Goal: Task Accomplishment & Management: Manage account settings

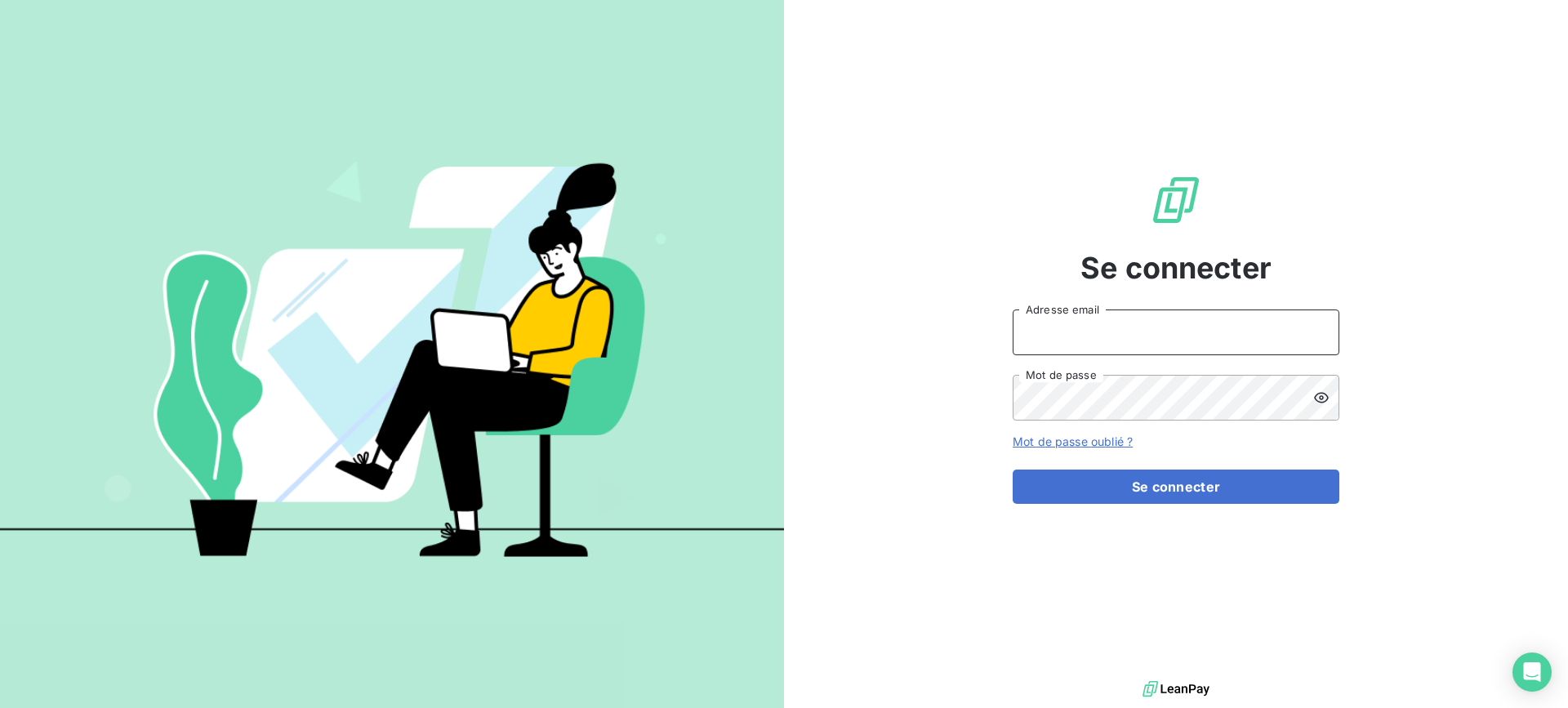
type input "[EMAIL_ADDRESS][DOMAIN_NAME]"
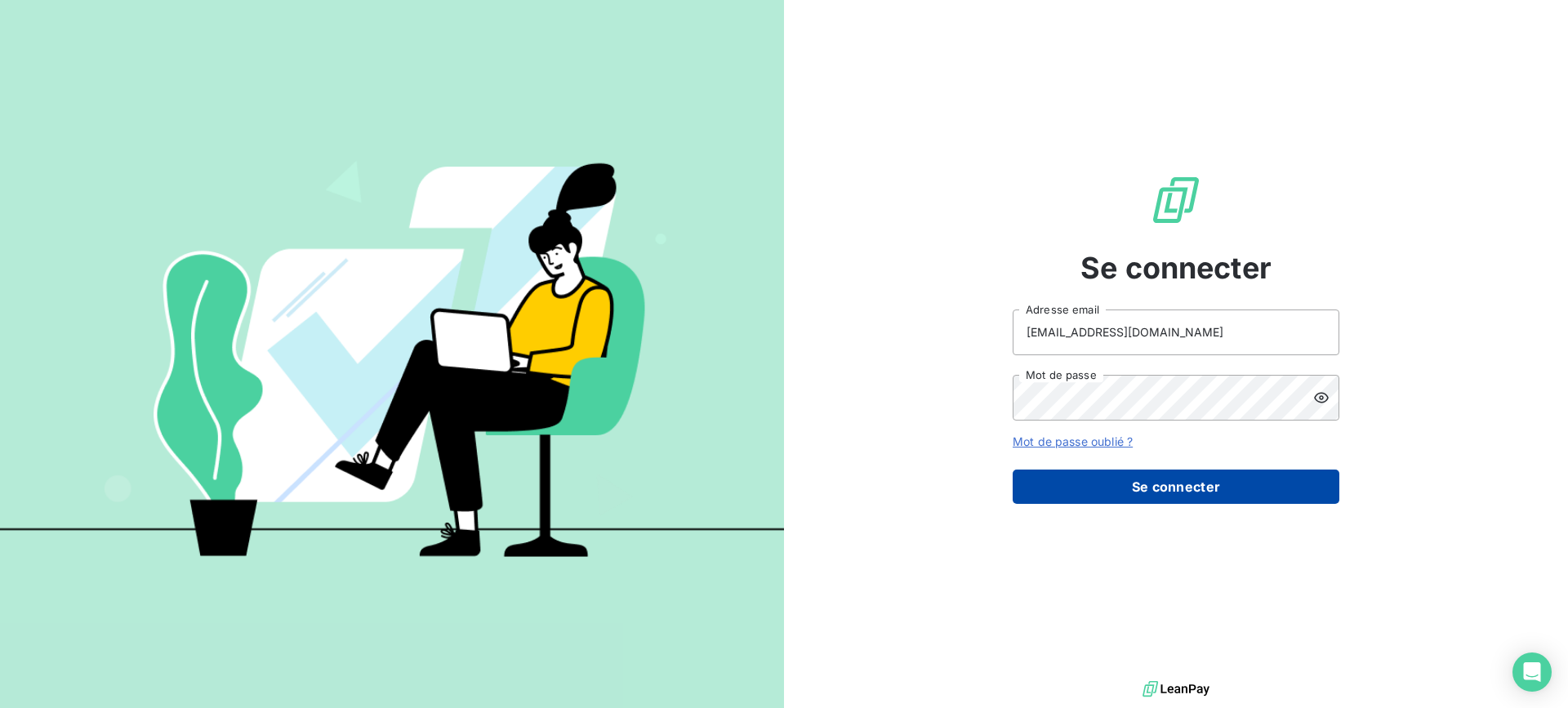
click at [1196, 482] on button "Se connecter" at bounding box center [1176, 486] width 327 height 35
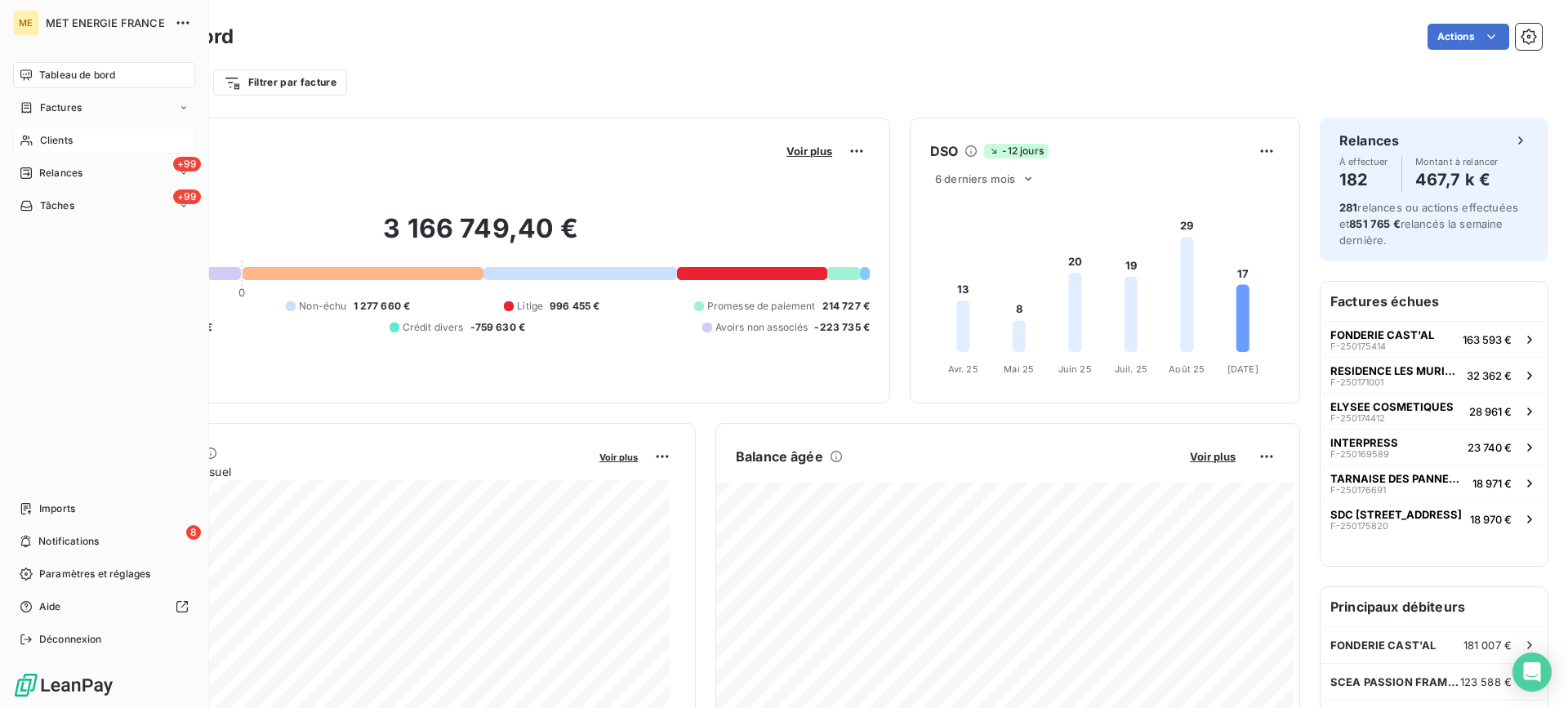
click at [38, 144] on div "Clients" at bounding box center [103, 141] width 182 height 26
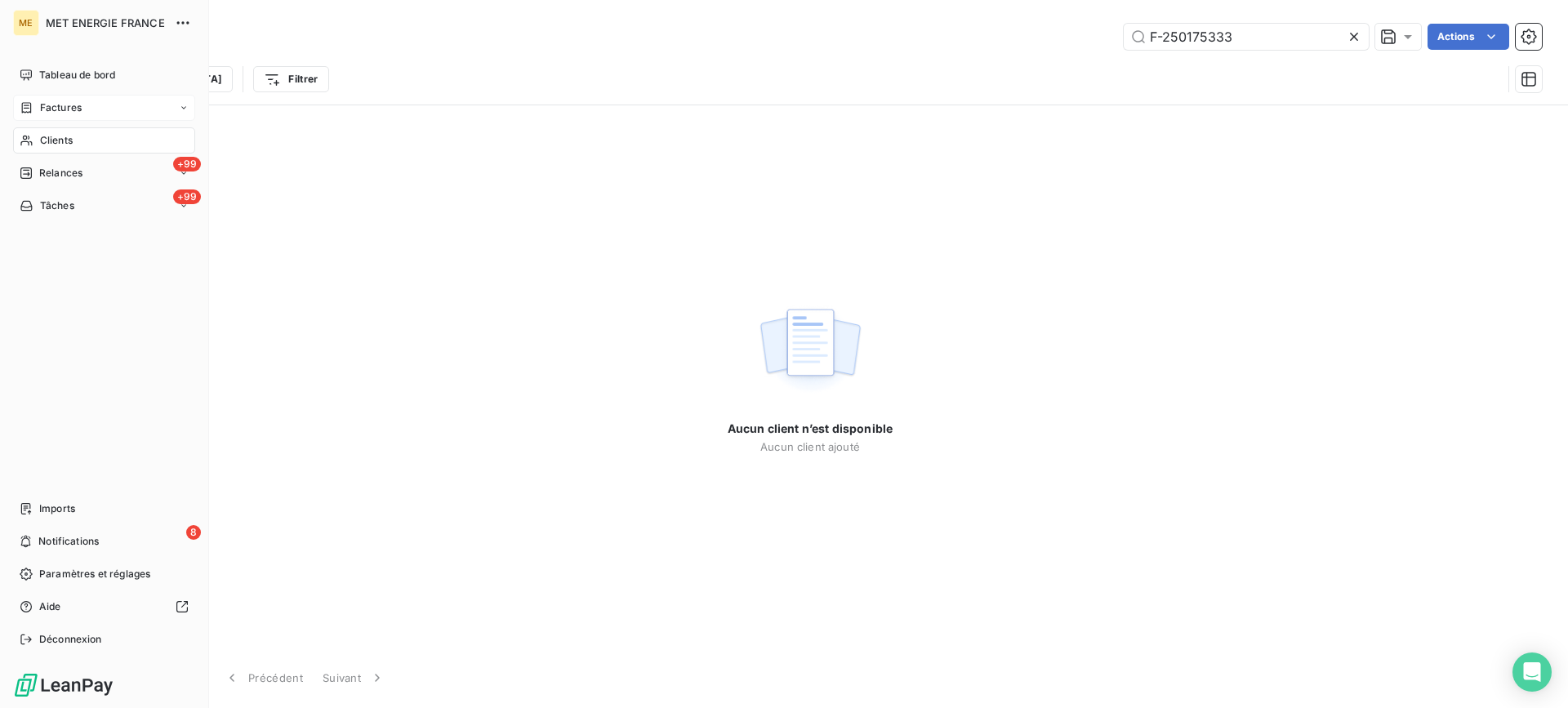
type input "F-250175333"
click at [145, 113] on div "Factures" at bounding box center [103, 108] width 182 height 26
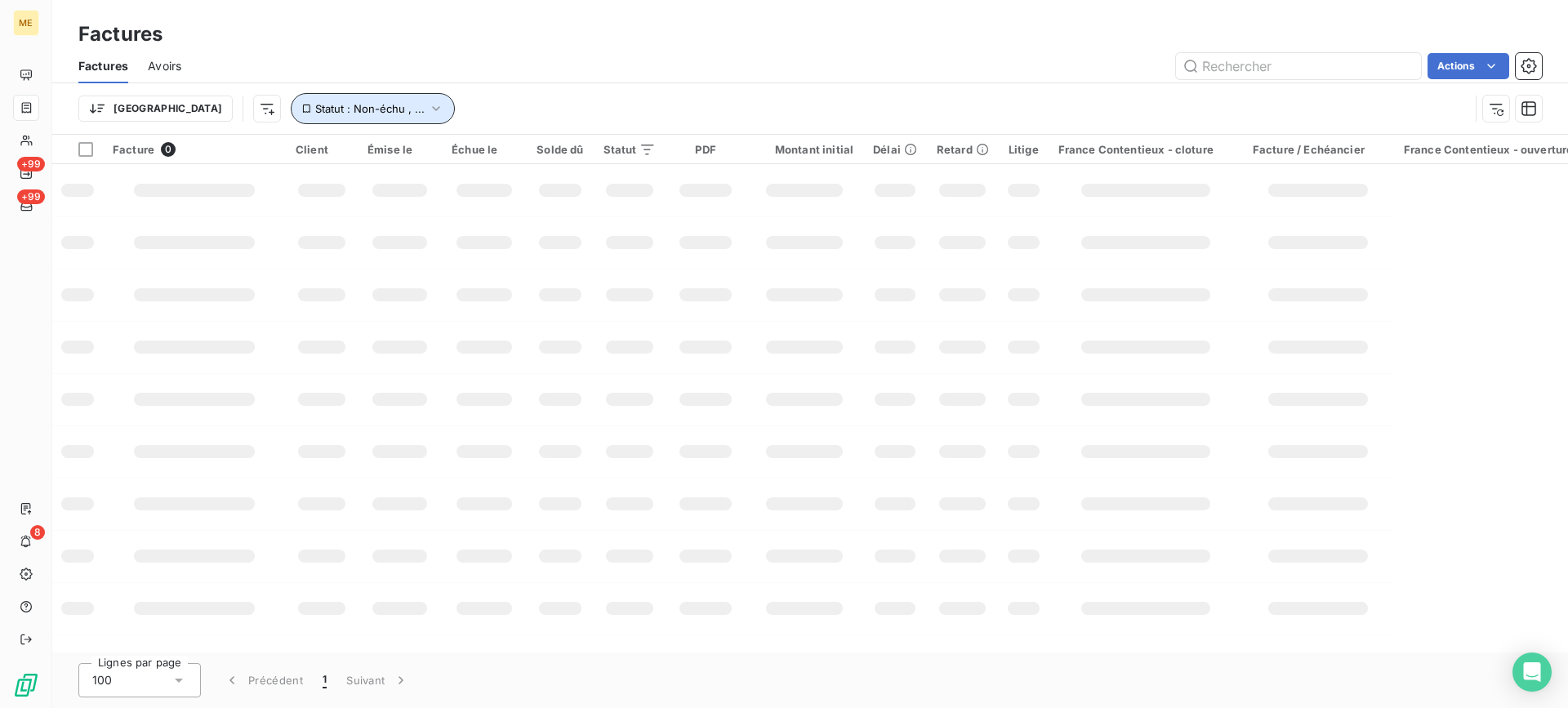
click at [428, 100] on icon "button" at bounding box center [436, 109] width 16 height 16
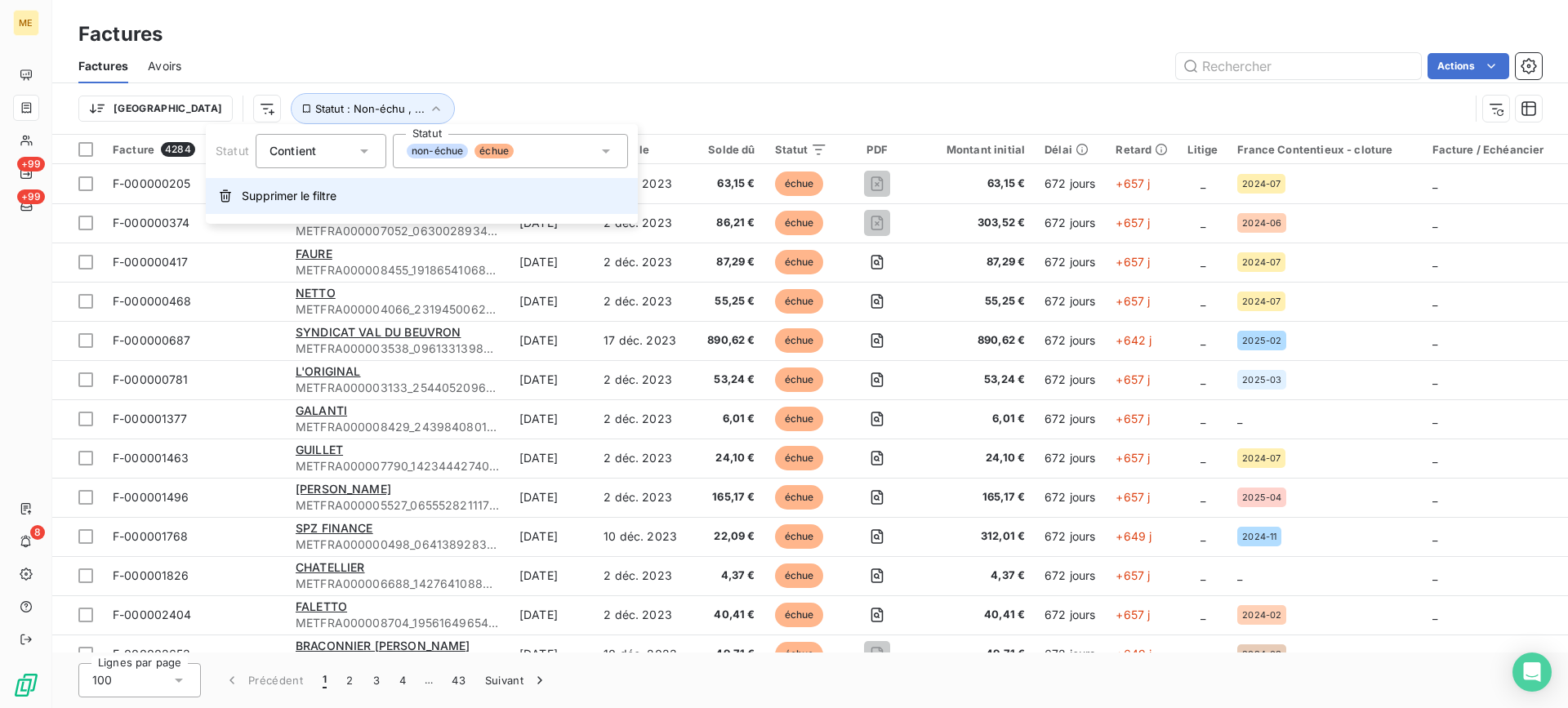
click at [289, 196] on span "Supprimer le filtre" at bounding box center [289, 196] width 95 height 16
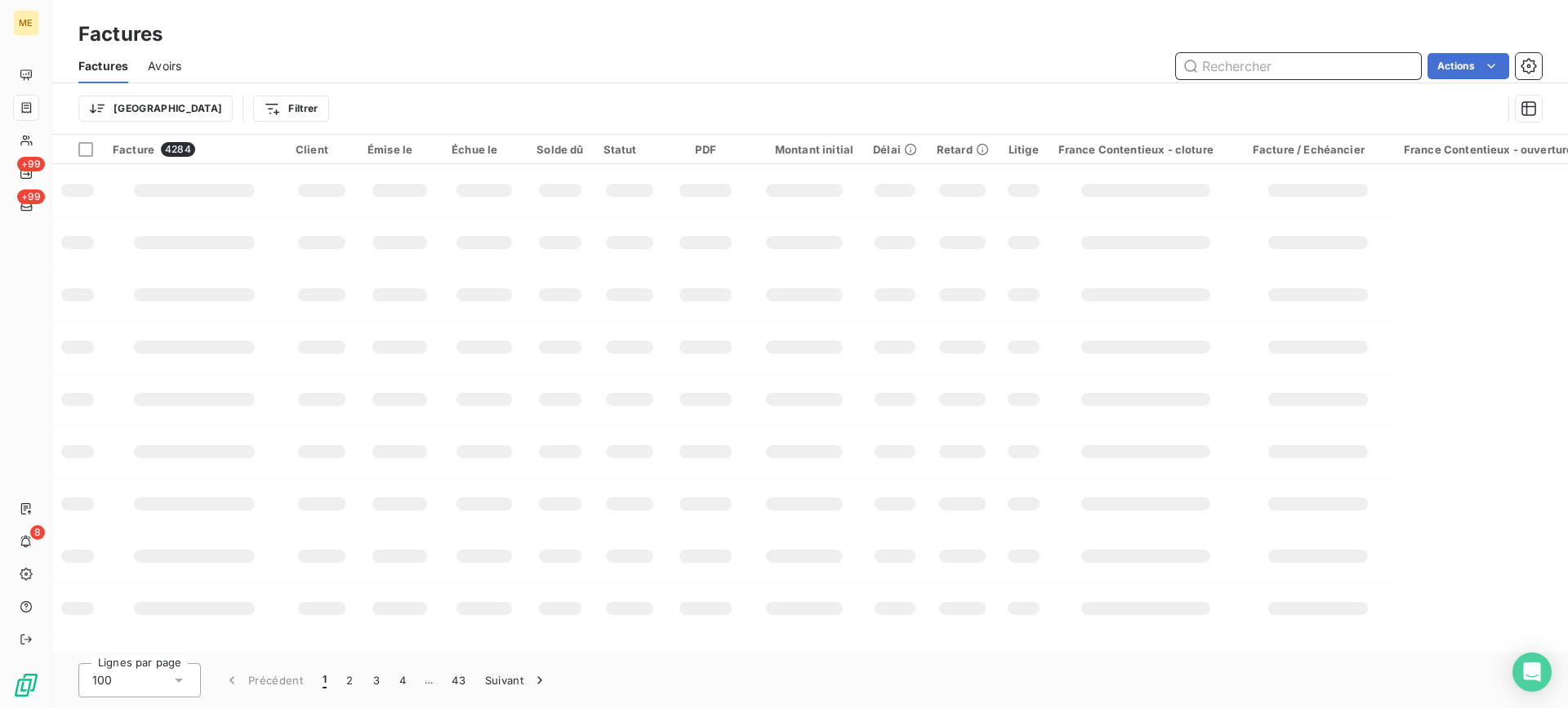
click at [1326, 67] on input "text" at bounding box center [1298, 66] width 245 height 26
paste input "F-250175333"
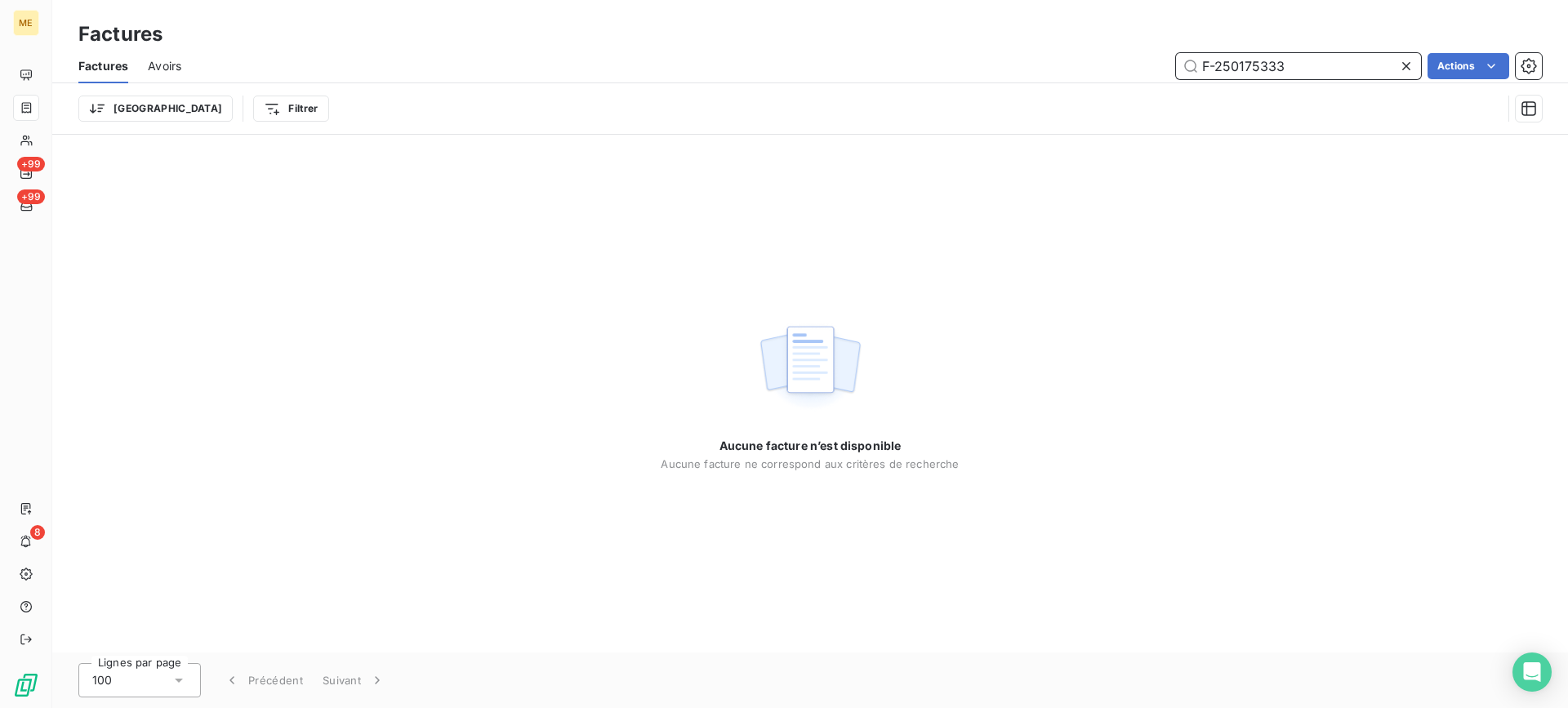
click at [1200, 63] on input "F-250175333" at bounding box center [1298, 66] width 245 height 26
type input "F-250175333"
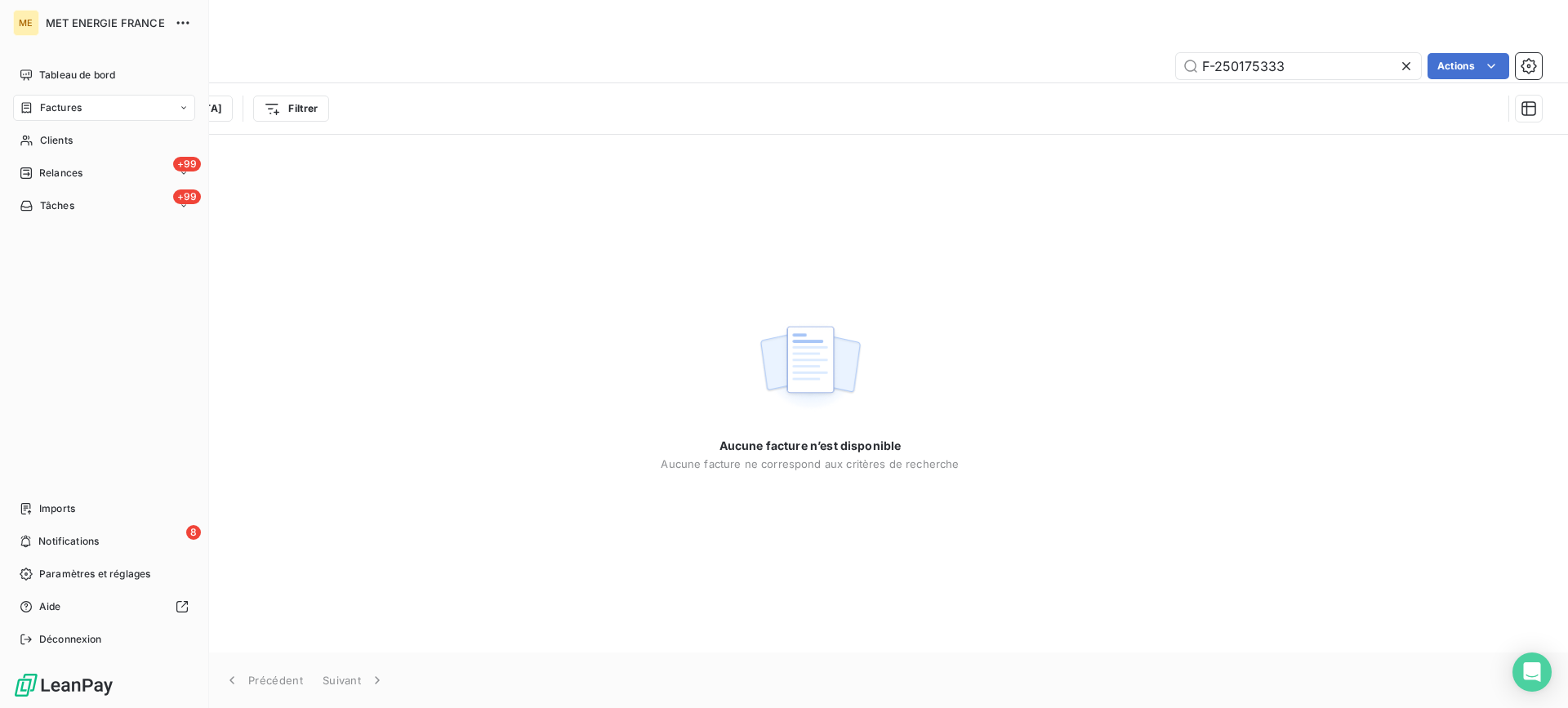
click at [111, 115] on div "Factures" at bounding box center [103, 108] width 182 height 26
click at [97, 196] on div "Clients" at bounding box center [103, 205] width 182 height 26
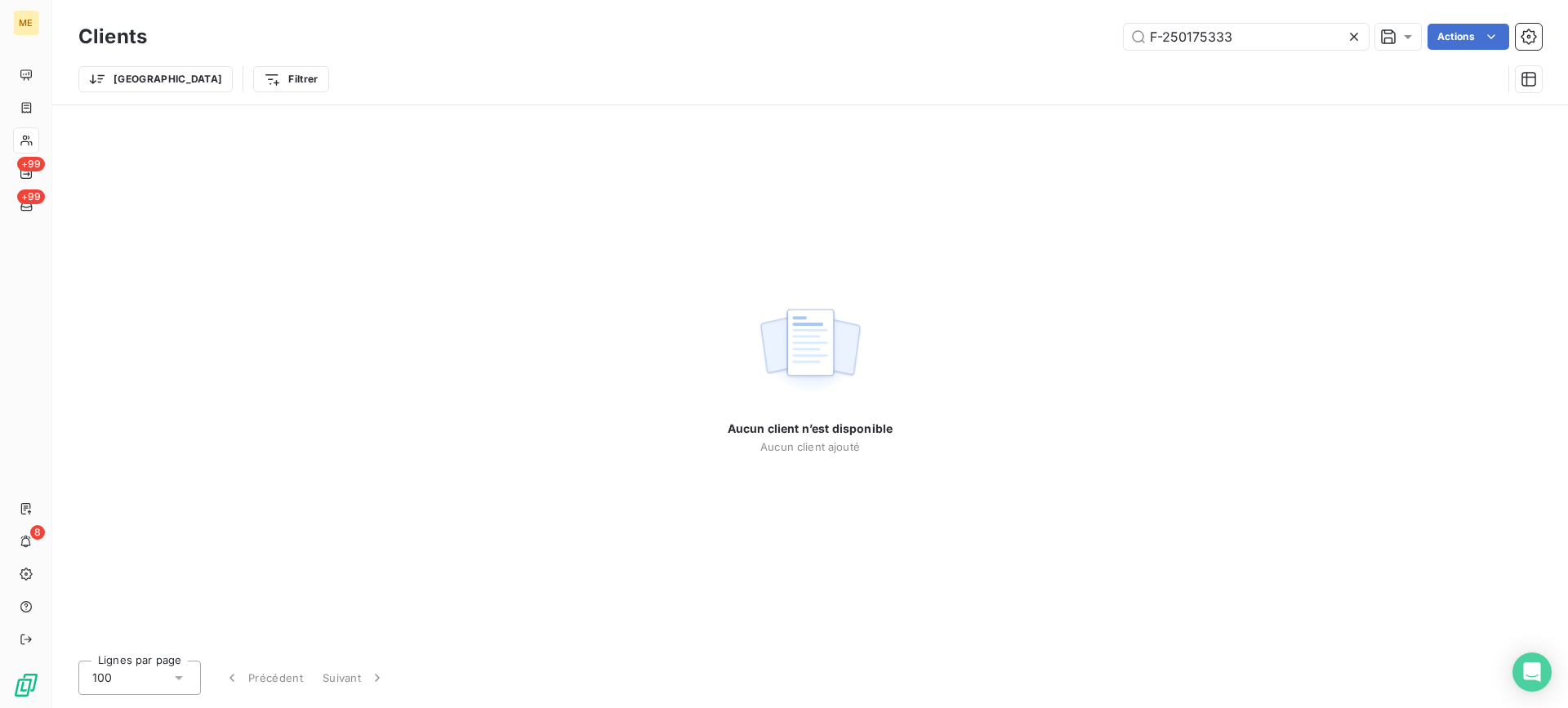
click at [1359, 34] on icon at bounding box center [1354, 36] width 16 height 16
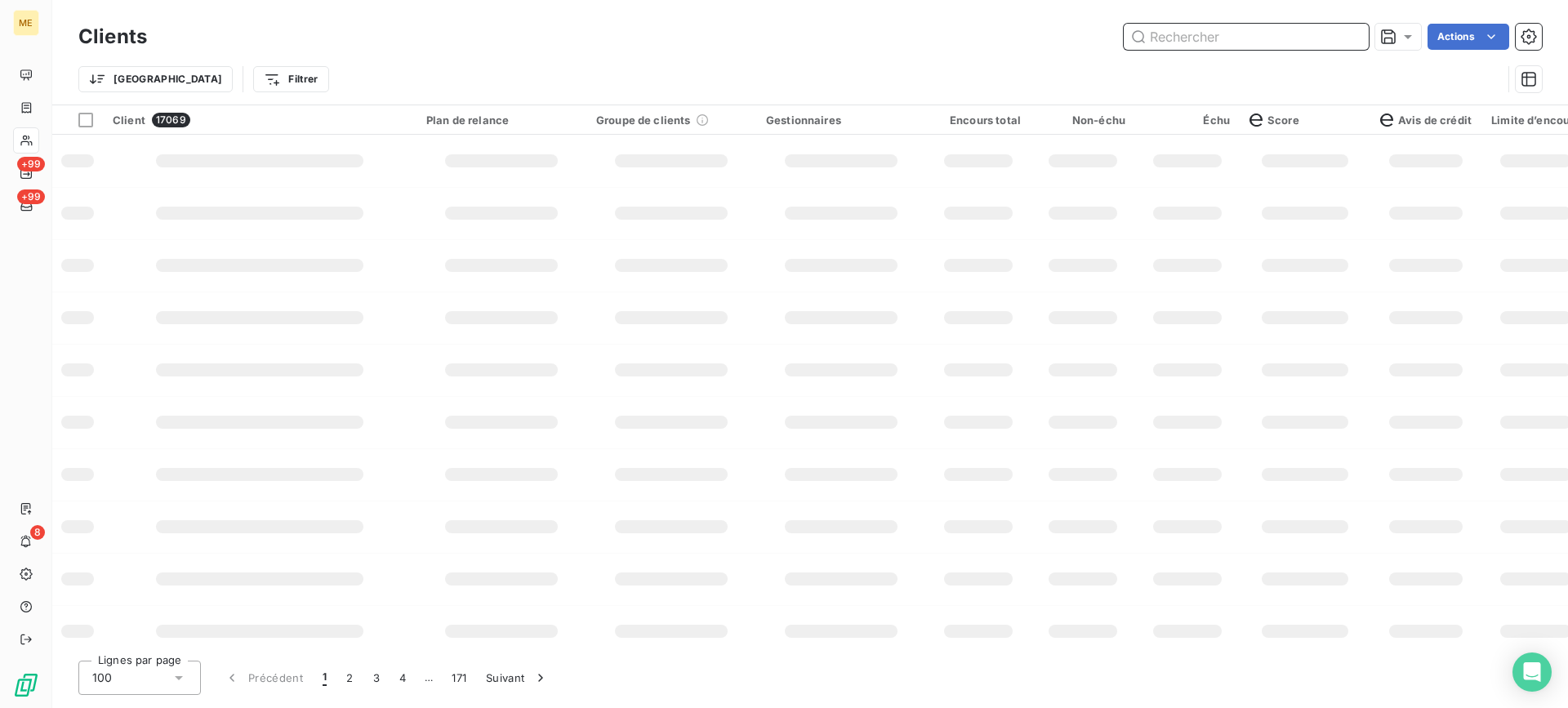
click at [1238, 49] on input "text" at bounding box center [1246, 36] width 245 height 26
paste input "07298118617434"
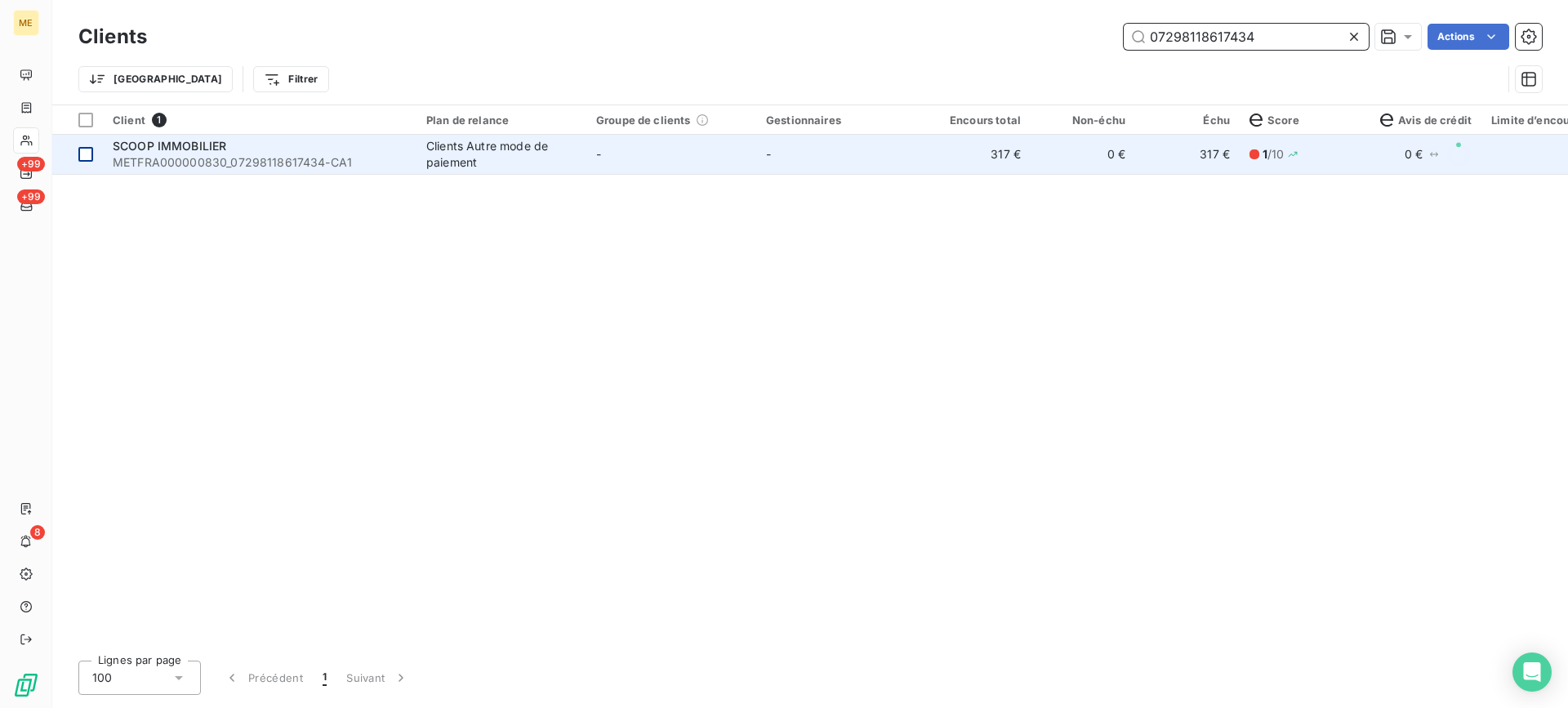
type input "07298118617434"
click at [97, 159] on td at bounding box center [77, 154] width 50 height 39
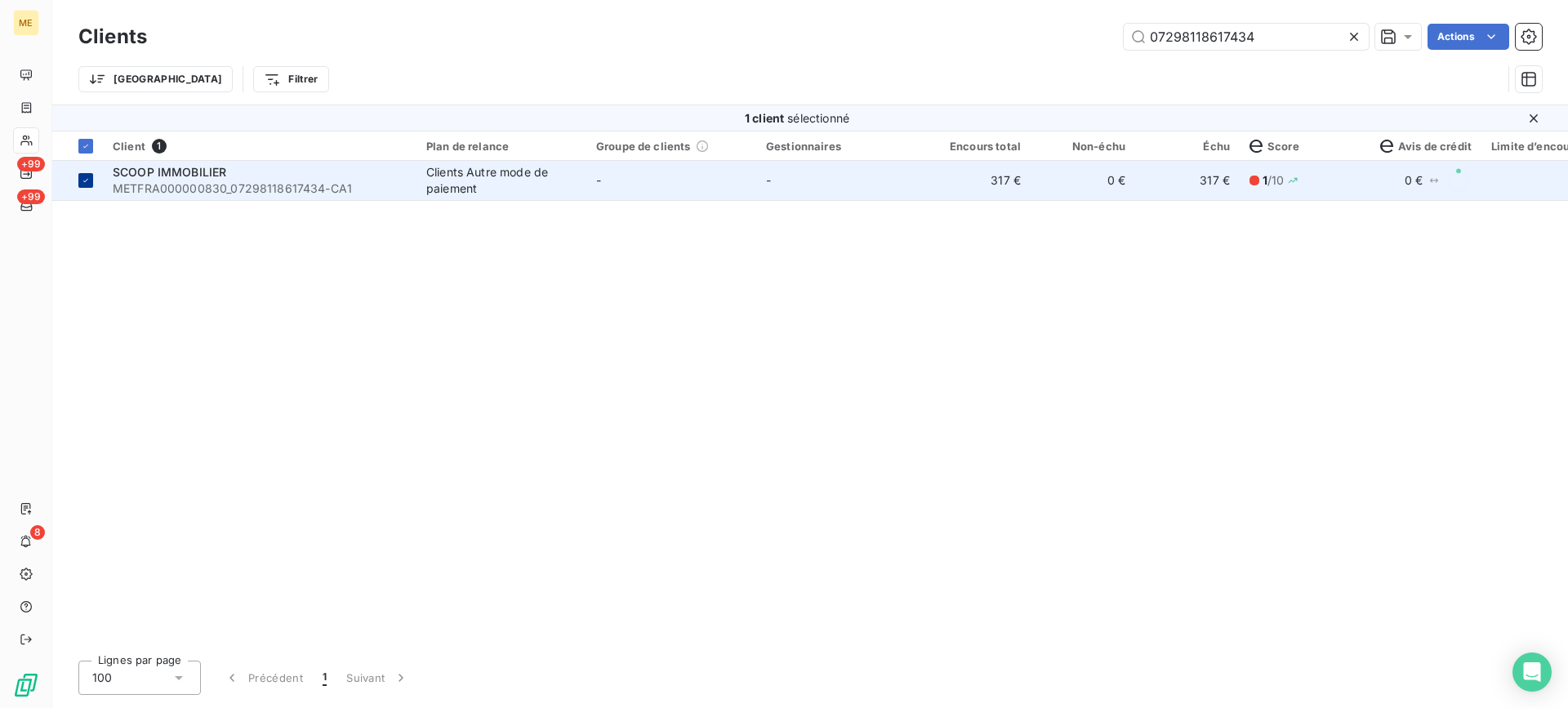
click at [92, 177] on div at bounding box center [86, 181] width 15 height 15
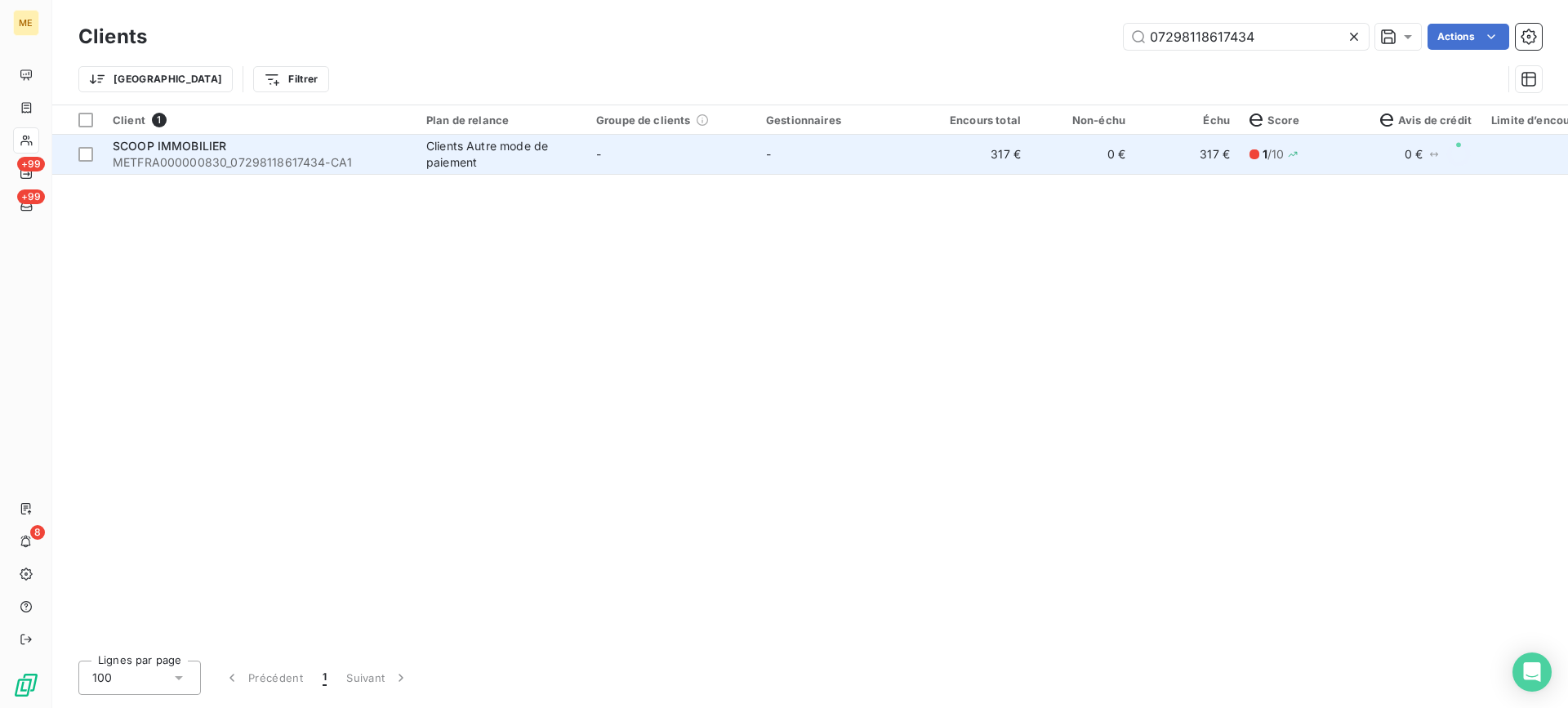
click at [235, 159] on span "METFRA000000830_07298118617434-CA1" at bounding box center [259, 162] width 294 height 16
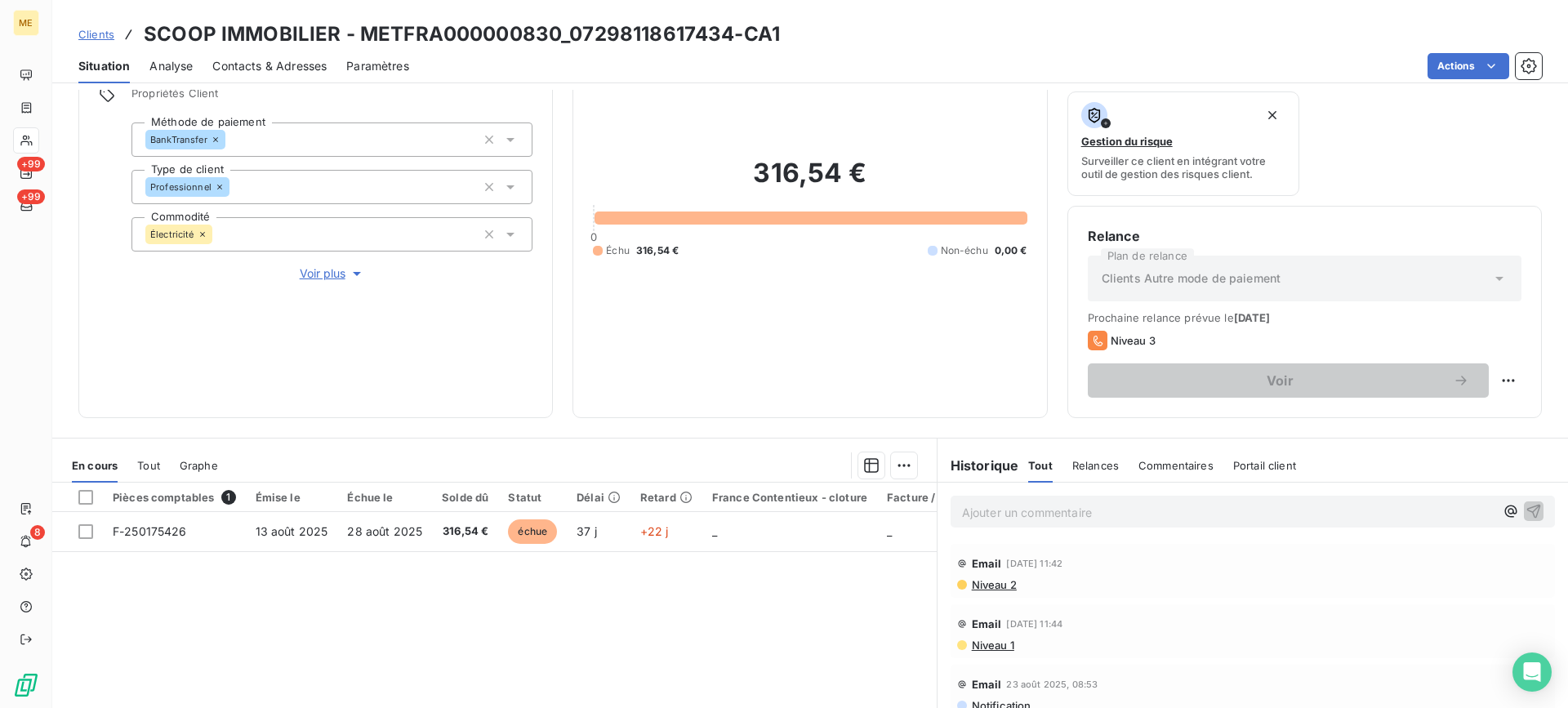
scroll to position [163, 0]
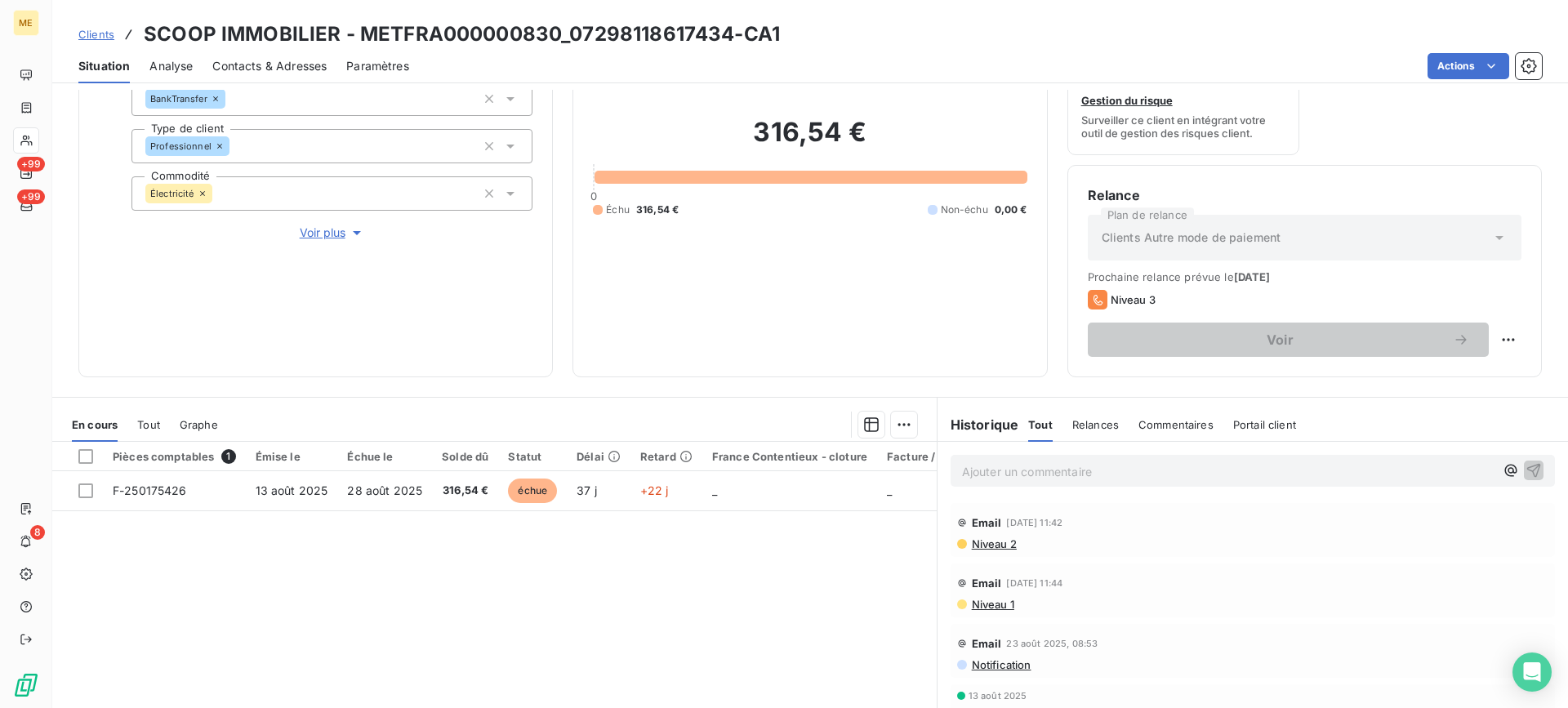
click at [152, 422] on span "Tout" at bounding box center [148, 424] width 23 height 13
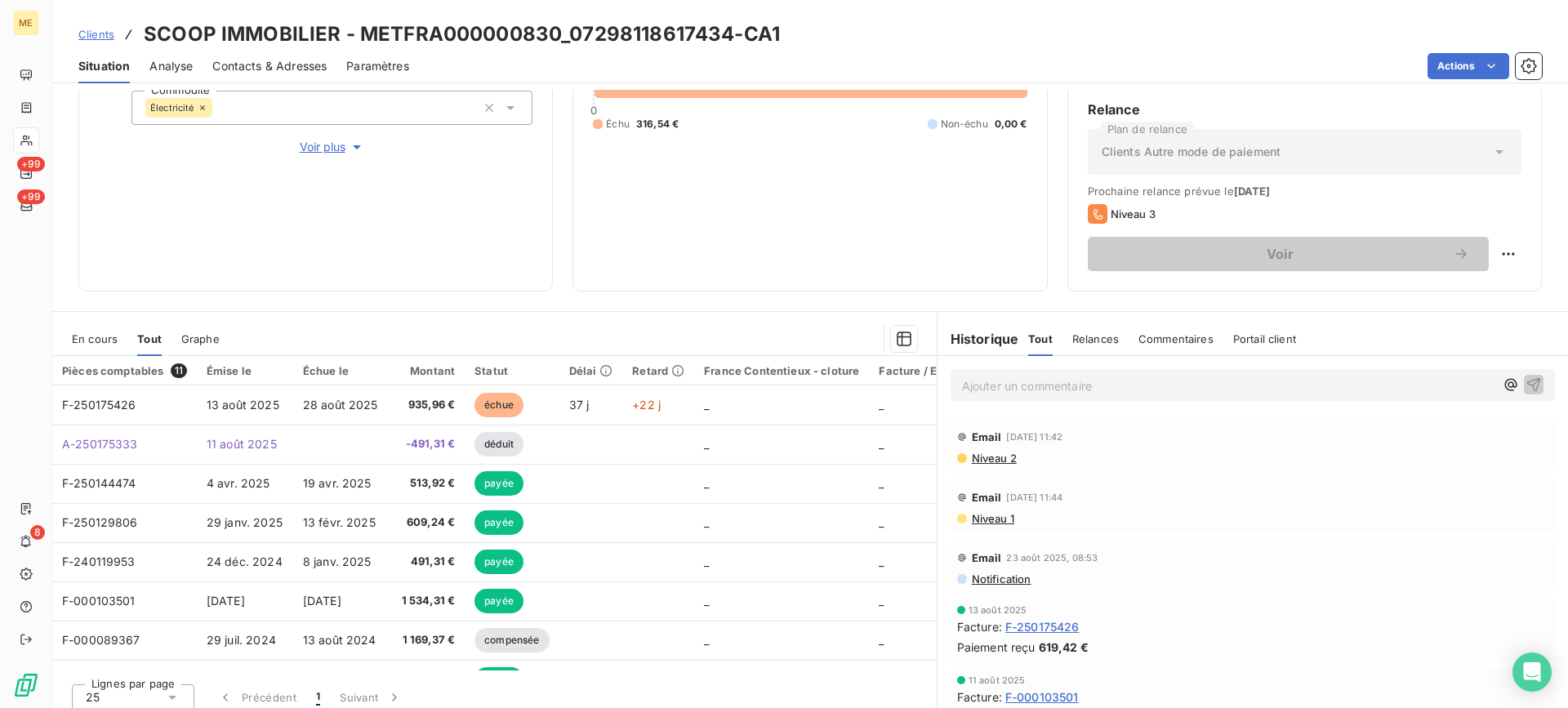
scroll to position [260, 0]
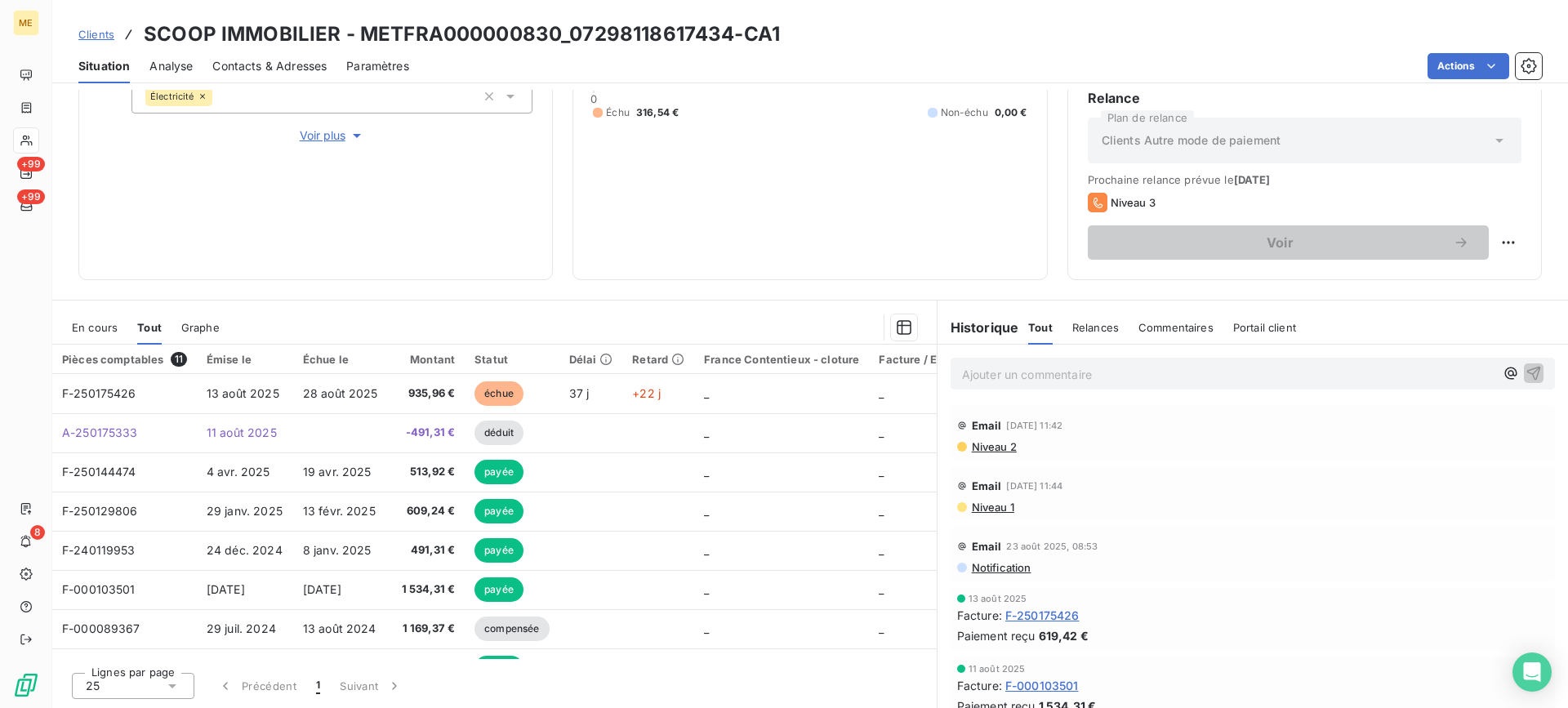
click at [107, 328] on span "En cours" at bounding box center [95, 328] width 46 height 13
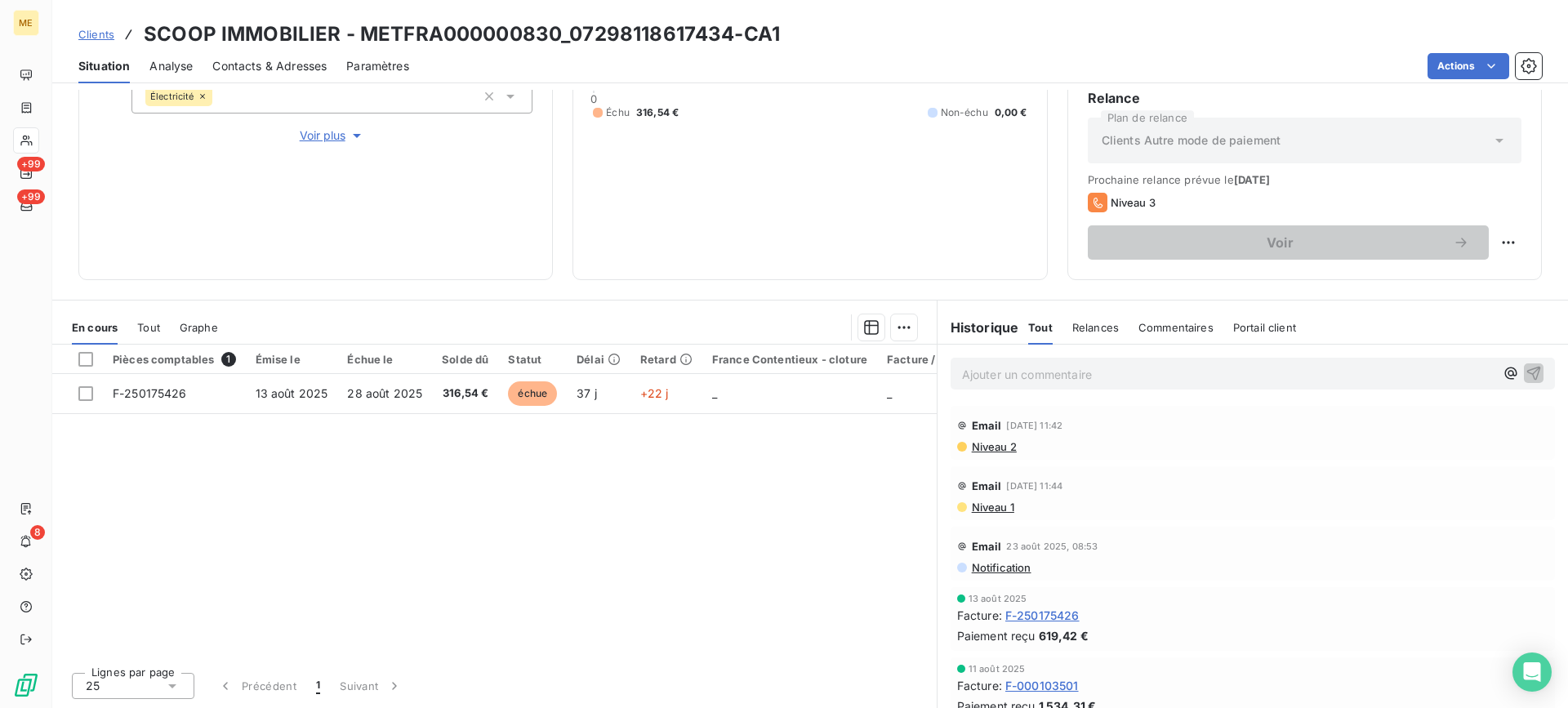
click at [152, 327] on span "Tout" at bounding box center [148, 328] width 23 height 13
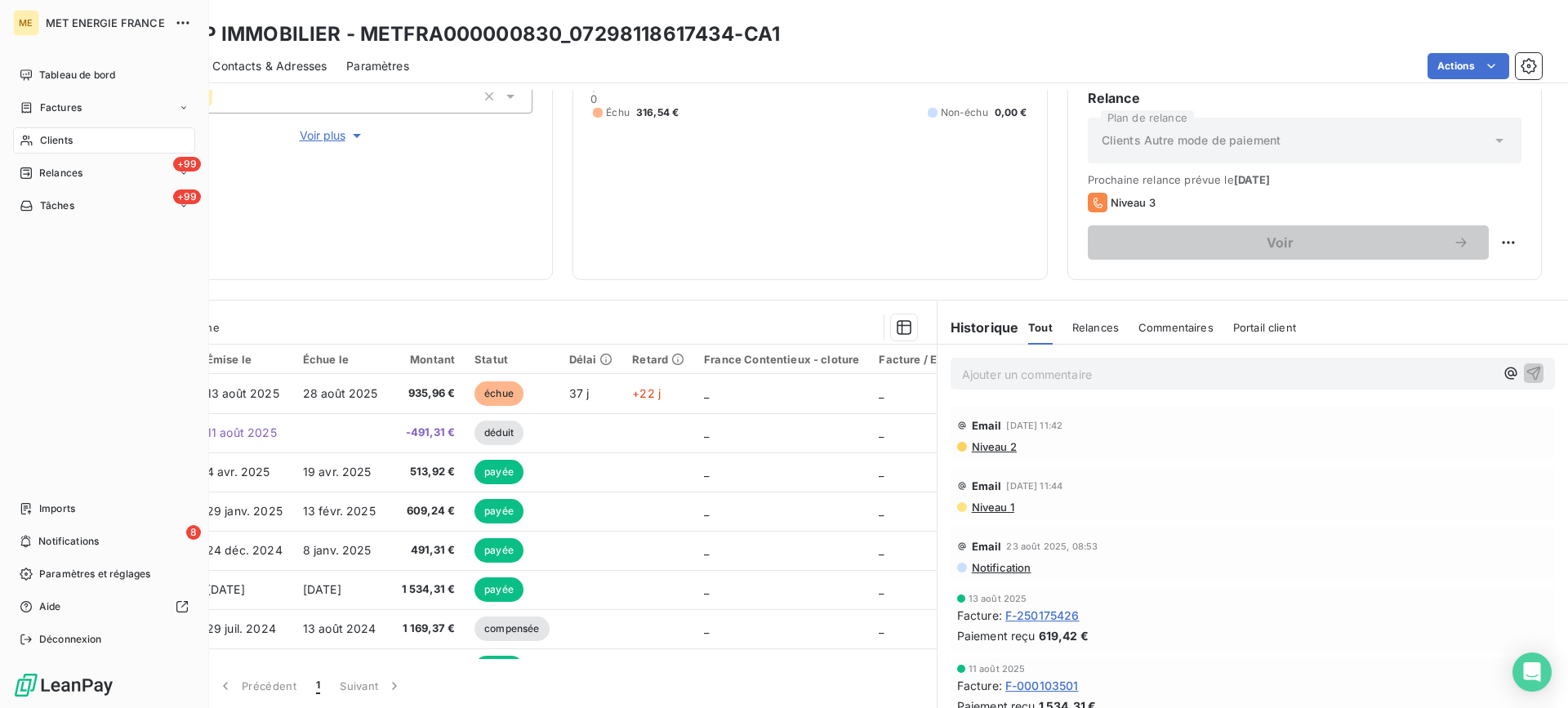
click at [31, 133] on div "Clients" at bounding box center [103, 141] width 182 height 26
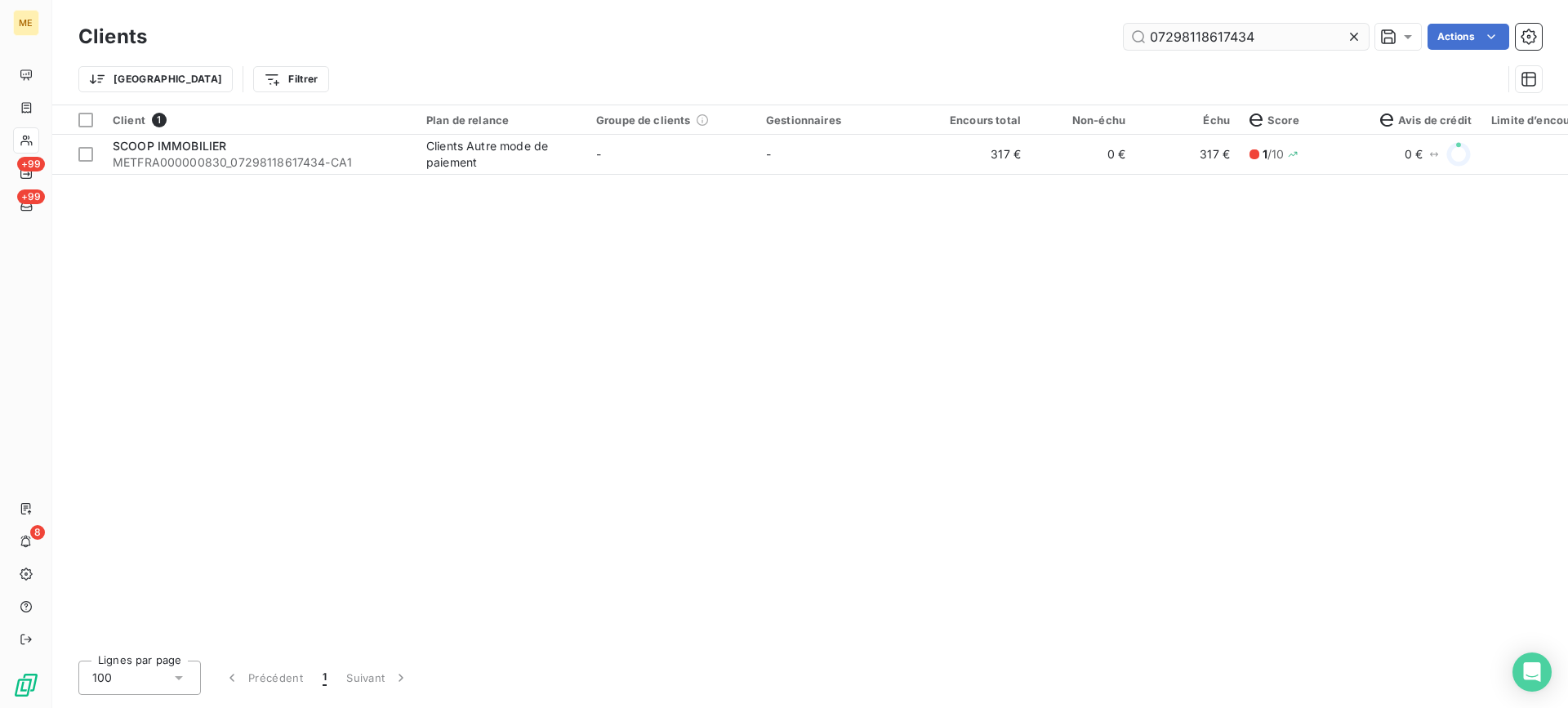
click at [1204, 41] on input "07298118617434" at bounding box center [1246, 36] width 245 height 26
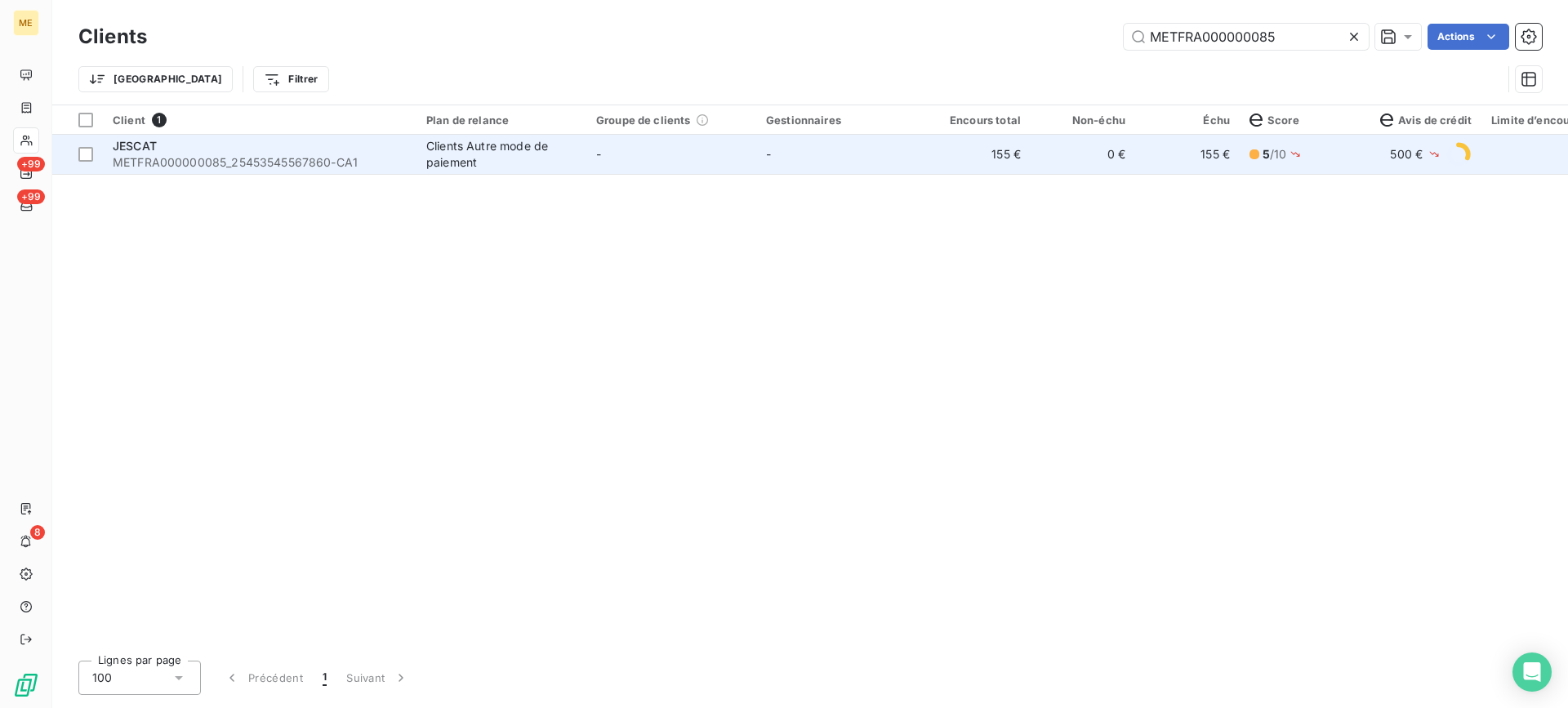
type input "METFRA000000085"
click at [140, 158] on span "METFRA000000085_25453545567860-CA1" at bounding box center [259, 162] width 294 height 16
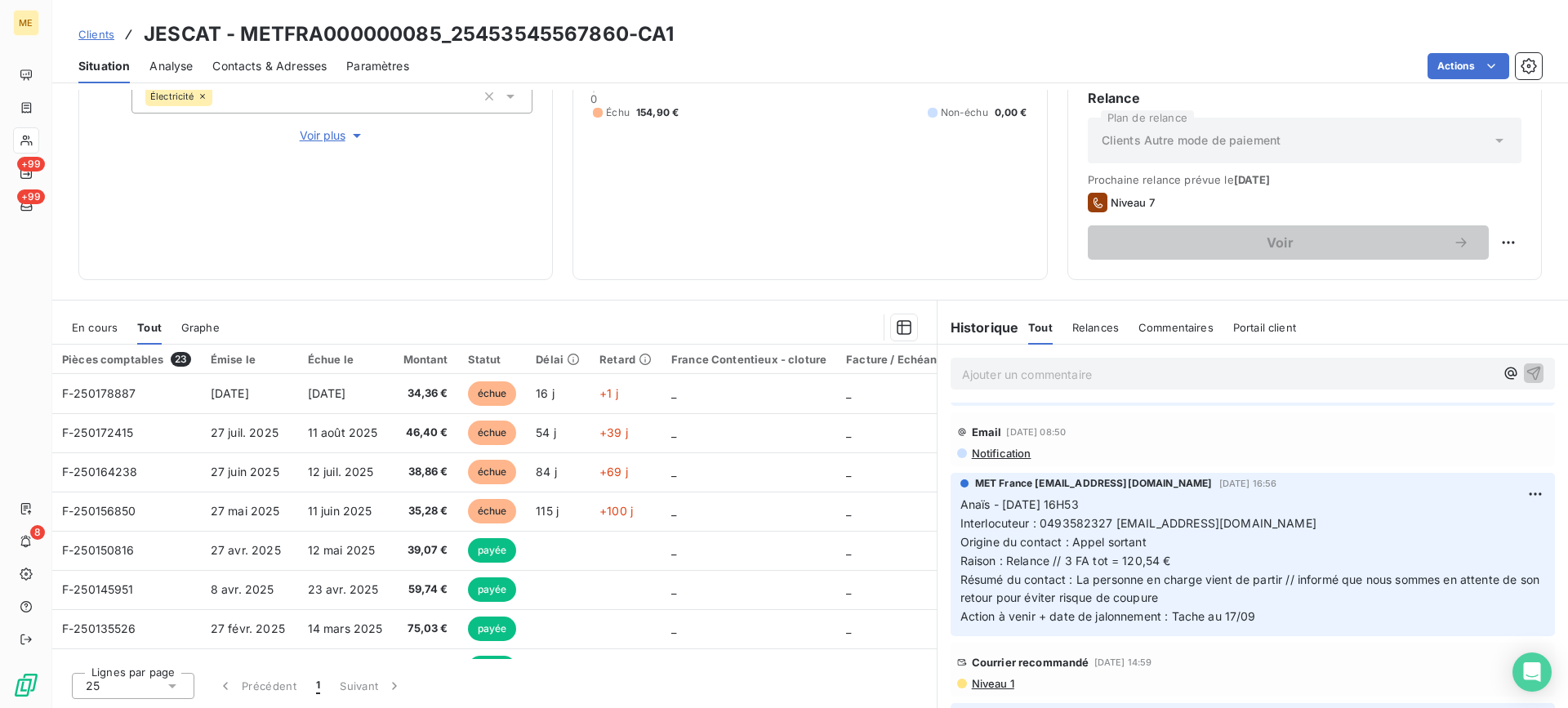
scroll to position [16, 0]
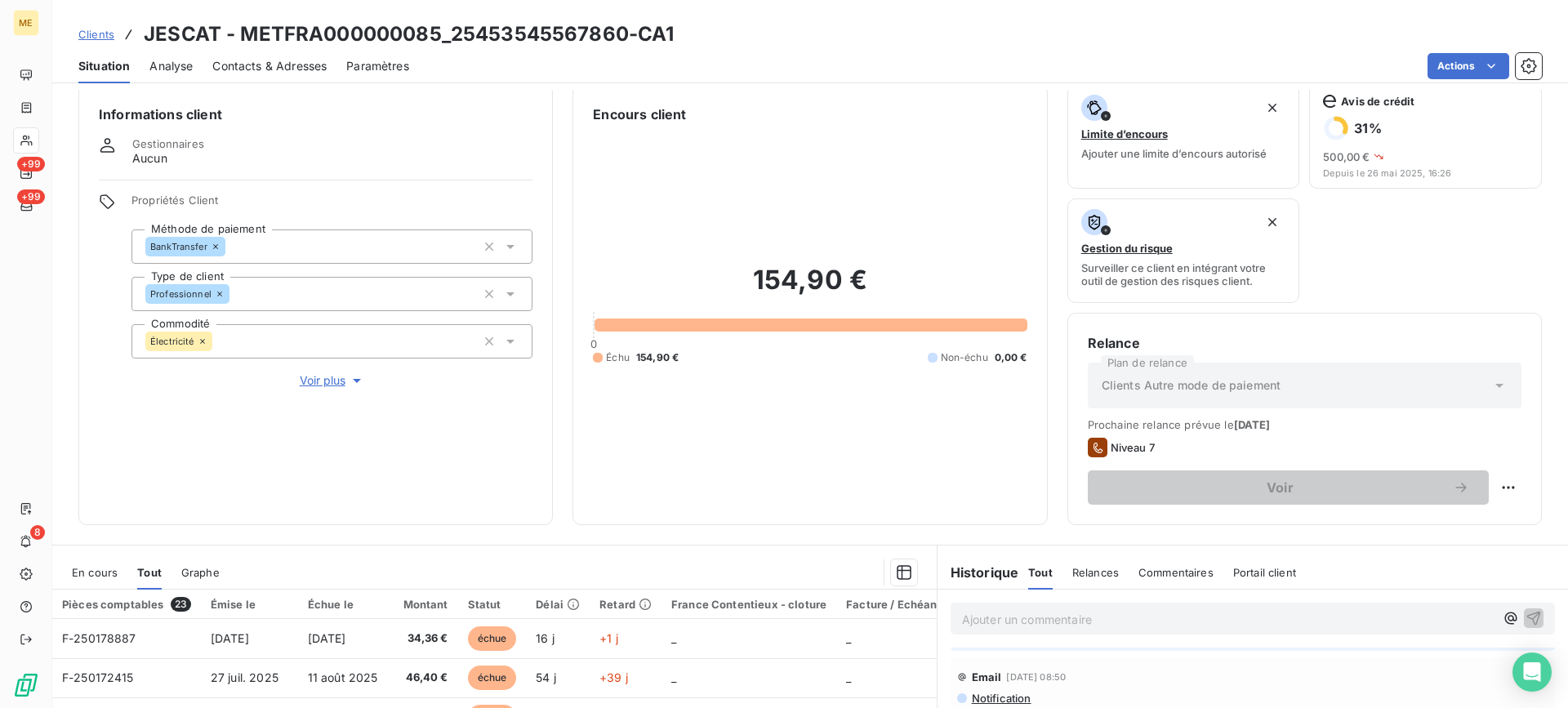
click at [97, 567] on span "En cours" at bounding box center [95, 572] width 46 height 13
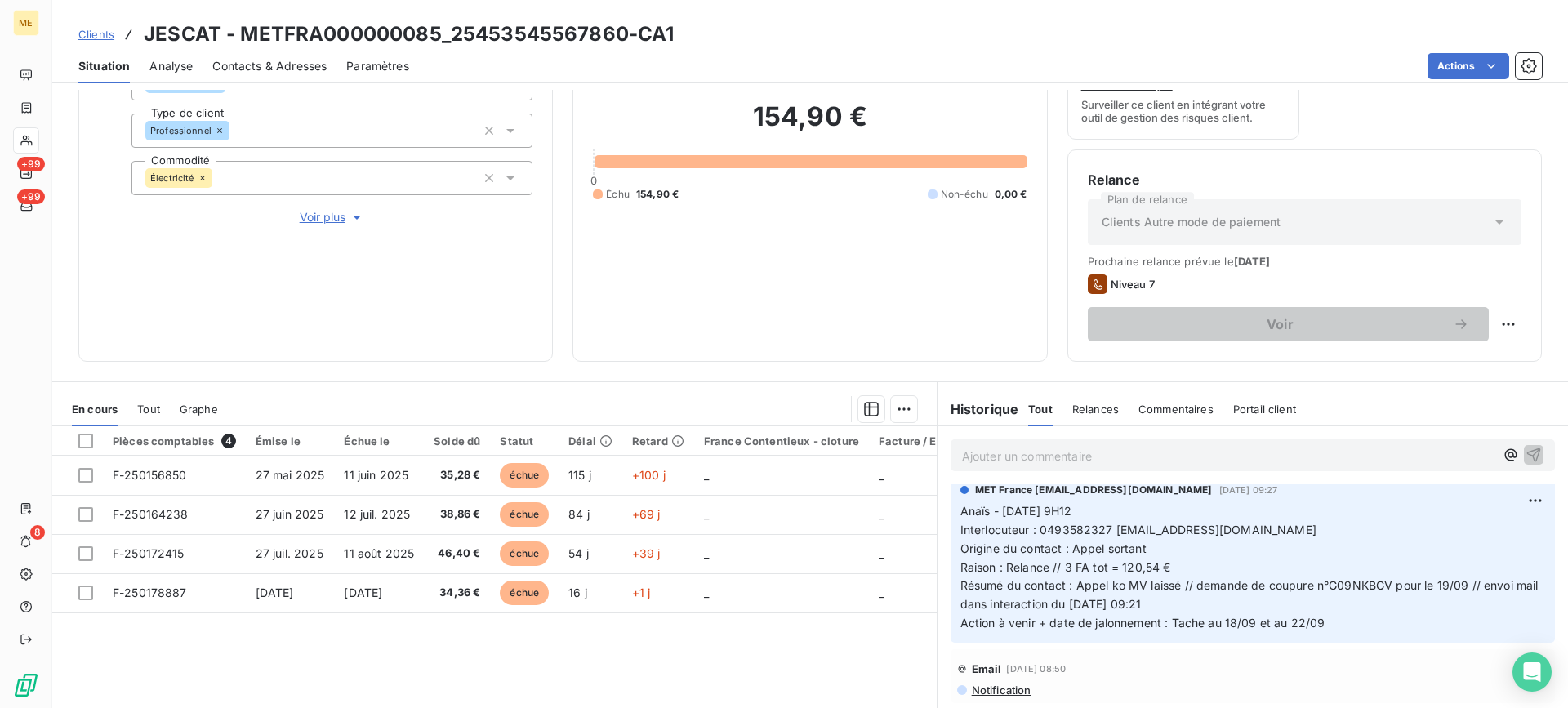
scroll to position [0, 0]
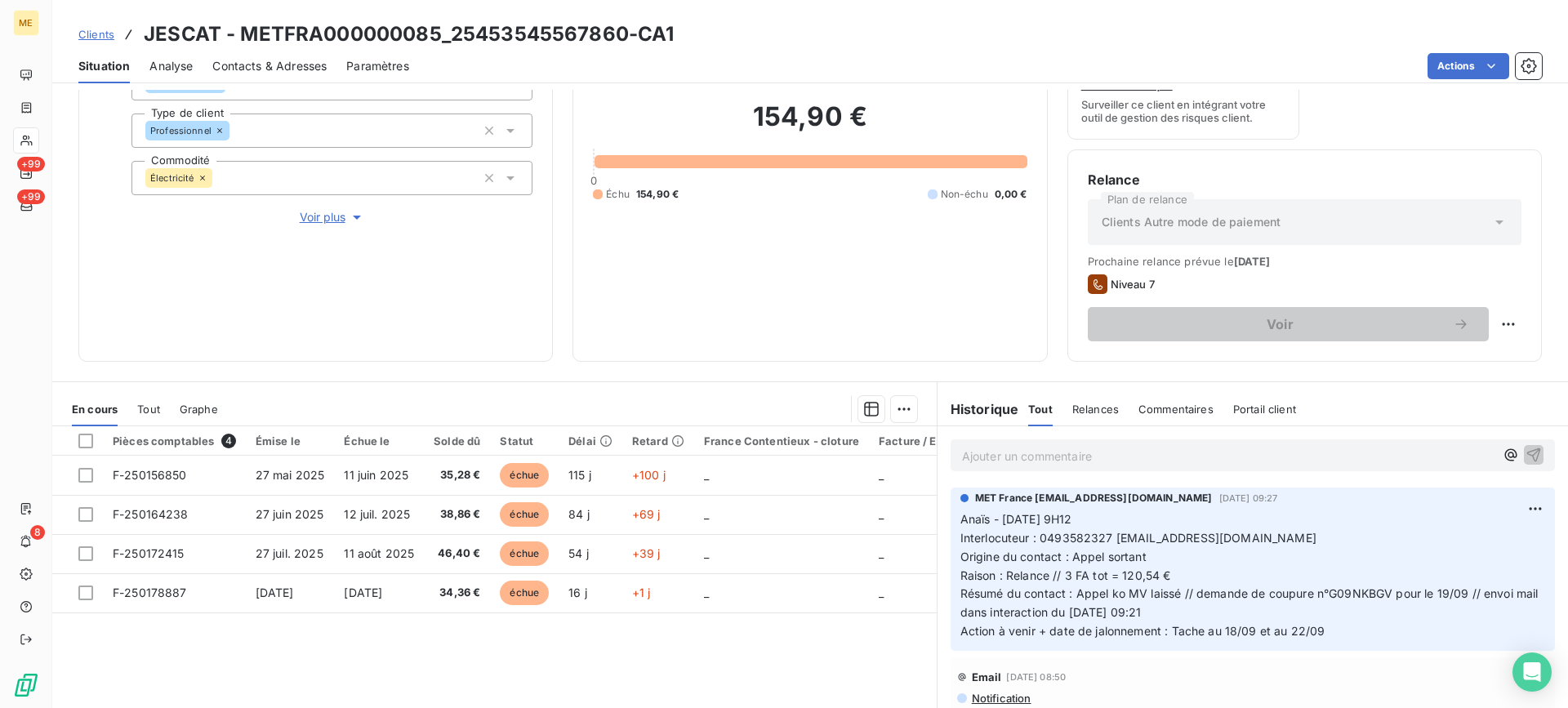
click at [237, 34] on h3 "JESCAT - METFRA000000085_25453545567860-CA1" at bounding box center [408, 34] width 530 height 29
click at [245, 43] on h3 "JESCAT - METFRA000000085_25453545567860-CA1" at bounding box center [408, 34] width 530 height 29
copy h3 "METFRA000000085"
drag, startPoint x: 244, startPoint y: 31, endPoint x: 438, endPoint y: 26, distance: 194.1
click at [438, 26] on h3 "JESCAT - METFRA000000085_25453545567860-CA1" at bounding box center [408, 34] width 530 height 29
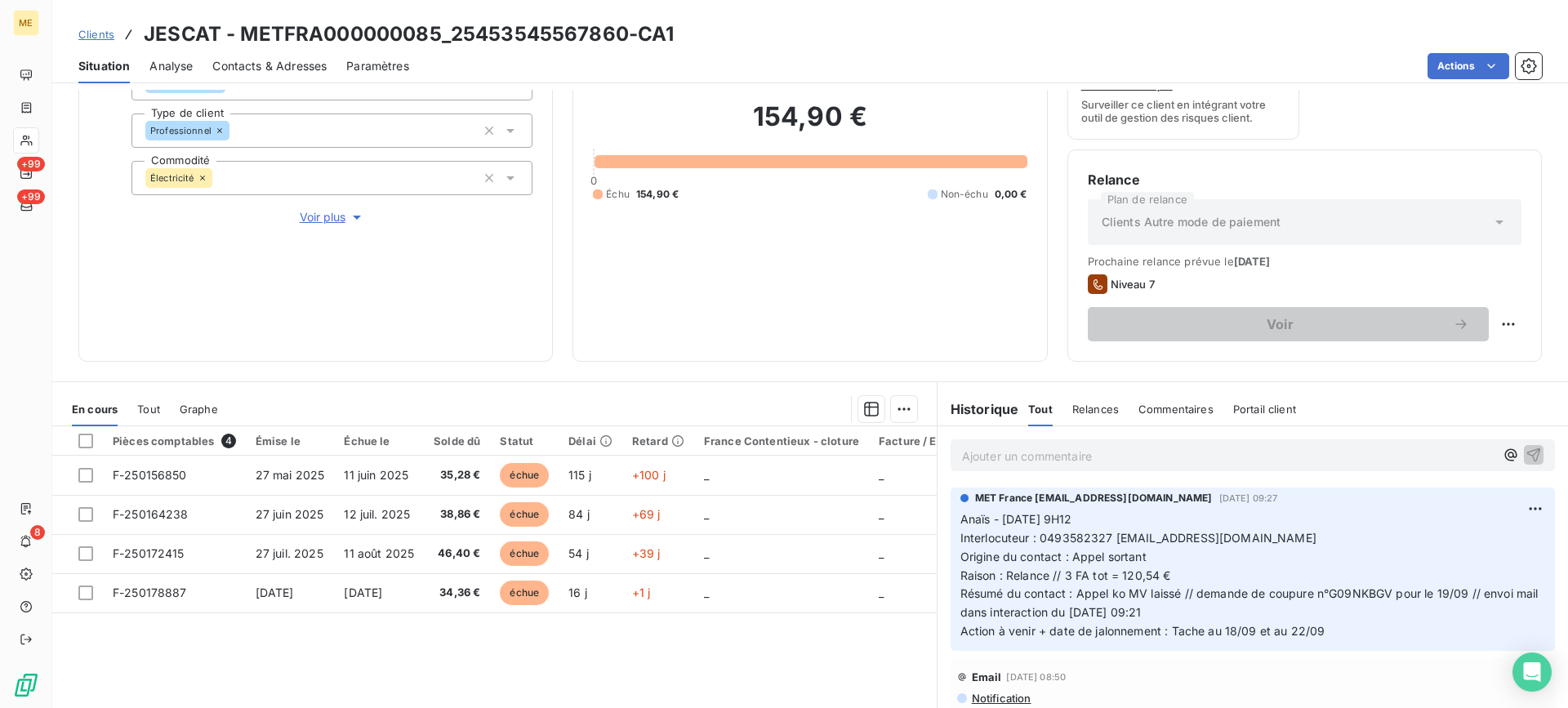
click at [324, 241] on div "Informations client Gestionnaires Aucun Propriétés Client Méthode de paiement B…" at bounding box center [316, 141] width 475 height 441
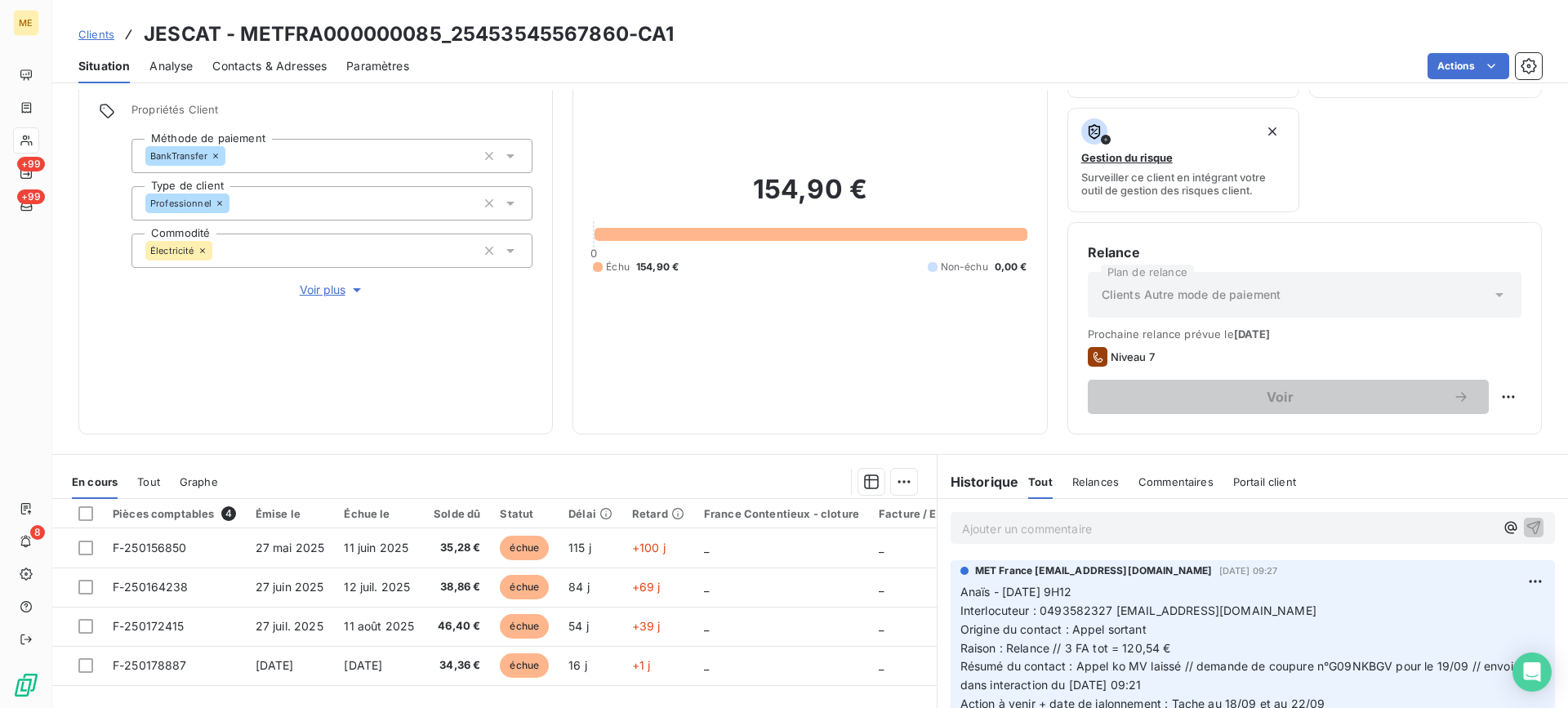
scroll to position [260, 0]
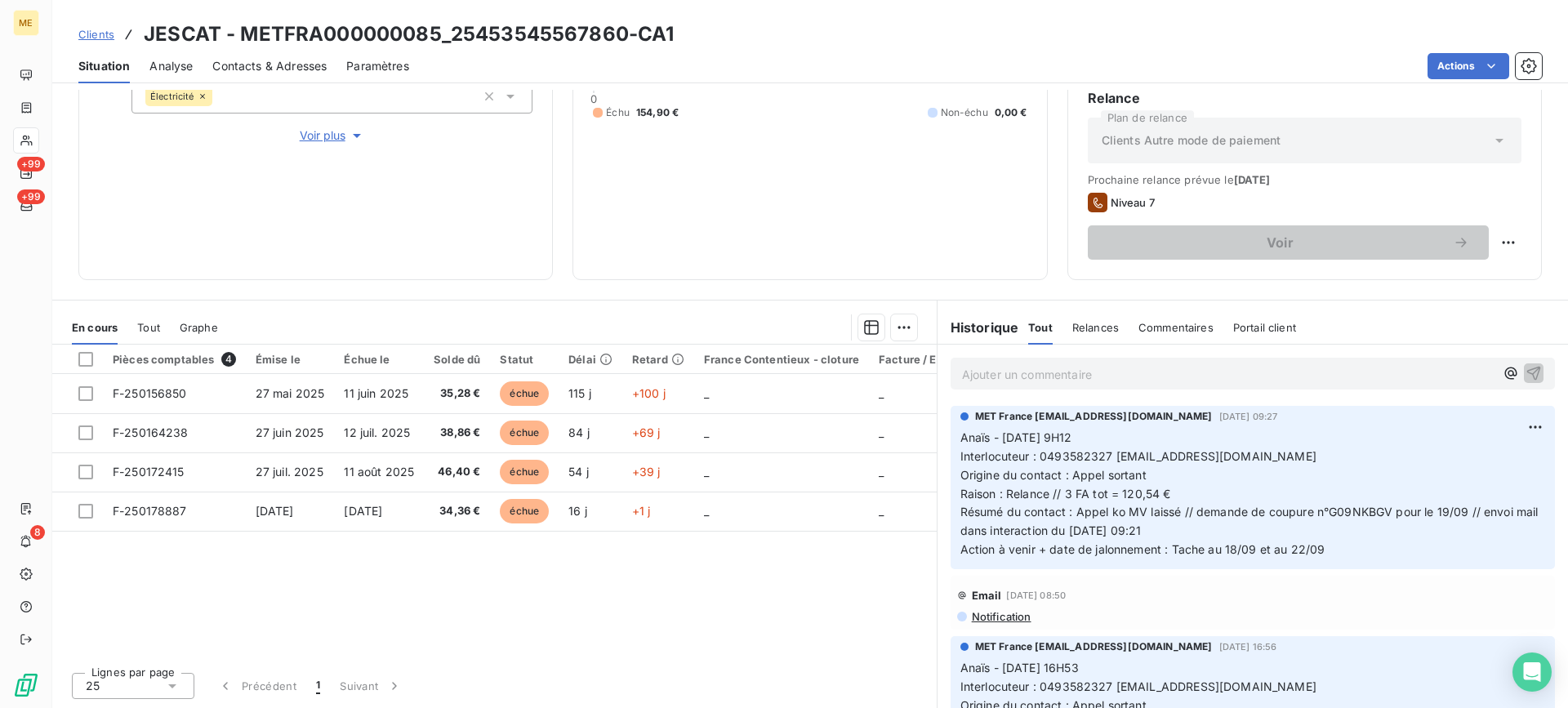
click at [1328, 511] on span "Résumé du contact : Appel ko MV laissé // demande de coupure n°G09NKBGV pour le…" at bounding box center [1250, 521] width 581 height 33
copy span "G09NKBGV"
drag, startPoint x: 1326, startPoint y: 512, endPoint x: 1385, endPoint y: 511, distance: 59.0
click at [1385, 511] on span "Résumé du contact : Appel ko MV laissé // demande de coupure n°G09NKBGV pour le…" at bounding box center [1250, 521] width 581 height 33
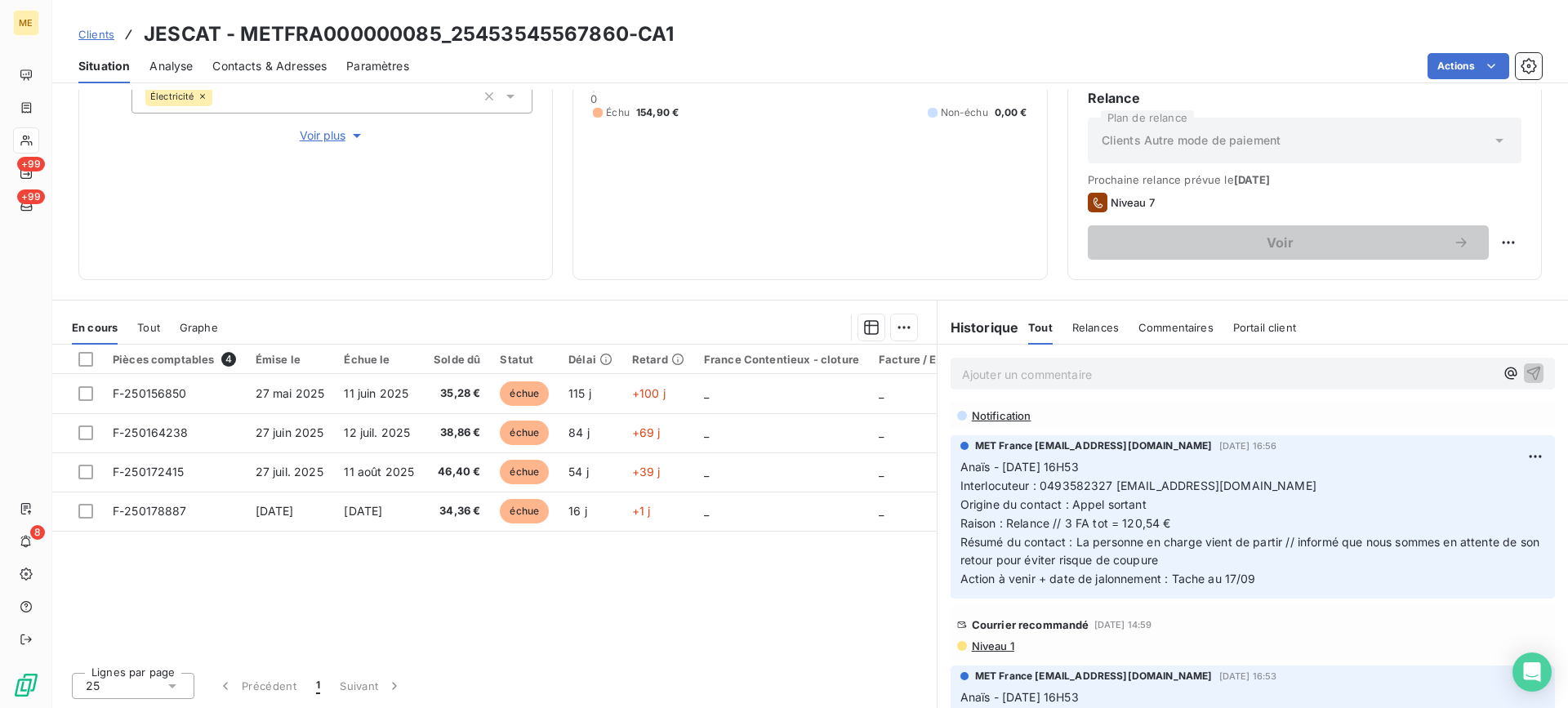
scroll to position [245, 0]
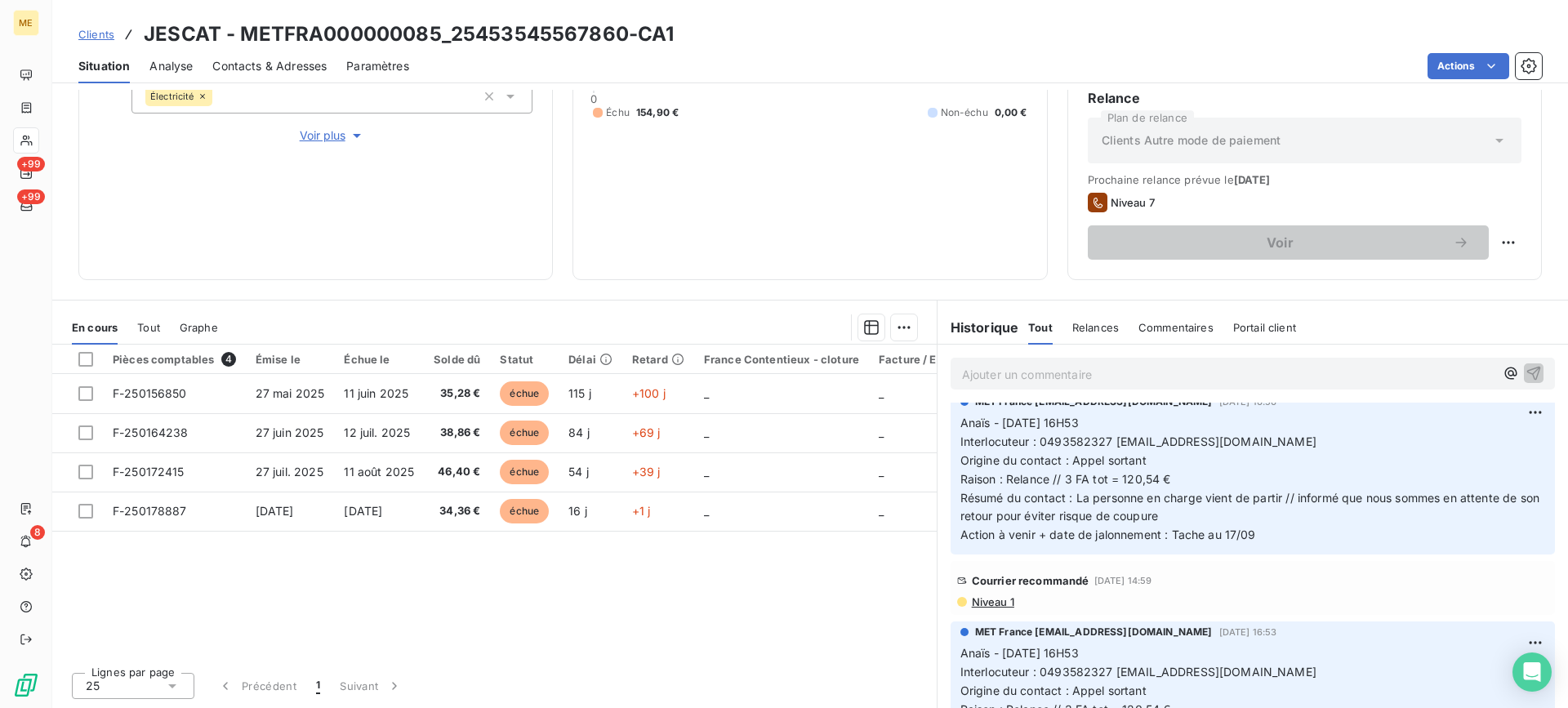
click at [1384, 583] on div "Courrier recommandé [DATE] 14:59" at bounding box center [1252, 580] width 591 height 26
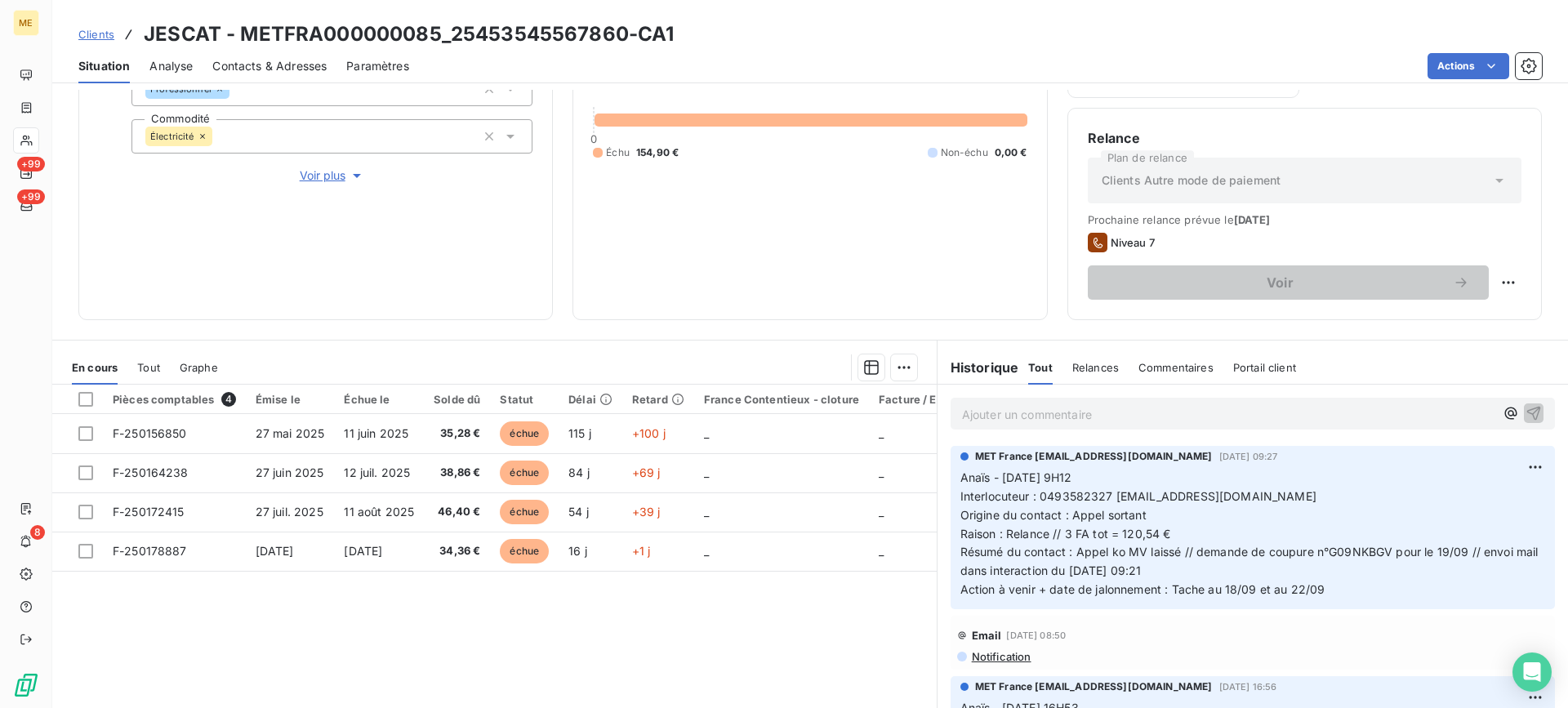
scroll to position [260, 0]
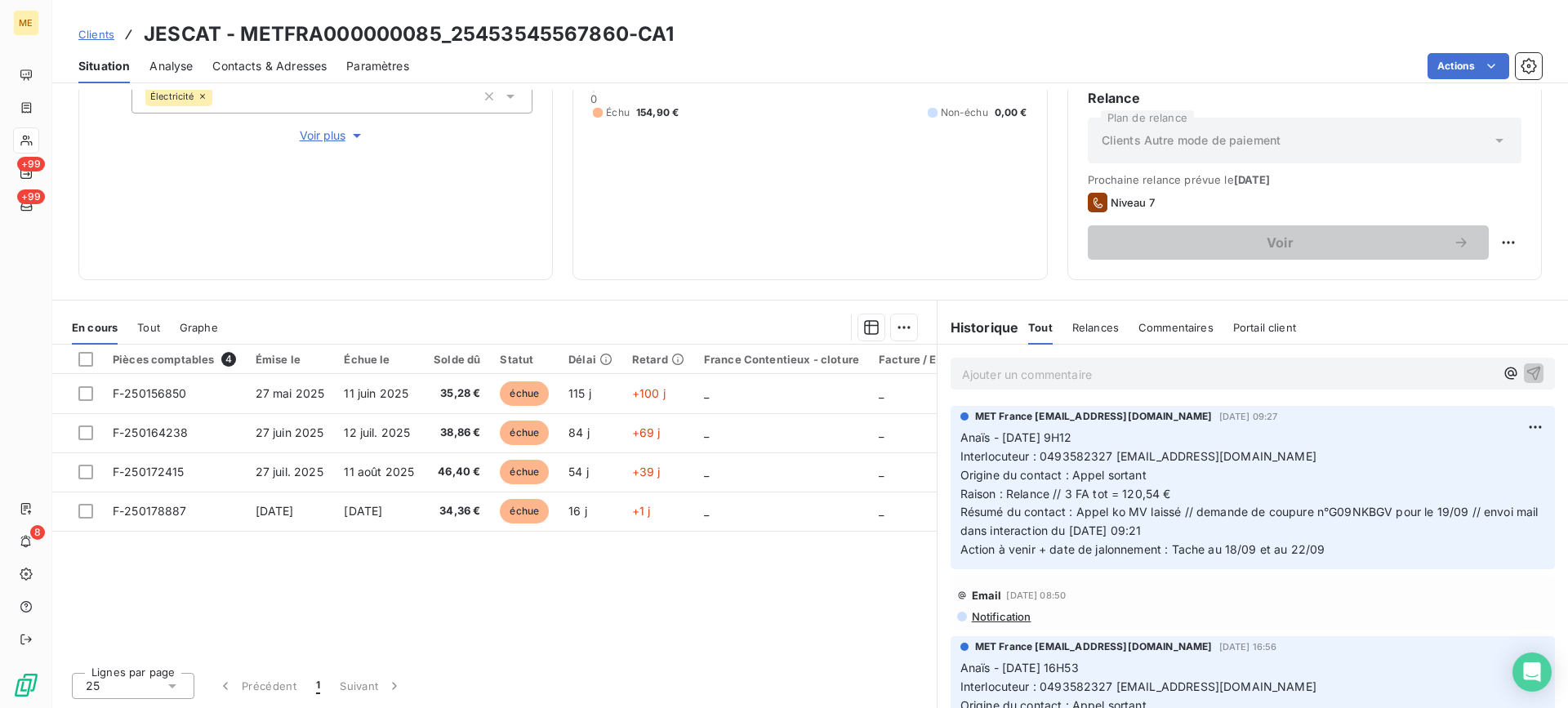
click at [1327, 370] on p "Ajouter un commentaire ﻿" at bounding box center [1228, 374] width 532 height 20
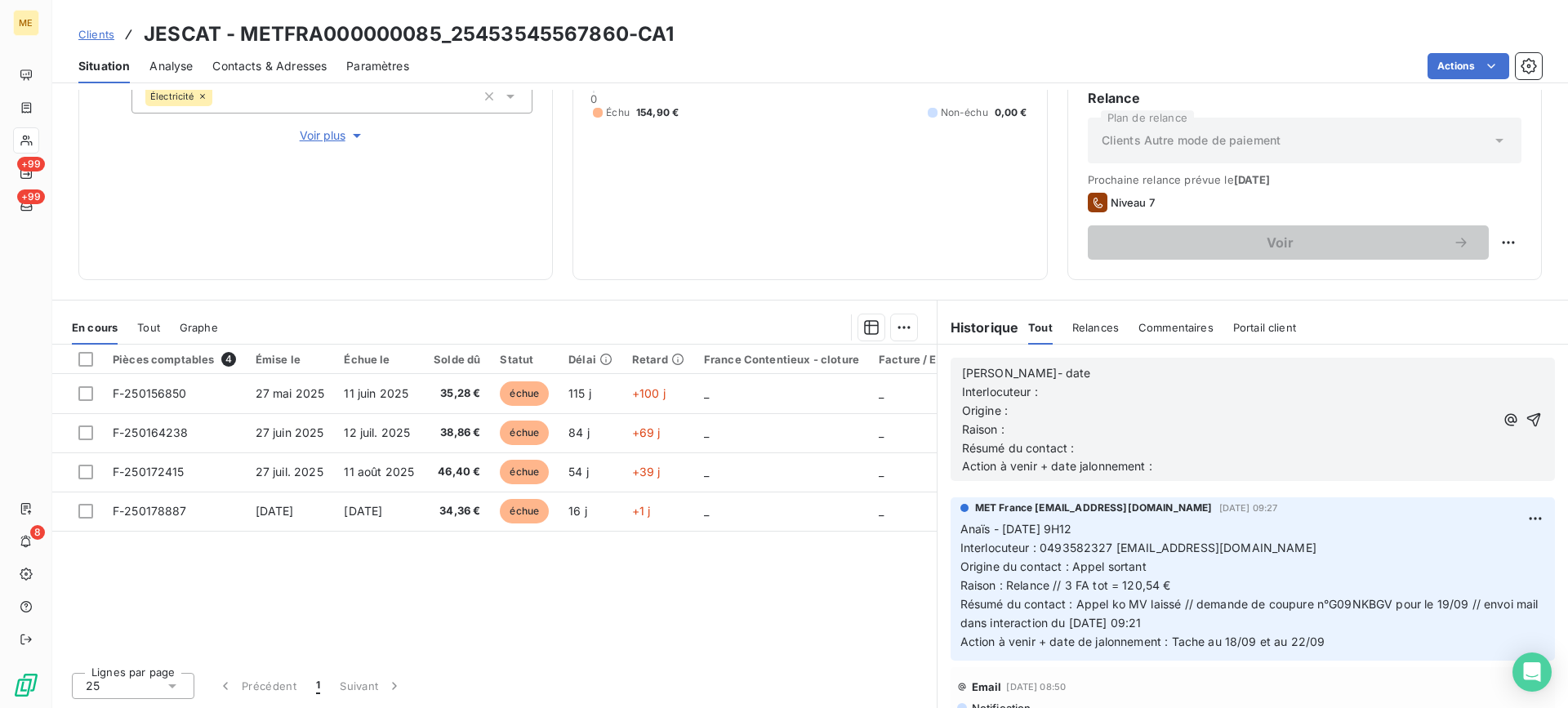
click at [1113, 371] on p "[PERSON_NAME]- date" at bounding box center [1228, 373] width 532 height 19
click at [1119, 377] on p "[PERSON_NAME]- 19/09" at bounding box center [1228, 373] width 532 height 19
click at [1119, 387] on p "Interlocuteur :" at bounding box center [1228, 392] width 532 height 19
click at [1092, 390] on p "Interlocuteur : Mme p" at bounding box center [1228, 392] width 532 height 19
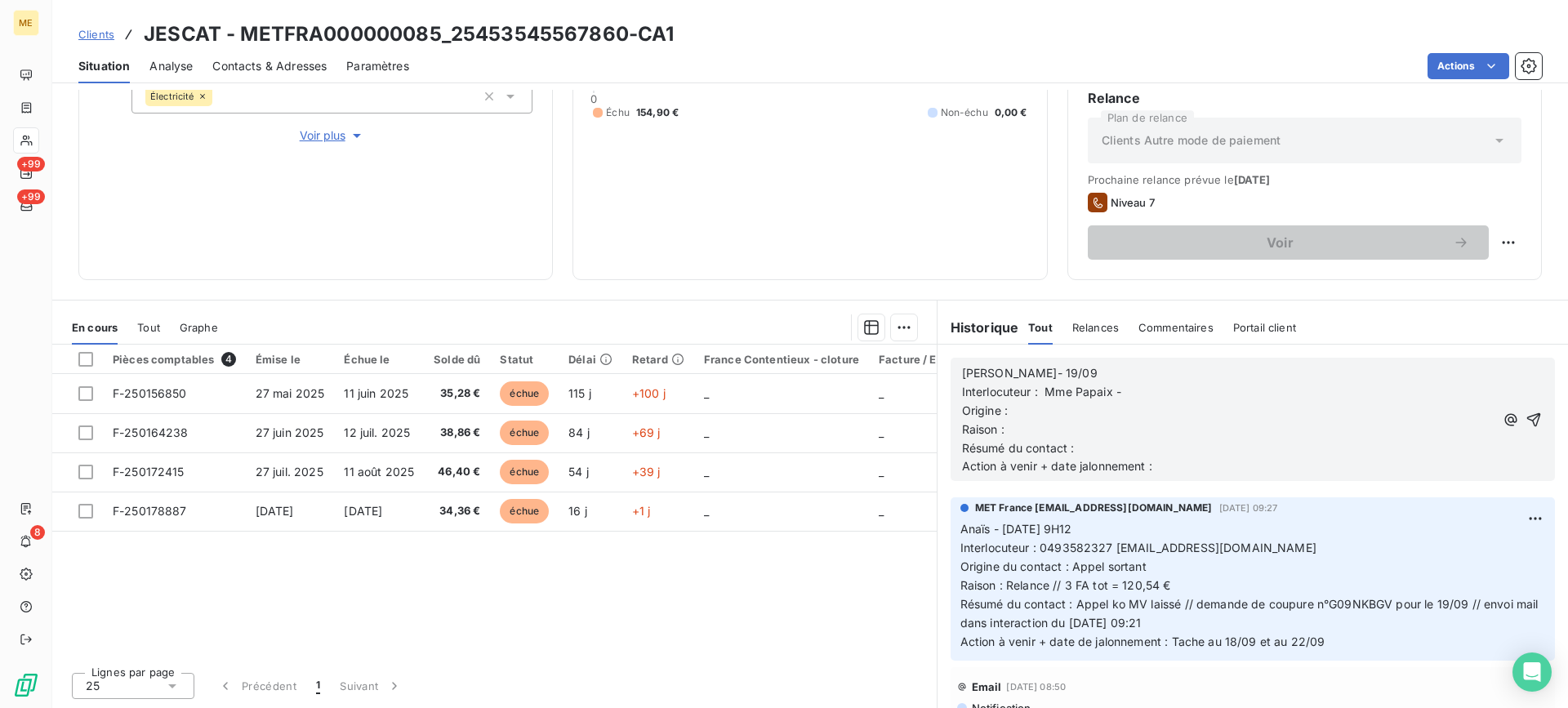
click at [1165, 404] on p "Origine :" at bounding box center [1228, 411] width 532 height 19
click at [1163, 380] on p "[PERSON_NAME]- 19/09" at bounding box center [1228, 373] width 532 height 19
click at [1155, 390] on p "Interlocuteur : Mme Papaix -" at bounding box center [1228, 392] width 532 height 19
drag, startPoint x: 1108, startPoint y: 546, endPoint x: 1288, endPoint y: 546, distance: 180.0
click at [1288, 546] on p "Anaïs - [DATE] 9H12 Interlocuteur : 0493582327 [EMAIL_ADDRESS][DOMAIN_NAME] Ori…" at bounding box center [1252, 585] width 584 height 130
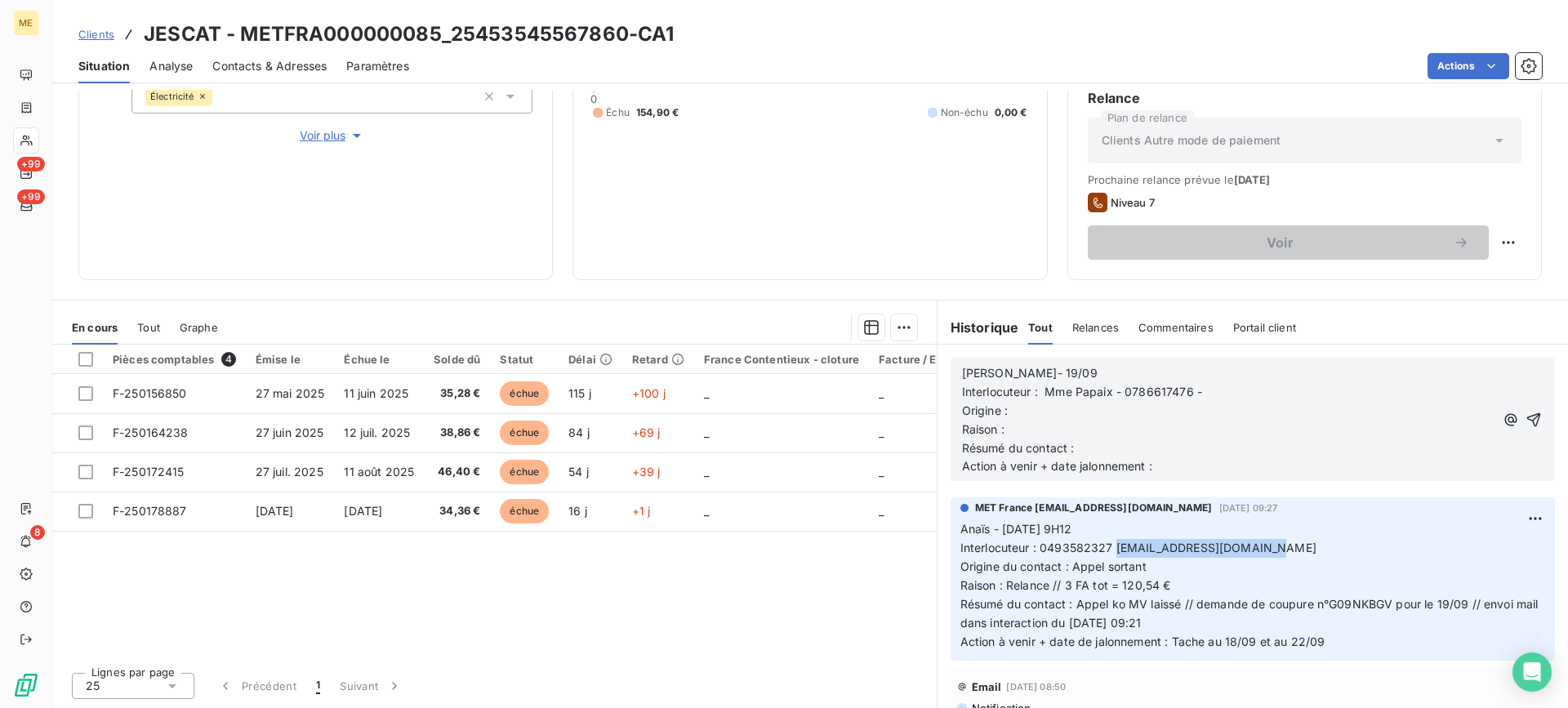
copy span "[EMAIL_ADDRESS][DOMAIN_NAME]"
click at [1217, 395] on p "Interlocuteur : Mme Papaix - 0786617476 -" at bounding box center [1228, 392] width 532 height 19
click at [1160, 415] on p "Origine :" at bounding box center [1228, 411] width 532 height 19
click at [1005, 425] on p "Raison :" at bounding box center [1228, 430] width 532 height 19
click at [1108, 449] on p "Résumé du contact :" at bounding box center [1228, 448] width 532 height 19
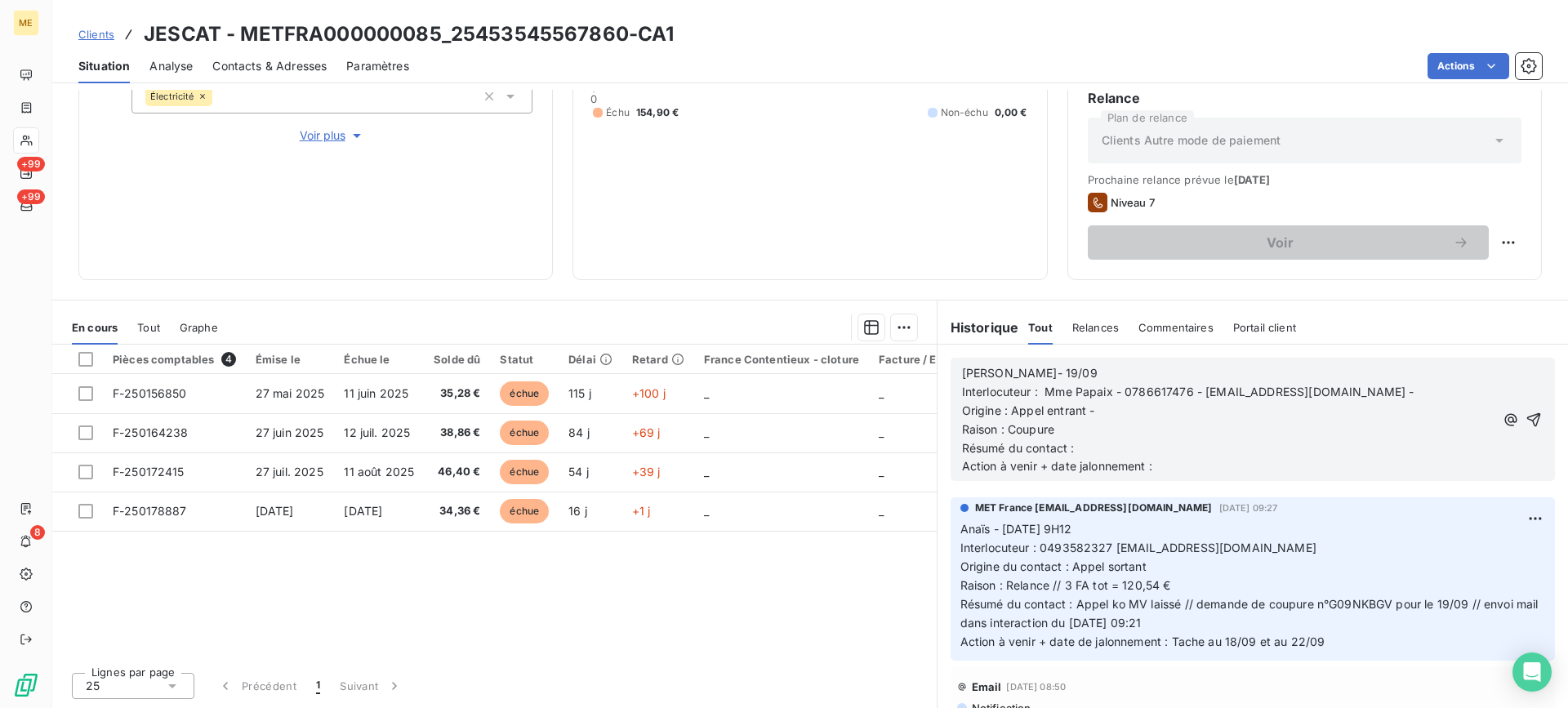
click at [962, 468] on span "Action à venir + date jalonnement :" at bounding box center [1057, 465] width 190 height 14
click at [1184, 427] on p "Raison : Coupure" at bounding box center [1228, 430] width 532 height 19
click at [1188, 450] on p "Résumé du contact :" at bounding box center [1228, 448] width 532 height 19
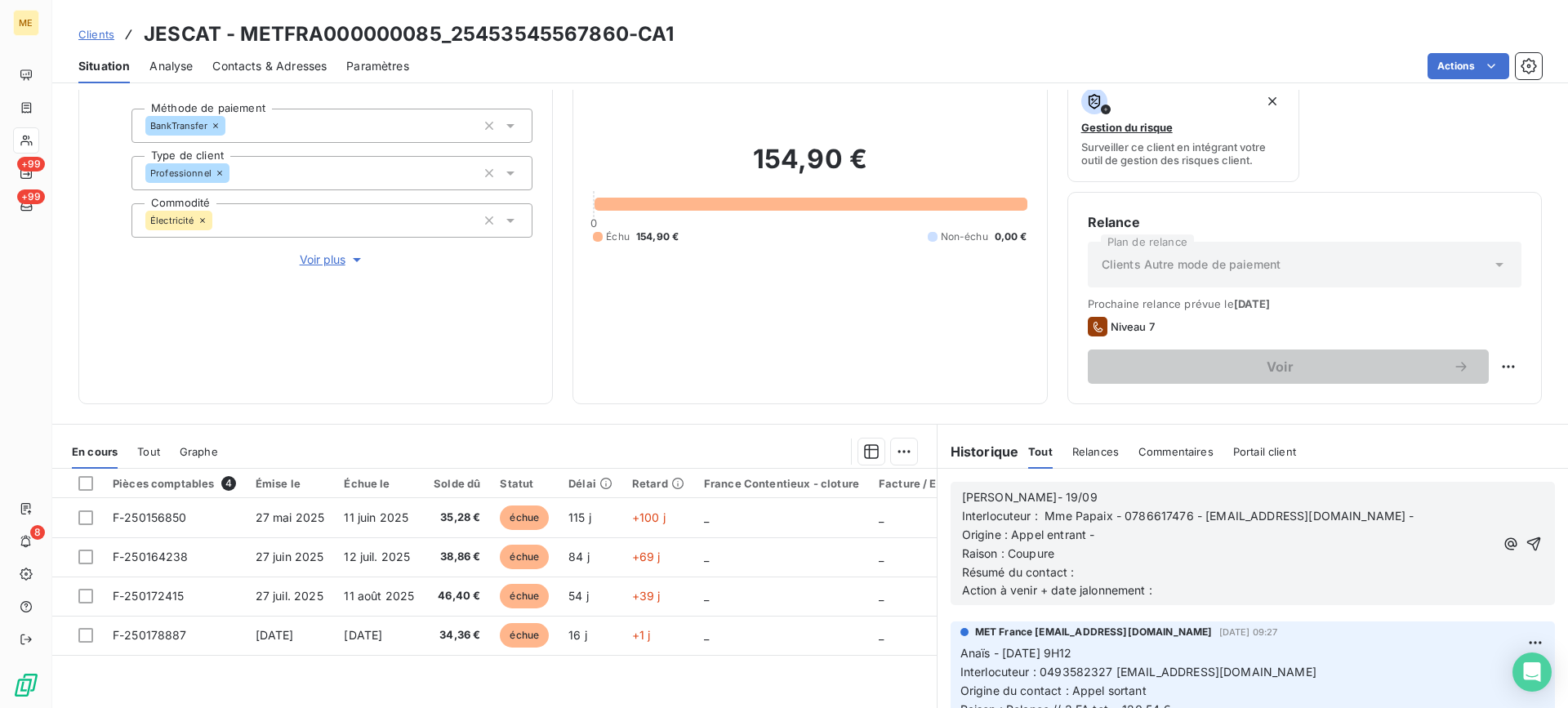
scroll to position [179, 0]
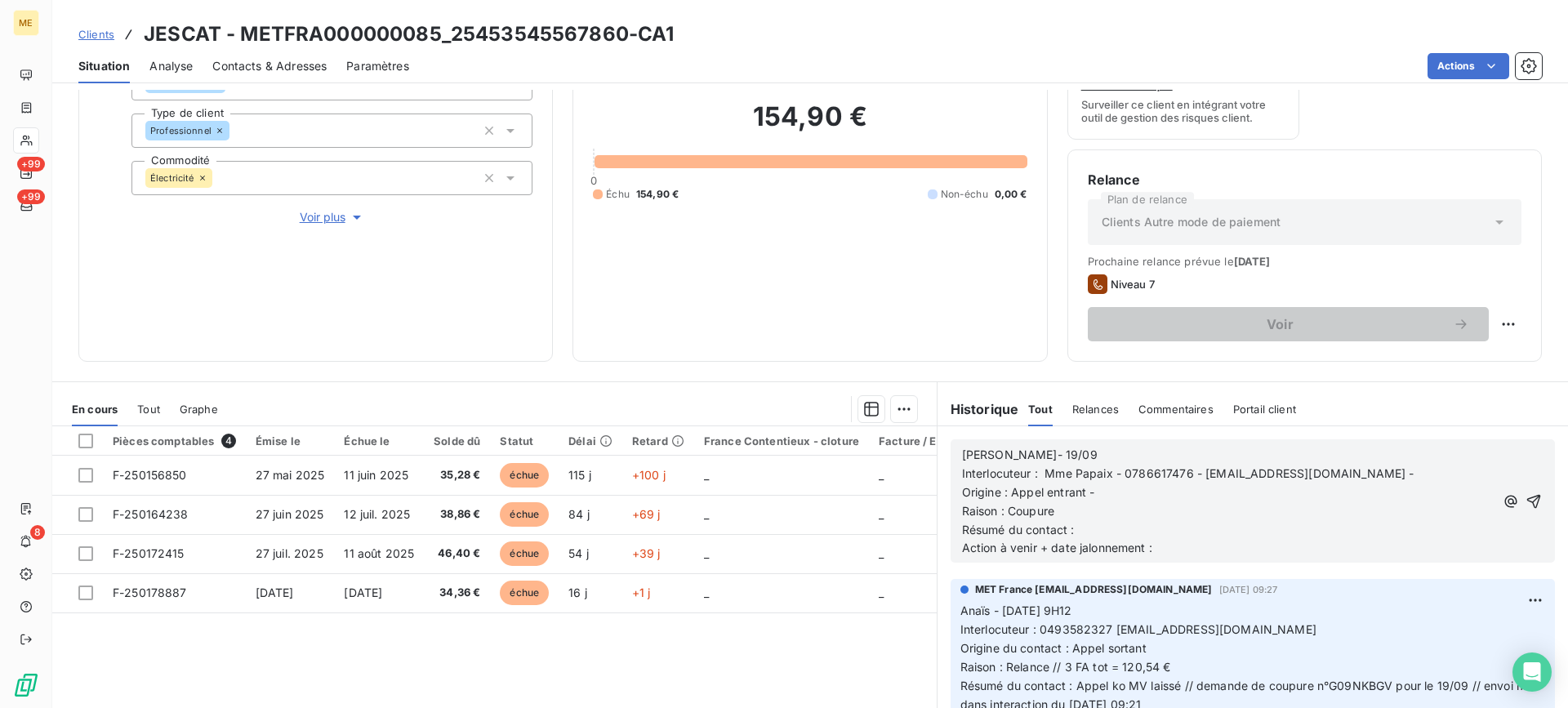
click at [1133, 526] on p "Résumé du contact :" at bounding box center [1228, 530] width 532 height 19
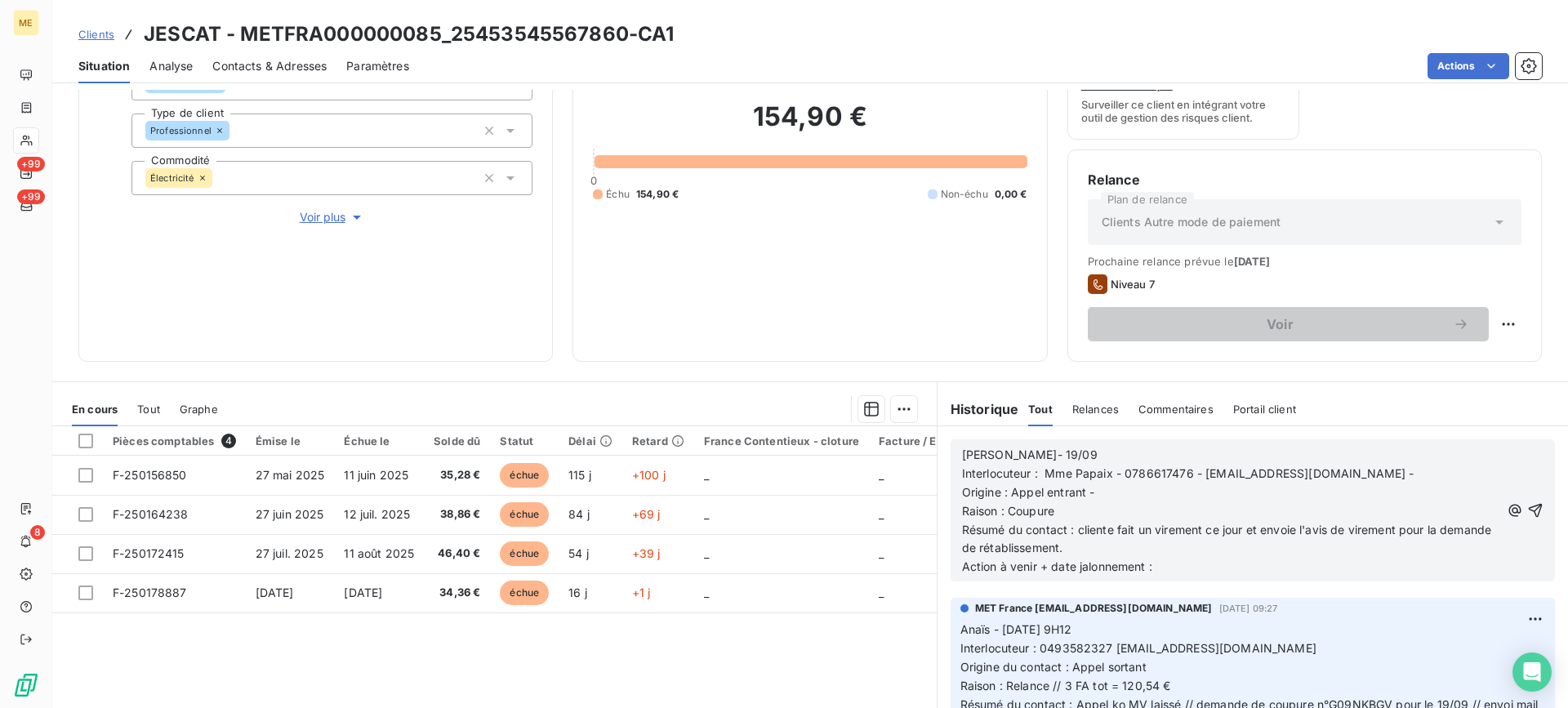
click at [1231, 560] on p "Action à venir + date jalonnement :" at bounding box center [1231, 567] width 538 height 19
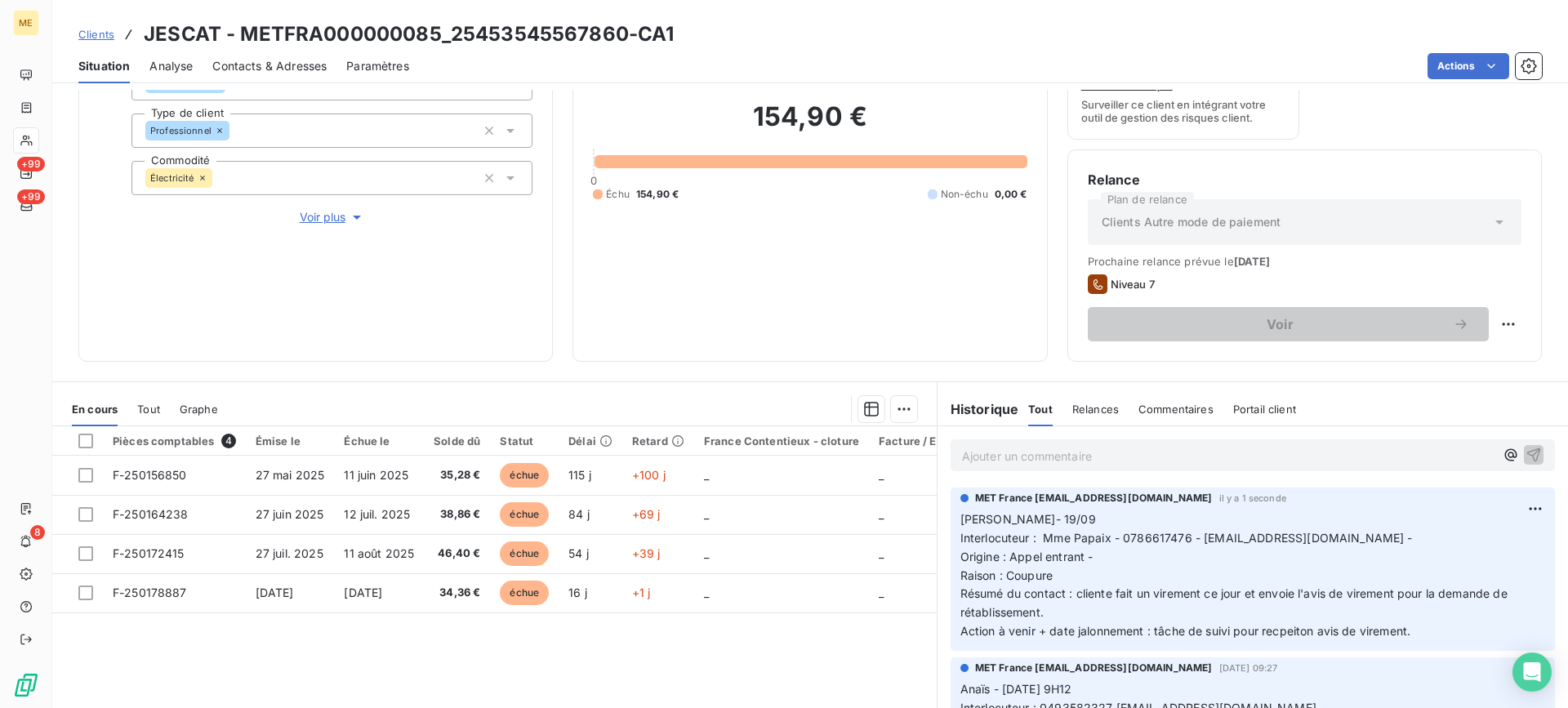
scroll to position [97, 0]
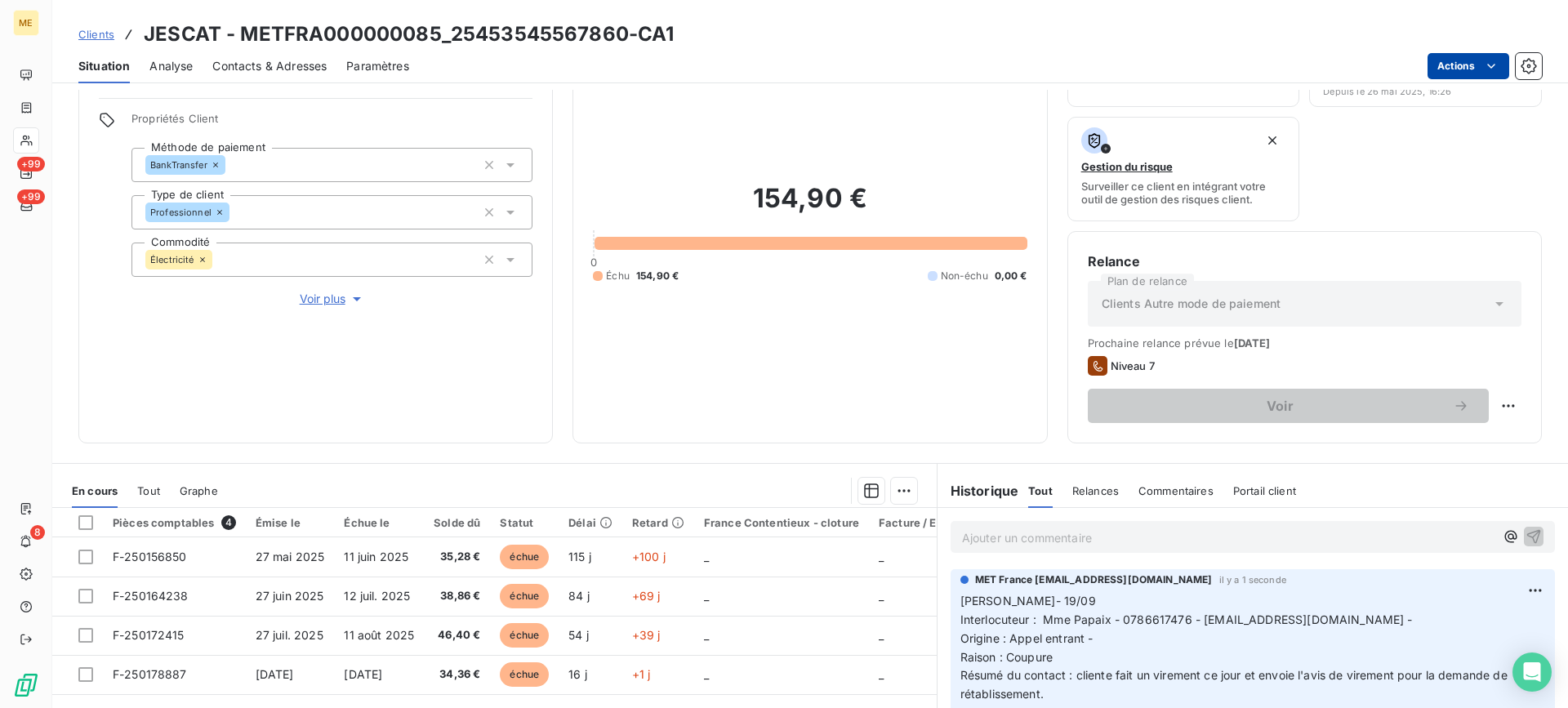
click at [1467, 70] on html "ME +99 +99 8 Clients JESCAT - METFRA000000085_25453545567860-CA1 Situation Anal…" at bounding box center [784, 354] width 1568 height 708
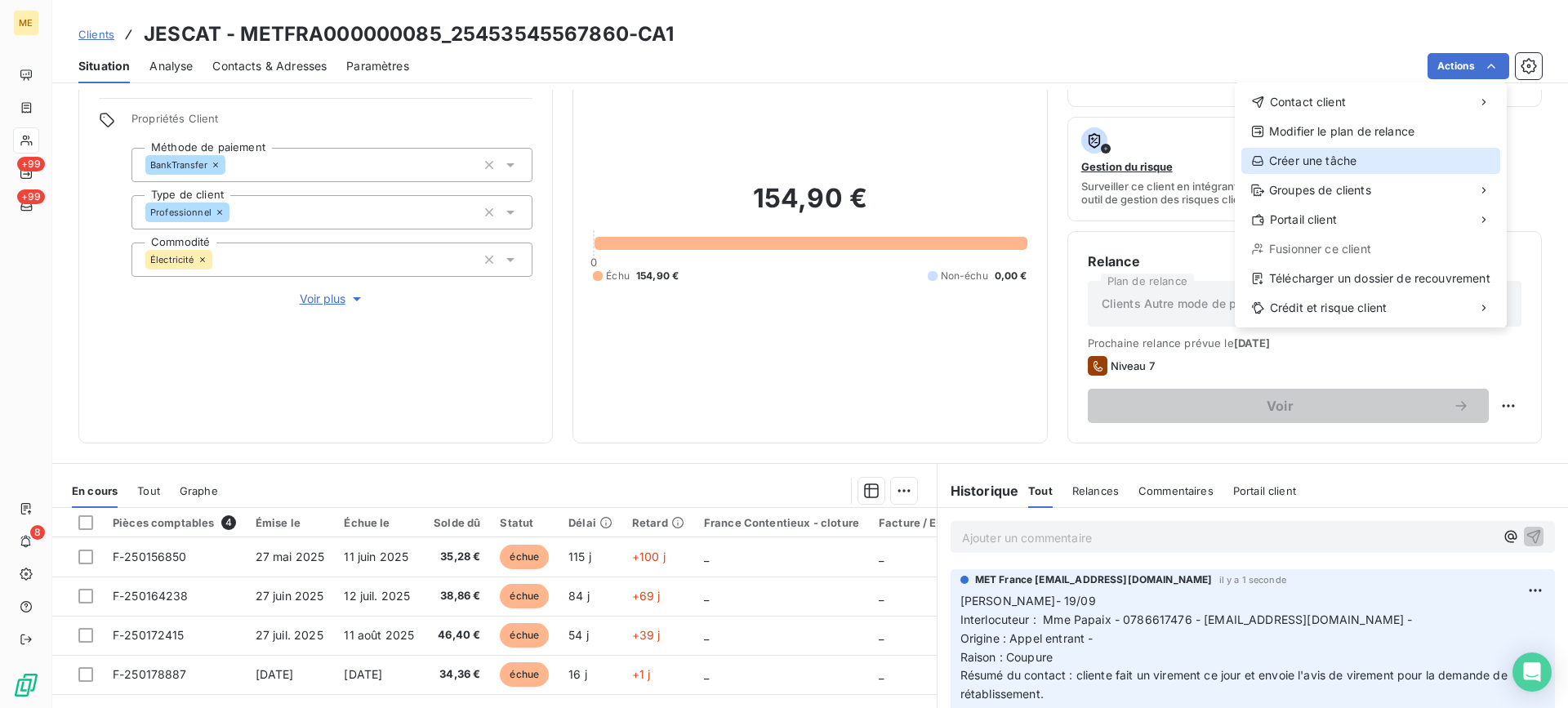
click at [1336, 151] on div "Créer une tâche" at bounding box center [1371, 161] width 259 height 26
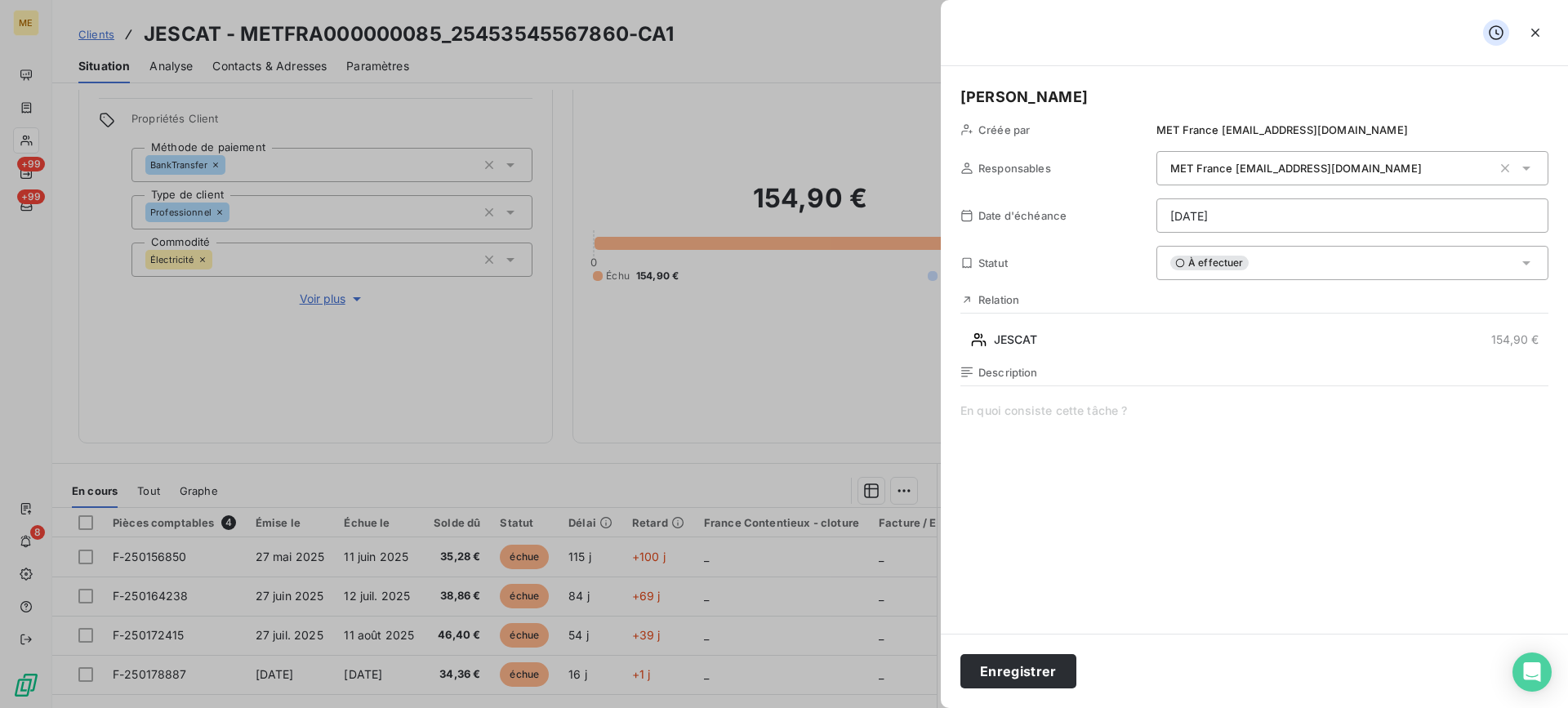
click at [1076, 499] on span at bounding box center [1254, 559] width 588 height 314
click at [1025, 645] on div "Enregistrer" at bounding box center [1254, 670] width 627 height 74
click at [1023, 657] on button "Enregistrer" at bounding box center [1018, 672] width 116 height 35
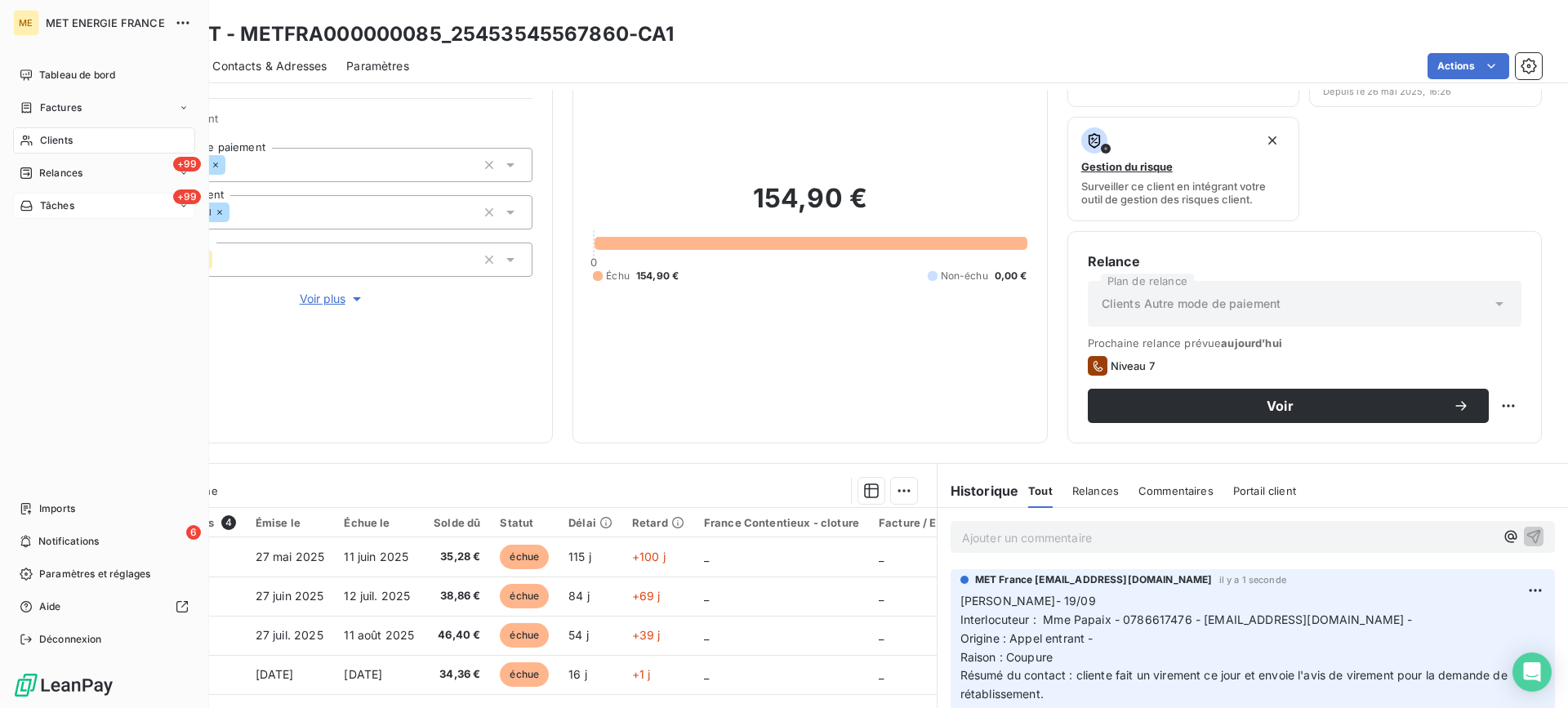
click at [37, 195] on div "+99 Tâches" at bounding box center [103, 205] width 182 height 26
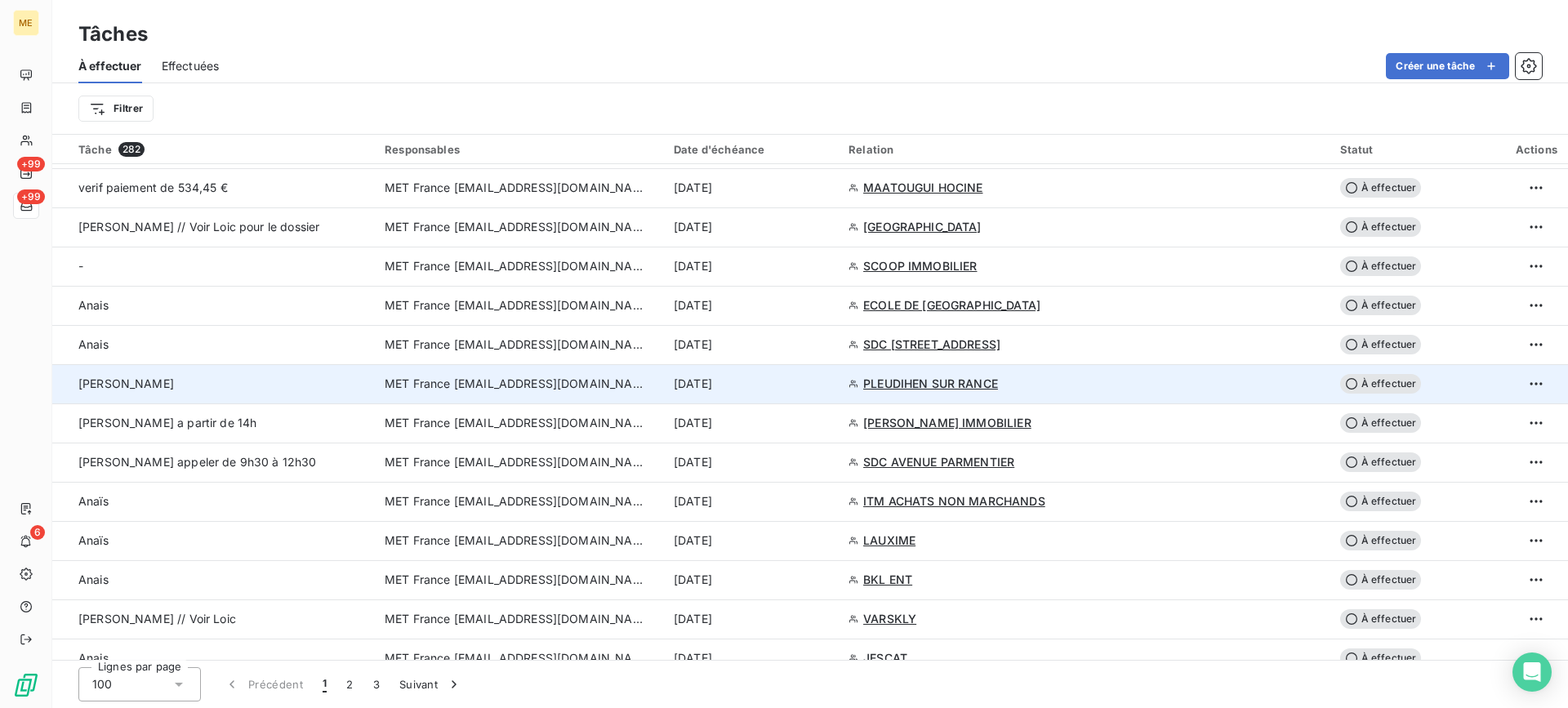
scroll to position [1632, 0]
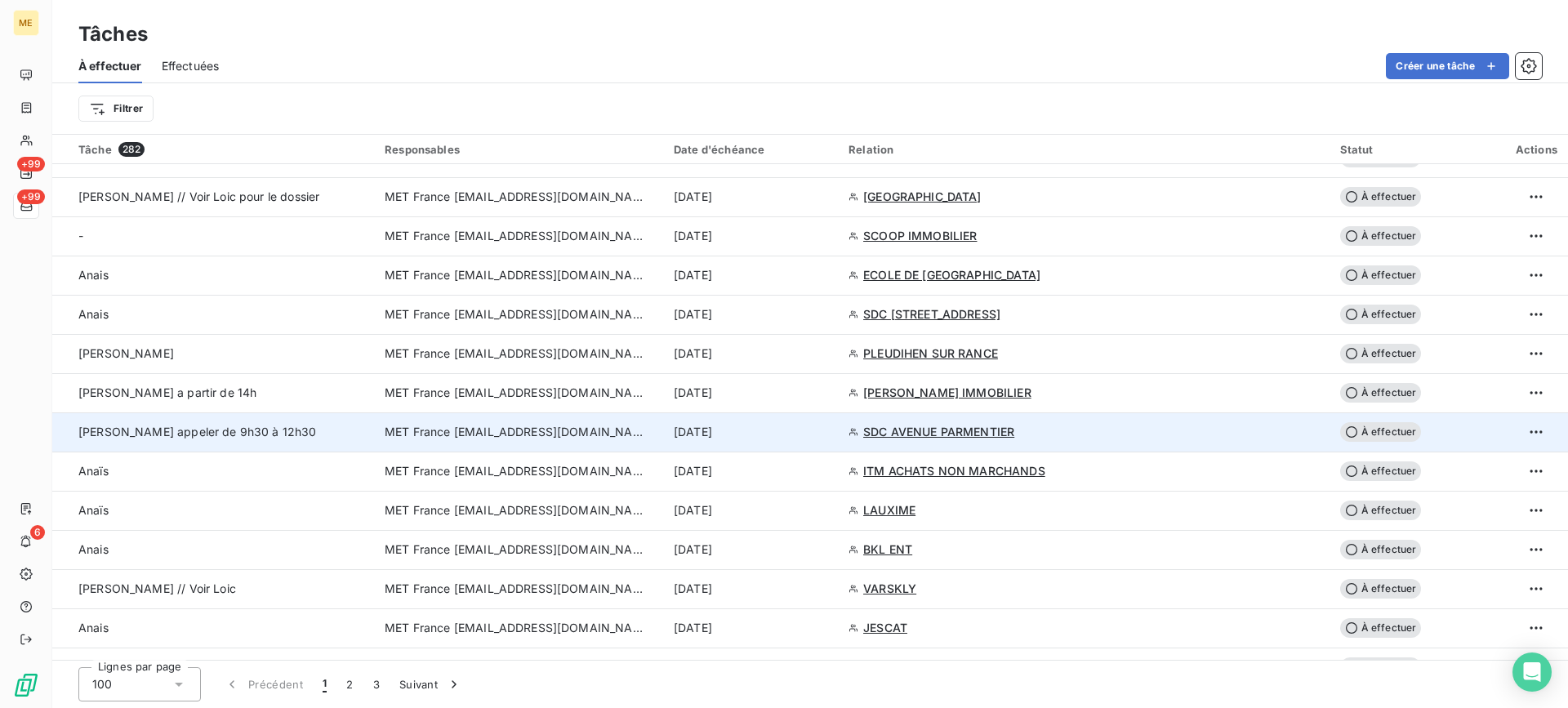
click at [162, 442] on td "[PERSON_NAME] appeler de 9h30 à 12h30" at bounding box center [213, 432] width 322 height 39
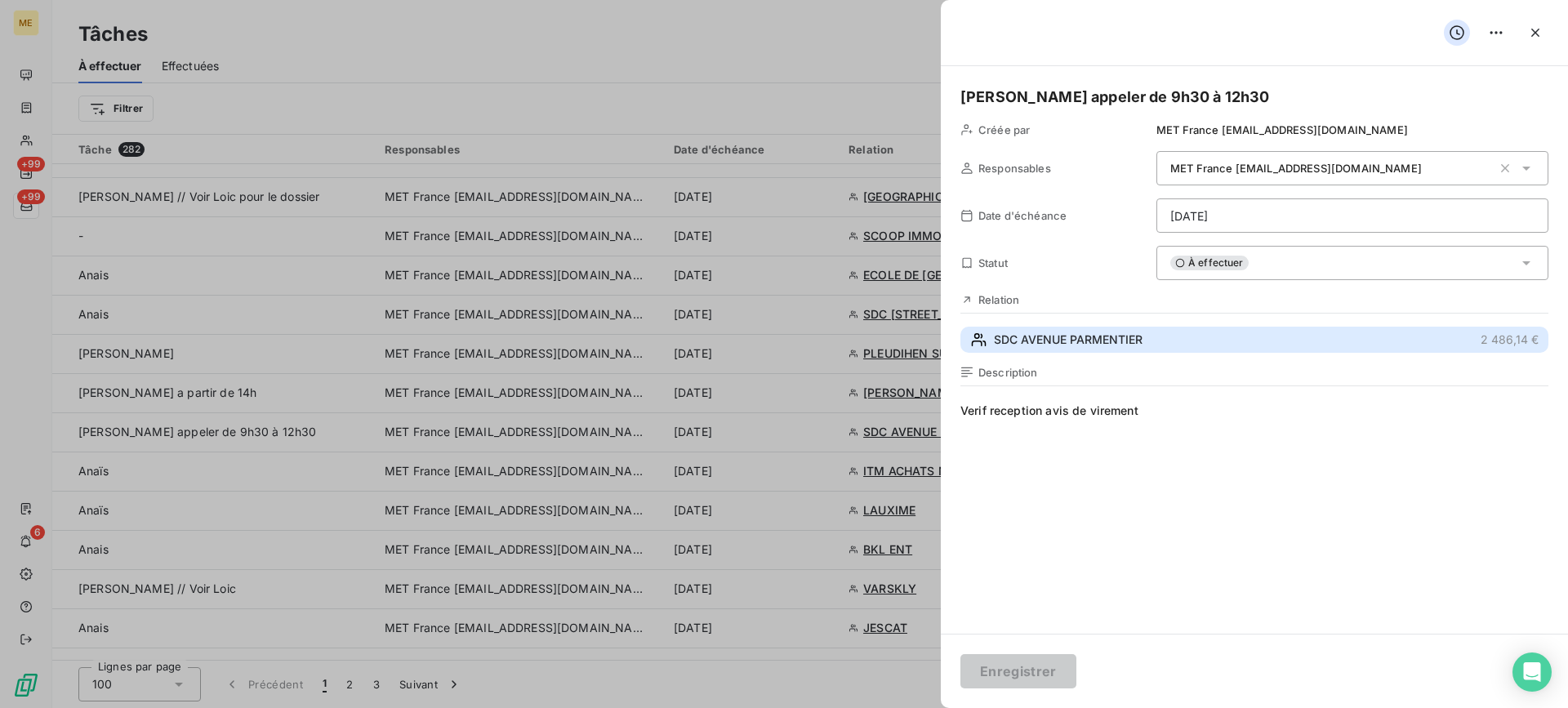
click at [1062, 340] on span "SDC AVENUE PARMENTIER" at bounding box center [1068, 339] width 149 height 16
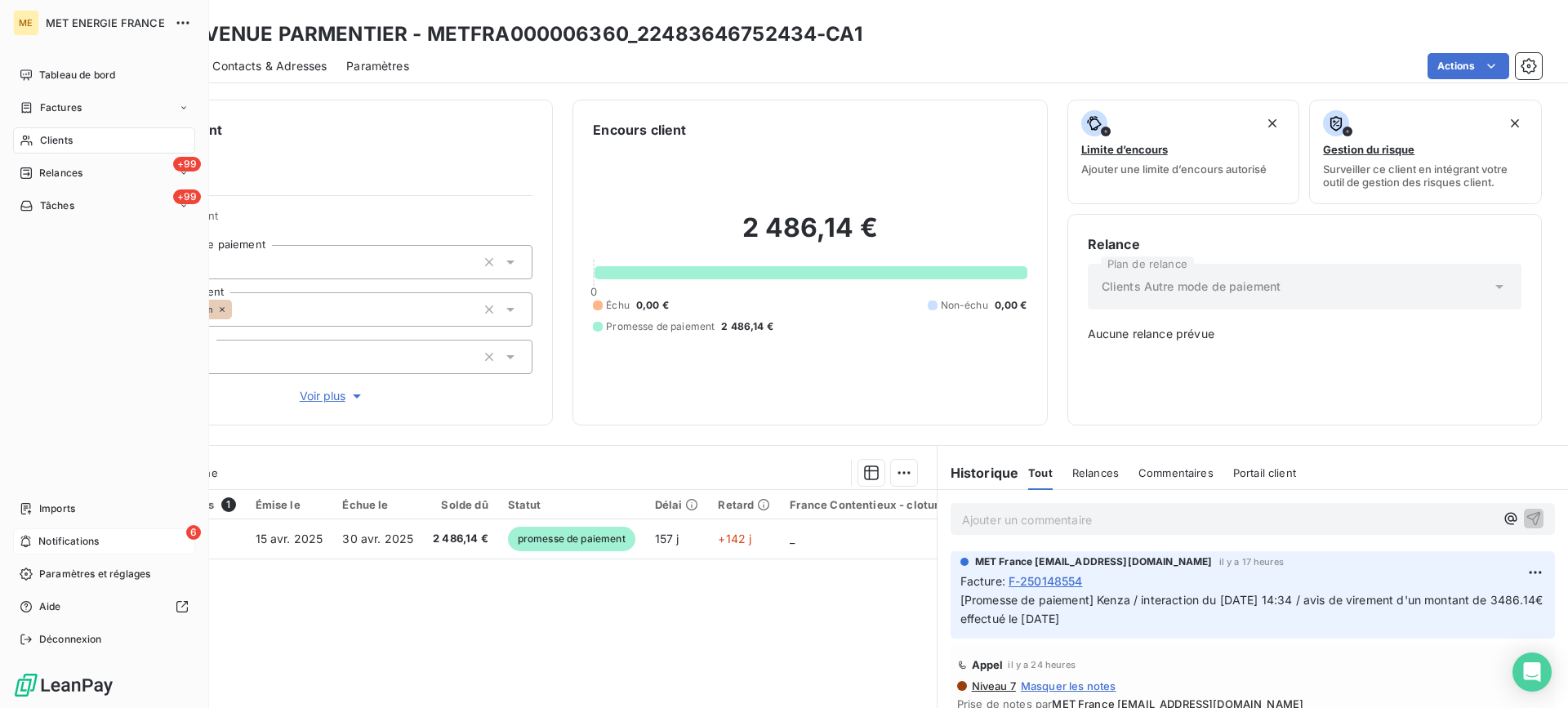
click at [78, 546] on span "Notifications" at bounding box center [68, 541] width 60 height 15
click at [31, 176] on icon at bounding box center [26, 172] width 12 height 12
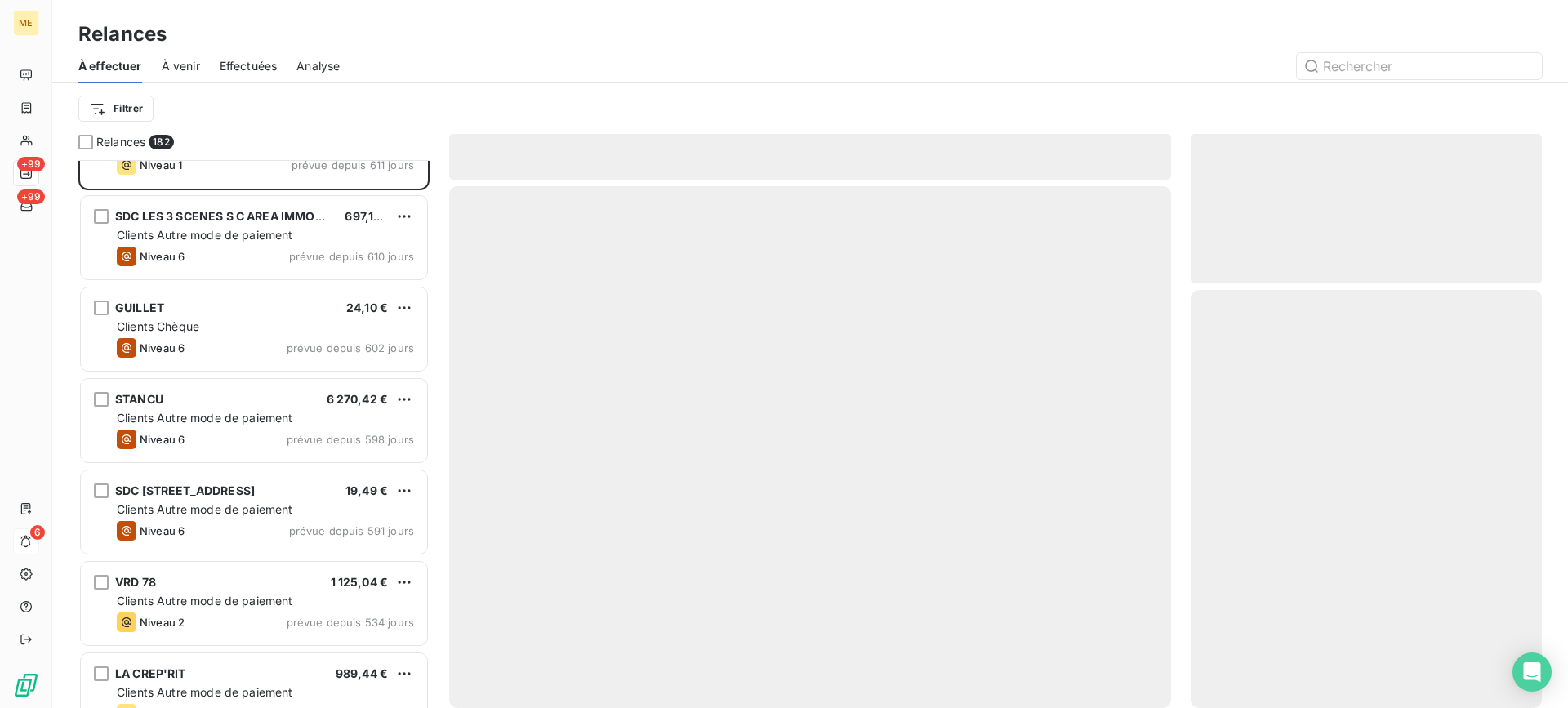
scroll to position [82, 0]
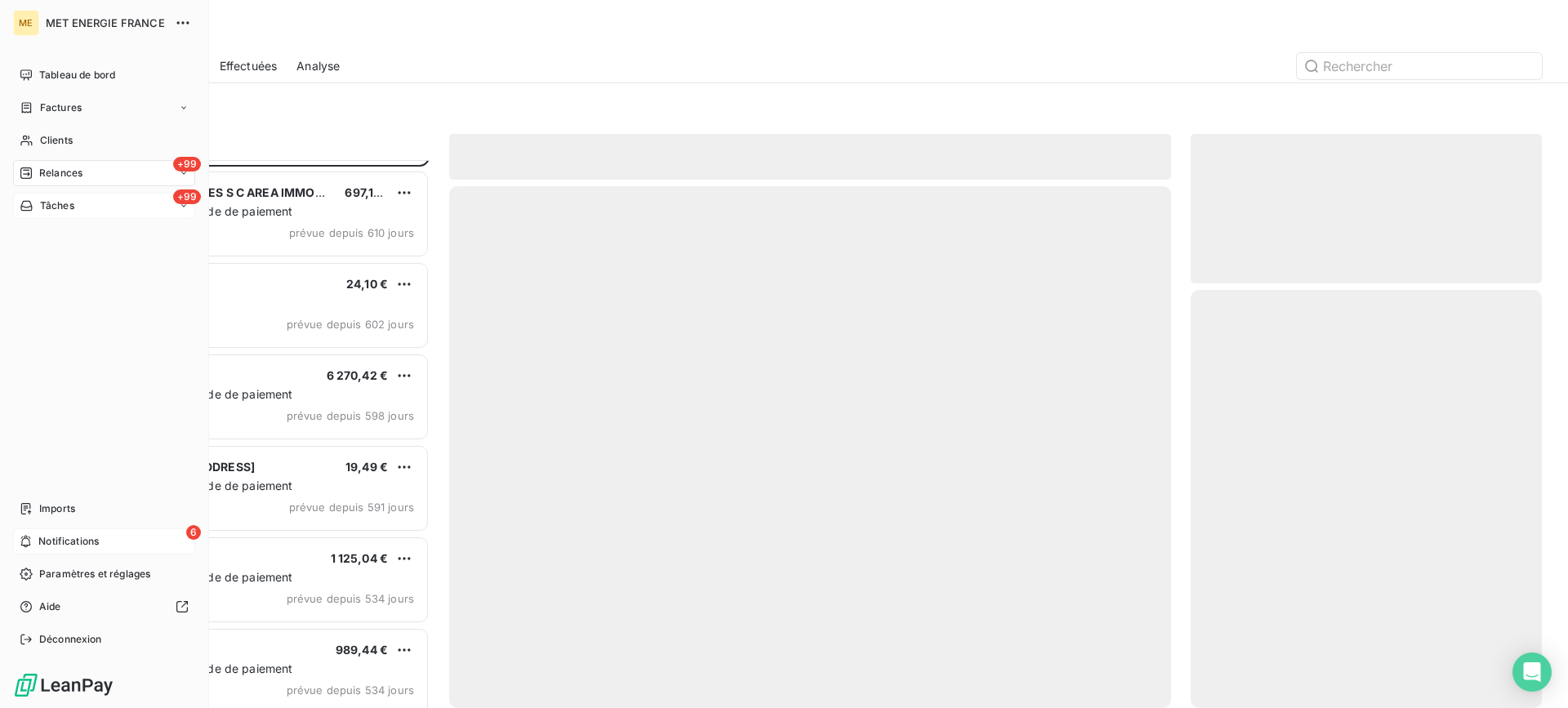
click at [15, 205] on div "+99 Tâches" at bounding box center [103, 205] width 182 height 26
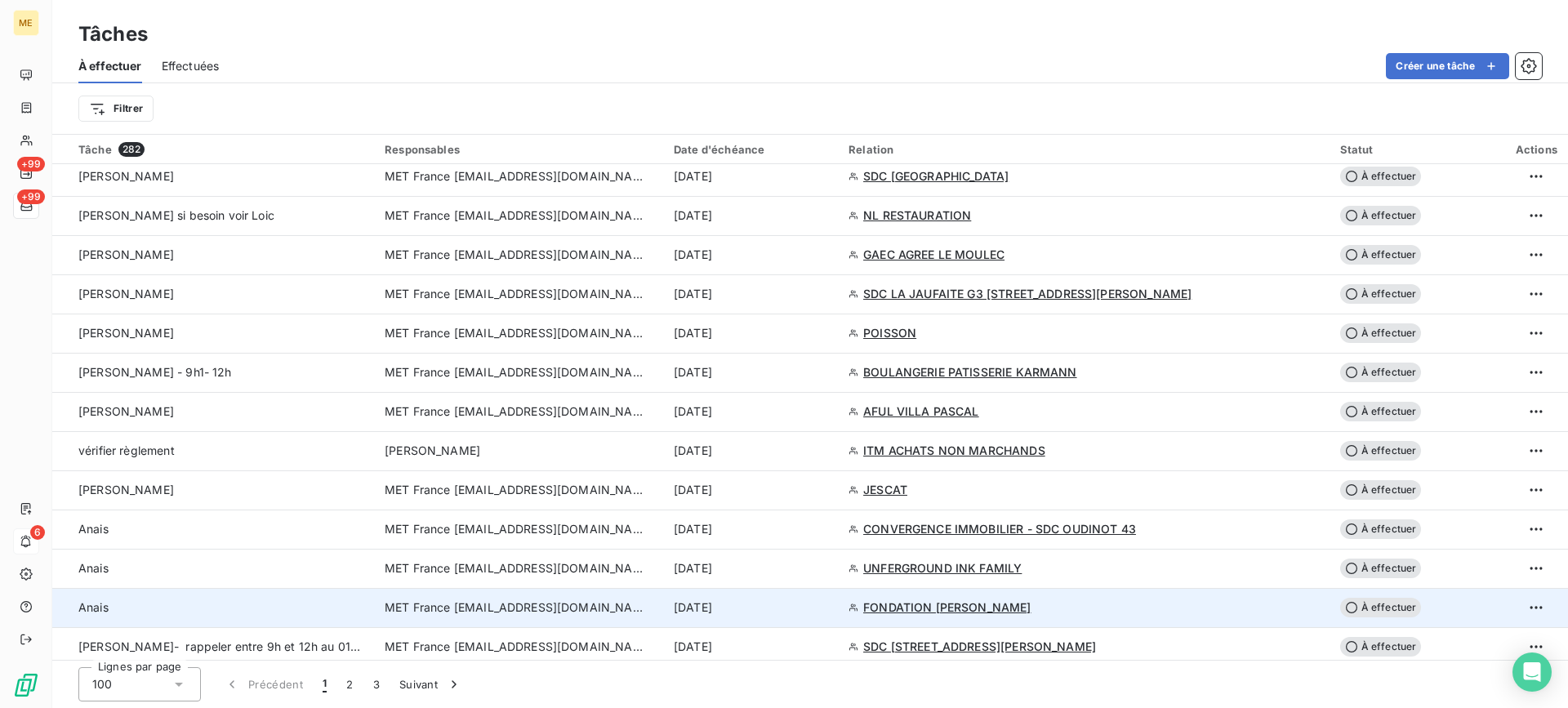
scroll to position [898, 0]
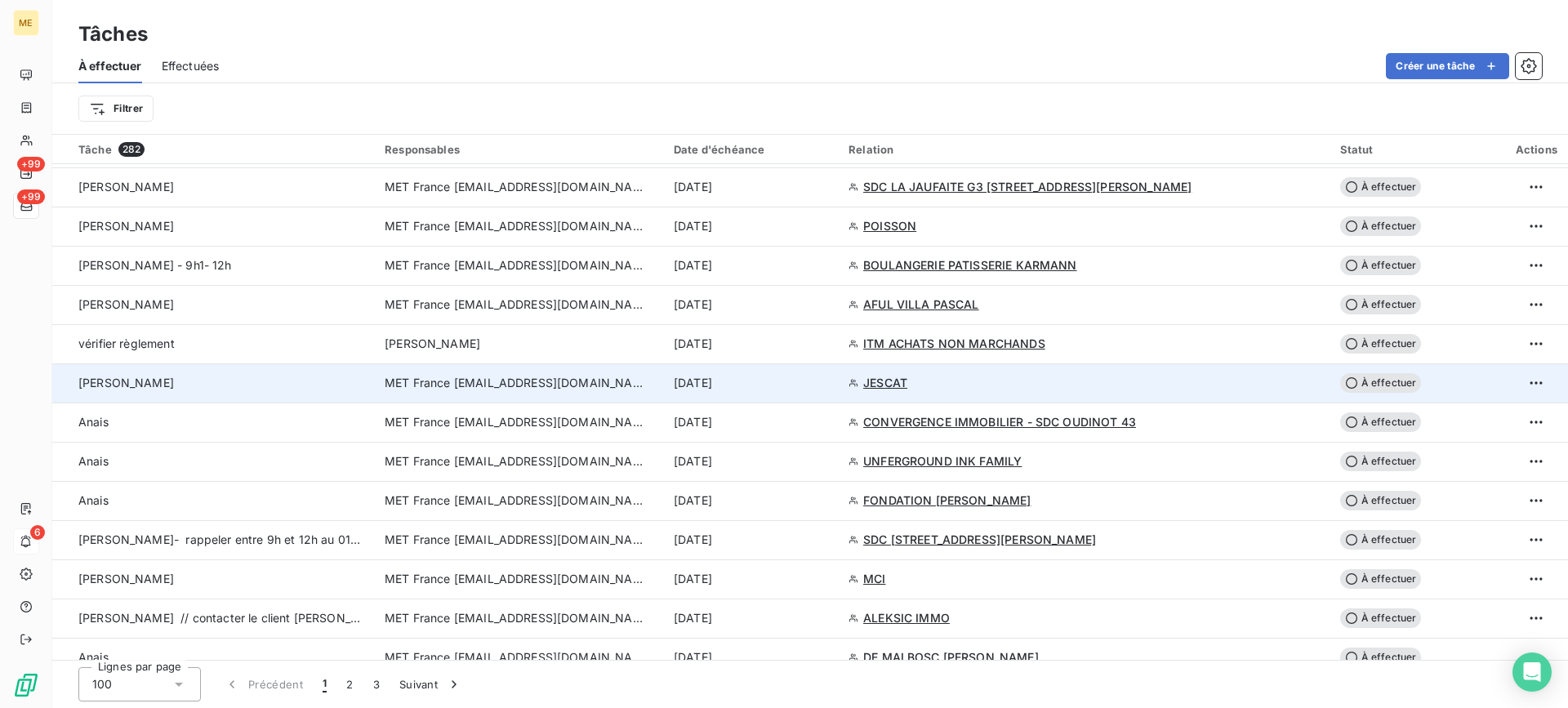
click at [211, 382] on div "[PERSON_NAME]" at bounding box center [222, 383] width 287 height 16
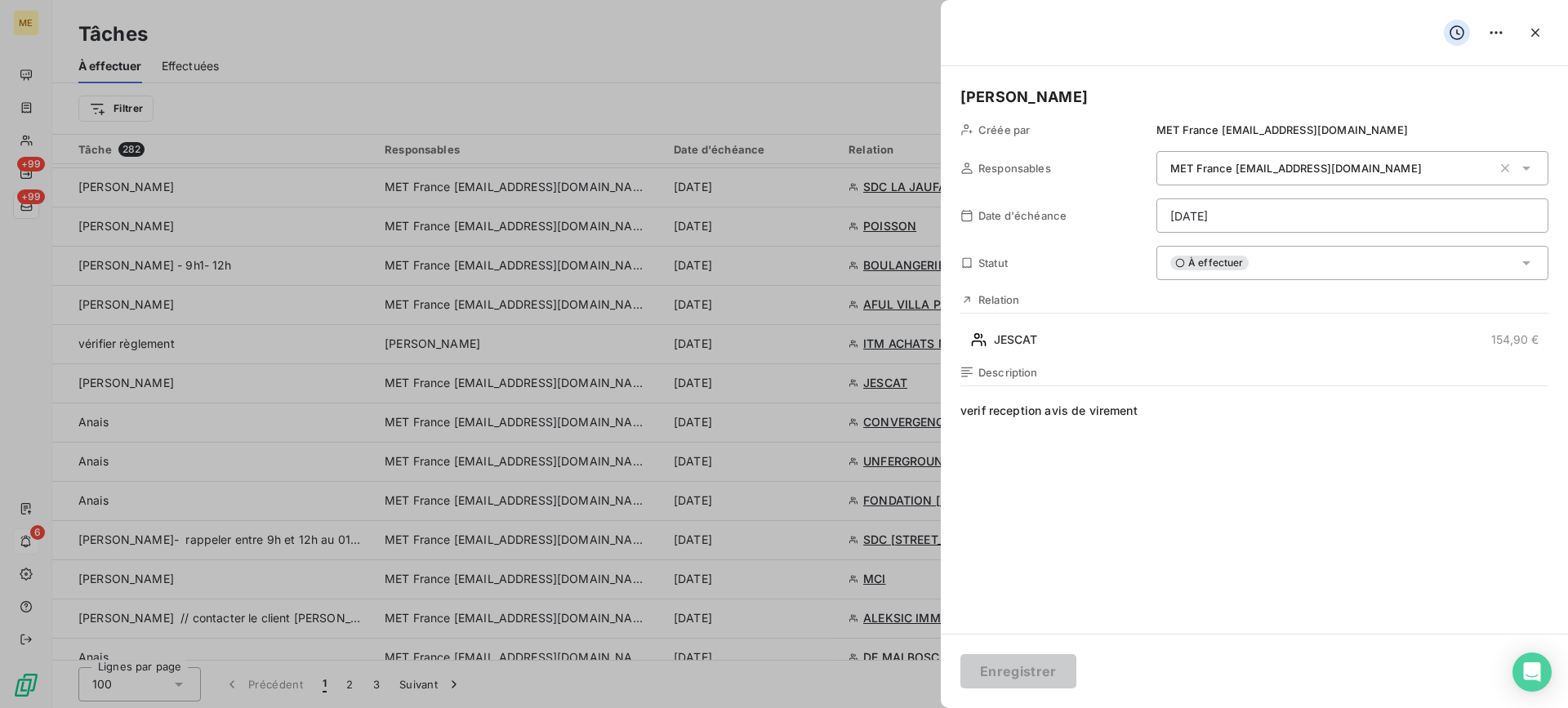
click at [1279, 216] on html "ME +99 +99 6 Tâches À effectuer Effectuées Créer une tâche Filtrer Tâche 282 Re…" at bounding box center [784, 354] width 1568 height 708
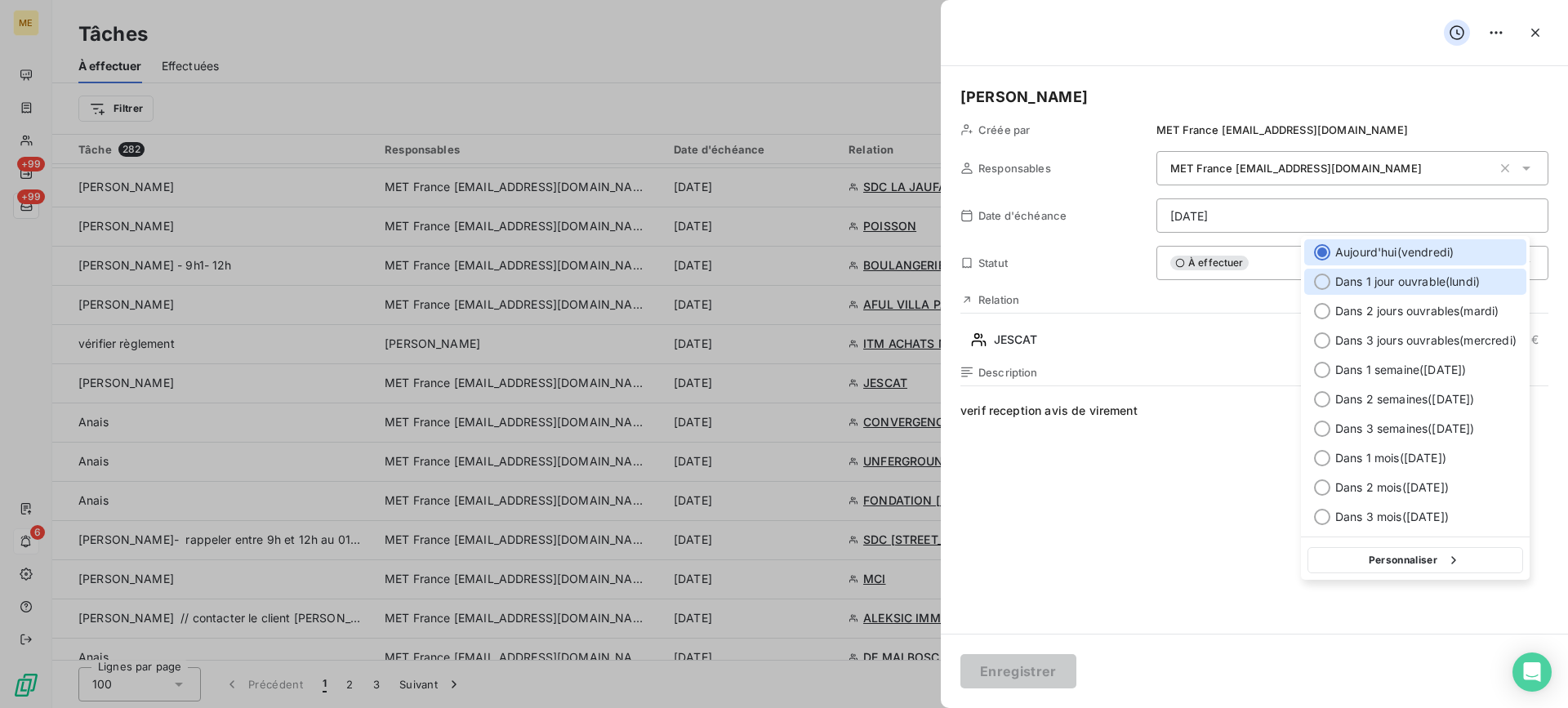
click at [1364, 281] on span "Dans 1 jour ouvrable ( [DATE] )" at bounding box center [1407, 282] width 144 height 16
type input "[DATE]"
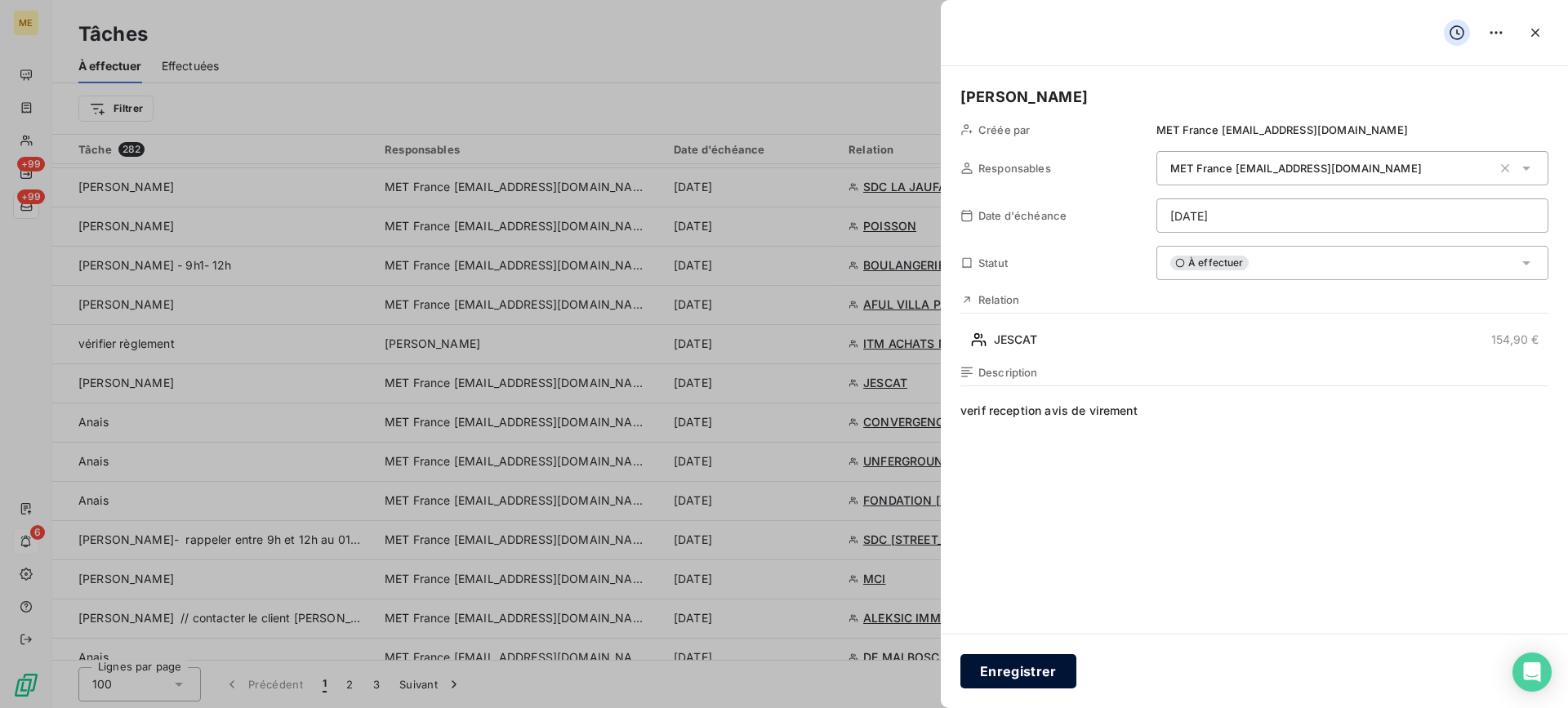
click at [1037, 669] on button "Enregistrer" at bounding box center [1018, 672] width 116 height 35
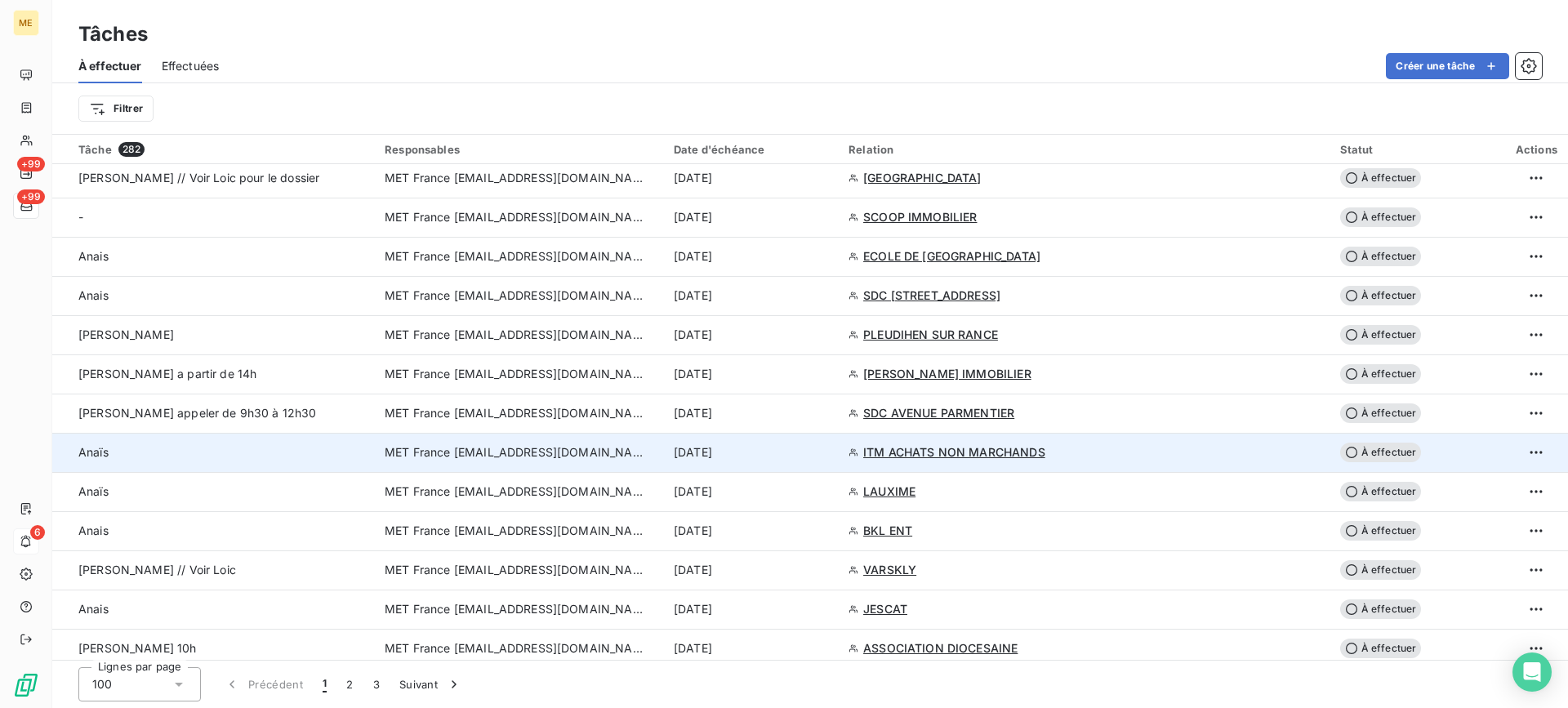
scroll to position [1632, 0]
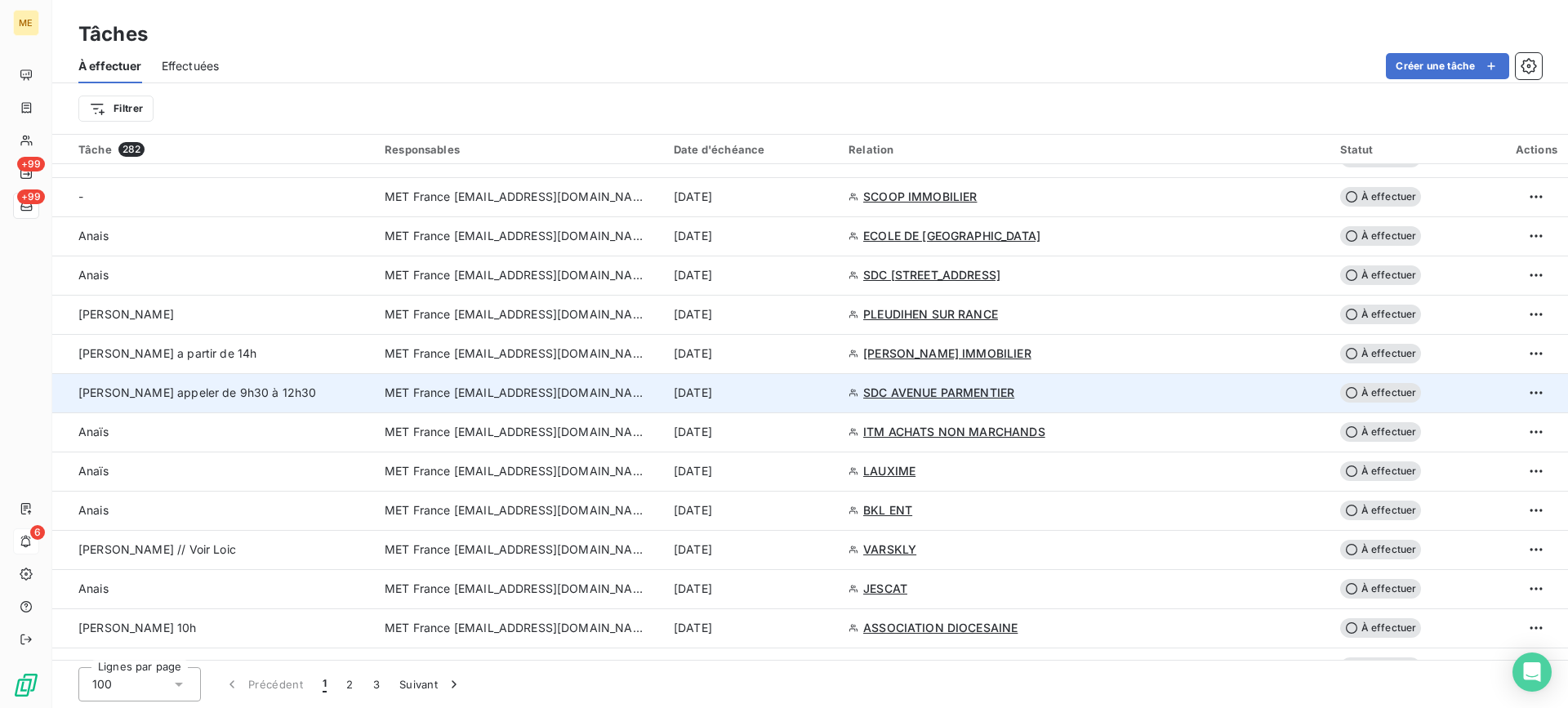
click at [329, 398] on div "[PERSON_NAME] appeler de 9h30 à 12h30" at bounding box center [222, 392] width 287 height 16
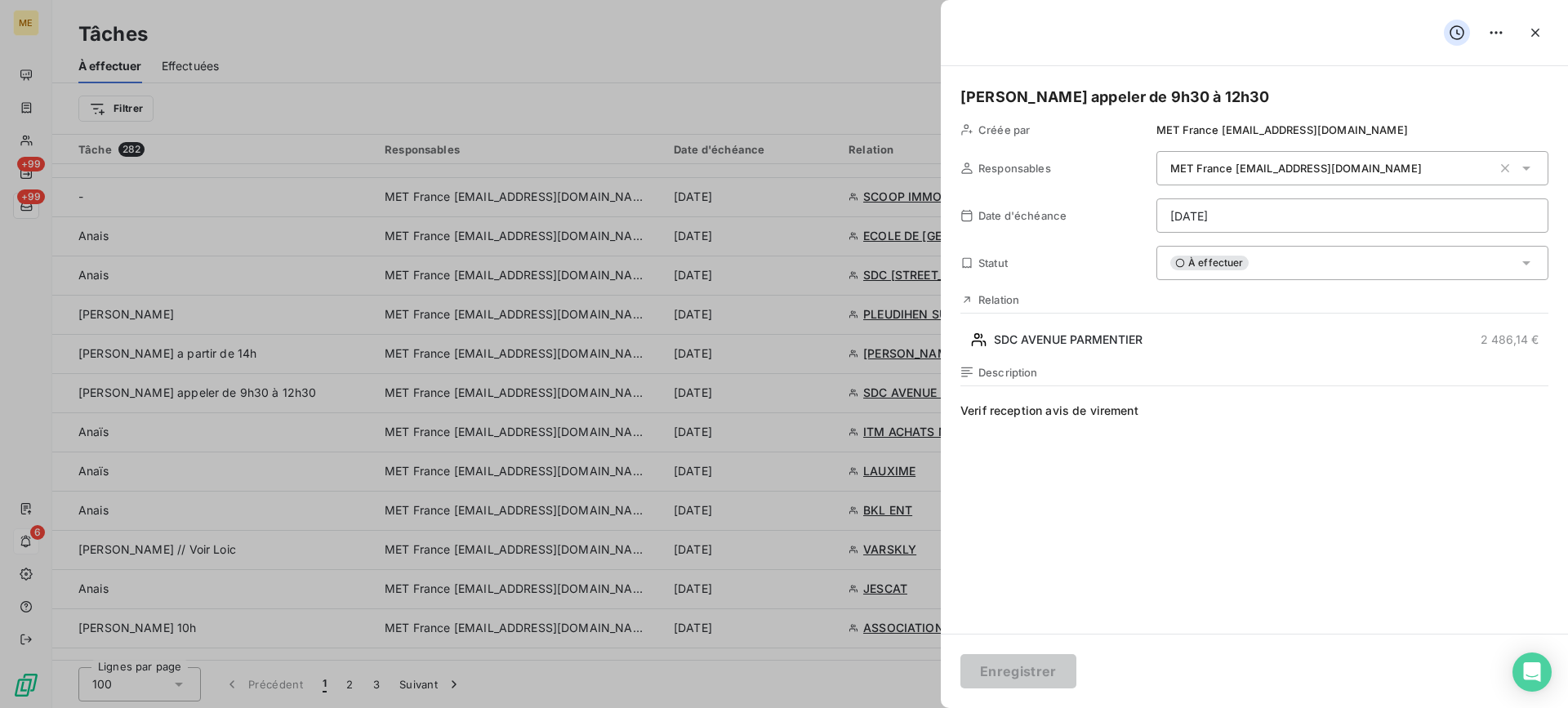
click at [1305, 258] on div "À effectuer" at bounding box center [1352, 263] width 392 height 35
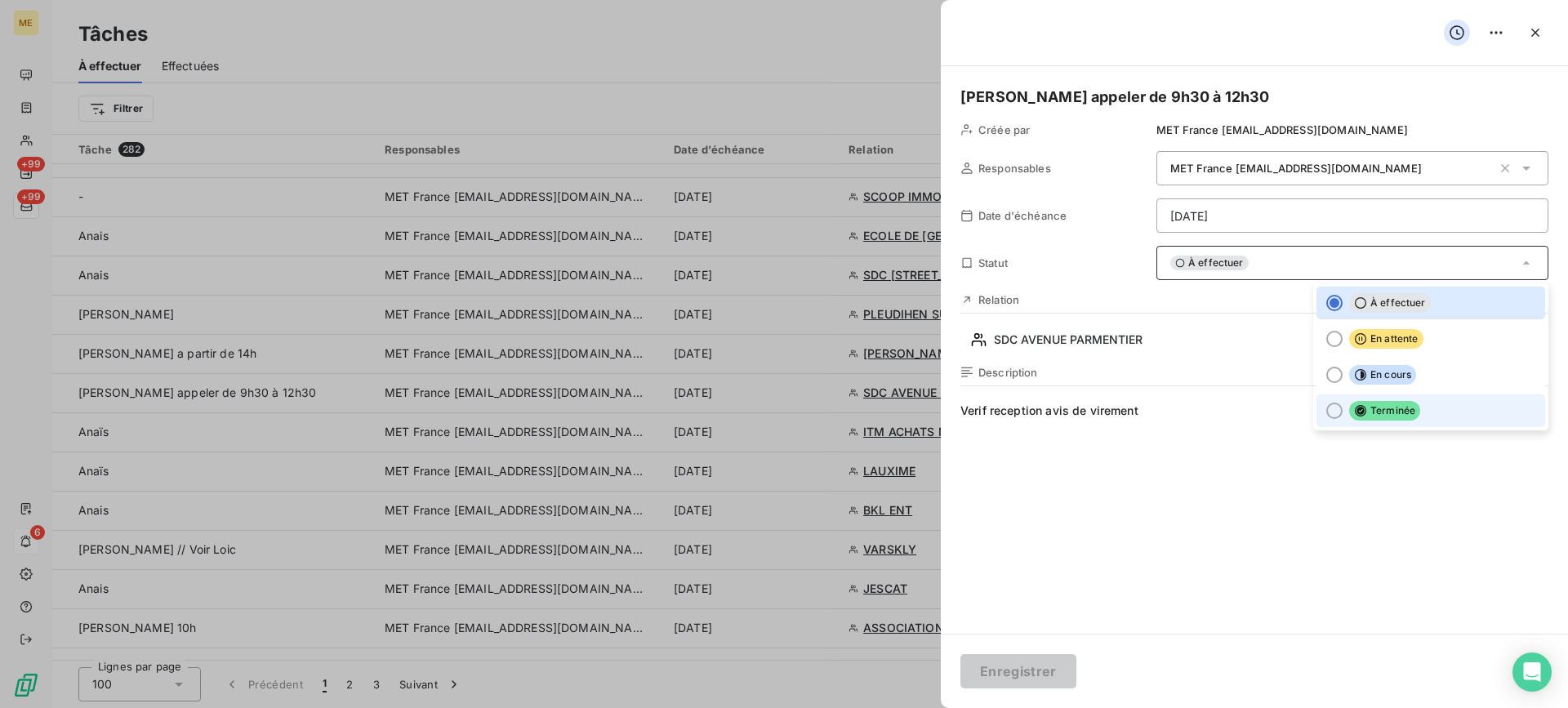
click at [1364, 418] on span "Terminée" at bounding box center [1385, 410] width 71 height 19
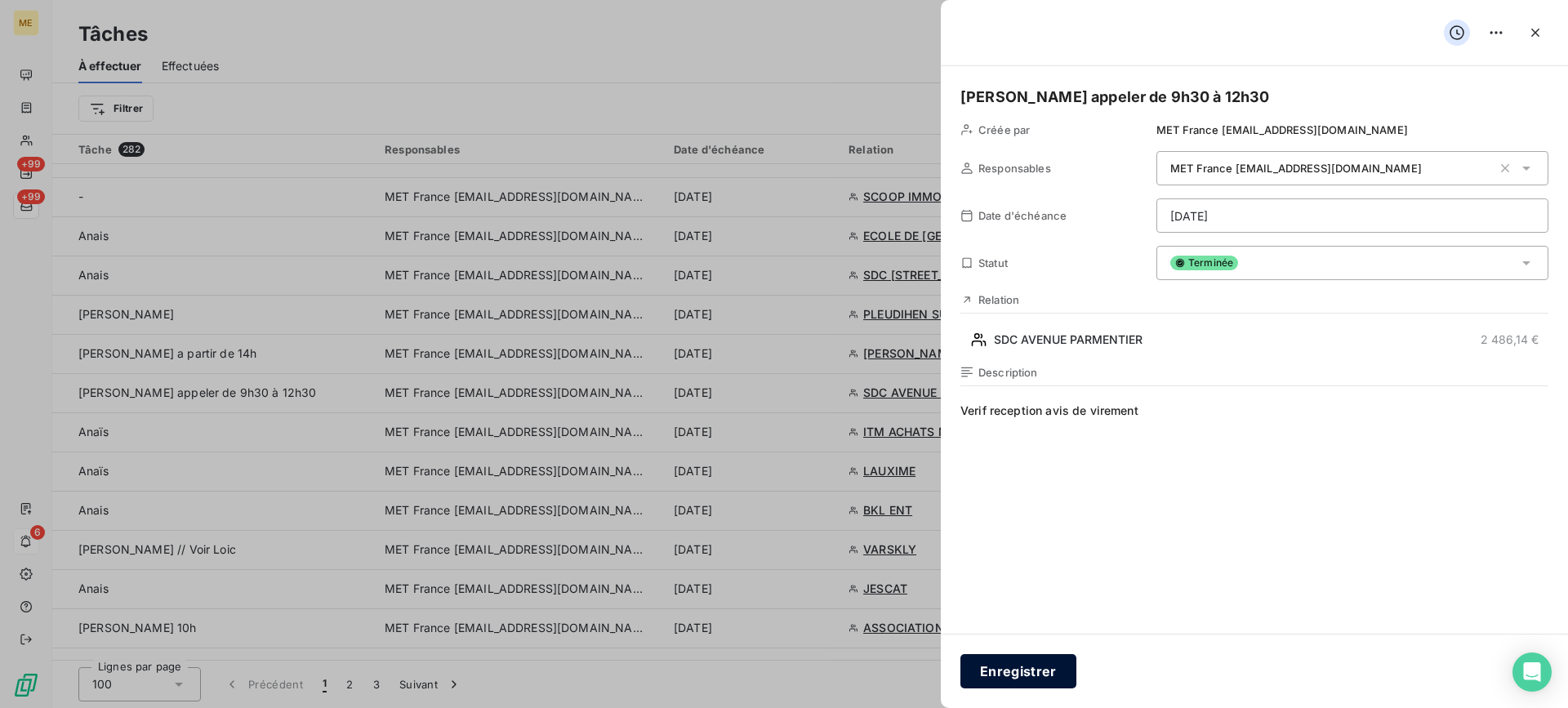
click at [1019, 679] on button "Enregistrer" at bounding box center [1018, 672] width 116 height 35
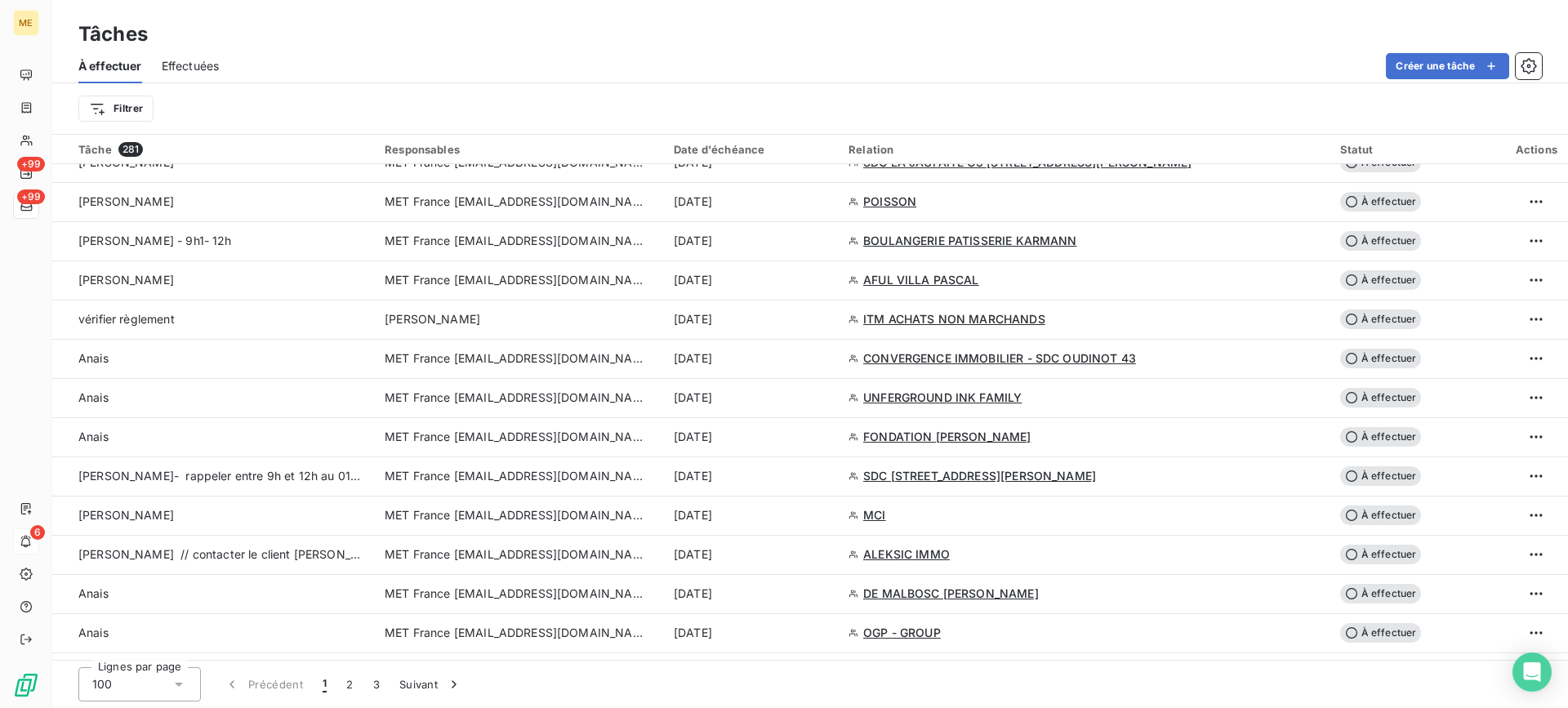
scroll to position [893, 0]
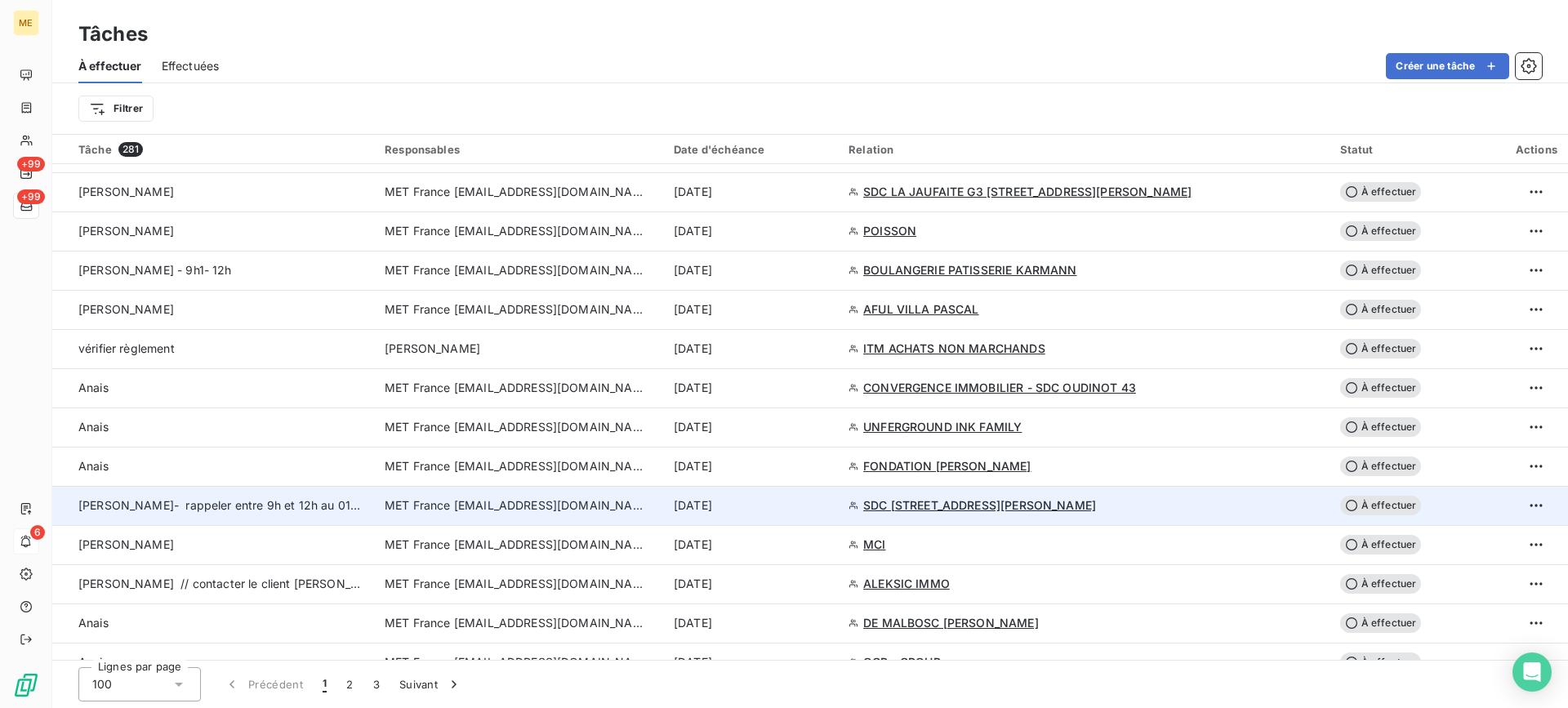
click at [279, 504] on span "[PERSON_NAME]- rappeler entre 9h et 12h au 0143640945" at bounding box center [244, 505] width 330 height 14
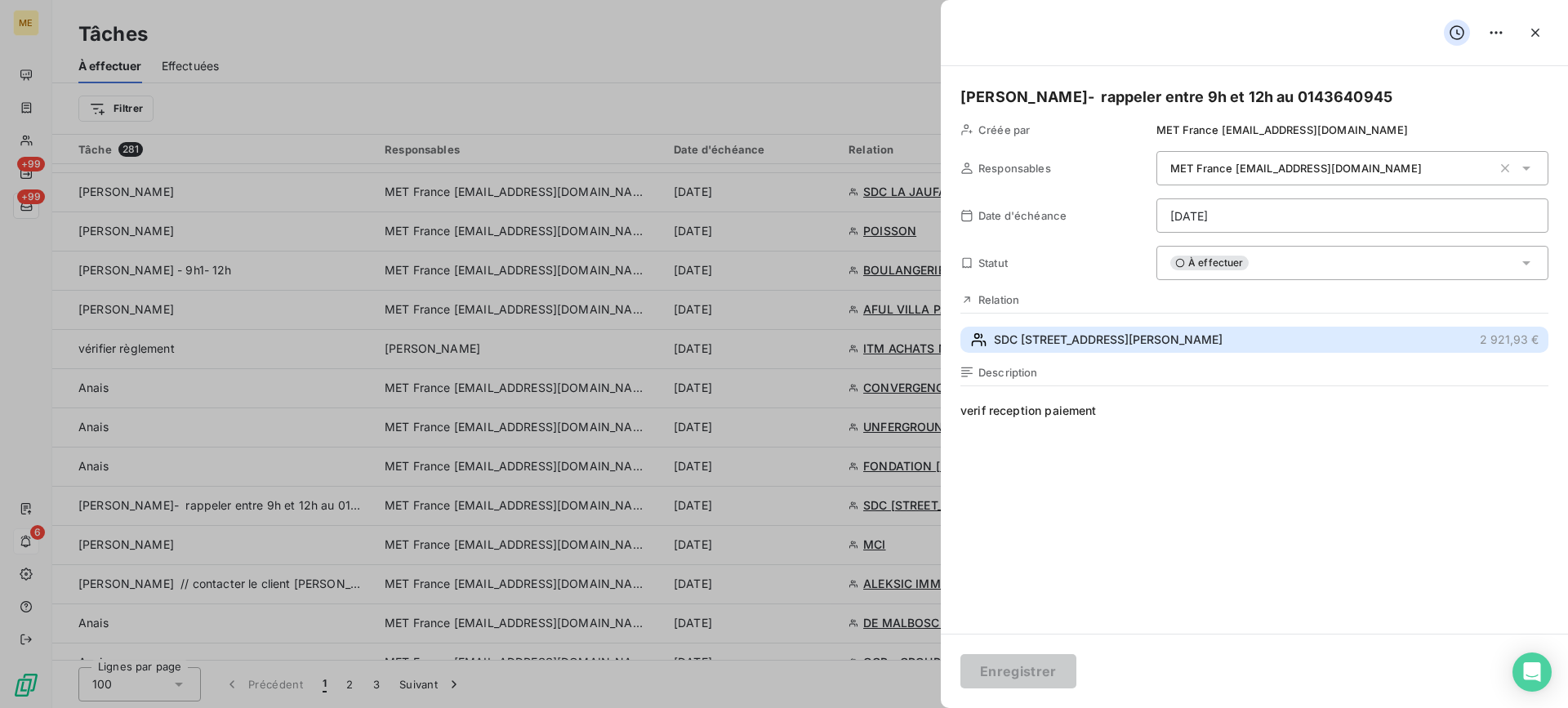
click at [1230, 341] on button "SDC [STREET_ADDRESS][PERSON_NAME] 2 921,93 €" at bounding box center [1254, 339] width 588 height 26
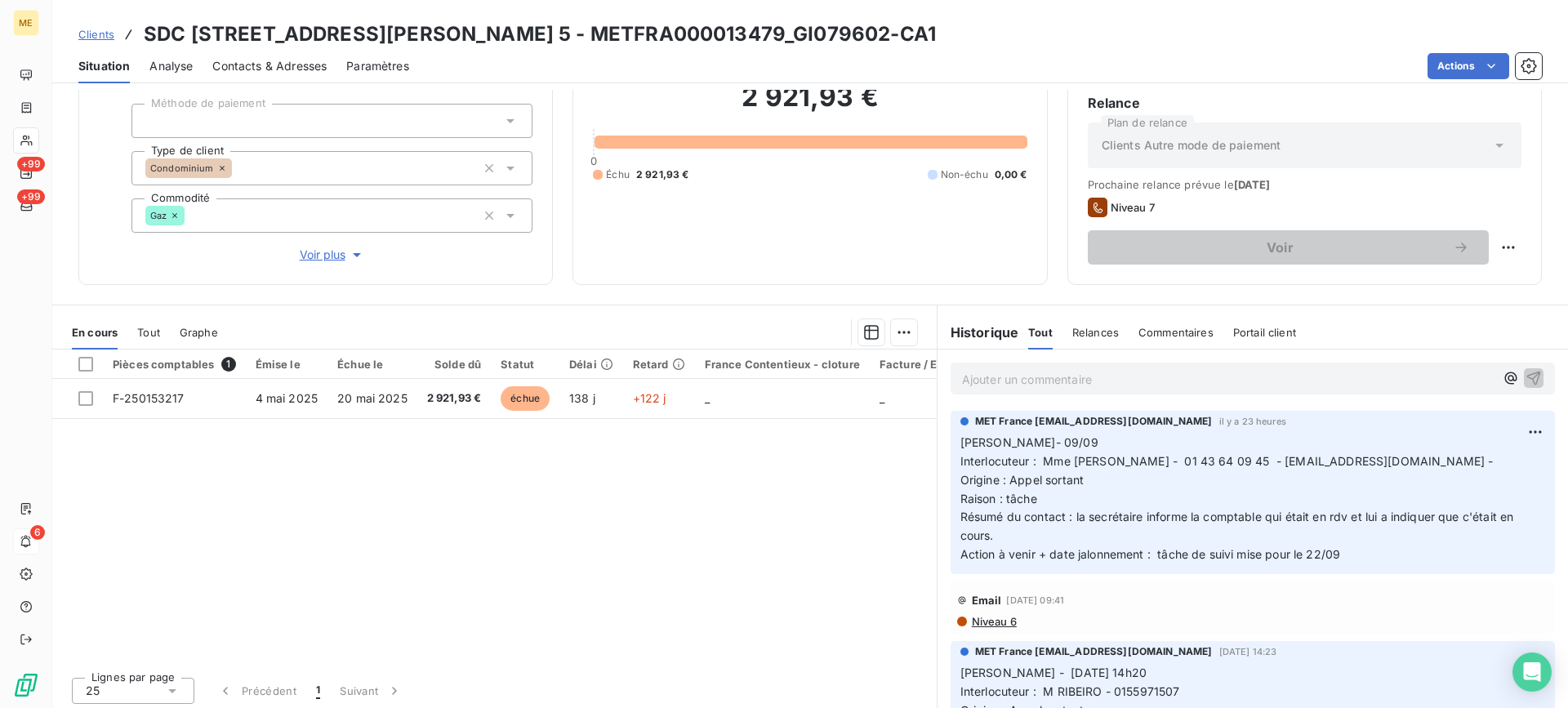
scroll to position [146, 0]
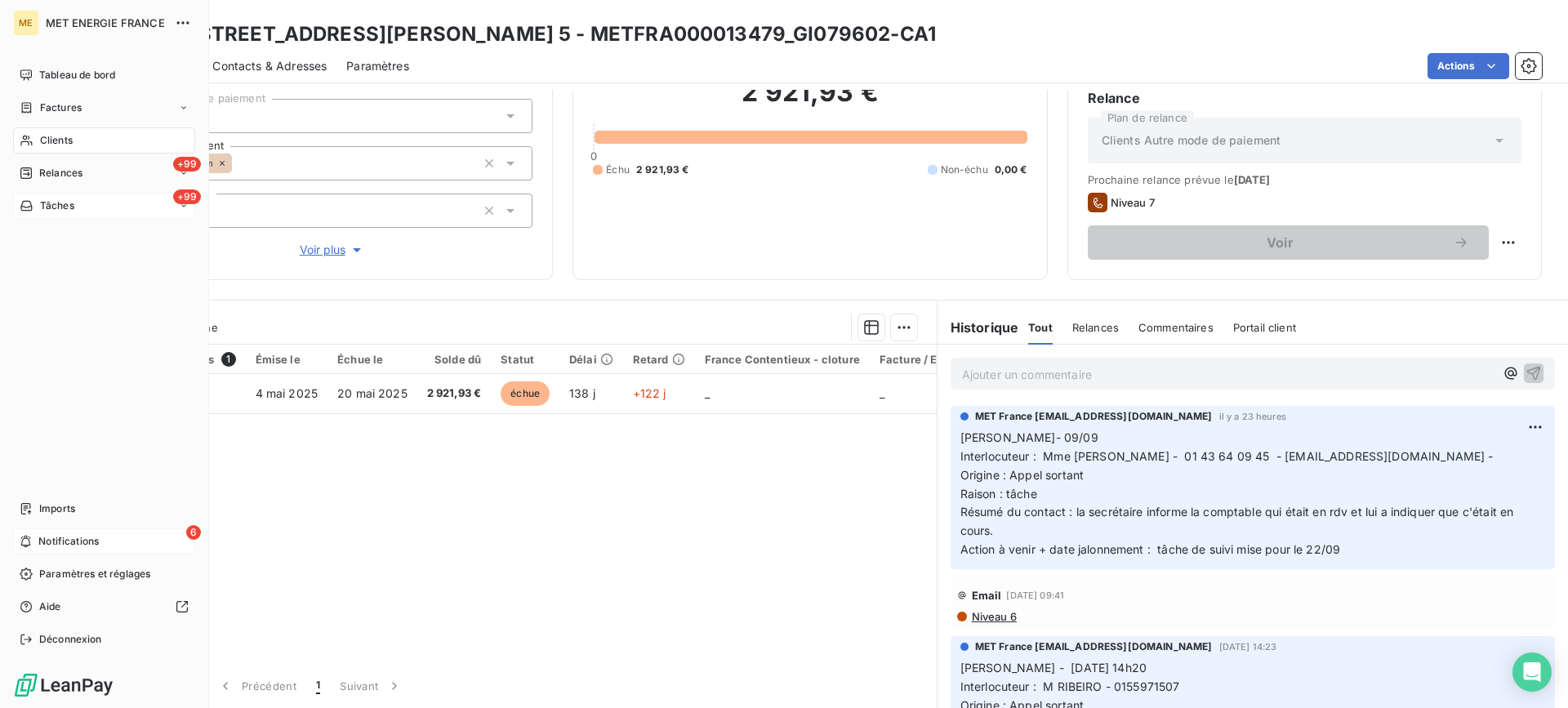
click at [100, 207] on div "+99 Tâches" at bounding box center [103, 205] width 182 height 26
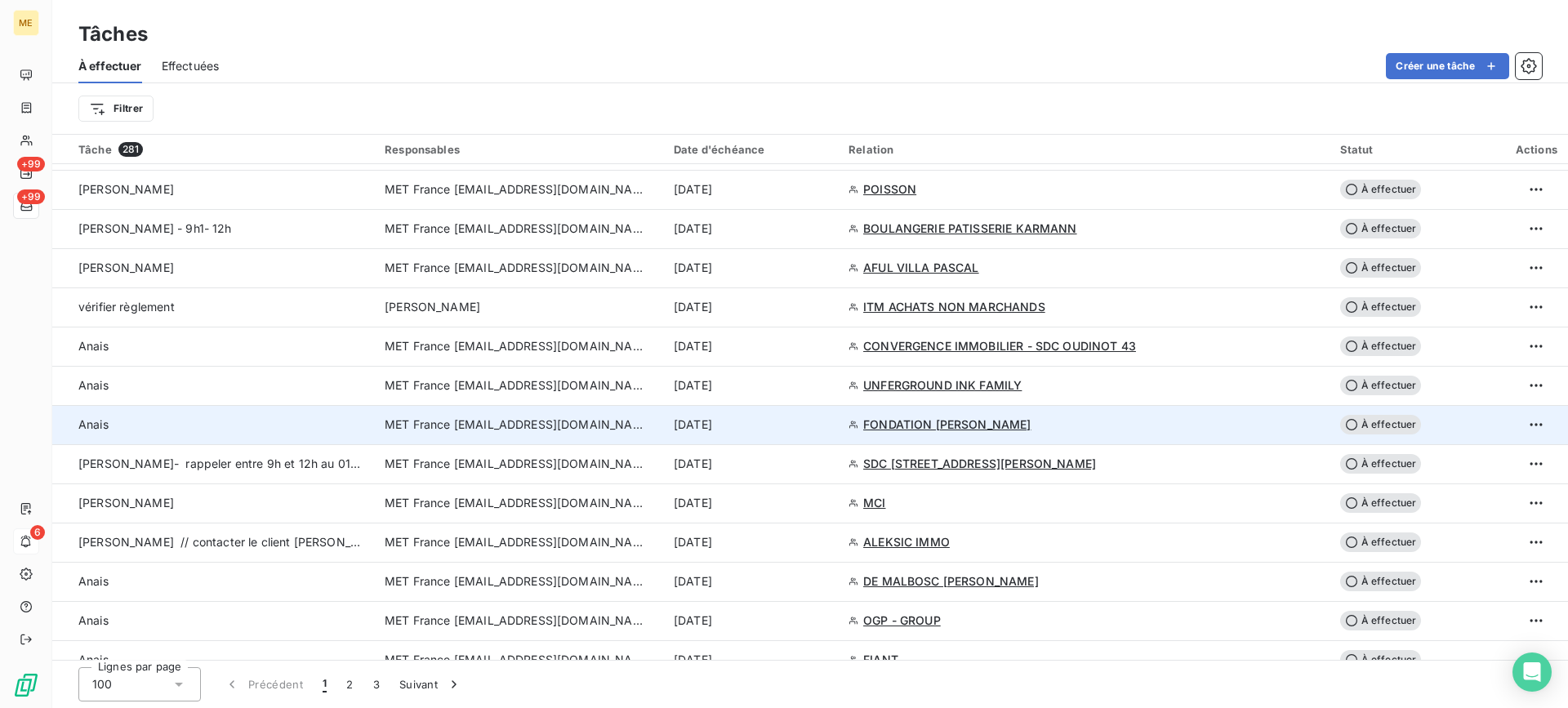
scroll to position [979, 0]
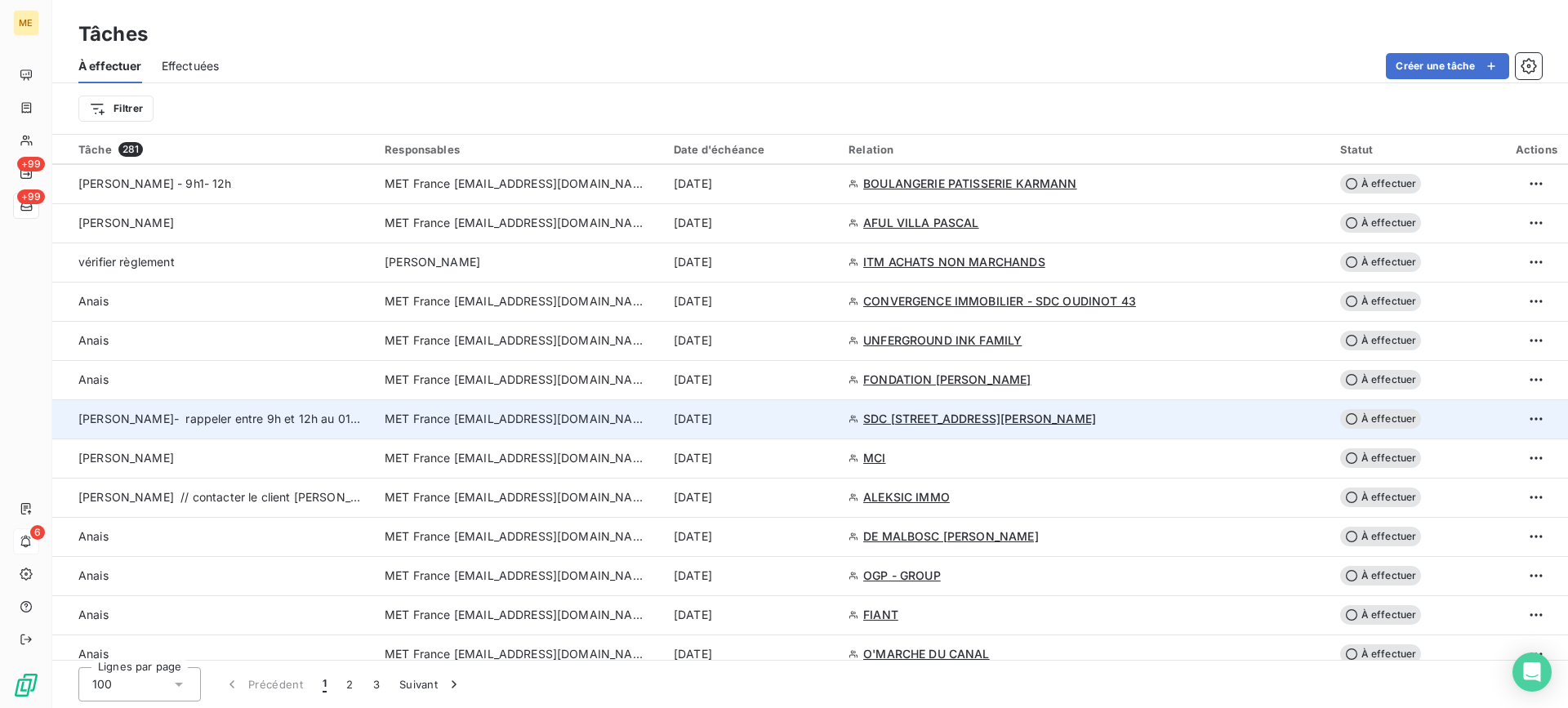
click at [301, 404] on td "[PERSON_NAME]- rappeler entre 9h et 12h au 0143640945" at bounding box center [213, 418] width 322 height 39
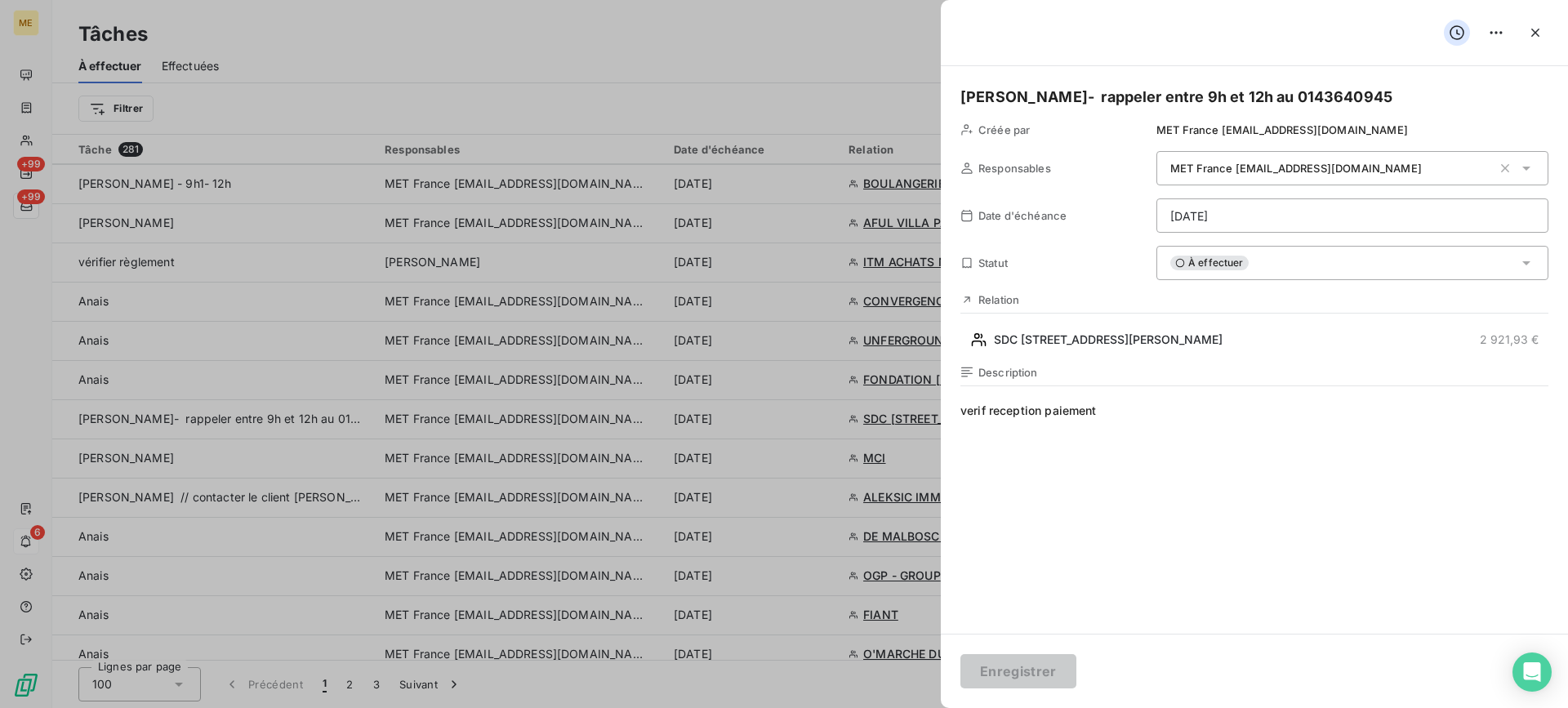
click at [1266, 246] on div "À effectuer" at bounding box center [1352, 263] width 392 height 35
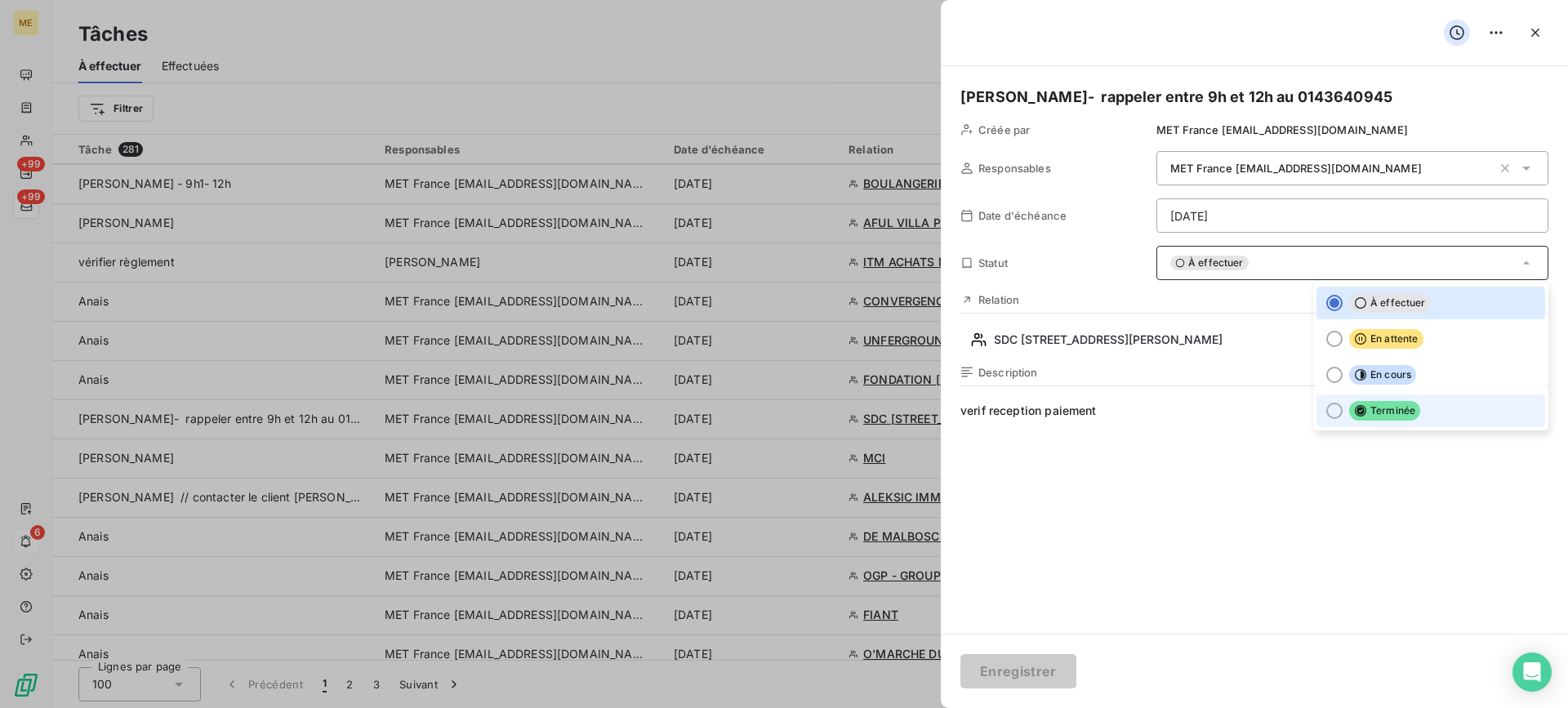
click at [1382, 413] on span "Terminée" at bounding box center [1385, 410] width 71 height 19
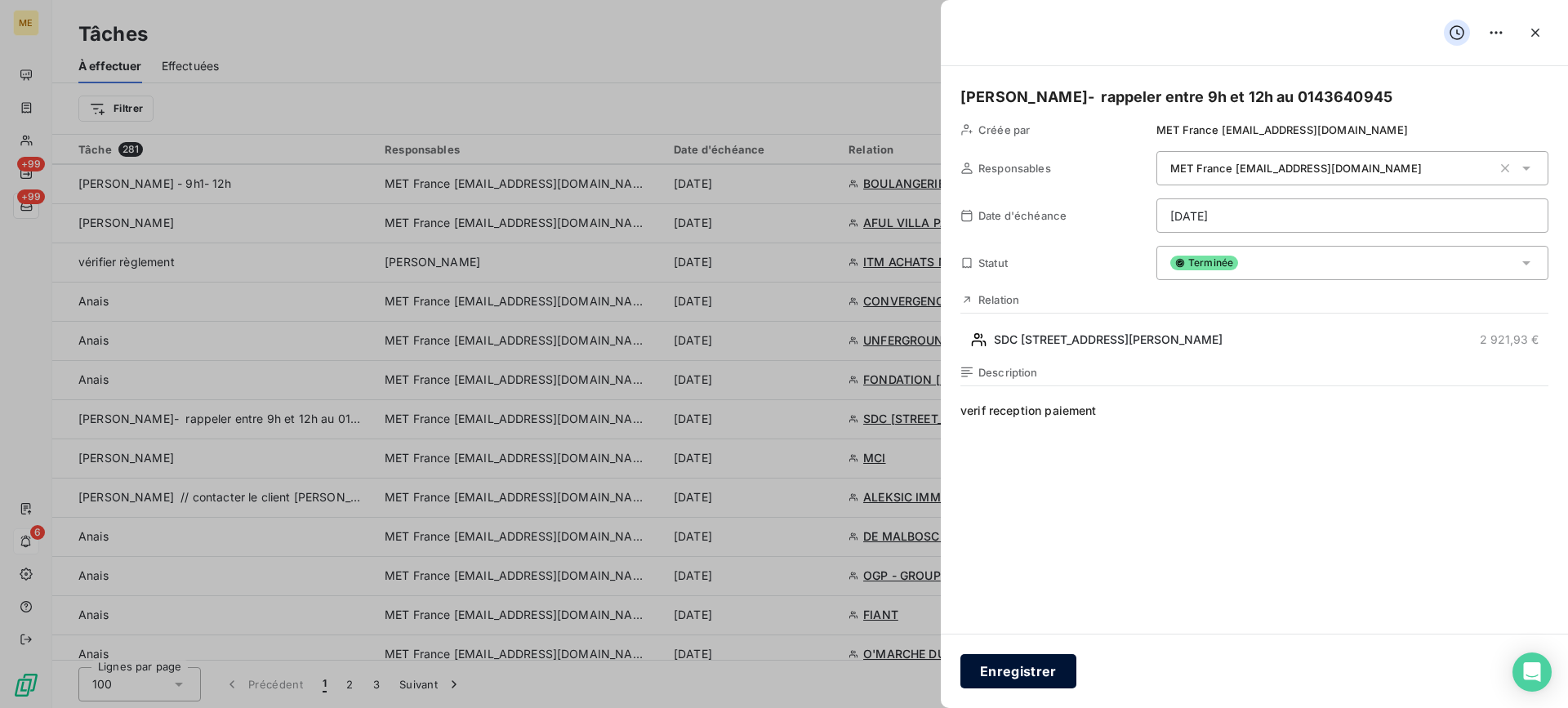
click at [1047, 682] on button "Enregistrer" at bounding box center [1018, 672] width 116 height 35
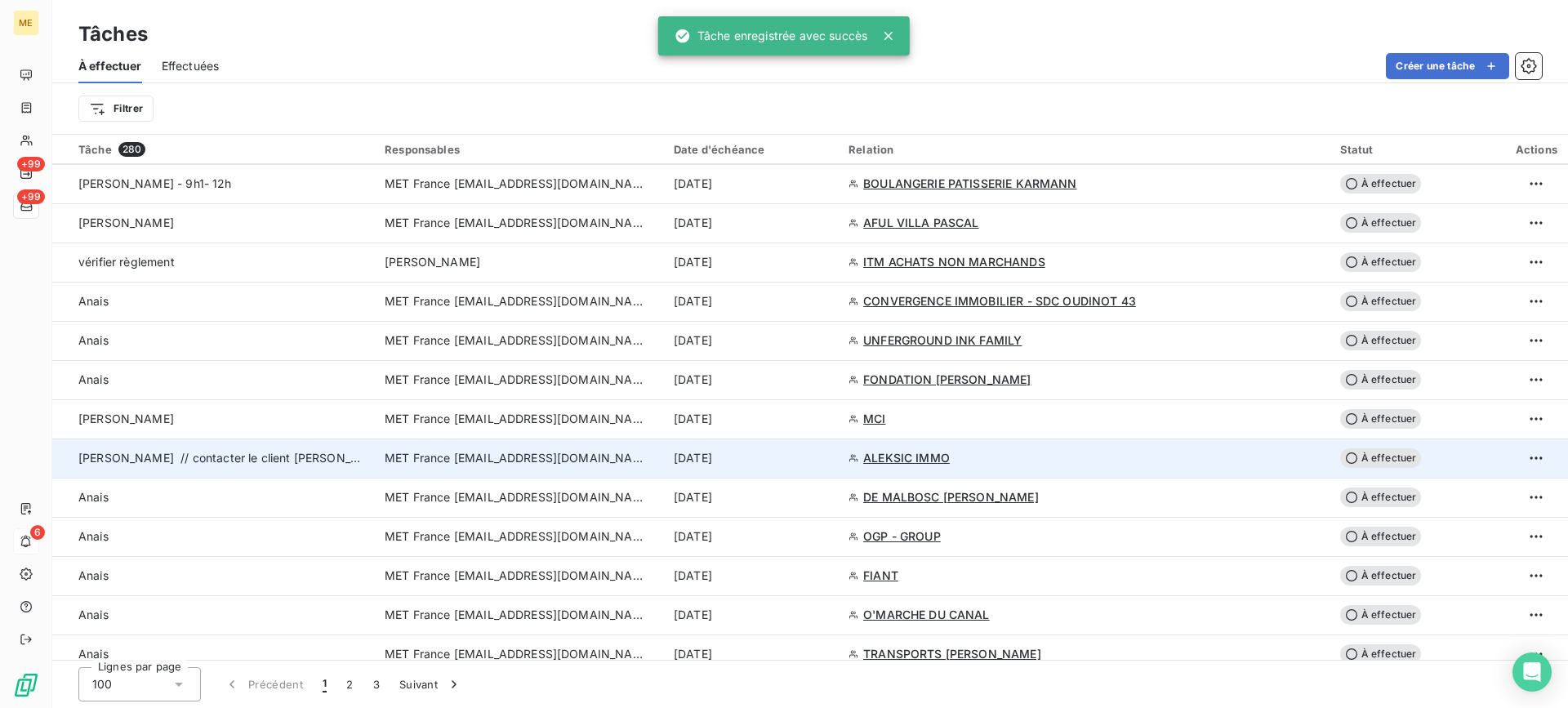
click at [183, 448] on td "[PERSON_NAME] // contacter le client [PERSON_NAME] 0614673255 [PERSON_NAME][EMA…" at bounding box center [213, 457] width 322 height 39
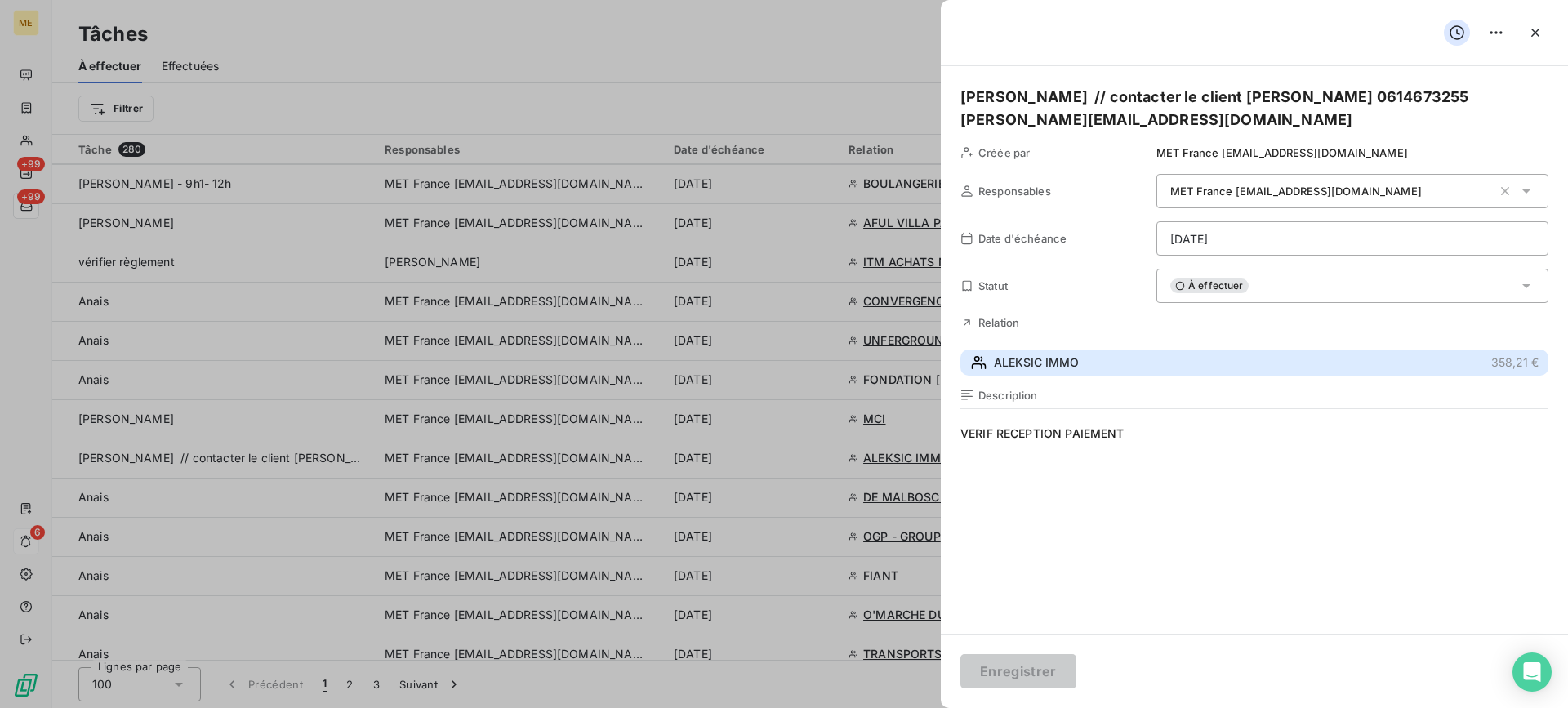
click at [1151, 367] on button "[PERSON_NAME] IMMO 358,21 €" at bounding box center [1254, 362] width 588 height 26
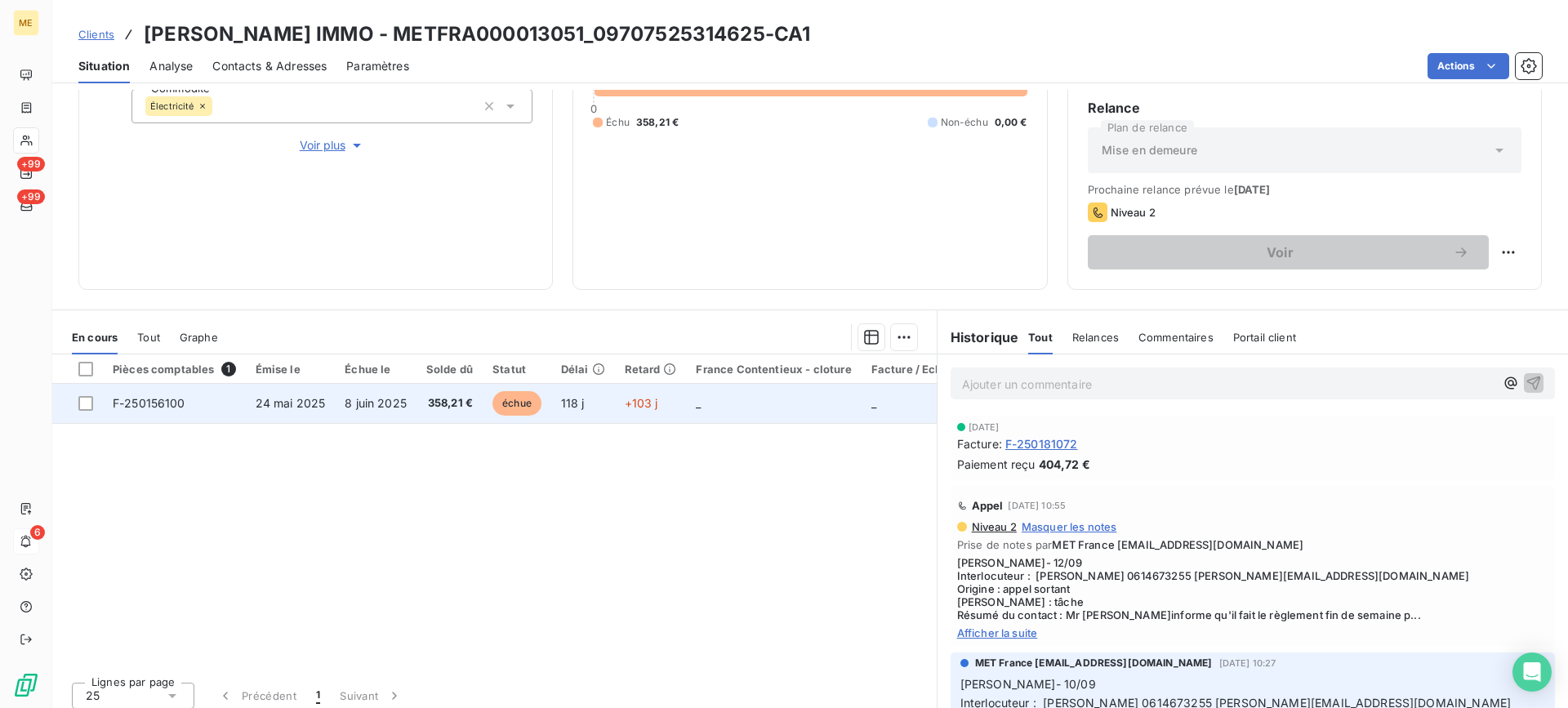
scroll to position [260, 0]
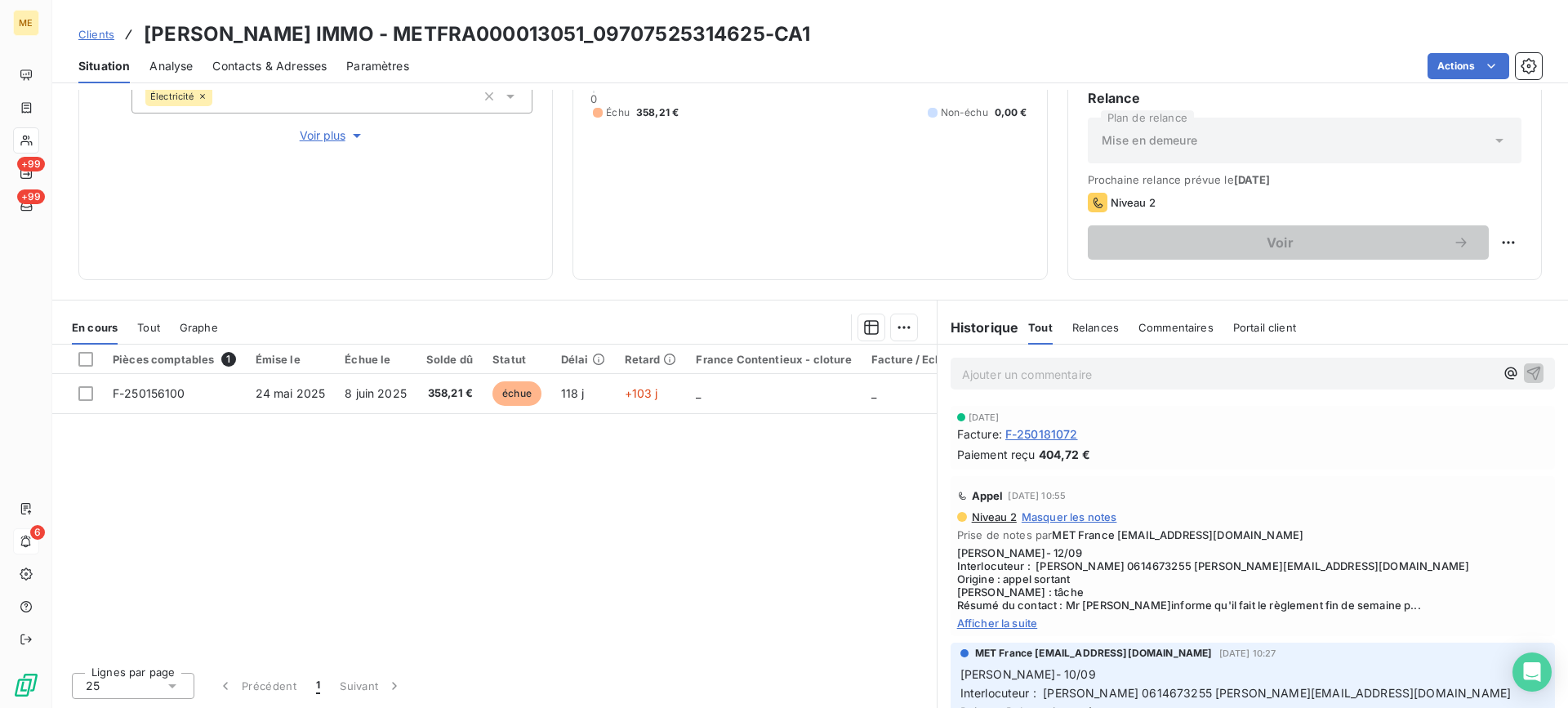
click at [1022, 622] on span "Afficher la suite" at bounding box center [1252, 622] width 591 height 13
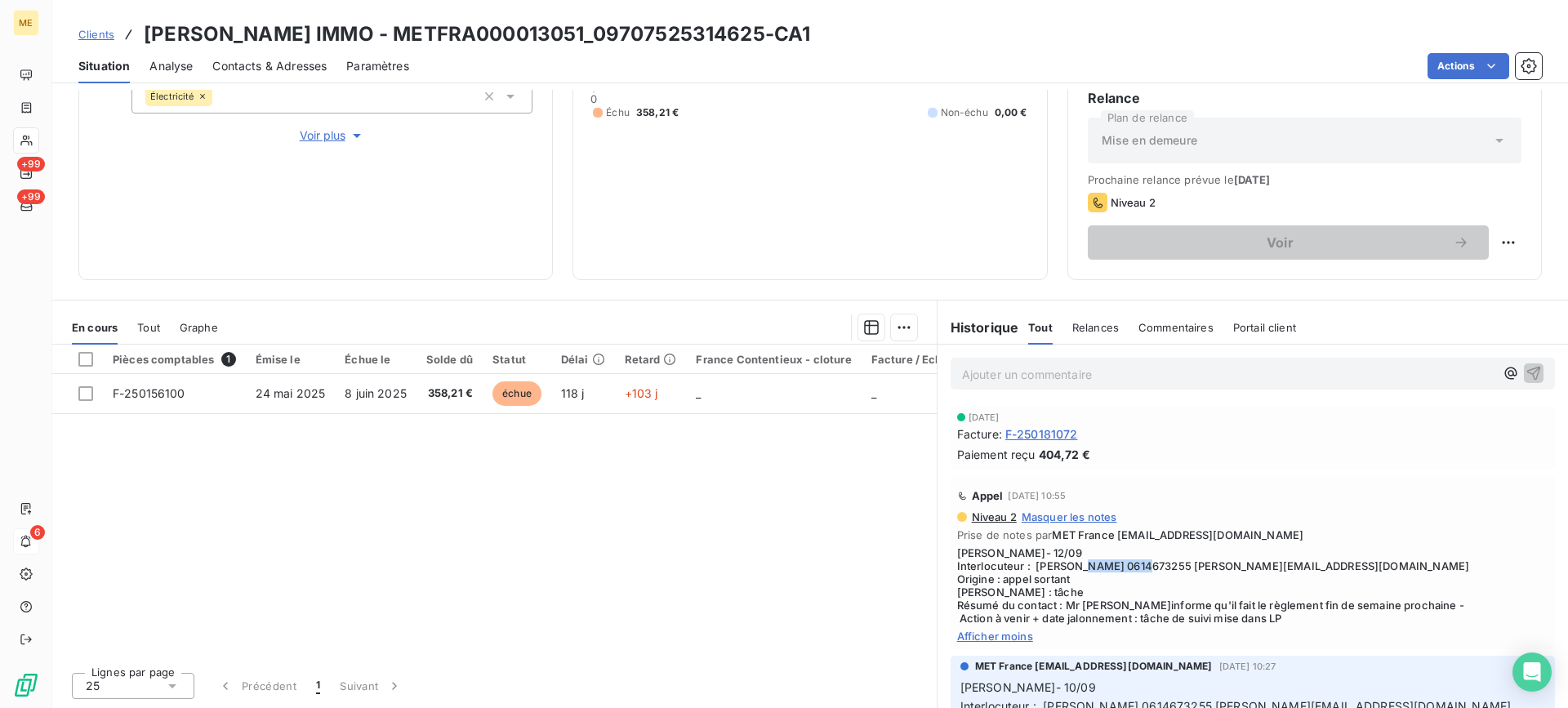
copy span "0614673255"
drag, startPoint x: 1138, startPoint y: 566, endPoint x: 1199, endPoint y: 569, distance: 61.1
click at [1199, 569] on span "[PERSON_NAME]- 12/09 Interlocuteur : [PERSON_NAME] 0614673255 [PERSON_NAME][EMA…" at bounding box center [1252, 585] width 591 height 78
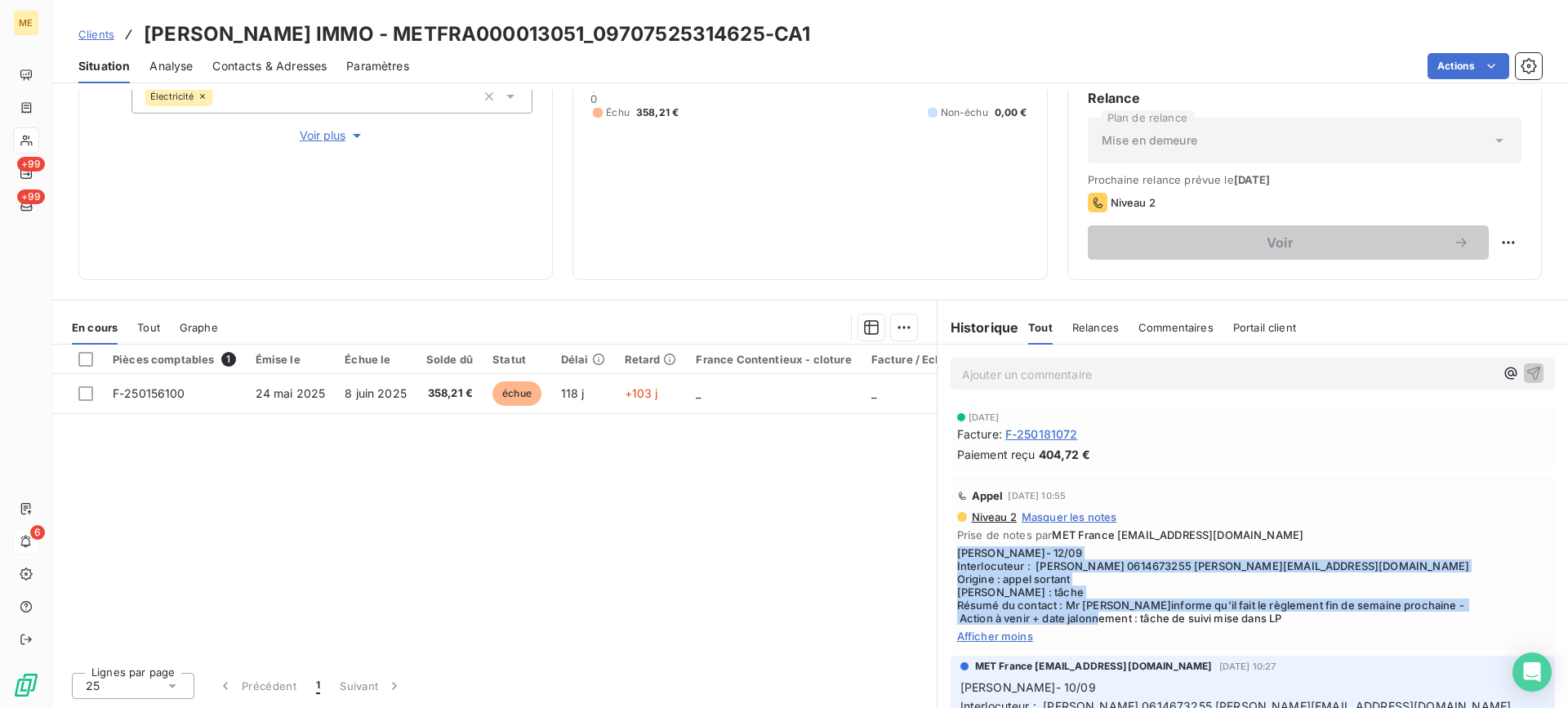
copy span "[PERSON_NAME]- 12/09 Interlocuteur : [PERSON_NAME] 0614673255 [PERSON_NAME][EMA…"
drag, startPoint x: 1291, startPoint y: 618, endPoint x: 941, endPoint y: 553, distance: 356.0
click at [941, 553] on div "Appel [DATE] 10:55 Niveau 2 Masquer les notes Prise de notes par MET France [EM…" at bounding box center [1252, 562] width 631 height 180
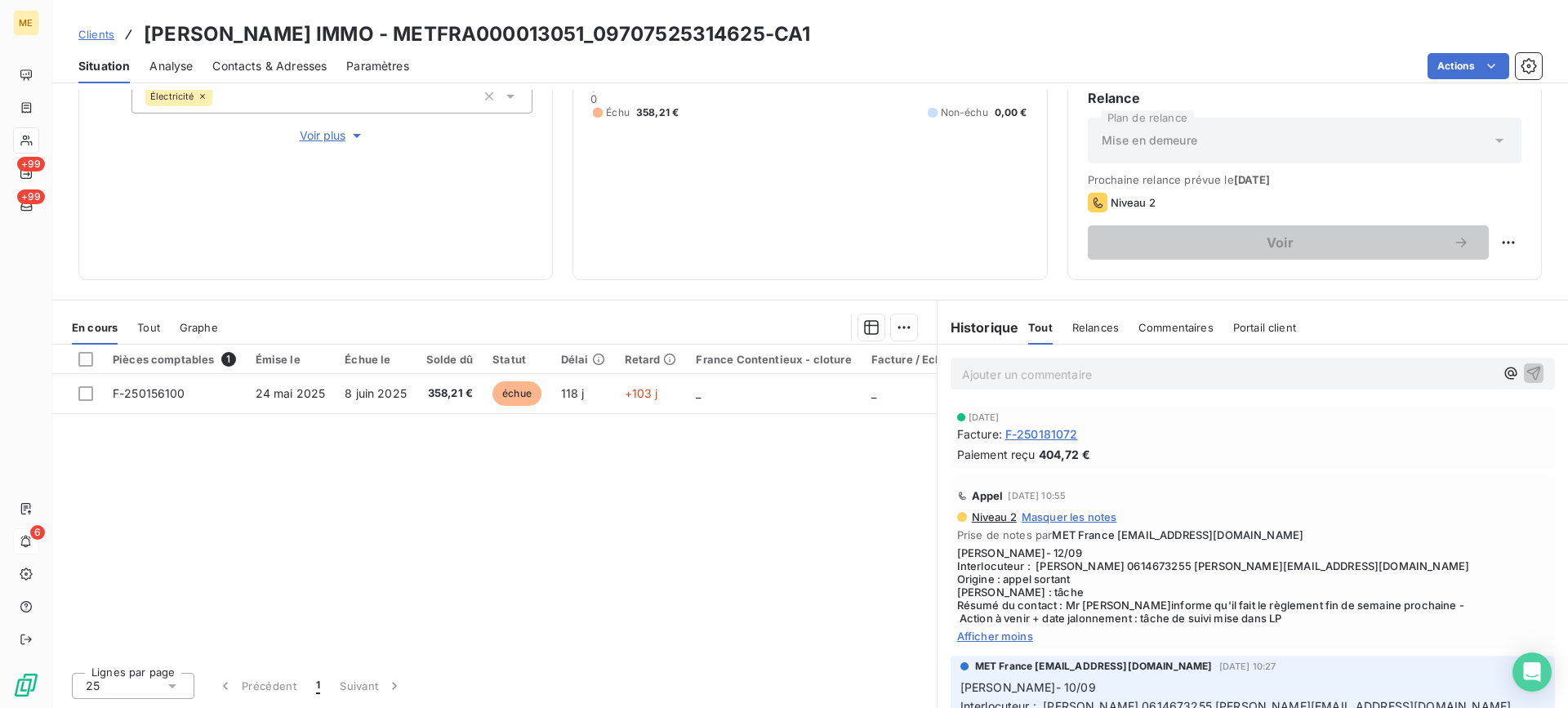
click at [1007, 379] on p "Ajouter un commentaire ﻿" at bounding box center [1228, 374] width 532 height 20
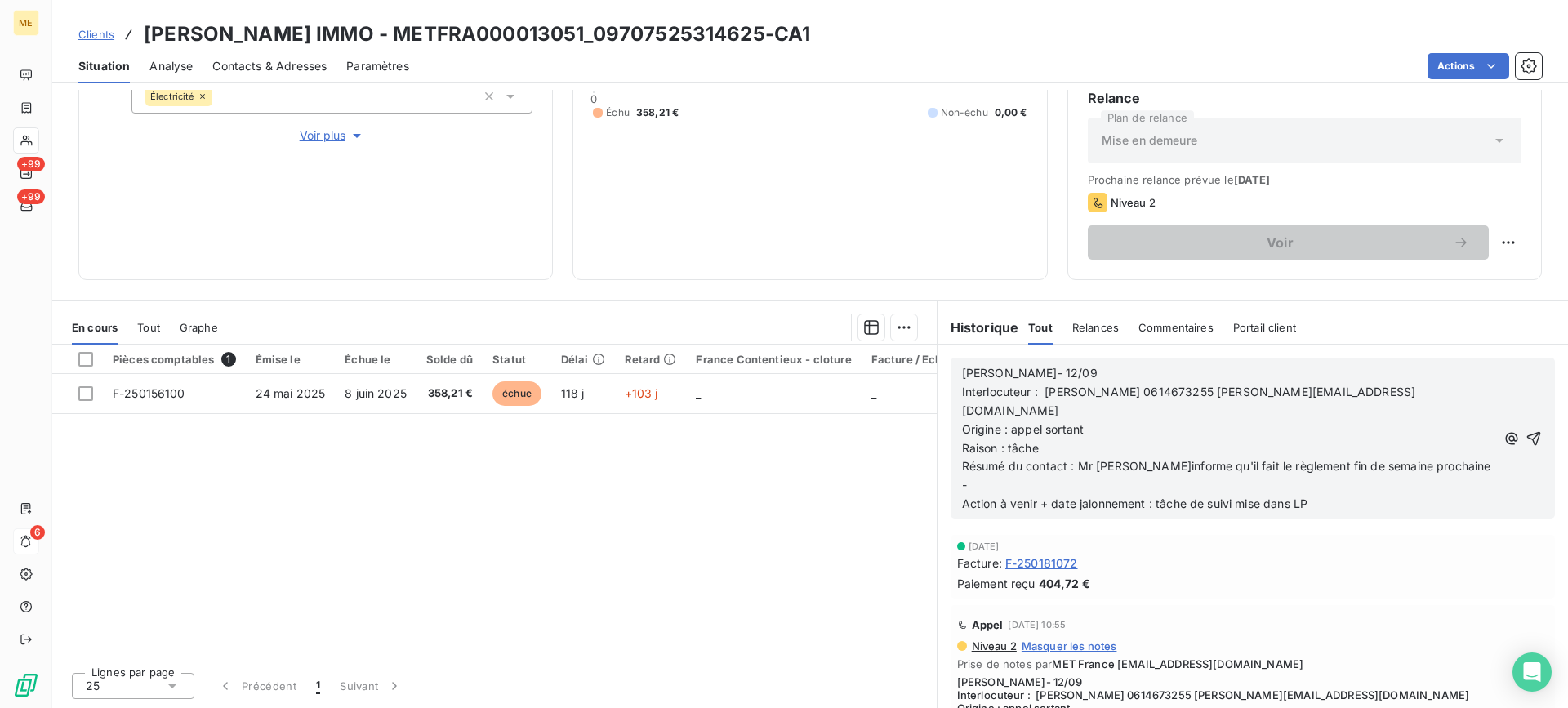
click at [1020, 373] on p "[PERSON_NAME]- 12/09" at bounding box center [1228, 373] width 534 height 19
drag, startPoint x: 1066, startPoint y: 444, endPoint x: 1429, endPoint y: 458, distance: 363.3
click at [1429, 458] on div "[PERSON_NAME]- 19/09 Interlocuteur : [PERSON_NAME] 0614673255 [PERSON_NAME][EMA…" at bounding box center [1228, 439] width 534 height 150
click at [1417, 459] on span "Résumé du contact : Mr [PERSON_NAME]informe qu'il fait le règlement fin de sema…" at bounding box center [1228, 475] width 532 height 33
drag, startPoint x: 1065, startPoint y: 446, endPoint x: 1351, endPoint y: 447, distance: 286.0
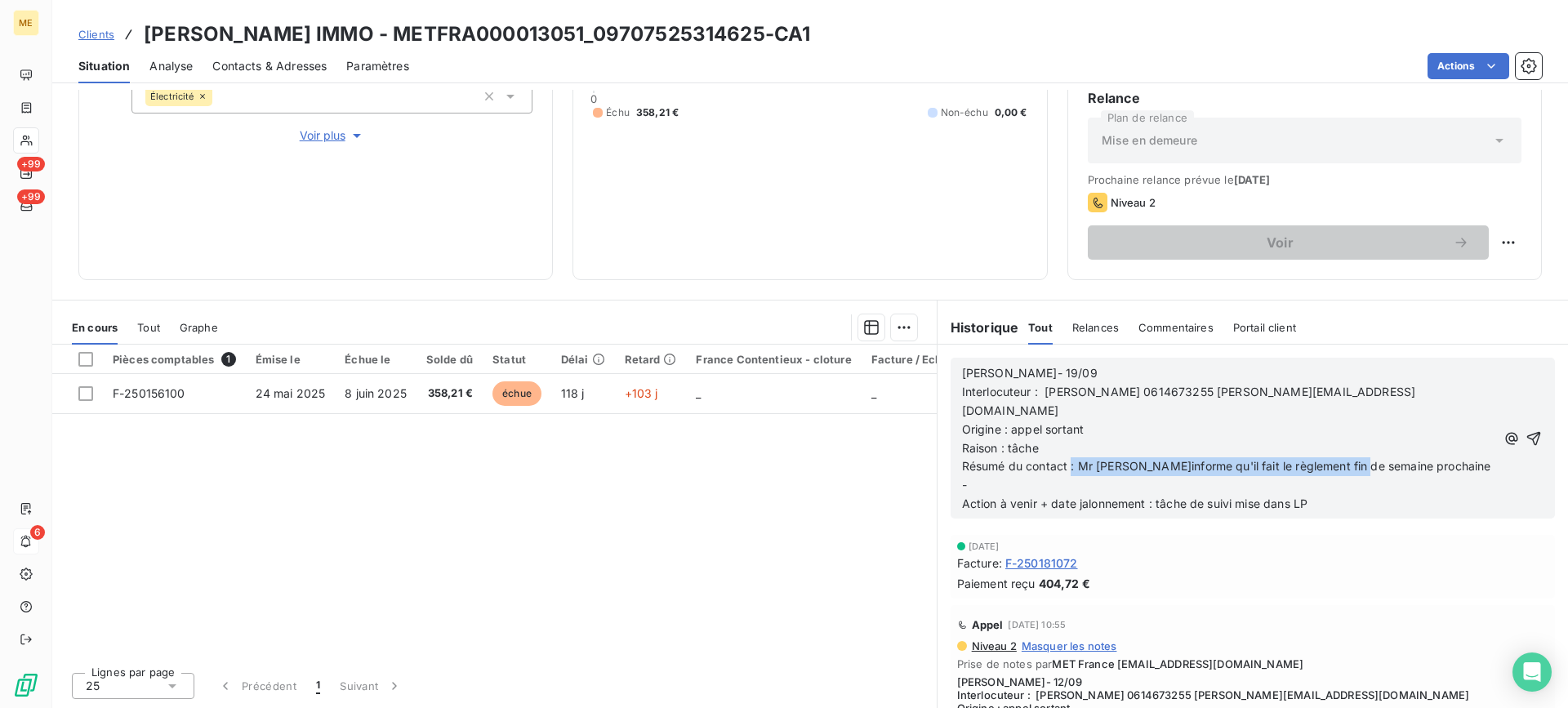
click at [1351, 459] on span "Résumé du contact : Mr [PERSON_NAME]informe qu'il fait le règlement fin de sema…" at bounding box center [1228, 475] width 532 height 33
drag, startPoint x: 1111, startPoint y: 447, endPoint x: 1061, endPoint y: 442, distance: 50.2
click at [1109, 459] on span "Résumé du contact : Mr [PERSON_NAME]informe qu'il fait le règlement fin de sema…" at bounding box center [1228, 475] width 532 height 33
click at [1090, 439] on p "Raison : tâche" at bounding box center [1228, 448] width 534 height 19
drag, startPoint x: 1072, startPoint y: 445, endPoint x: 1421, endPoint y: 447, distance: 349.0
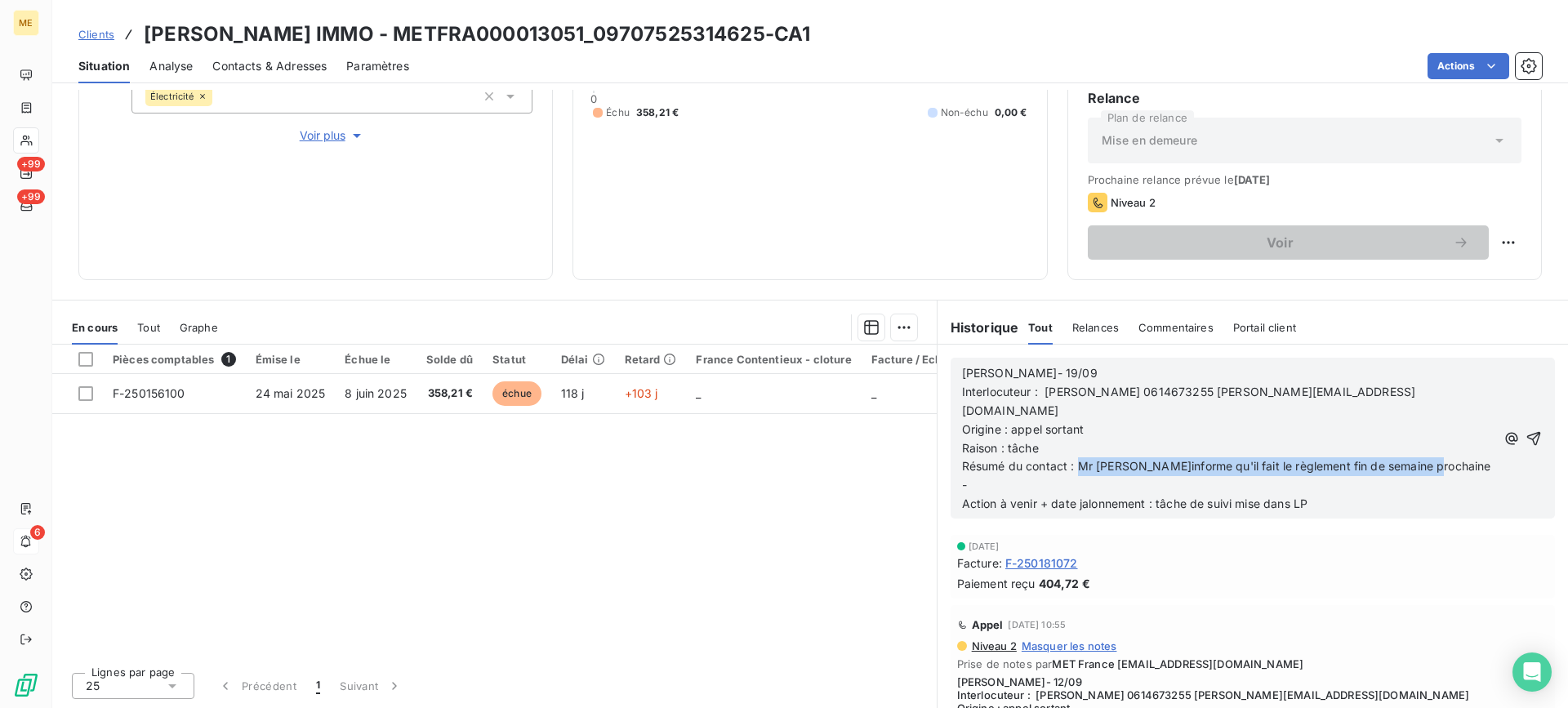
click at [1421, 457] on p "Résumé du contact : Mr [PERSON_NAME]informe qu'il fait le règlement fin de sema…" at bounding box center [1228, 475] width 534 height 37
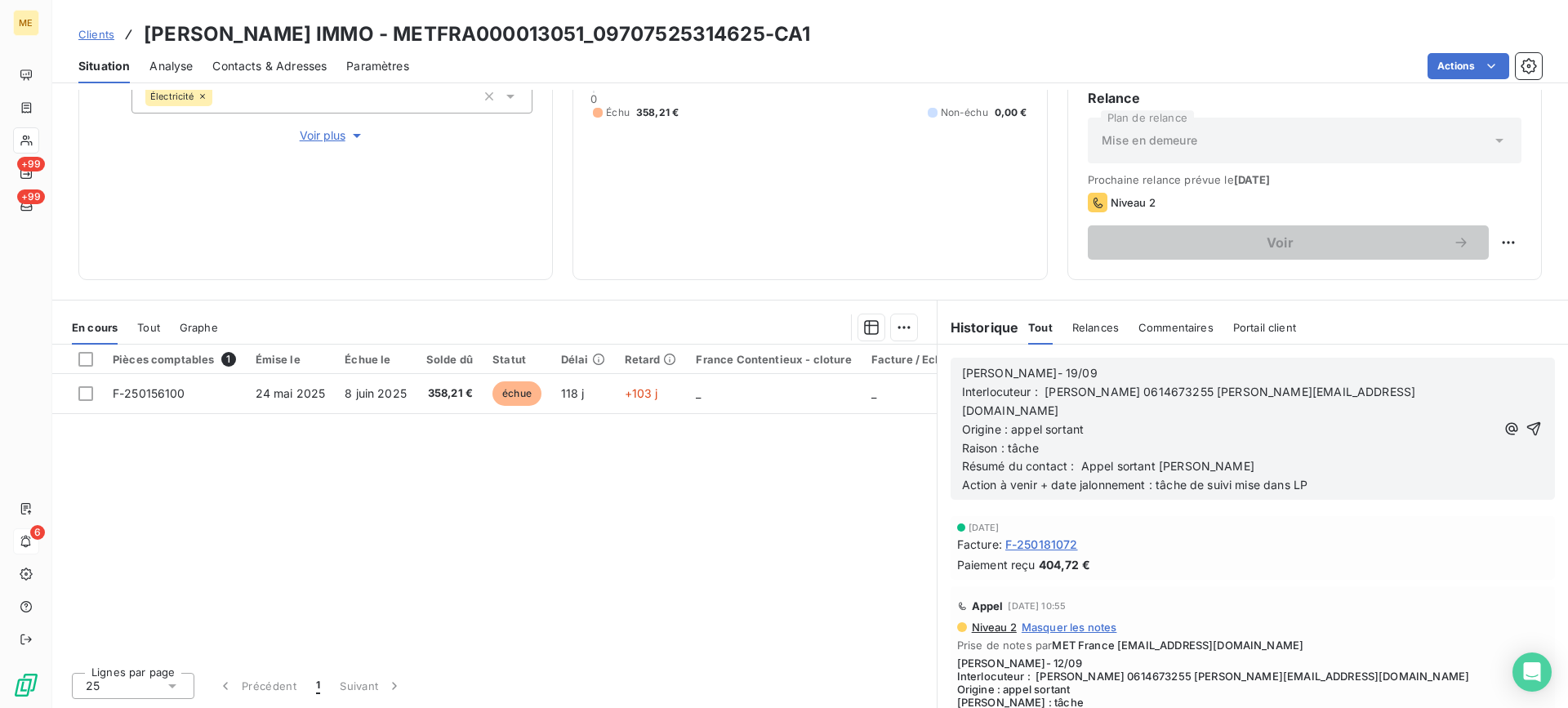
drag, startPoint x: 1338, startPoint y: 464, endPoint x: 1151, endPoint y: 464, distance: 187.0
click at [1151, 476] on p "Action à venir + date jalonnement : tâche de suivi mise dans LP" at bounding box center [1228, 485] width 534 height 19
click at [1519, 422] on div "[PERSON_NAME]- 19/09 Interlocuteur : [PERSON_NAME] 0614673255 [PERSON_NAME][EMA…" at bounding box center [1252, 429] width 604 height 142
click at [1524, 422] on button "button" at bounding box center [1533, 428] width 19 height 19
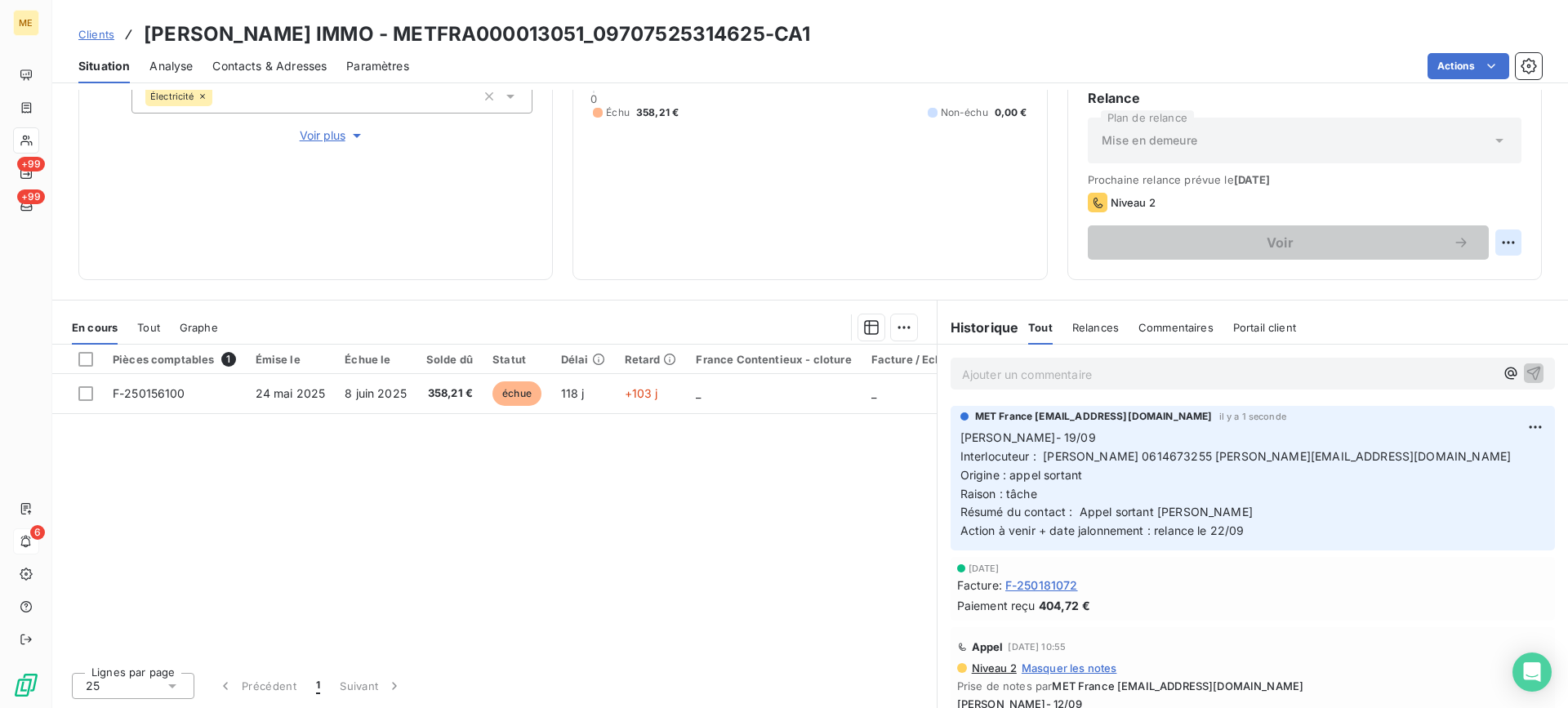
click at [1489, 232] on html "ME +99 +99 6 Clients [PERSON_NAME] IMMO - METFRA000013051_09707525314625-CA1 Si…" at bounding box center [784, 354] width 1568 height 708
click at [1445, 275] on div "Replanifier cette action" at bounding box center [1428, 278] width 146 height 26
select select "8"
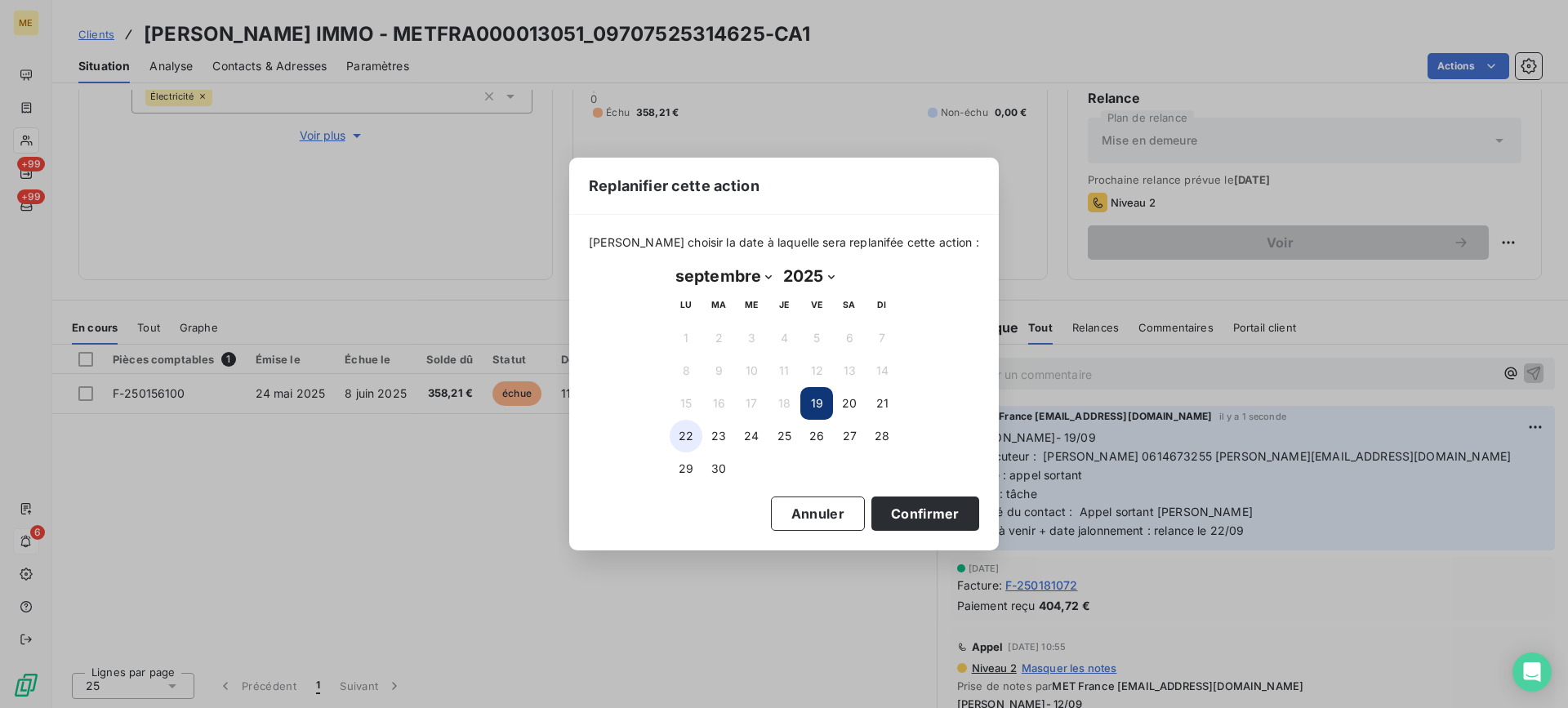
click at [701, 439] on button "22" at bounding box center [686, 436] width 33 height 33
click at [925, 515] on button "Confirmer" at bounding box center [925, 514] width 108 height 35
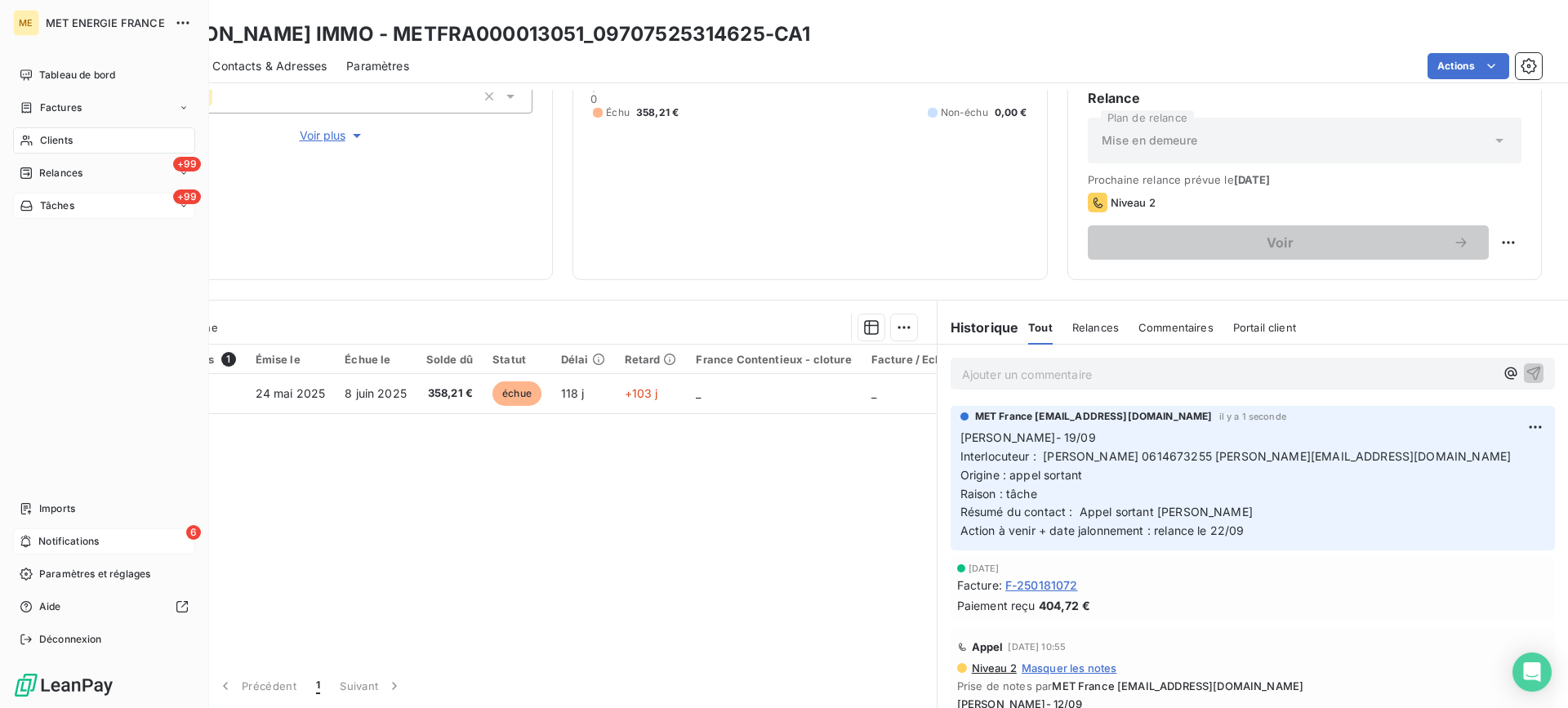
click at [35, 213] on div "+99 Tâches" at bounding box center [103, 205] width 182 height 26
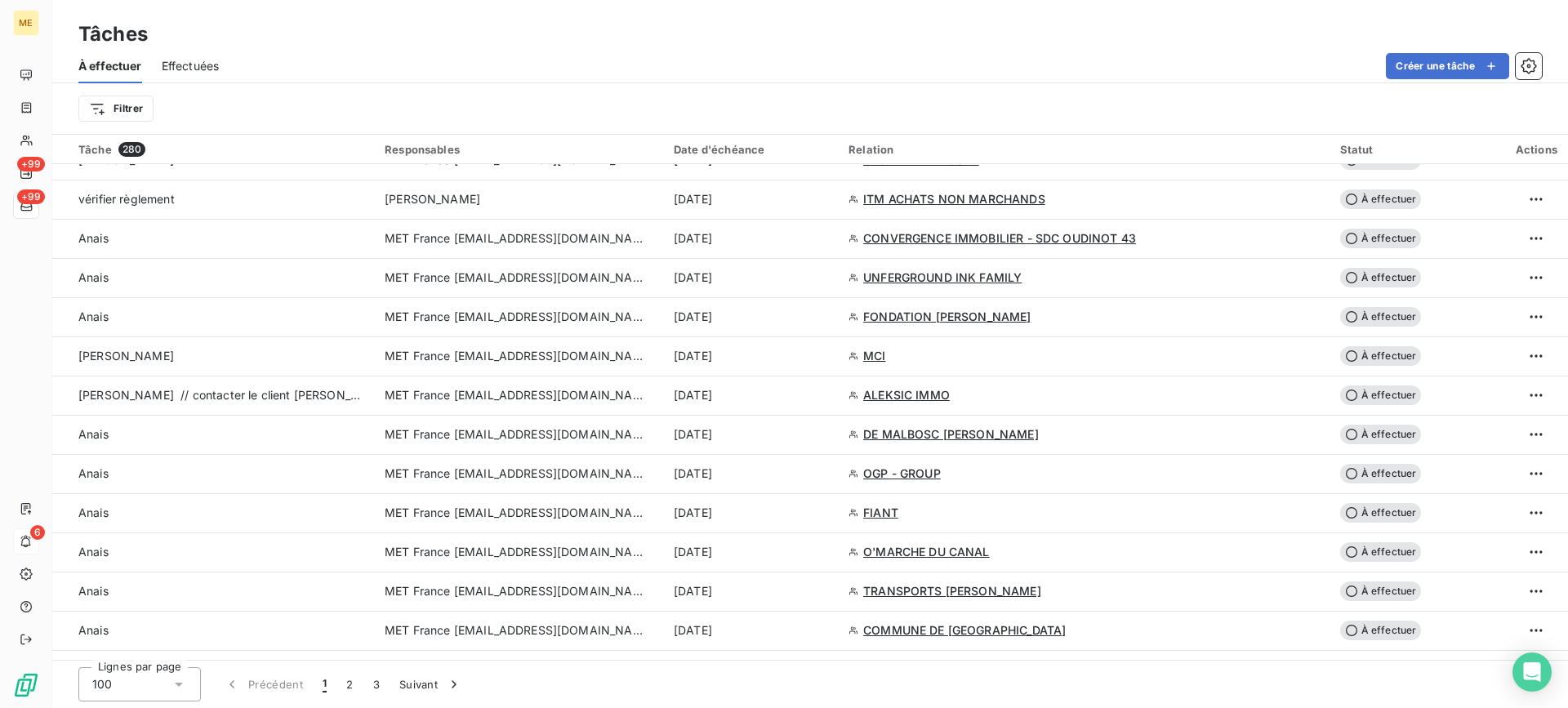
scroll to position [1061, 0]
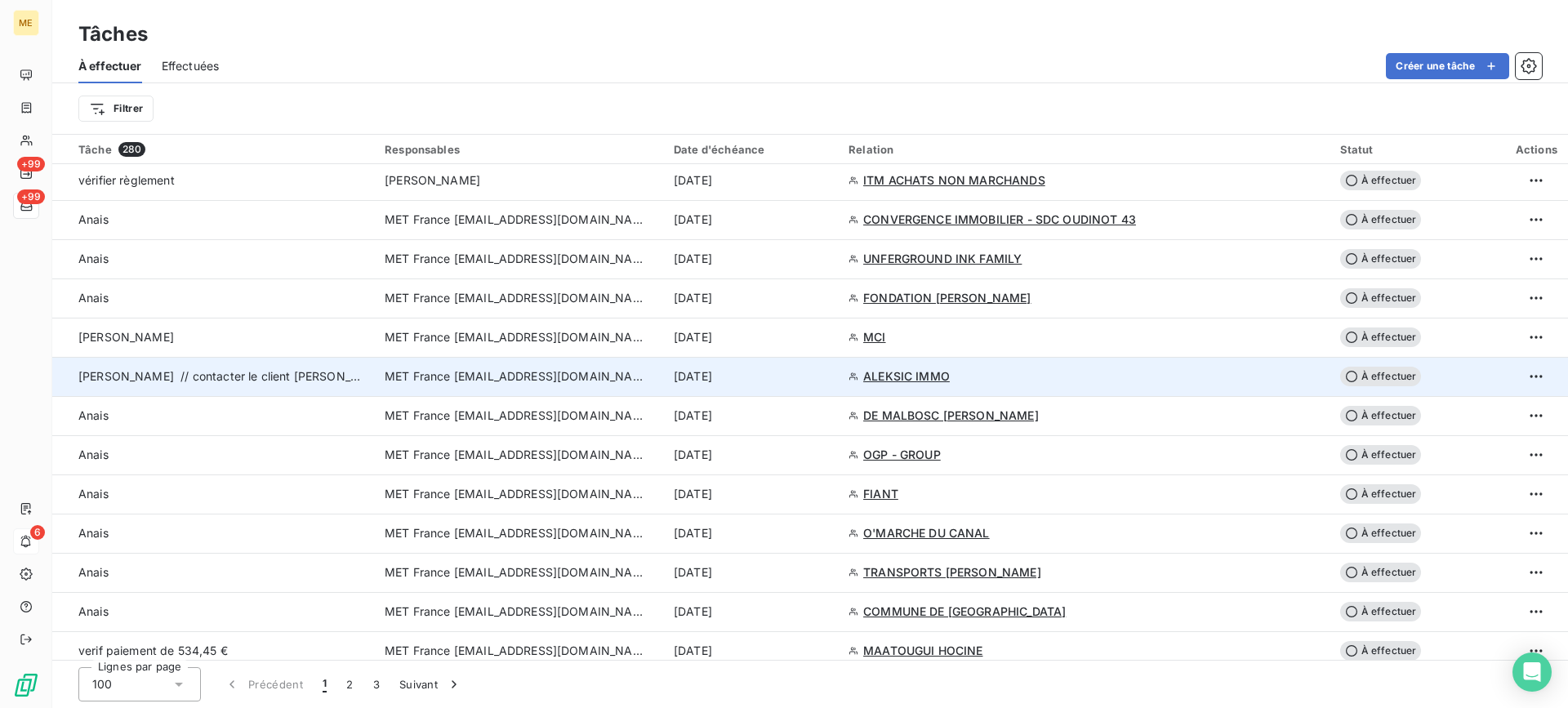
click at [324, 387] on td "[PERSON_NAME] // contacter le client [PERSON_NAME] 0614673255 [PERSON_NAME][EMA…" at bounding box center [213, 376] width 322 height 39
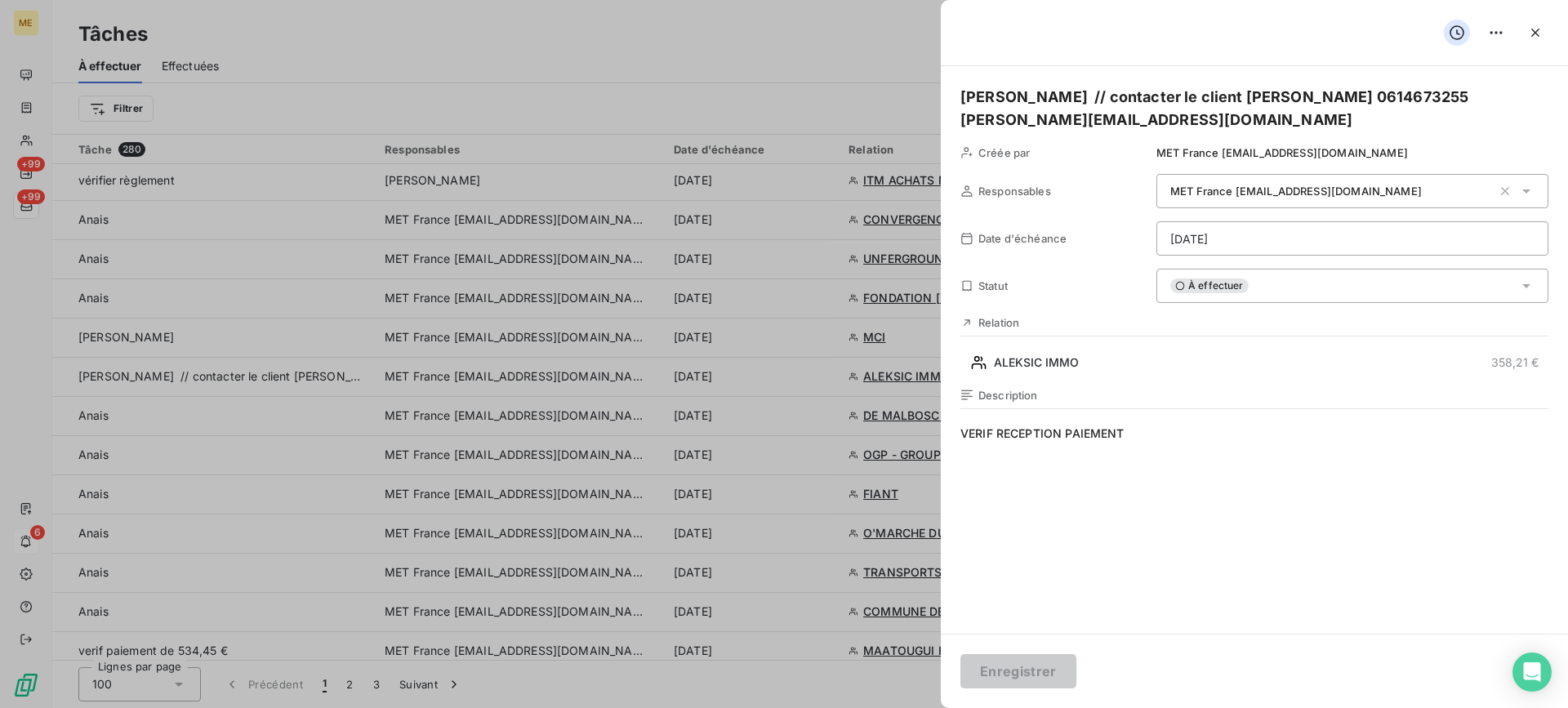
click at [1324, 286] on div "À effectuer" at bounding box center [1352, 286] width 392 height 35
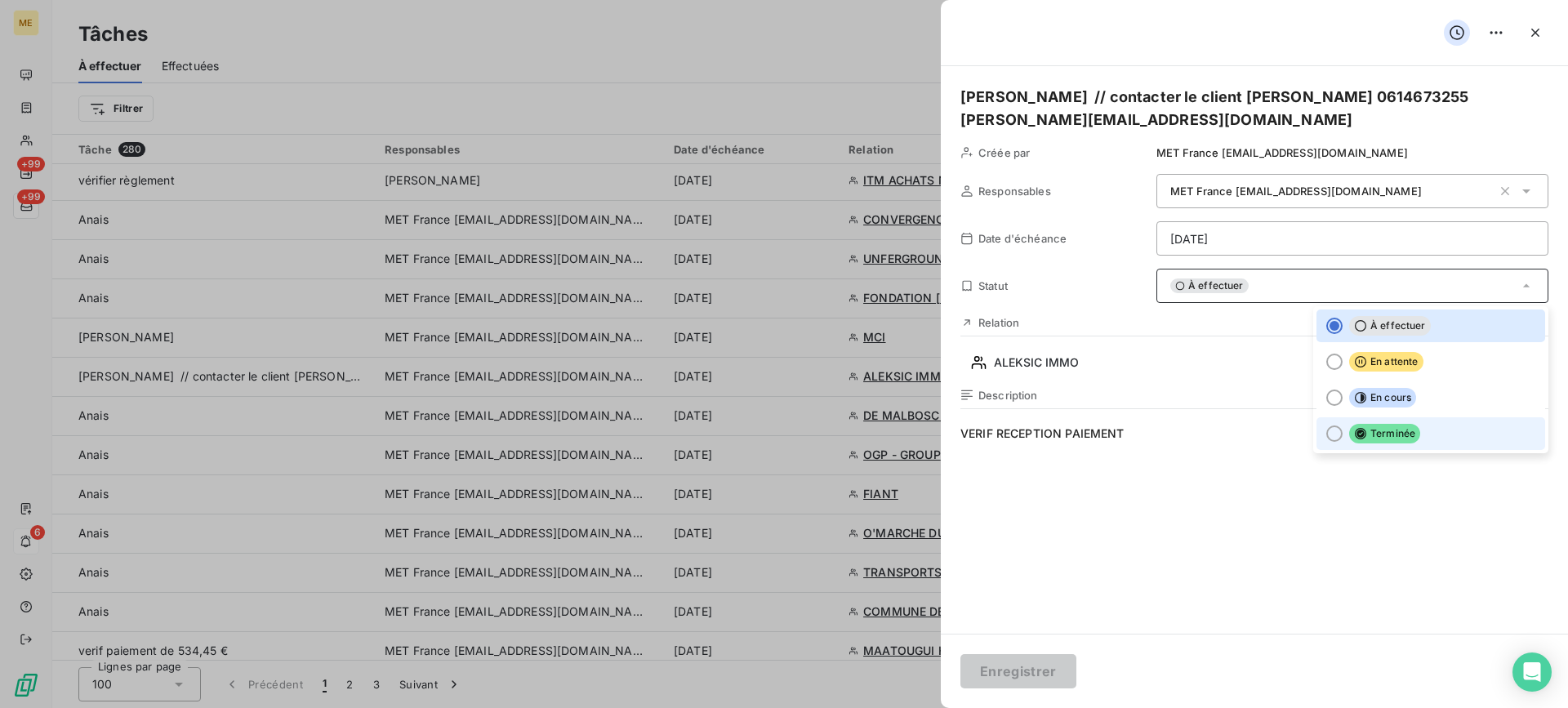
click at [1360, 438] on span "Terminée" at bounding box center [1385, 432] width 71 height 19
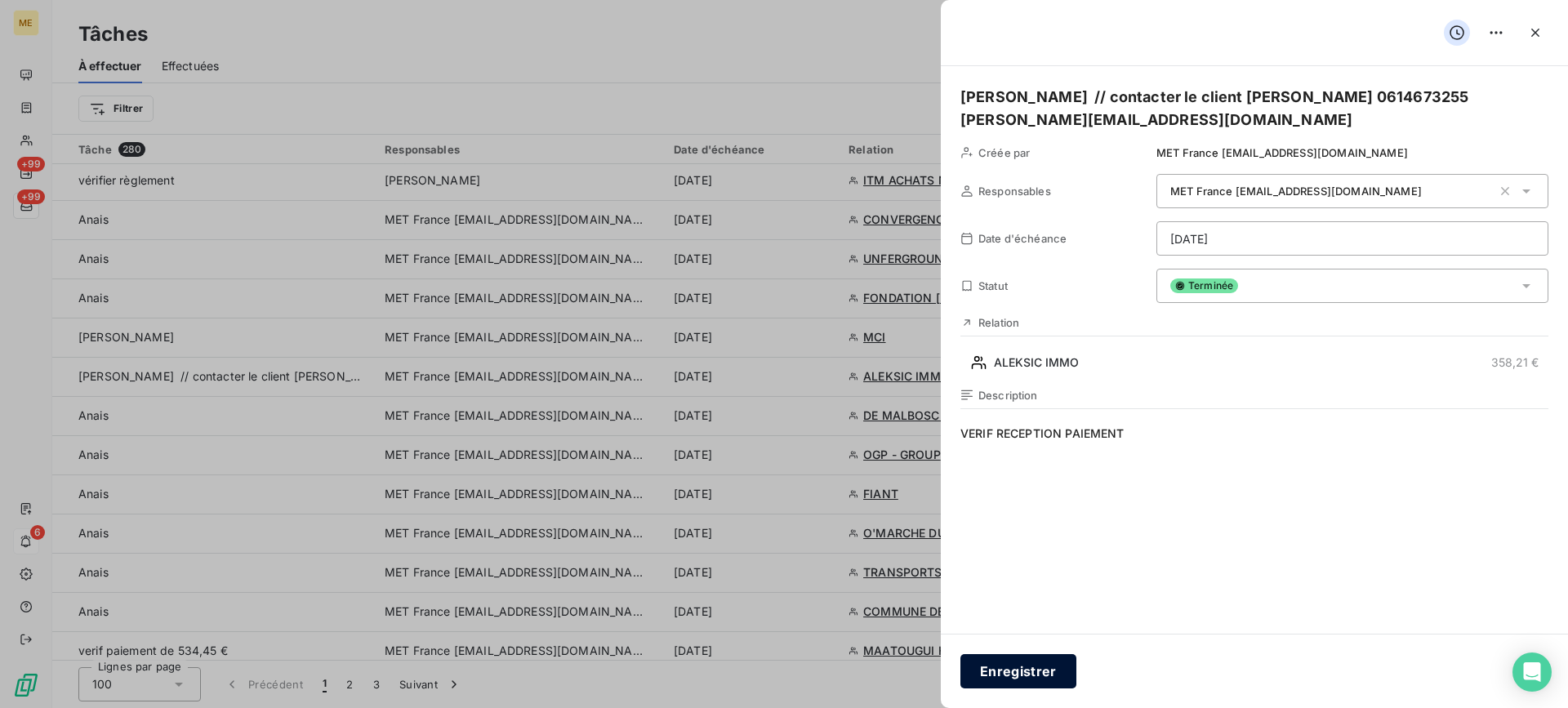
click at [1017, 682] on button "Enregistrer" at bounding box center [1018, 672] width 116 height 35
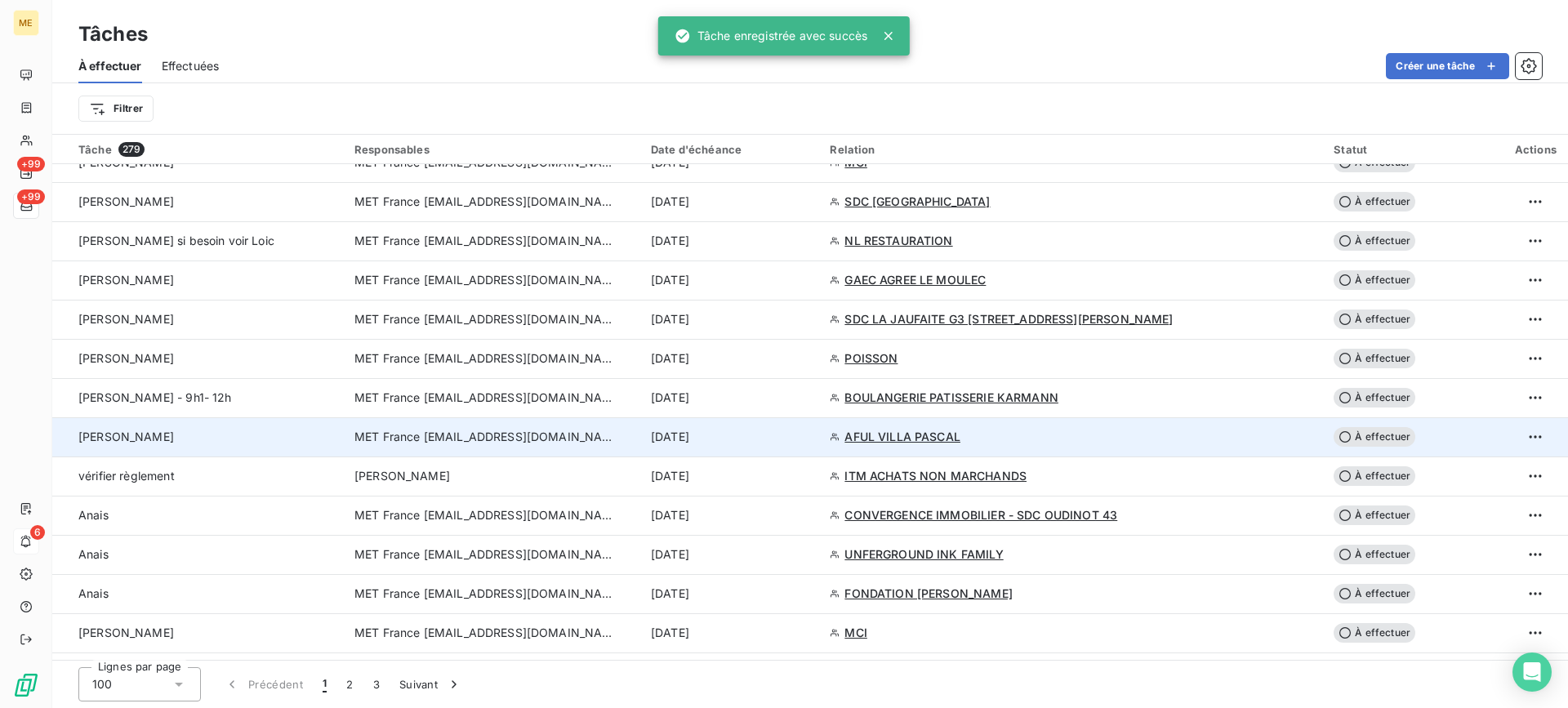
scroll to position [734, 0]
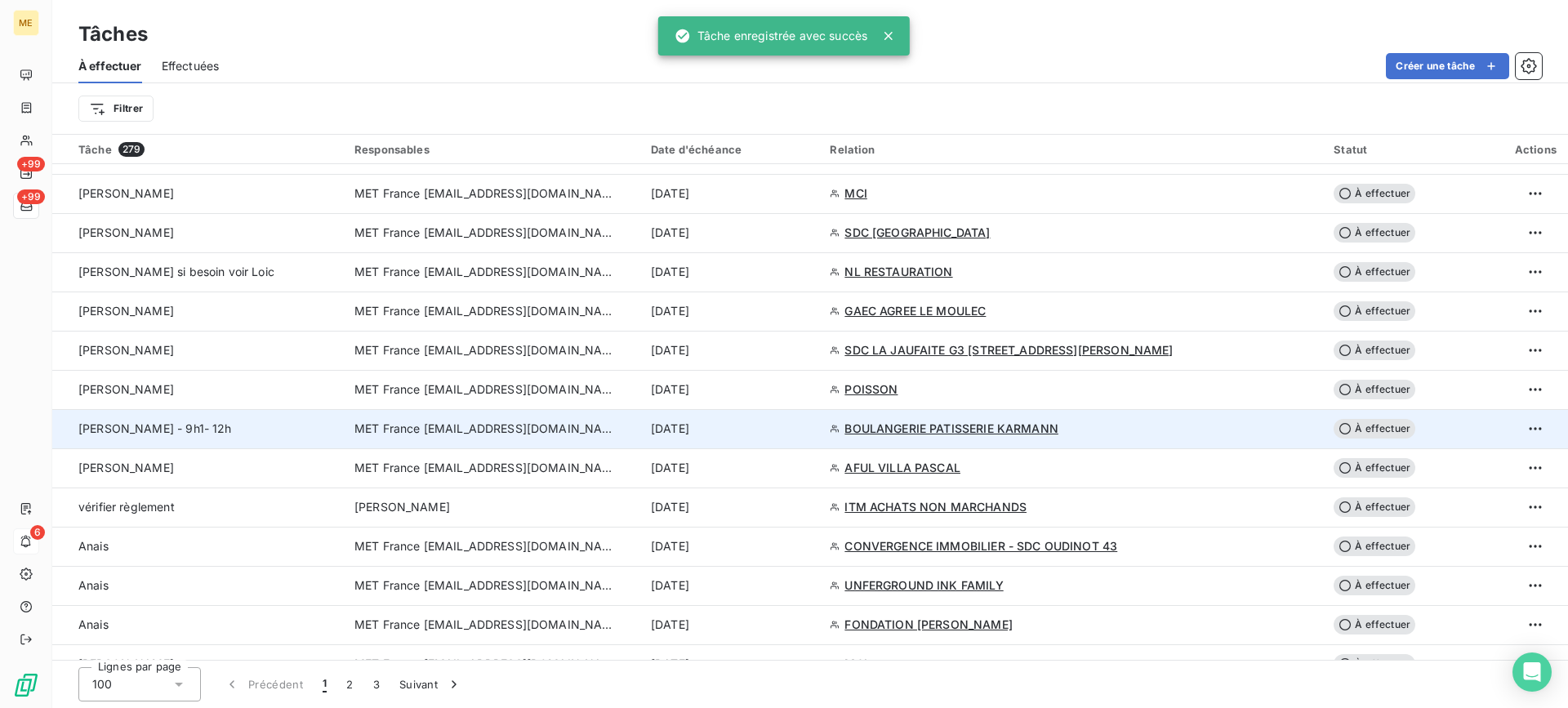
click at [121, 416] on td "[PERSON_NAME] - 9h1- 12h" at bounding box center [198, 428] width 292 height 39
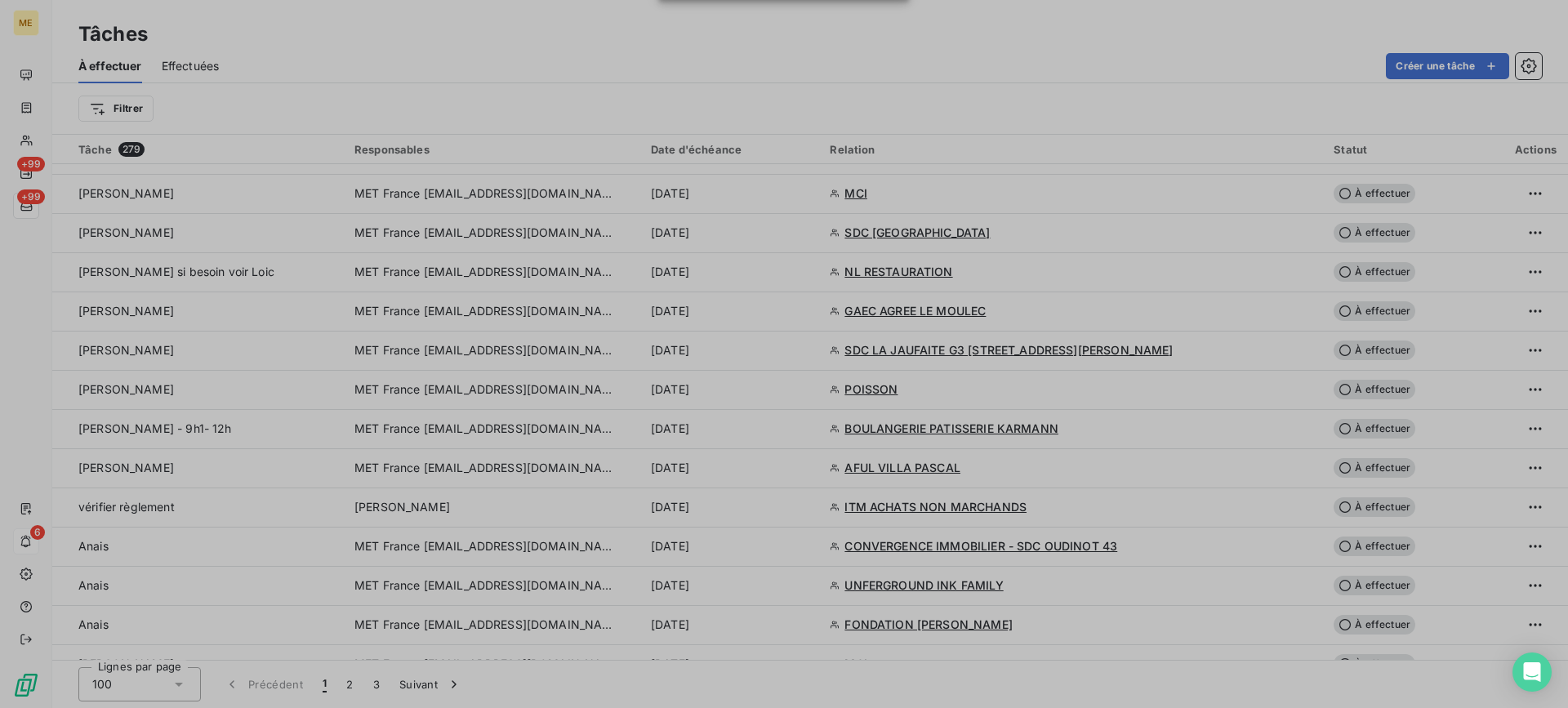
type input "[DATE]"
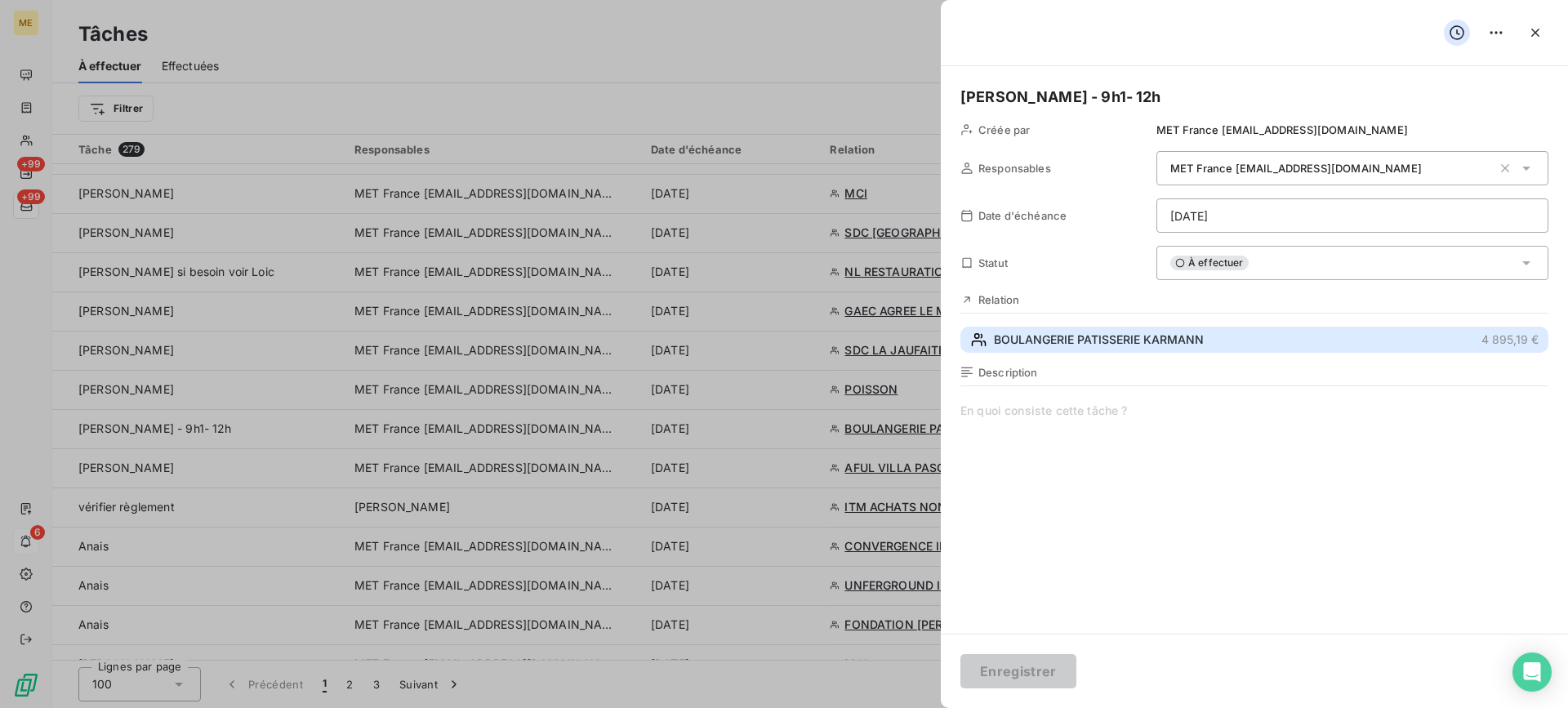
click at [1282, 343] on button "BOULANGERIE PATISSERIE KARMANN 4 895,19 €" at bounding box center [1254, 339] width 588 height 26
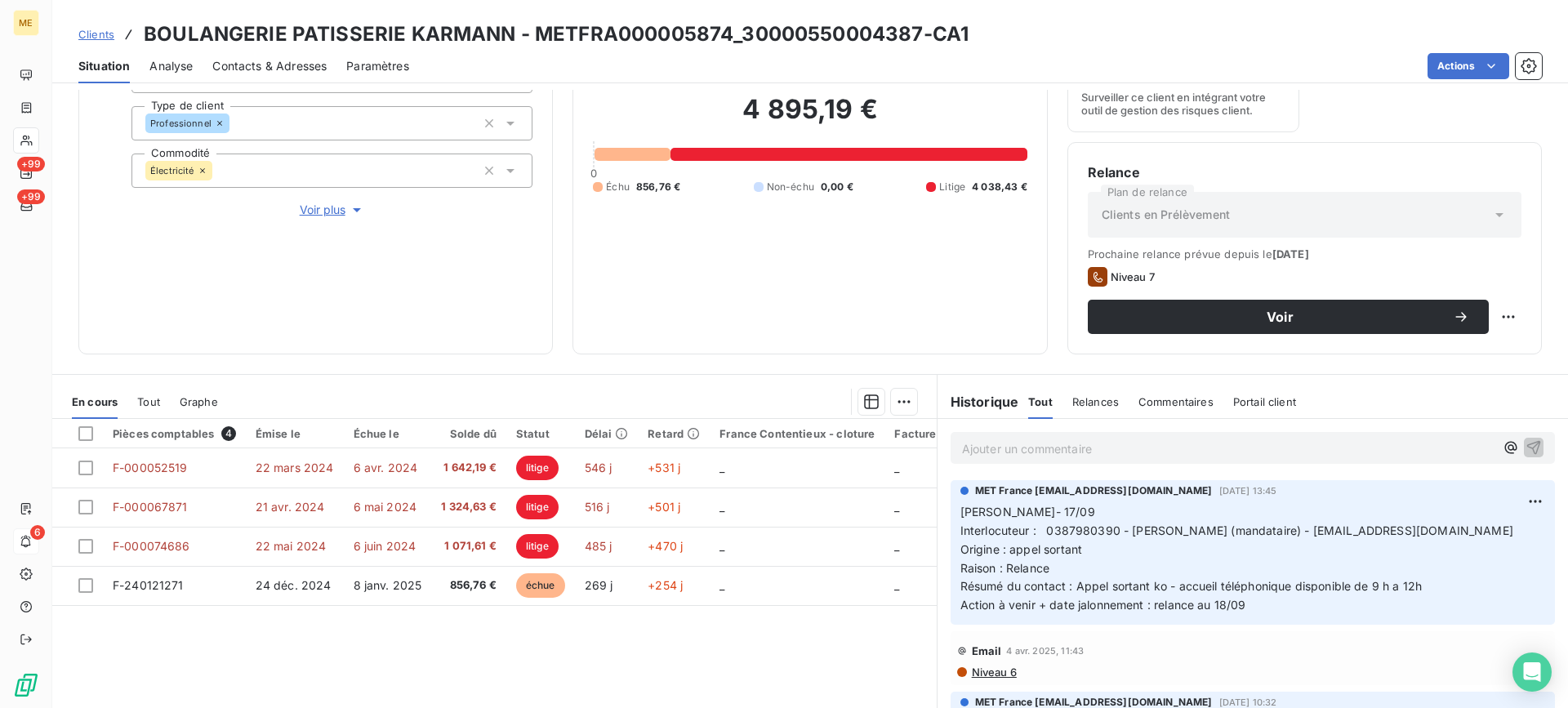
scroll to position [260, 0]
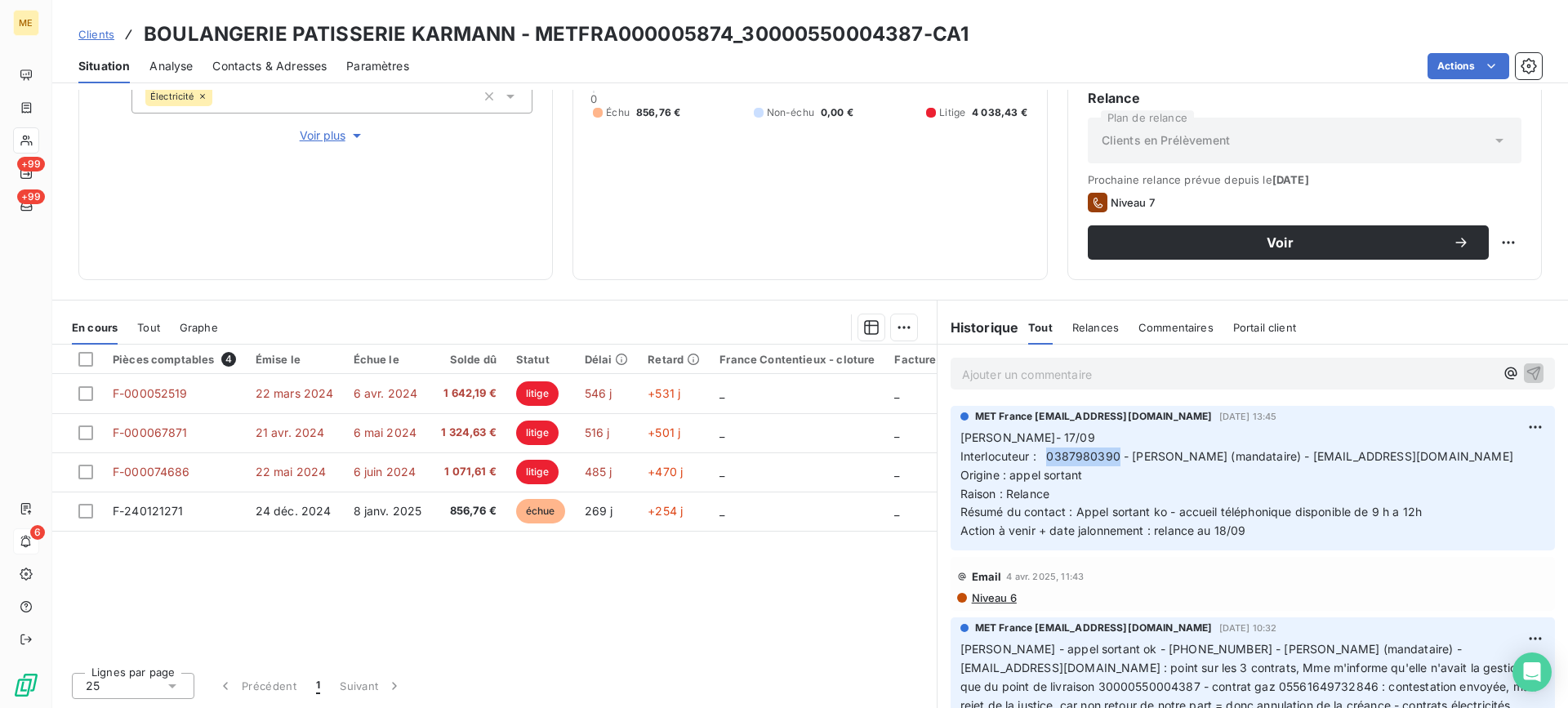
drag, startPoint x: 1043, startPoint y: 455, endPoint x: 1110, endPoint y: 454, distance: 67.0
click at [1110, 454] on span "Interlocuteur : 0387980390 - [PERSON_NAME] (mandataire) - [EMAIL_ADDRESS][DOMAI…" at bounding box center [1237, 455] width 553 height 14
copy span "0387980390"
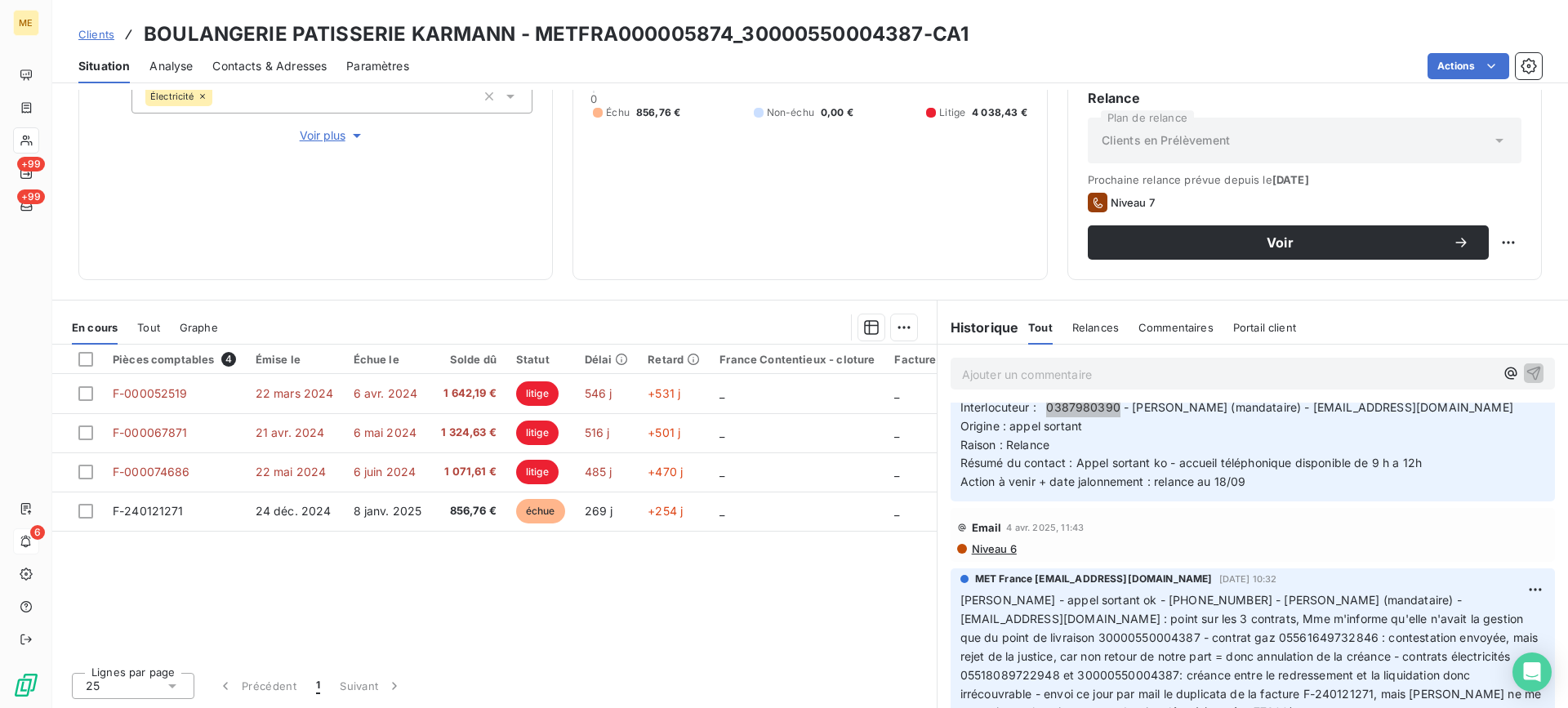
scroll to position [0, 0]
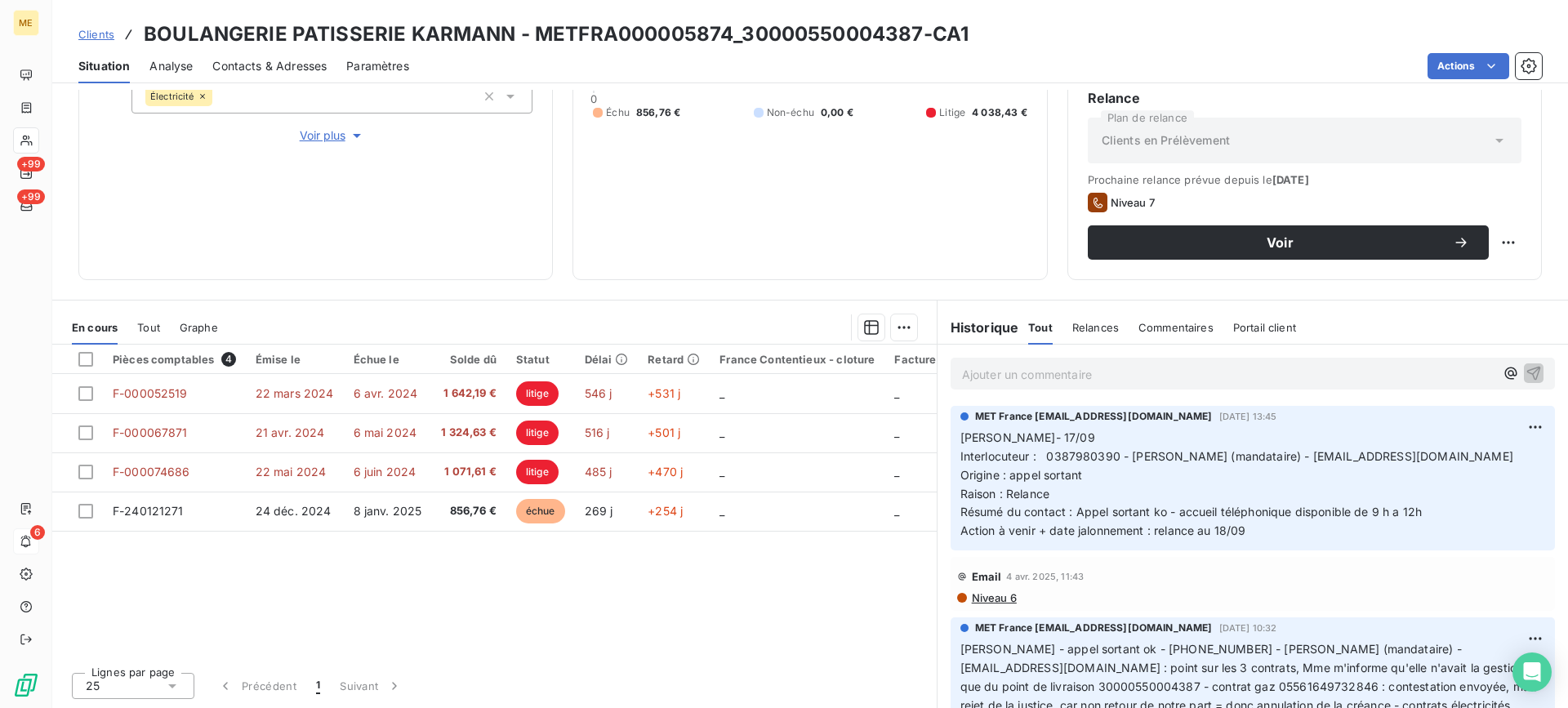
click at [1235, 551] on div "MET France [EMAIL_ADDRESS][DOMAIN_NAME] [DATE] 13:45 Lisa- 17/09 Interlocuteur …" at bounding box center [1252, 477] width 631 height 151
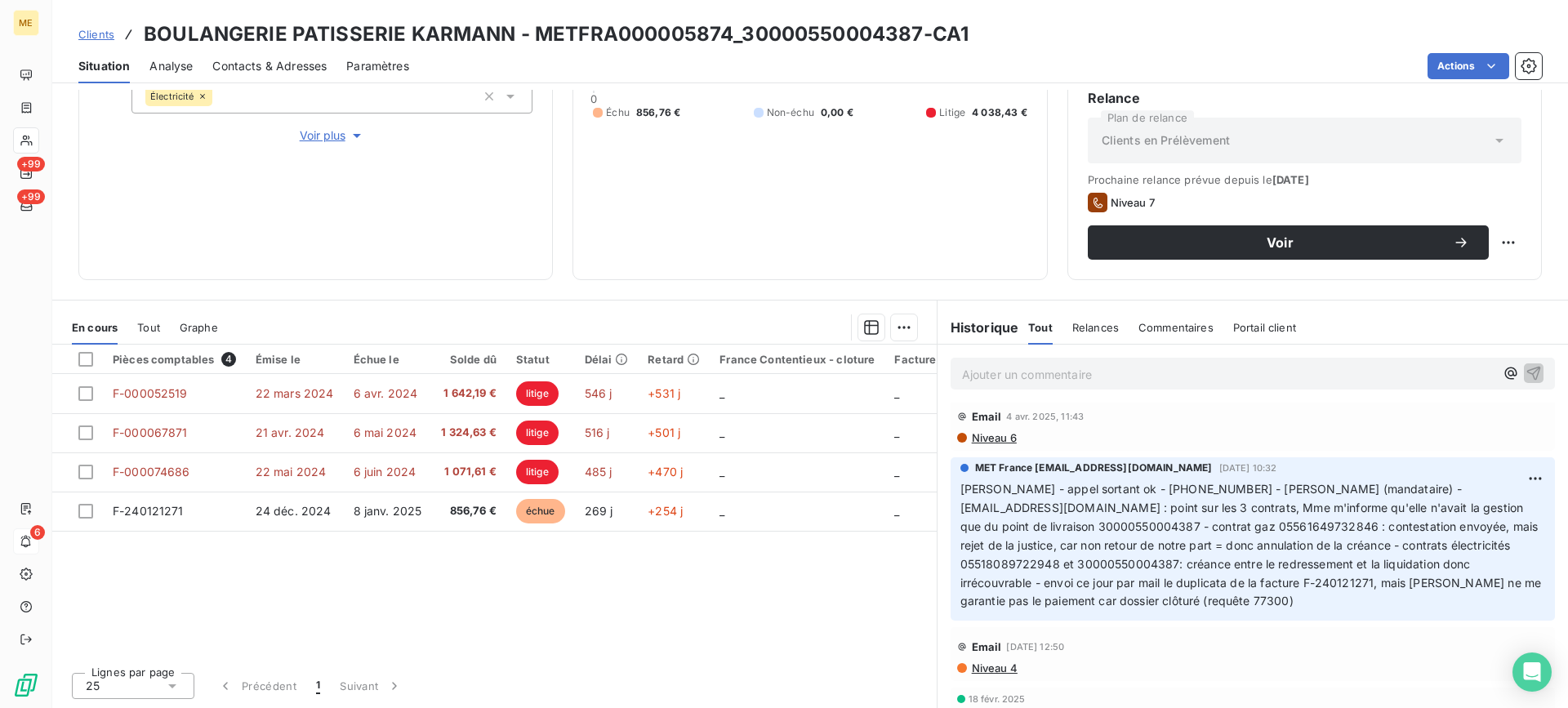
scroll to position [163, 0]
copy span "77300"
drag, startPoint x: 1091, startPoint y: 601, endPoint x: 1124, endPoint y: 602, distance: 33.0
click at [1124, 602] on span "[PERSON_NAME] - appel sortant ok - [PHONE_NUMBER] - [PERSON_NAME] (mandataire) …" at bounding box center [1252, 541] width 584 height 126
click at [1143, 598] on p "[PERSON_NAME] - appel sortant ok - [PHONE_NUMBER] - [PERSON_NAME] (mandataire) …" at bounding box center [1252, 541] width 584 height 130
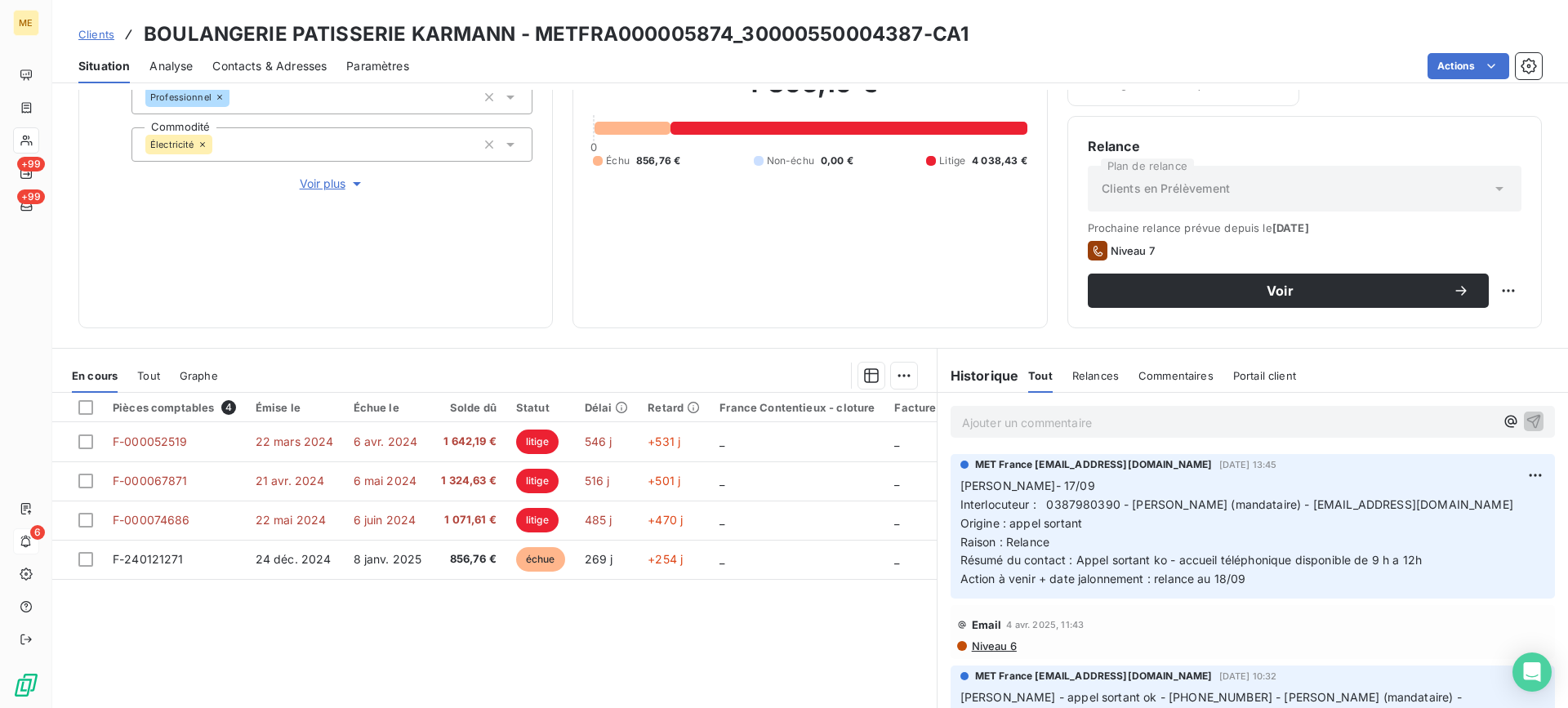
scroll to position [260, 0]
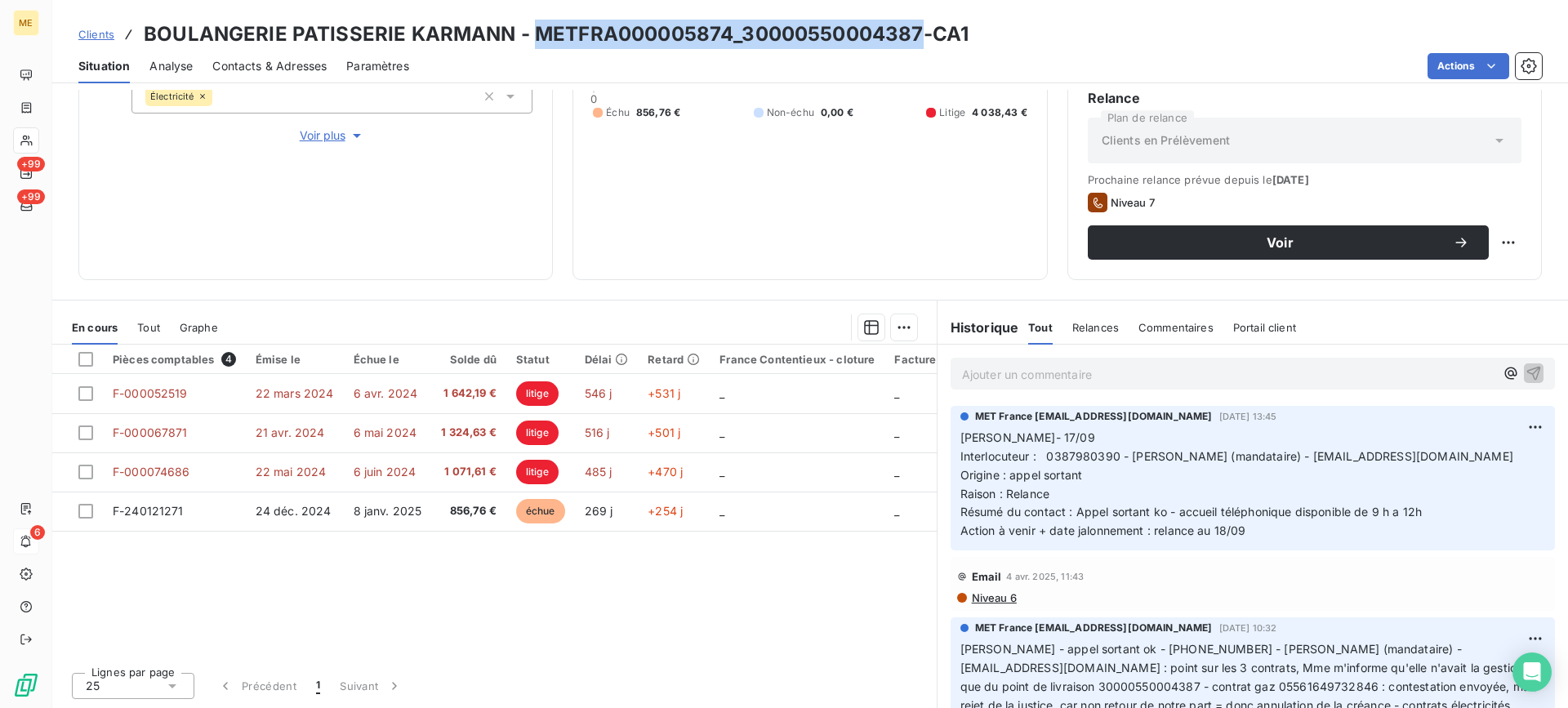
drag, startPoint x: 529, startPoint y: 38, endPoint x: 917, endPoint y: 31, distance: 388.1
click at [917, 31] on h3 "BOULANGERIE PATISSERIE KARMANN - METFRA000005874_30000550004387-CA1" at bounding box center [555, 34] width 824 height 29
copy h3 "METFRA000005874_30000550004387"
drag, startPoint x: 878, startPoint y: 200, endPoint x: 878, endPoint y: 211, distance: 11.0
click at [878, 209] on div "4 895,19 € 0 Échu 856,76 € Non-échu 0,00 € Litige 4 038,43 €" at bounding box center [809, 69] width 434 height 380
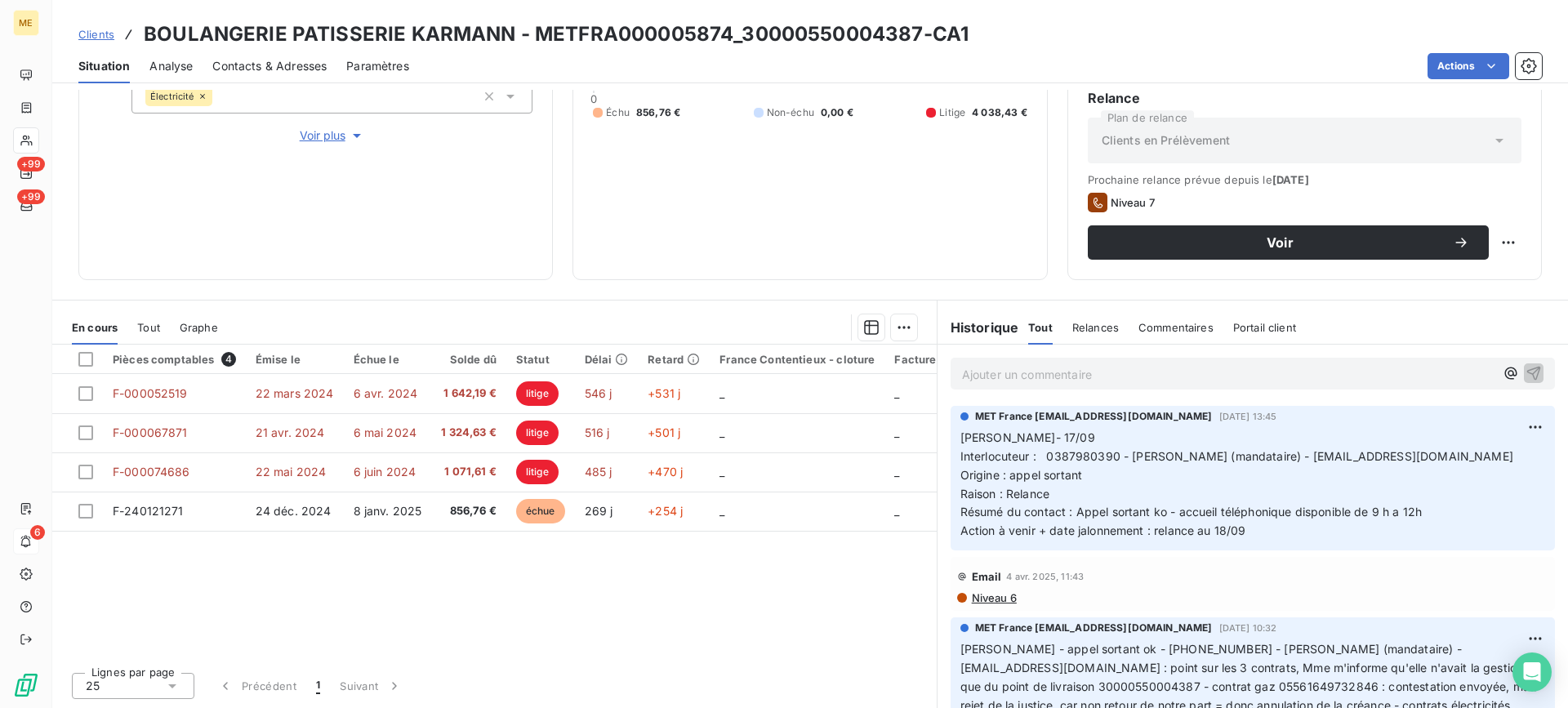
drag, startPoint x: 1098, startPoint y: 327, endPoint x: 1102, endPoint y: 340, distance: 13.6
click at [1098, 327] on span "Relances" at bounding box center [1095, 328] width 47 height 13
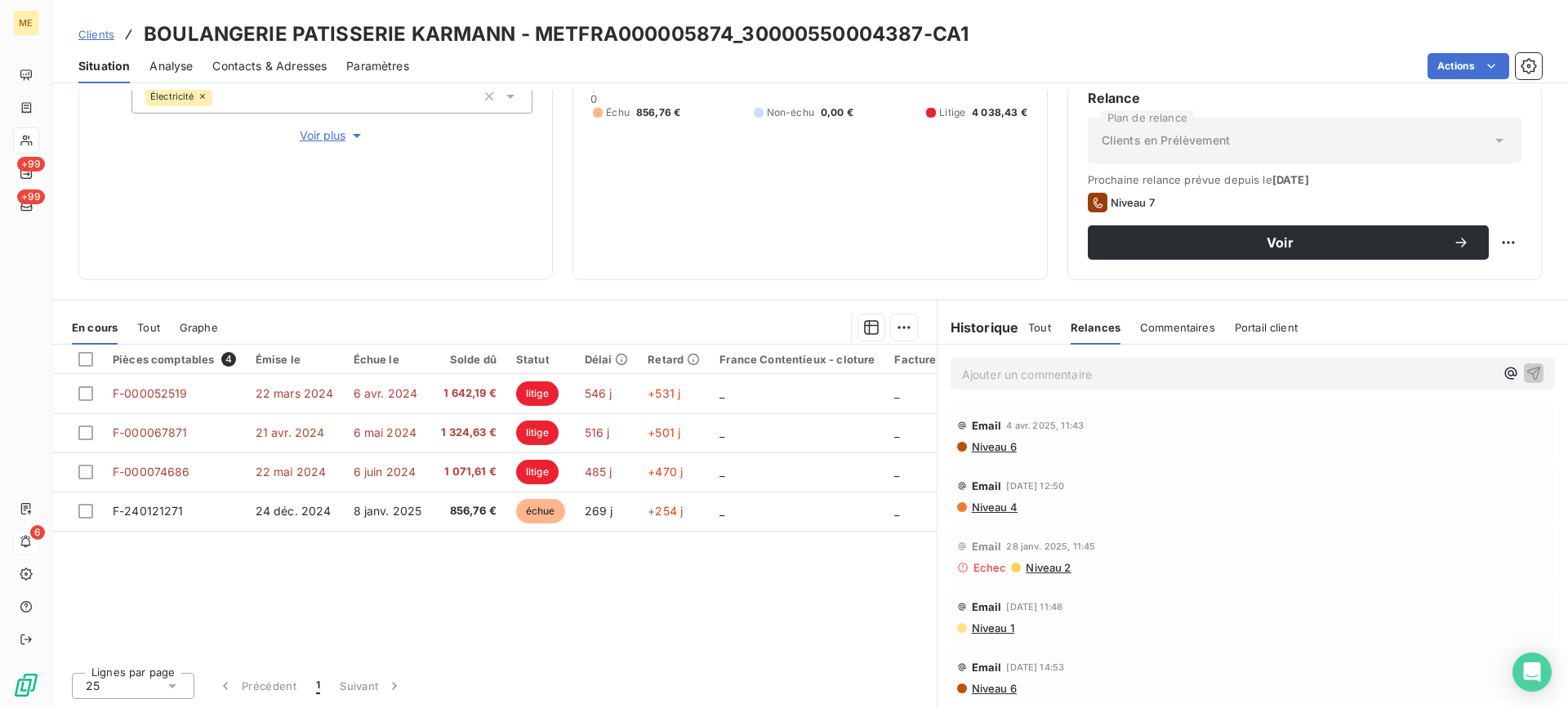
click at [1028, 331] on span "Tout" at bounding box center [1039, 328] width 23 height 13
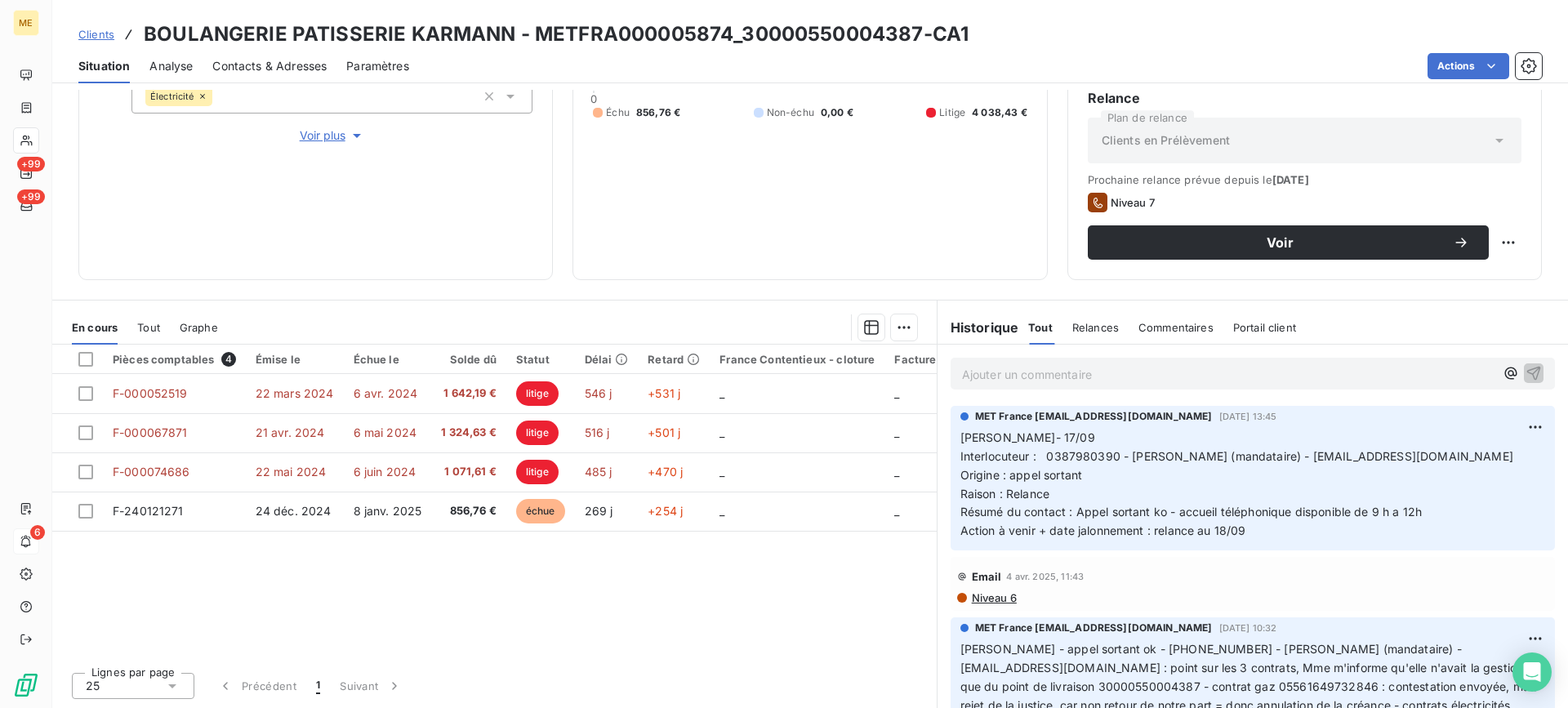
click at [1031, 364] on p "Ajouter un commentaire ﻿" at bounding box center [1228, 374] width 532 height 20
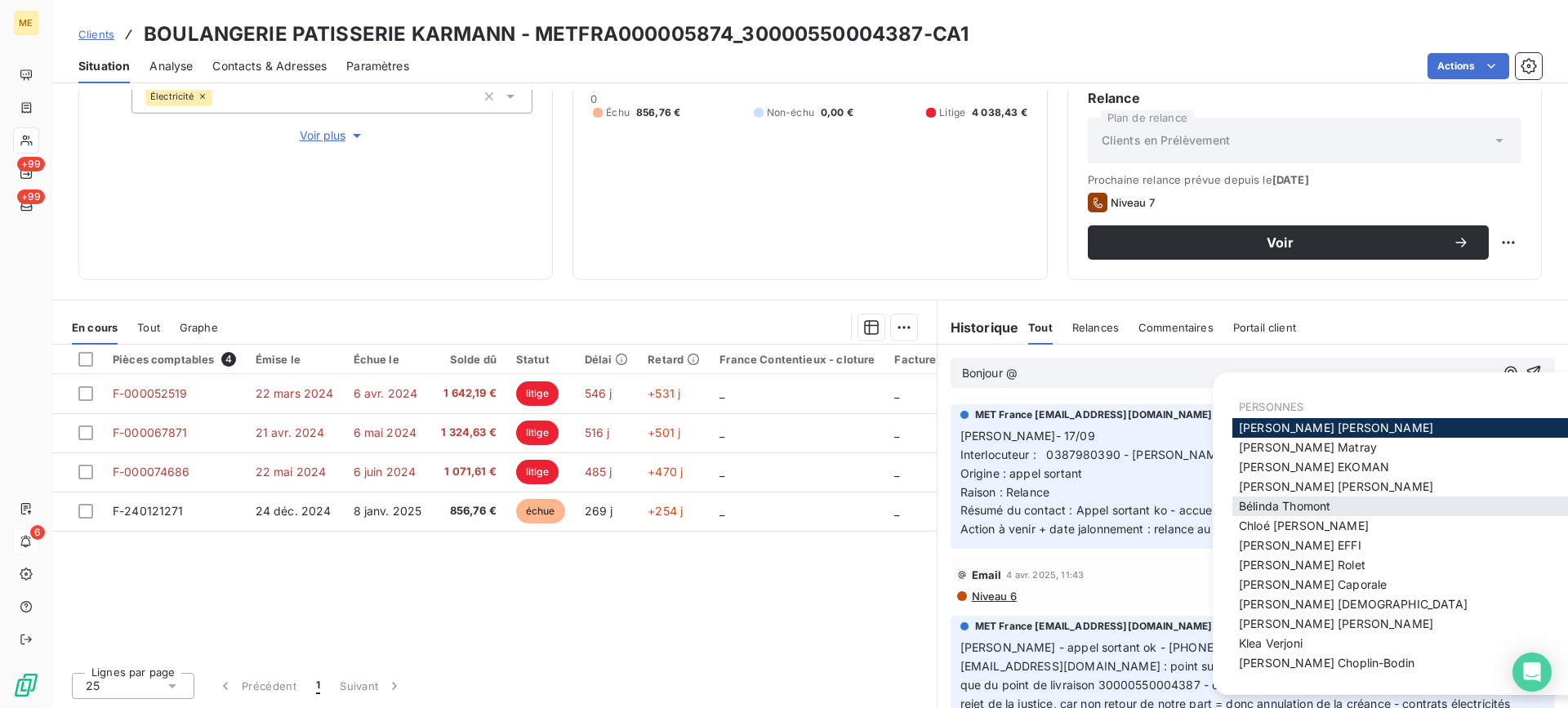
click at [1298, 498] on div "[PERSON_NAME]" at bounding box center [1411, 505] width 359 height 19
click at [1298, 496] on div "[PERSON_NAME]" at bounding box center [1411, 505] width 359 height 19
click at [1291, 513] on span "[PERSON_NAME]" at bounding box center [1284, 505] width 91 height 14
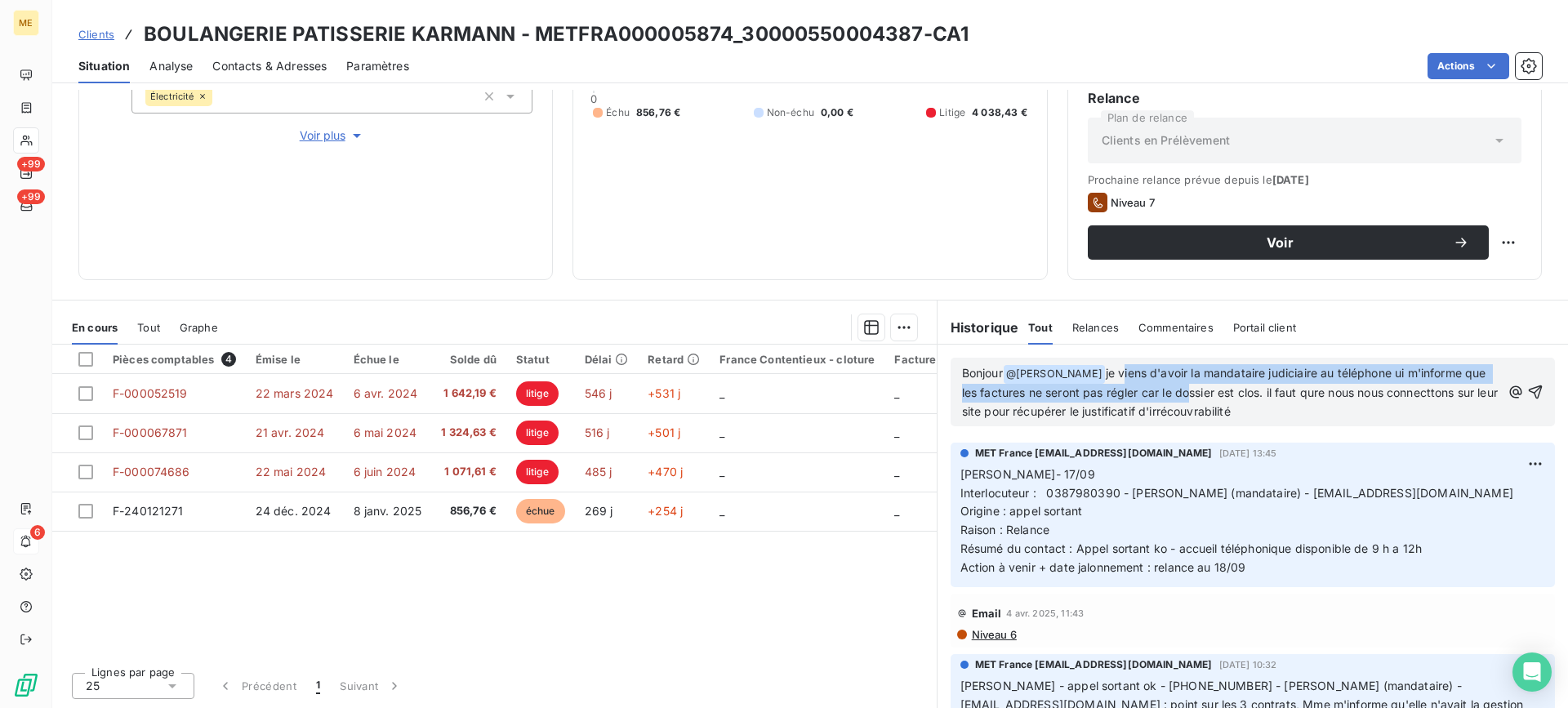
drag, startPoint x: 1380, startPoint y: 413, endPoint x: 1303, endPoint y: 422, distance: 77.5
click at [1128, 383] on p "Bonjour @ [PERSON_NAME] ﻿ je viens d'avoir la mandataire judiciaire au téléphon…" at bounding box center [1231, 392] width 538 height 57
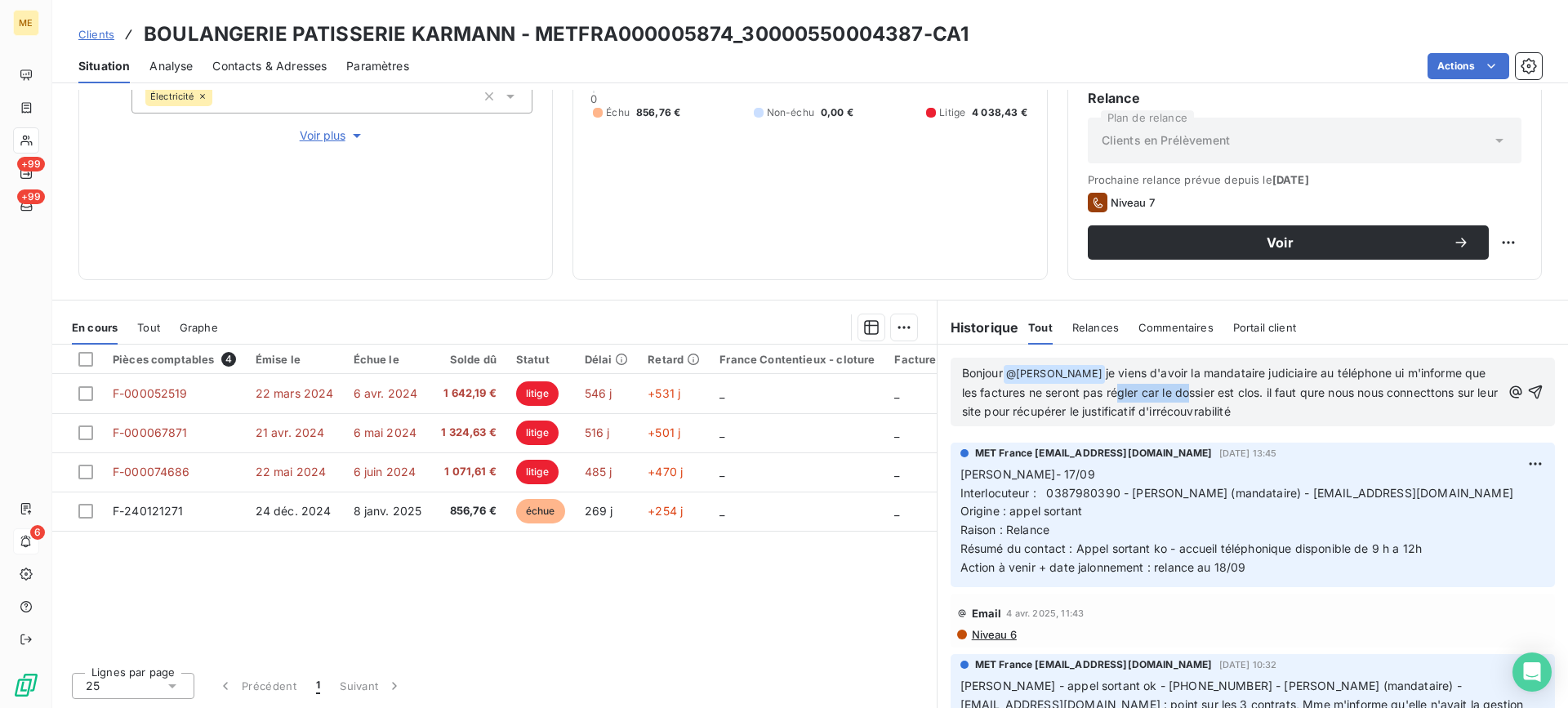
drag, startPoint x: 1347, startPoint y: 412, endPoint x: 1103, endPoint y: 373, distance: 247.1
click at [1103, 373] on p "Bonjour @ [PERSON_NAME] ﻿ je viens d'avoir la mandataire judiciaire au téléphon…" at bounding box center [1231, 392] width 538 height 57
copy span "je viens d'avoir la mandataire judiciaire au téléphone ui m'informe que les fac…"
click at [1527, 392] on icon "button" at bounding box center [1535, 391] width 16 height 16
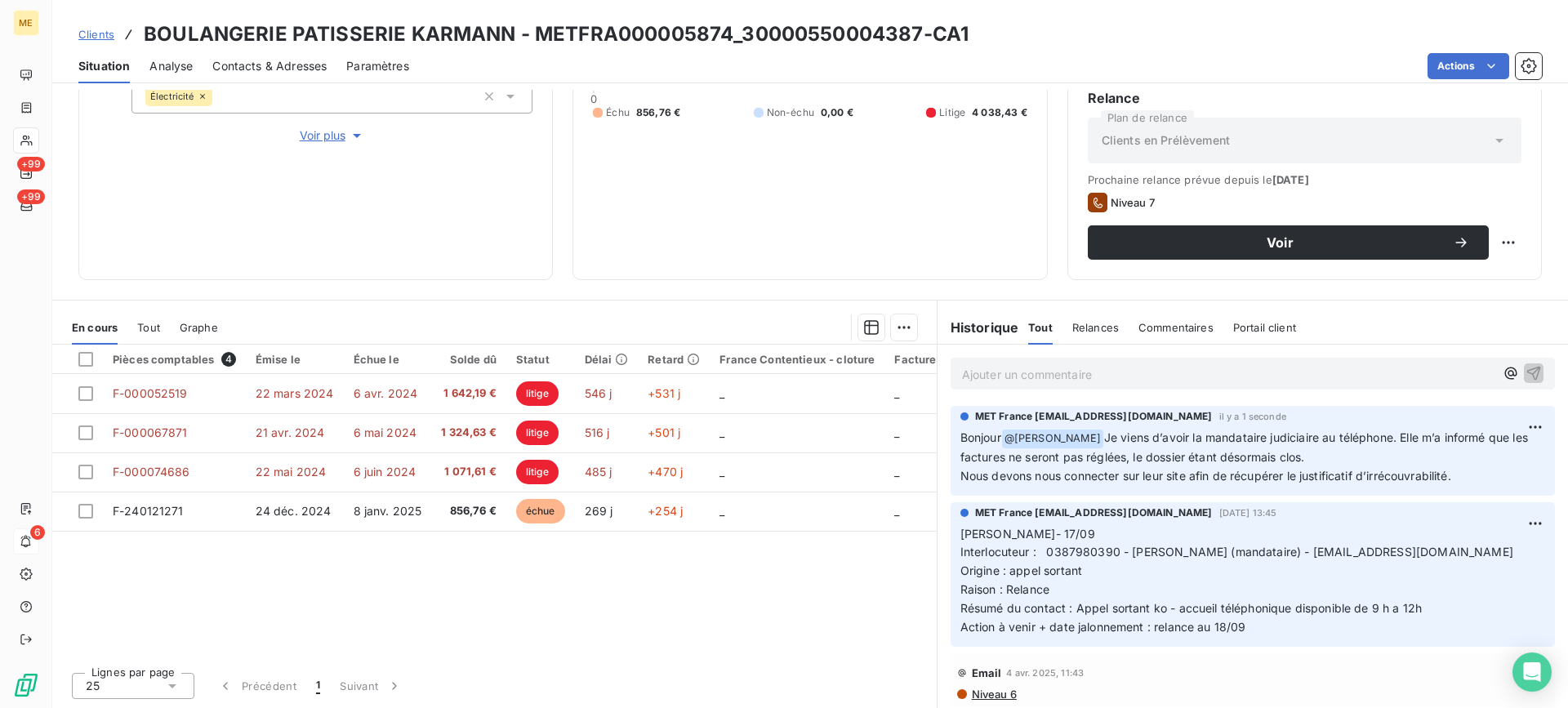
drag, startPoint x: 1053, startPoint y: 565, endPoint x: 956, endPoint y: 535, distance: 101.5
click at [960, 535] on p "[PERSON_NAME]- 17/09 Interlocuteur : 0387980390 - [PERSON_NAME] (mandataire) - …" at bounding box center [1252, 580] width 584 height 112
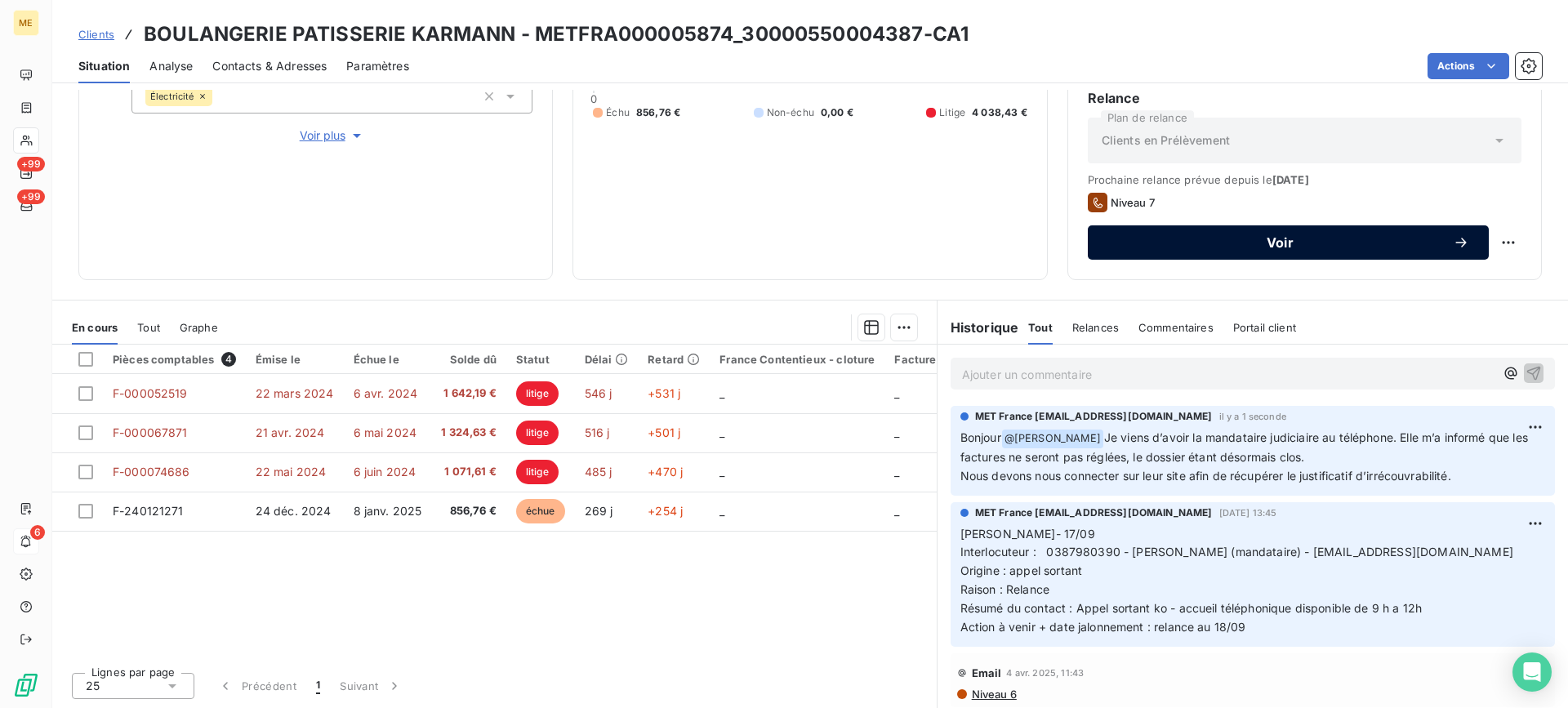
click at [1328, 228] on button "Voir" at bounding box center [1288, 243] width 401 height 35
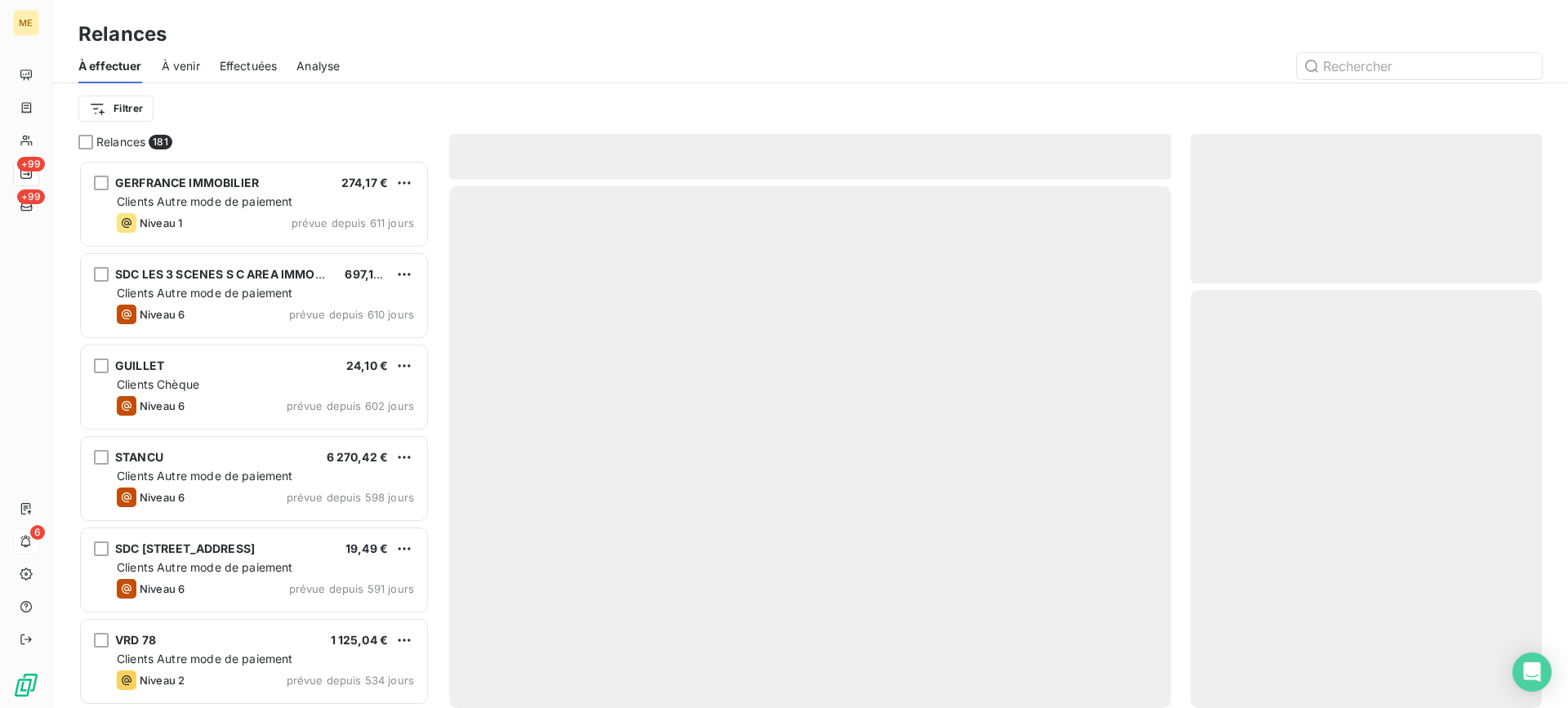
scroll to position [536, 339]
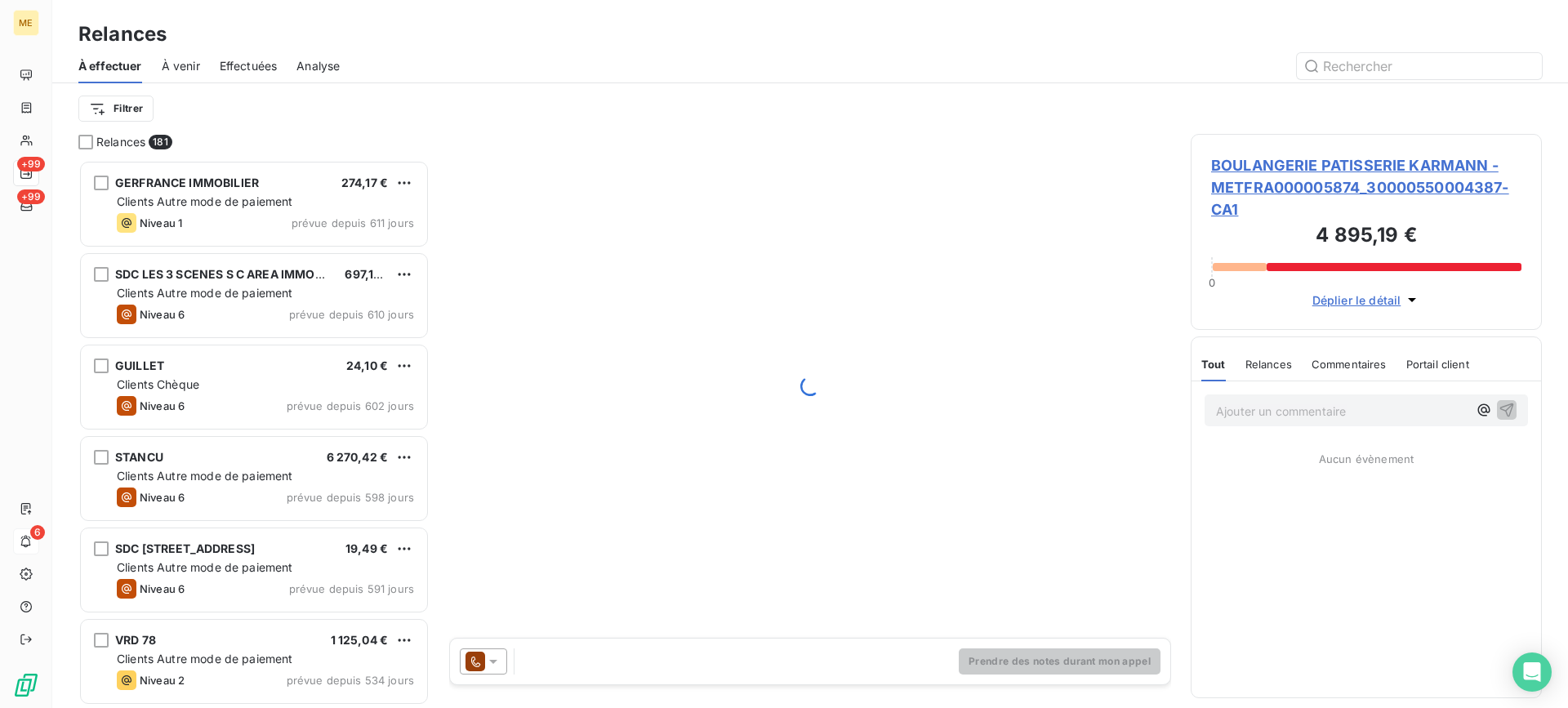
click at [1328, 165] on span "BOULANGERIE PATISSERIE KARMANN - METFRA000005874_30000550004387-CA1" at bounding box center [1366, 187] width 310 height 66
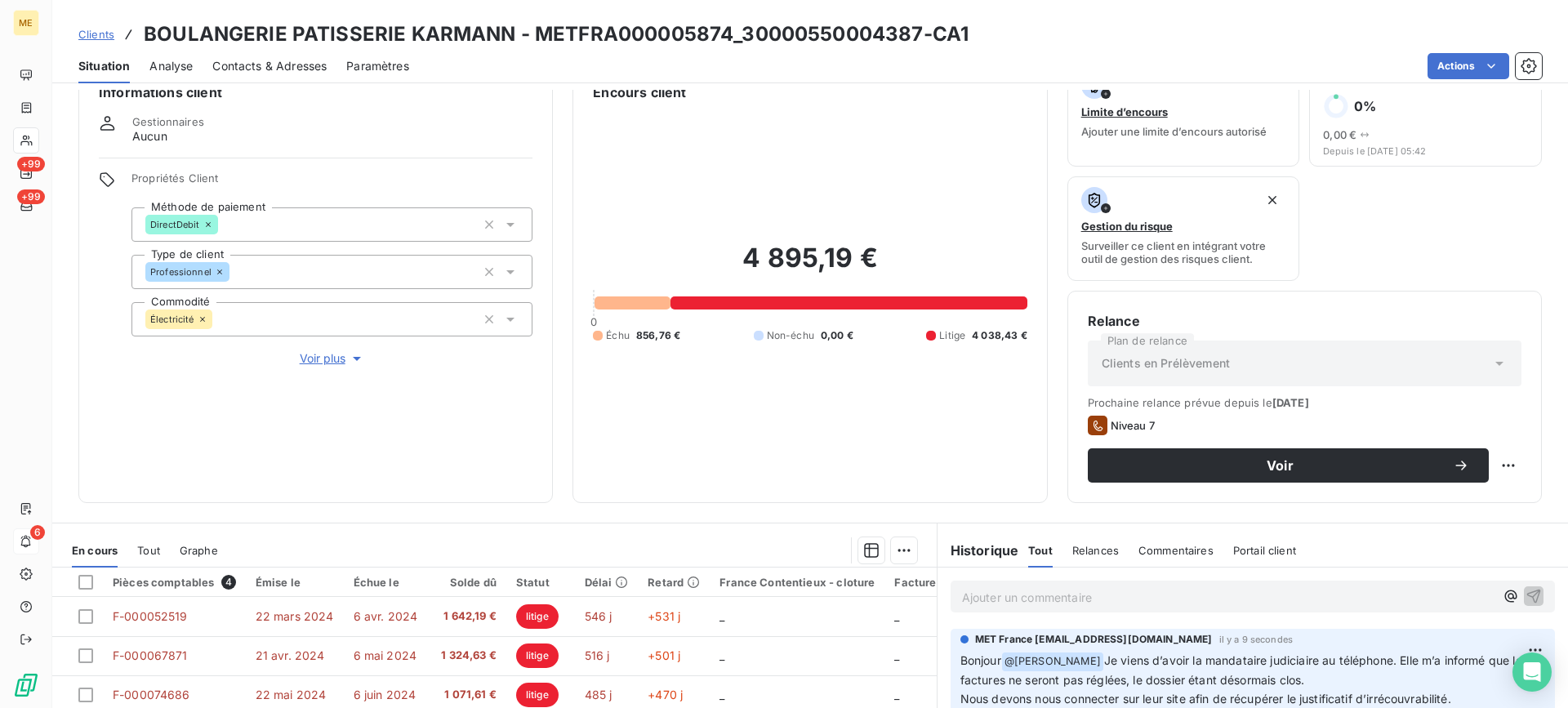
scroll to position [163, 0]
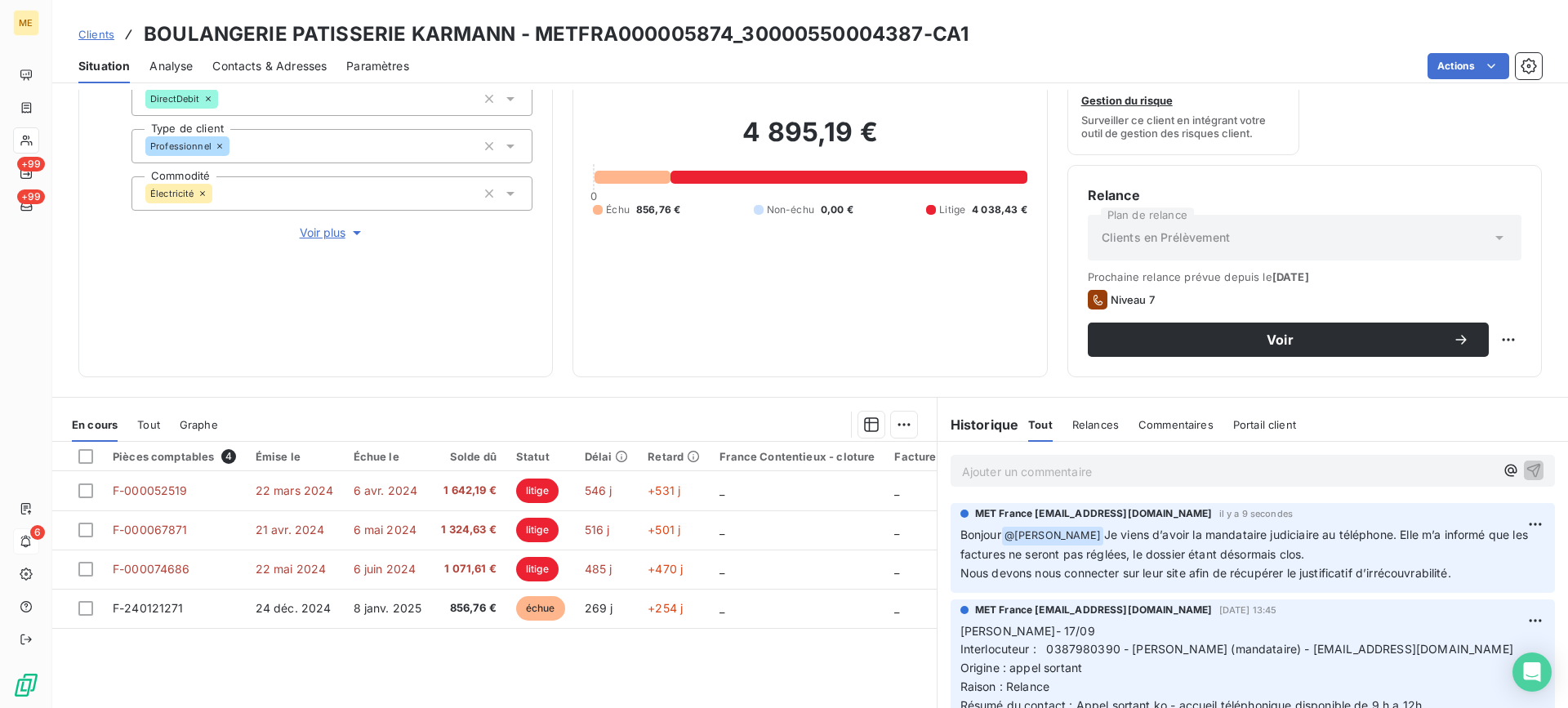
click at [1041, 464] on p "Ajouter un commentaire ﻿" at bounding box center [1228, 471] width 532 height 20
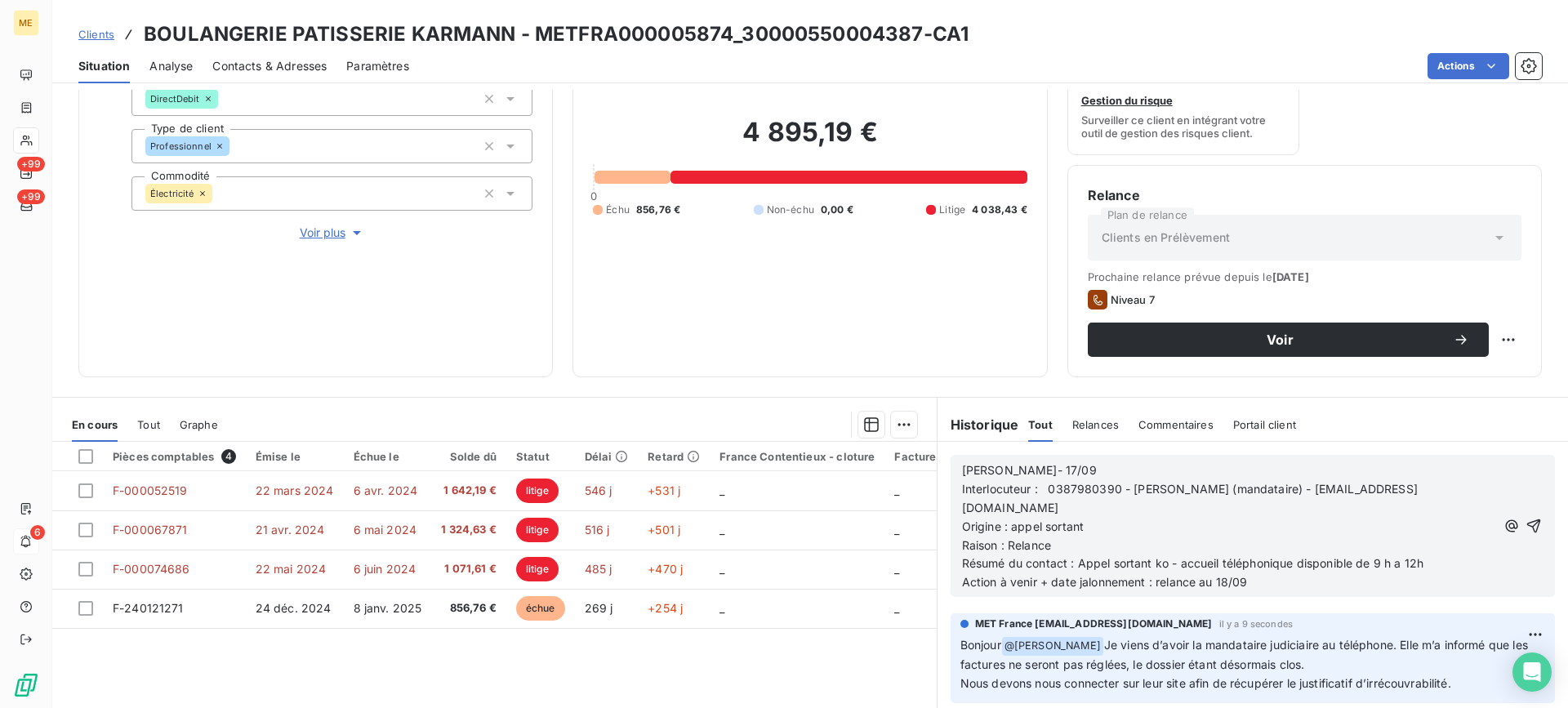
click at [1036, 486] on span "Interlocuteur : 0387980390 - [PERSON_NAME] (mandataire) - [EMAIL_ADDRESS][DOMAI…" at bounding box center [1189, 498] width 455 height 33
click at [1035, 466] on p "[PERSON_NAME]- 17/09" at bounding box center [1228, 470] width 534 height 19
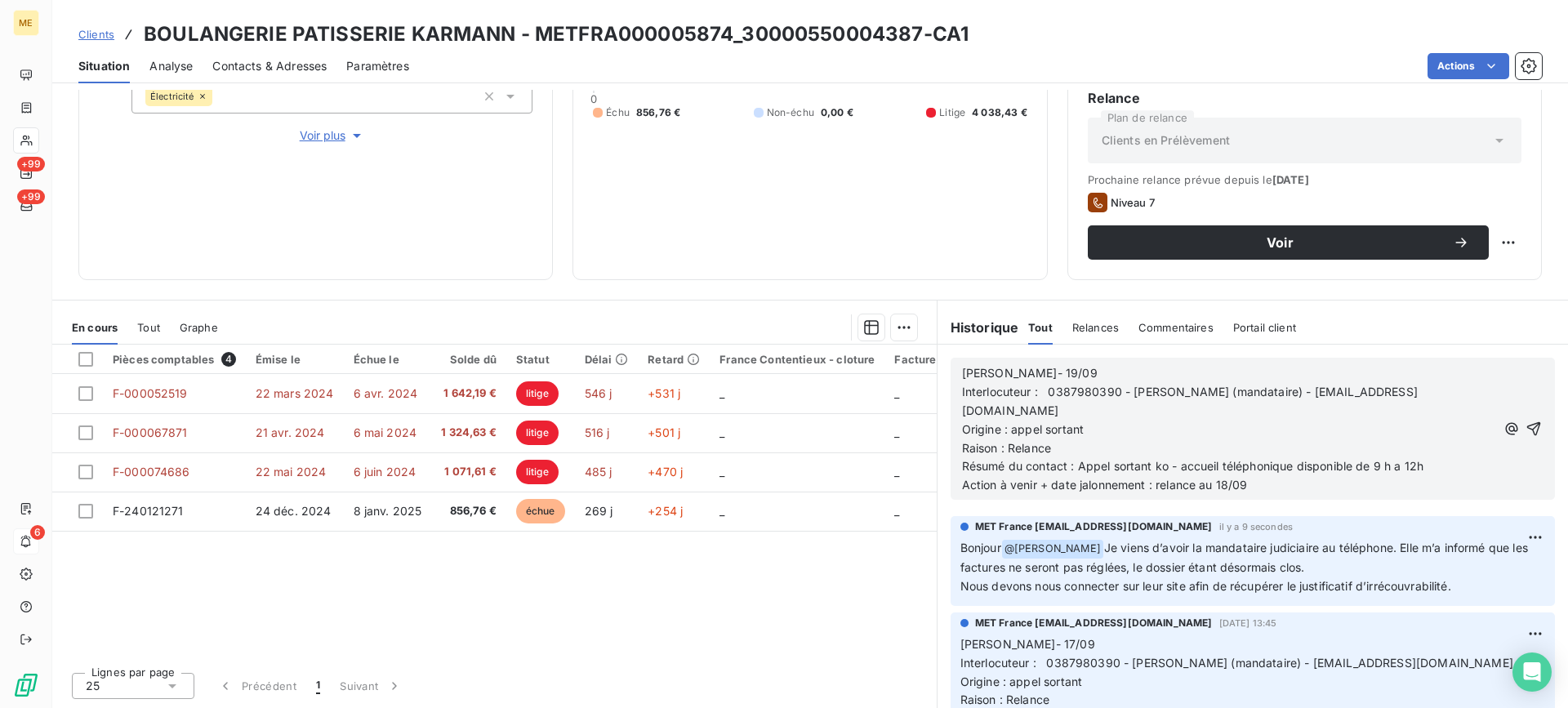
drag, startPoint x: 1425, startPoint y: 445, endPoint x: 1151, endPoint y: 453, distance: 274.1
click at [1151, 457] on p "Résumé du contact : Appel sortant ko - accueil téléphonique disponible de 9 h a…" at bounding box center [1228, 466] width 534 height 19
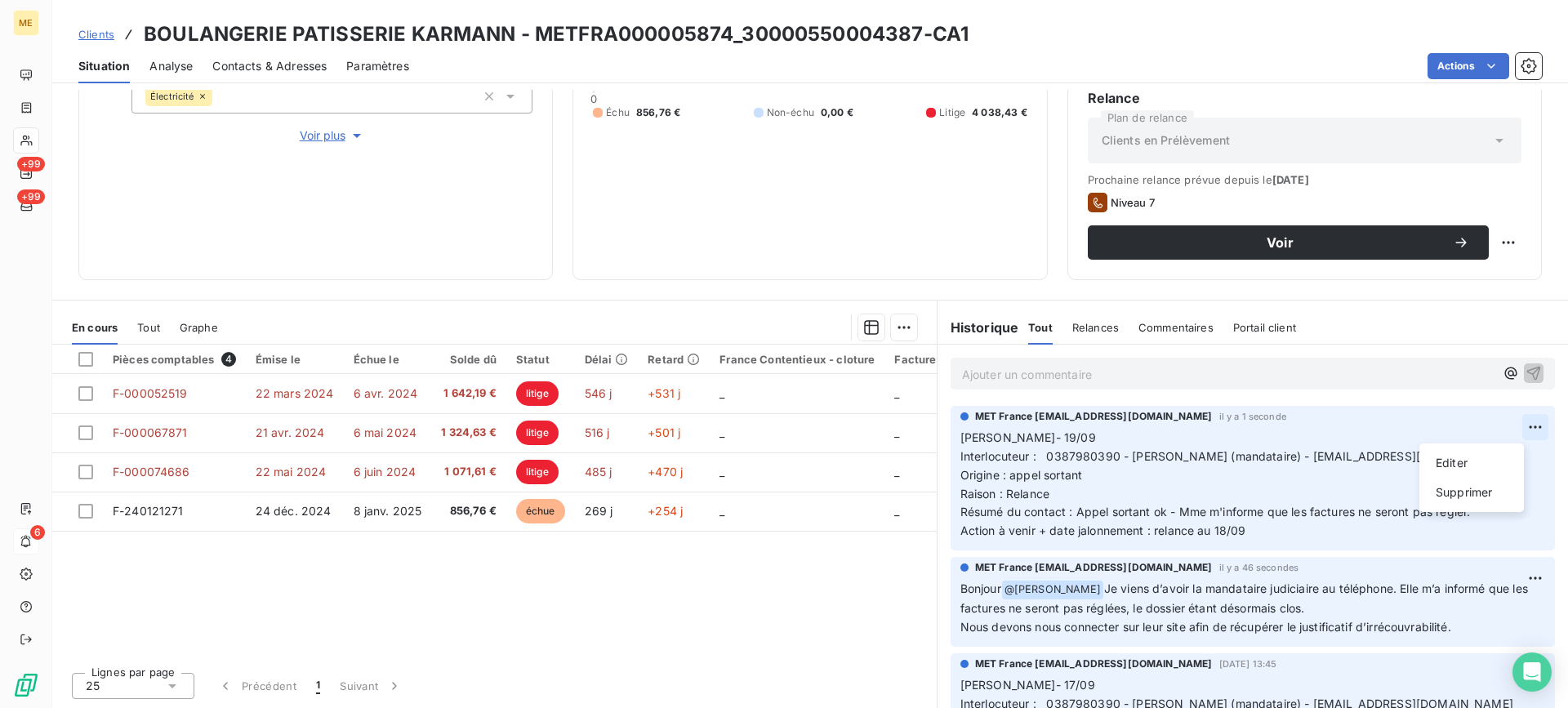
click at [1517, 414] on html "ME +99 +99 6 Clients BOULANGERIE PATISSERIE KARMANN - METFRA000005874_300005500…" at bounding box center [784, 354] width 1568 height 708
click at [1446, 464] on div "Editer" at bounding box center [1471, 463] width 91 height 26
drag, startPoint x: 1270, startPoint y: 530, endPoint x: 963, endPoint y: 544, distance: 307.3
click at [963, 544] on div "MET France [EMAIL_ADDRESS][DOMAIN_NAME] il y a 4 secondes [PERSON_NAME]- 19/09 …" at bounding box center [1252, 478] width 604 height 144
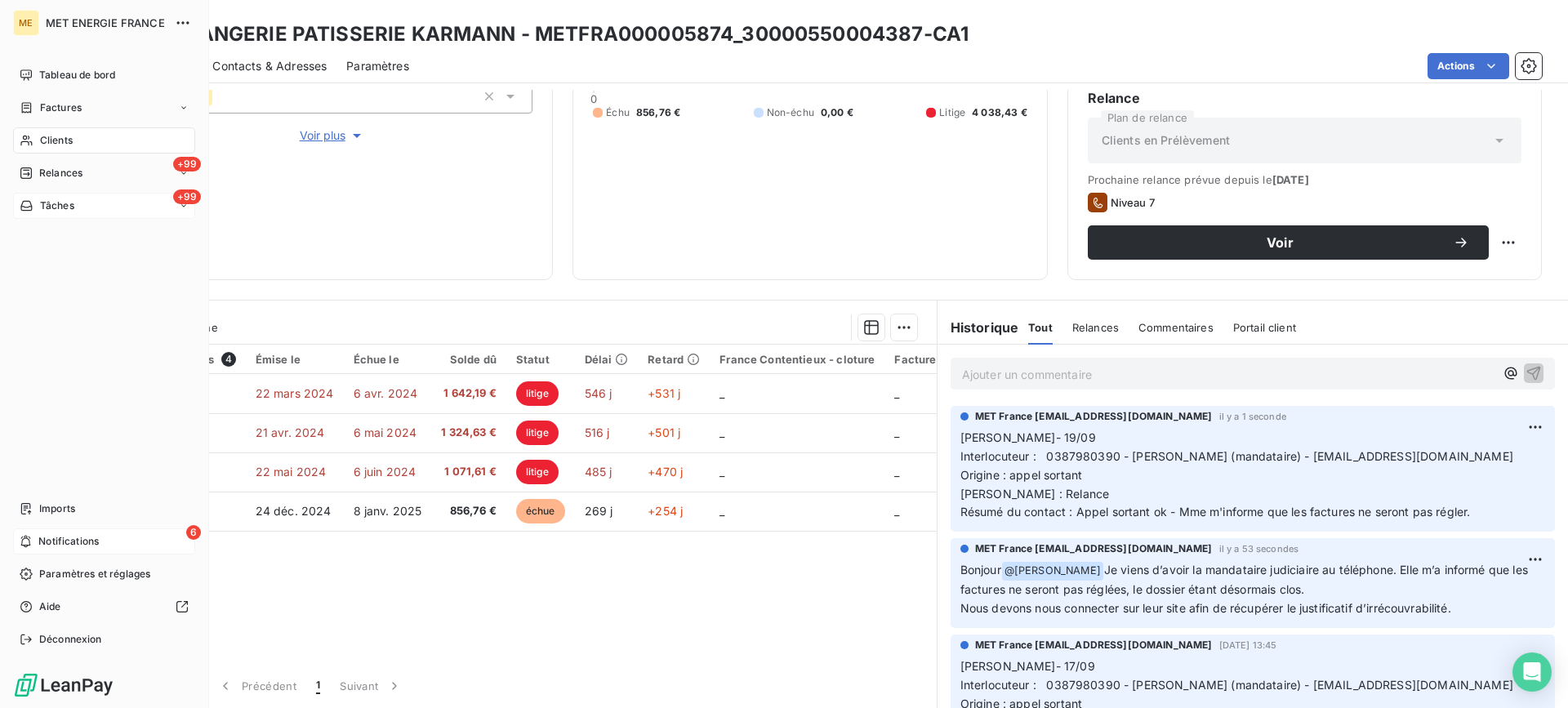
click at [85, 203] on div "+99 Tâches" at bounding box center [103, 205] width 182 height 26
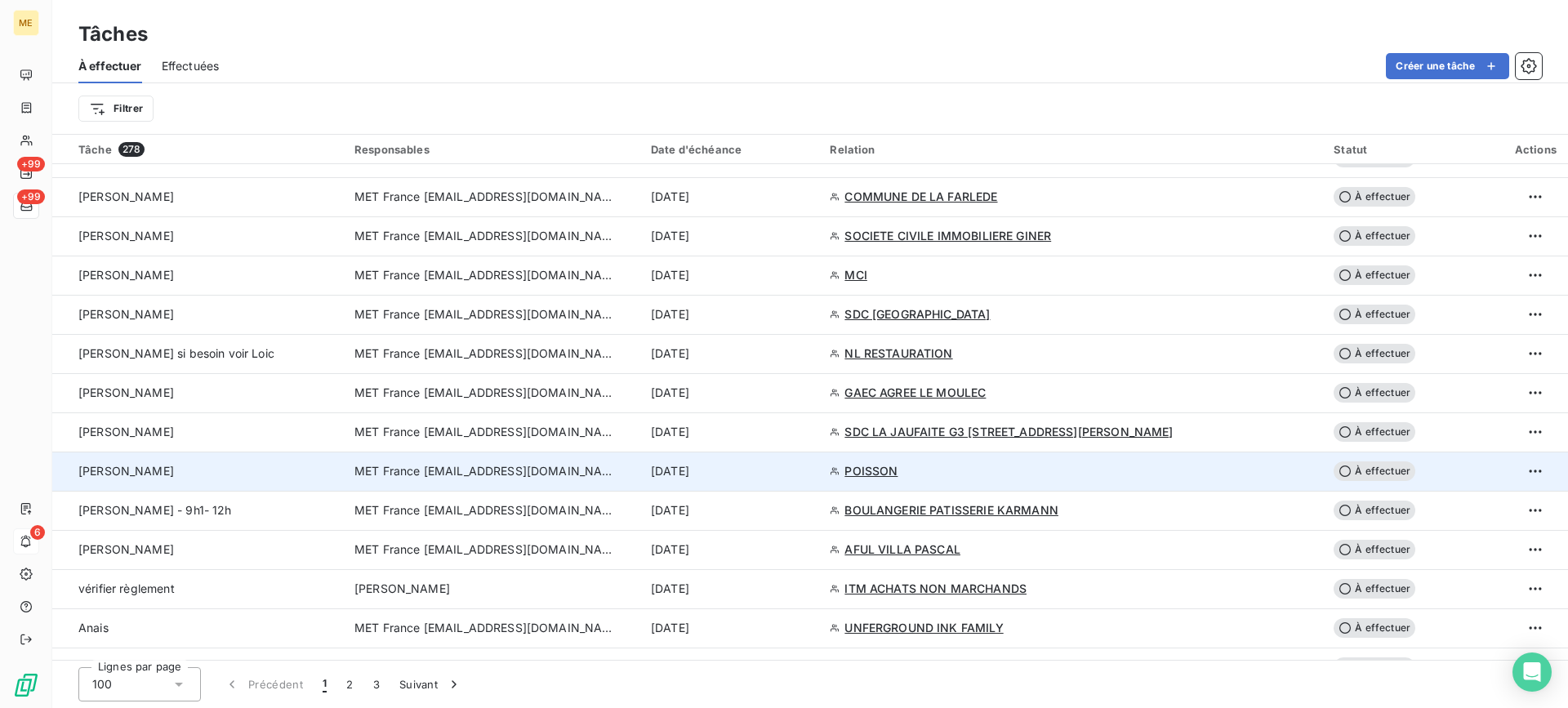
scroll to position [734, 0]
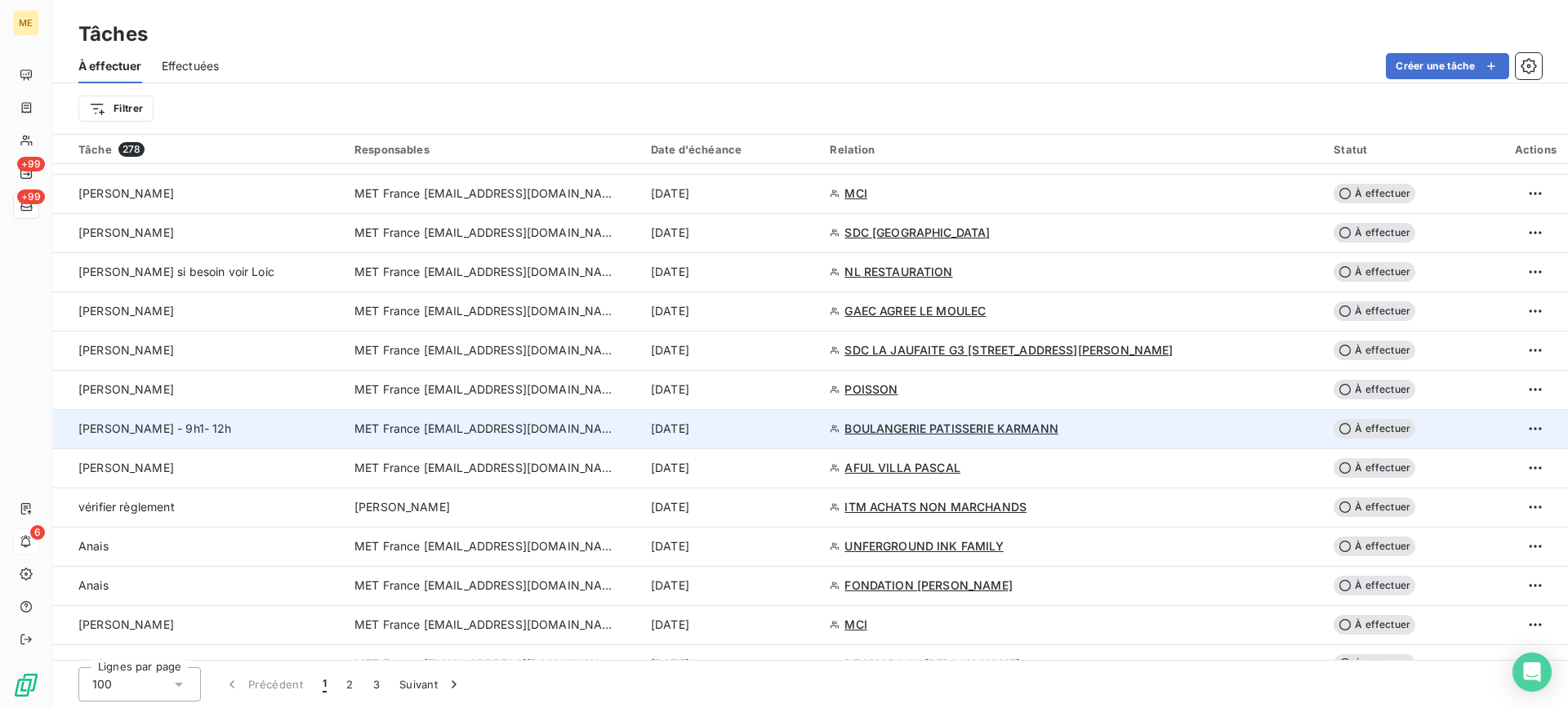
click at [209, 422] on div "[PERSON_NAME] - 9h1- 12h" at bounding box center [206, 429] width 256 height 16
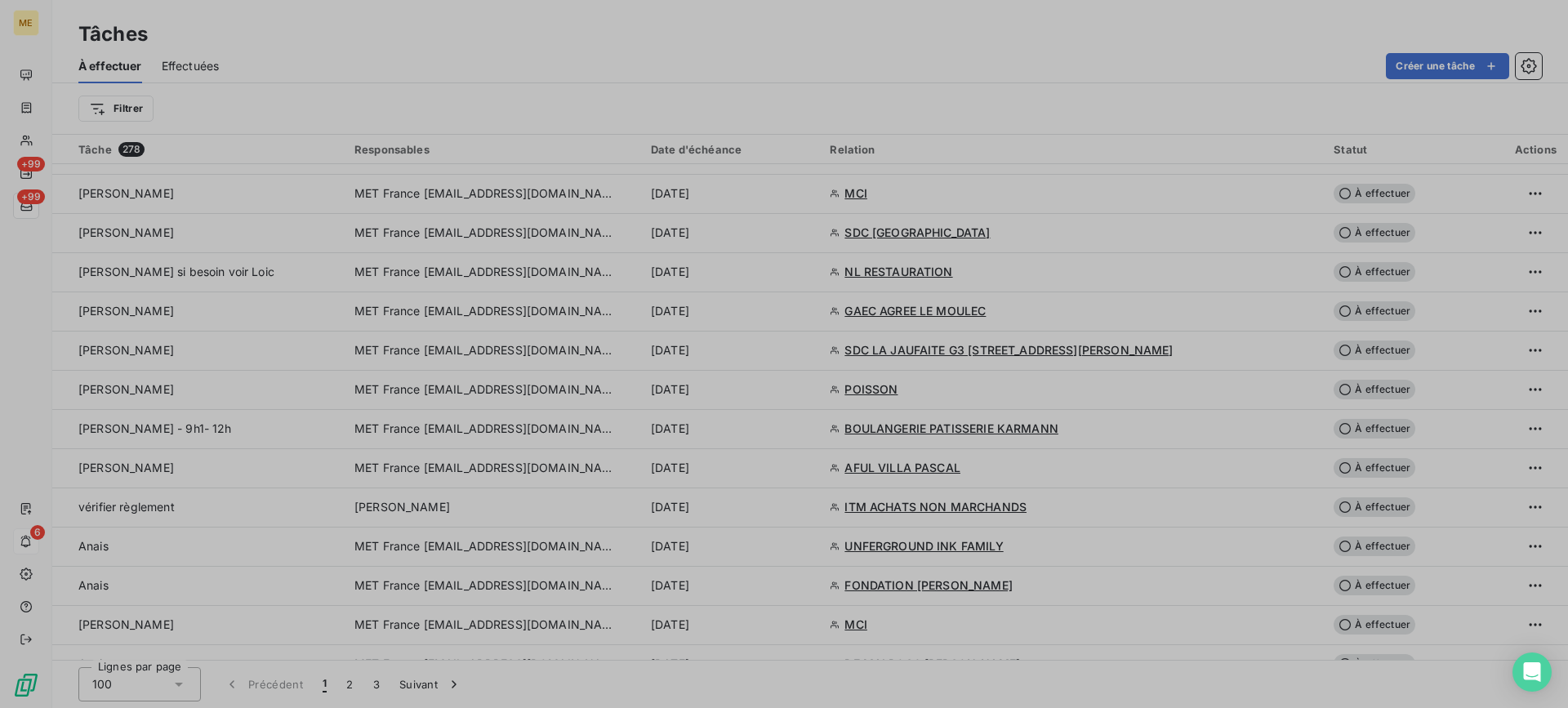
type input "[DATE]"
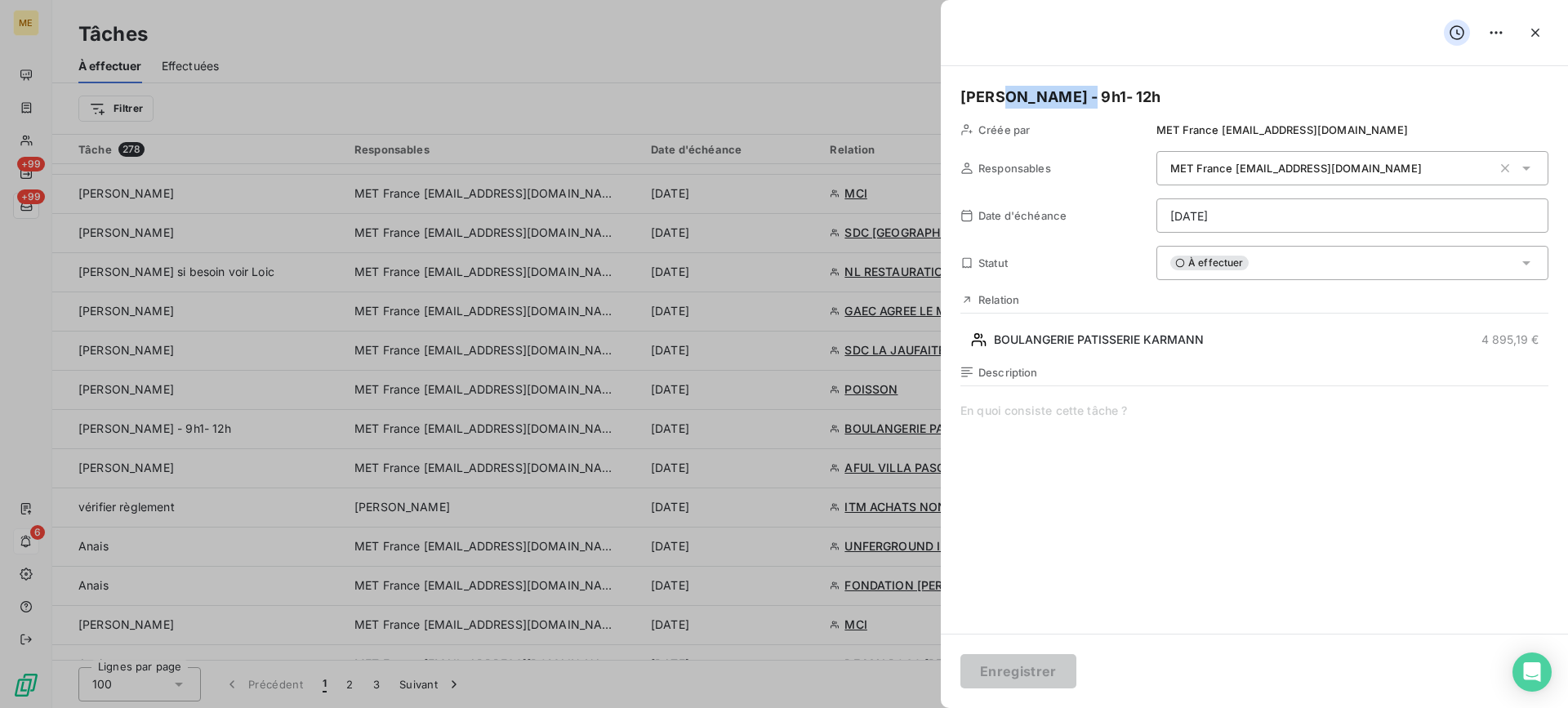
drag, startPoint x: 1126, startPoint y: 97, endPoint x: 993, endPoint y: 103, distance: 133.1
click at [993, 103] on h5 "[PERSON_NAME] - 9h1- 12h" at bounding box center [1254, 97] width 588 height 23
click at [1071, 435] on span at bounding box center [1254, 559] width 588 height 314
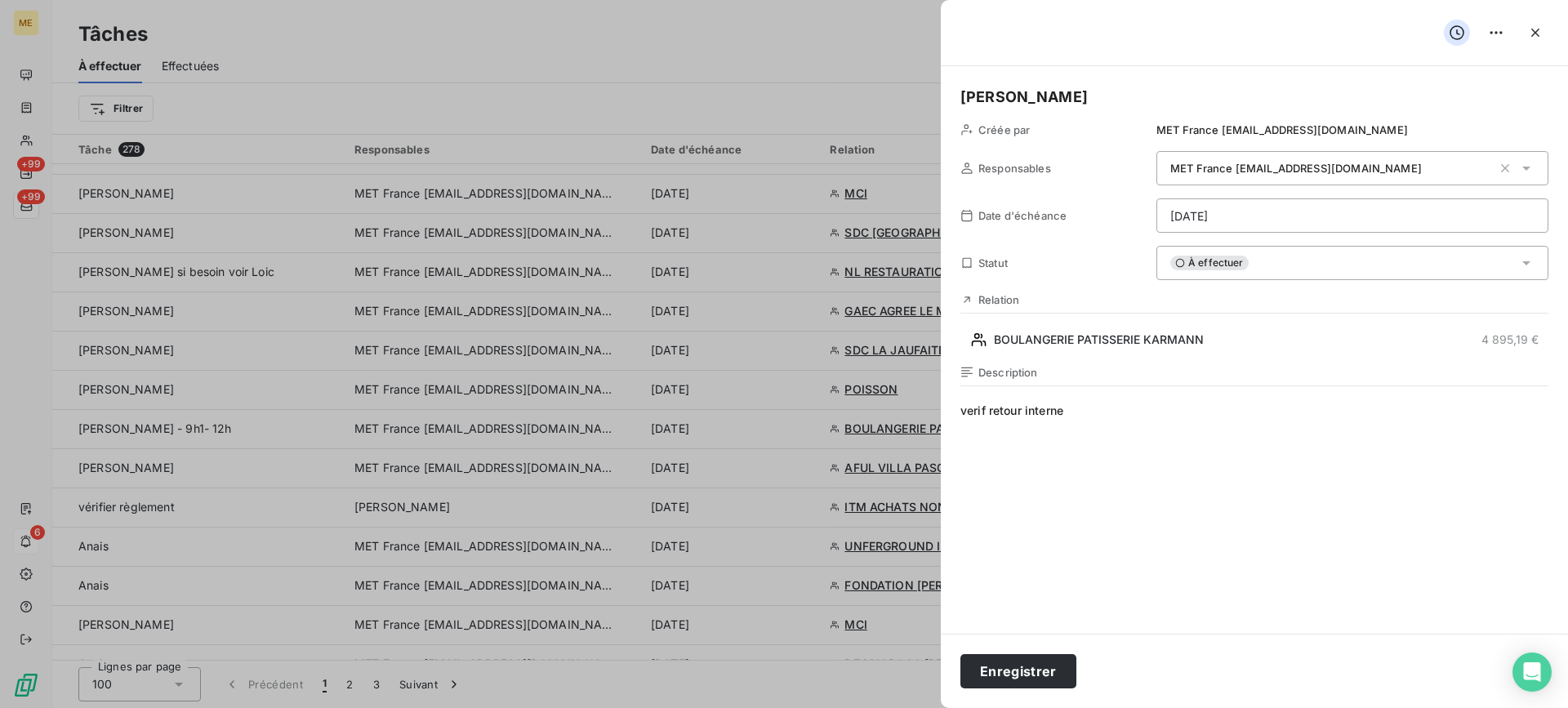
click at [1256, 203] on html "ME +99 +99 6 Tâches À effectuer Effectuées Créer une tâche Filtrer Tâche 278 Re…" at bounding box center [784, 354] width 1568 height 708
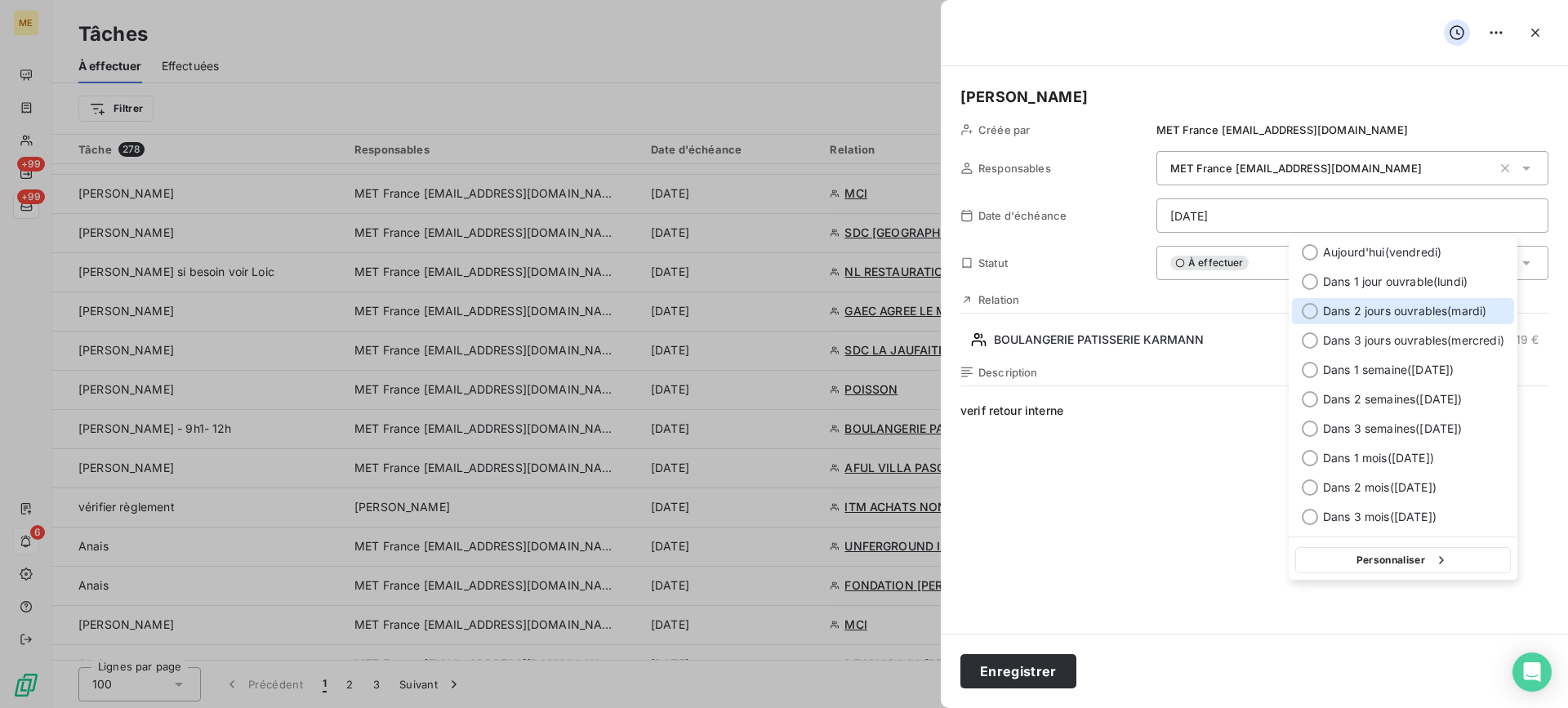
click at [1375, 319] on div "Dans 2 jours ouvrables ( [DATE] )" at bounding box center [1402, 311] width 222 height 26
type input "[DATE]"
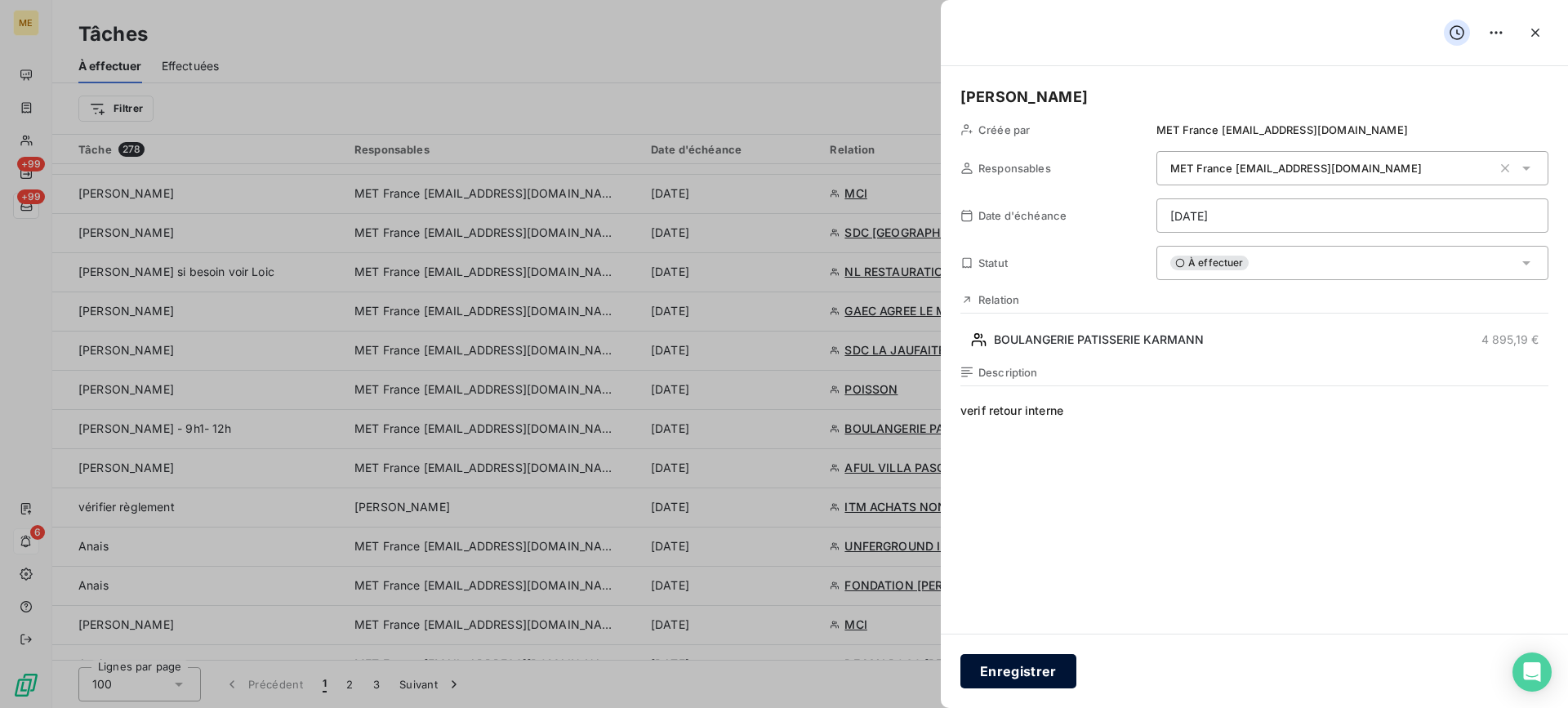
click at [1025, 655] on button "Enregistrer" at bounding box center [1018, 672] width 116 height 35
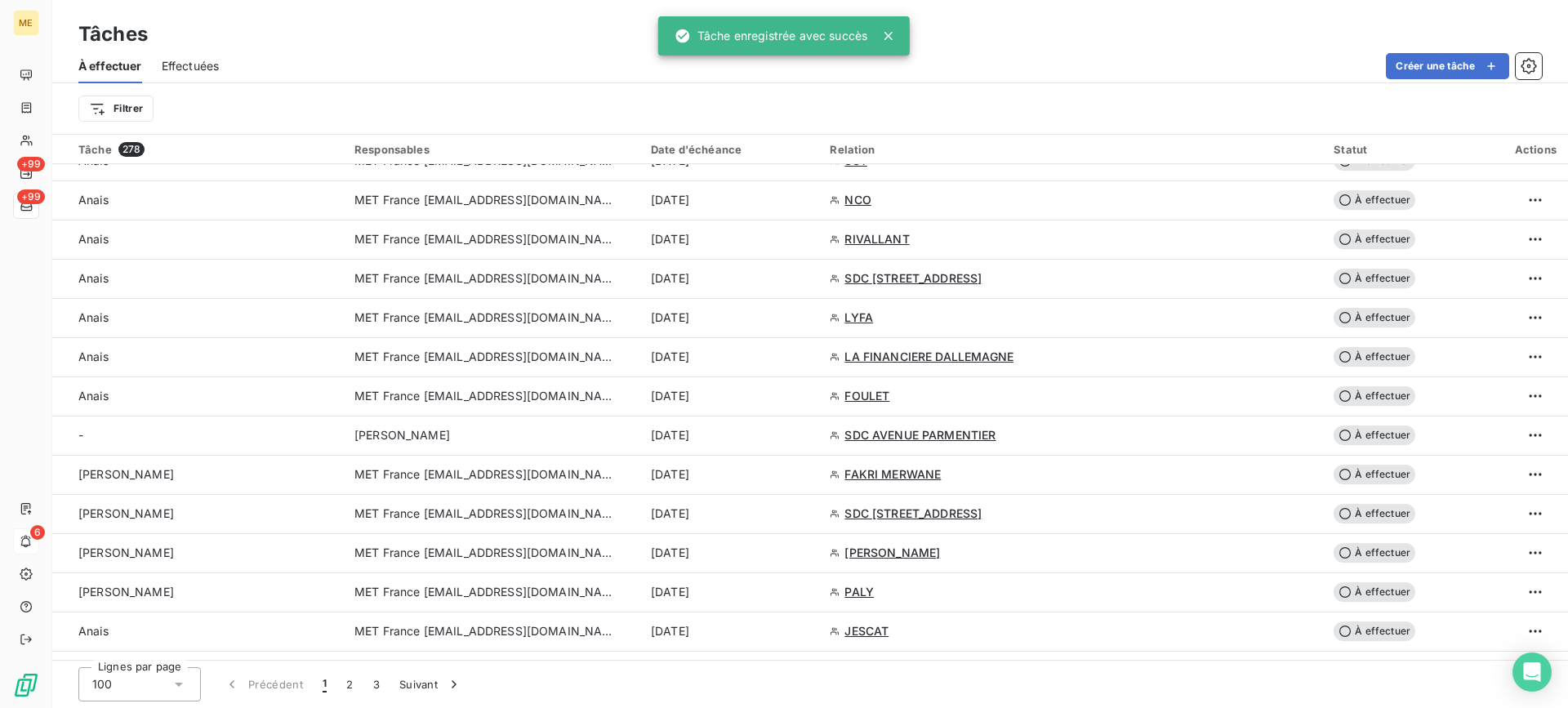
scroll to position [2612, 0]
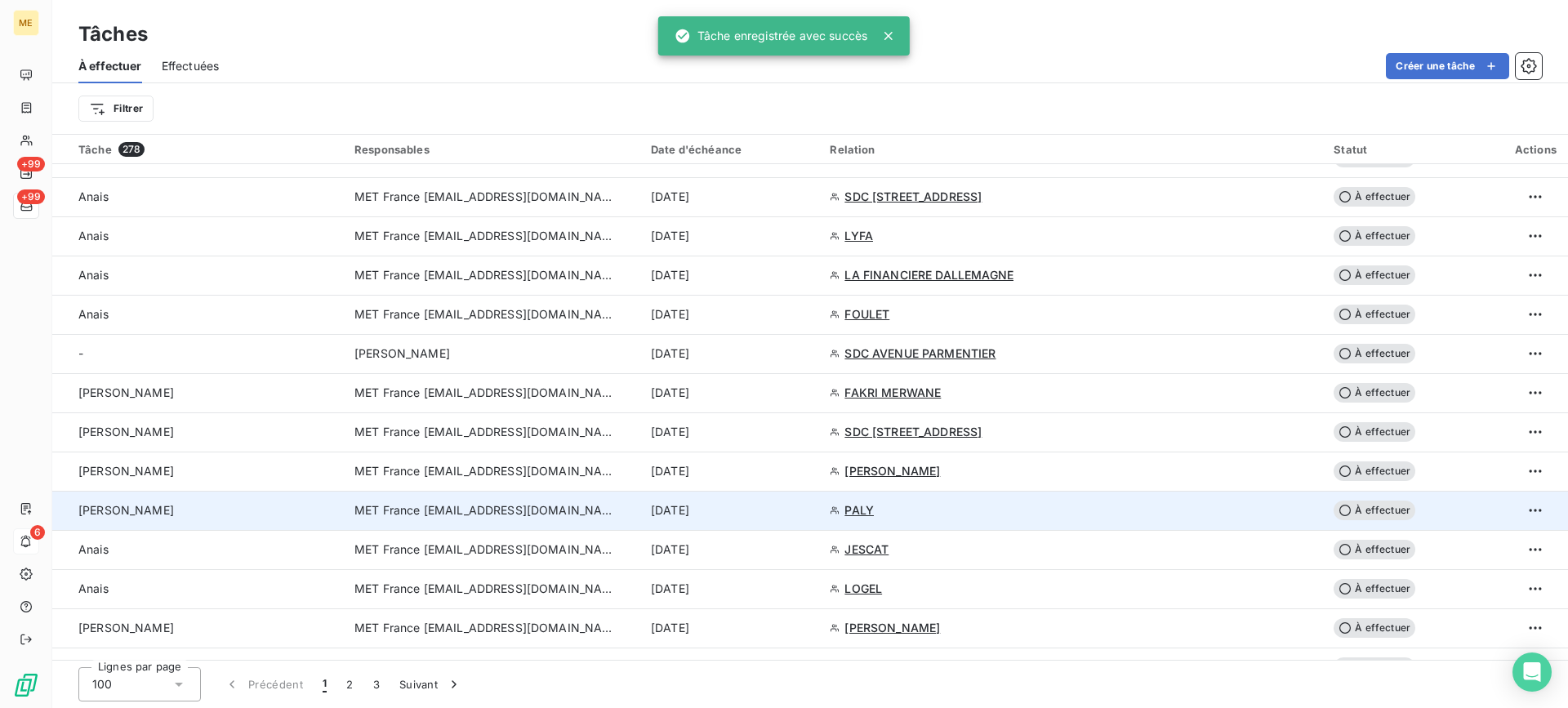
click at [290, 523] on td "[PERSON_NAME]" at bounding box center [198, 510] width 292 height 39
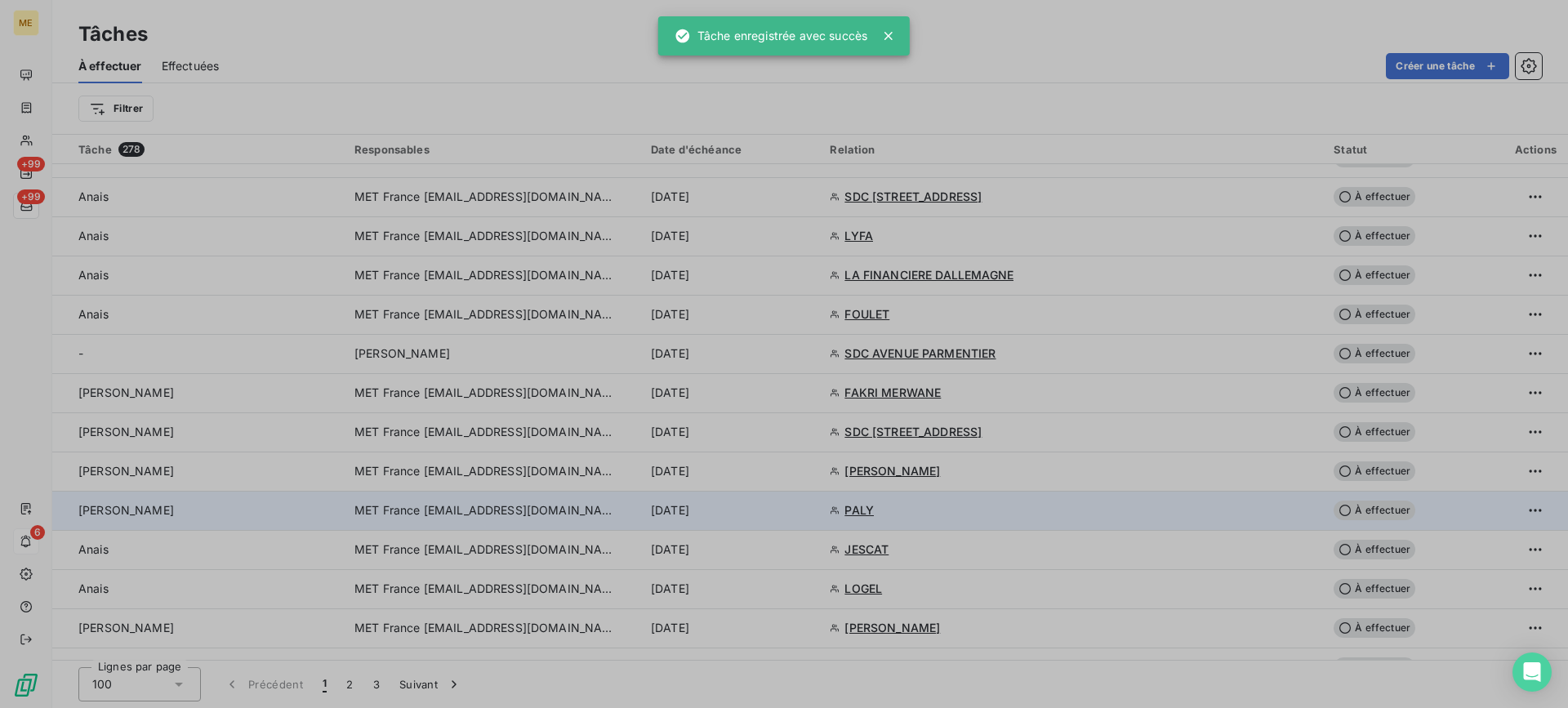
type input "[DATE]"
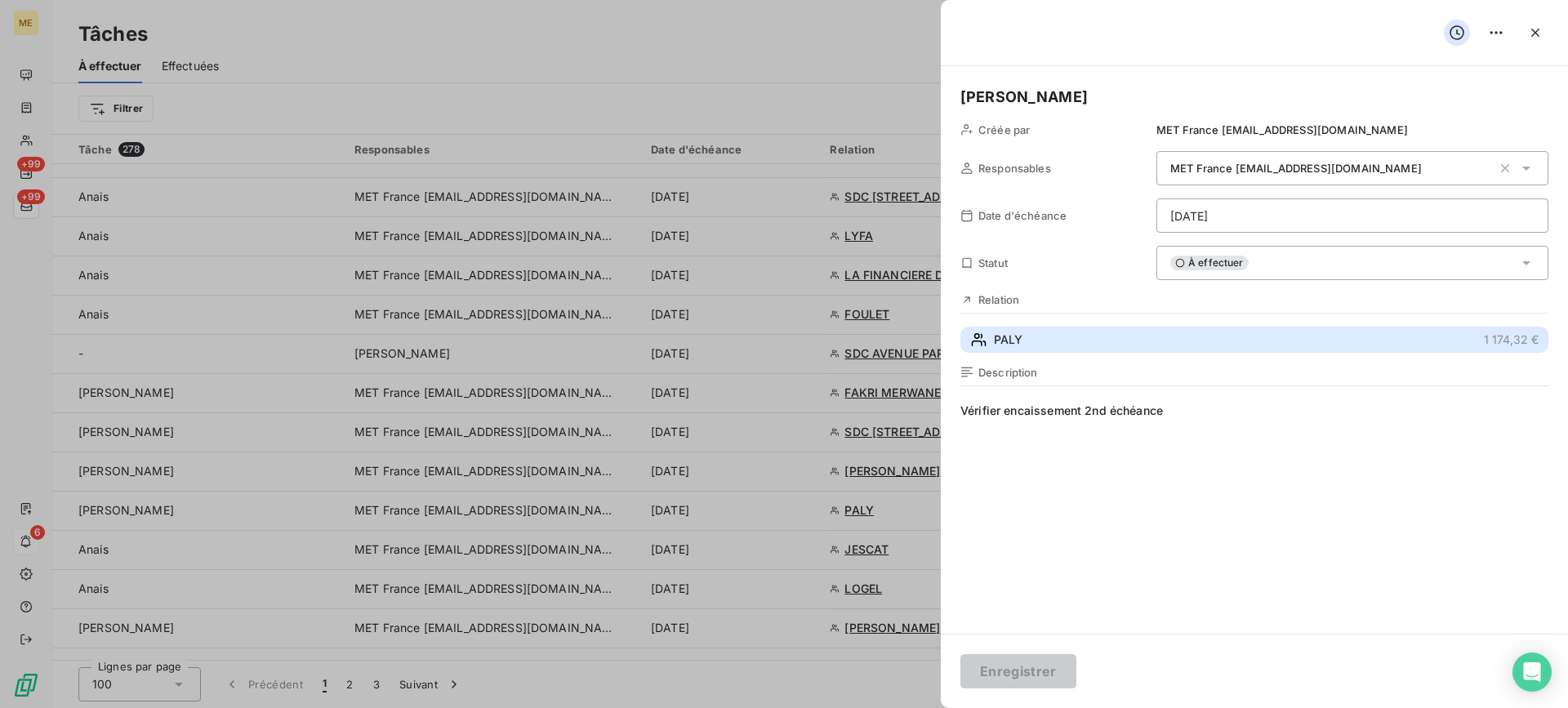
click at [1266, 345] on button "PALY 1 174,32 €" at bounding box center [1254, 339] width 588 height 26
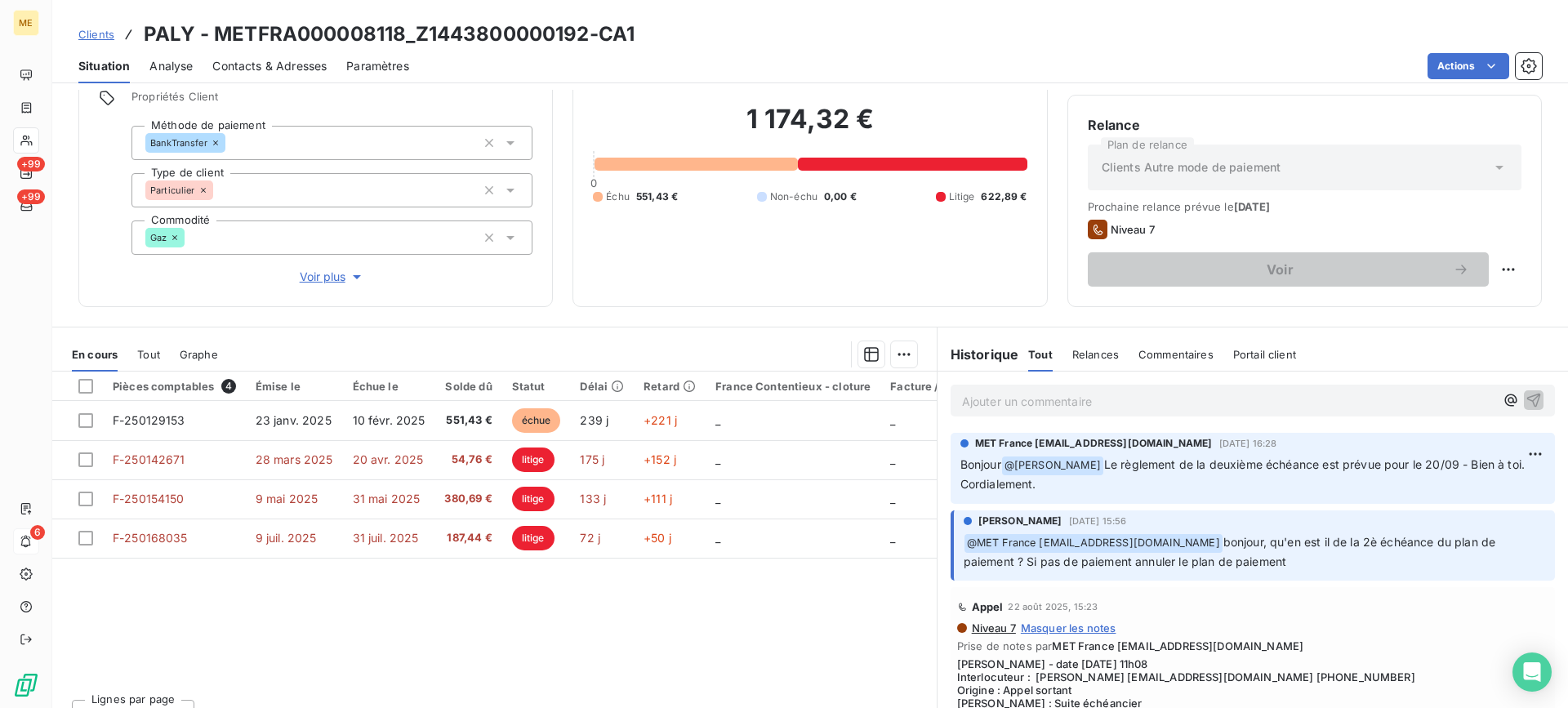
scroll to position [146, 0]
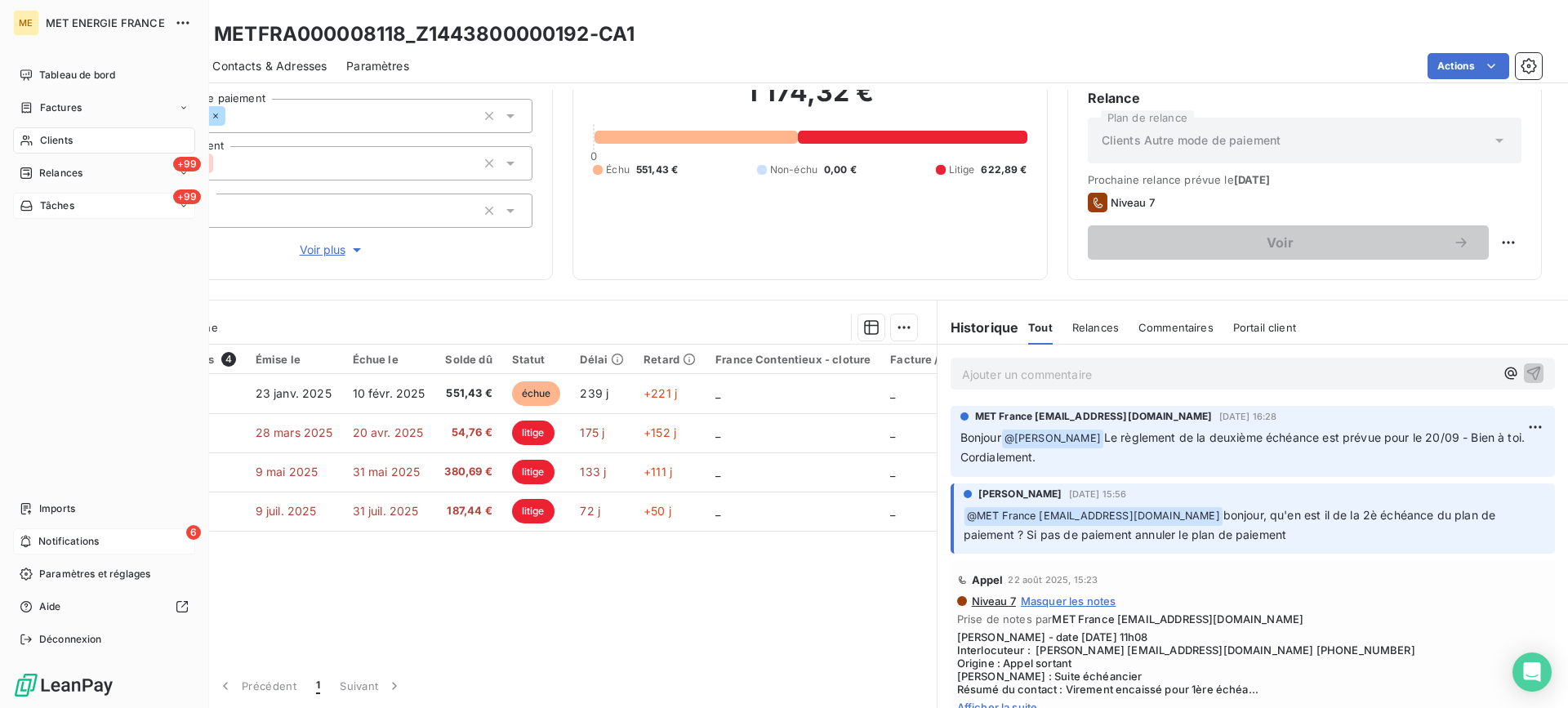
click at [120, 203] on div "+99 Tâches" at bounding box center [103, 205] width 182 height 26
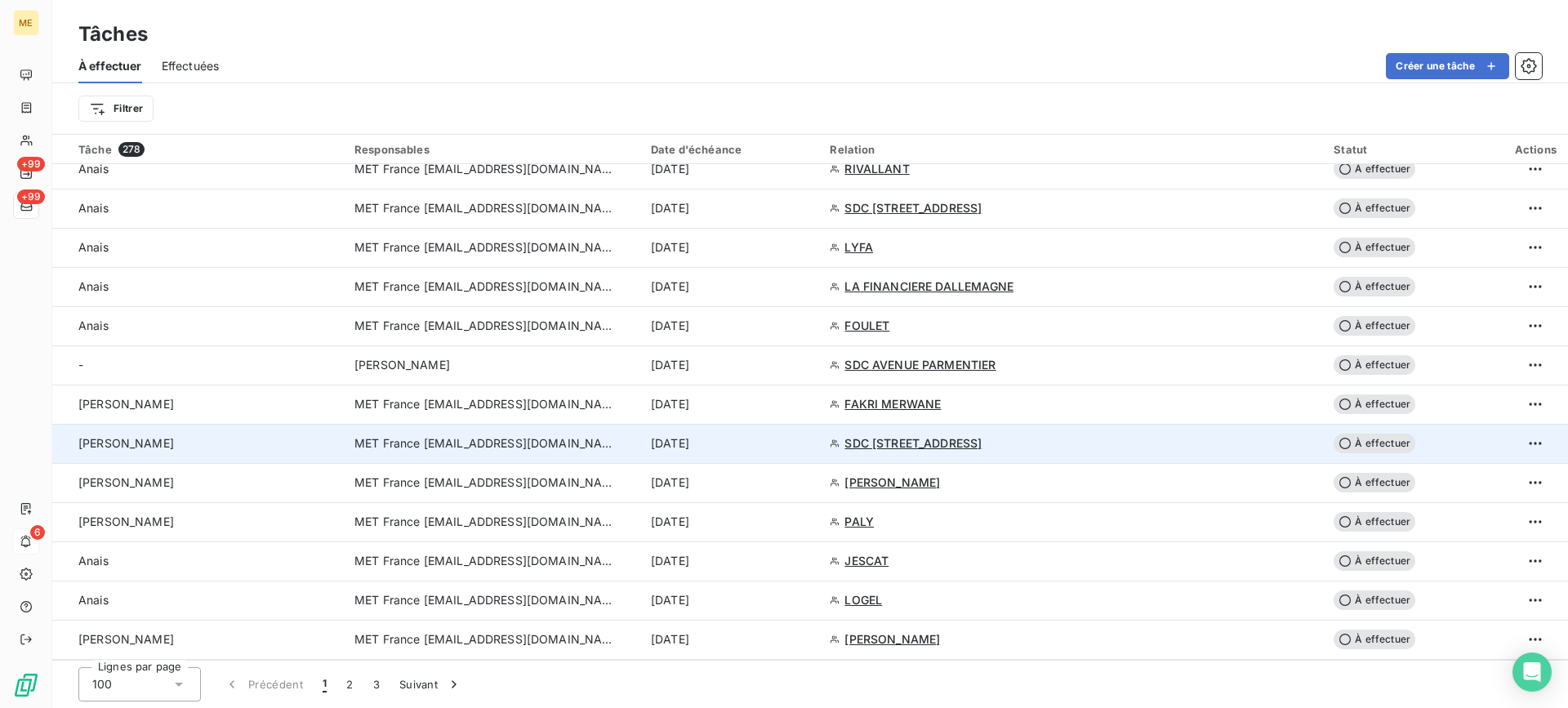
scroll to position [2656, 0]
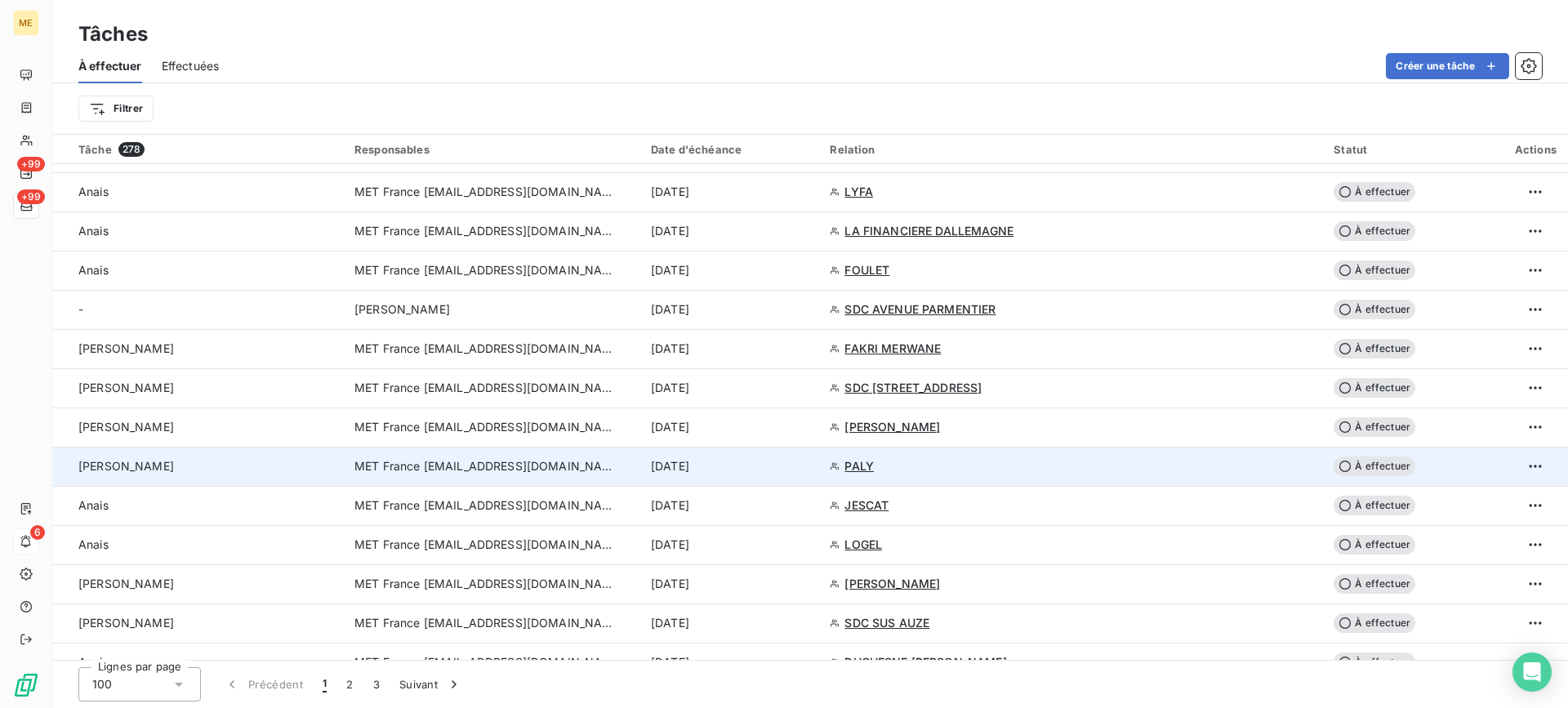
click at [319, 473] on div "[PERSON_NAME]" at bounding box center [206, 466] width 256 height 16
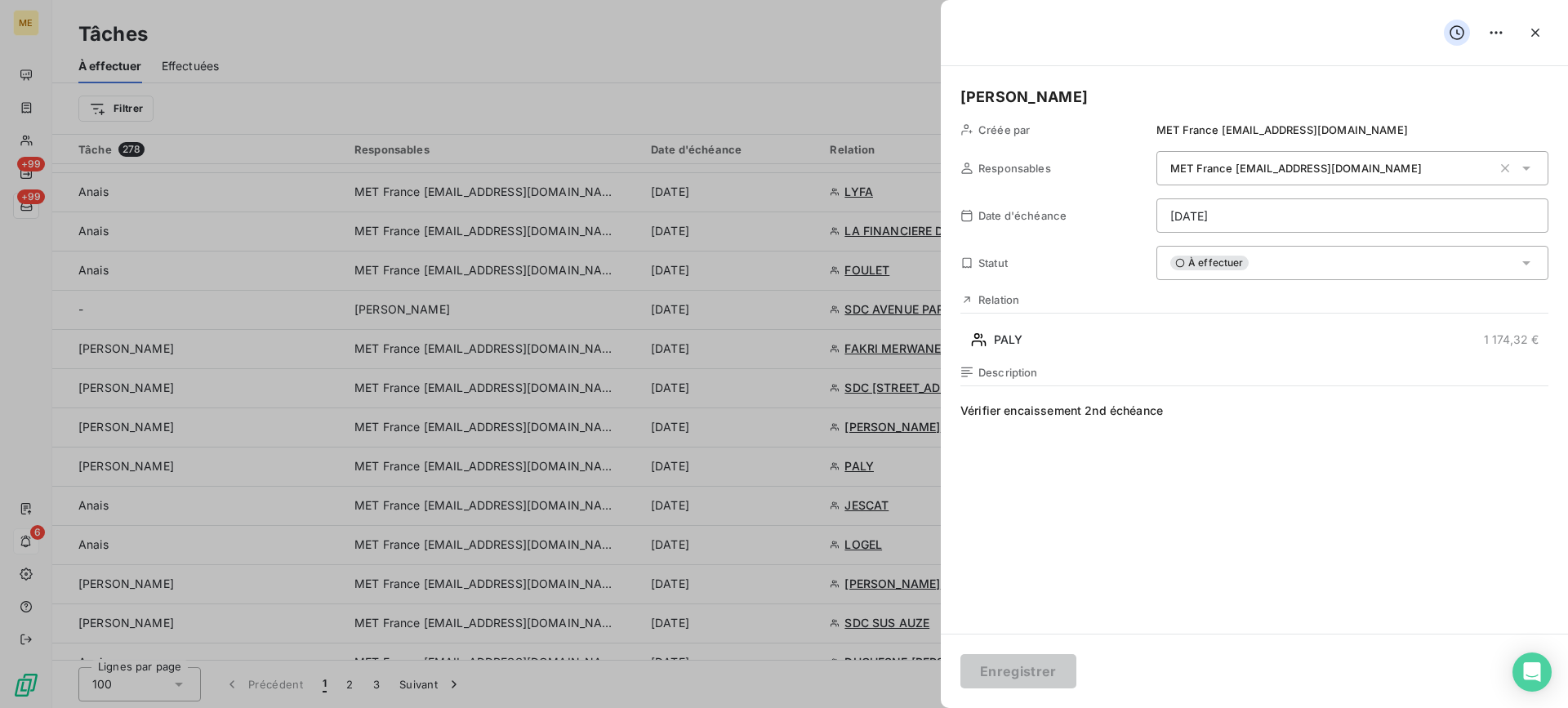
click at [1384, 221] on html "ME +99 +99 6 Tâches À effectuer Effectuées Créer une tâche Filtrer Tâche 278 Re…" at bounding box center [784, 354] width 1568 height 708
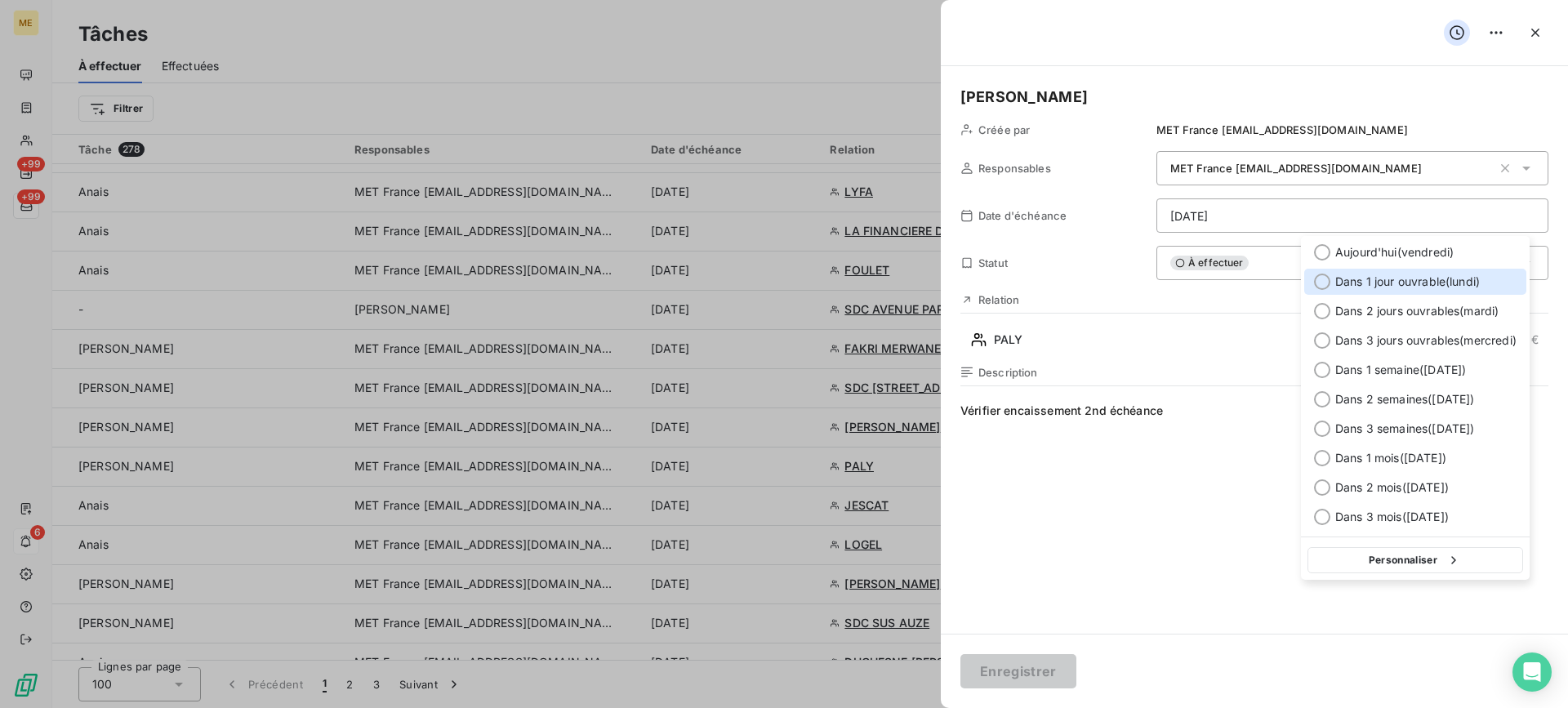
click at [1411, 286] on span "Dans 1 jour ouvrable ( [DATE] )" at bounding box center [1407, 282] width 144 height 16
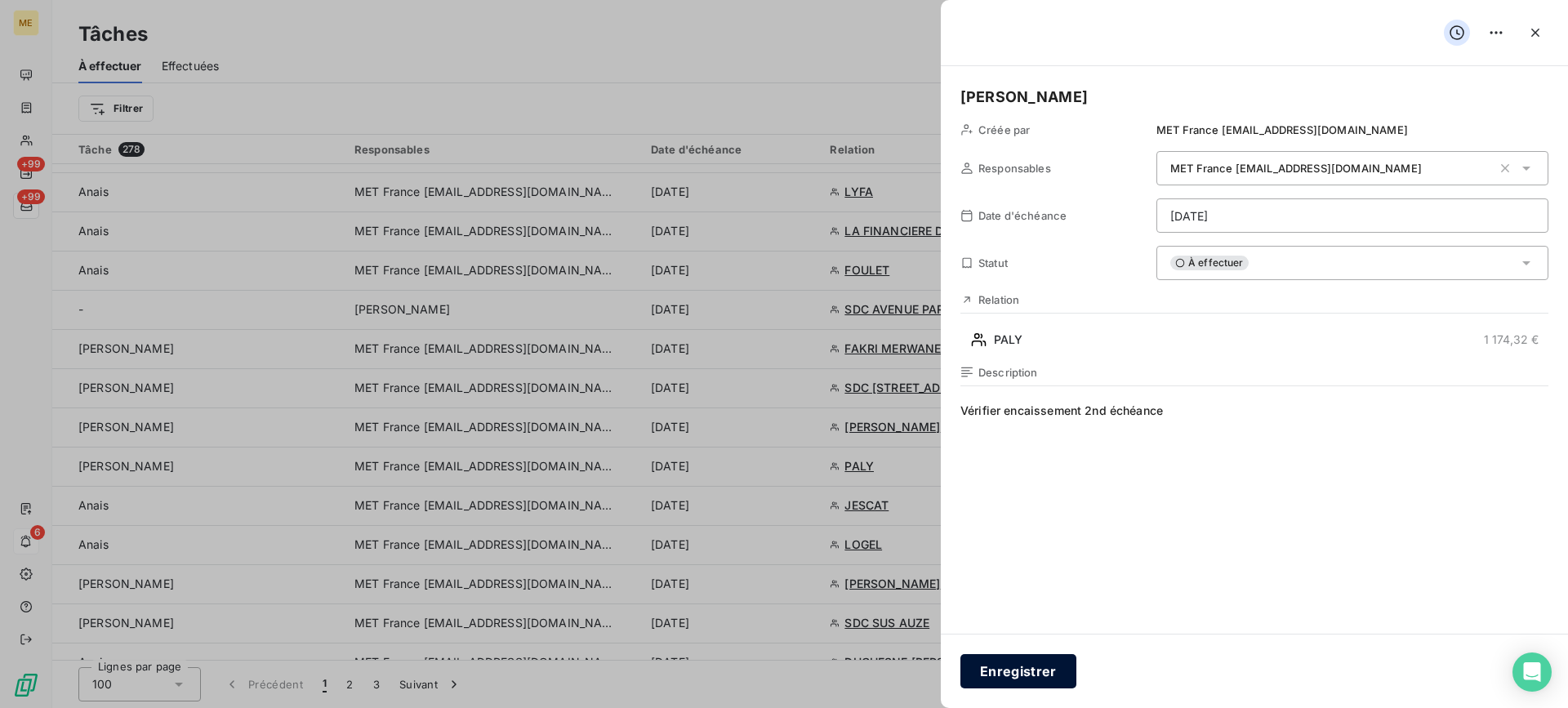
click at [988, 669] on button "Enregistrer" at bounding box center [1018, 672] width 116 height 35
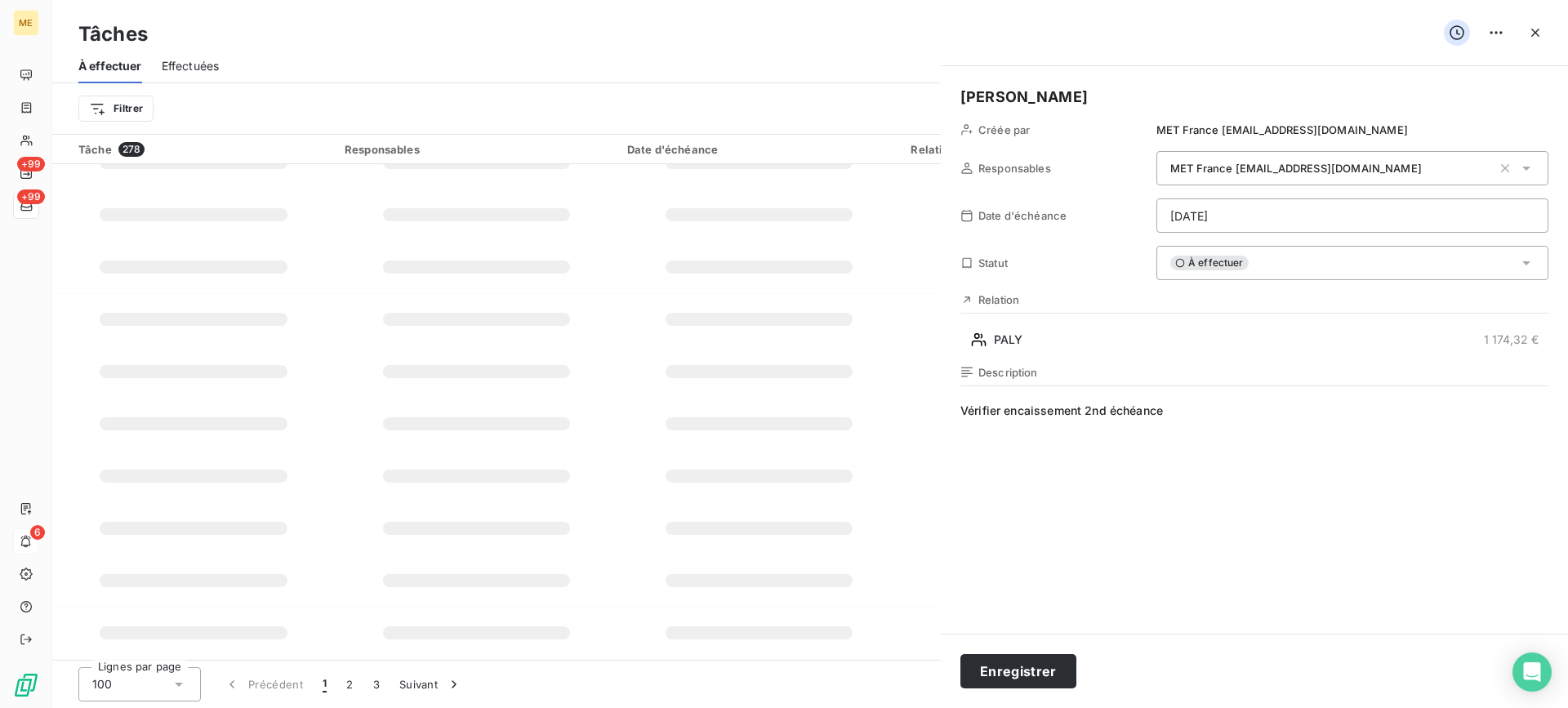
type input "[DATE]"
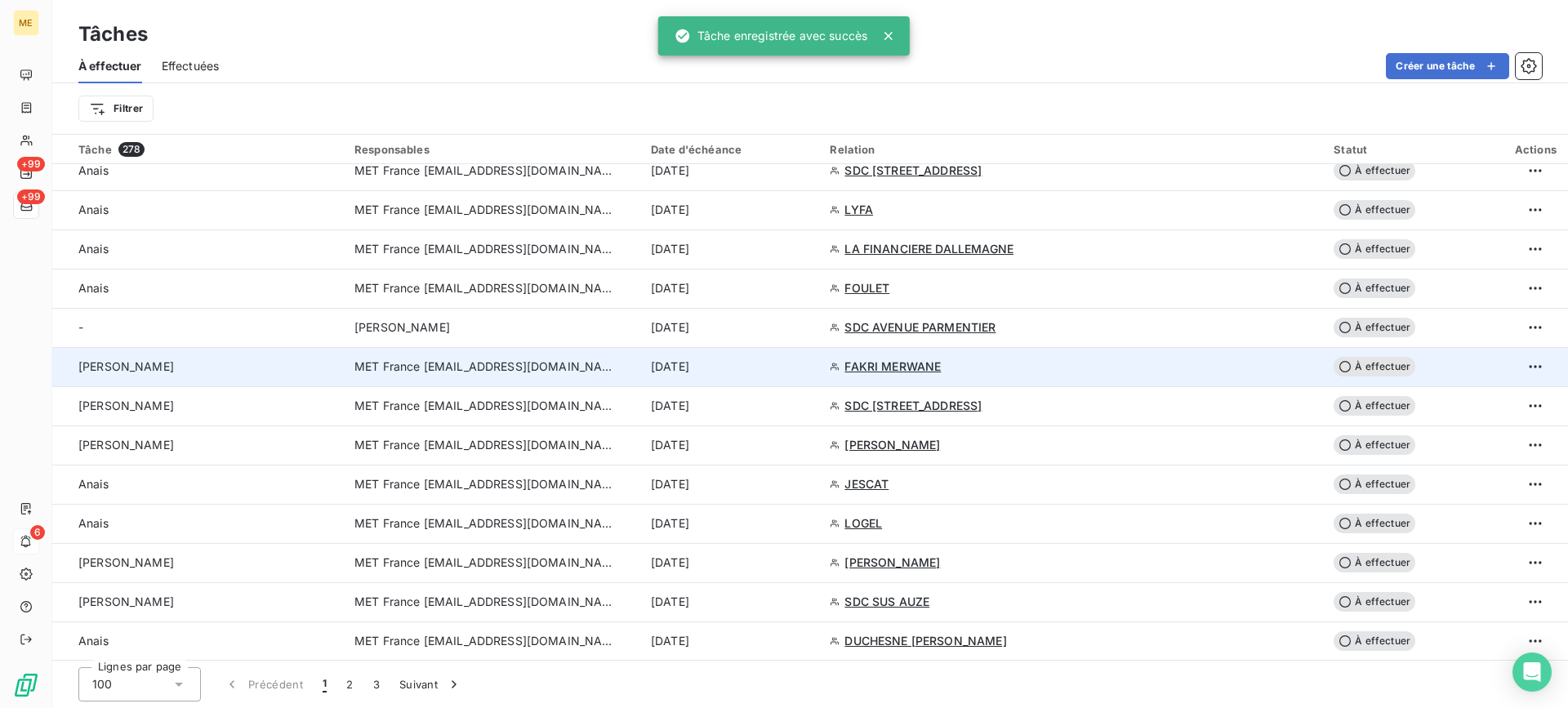
scroll to position [2574, 0]
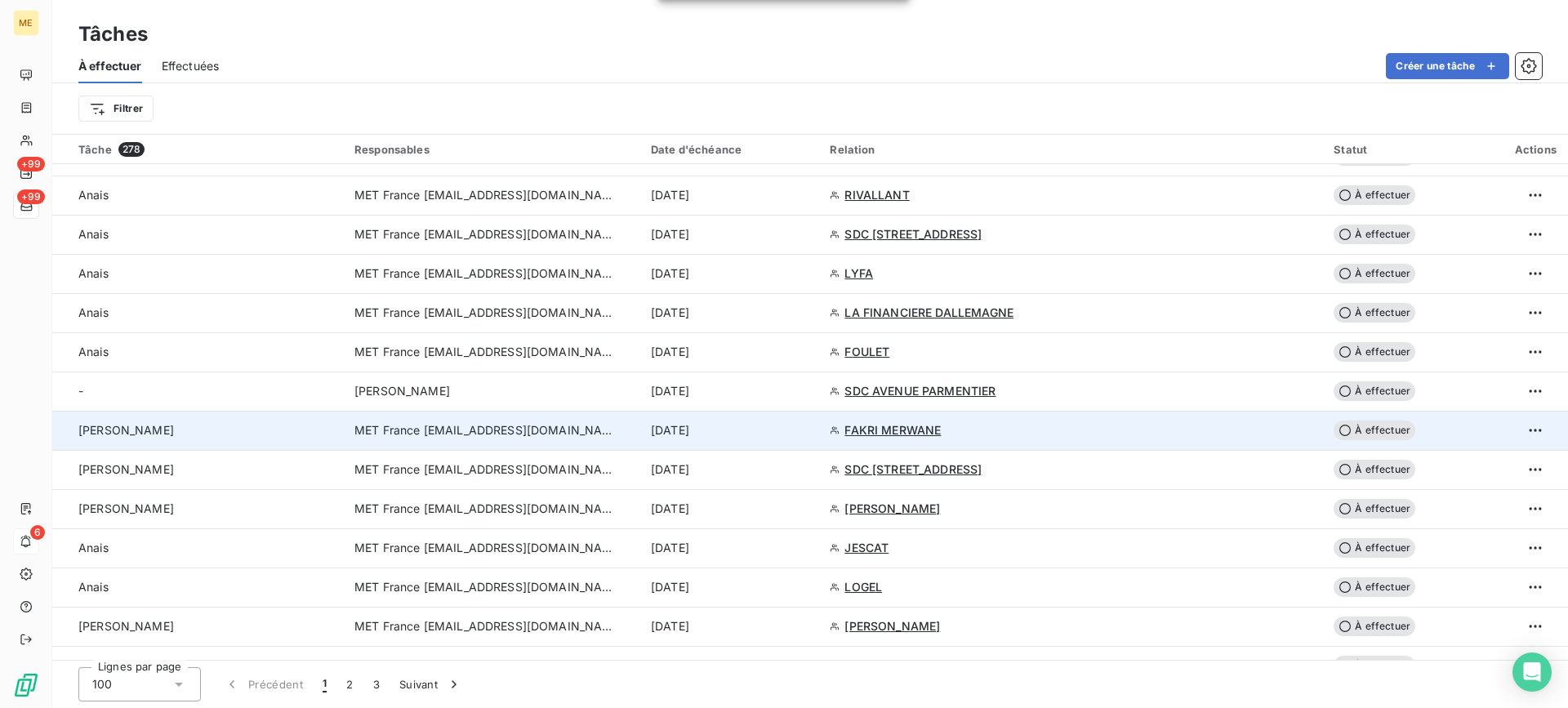
click at [275, 427] on div "[PERSON_NAME]" at bounding box center [206, 430] width 256 height 16
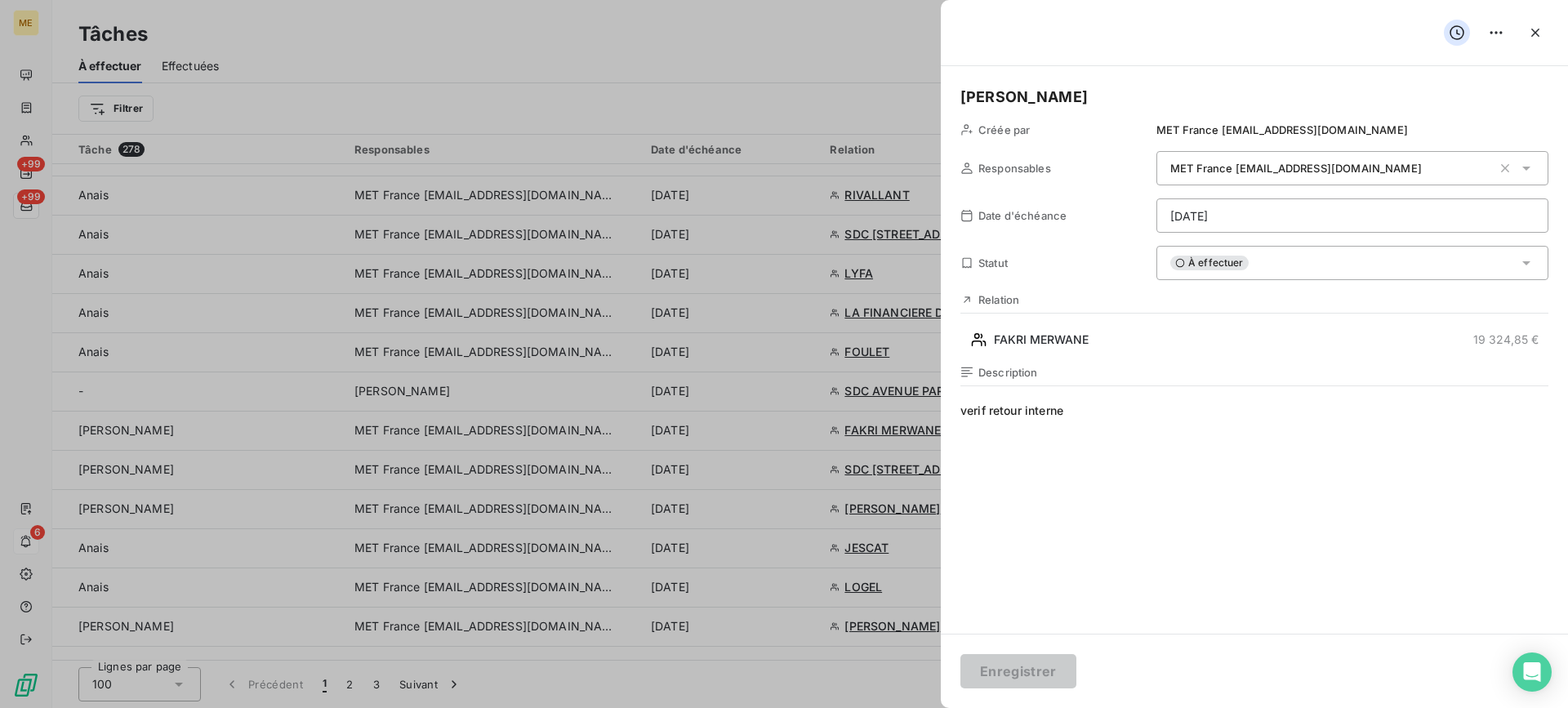
click at [1319, 277] on div "À effectuer" at bounding box center [1352, 263] width 392 height 35
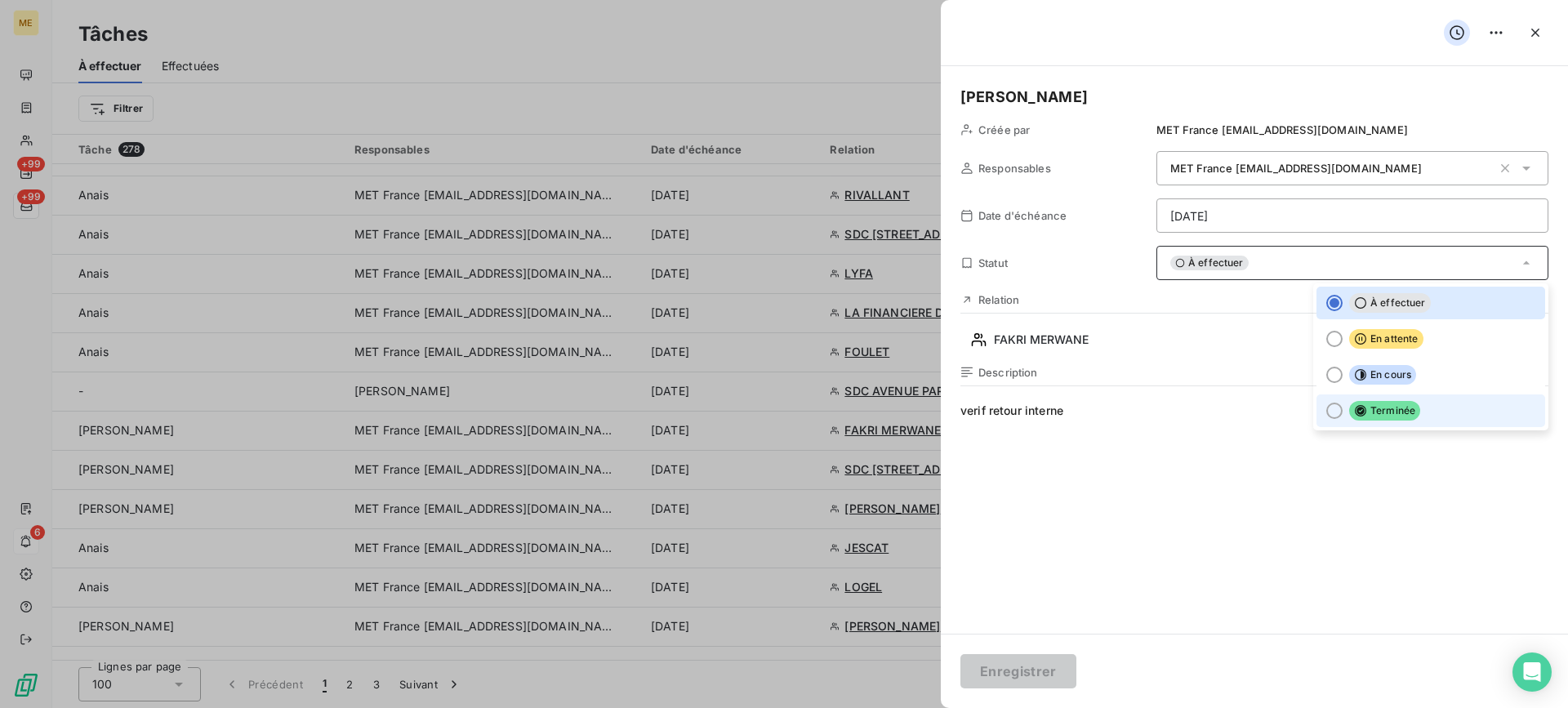
click at [1395, 404] on span "Terminée" at bounding box center [1385, 410] width 71 height 19
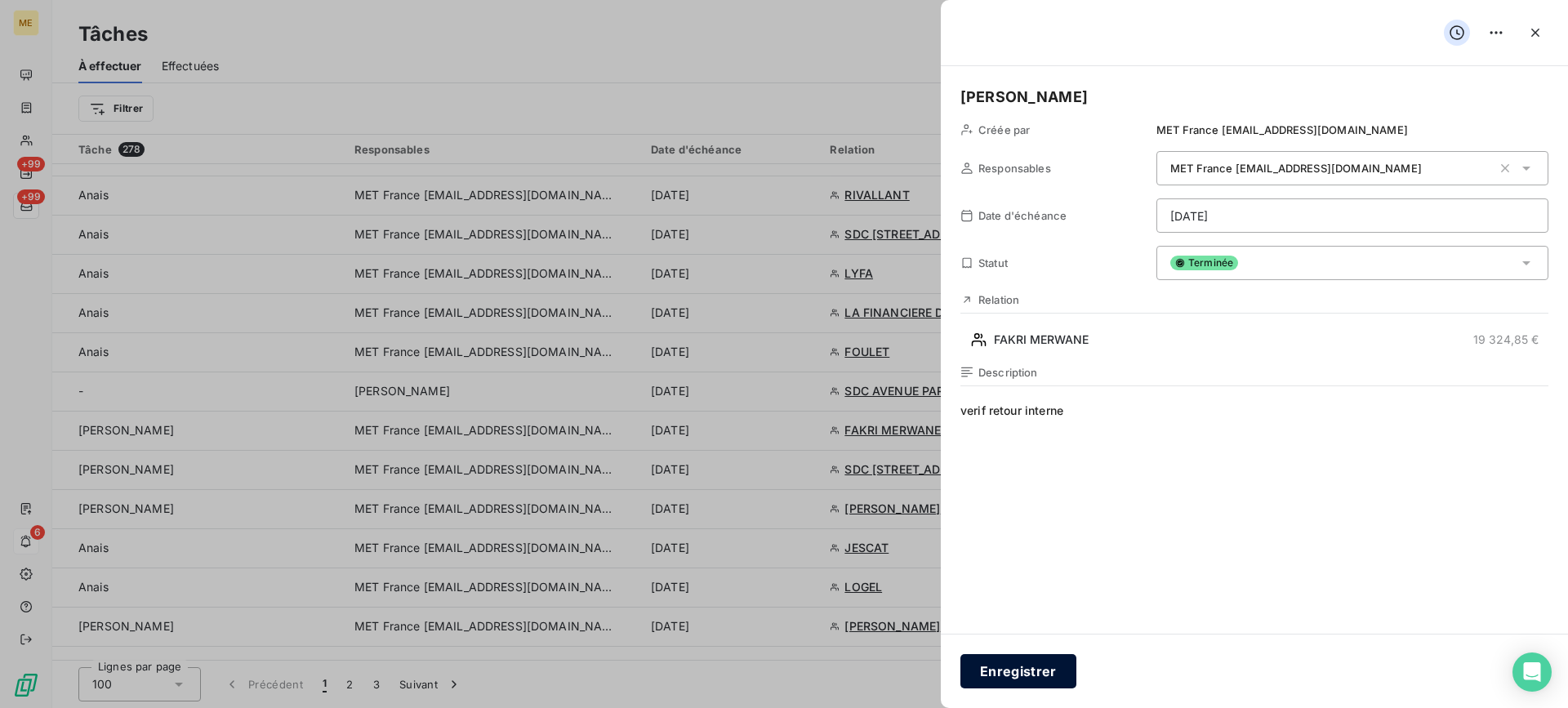
click at [998, 663] on button "Enregistrer" at bounding box center [1018, 672] width 116 height 35
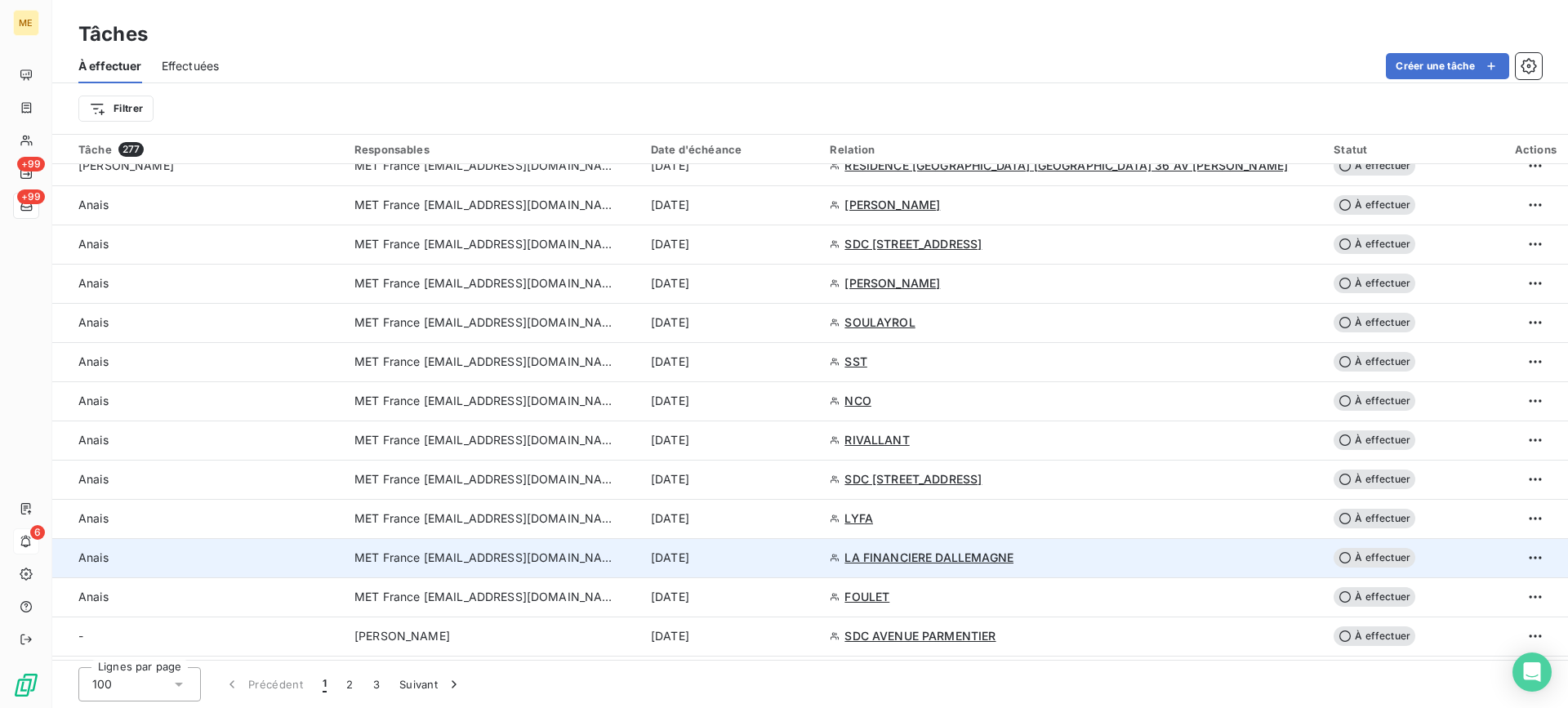
scroll to position [2166, 0]
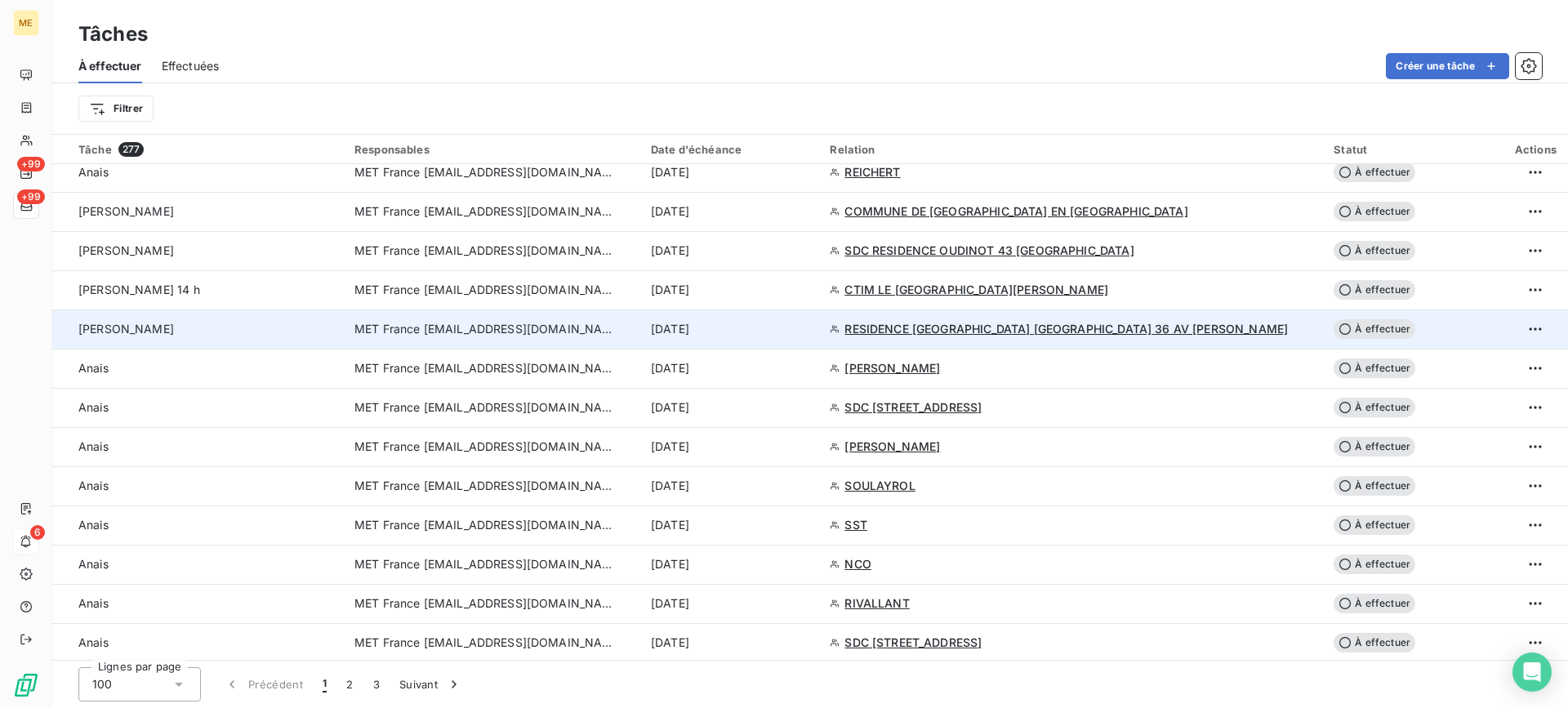
click at [234, 332] on div "[PERSON_NAME]" at bounding box center [206, 329] width 256 height 16
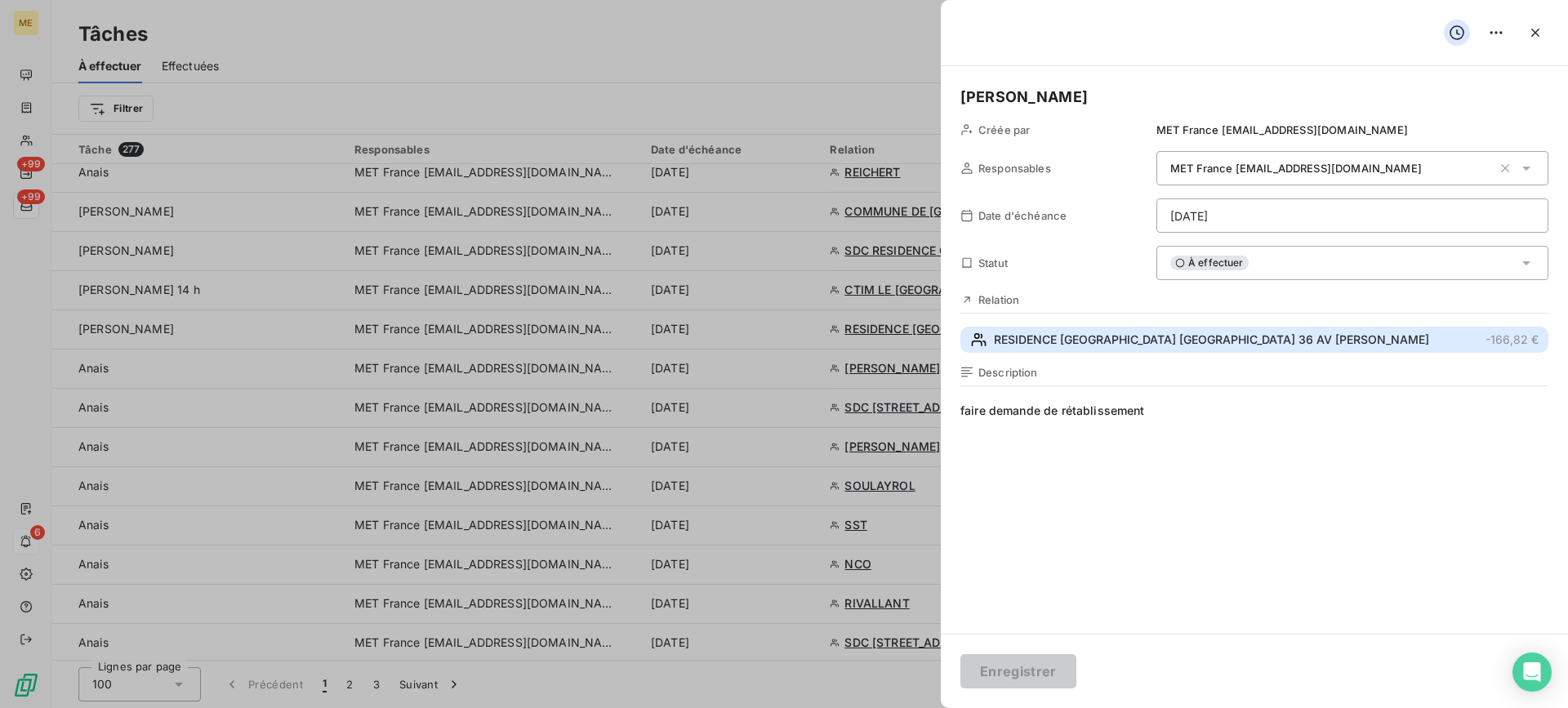
click at [1196, 344] on span "RESIDENCE [GEOGRAPHIC_DATA] [GEOGRAPHIC_DATA] 36 AV [PERSON_NAME]" at bounding box center [1211, 339] width 435 height 16
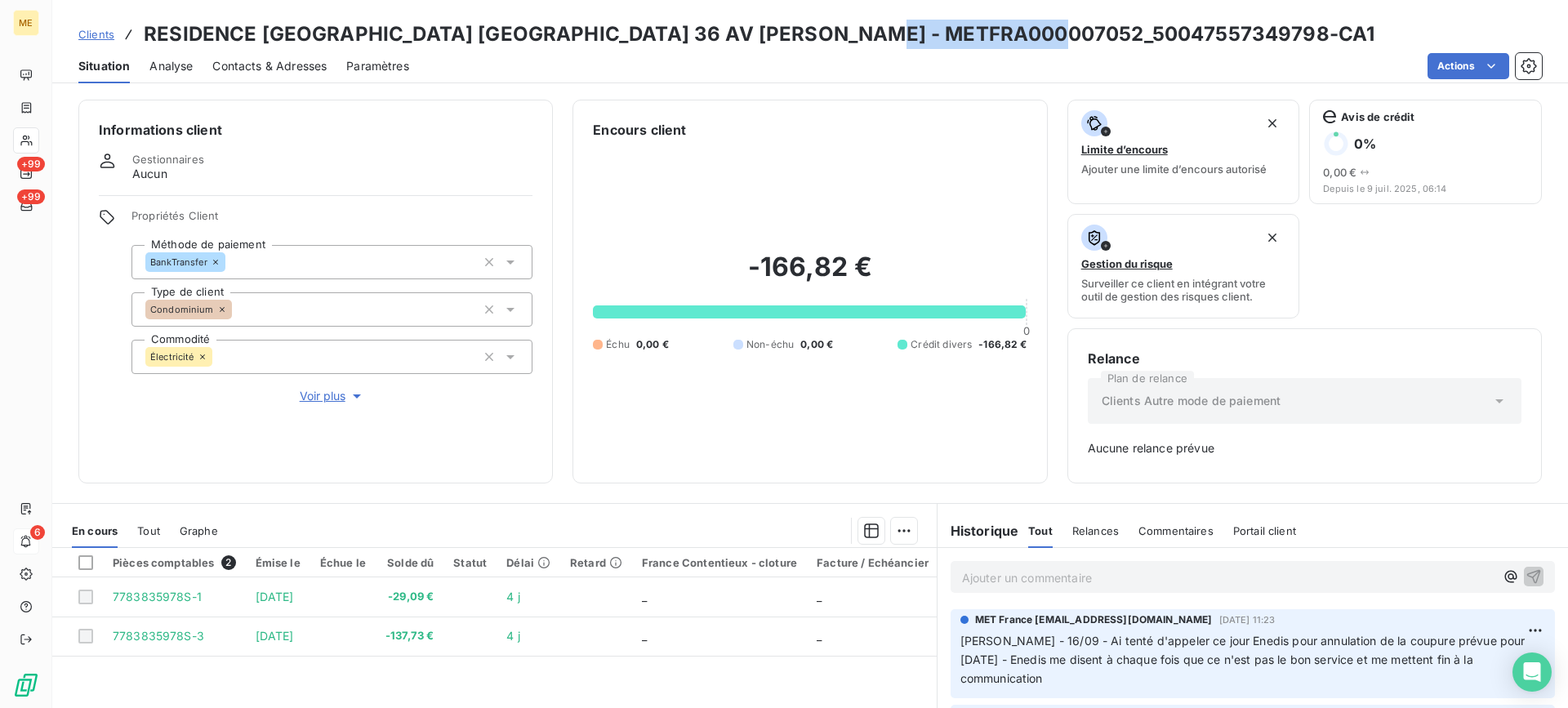
drag, startPoint x: 895, startPoint y: 42, endPoint x: 1064, endPoint y: 32, distance: 169.3
click at [1064, 32] on h3 "RESIDENCE [GEOGRAPHIC_DATA] [GEOGRAPHIC_DATA] 36 AV [PERSON_NAME] - METFRA00000…" at bounding box center [758, 34] width 1230 height 29
click at [749, 166] on div "-166,82 € 0 Échu 0,00 € Non-échu 0,00 € Crédit divers -166,82 €" at bounding box center [809, 301] width 434 height 323
drag, startPoint x: 894, startPoint y: 36, endPoint x: 1065, endPoint y: 34, distance: 171.0
click at [1065, 34] on h3 "RESIDENCE [GEOGRAPHIC_DATA] [GEOGRAPHIC_DATA] 36 AV [PERSON_NAME] - METFRA00000…" at bounding box center [758, 34] width 1230 height 29
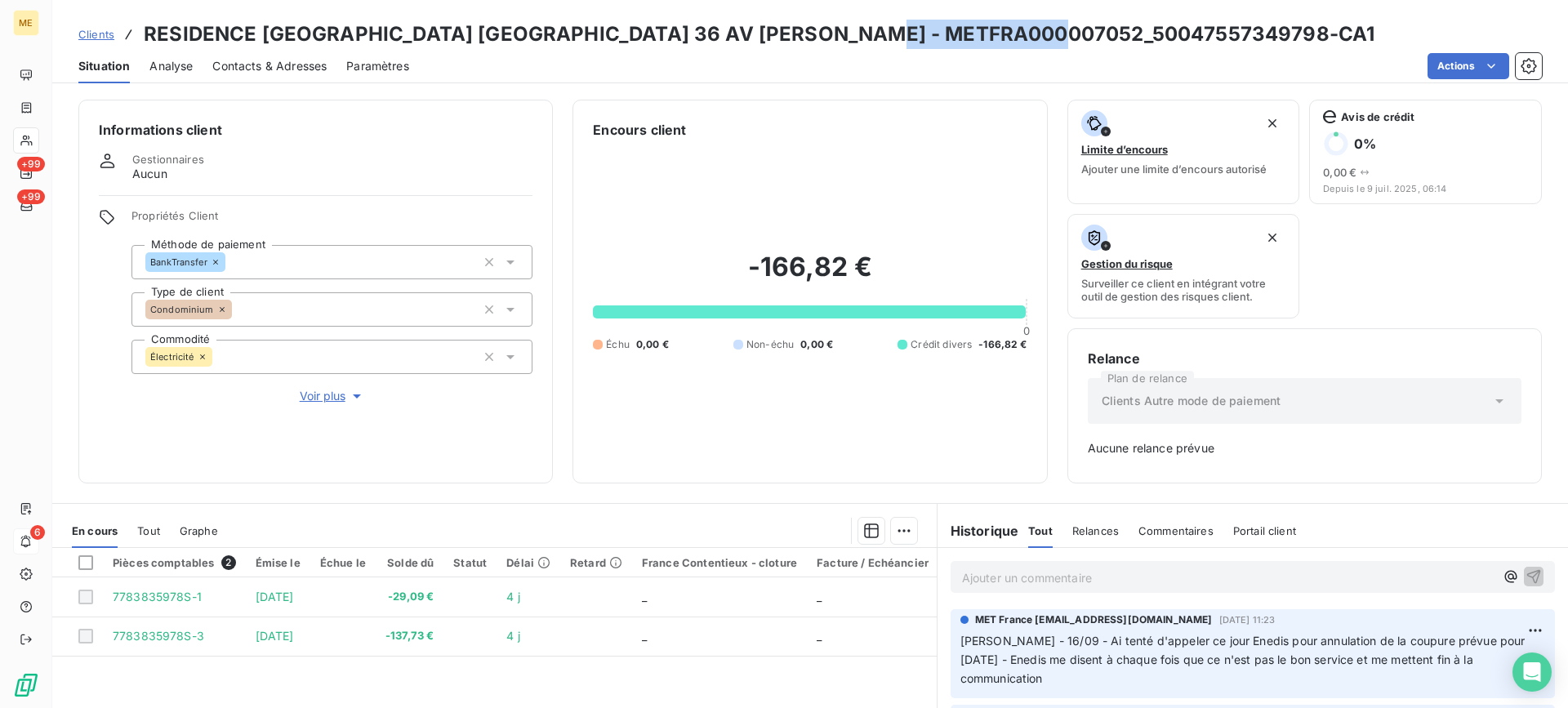
copy h3 "50047557349798"
drag, startPoint x: 691, startPoint y: 32, endPoint x: 881, endPoint y: 38, distance: 190.1
click at [881, 38] on h3 "RESIDENCE [GEOGRAPHIC_DATA] [GEOGRAPHIC_DATA] 36 AV [PERSON_NAME] - METFRA00000…" at bounding box center [758, 34] width 1230 height 29
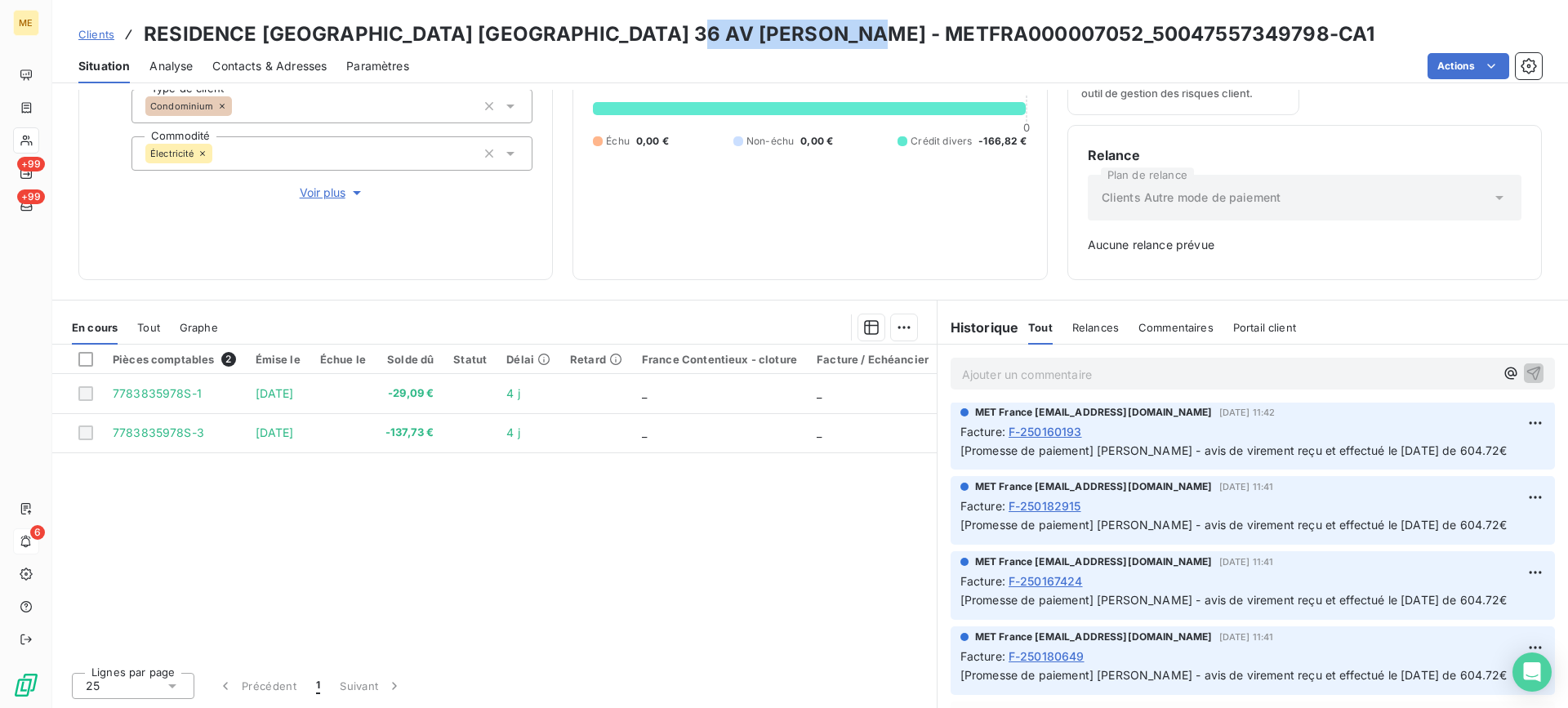
scroll to position [81, 0]
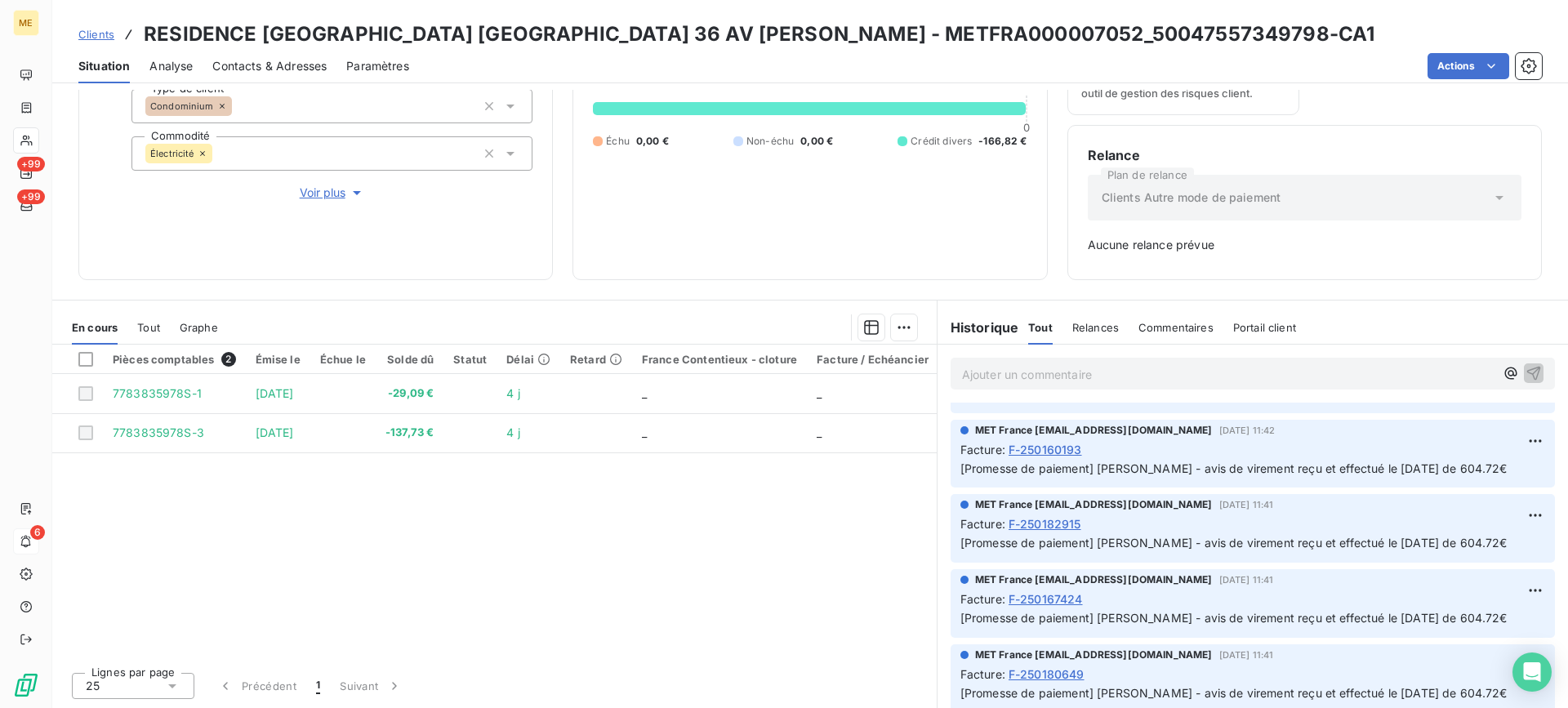
click at [836, 219] on div "-166,82 € 0 Échu 0,00 € Non-échu 0,00 € Crédit divers -166,82 €" at bounding box center [809, 98] width 434 height 323
click at [1120, 373] on p "Ajouter un commentaire ﻿" at bounding box center [1228, 374] width 532 height 20
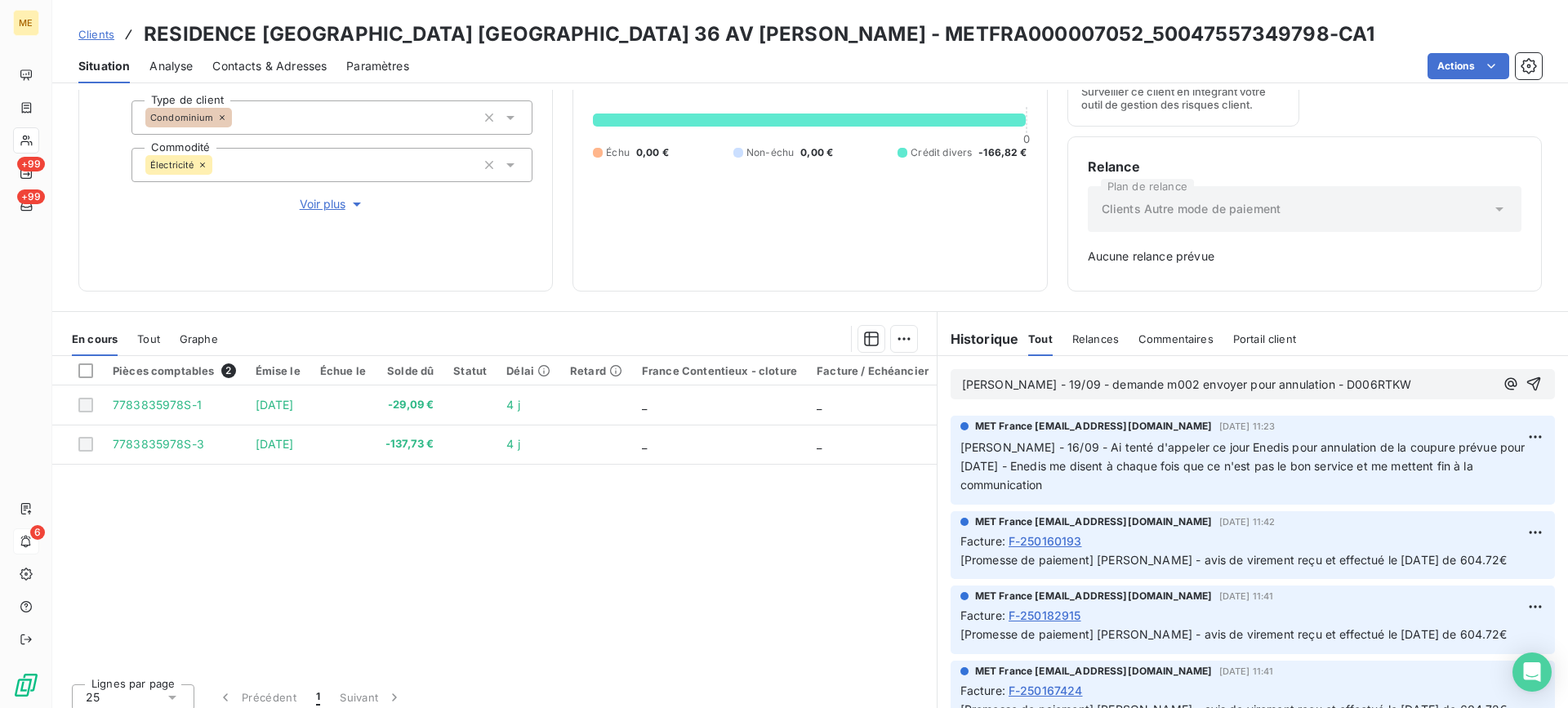
scroll to position [203, 0]
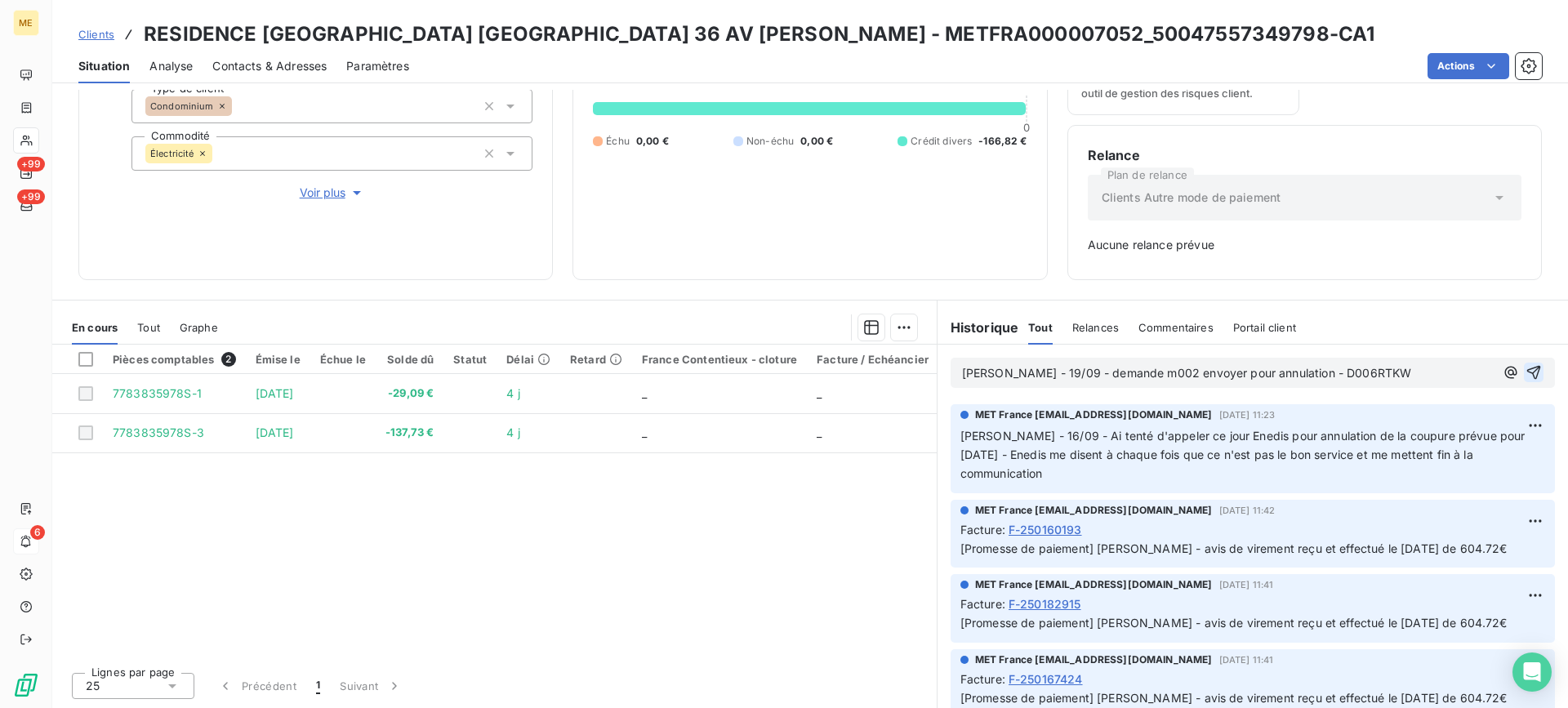
click at [1525, 370] on icon "button" at bounding box center [1533, 372] width 16 height 16
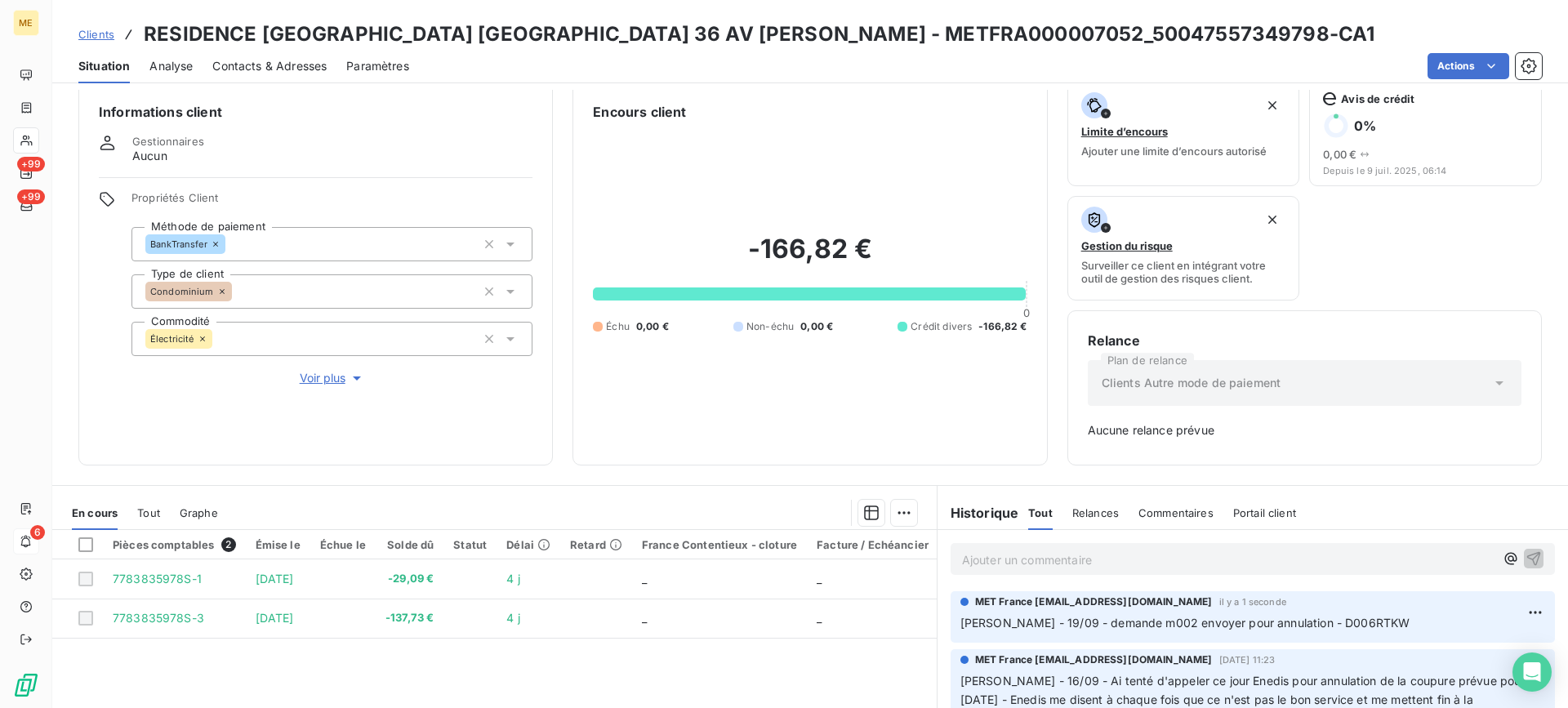
scroll to position [0, 0]
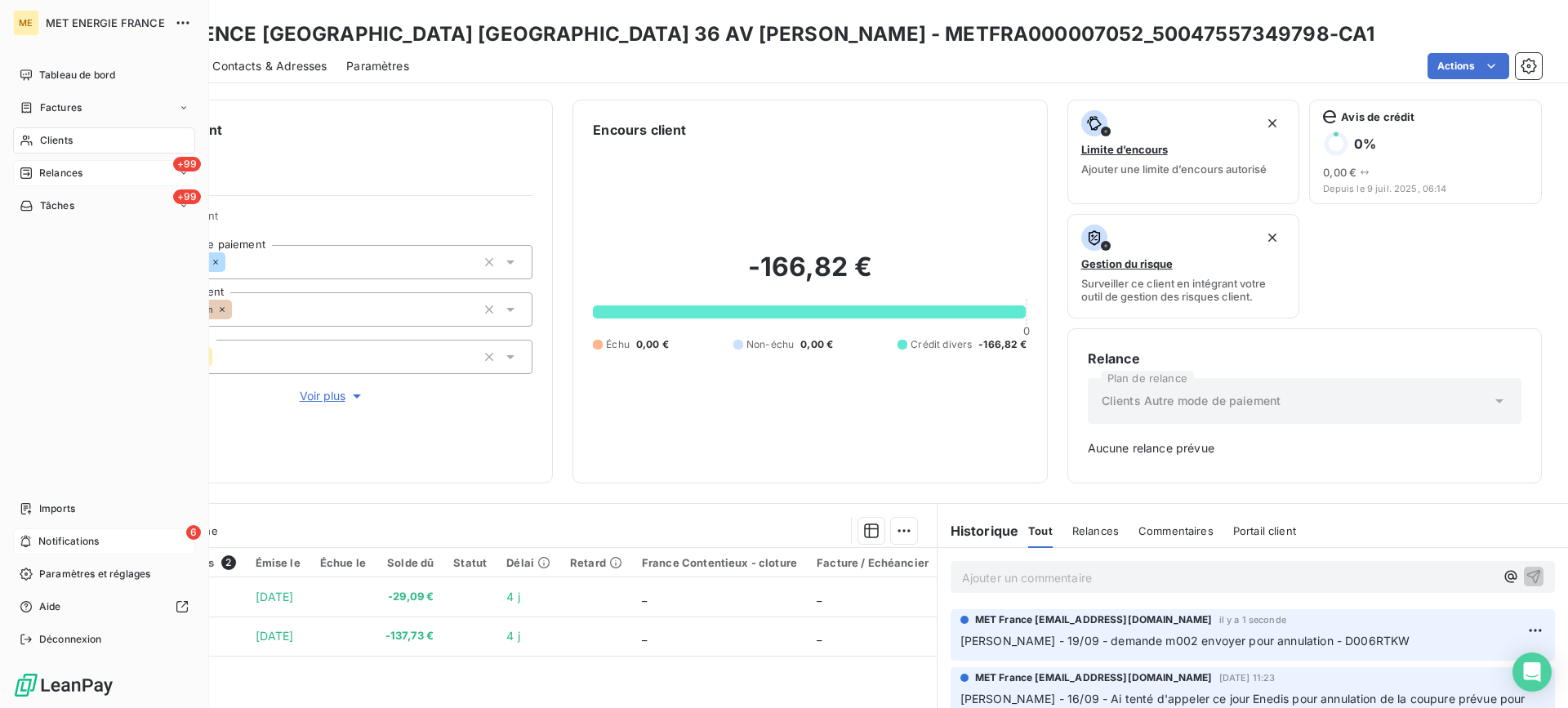
click at [20, 162] on div "+99 Relances" at bounding box center [103, 172] width 182 height 26
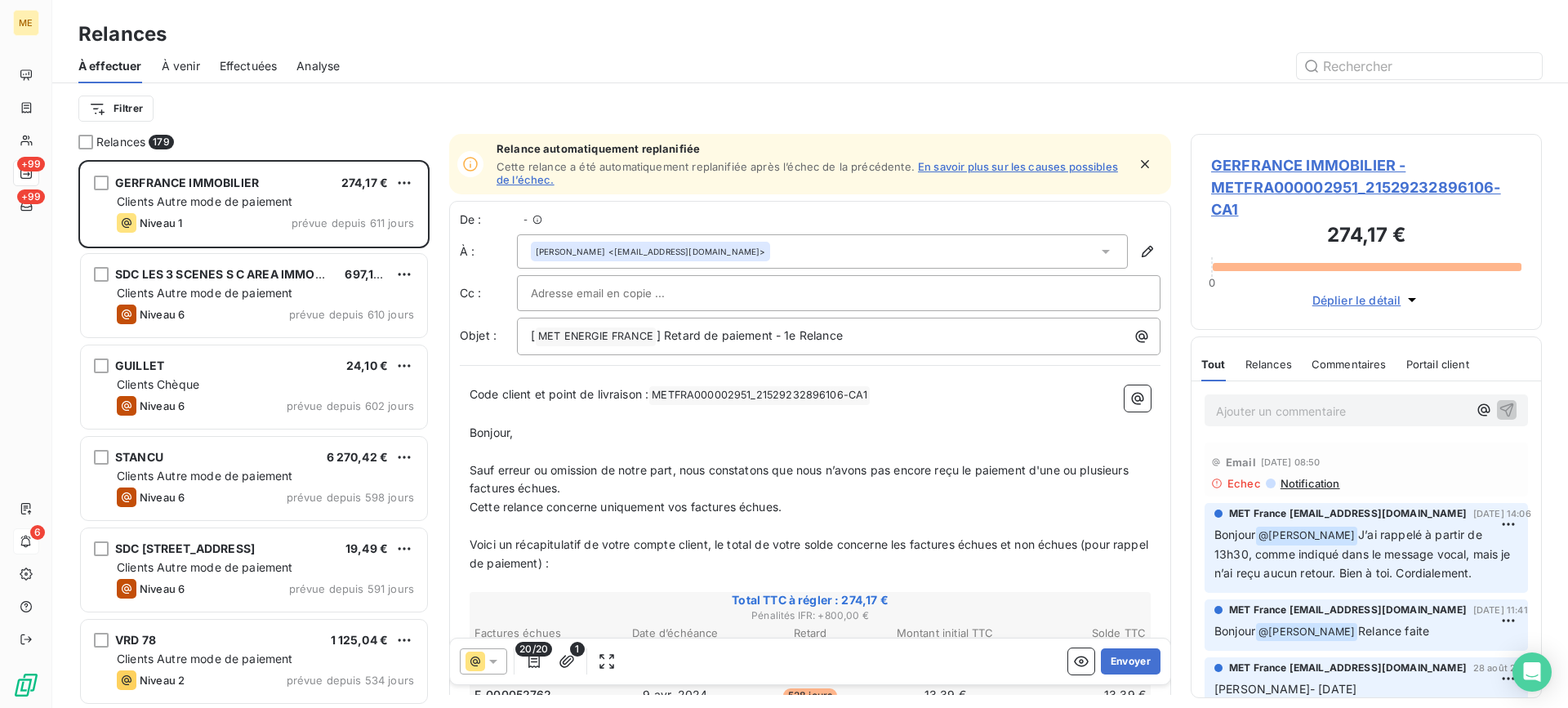
scroll to position [536, 339]
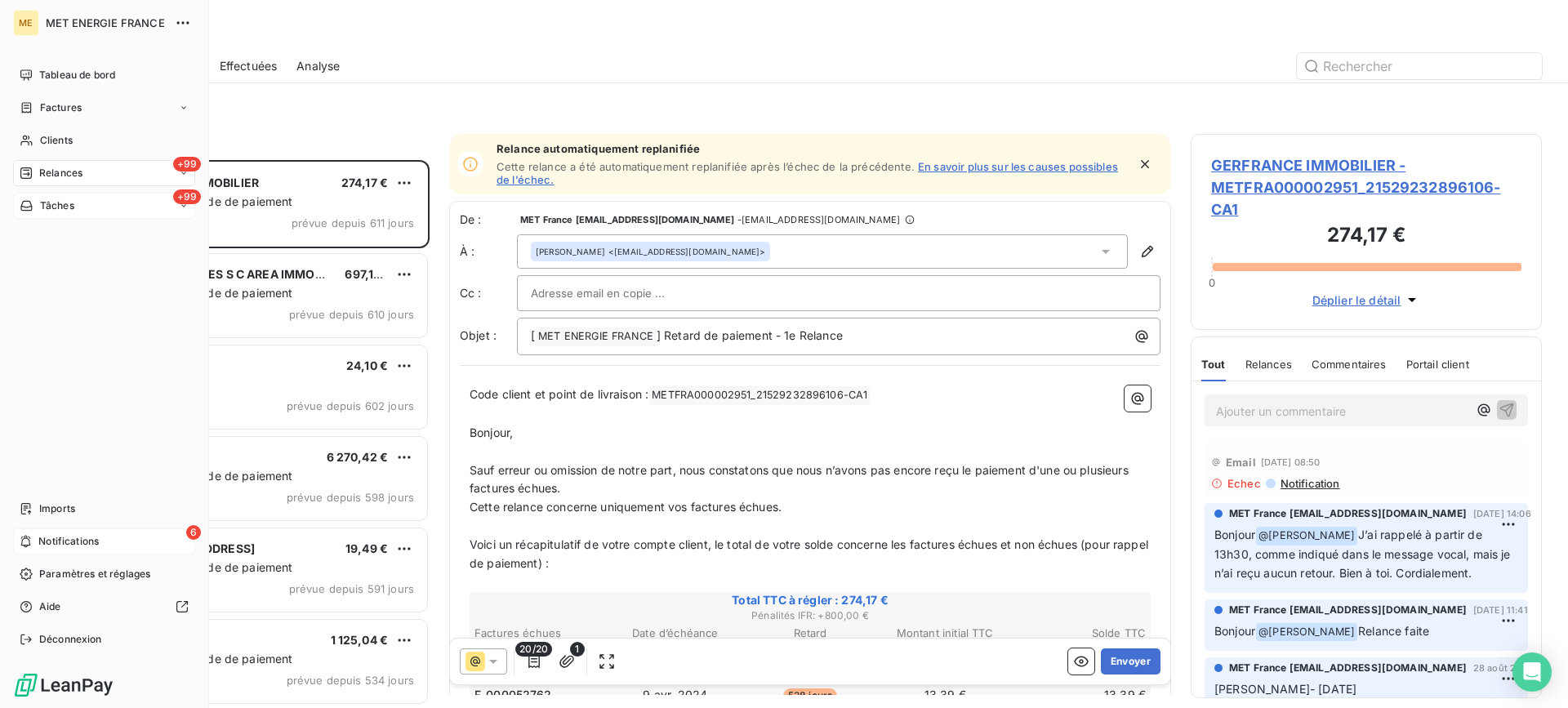
click at [98, 199] on div "+99 Tâches" at bounding box center [103, 205] width 182 height 26
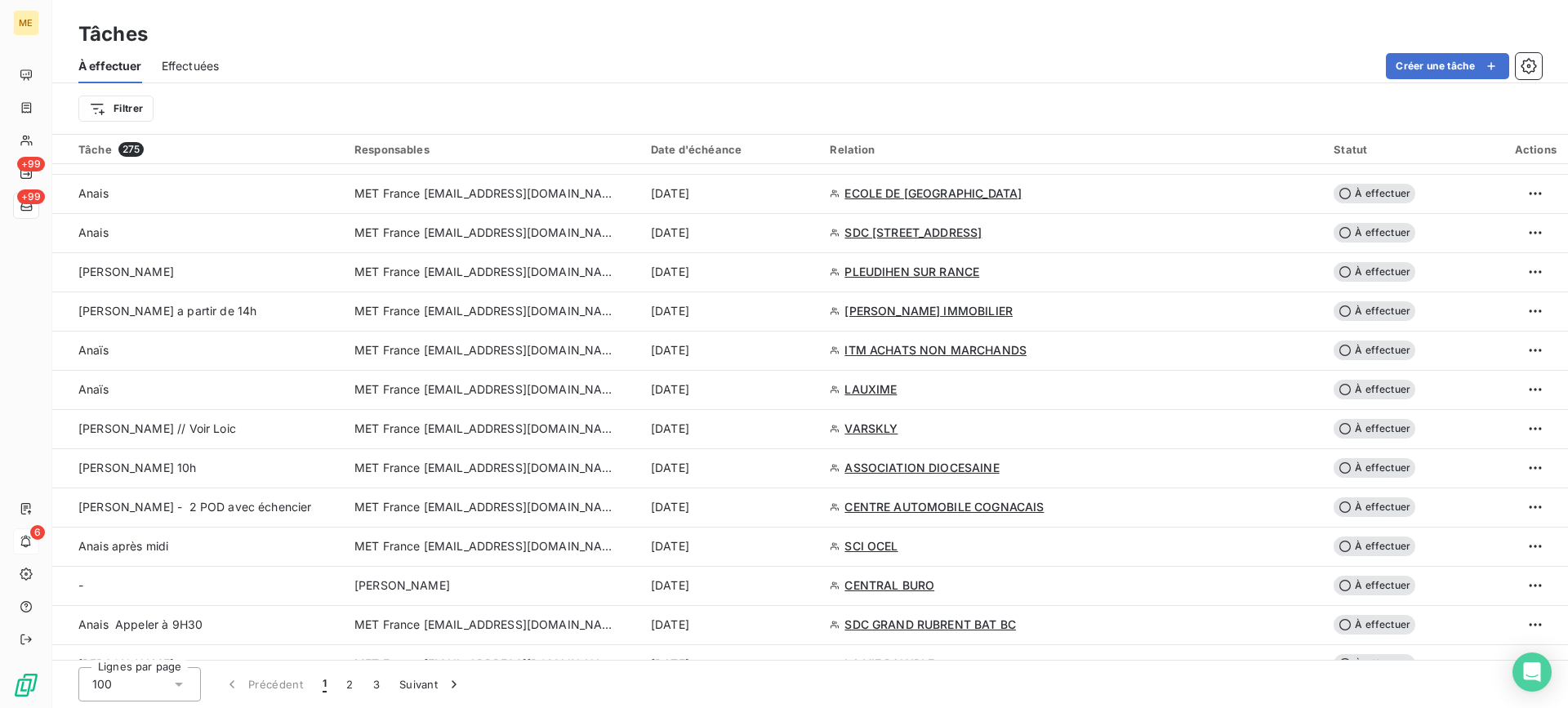
scroll to position [1714, 0]
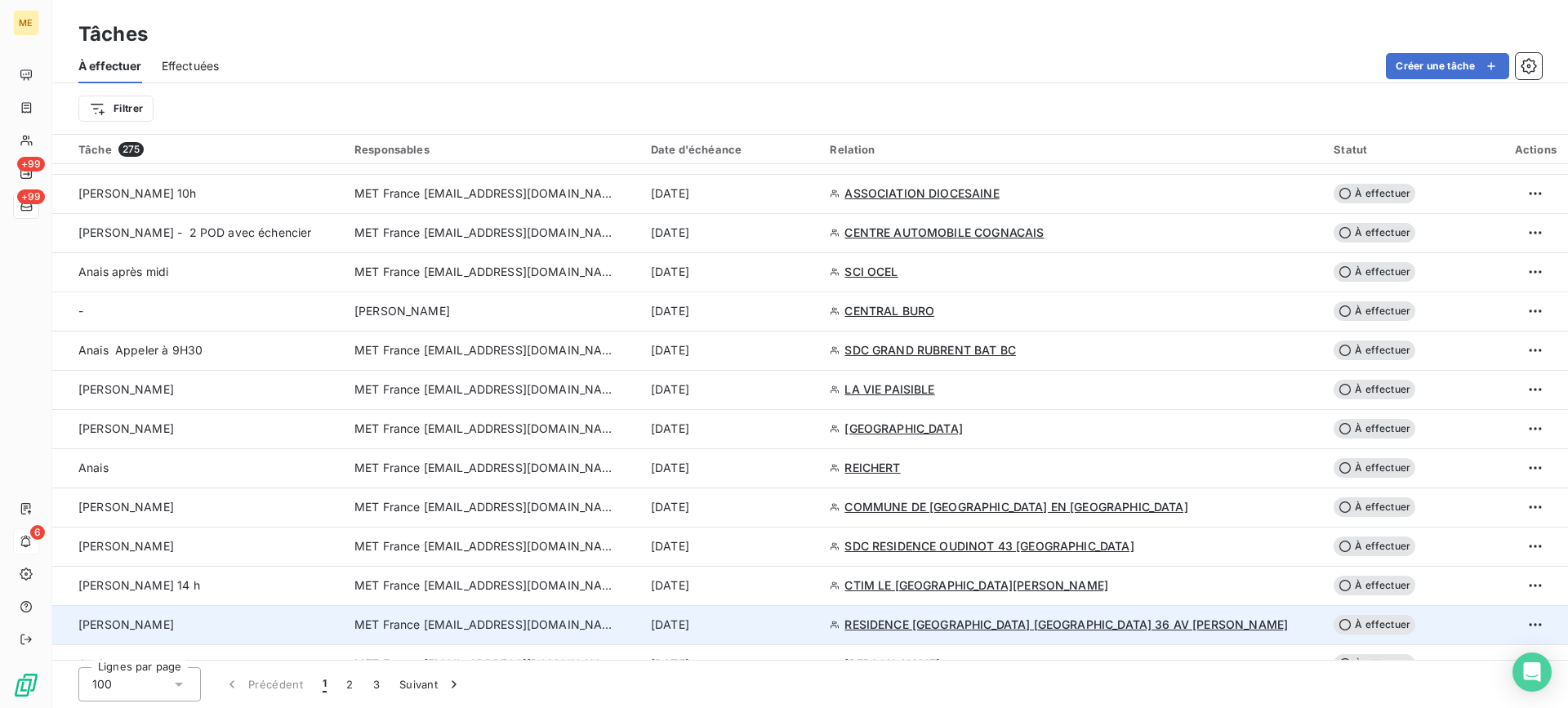
click at [208, 629] on div "[PERSON_NAME]" at bounding box center [206, 624] width 256 height 16
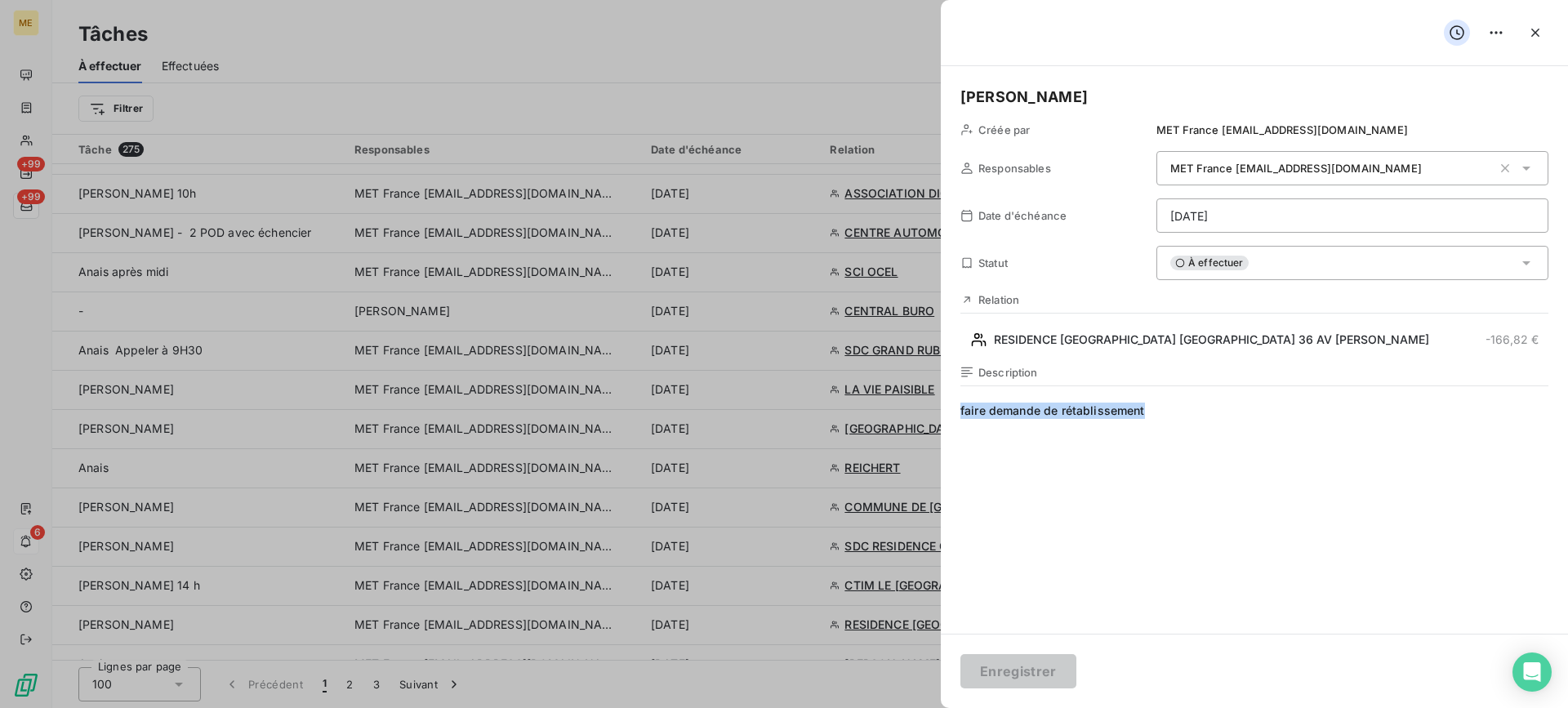
drag, startPoint x: 1052, startPoint y: 416, endPoint x: 888, endPoint y: 416, distance: 164.0
click at [888, 707] on div "[PERSON_NAME] Créée par MET France [EMAIL_ADDRESS][DOMAIN_NAME] Responsables ME…" at bounding box center [784, 708] width 1568 height 0
click at [1219, 213] on html "ME +99 +99 6 Tâches À effectuer Effectuées Créer une tâche Filtrer Tâche 275 Re…" at bounding box center [784, 354] width 1568 height 708
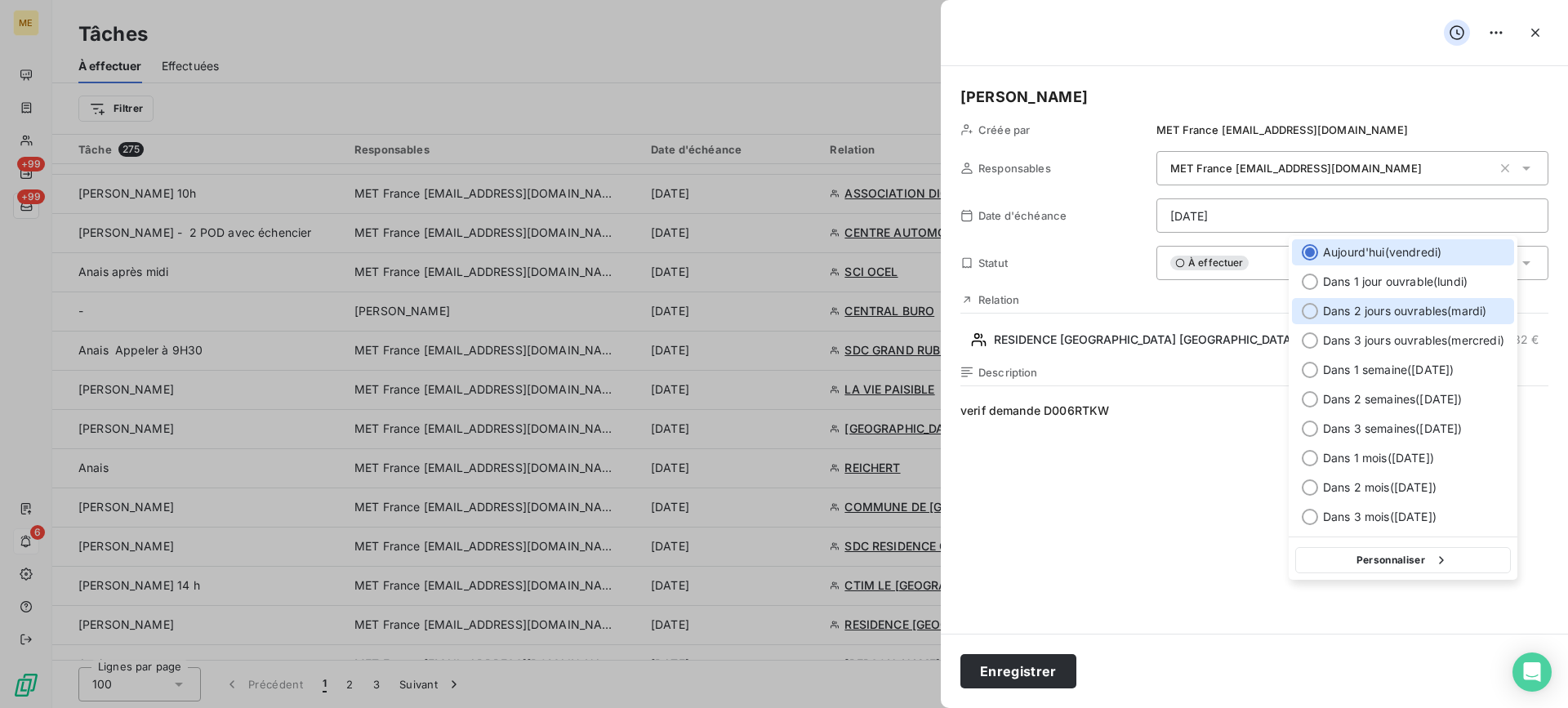
click at [1335, 311] on span "Dans 2 jours ouvrables ( [DATE] )" at bounding box center [1404, 311] width 163 height 16
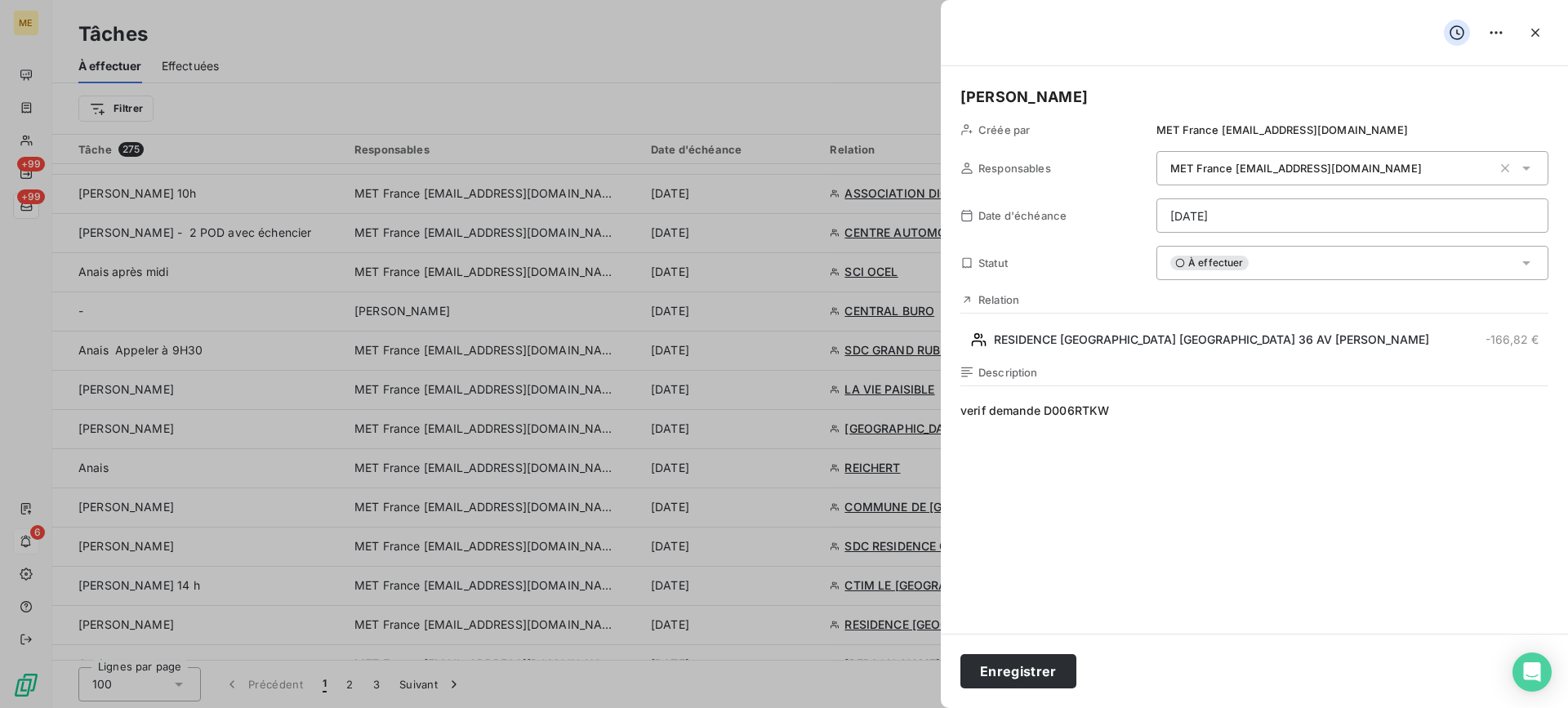
click at [1273, 244] on div "[PERSON_NAME] Créée par MET France [EMAIL_ADDRESS][DOMAIN_NAME] Responsables ME…" at bounding box center [1254, 349] width 627 height 567
click at [1279, 234] on div "[PERSON_NAME] Créée par MET France [EMAIL_ADDRESS][DOMAIN_NAME] Responsables ME…" at bounding box center [1254, 349] width 627 height 567
click at [1289, 225] on html "ME +99 +99 6 Tâches À effectuer Effectuées Créer une tâche Filtrer Tâche 275 Re…" at bounding box center [784, 354] width 1568 height 708
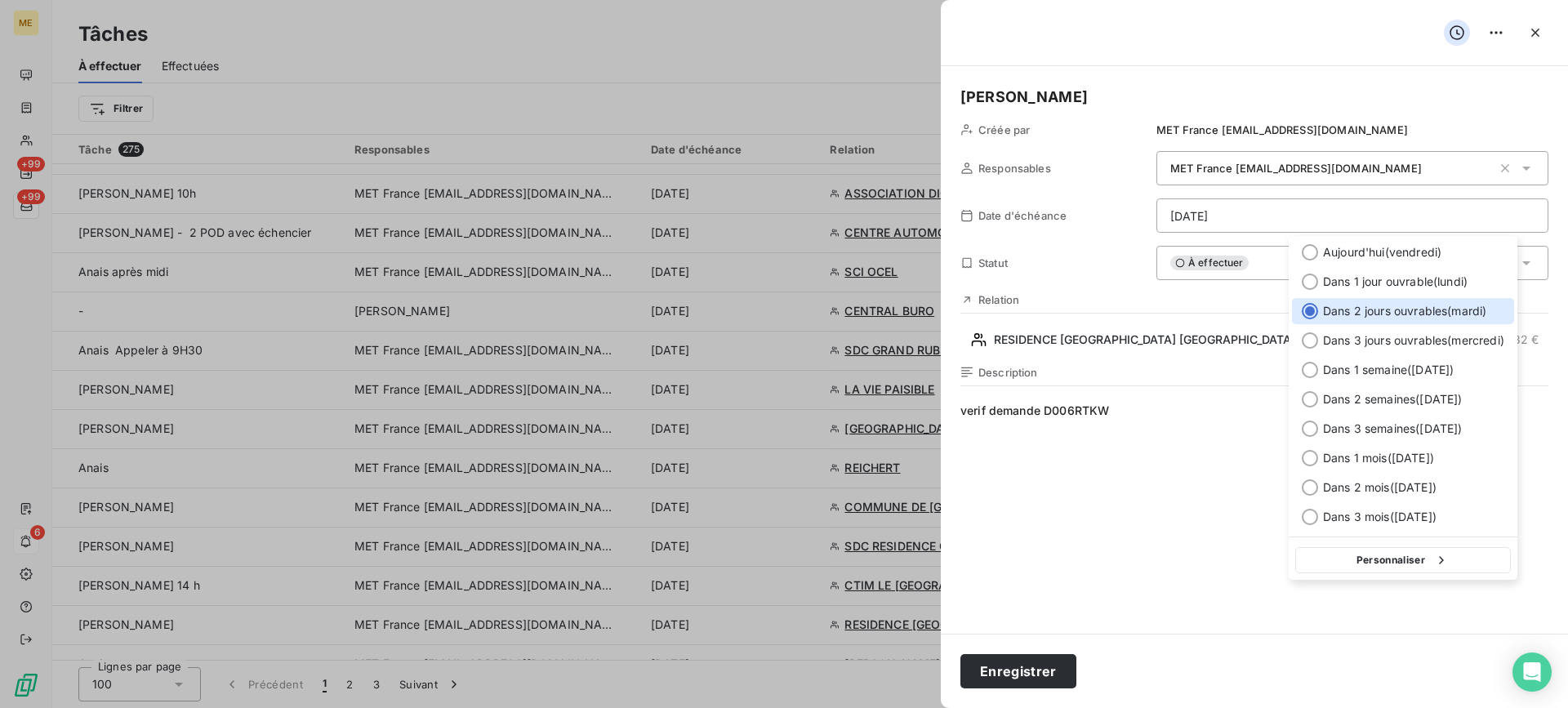
click at [1413, 296] on div "[DATE] ( [DATE] ) Dans 1 jour ouvrable ( [DATE] ) Dans 2 jours ouvrables ( [DAT…" at bounding box center [1403, 385] width 228 height 297
click at [1418, 283] on span "Dans 1 jour ouvrable ( [DATE] )" at bounding box center [1395, 282] width 144 height 16
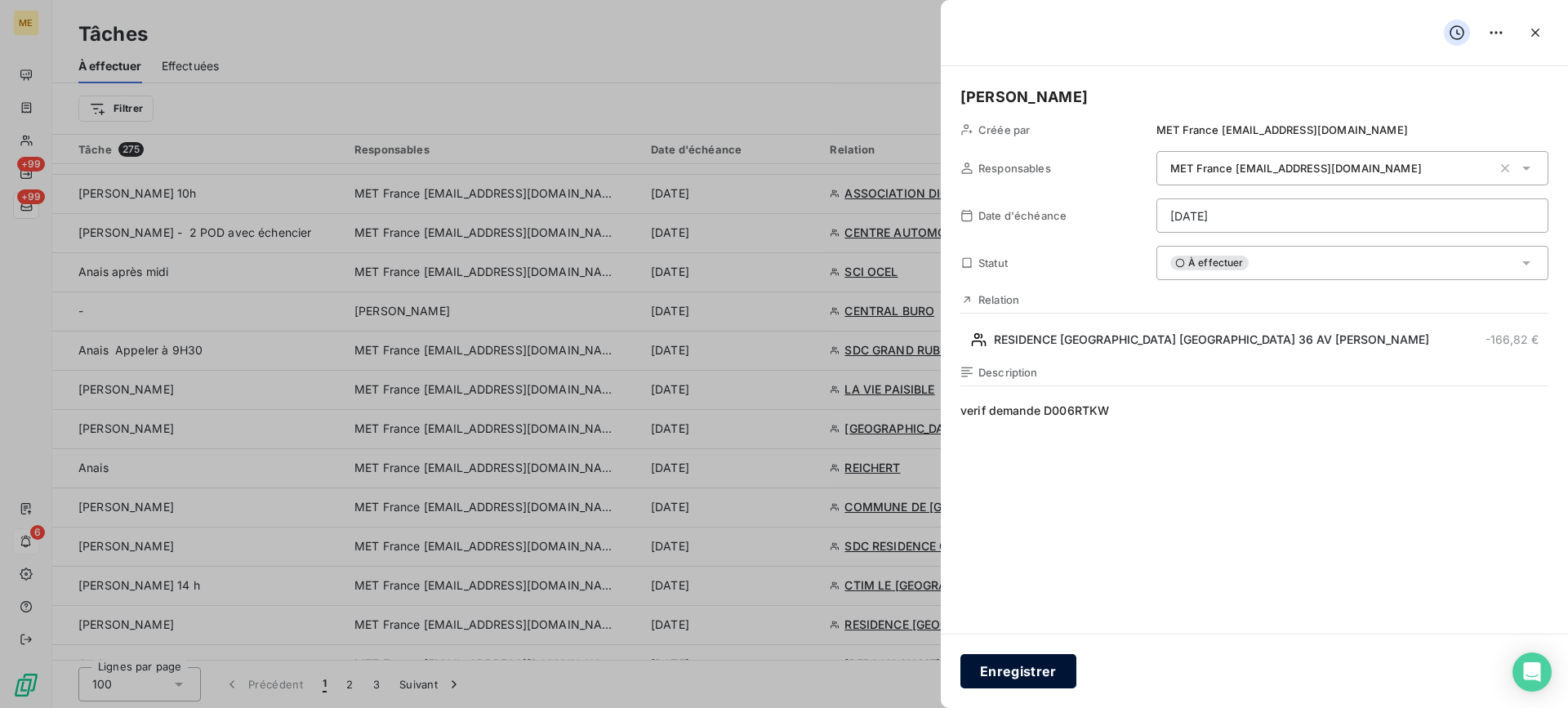
click at [1046, 661] on button "Enregistrer" at bounding box center [1018, 672] width 116 height 35
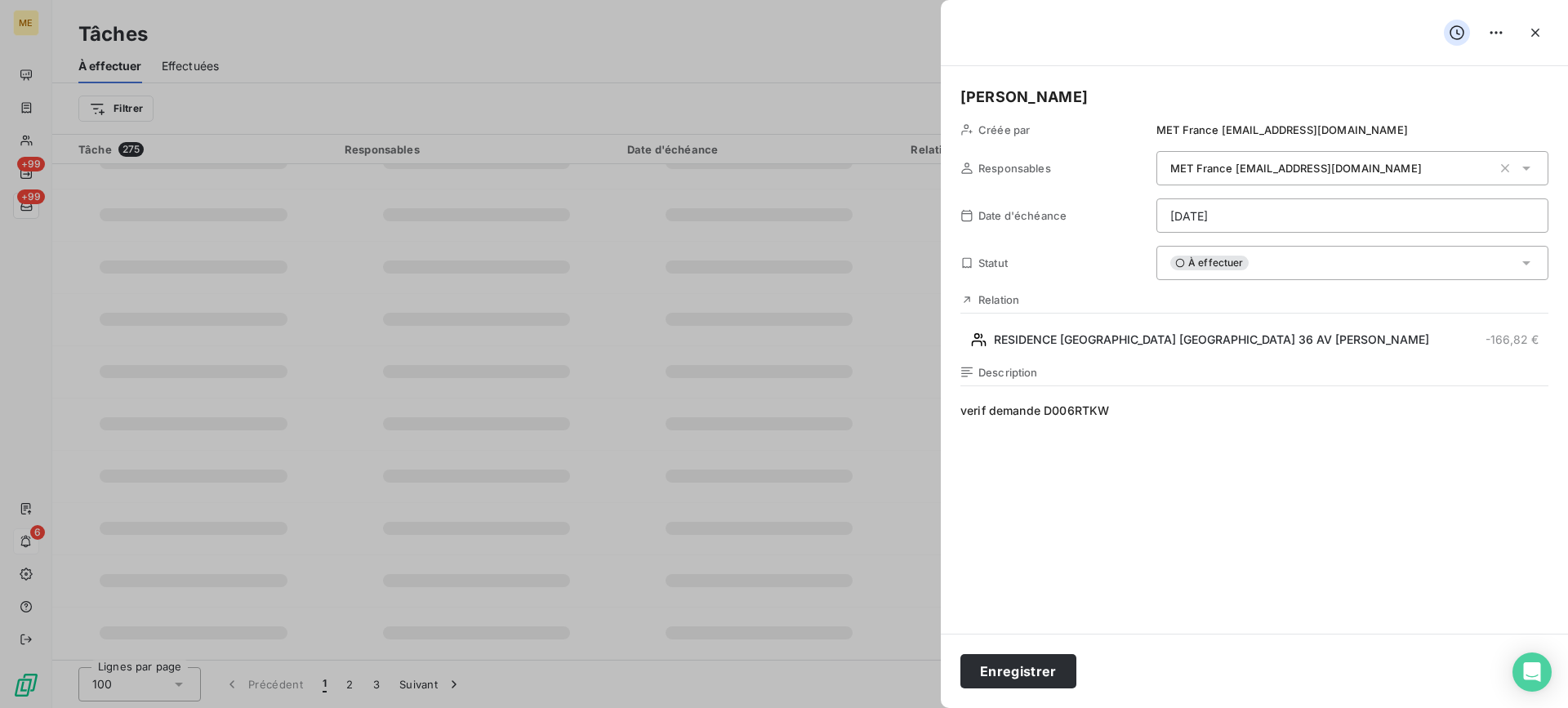
type input "[DATE]"
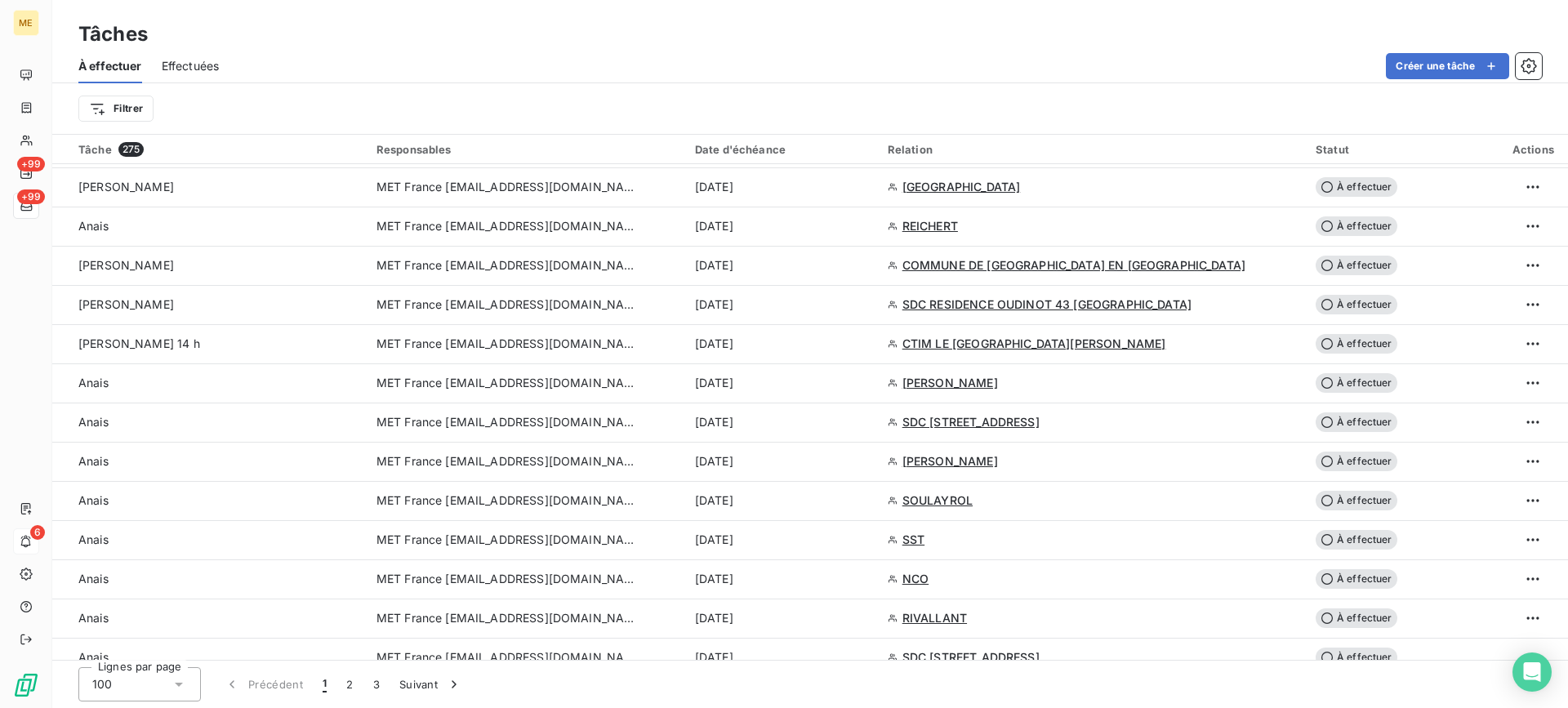
scroll to position [1959, 0]
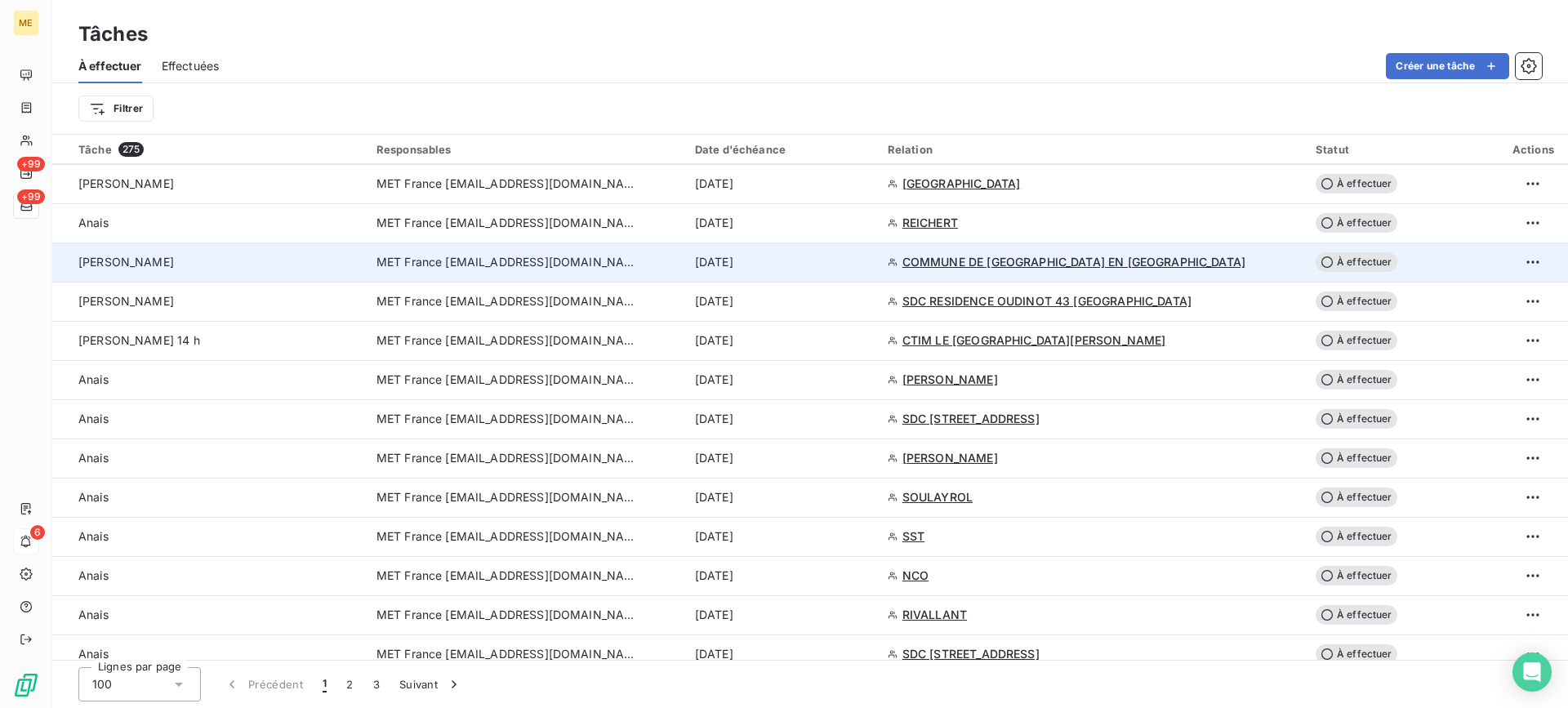
click at [343, 268] on div "[PERSON_NAME]" at bounding box center [217, 262] width 278 height 16
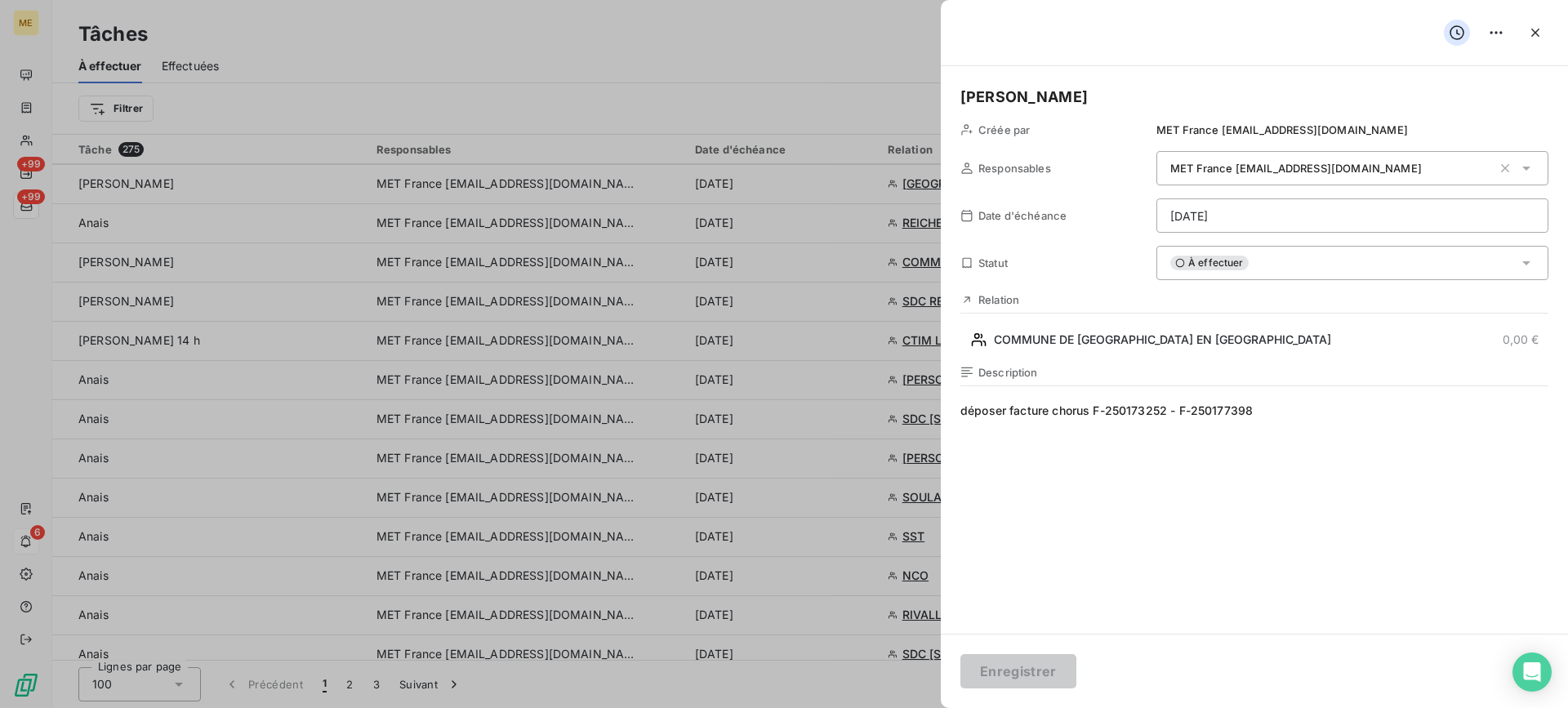
click at [1397, 212] on html "ME +99 +99 6 Tâches À effectuer Effectuées Créer une tâche Filtrer Tâche 275 Re…" at bounding box center [784, 354] width 1568 height 708
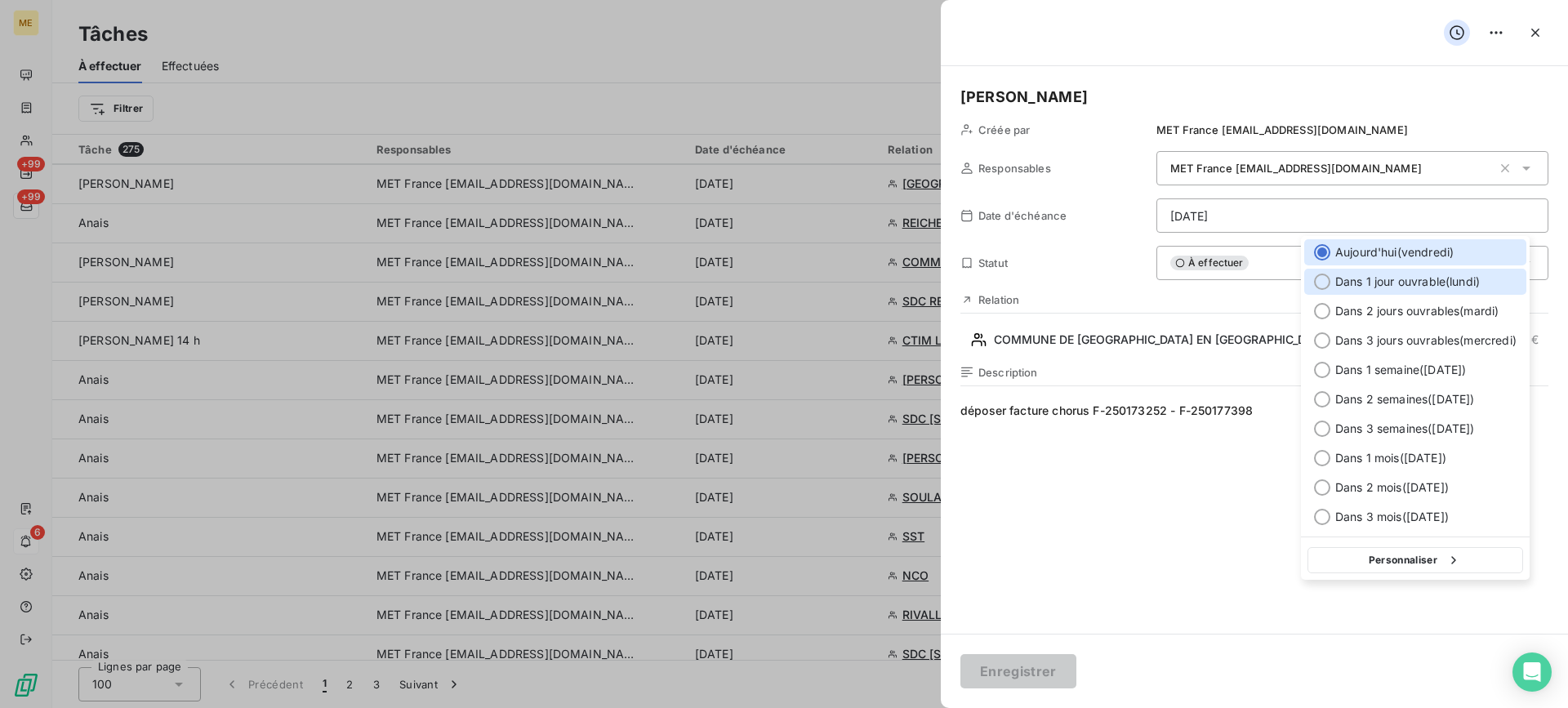
click at [1469, 291] on div "Dans 1 jour ouvrable ( [DATE] )" at bounding box center [1415, 281] width 222 height 26
type input "[DATE]"
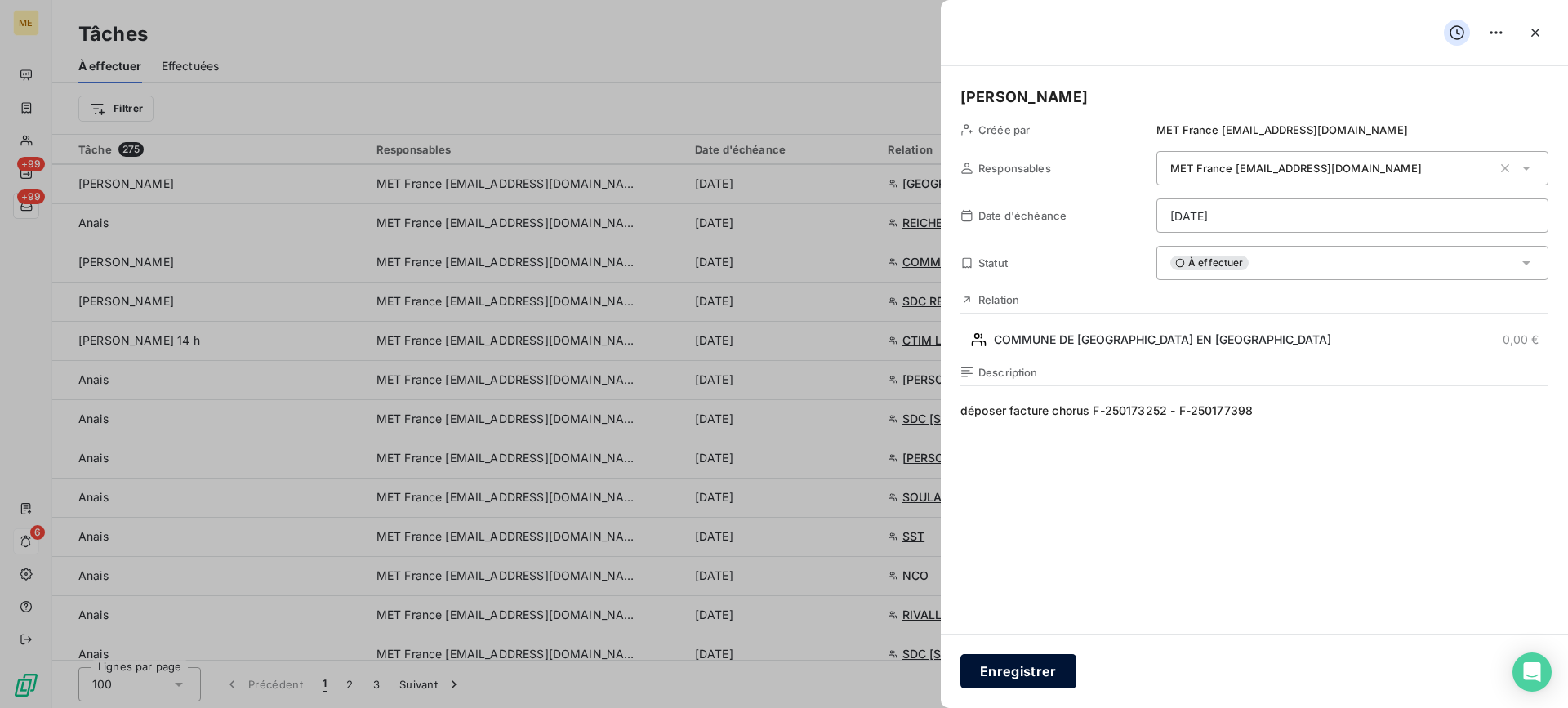
click at [997, 679] on button "Enregistrer" at bounding box center [1018, 672] width 116 height 35
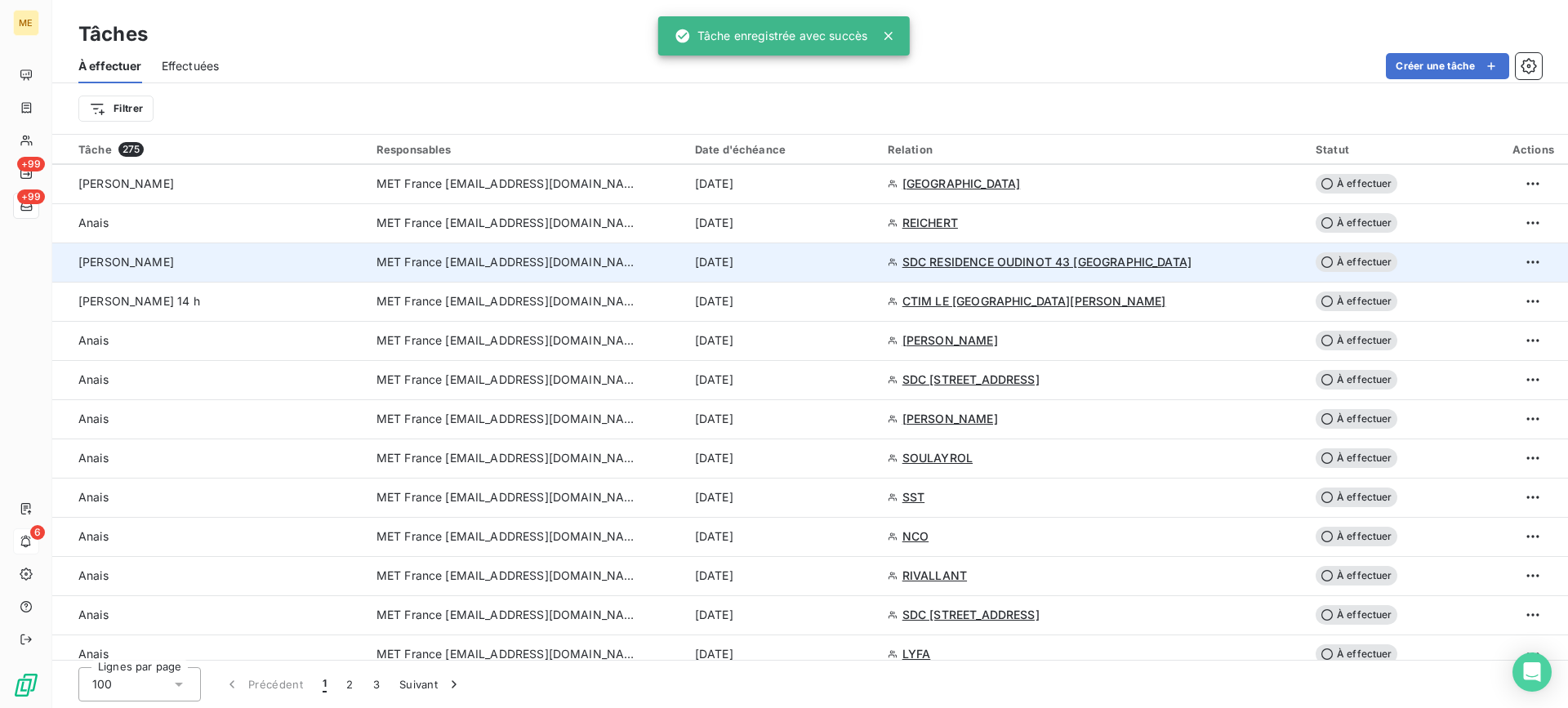
click at [328, 264] on div "[PERSON_NAME]" at bounding box center [217, 262] width 278 height 16
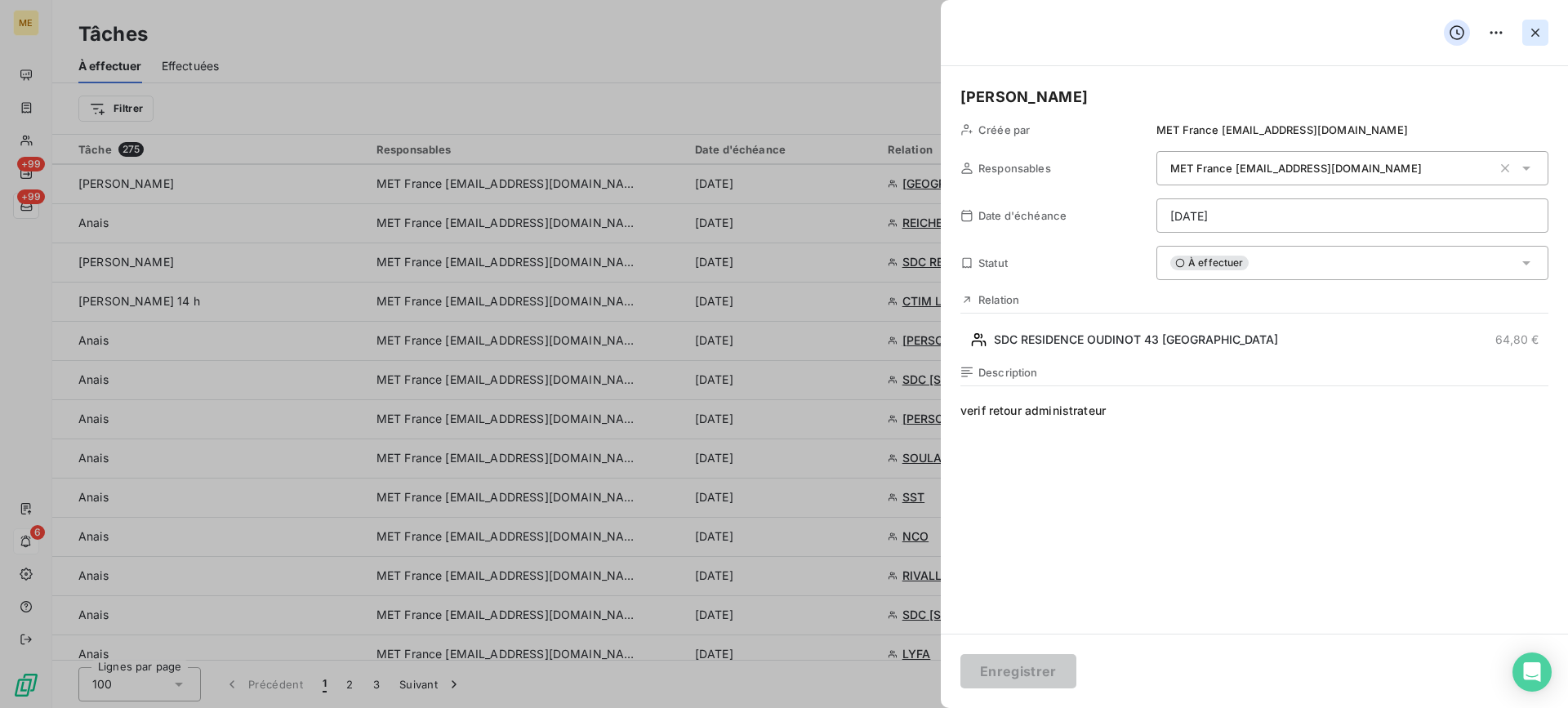
click at [1544, 35] on button "button" at bounding box center [1534, 32] width 26 height 26
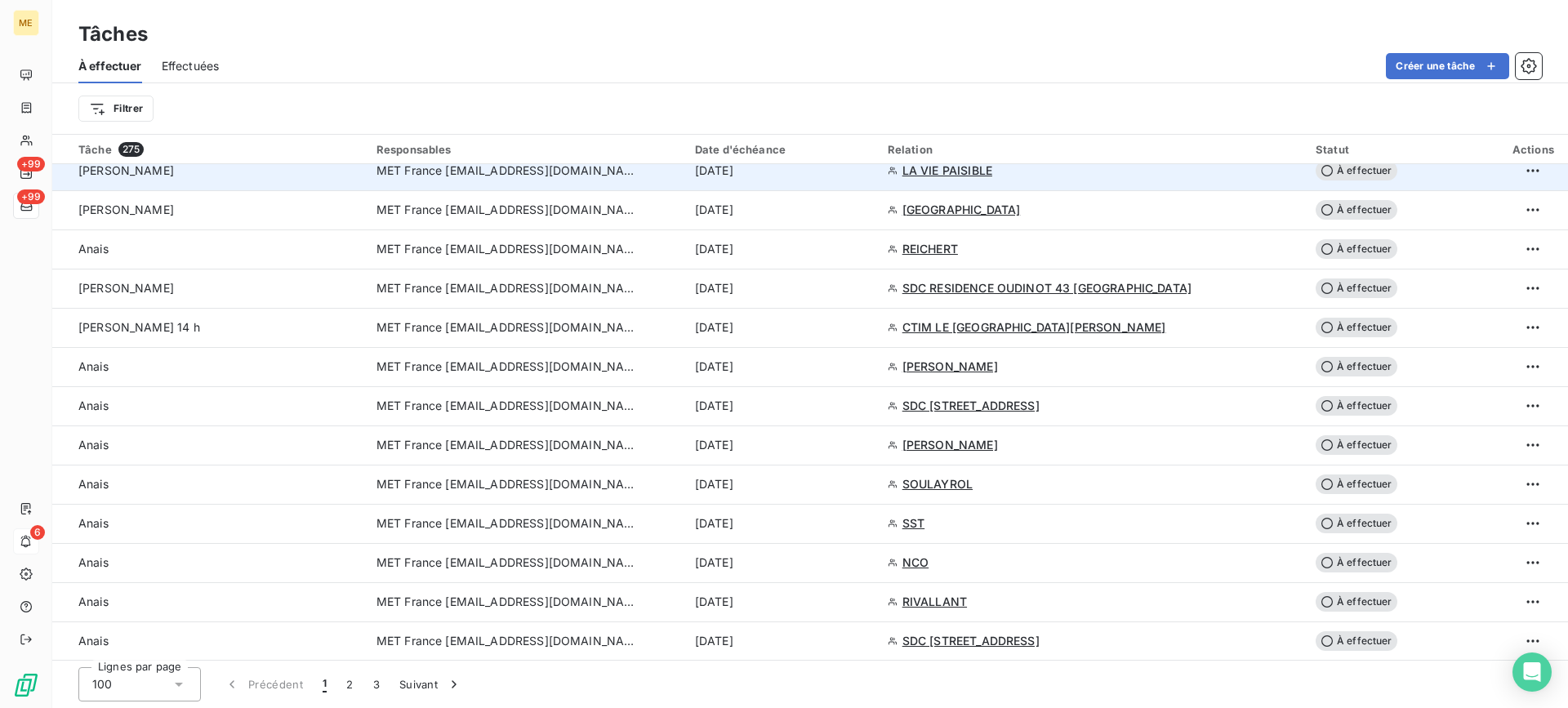
scroll to position [1877, 0]
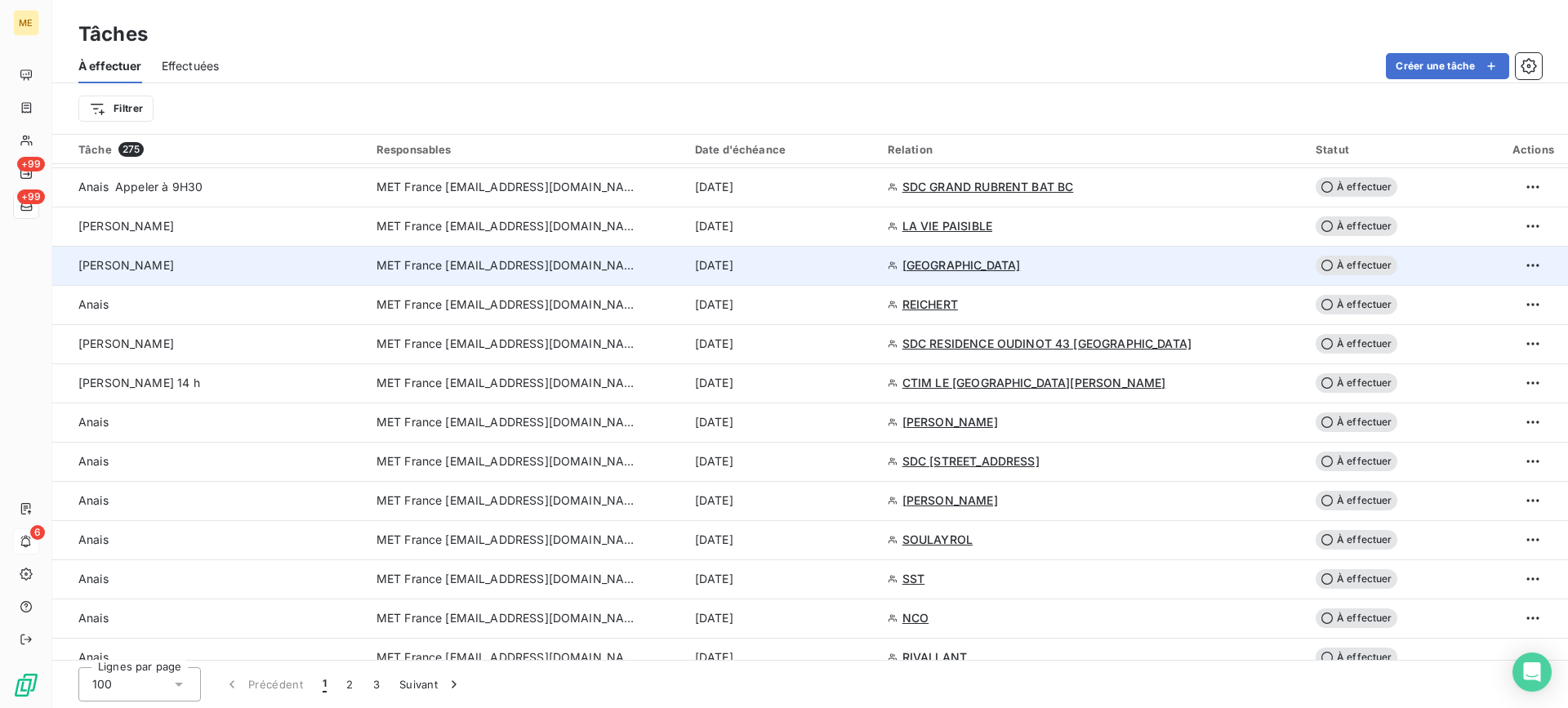
click at [243, 261] on div "[PERSON_NAME]" at bounding box center [217, 266] width 278 height 16
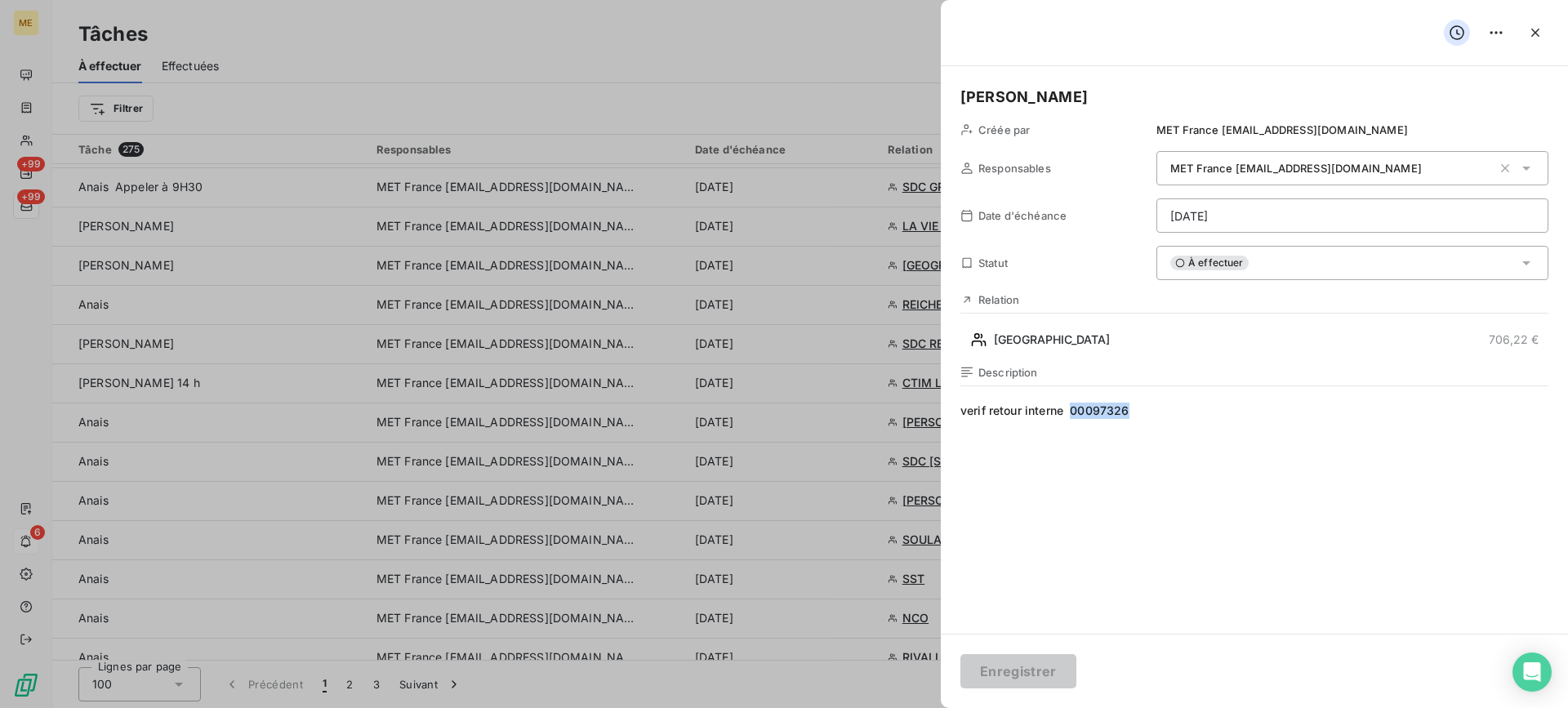
drag, startPoint x: 1169, startPoint y: 406, endPoint x: 1070, endPoint y: 413, distance: 99.2
click at [1070, 413] on span "verif retour interne 00097326" at bounding box center [1254, 559] width 588 height 314
click at [1254, 223] on html "ME +99 +99 6 Tâches À effectuer Effectuées Créer une tâche Filtrer Tâche 275 Re…" at bounding box center [784, 354] width 1568 height 708
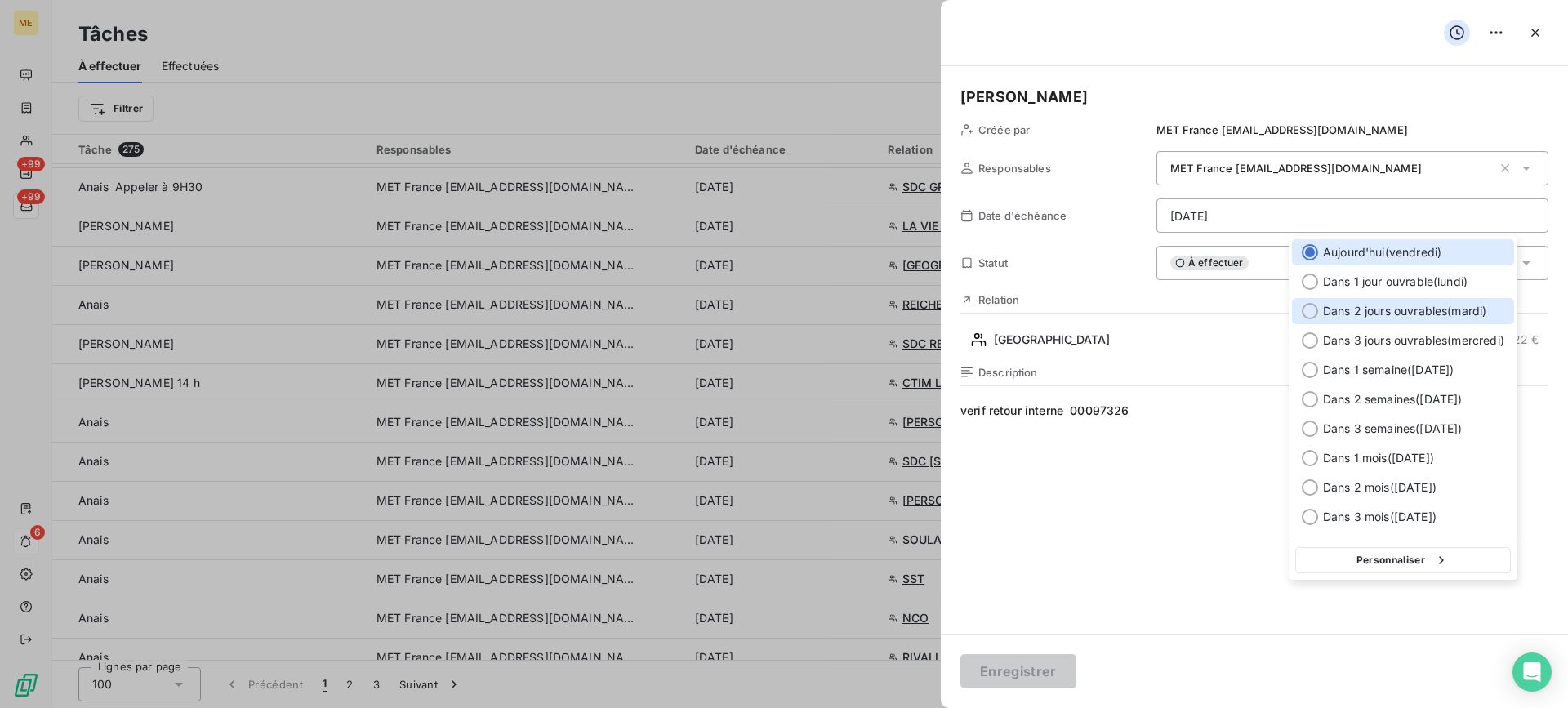
click at [1372, 313] on span "Dans 2 jours ouvrables ( [DATE] )" at bounding box center [1404, 311] width 163 height 16
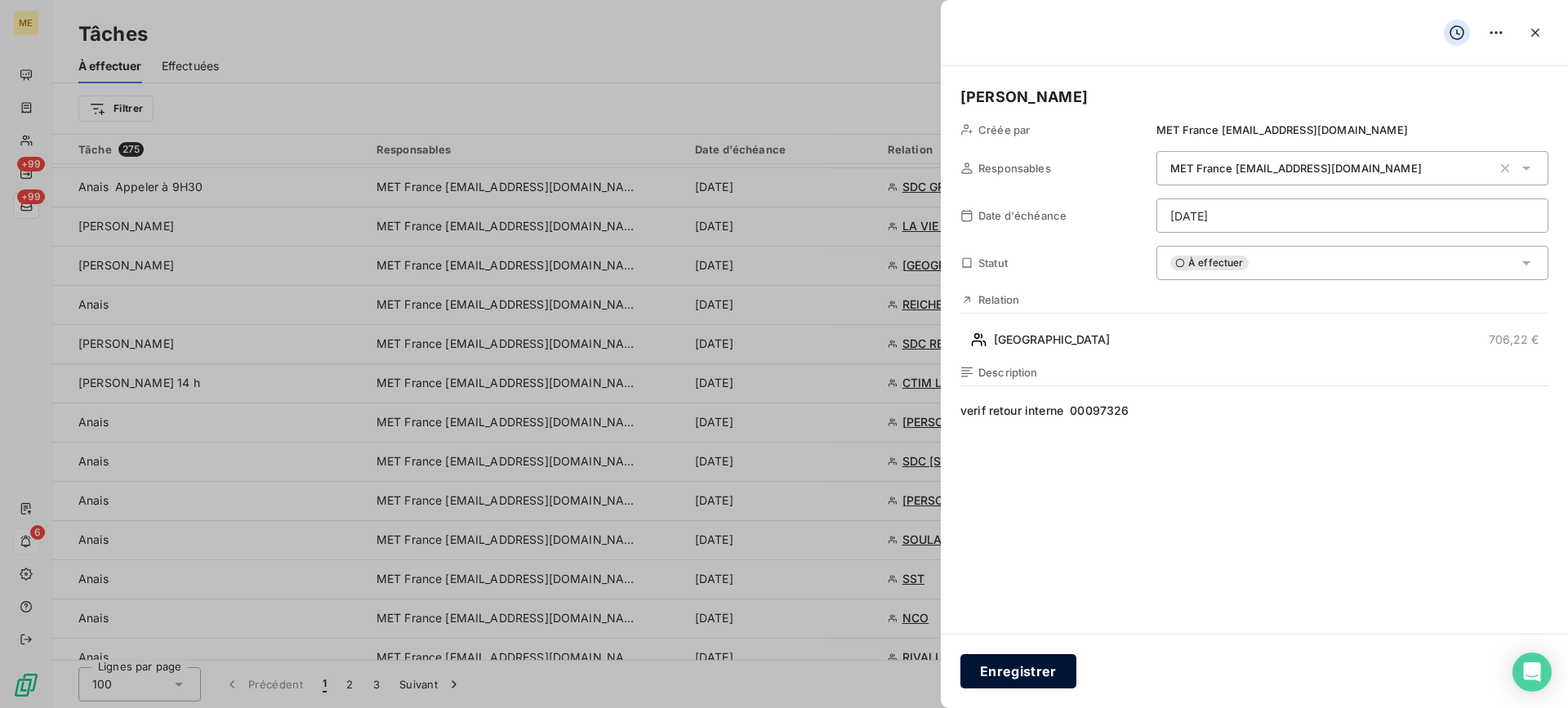
click at [1027, 661] on button "Enregistrer" at bounding box center [1018, 672] width 116 height 35
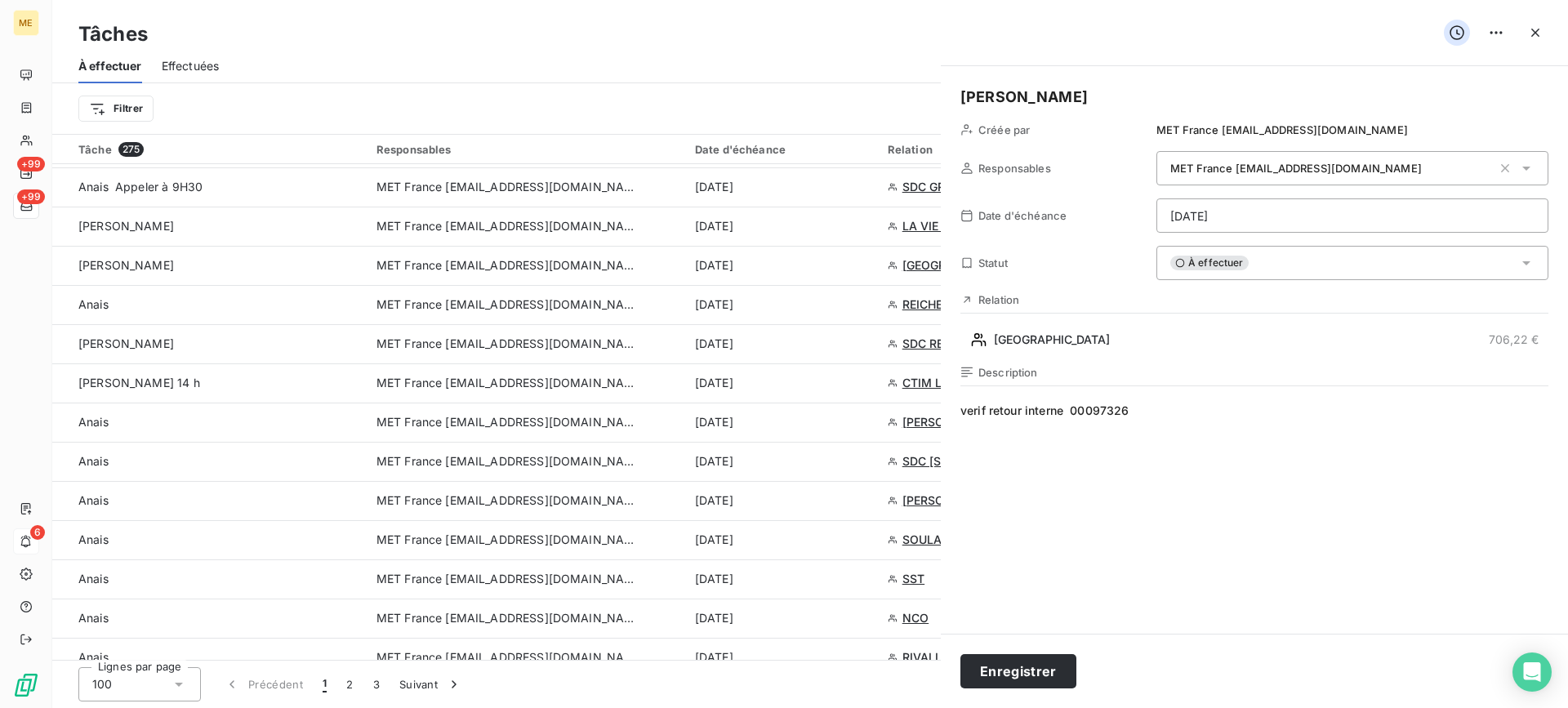
type input "[DATE]"
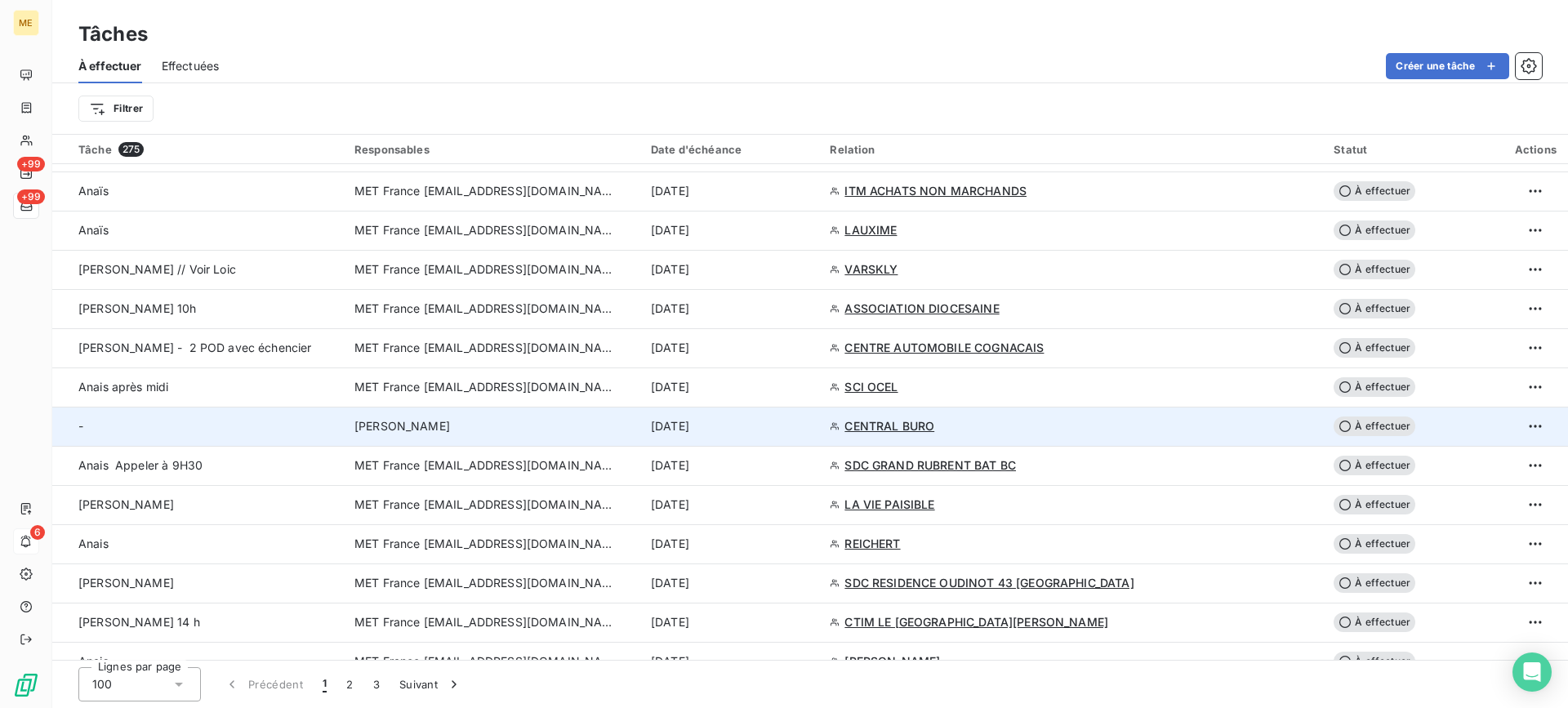
scroll to position [1551, 0]
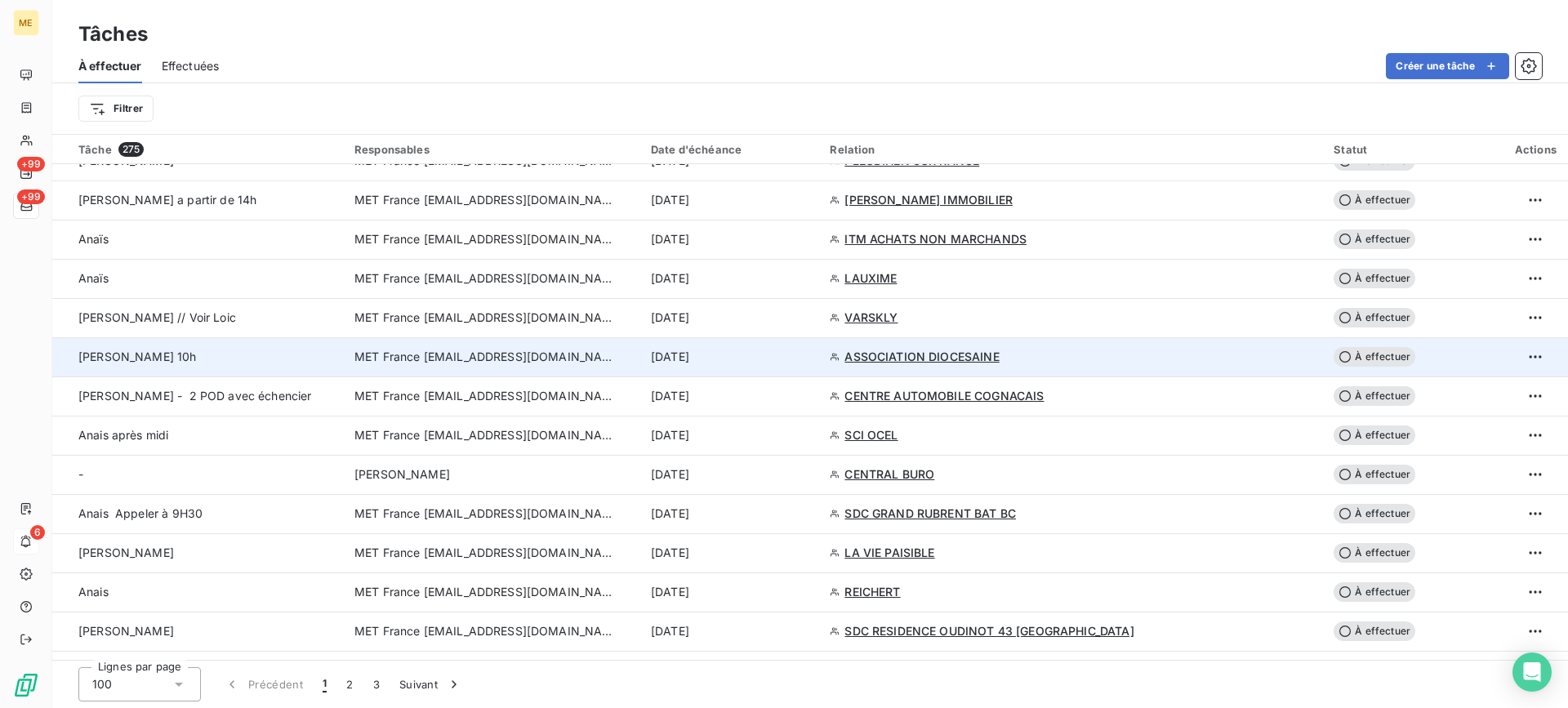
click at [335, 359] on div "[PERSON_NAME] 10h" at bounding box center [206, 357] width 256 height 16
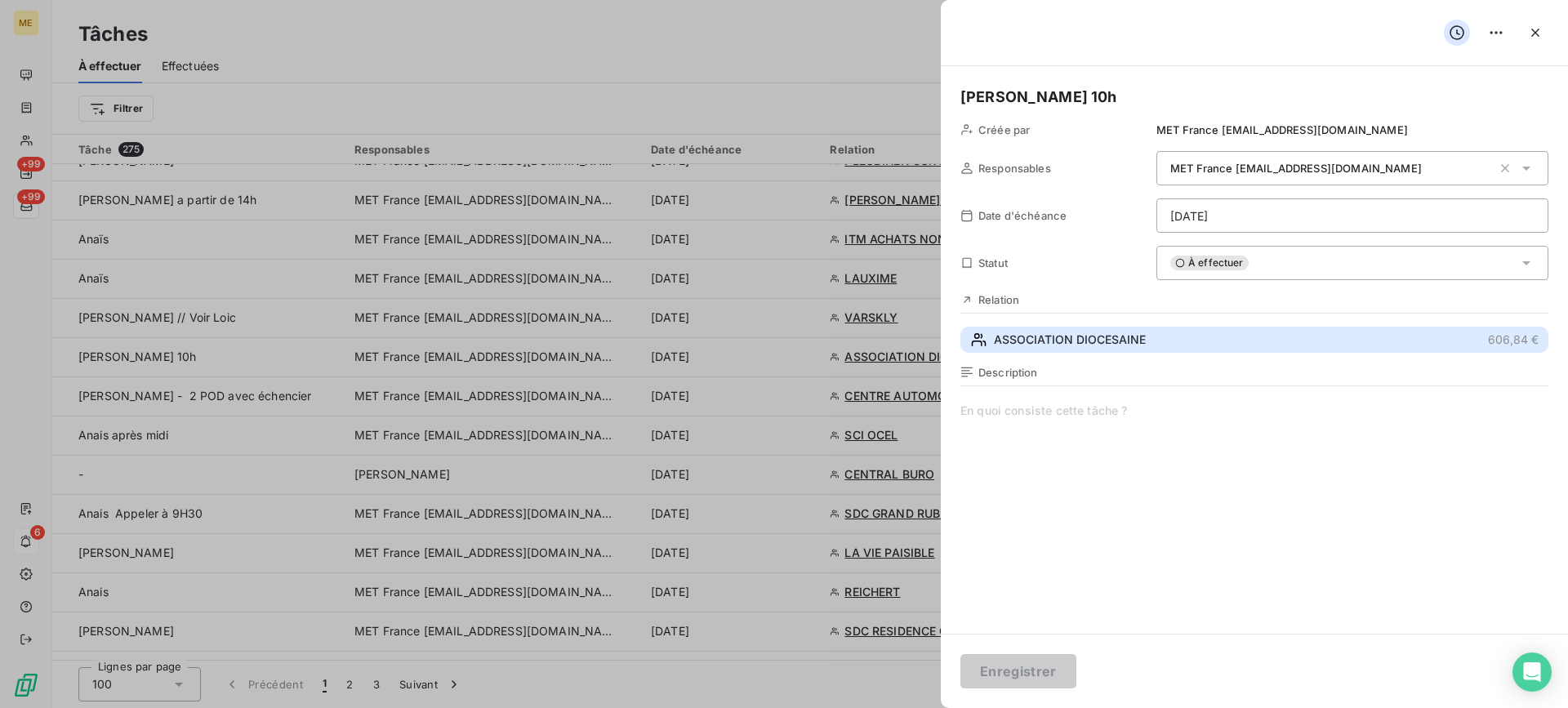
click at [1154, 327] on button "ASSOCIATION DIOCESAINE 606,84 €" at bounding box center [1254, 339] width 588 height 26
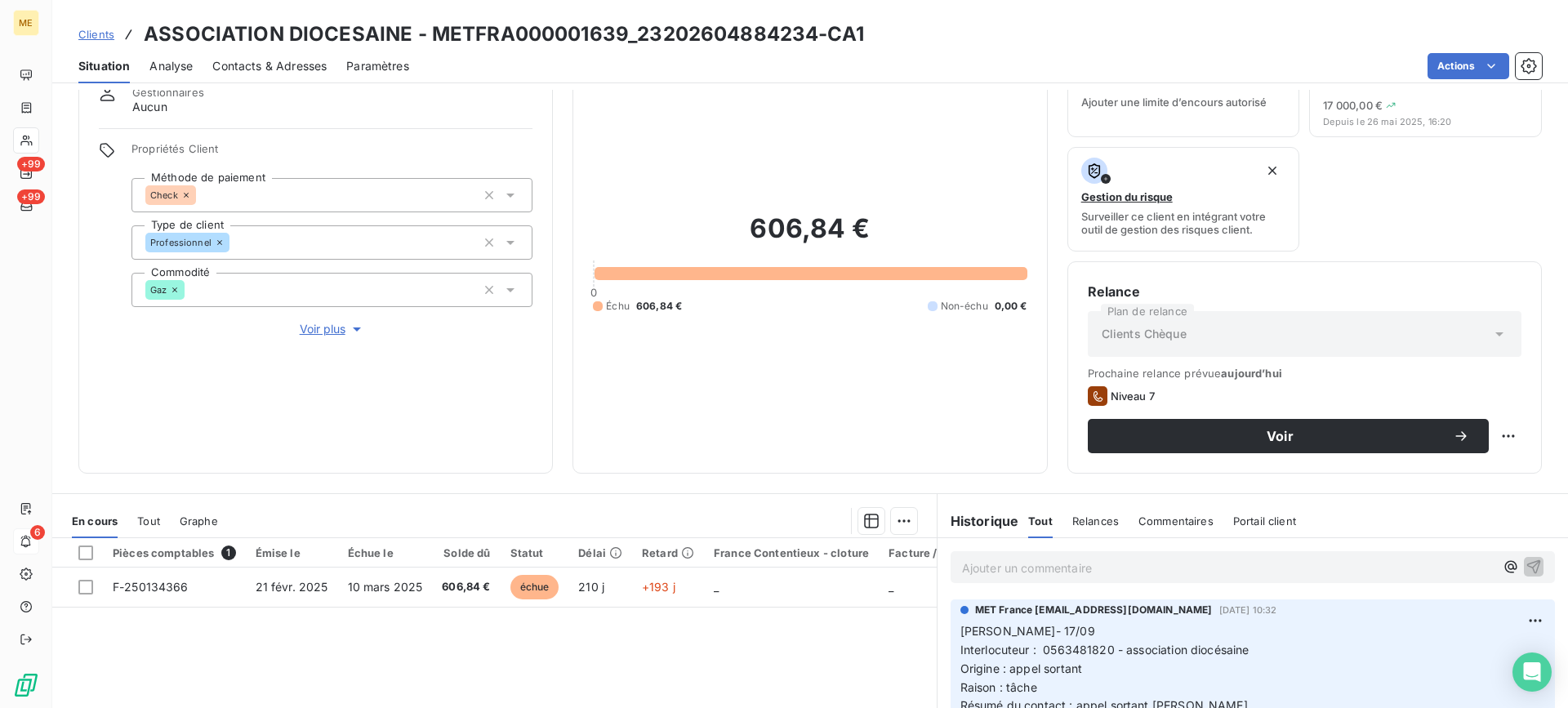
scroll to position [260, 0]
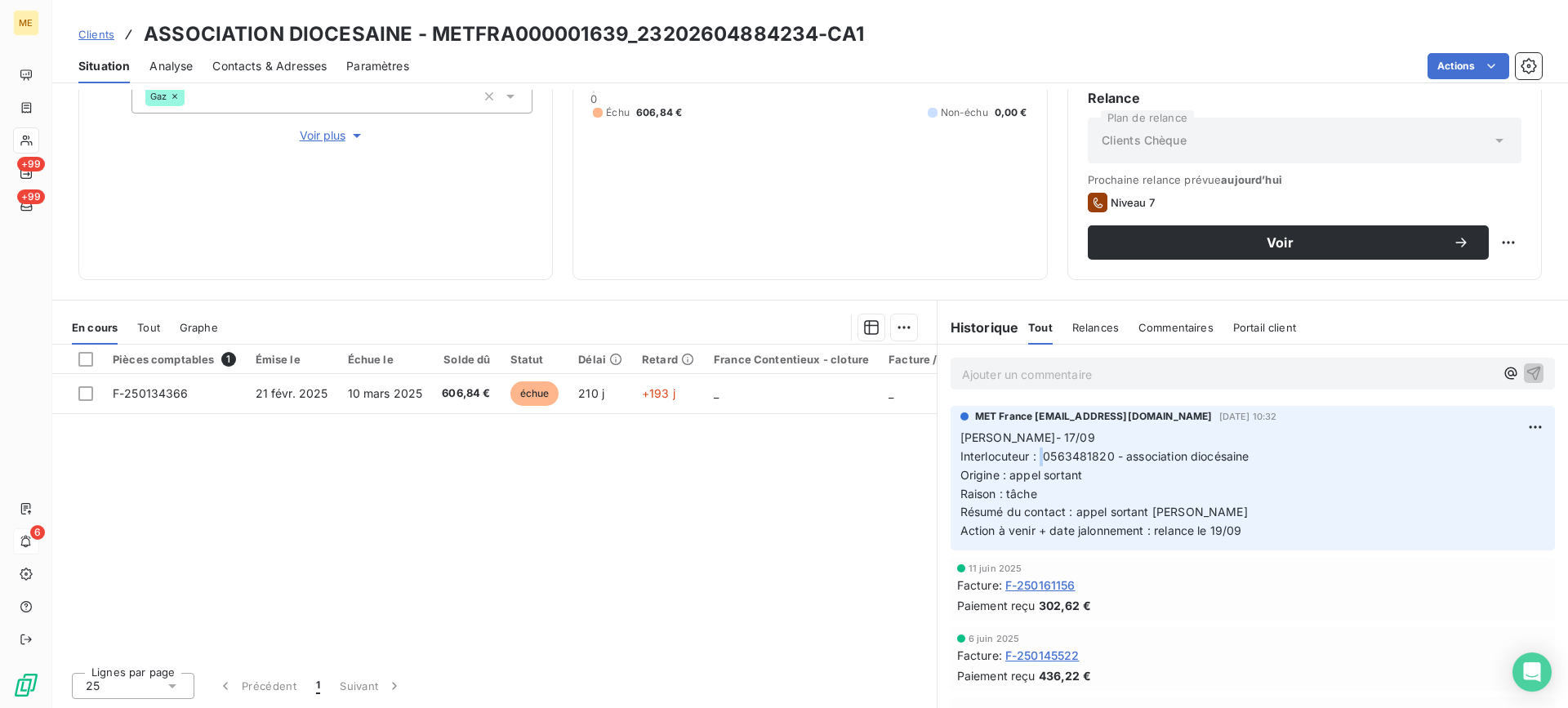
click at [1035, 454] on span "Interlocuteur : 0563481820 - association diocésaine" at bounding box center [1104, 455] width 289 height 14
click at [1037, 453] on span "Interlocuteur : 0563481820 - association diocésaine" at bounding box center [1104, 455] width 289 height 14
drag, startPoint x: 1037, startPoint y: 453, endPoint x: 1273, endPoint y: 476, distance: 237.1
click at [1107, 453] on span "Interlocuteur : 0563481820 - association diocésaine" at bounding box center [1104, 455] width 289 height 14
click at [727, 463] on div "Pièces comptables 1 Émise le Échue le Solde dû Statut Délai Retard France Conte…" at bounding box center [494, 501] width 884 height 314
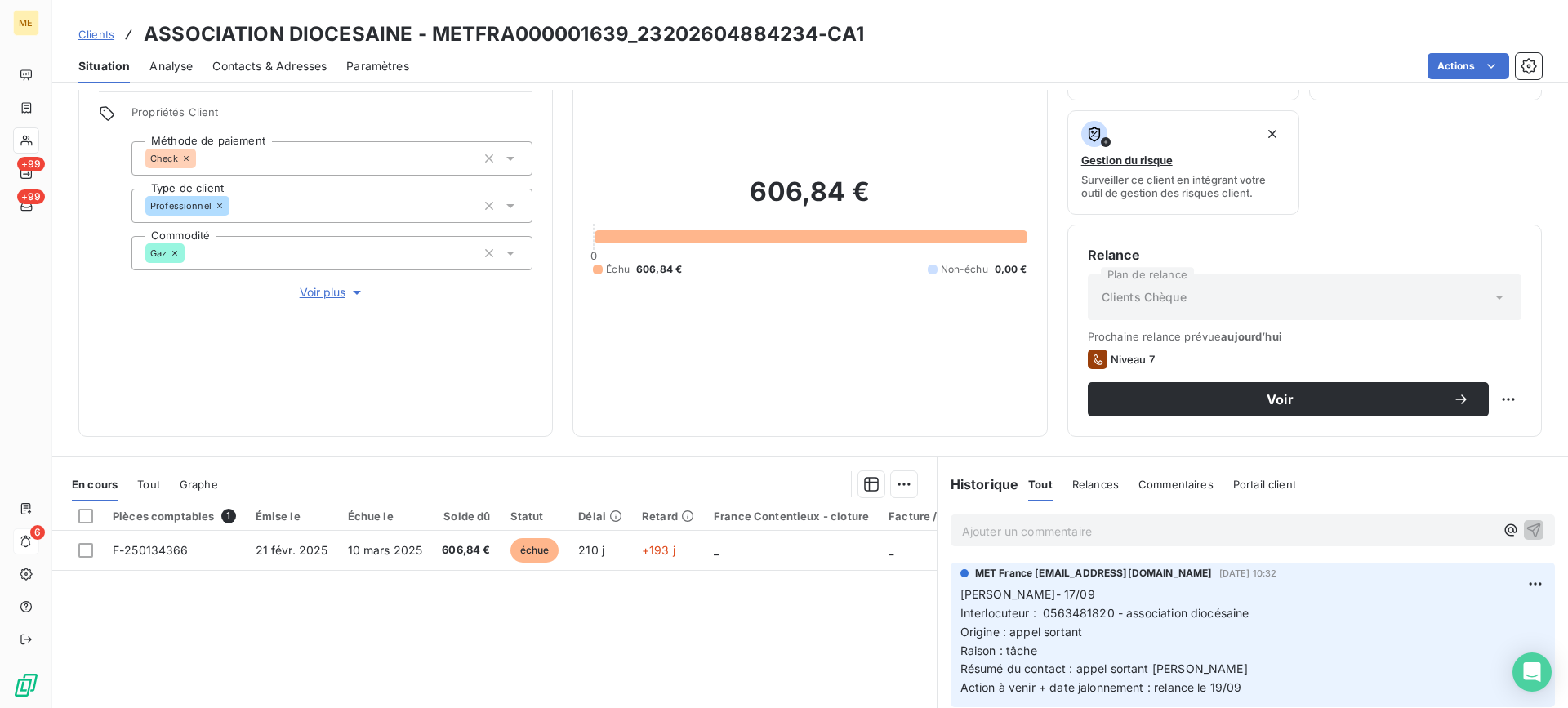
scroll to position [97, 0]
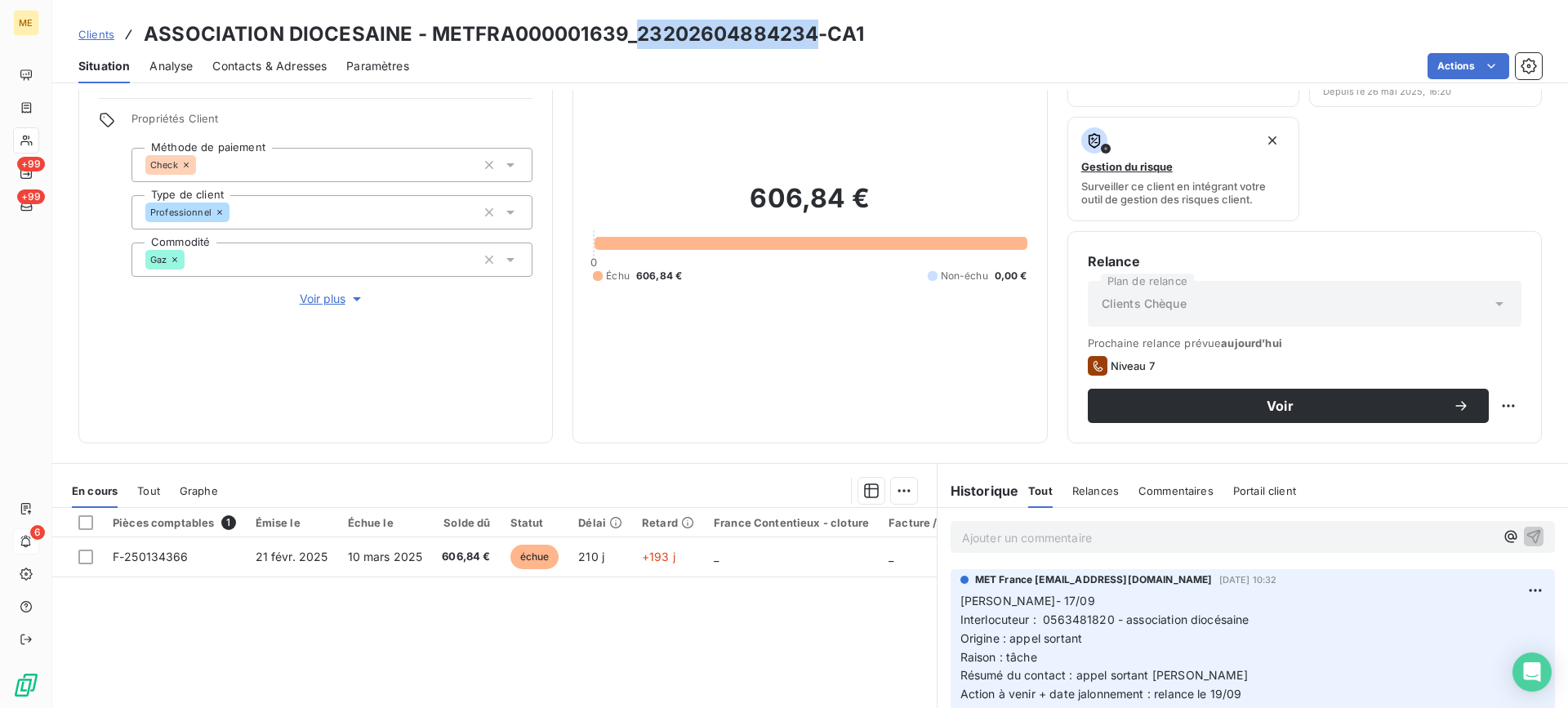
drag, startPoint x: 634, startPoint y: 35, endPoint x: 801, endPoint y: 38, distance: 167.0
click at [806, 38] on h3 "ASSOCIATION DIOCESAINE - METFRA000001639_23202604884234-CA1" at bounding box center [503, 34] width 720 height 29
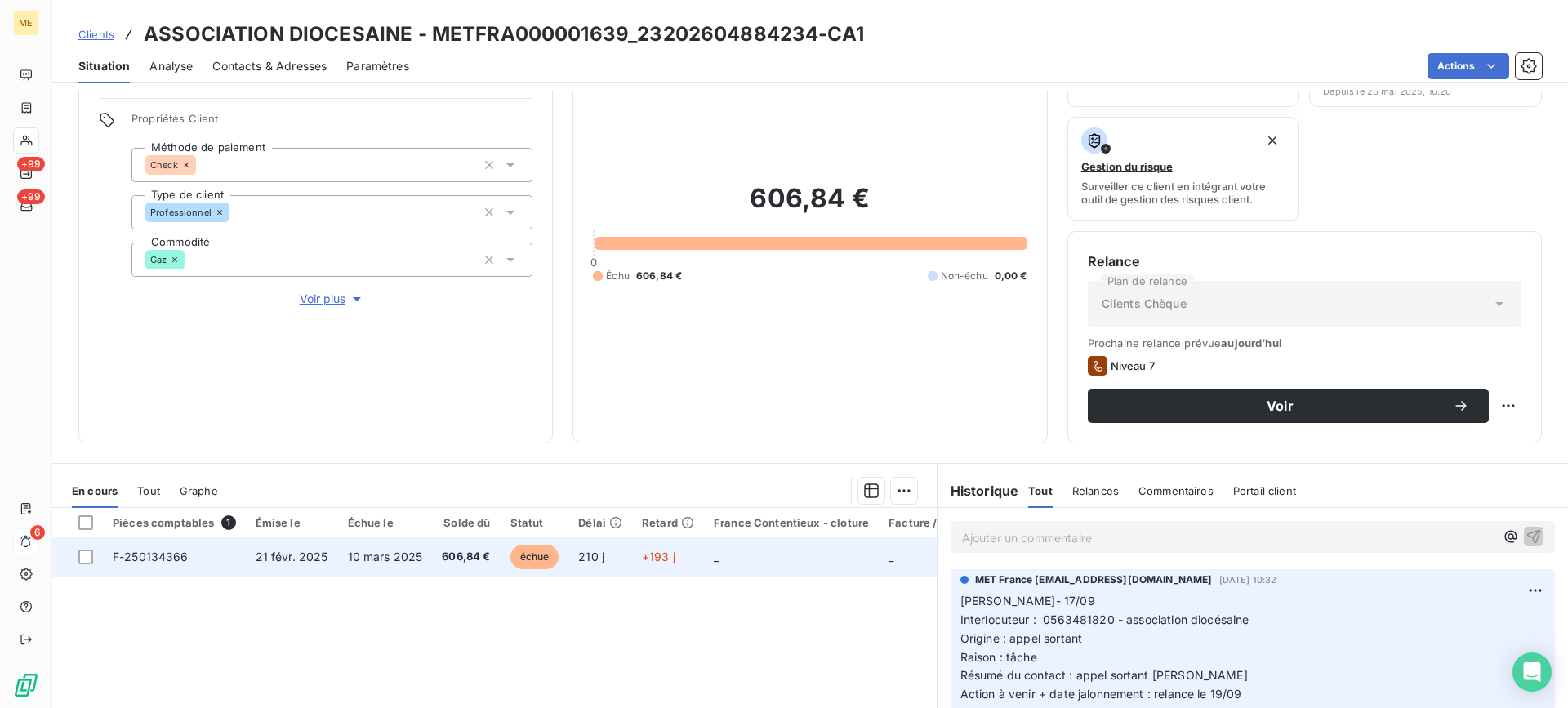
click at [186, 554] on span "F-250134366" at bounding box center [150, 556] width 76 height 14
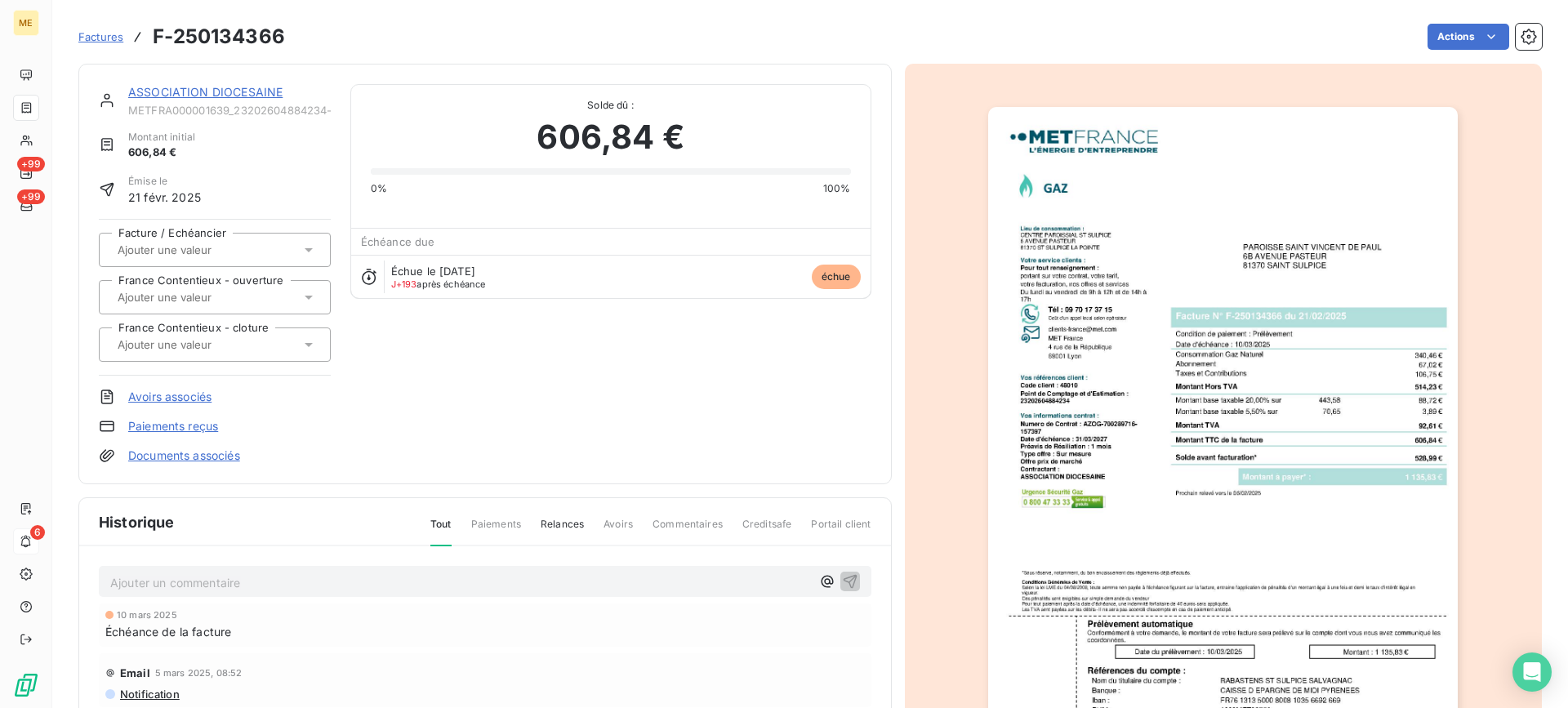
click at [138, 92] on link "ASSOCIATION DIOCESAINE" at bounding box center [204, 91] width 154 height 14
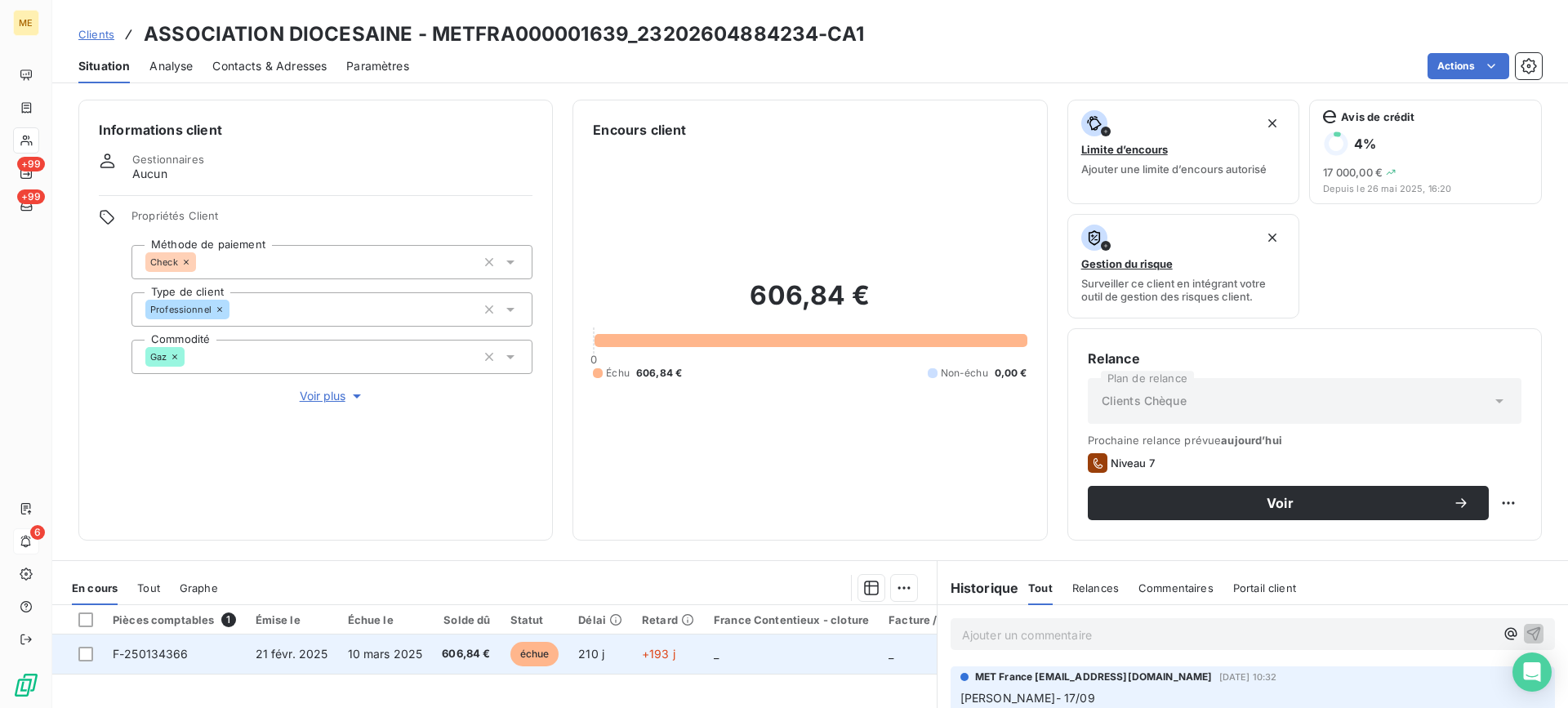
click at [424, 659] on td "10 mars 2025" at bounding box center [385, 653] width 95 height 39
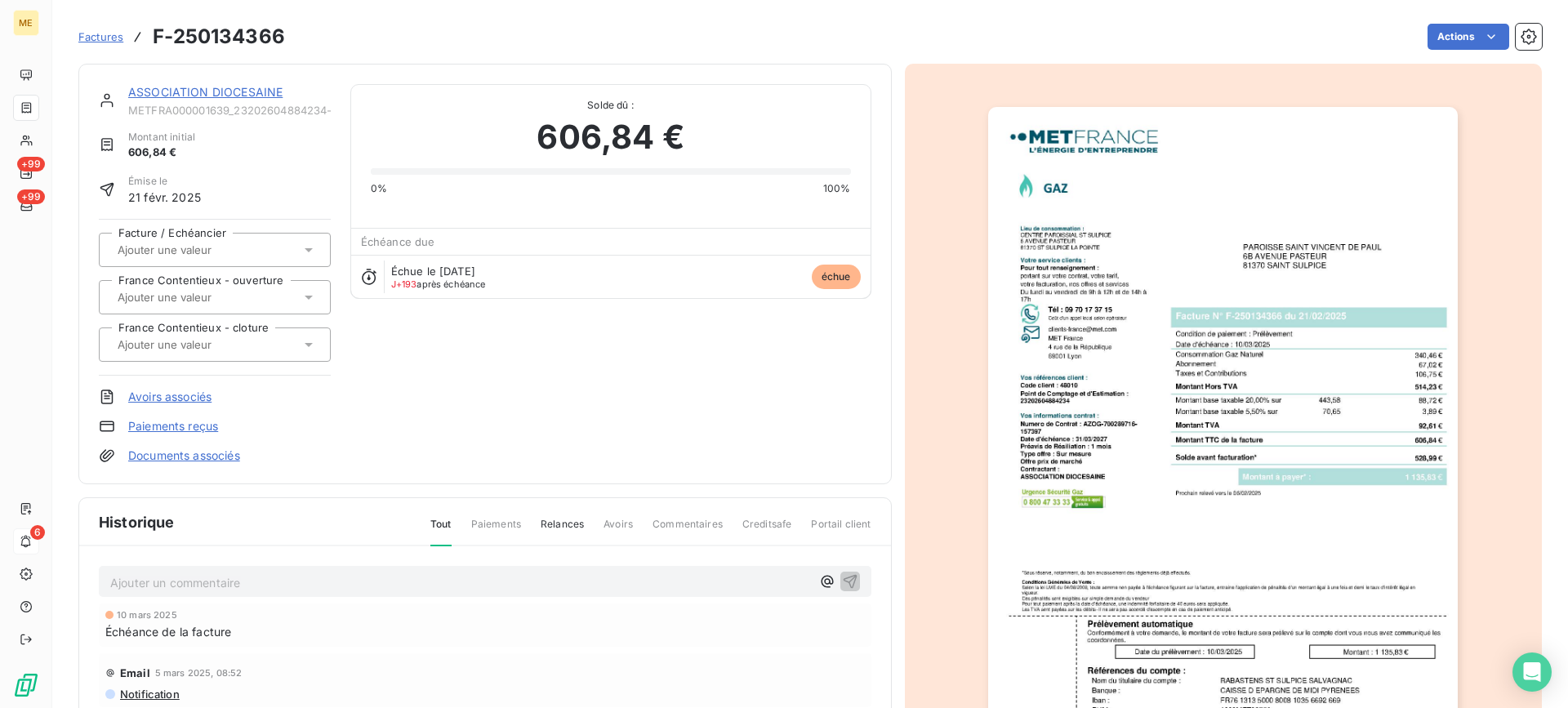
click at [224, 86] on link "ASSOCIATION DIOCESAINE" at bounding box center [204, 91] width 154 height 14
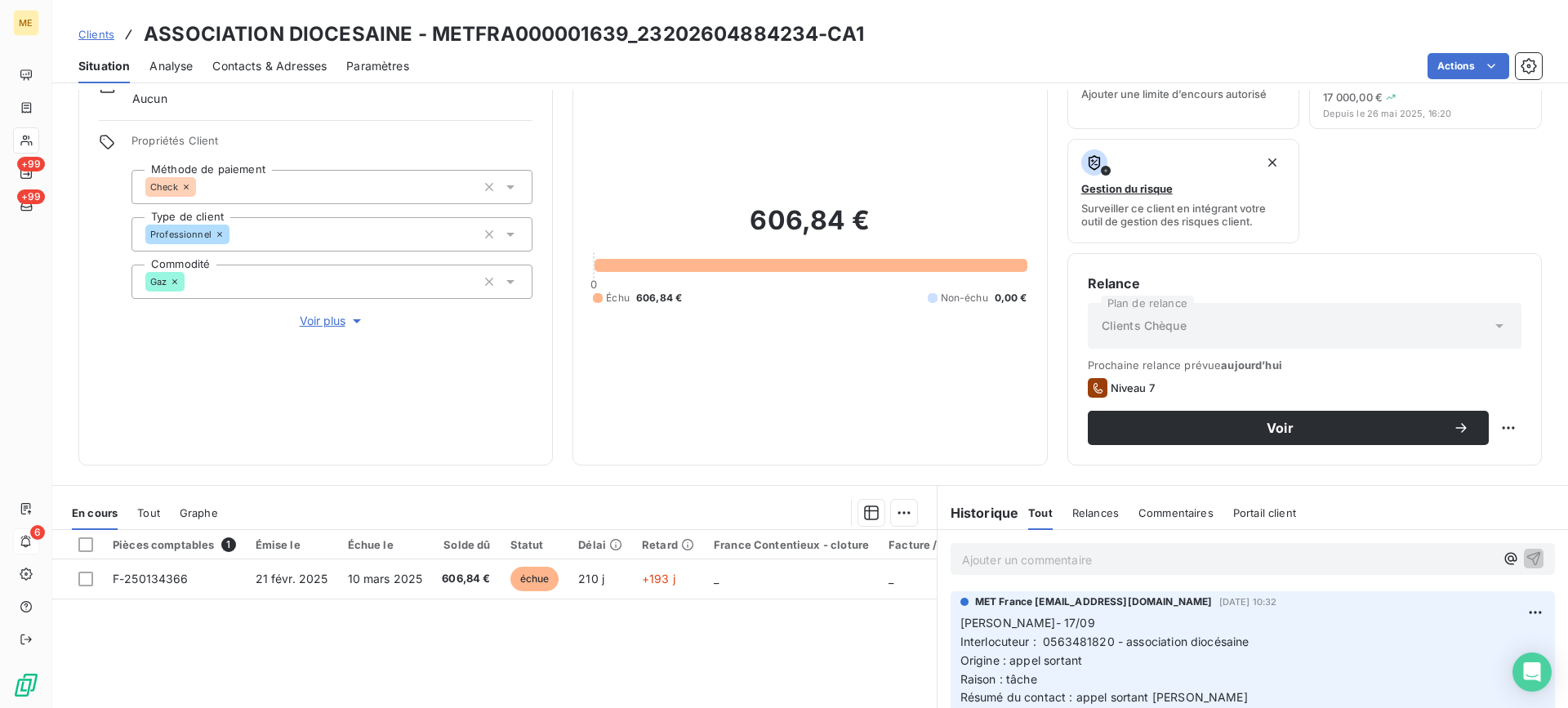
scroll to position [163, 0]
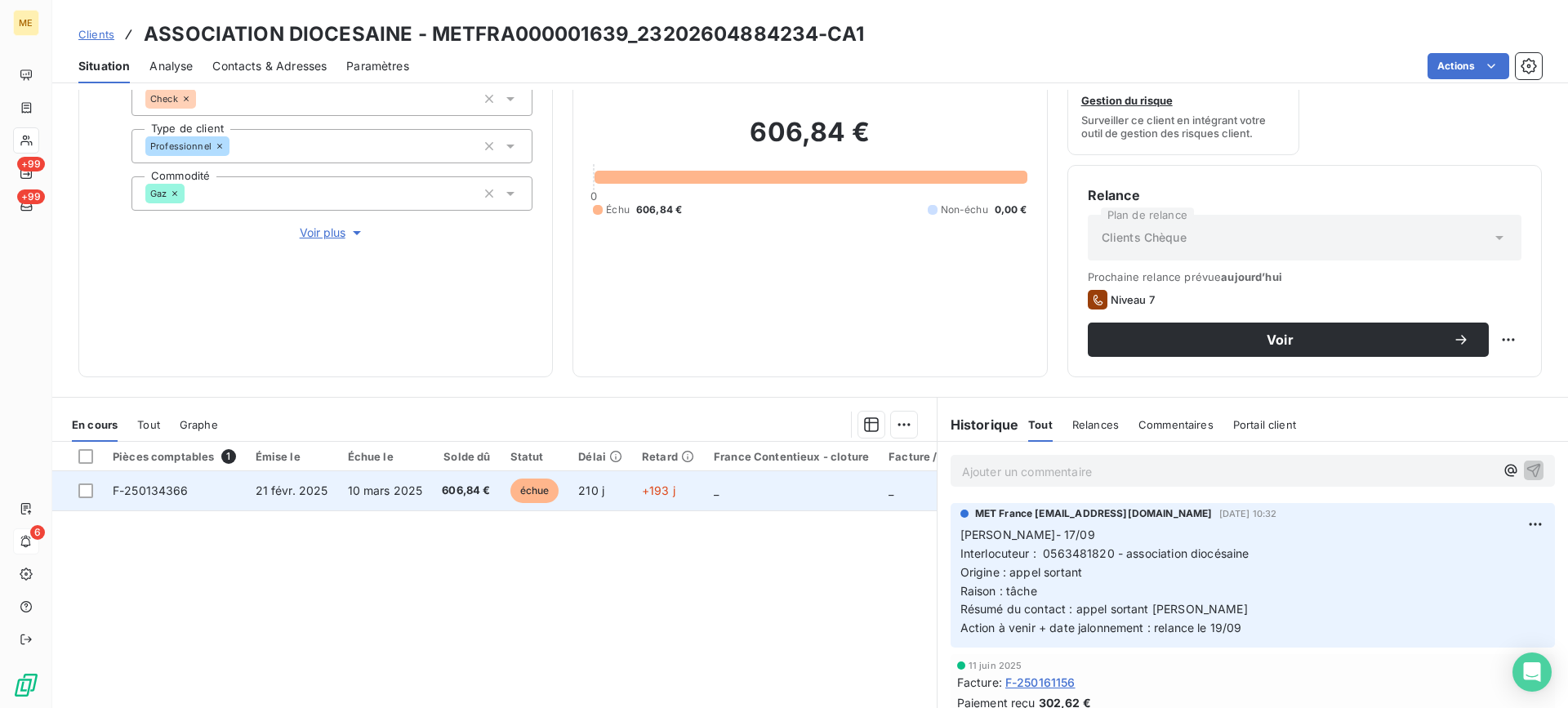
click at [295, 495] on span "21 févr. 2025" at bounding box center [292, 490] width 73 height 14
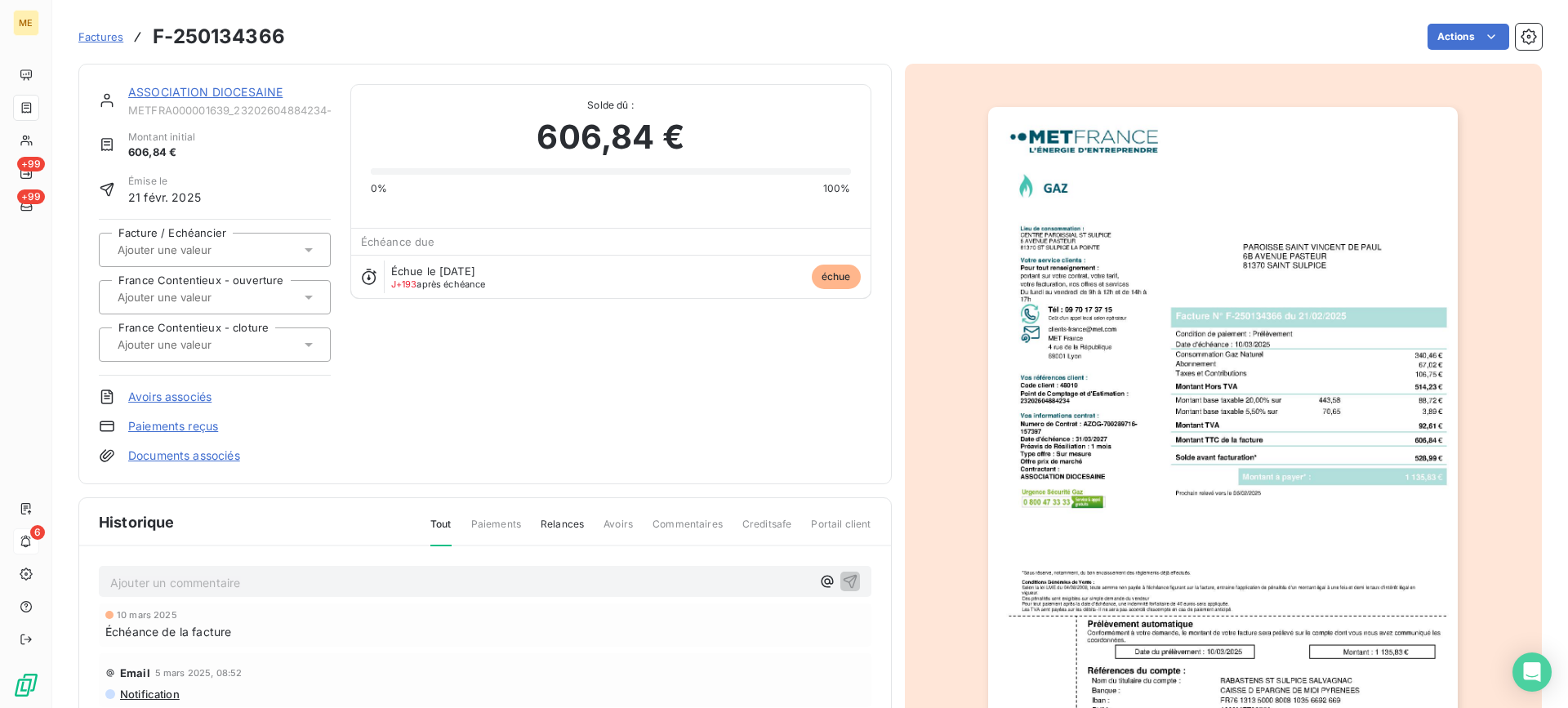
click at [171, 97] on link "ASSOCIATION DIOCESAINE" at bounding box center [204, 91] width 154 height 14
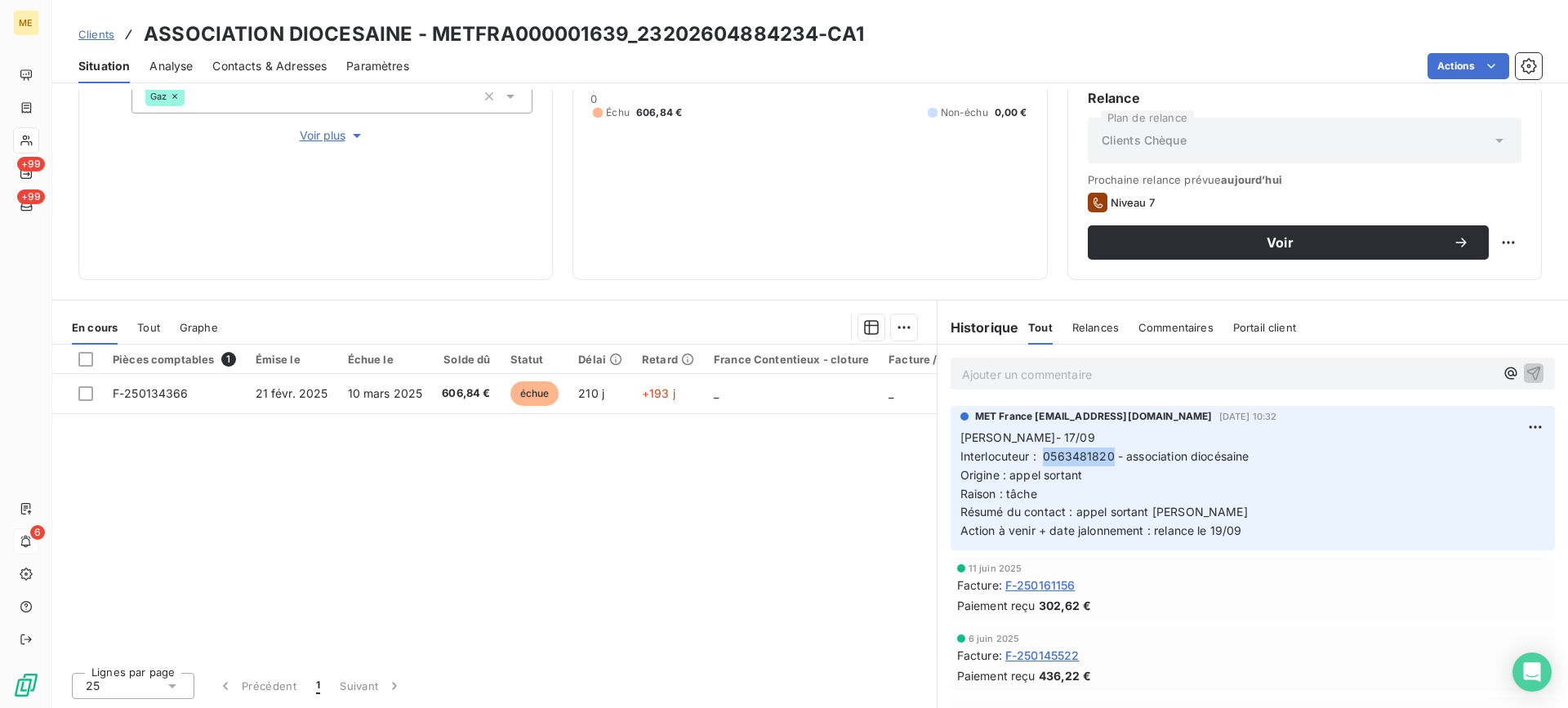
drag, startPoint x: 1035, startPoint y: 454, endPoint x: 1104, endPoint y: 449, distance: 69.2
click at [1104, 449] on span "Interlocuteur : 0563481820 - association diocésaine" at bounding box center [1104, 455] width 289 height 14
click at [1221, 221] on div "Prochaine relance prévue [DATE] Niveau 7 Voir" at bounding box center [1304, 216] width 434 height 87
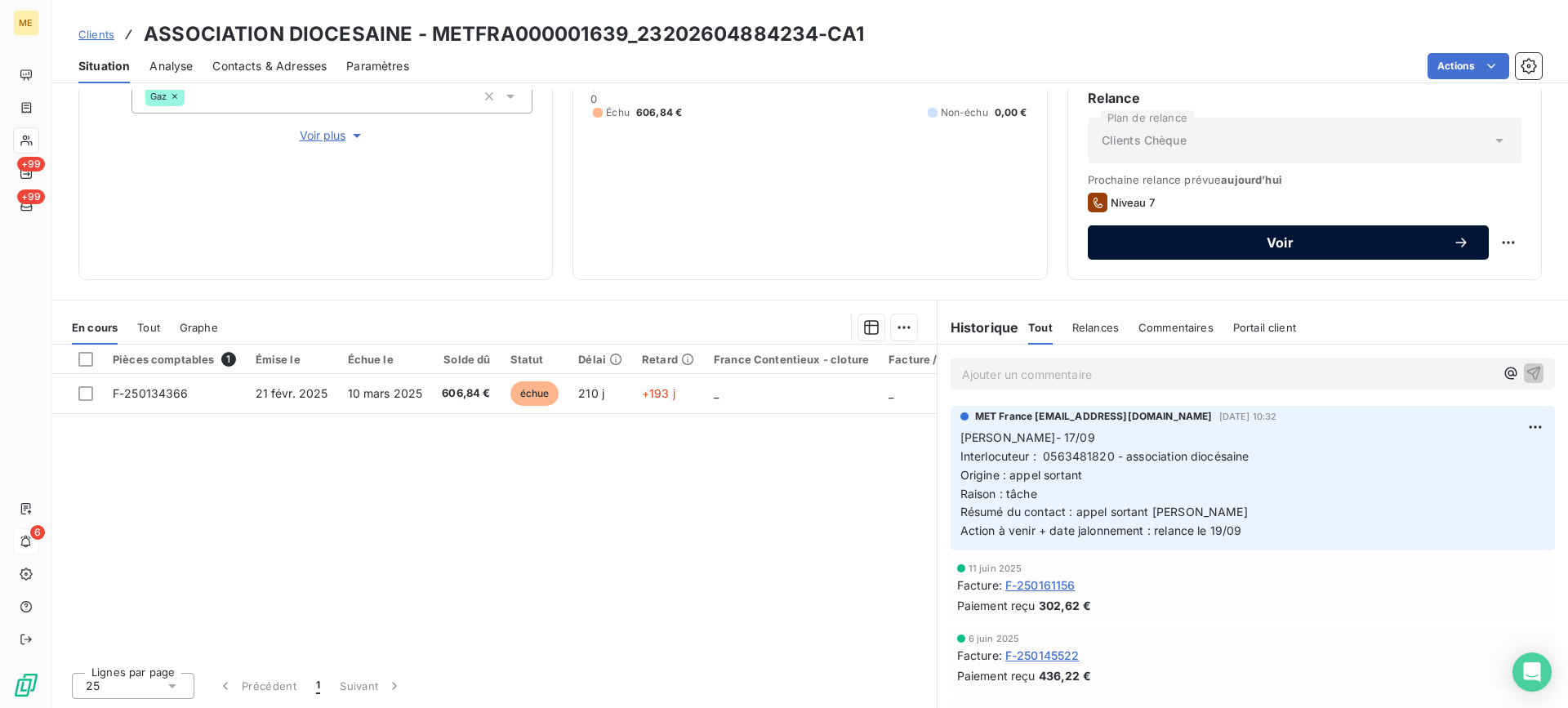
click at [1221, 237] on span "Voir" at bounding box center [1280, 243] width 345 height 13
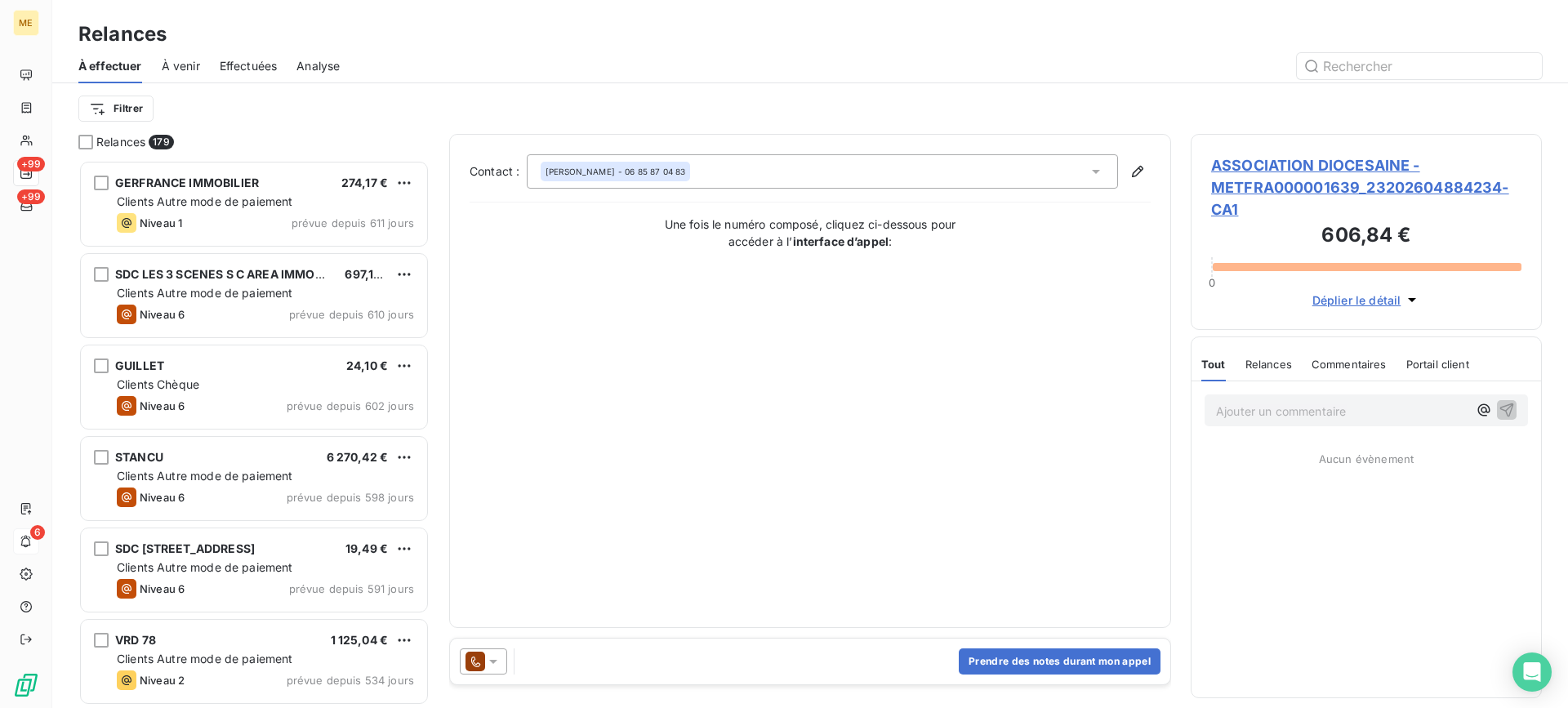
scroll to position [536, 339]
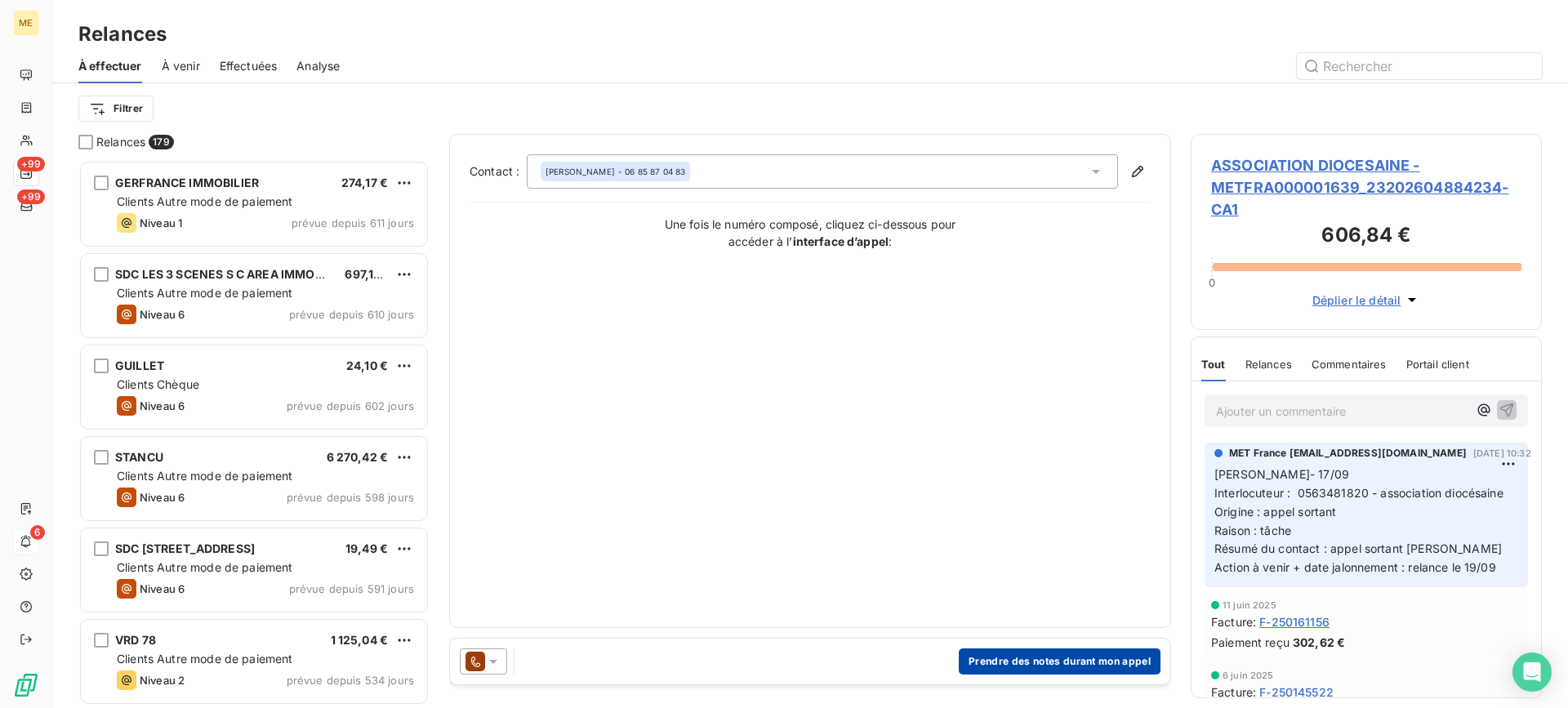
click at [1057, 654] on button "Prendre des notes durant mon appel" at bounding box center [1059, 661] width 202 height 26
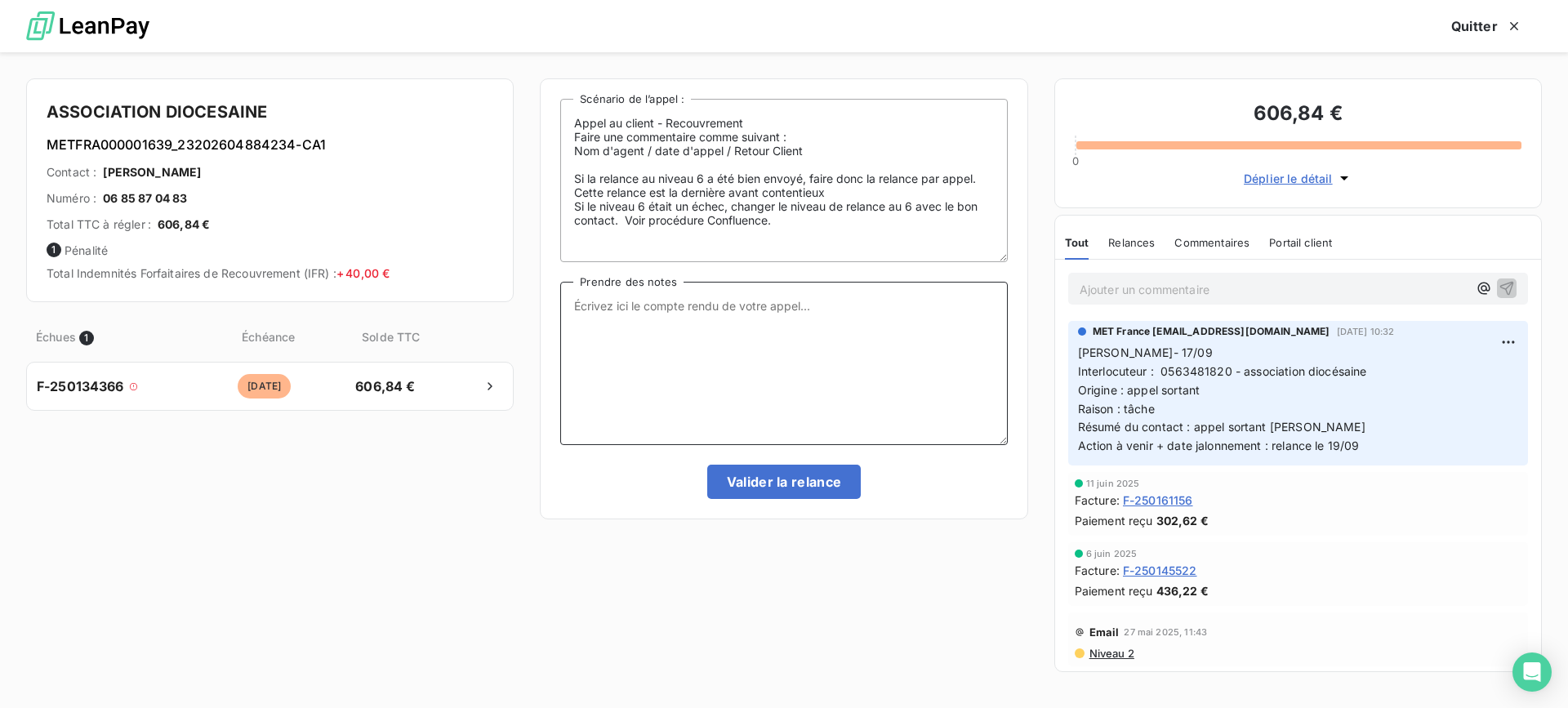
click at [895, 351] on textarea "Prendre des notes" at bounding box center [783, 363] width 446 height 163
paste textarea "[PERSON_NAME]- date Interlocuteur : Origine : [PERSON_NAME] : Résumé du contact…"
click at [734, 307] on textarea "[PERSON_NAME]- date Interlocuteur : Origine : [PERSON_NAME] : Résumé du contact…" at bounding box center [783, 363] width 446 height 163
click at [732, 323] on textarea "[PERSON_NAME]- 19/09 Interlocuteur : Origine : [PERSON_NAME] : Résumé du contac…" at bounding box center [783, 363] width 446 height 163
click at [788, 302] on textarea "[PERSON_NAME]- 19/09 Interlocuteur : Origine : [PERSON_NAME] : Résumé du contac…" at bounding box center [783, 363] width 446 height 163
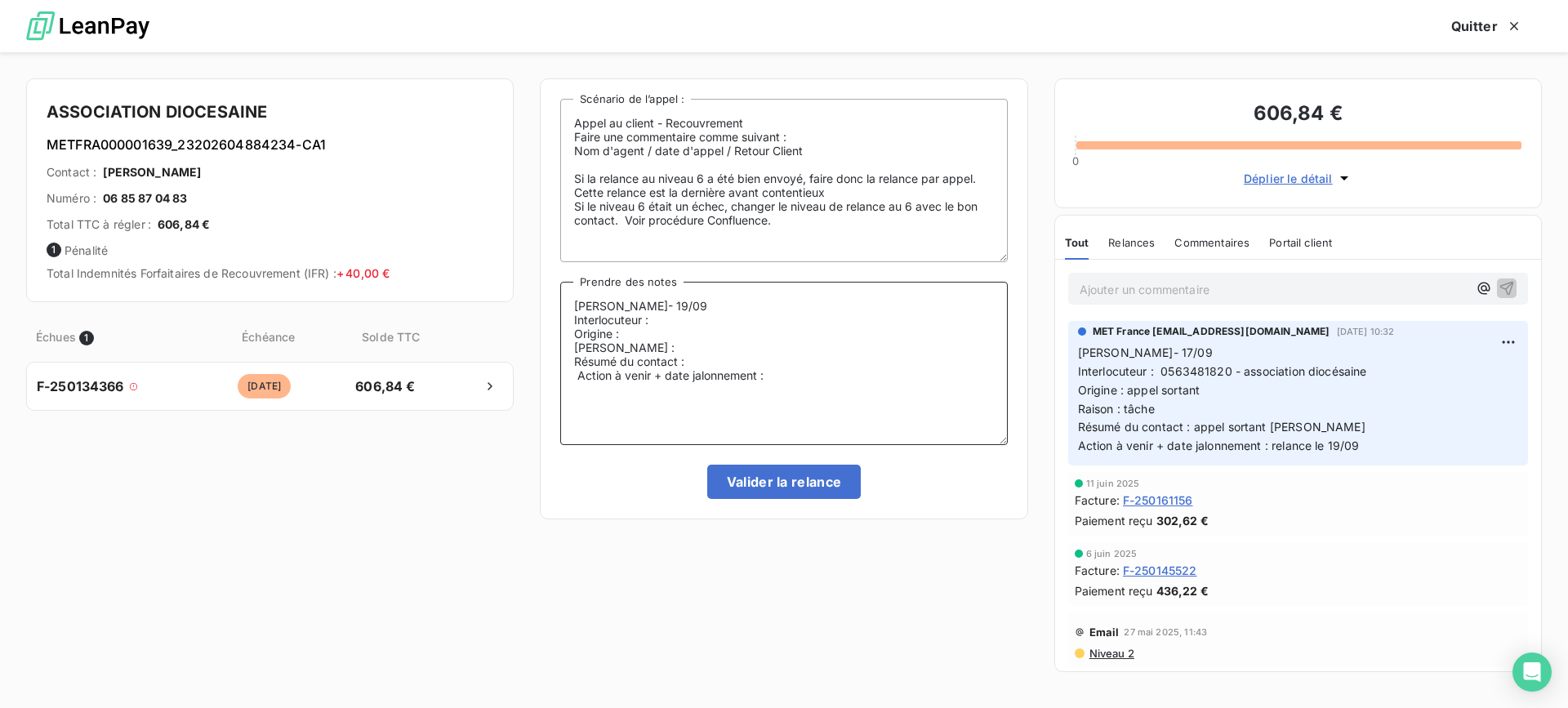
click at [761, 315] on textarea "[PERSON_NAME]- 19/09 Interlocuteur : Origine : [PERSON_NAME] : Résumé du contac…" at bounding box center [783, 363] width 446 height 163
paste textarea "[EMAIL_ADDRESS][DOMAIN_NAME] - Mme Coels - 0563481820 - Chèque"
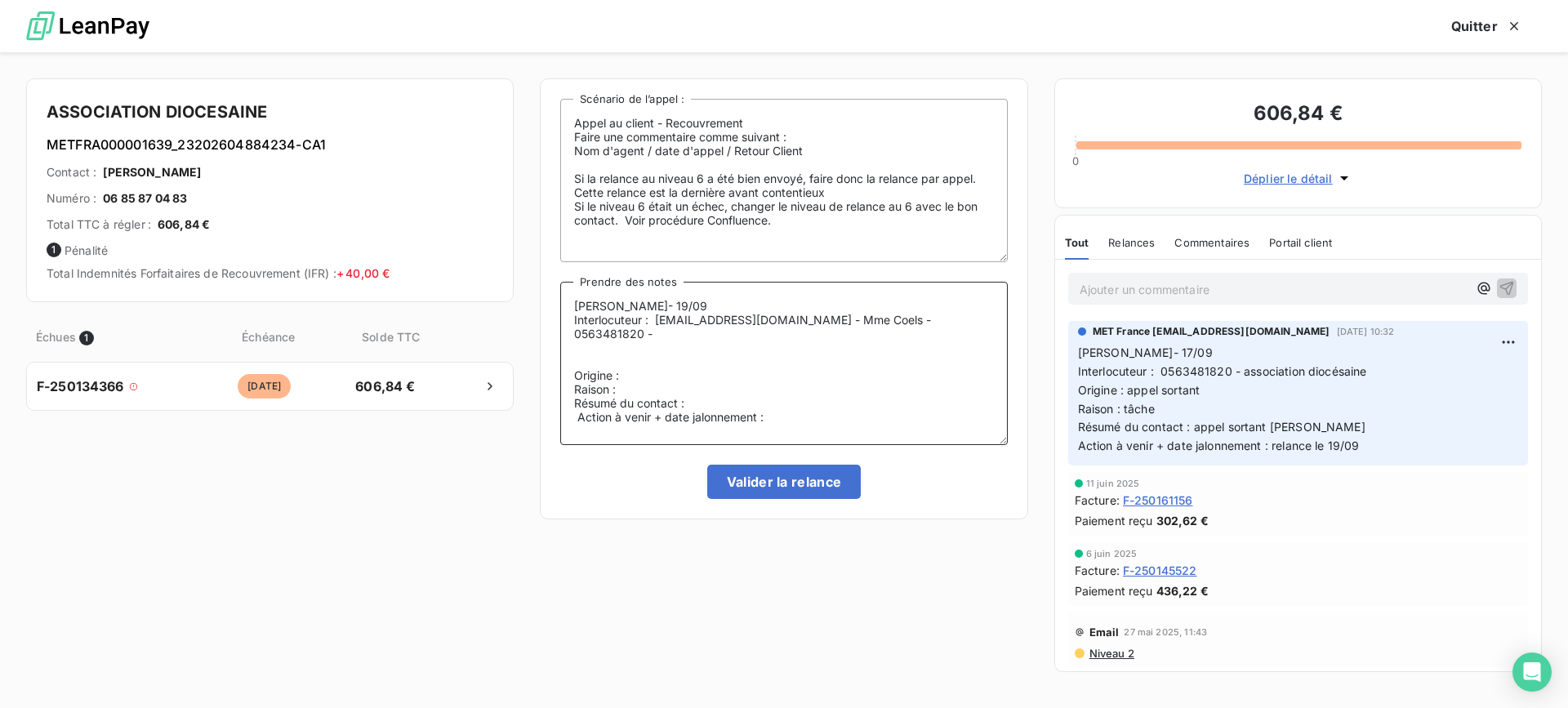
click at [575, 373] on textarea "[PERSON_NAME]- 19/09 Interlocuteur : [EMAIL_ADDRESS][DOMAIN_NAME] - Mme Coels -…" at bounding box center [783, 363] width 446 height 163
click at [632, 356] on textarea "[PERSON_NAME]- 19/09 Interlocuteur : [EMAIL_ADDRESS][DOMAIN_NAME] - Mme Coels -…" at bounding box center [783, 363] width 446 height 163
click at [643, 346] on textarea "[PERSON_NAME]- 19/09 Interlocuteur : [EMAIL_ADDRESS][DOMAIN_NAME] - Mme Coels -…" at bounding box center [783, 363] width 446 height 163
click at [630, 360] on textarea "[PERSON_NAME]- 19/09 Interlocuteur : [EMAIL_ADDRESS][DOMAIN_NAME] - Mme Coels -…" at bounding box center [783, 363] width 446 height 163
click at [720, 368] on textarea "[PERSON_NAME]- 19/09 Interlocuteur : [EMAIL_ADDRESS][DOMAIN_NAME] - Mme Coels -…" at bounding box center [783, 363] width 446 height 163
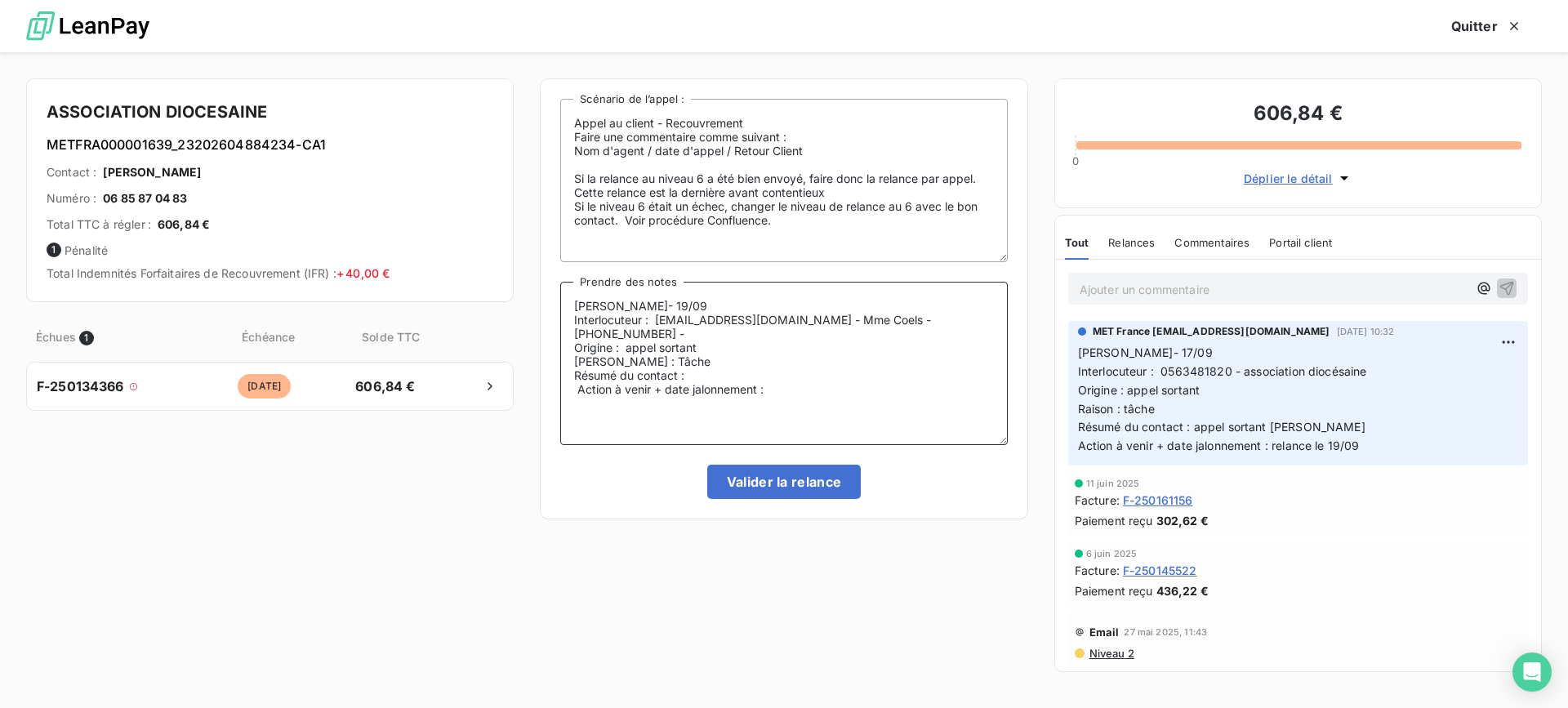
click at [720, 368] on textarea "[PERSON_NAME]- 19/09 Interlocuteur : [EMAIL_ADDRESS][DOMAIN_NAME] - Mme Coels -…" at bounding box center [783, 363] width 446 height 163
click at [723, 375] on textarea "[PERSON_NAME]- 19/09 Interlocuteur : [EMAIL_ADDRESS][DOMAIN_NAME] - Mme Coels -…" at bounding box center [783, 363] width 446 height 163
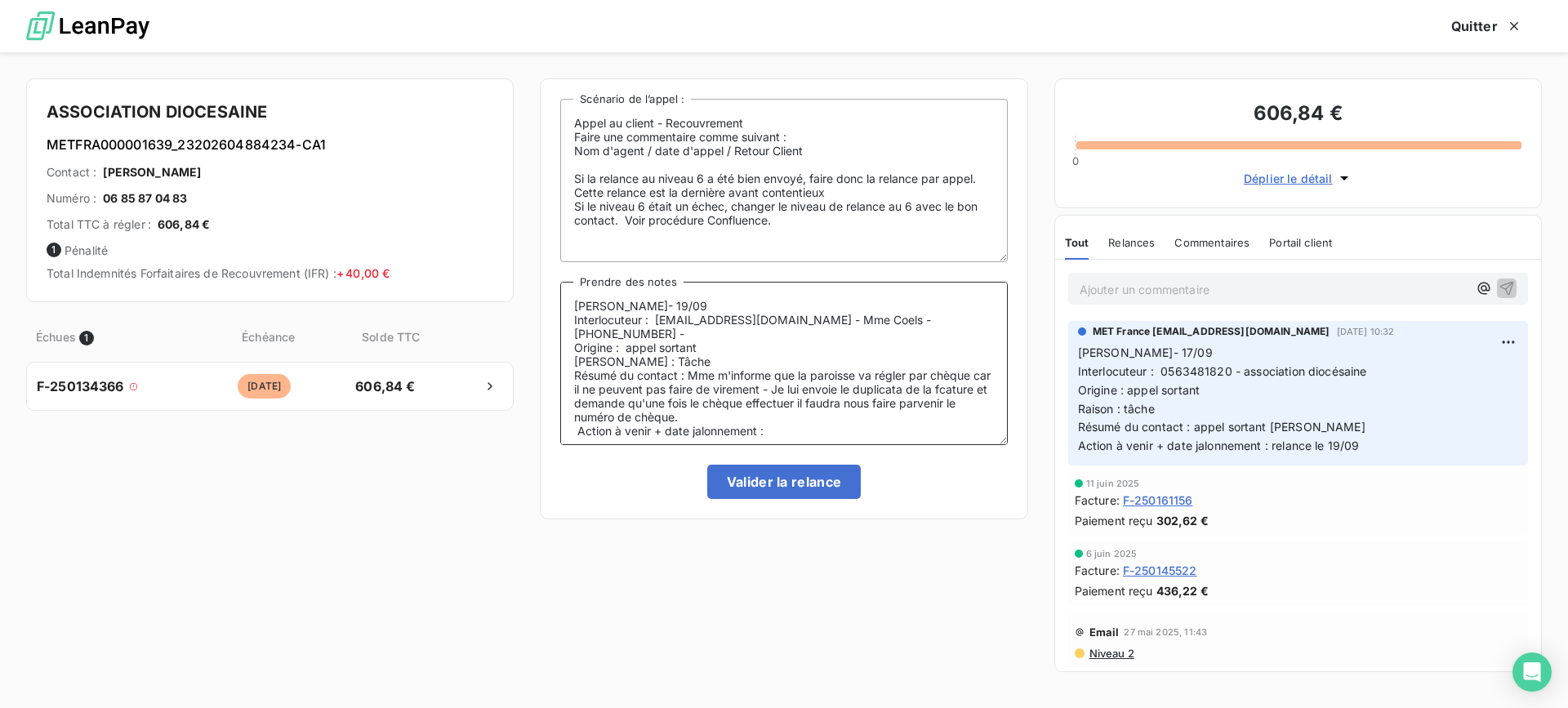
click at [611, 394] on textarea "[PERSON_NAME]- 19/09 Interlocuteur : [EMAIL_ADDRESS][DOMAIN_NAME] - Mme Coels -…" at bounding box center [783, 363] width 446 height 163
click at [0, 0] on lt-span "il s ne peuvent" at bounding box center [0, 0] width 0 height 0
click at [580, 389] on textarea "[PERSON_NAME]- 19/09 Interlocuteur : [EMAIL_ADDRESS][DOMAIN_NAME] - Mme Coels -…" at bounding box center [783, 363] width 446 height 163
click at [0, 0] on lt-span ", car" at bounding box center [0, 0] width 0 height 0
click at [597, 411] on textarea "[PERSON_NAME]- 19/09 Interlocuteur : [EMAIL_ADDRESS][DOMAIN_NAME] - Mme Coels -…" at bounding box center [783, 363] width 446 height 163
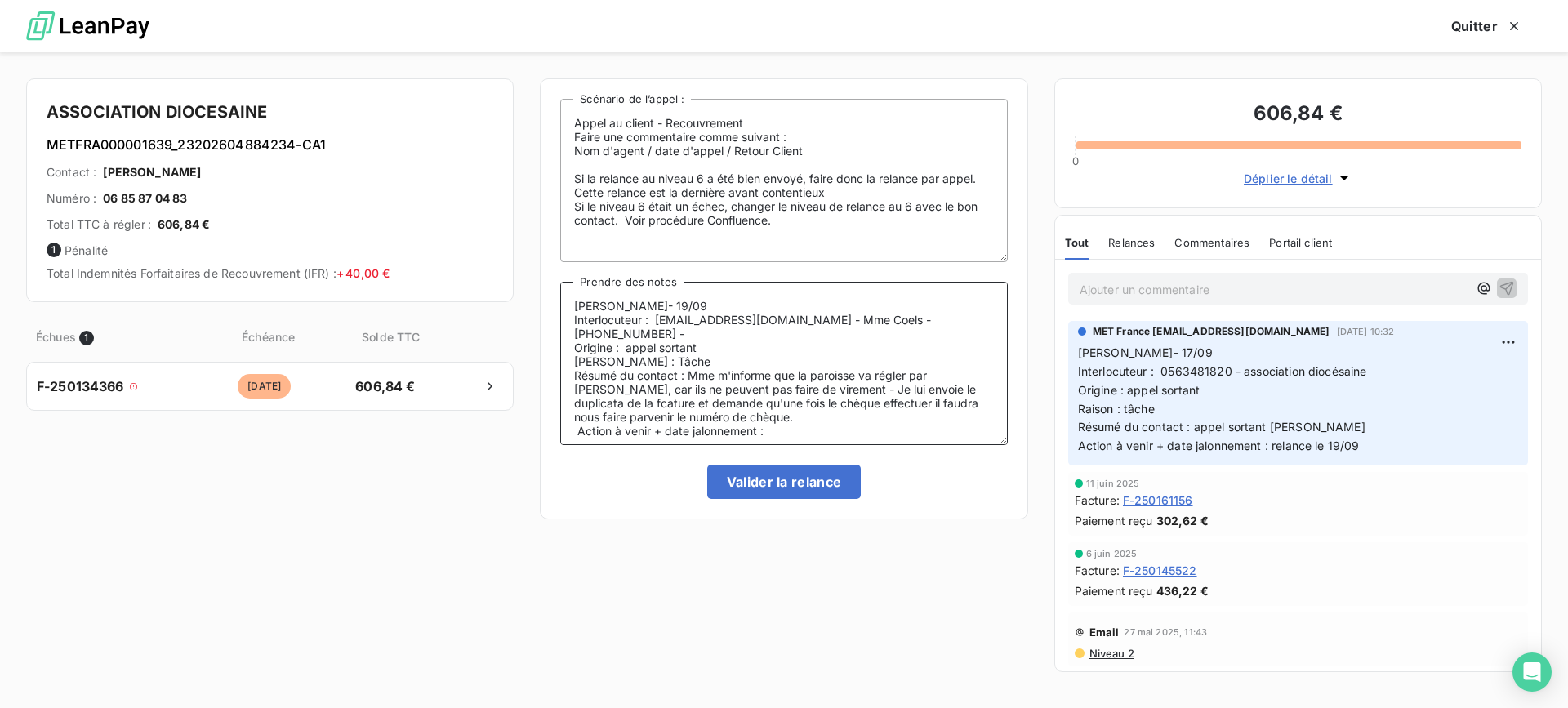
click at [577, 410] on textarea "[PERSON_NAME]- 19/09 Interlocuteur : [EMAIL_ADDRESS][DOMAIN_NAME] - Mme Coels -…" at bounding box center [783, 363] width 446 height 163
click at [0, 0] on lt-div "Faute de frappe possible trouvée. f ac ture facturé Ignorer" at bounding box center [0, 0] width 0 height 0
click at [0, 0] on lt-strong "ac" at bounding box center [0, 0] width 0 height 0
click at [838, 402] on textarea "[PERSON_NAME]- 19/09 Interlocuteur : [EMAIL_ADDRESS][DOMAIN_NAME] - Mme Coels -…" at bounding box center [783, 363] width 446 height 163
click at [0, 0] on lt-span "effectu é" at bounding box center [0, 0] width 0 height 0
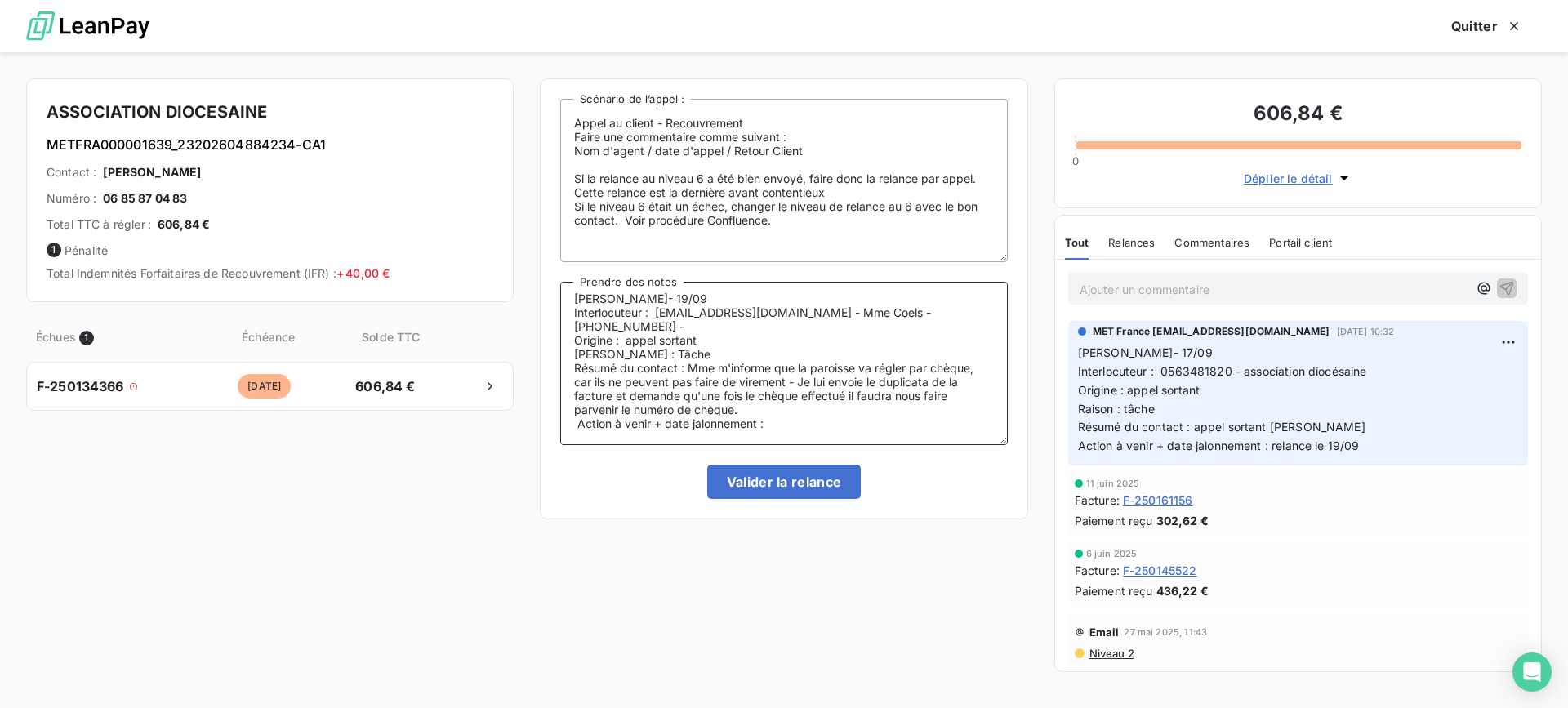
scroll to position [10, 0]
click at [812, 419] on textarea "[PERSON_NAME]- 19/09 Interlocuteur : [EMAIL_ADDRESS][DOMAIN_NAME] - Mme Coels -…" at bounding box center [783, 363] width 446 height 163
type textarea "[PERSON_NAME]- 19/09 Interlocuteur : [EMAIL_ADDRESS][DOMAIN_NAME] - Mme Coels -…"
click at [734, 477] on button "Valider la relance" at bounding box center [784, 482] width 154 height 35
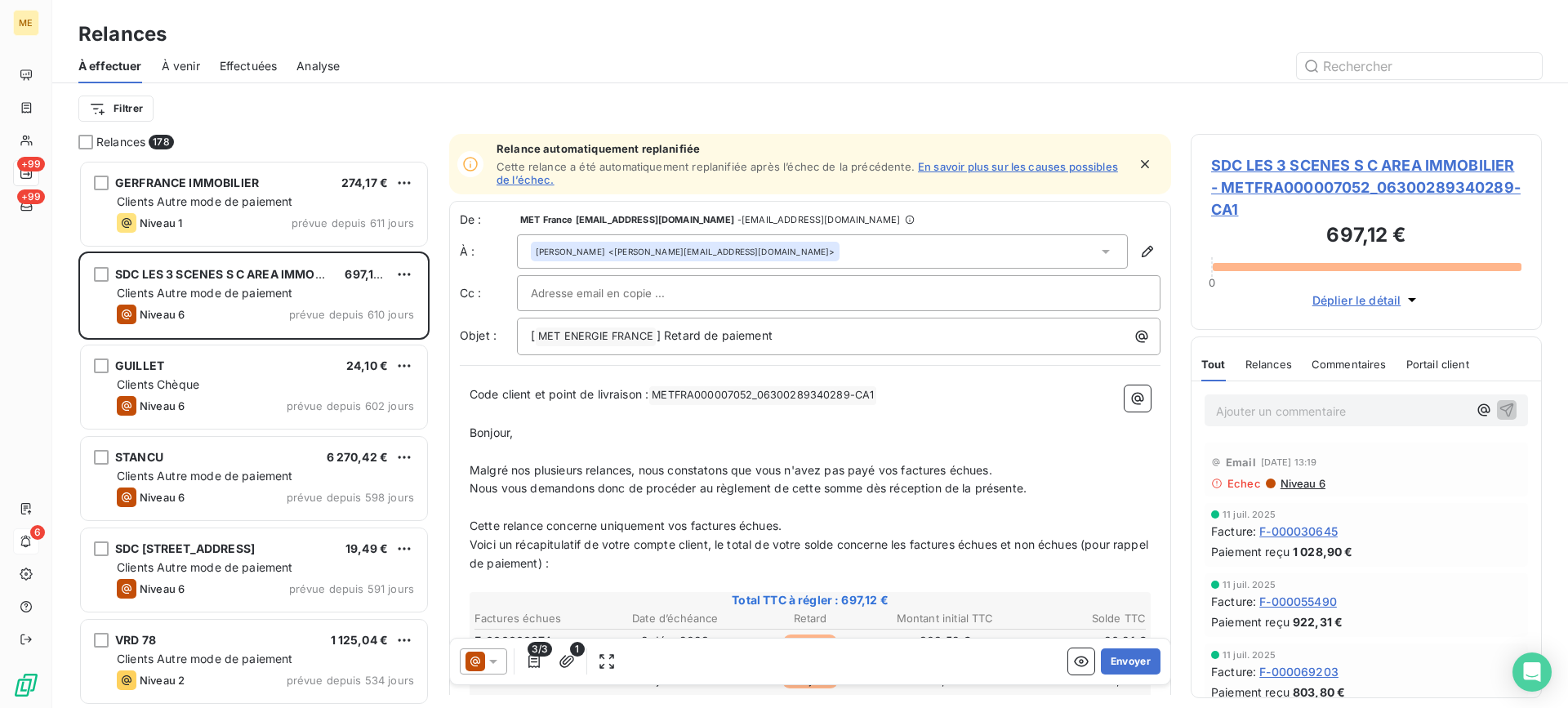
click at [221, 95] on div "Filtrer" at bounding box center [810, 109] width 1463 height 31
click at [256, 63] on span "Effectuées" at bounding box center [249, 67] width 58 height 16
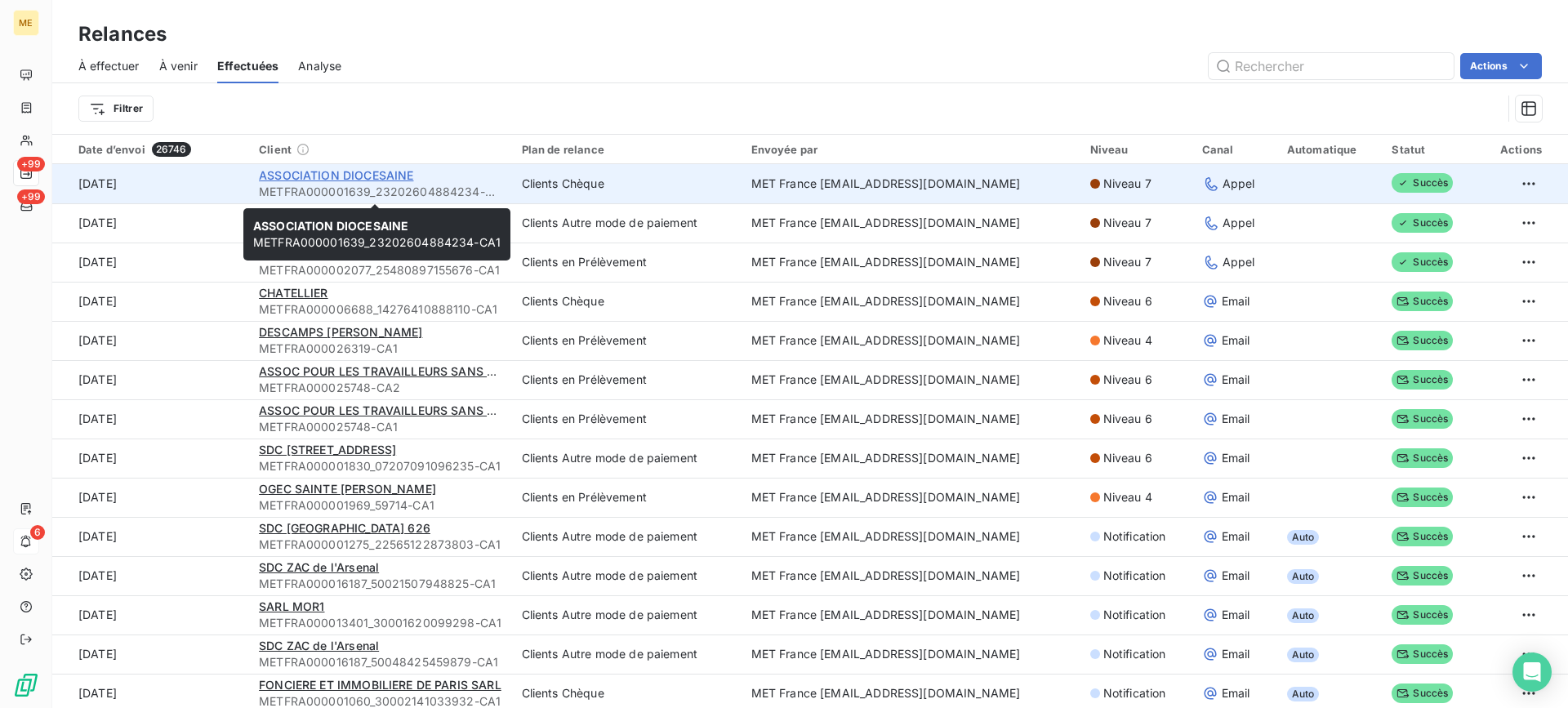
click at [364, 177] on span "ASSOCIATION DIOCESAINE" at bounding box center [336, 174] width 154 height 14
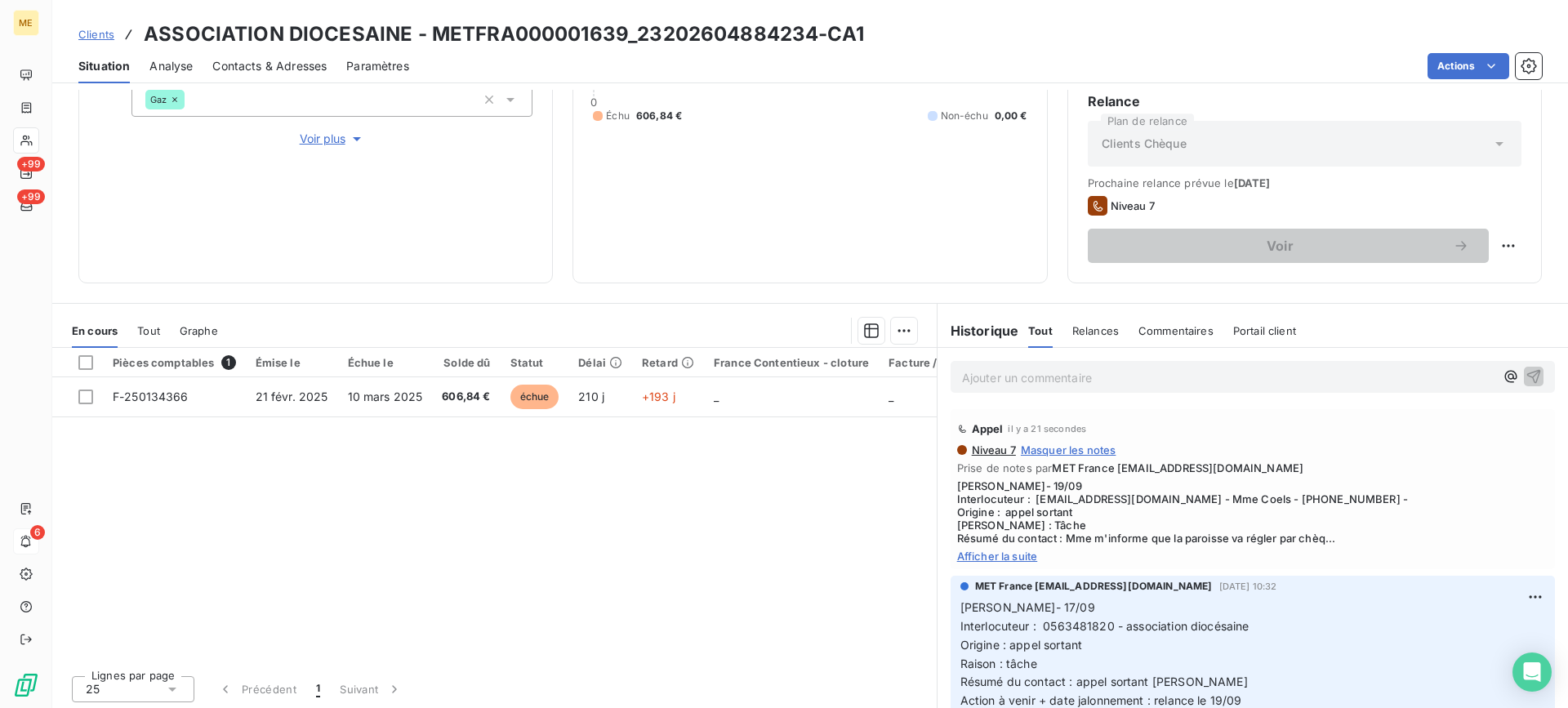
scroll to position [260, 0]
click at [1483, 236] on html "ME +99 +99 6 Clients ASSOCIATION DIOCESAINE - METFRA000001639_23202604884234-CA…" at bounding box center [784, 354] width 1568 height 708
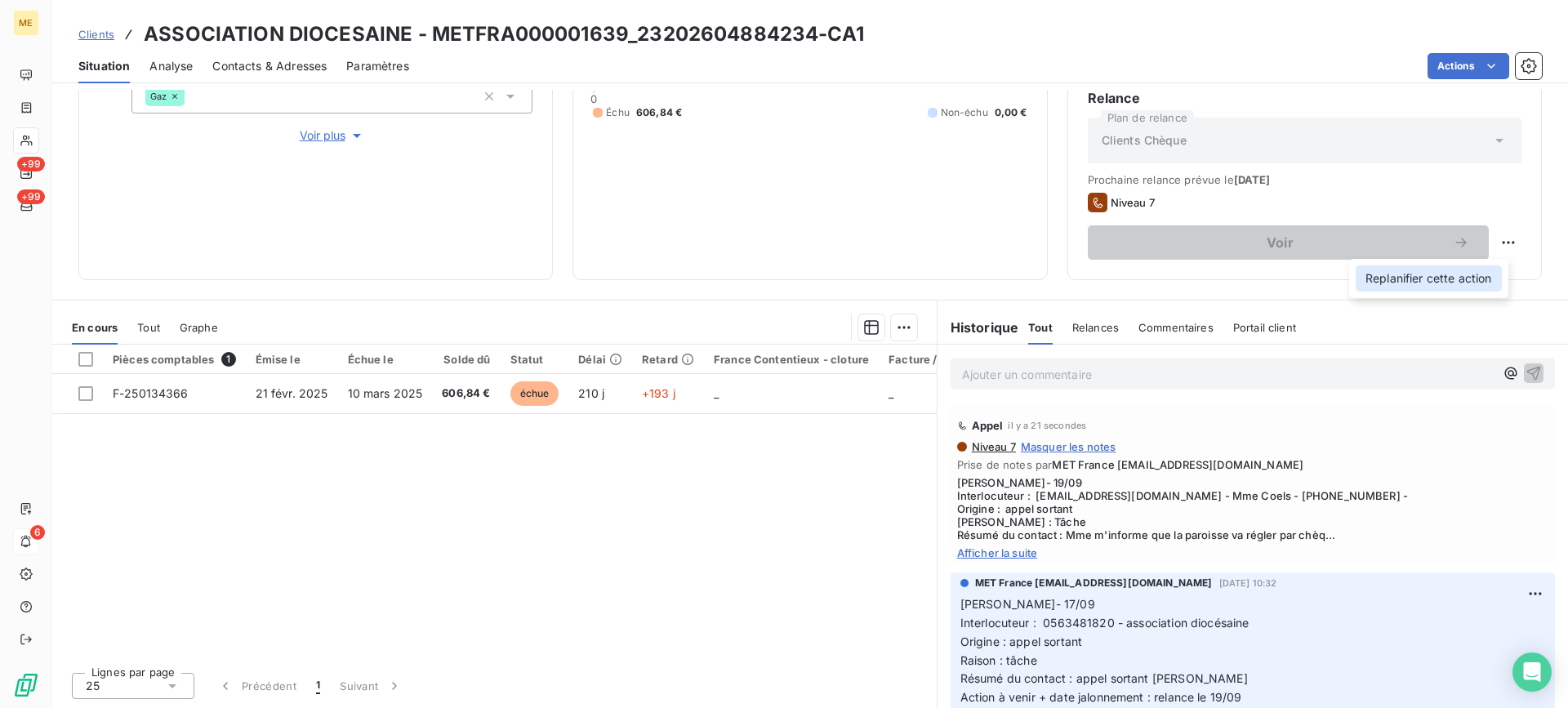
click at [1467, 269] on div "Replanifier cette action" at bounding box center [1428, 278] width 146 height 26
select select "8"
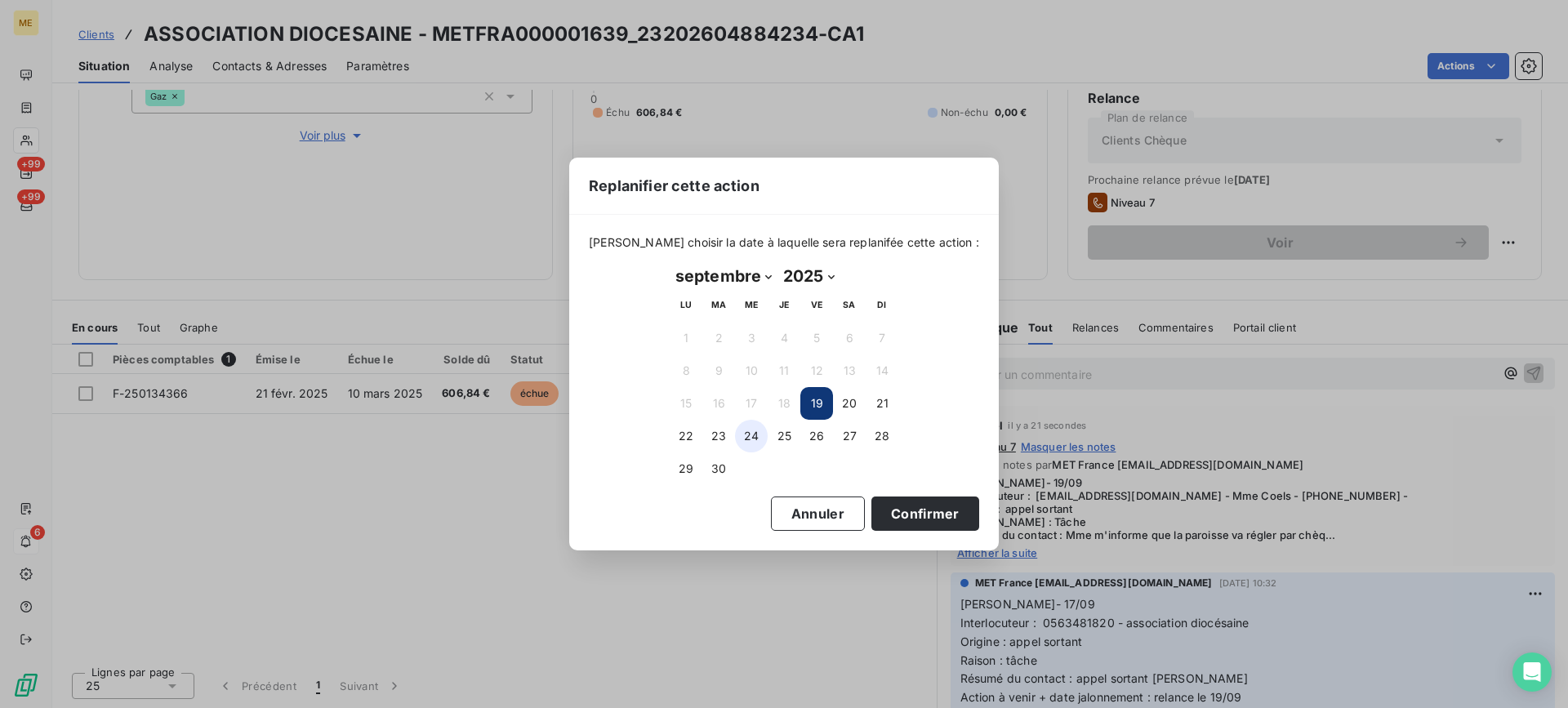
click at [758, 437] on button "24" at bounding box center [751, 436] width 33 height 33
click at [889, 519] on button "Confirmer" at bounding box center [925, 514] width 108 height 35
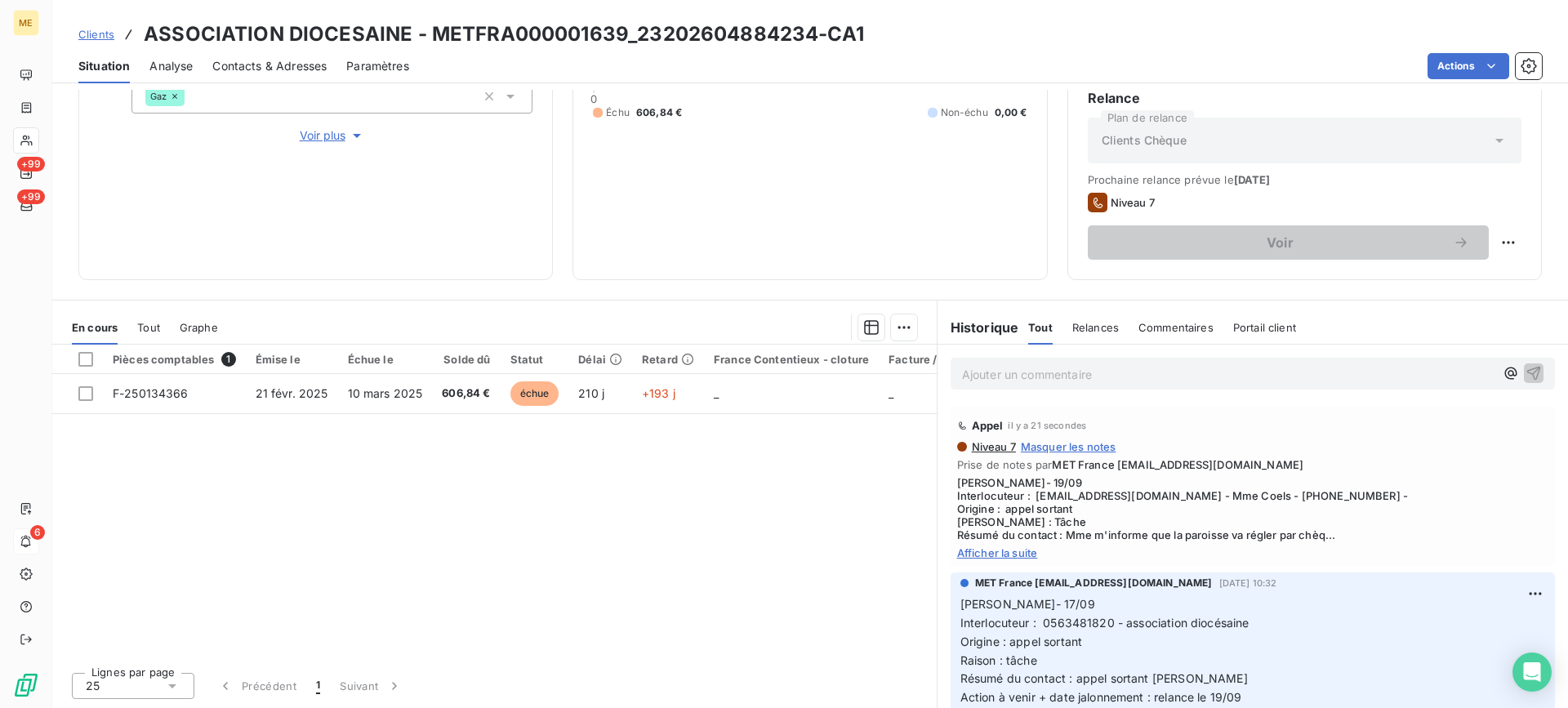
click at [1027, 555] on span "Afficher la suite" at bounding box center [1252, 552] width 591 height 13
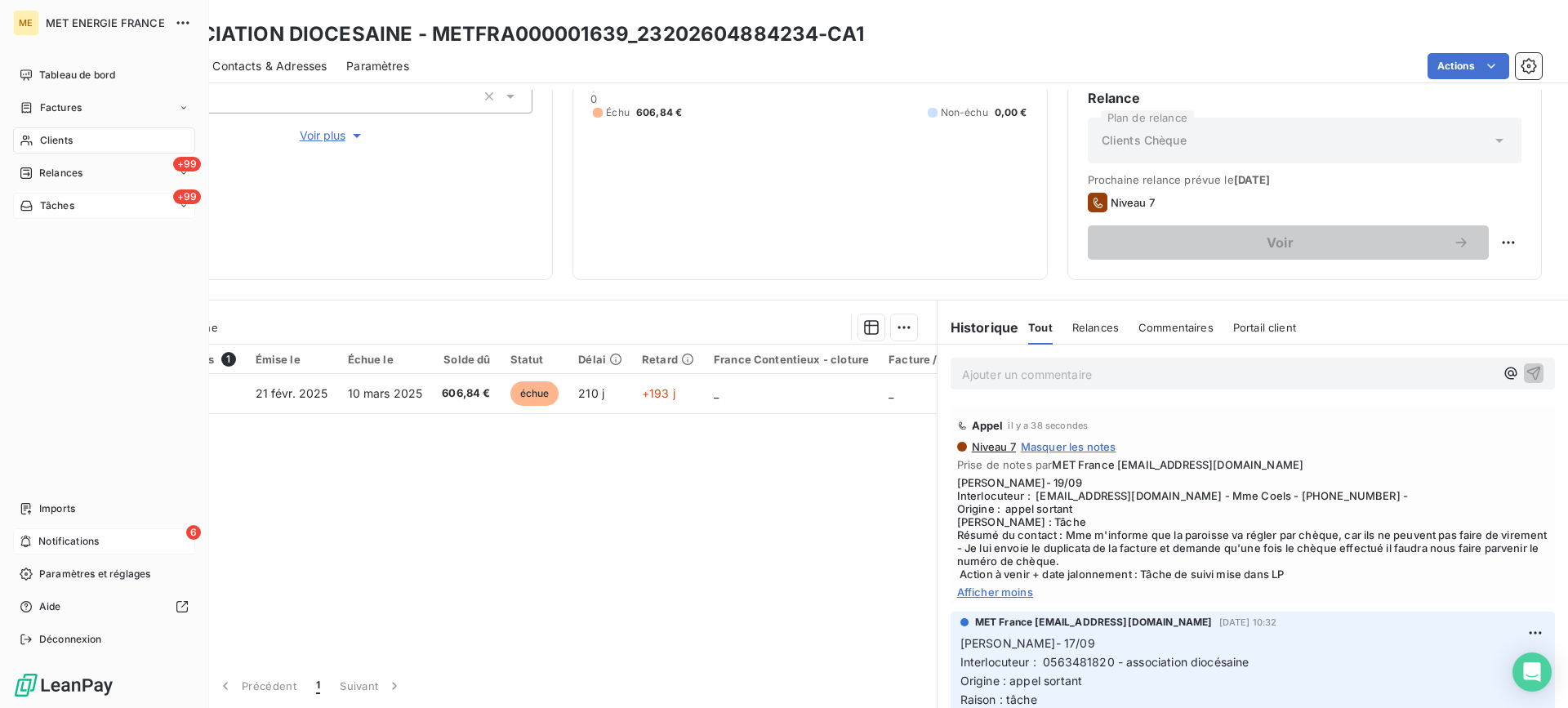
click at [135, 195] on div "+99 Tâches" at bounding box center [103, 205] width 182 height 26
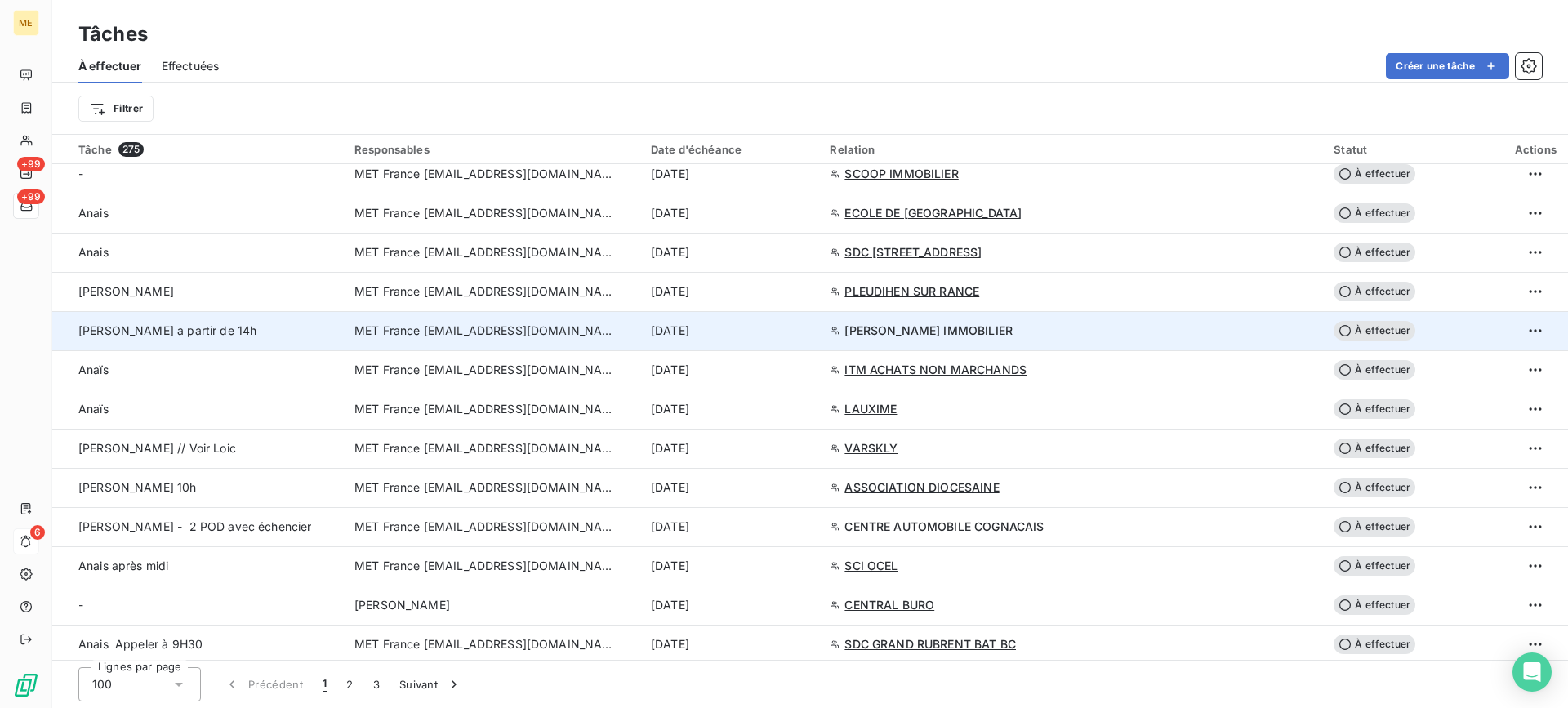
scroll to position [1388, 0]
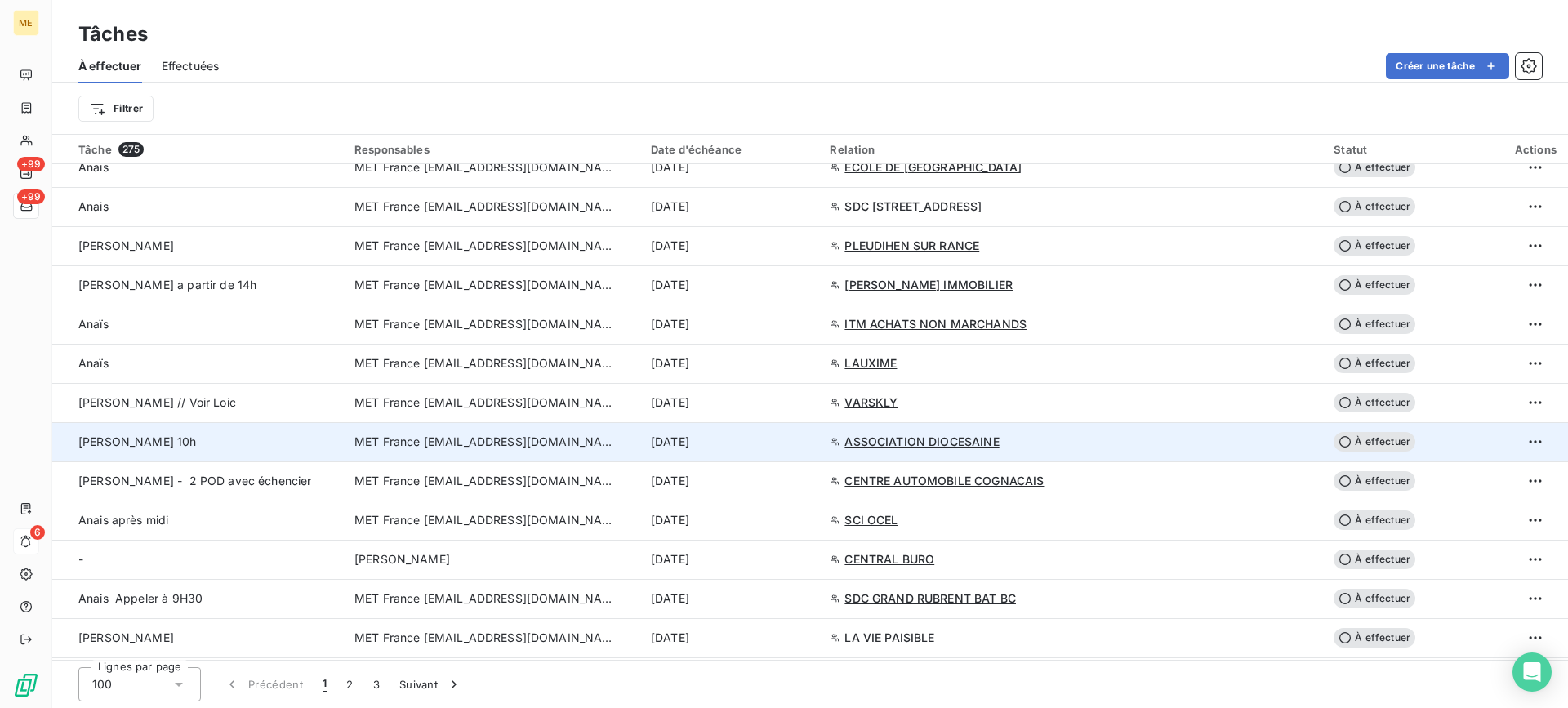
click at [274, 441] on div "[PERSON_NAME] 10h" at bounding box center [206, 442] width 256 height 16
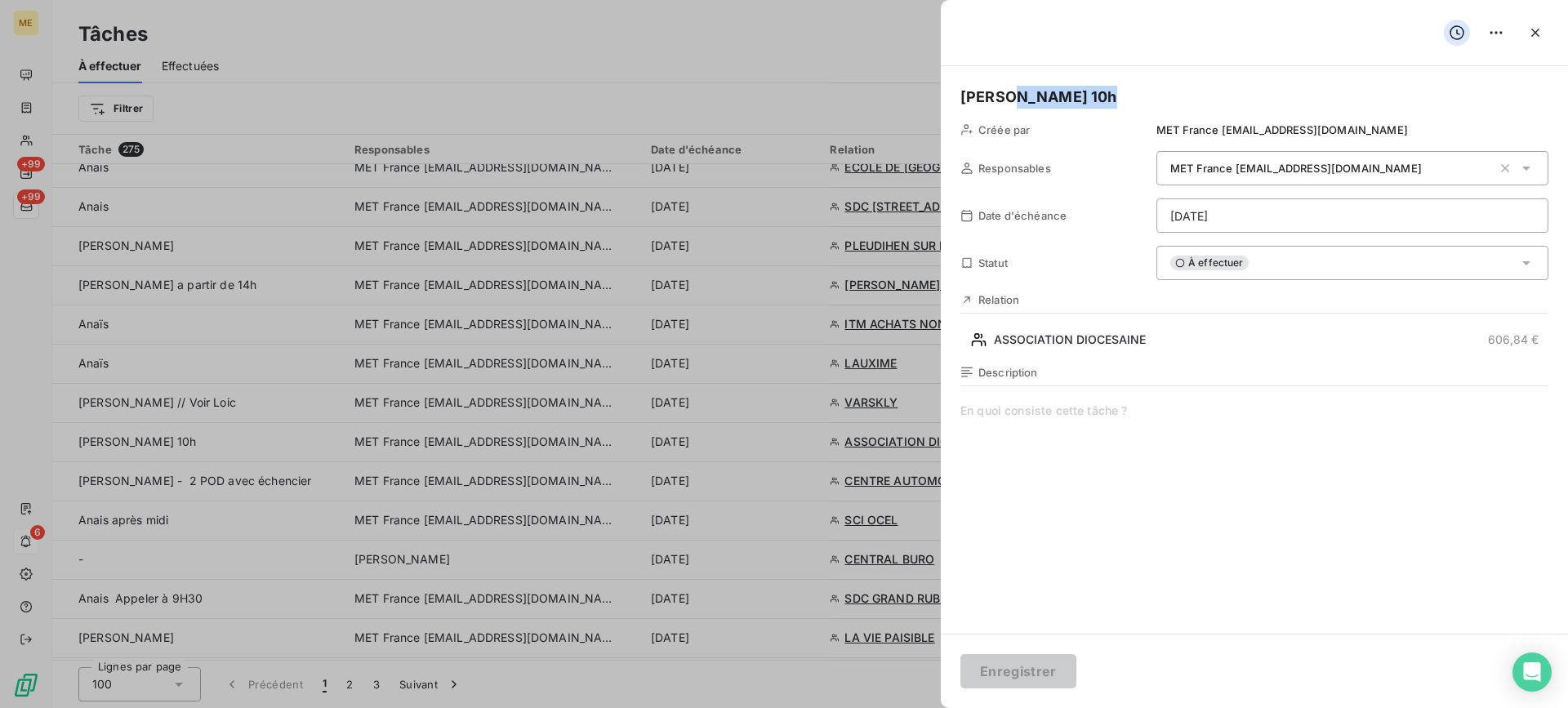
drag, startPoint x: 1098, startPoint y: 89, endPoint x: 998, endPoint y: 100, distance: 100.6
click at [998, 100] on h5 "[PERSON_NAME] 10h" at bounding box center [1254, 97] width 588 height 23
click at [1340, 462] on span at bounding box center [1254, 559] width 588 height 314
click at [976, 443] on span at bounding box center [1254, 559] width 588 height 314
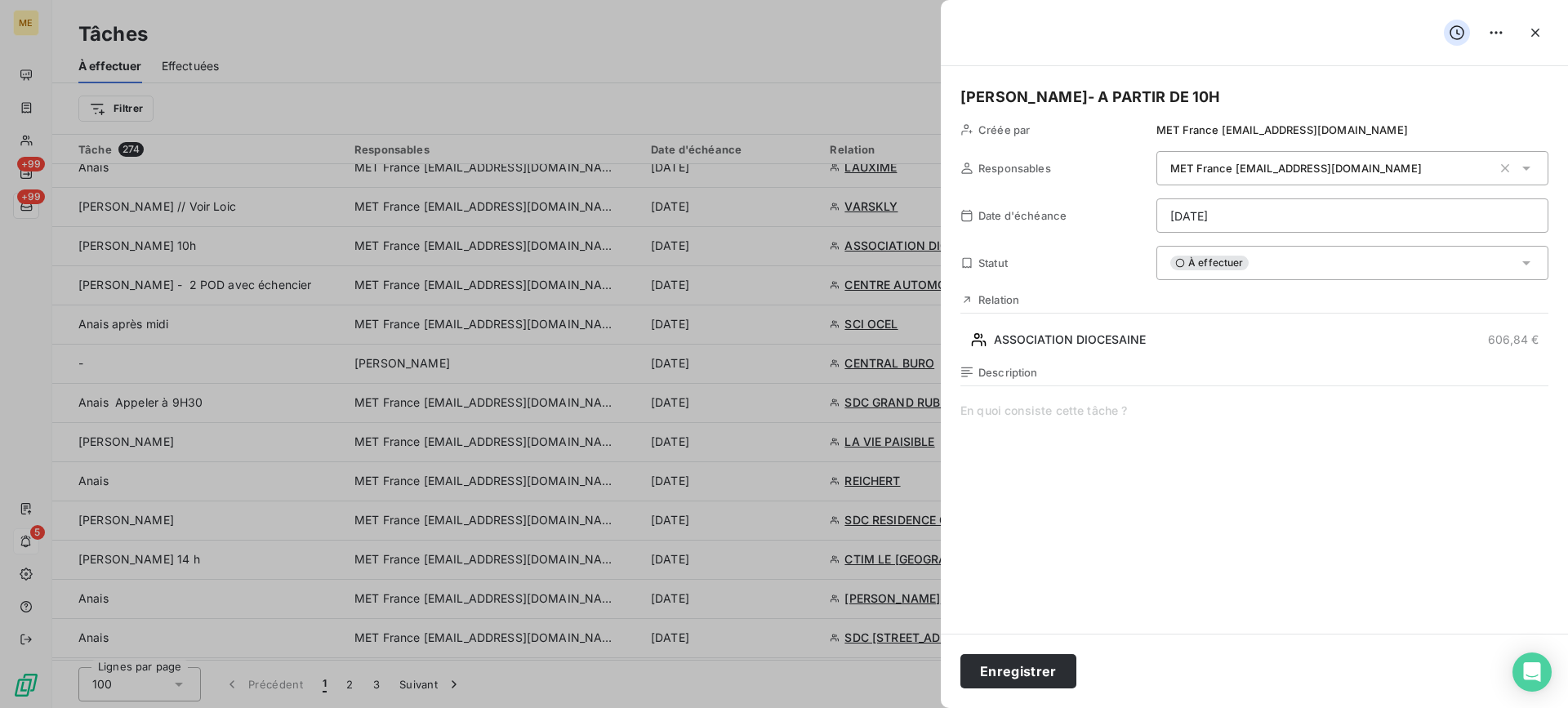
click at [1228, 429] on span at bounding box center [1254, 559] width 588 height 314
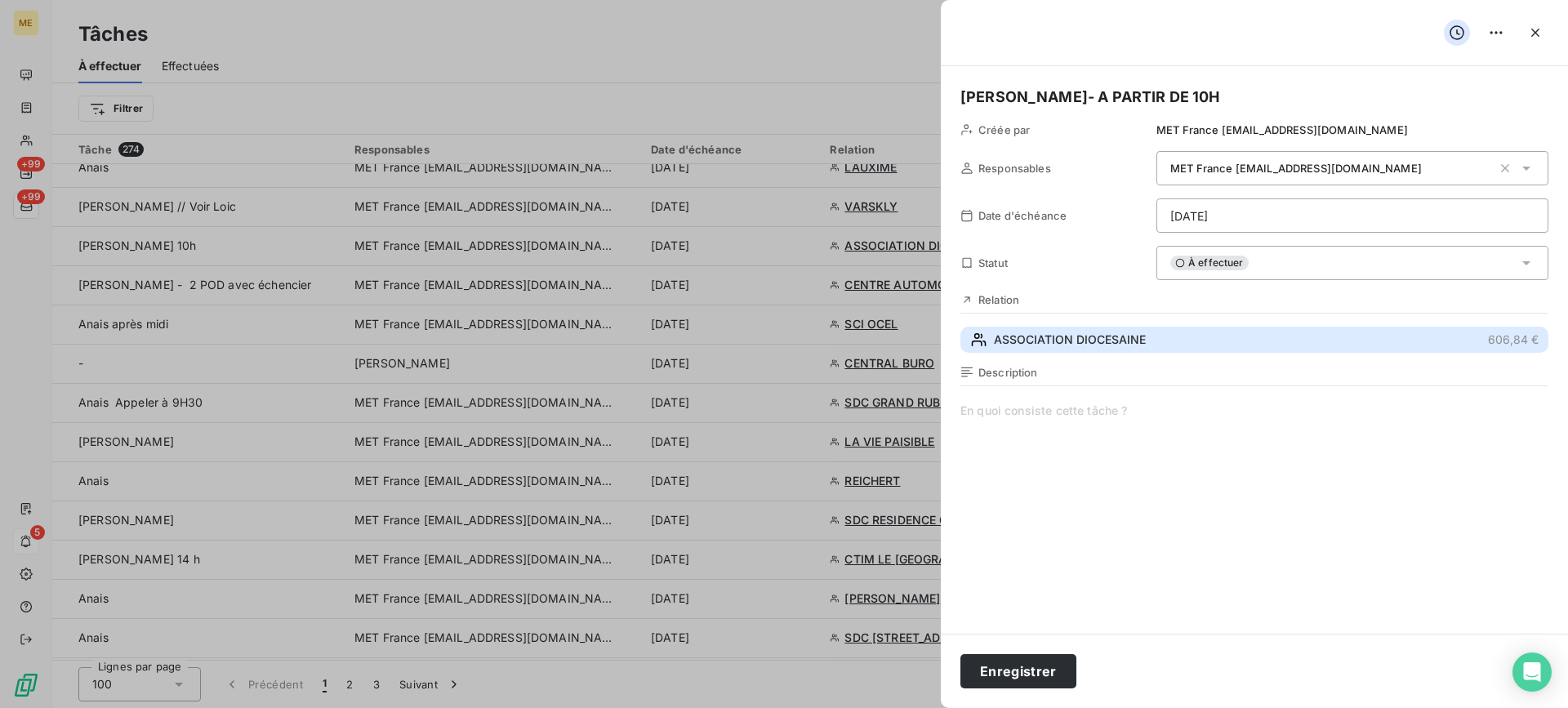
click at [1099, 350] on button "ASSOCIATION DIOCESAINE 606,84 €" at bounding box center [1254, 339] width 588 height 26
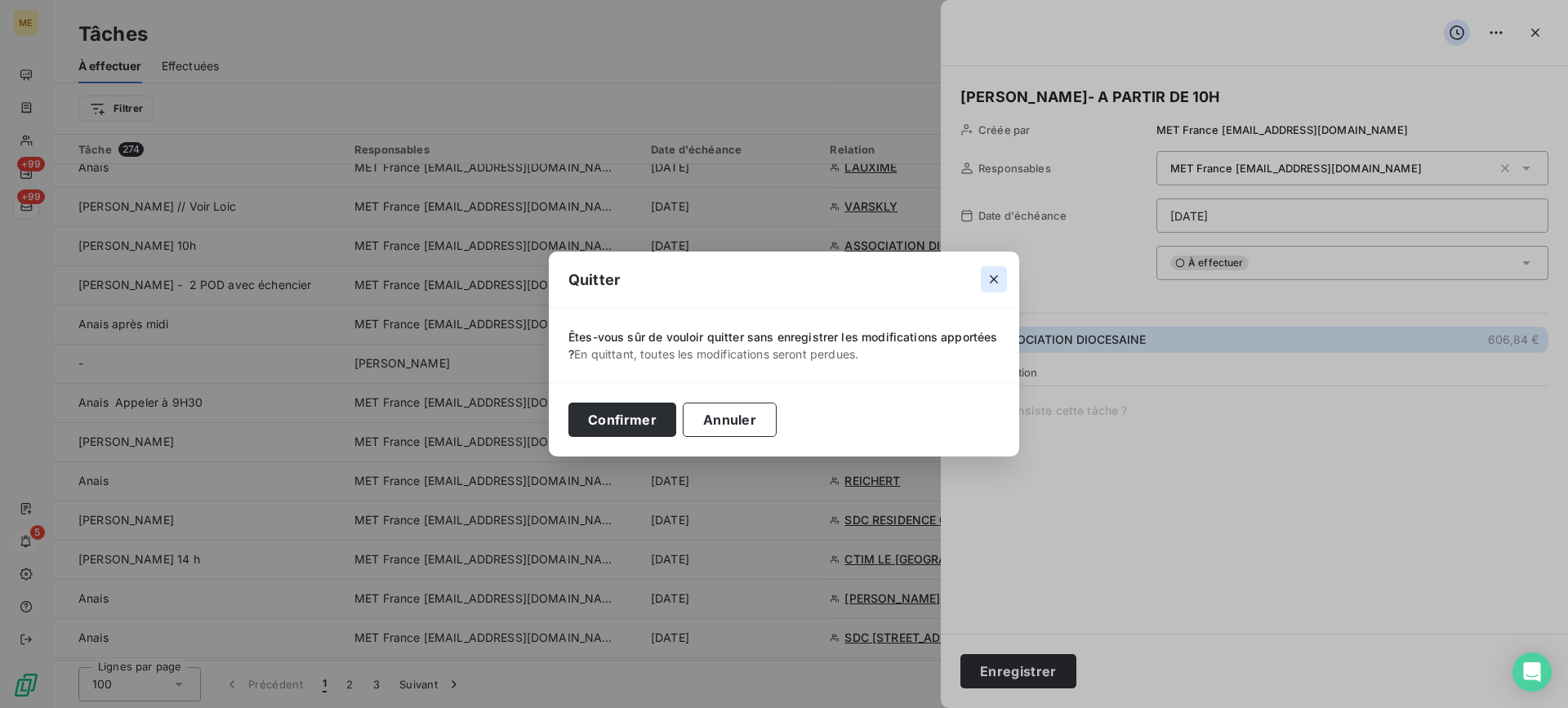
click at [998, 280] on icon "button" at bounding box center [994, 279] width 16 height 16
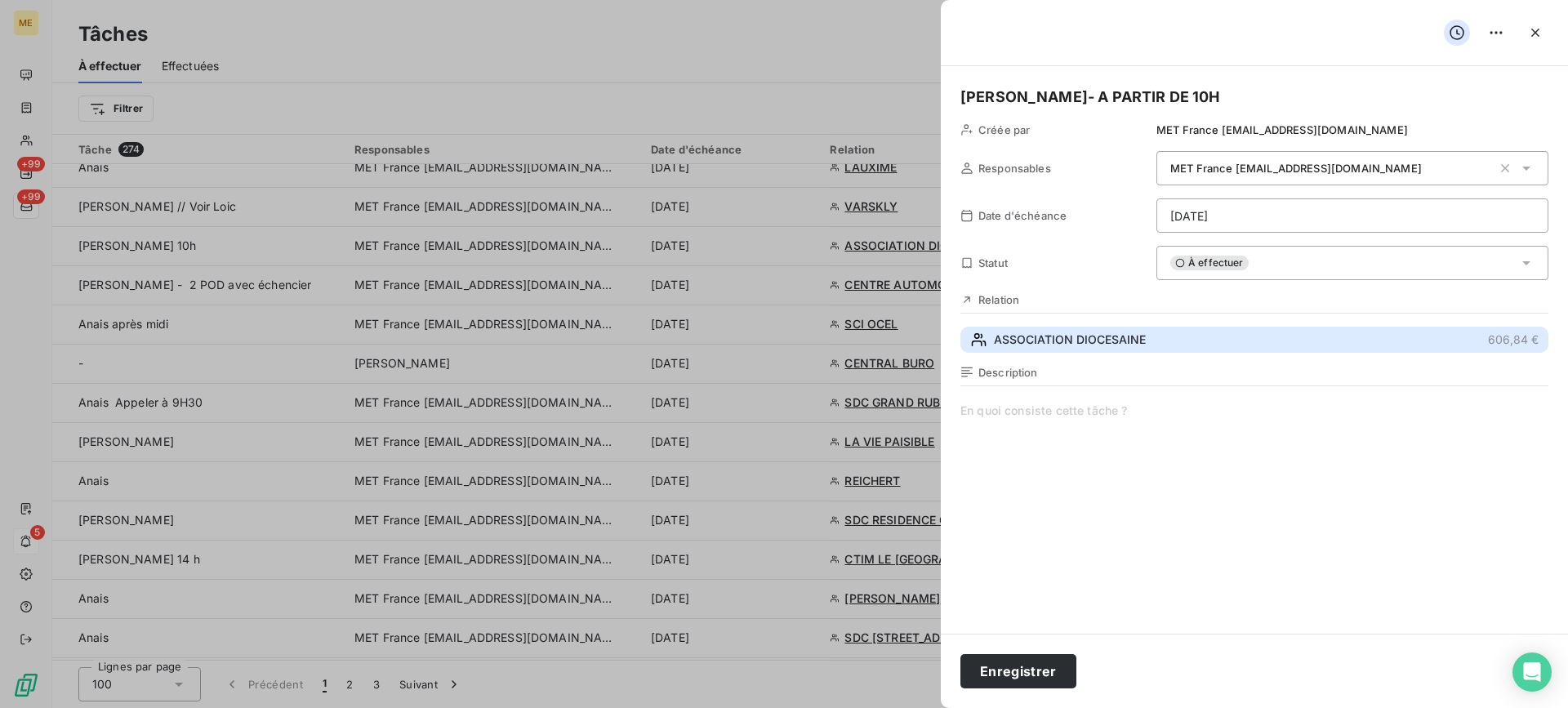
click at [1083, 336] on span "ASSOCIATION DIOCESAINE" at bounding box center [1070, 339] width 152 height 16
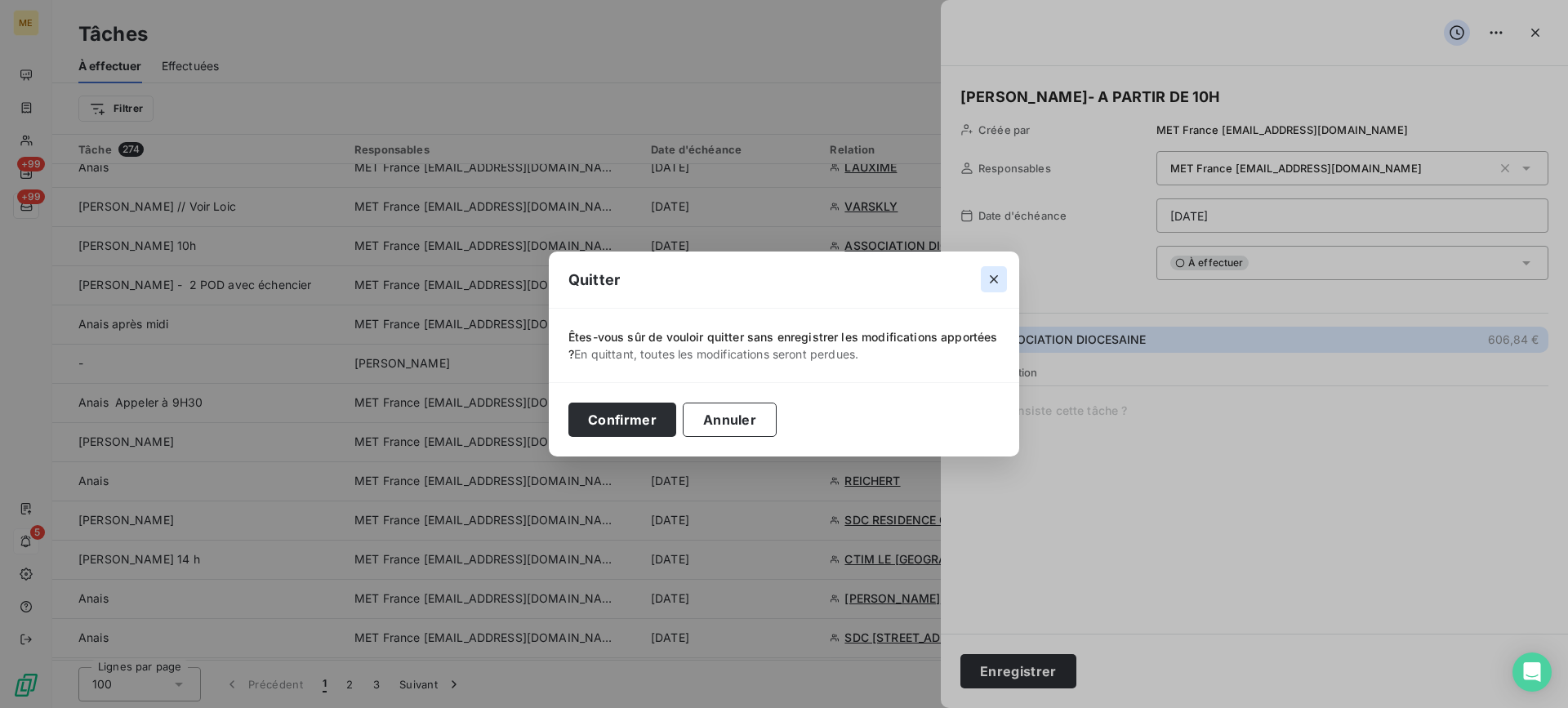
click at [996, 283] on icon "button" at bounding box center [994, 279] width 16 height 16
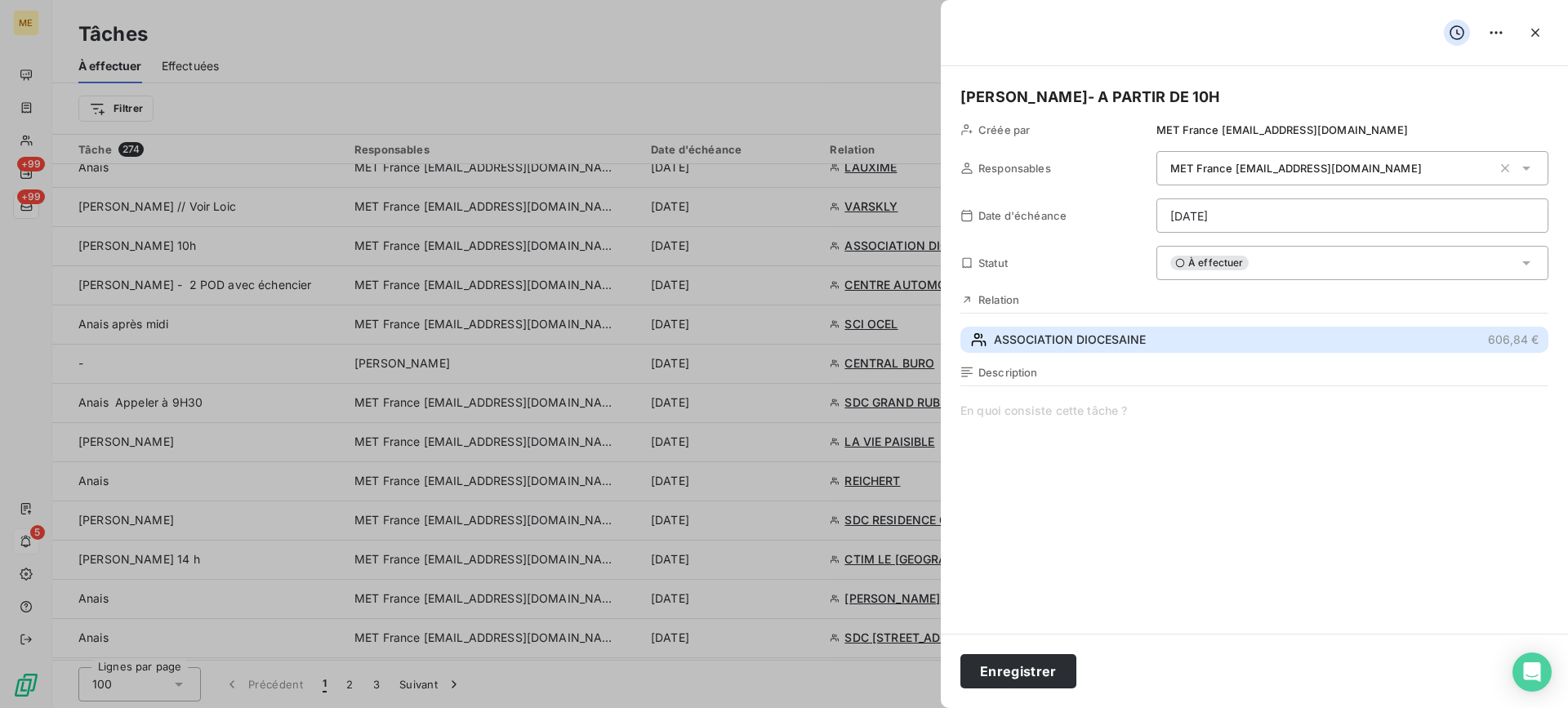
click at [1045, 334] on span "ASSOCIATION DIOCESAINE" at bounding box center [1070, 339] width 152 height 16
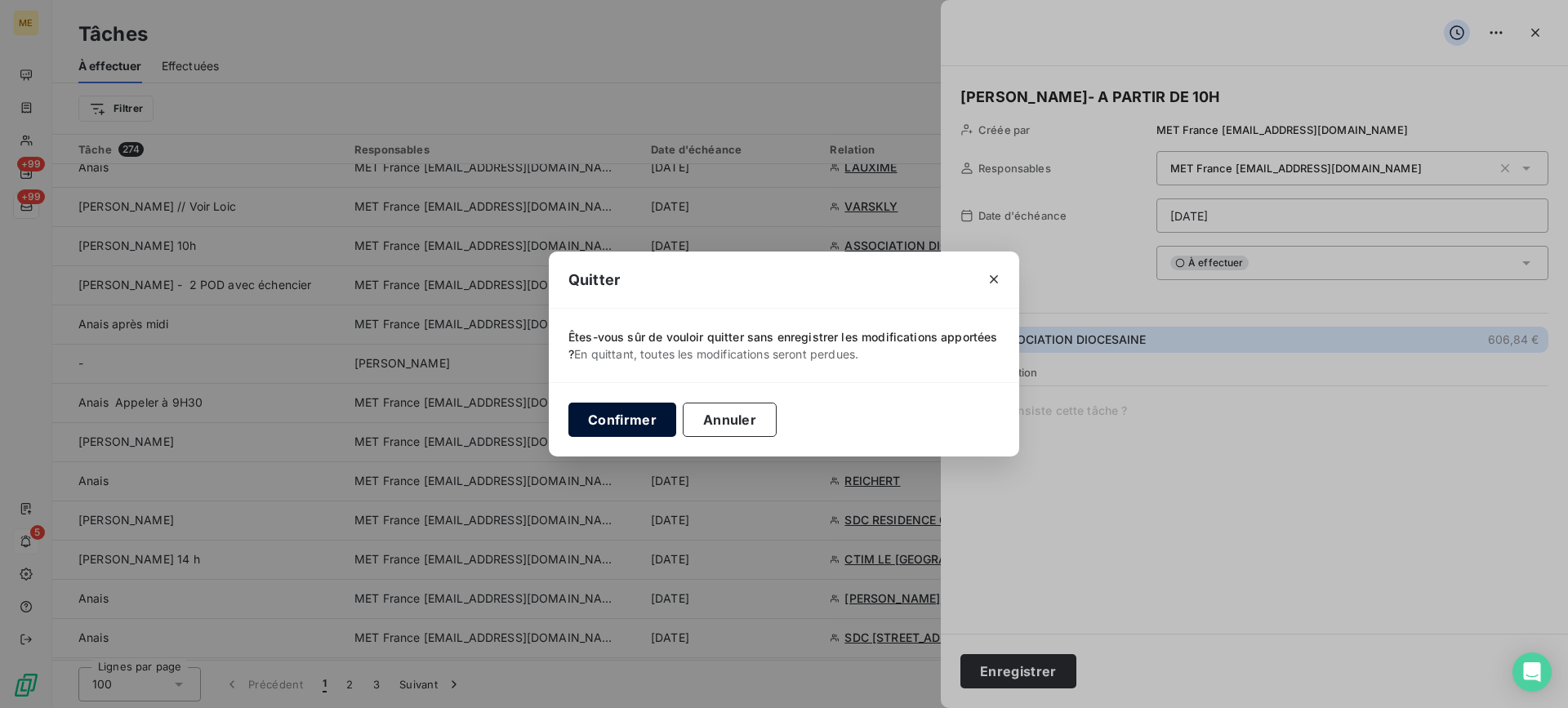
click at [600, 412] on button "Confirmer" at bounding box center [622, 420] width 108 height 35
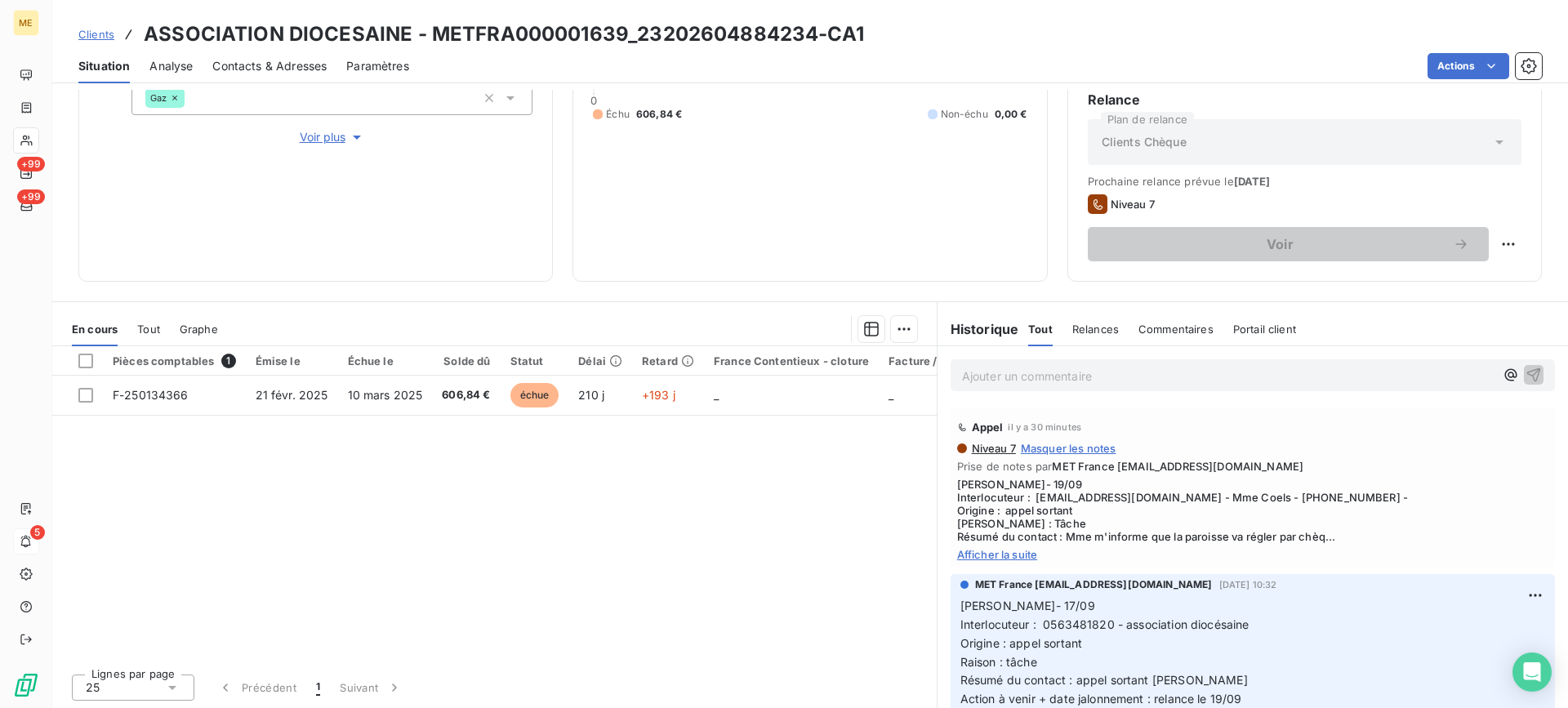
scroll to position [260, 0]
click at [990, 547] on span "Afficher la suite" at bounding box center [1252, 552] width 591 height 13
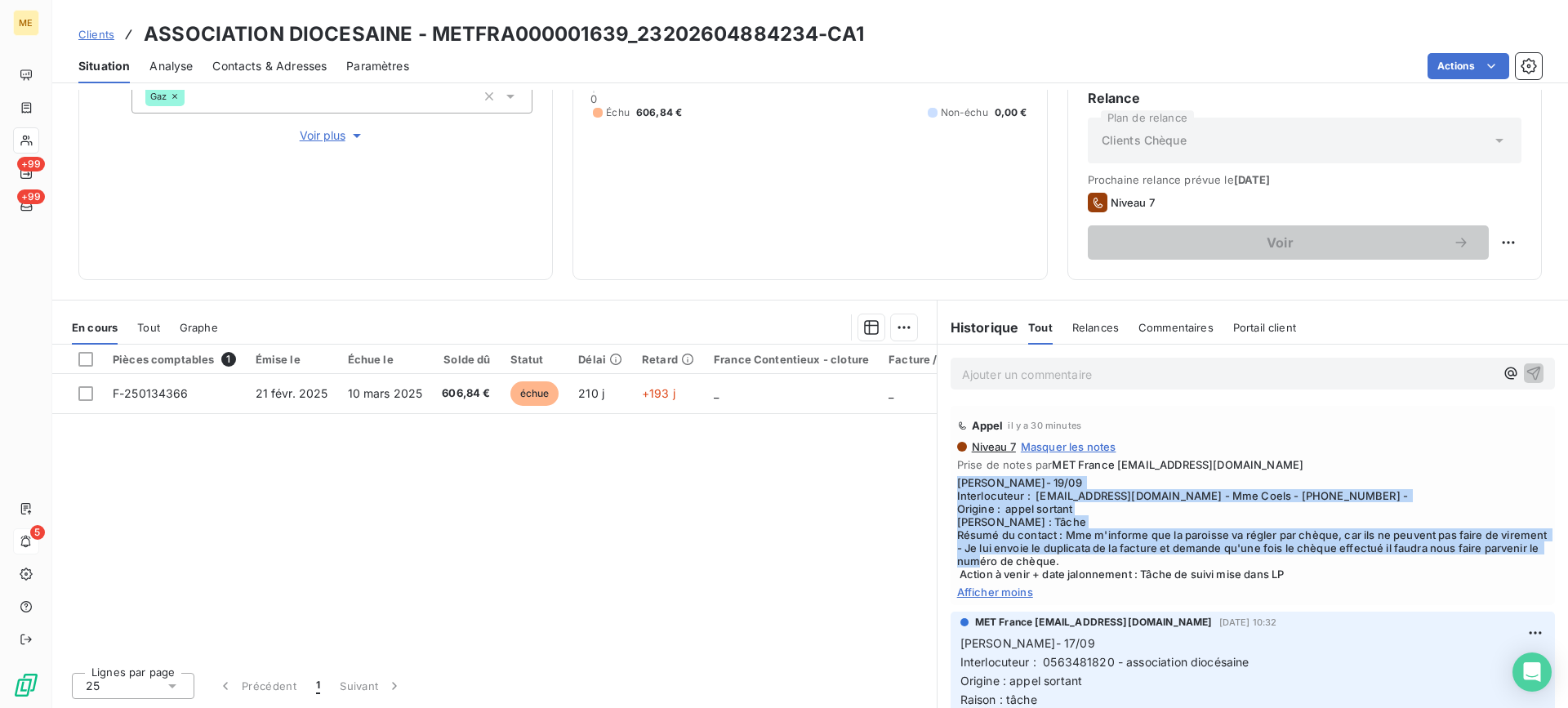
drag, startPoint x: 1143, startPoint y: 557, endPoint x: 949, endPoint y: 487, distance: 206.2
click at [956, 487] on span "[PERSON_NAME]- 19/09 Interlocuteur : [EMAIL_ADDRESS][DOMAIN_NAME] - Mme Coels -…" at bounding box center [1252, 528] width 591 height 105
click at [1053, 547] on span "[PERSON_NAME]- 19/09 Interlocuteur : [EMAIL_ADDRESS][DOMAIN_NAME] - Mme Coels -…" at bounding box center [1252, 528] width 591 height 105
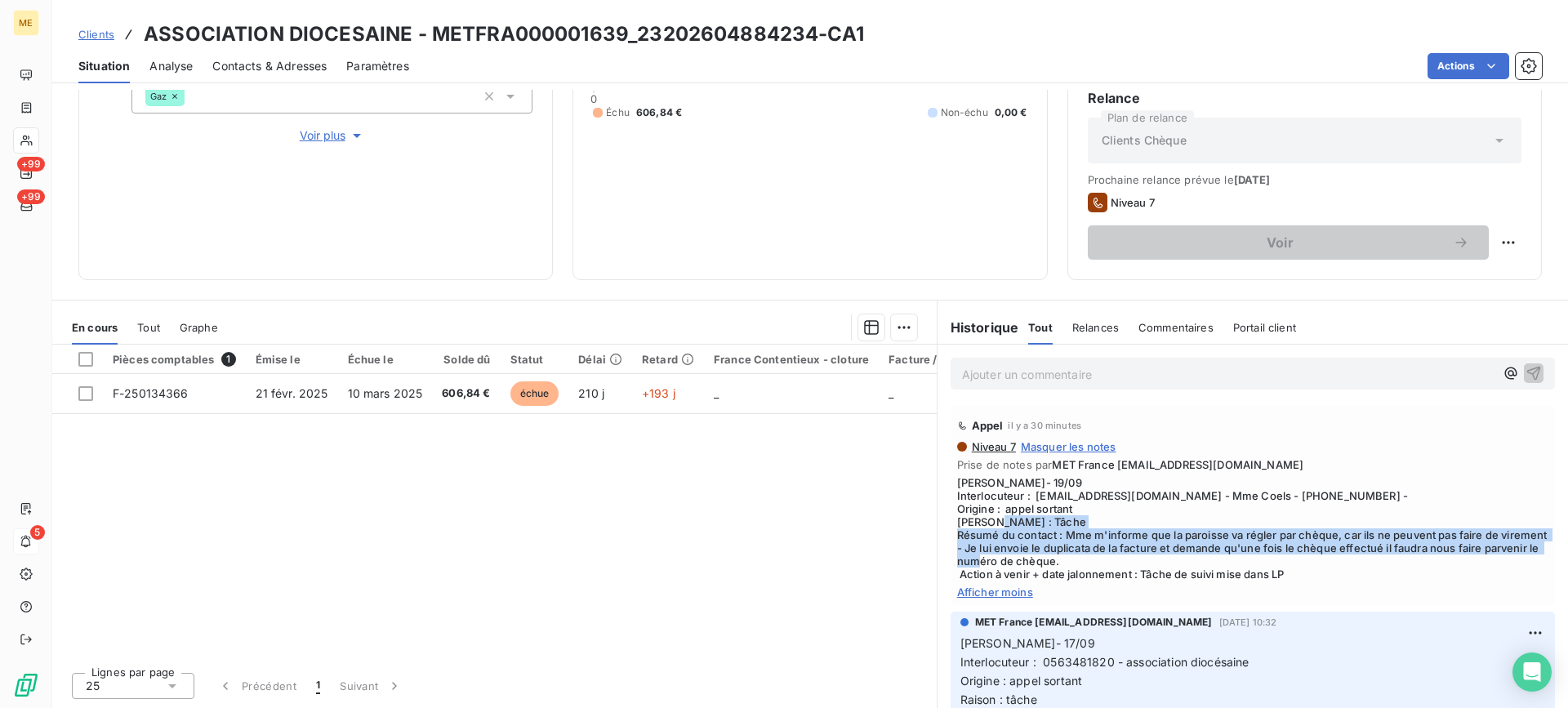
drag, startPoint x: 951, startPoint y: 535, endPoint x: 1158, endPoint y: 560, distance: 208.5
click at [1158, 560] on span "[PERSON_NAME]- 19/09 Interlocuteur : [EMAIL_ADDRESS][DOMAIN_NAME] - Mme Coels -…" at bounding box center [1252, 528] width 591 height 105
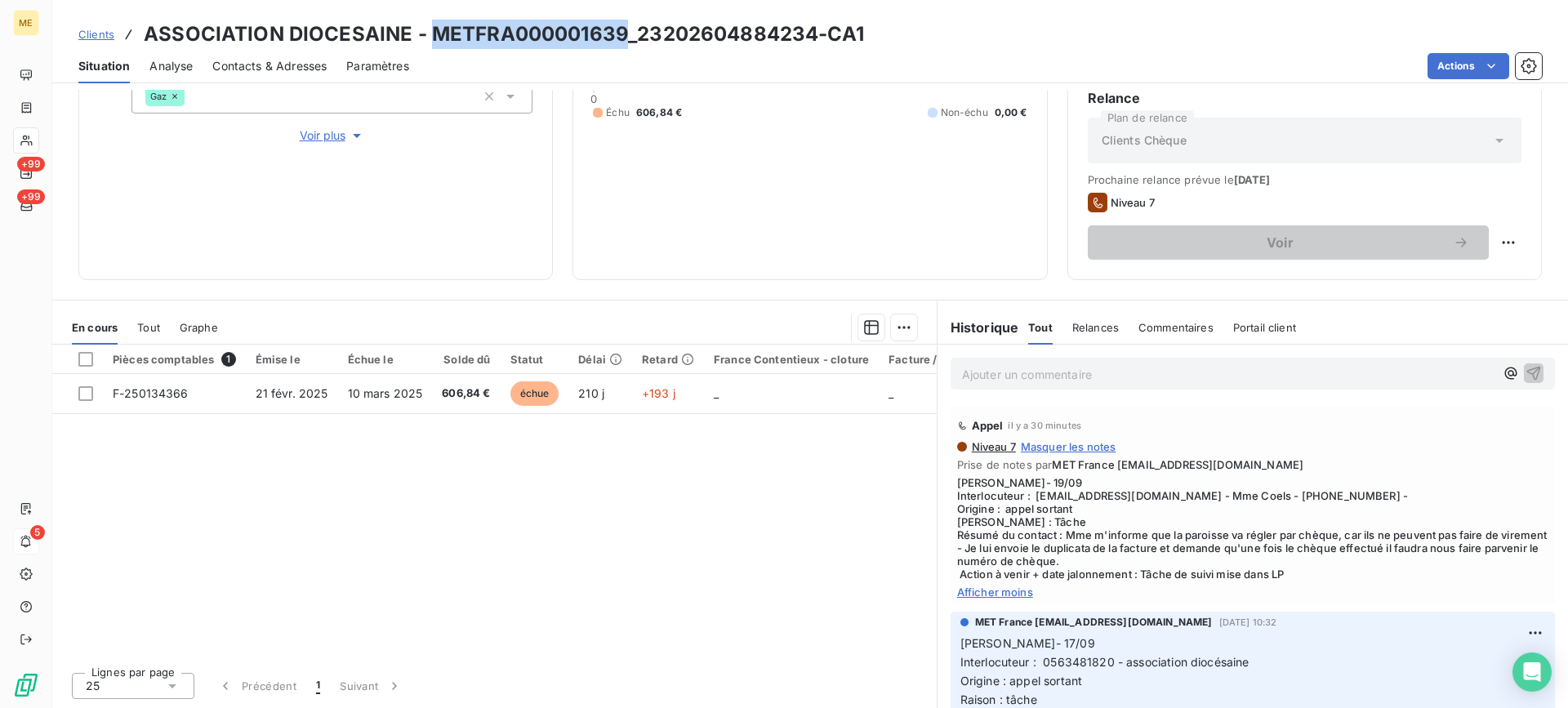
drag, startPoint x: 429, startPoint y: 29, endPoint x: 617, endPoint y: 26, distance: 188.0
click at [617, 26] on h3 "ASSOCIATION DIOCESAINE - METFRA000001639_23202604884234-CA1" at bounding box center [503, 34] width 720 height 29
drag, startPoint x: 1028, startPoint y: 499, endPoint x: 1209, endPoint y: 499, distance: 181.0
click at [1209, 499] on span "[PERSON_NAME]- 19/09 Interlocuteur : [EMAIL_ADDRESS][DOMAIN_NAME] - Mme Coels -…" at bounding box center [1252, 528] width 591 height 105
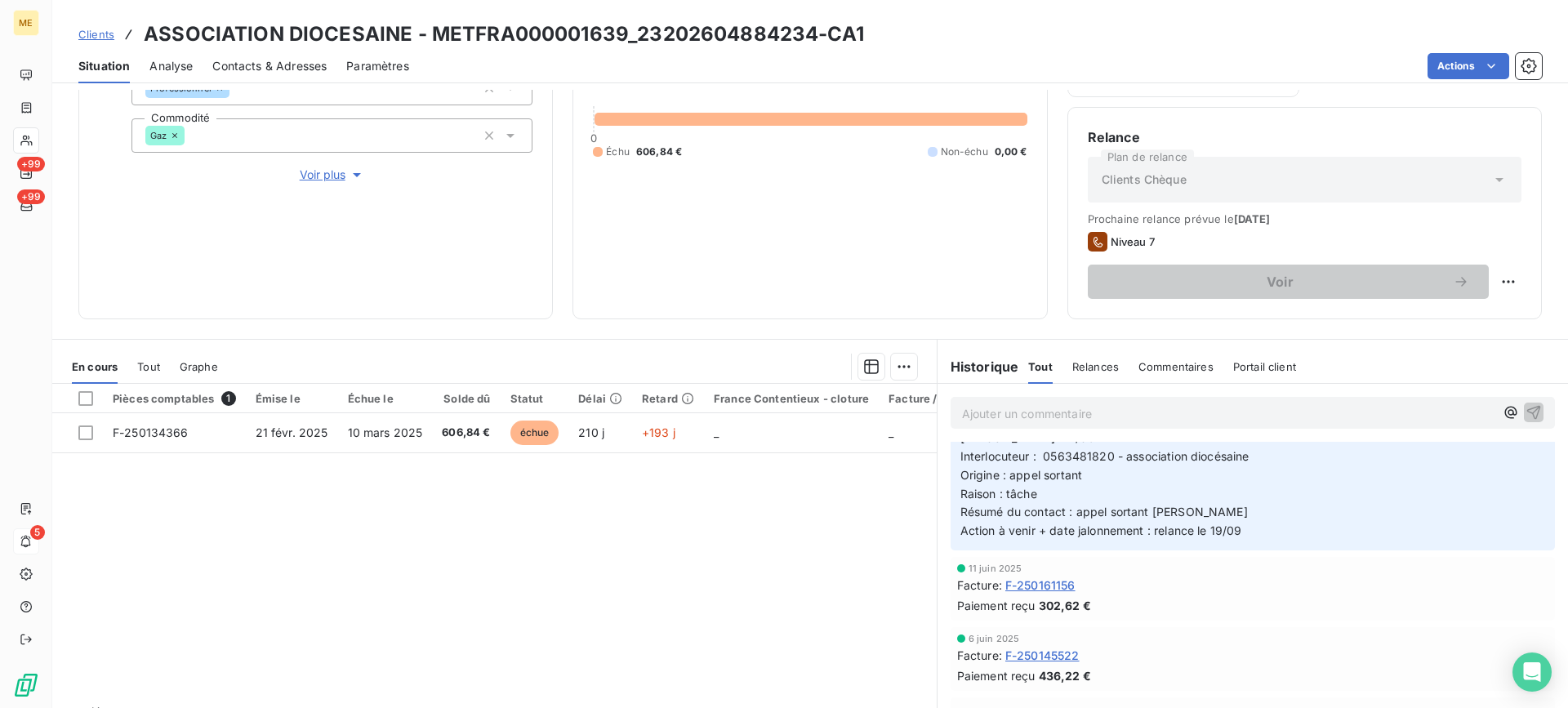
scroll to position [179, 0]
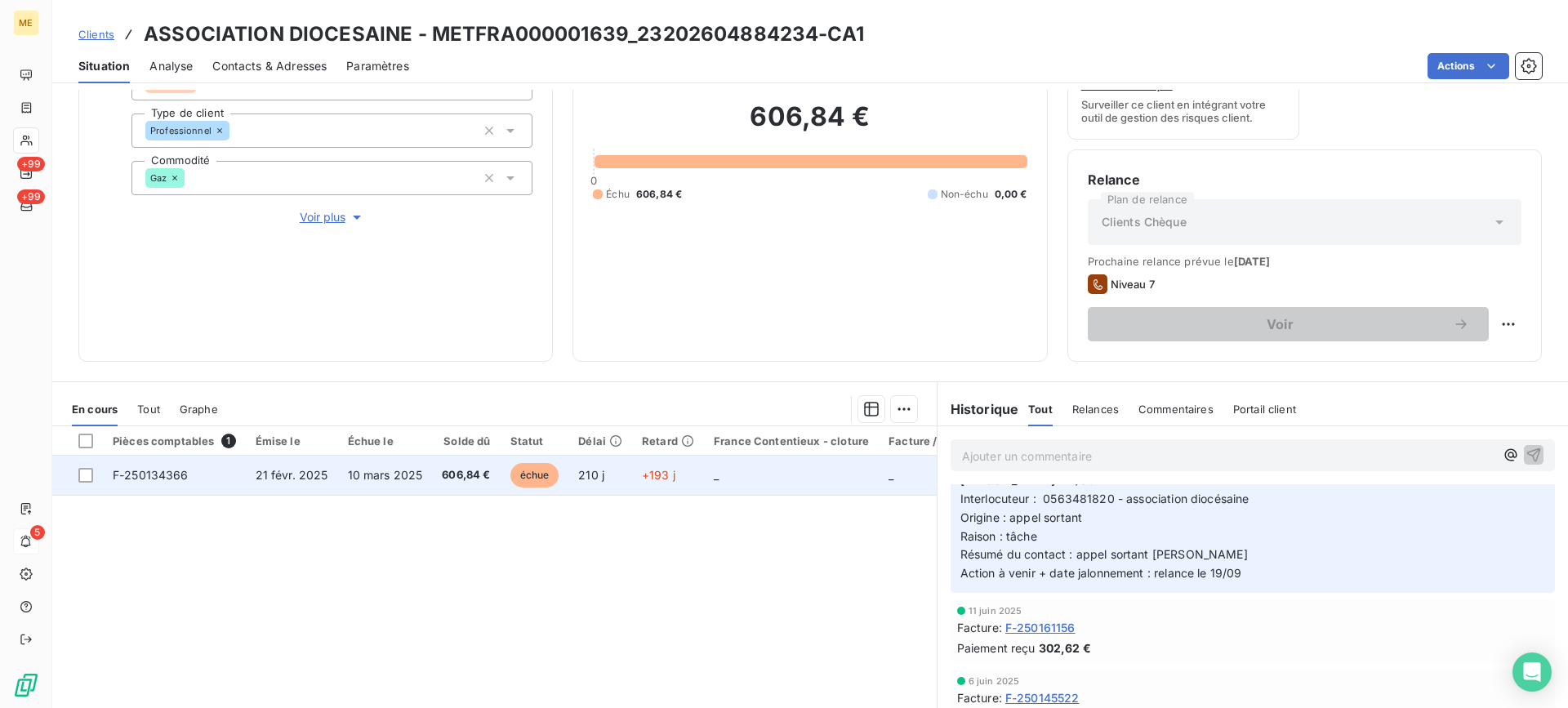
click at [432, 463] on td "606,84 €" at bounding box center [465, 474] width 68 height 39
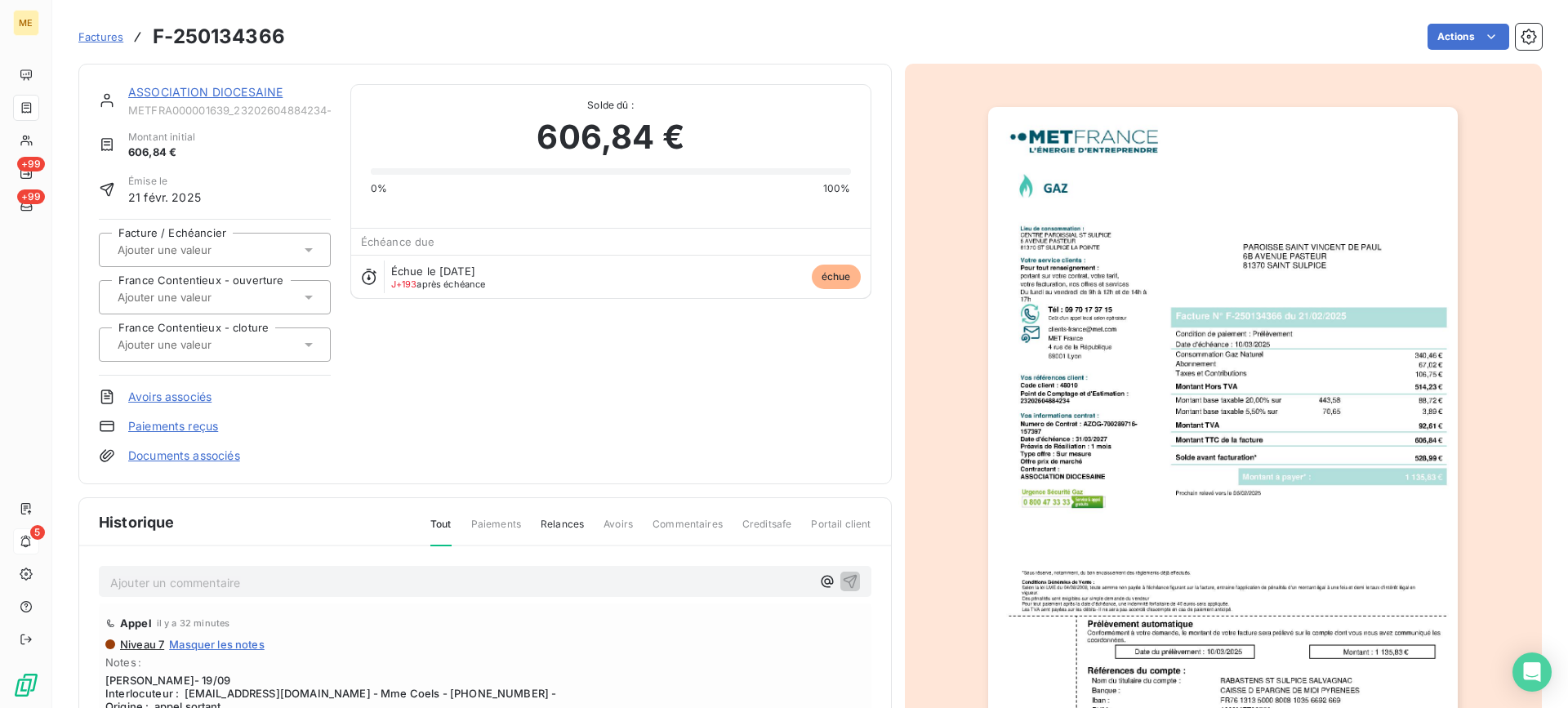
click at [1227, 393] on img "button" at bounding box center [1222, 439] width 469 height 664
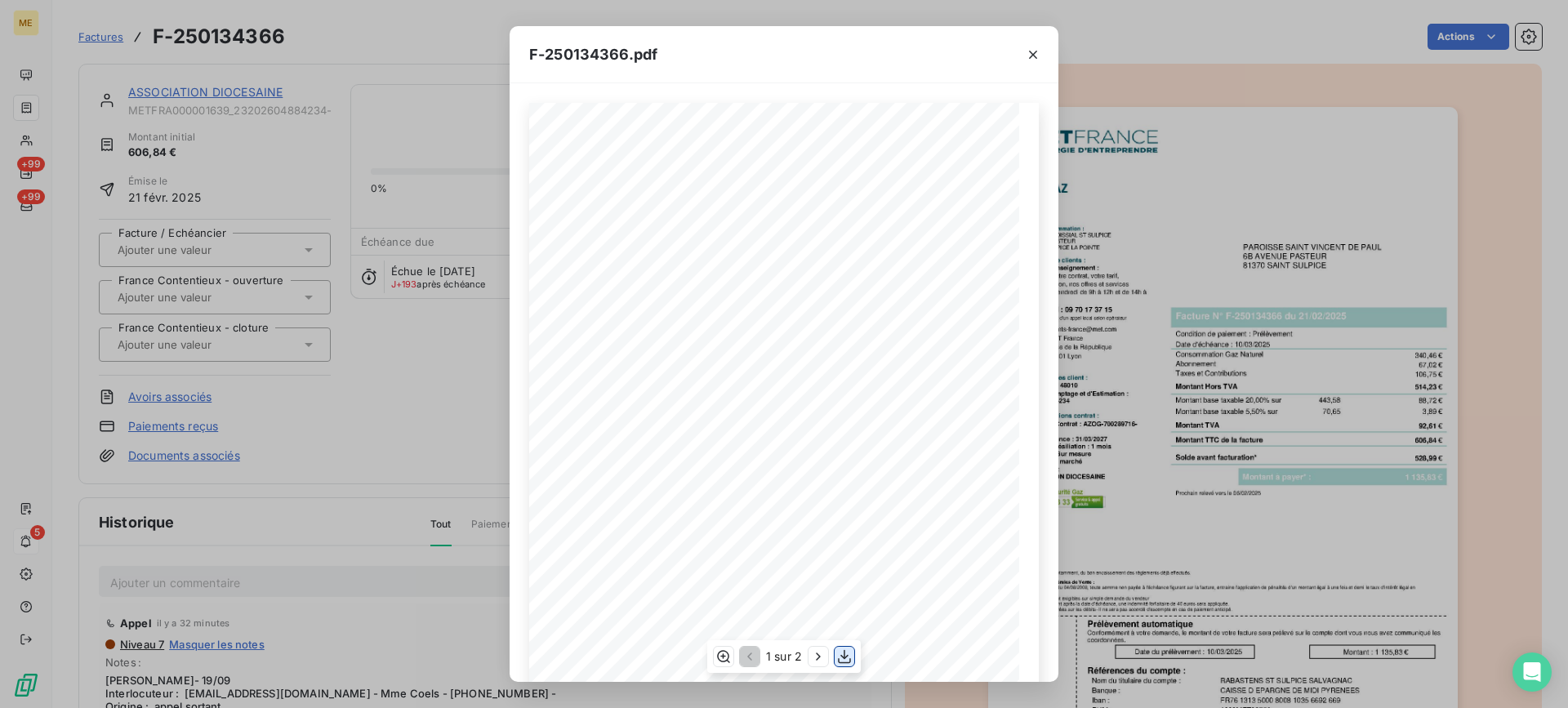
click at [839, 660] on icon "button" at bounding box center [844, 655] width 13 height 14
click at [1041, 51] on button "button" at bounding box center [1032, 55] width 26 height 26
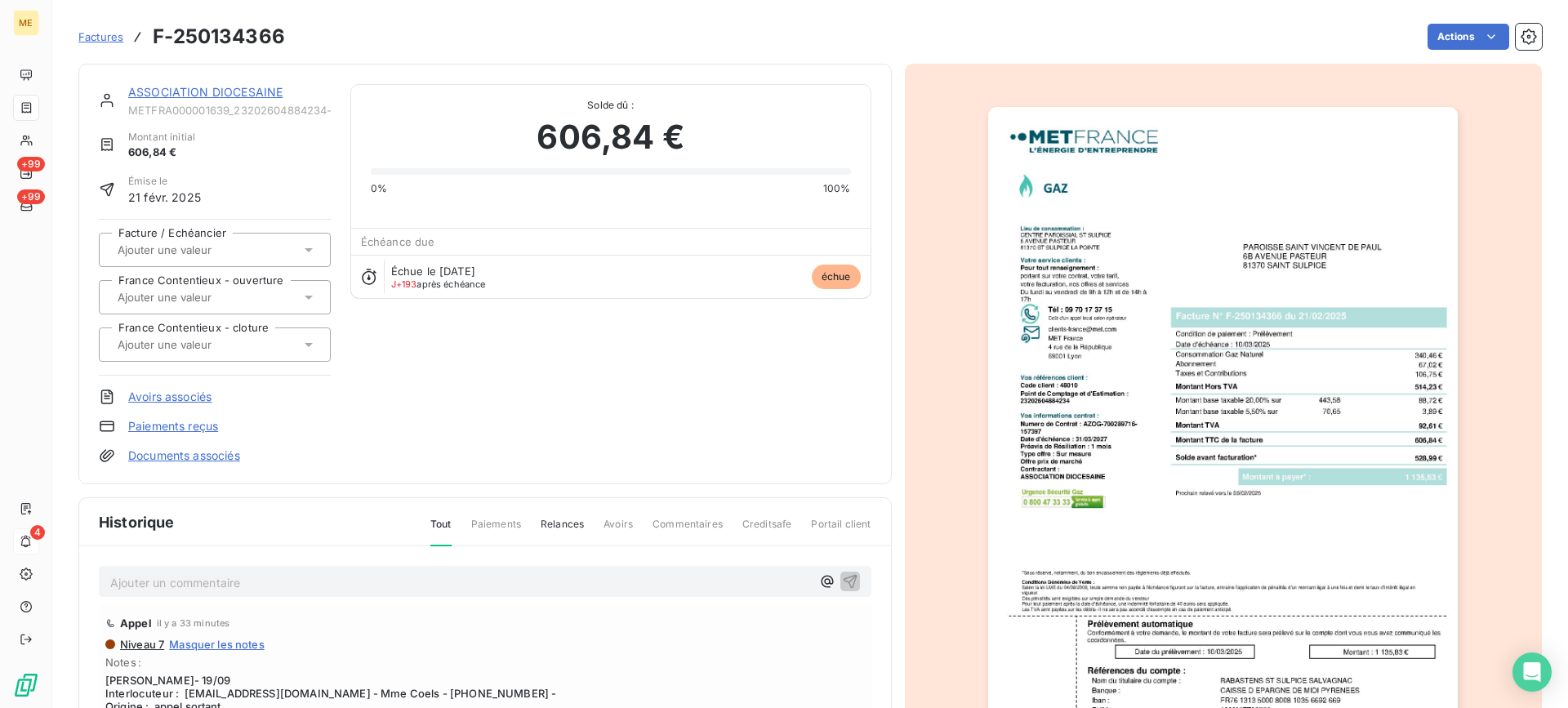
click at [190, 85] on link "ASSOCIATION DIOCESAINE" at bounding box center [204, 91] width 154 height 14
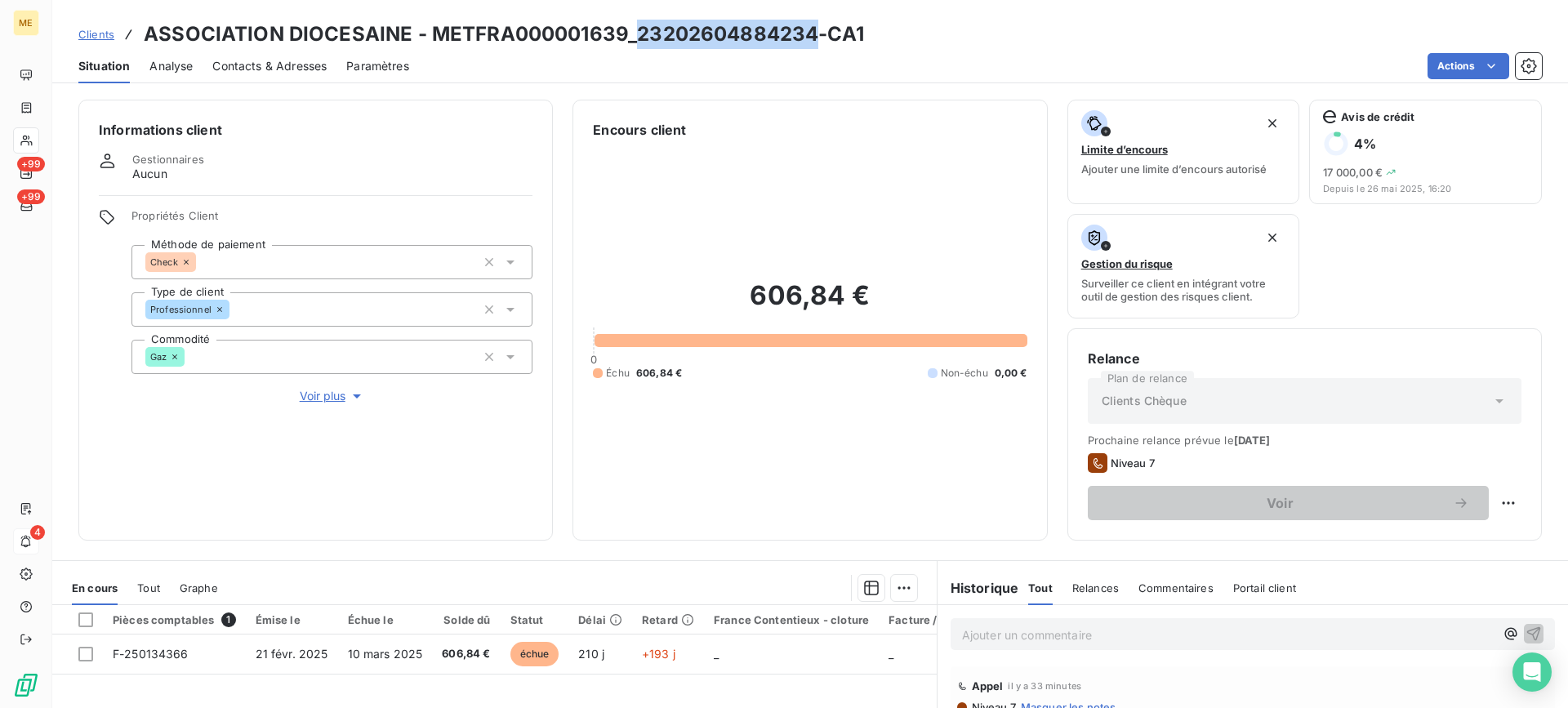
drag, startPoint x: 634, startPoint y: 31, endPoint x: 806, endPoint y: 32, distance: 172.0
click at [806, 32] on h3 "ASSOCIATION DIOCESAINE - METFRA000001639_23202604884234-CA1" at bounding box center [503, 34] width 720 height 29
click at [810, 385] on div "606,84 € 0 Échu 606,84 € Non-échu 0,00 €" at bounding box center [809, 329] width 434 height 380
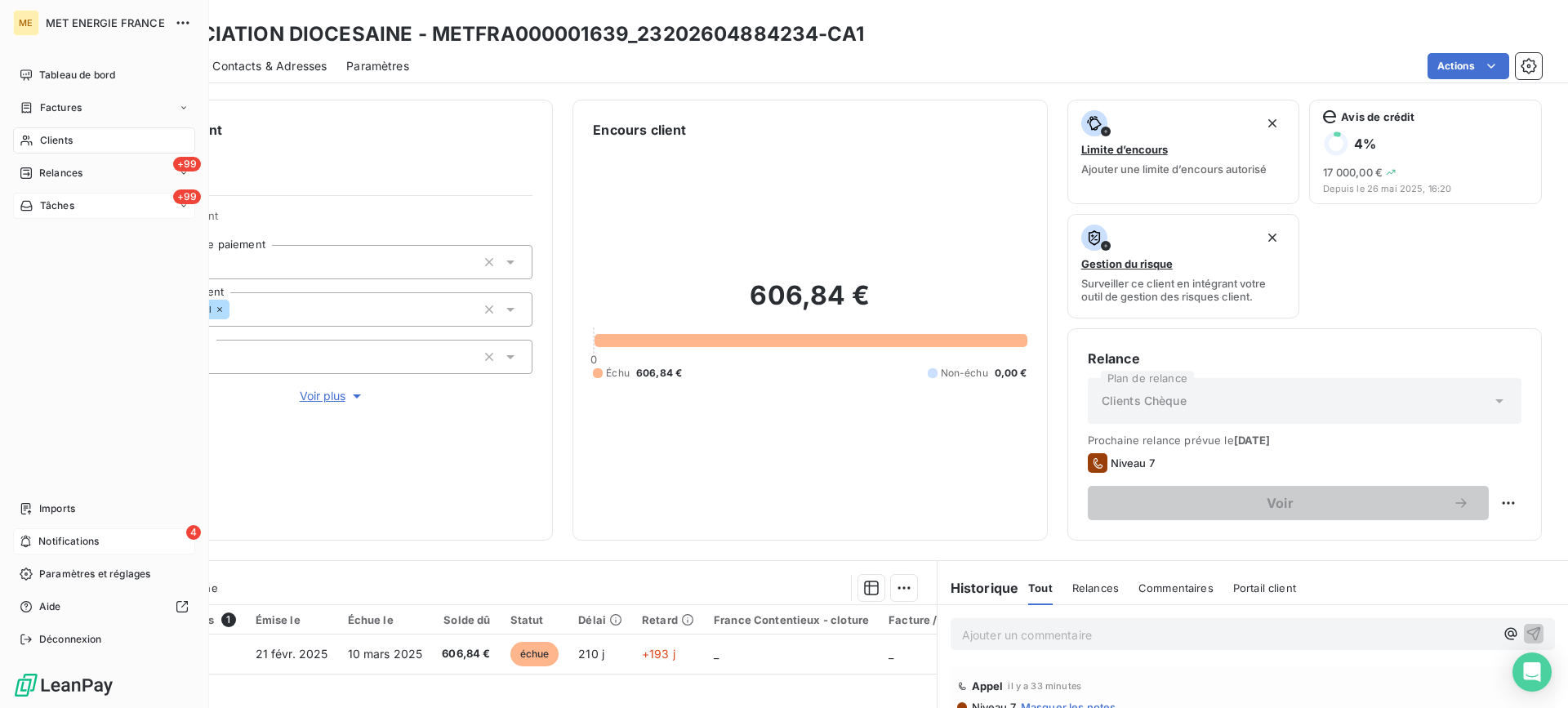
click at [106, 203] on div "+99 Tâches" at bounding box center [103, 205] width 182 height 26
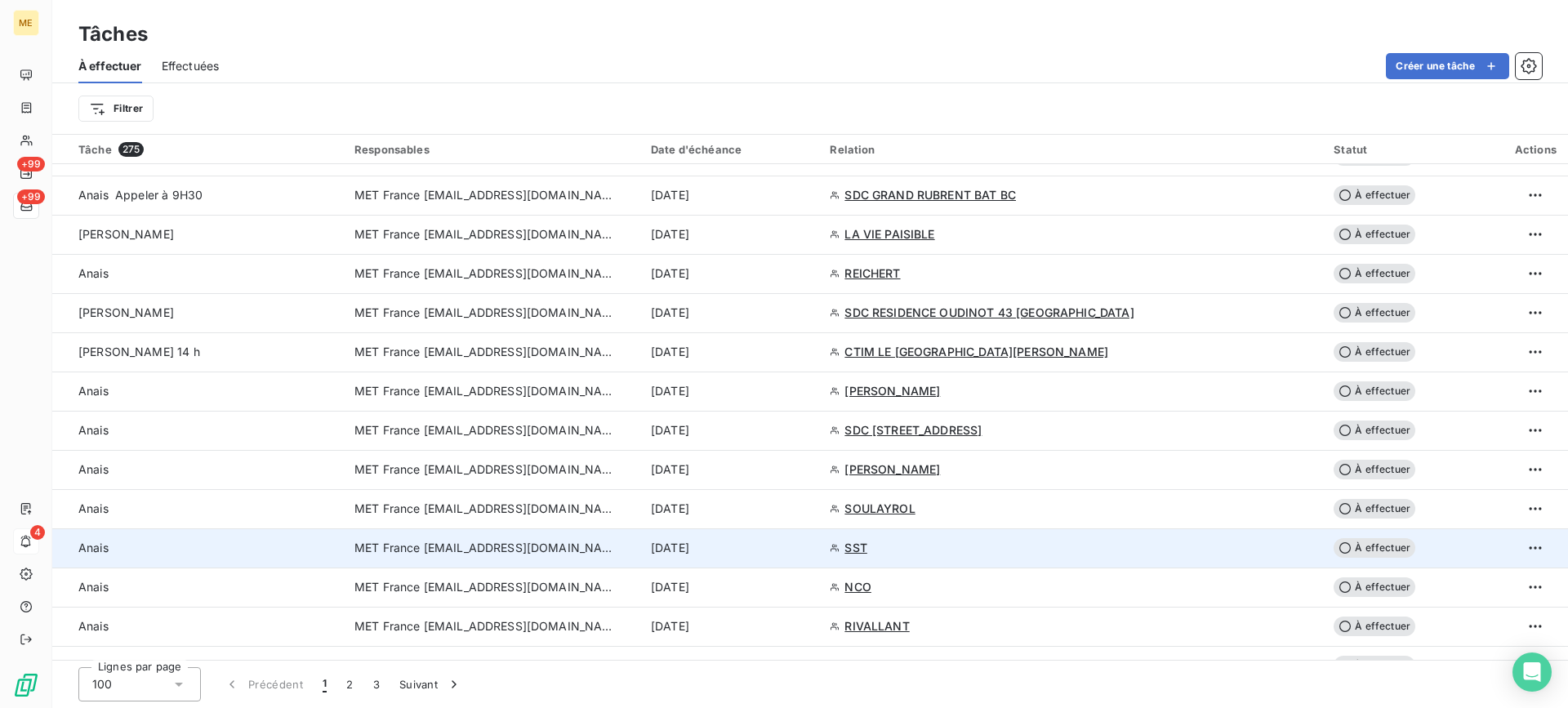
scroll to position [1432, 0]
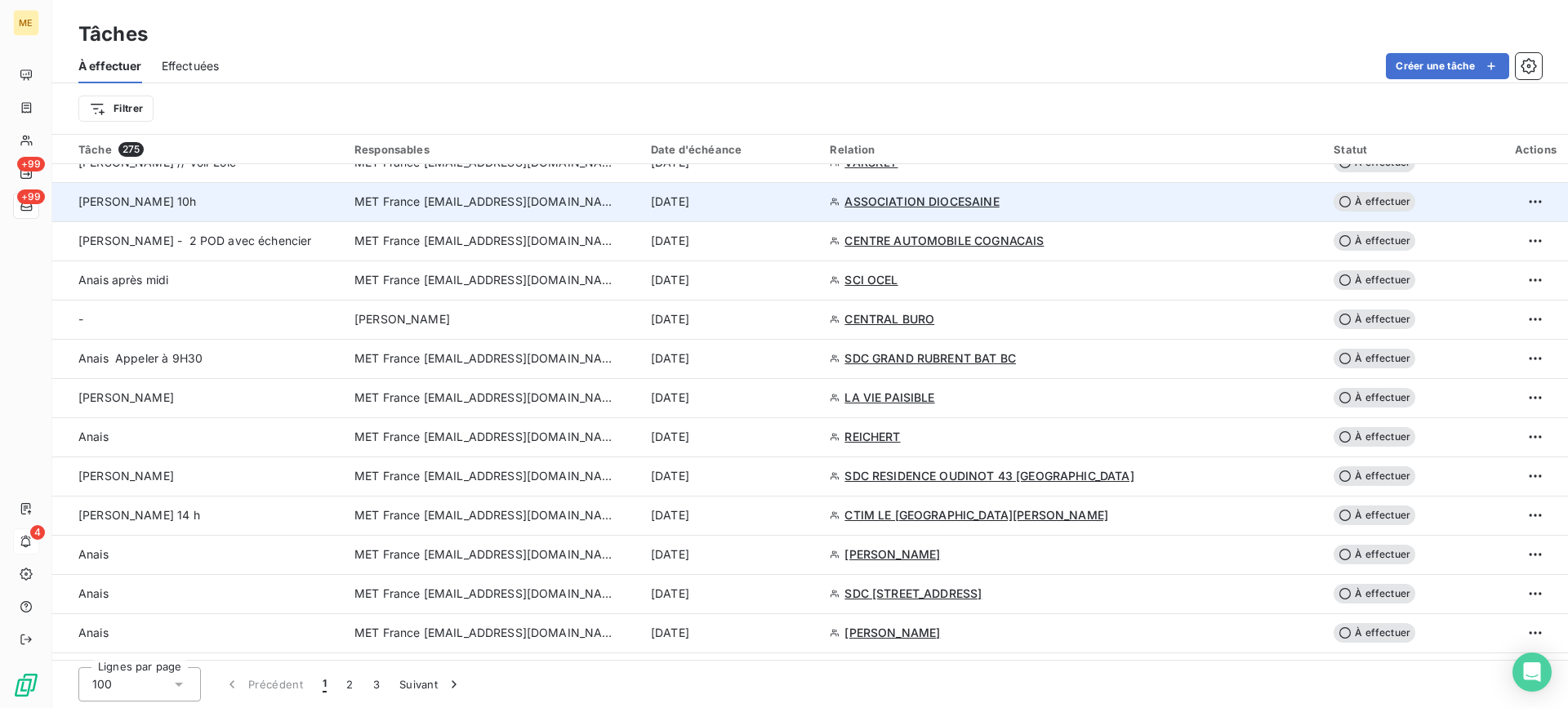
click at [185, 209] on div "[PERSON_NAME] 10h" at bounding box center [206, 202] width 256 height 16
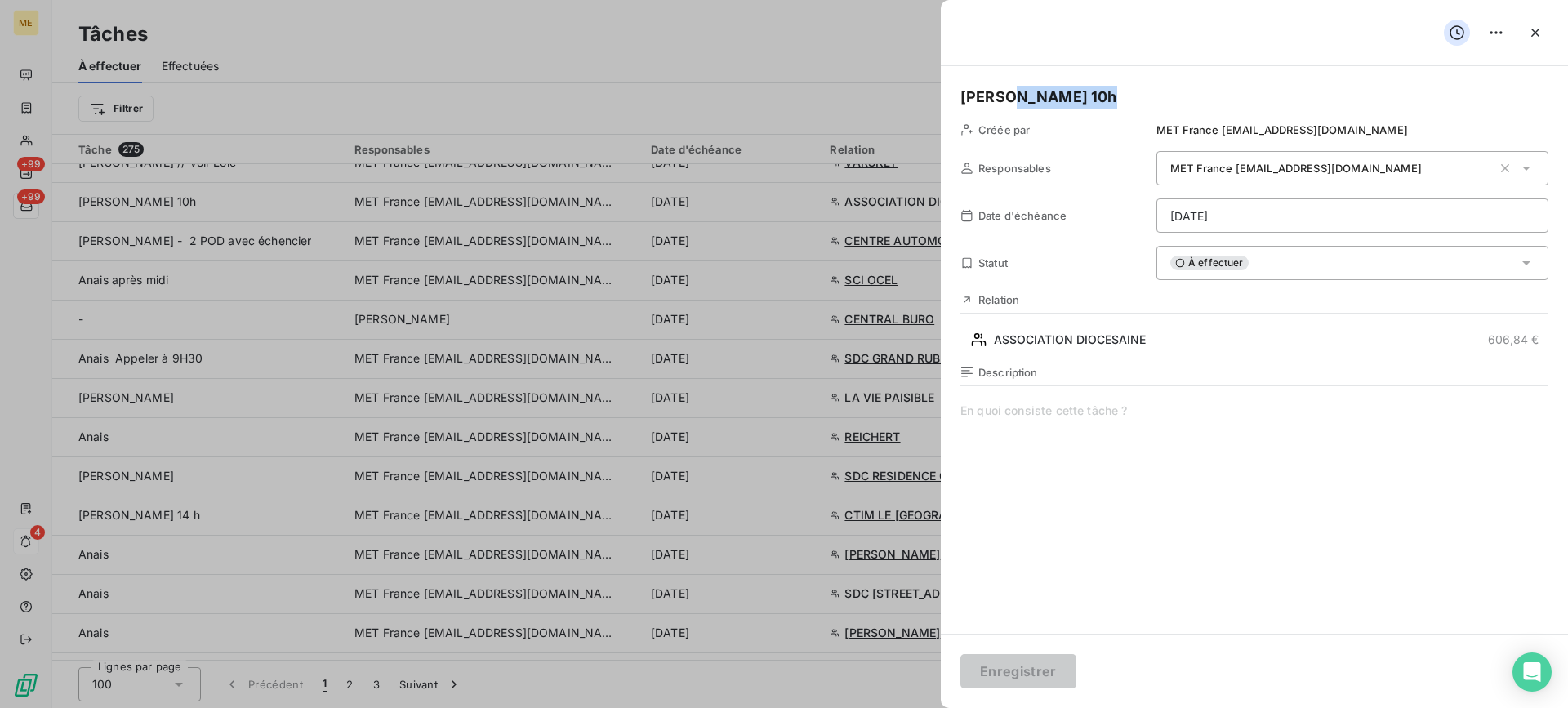
drag, startPoint x: 1083, startPoint y: 95, endPoint x: 999, endPoint y: 97, distance: 84.0
click at [999, 97] on h5 "[PERSON_NAME] 10h" at bounding box center [1254, 97] width 588 height 23
click at [1296, 386] on div at bounding box center [1254, 385] width 588 height 1
click at [1259, 425] on span at bounding box center [1254, 559] width 588 height 314
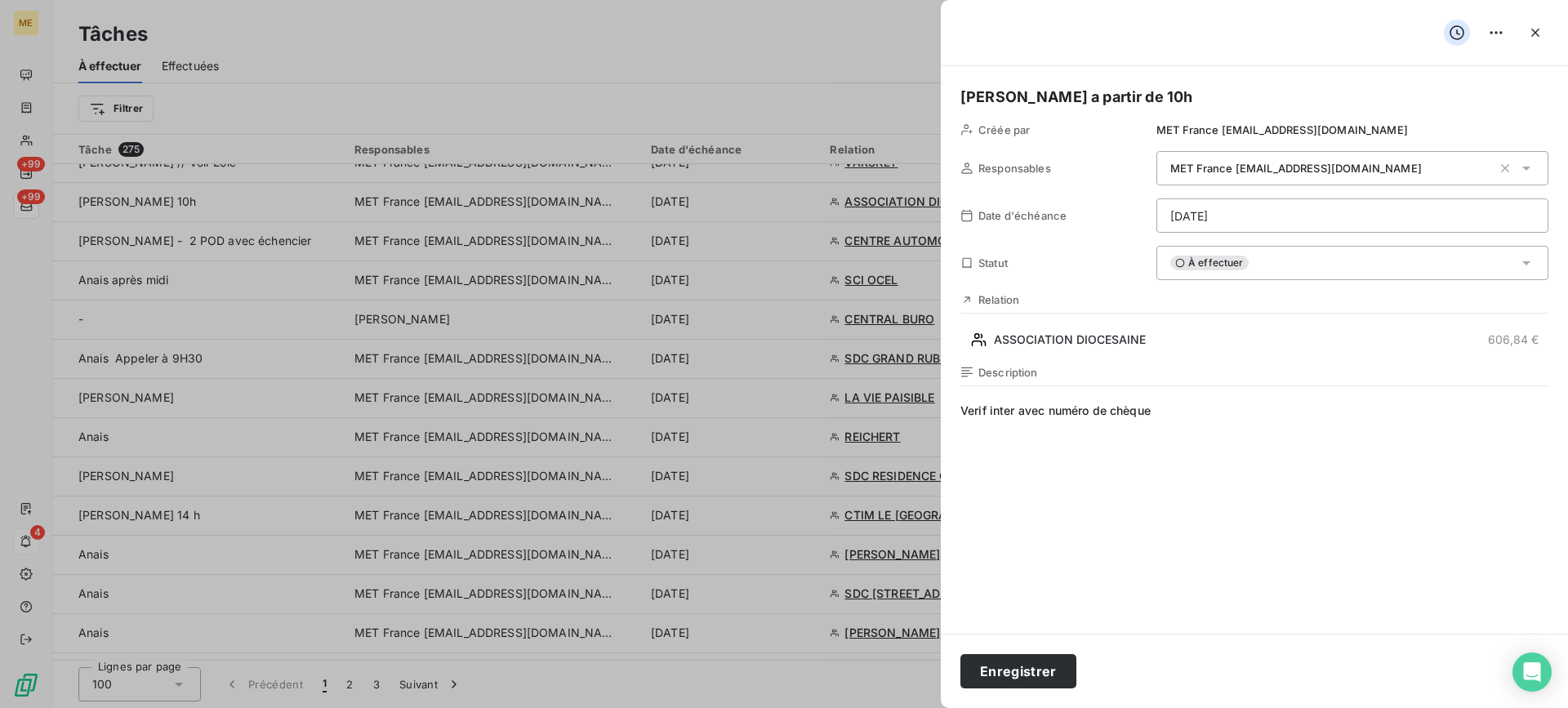
click at [1369, 229] on html "ME +99 +99 4 Tâches À effectuer Effectuées Créer une tâche Filtrer Tâche 275 Re…" at bounding box center [784, 354] width 1568 height 708
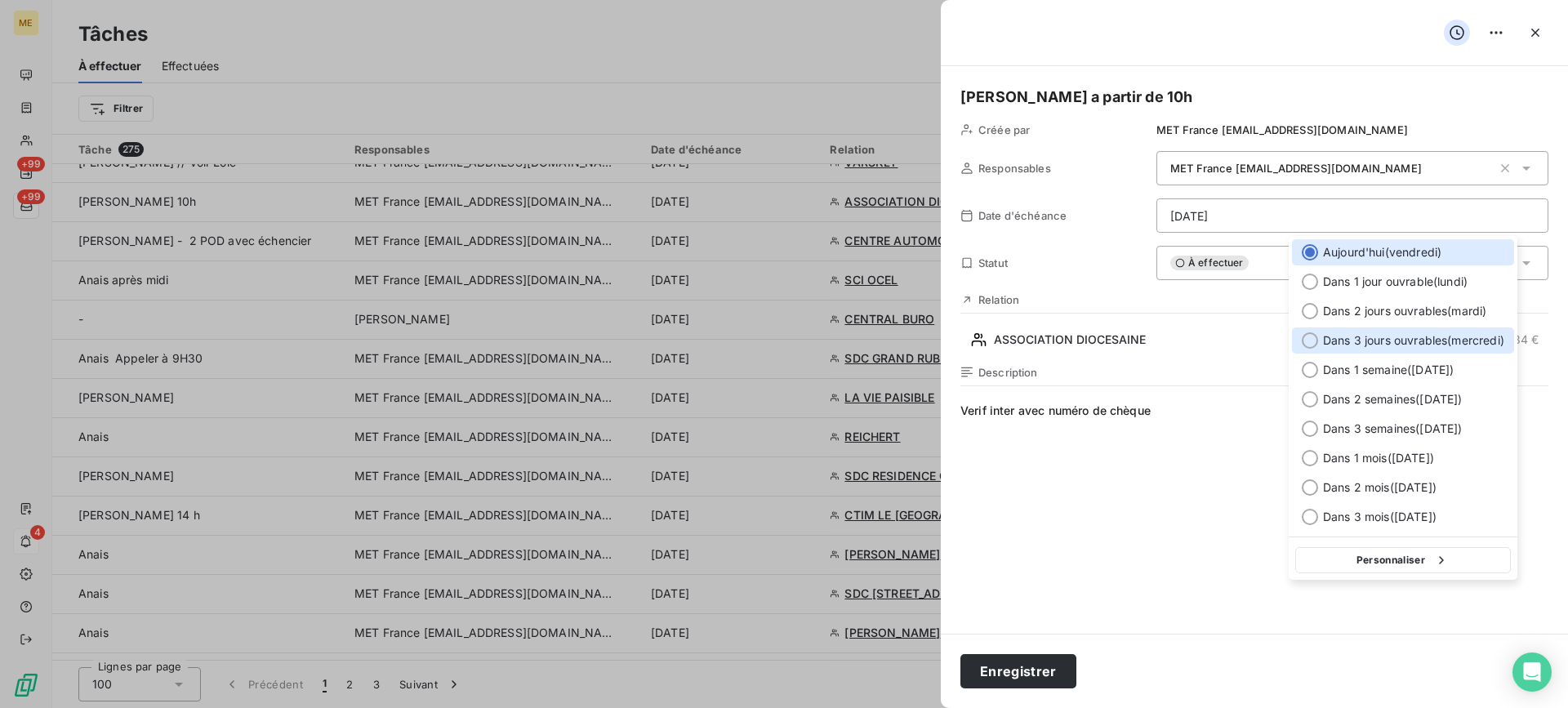
click at [1427, 347] on span "Dans 3 jours ouvrables ( [DATE] )" at bounding box center [1413, 340] width 182 height 16
type input "[DATE]"
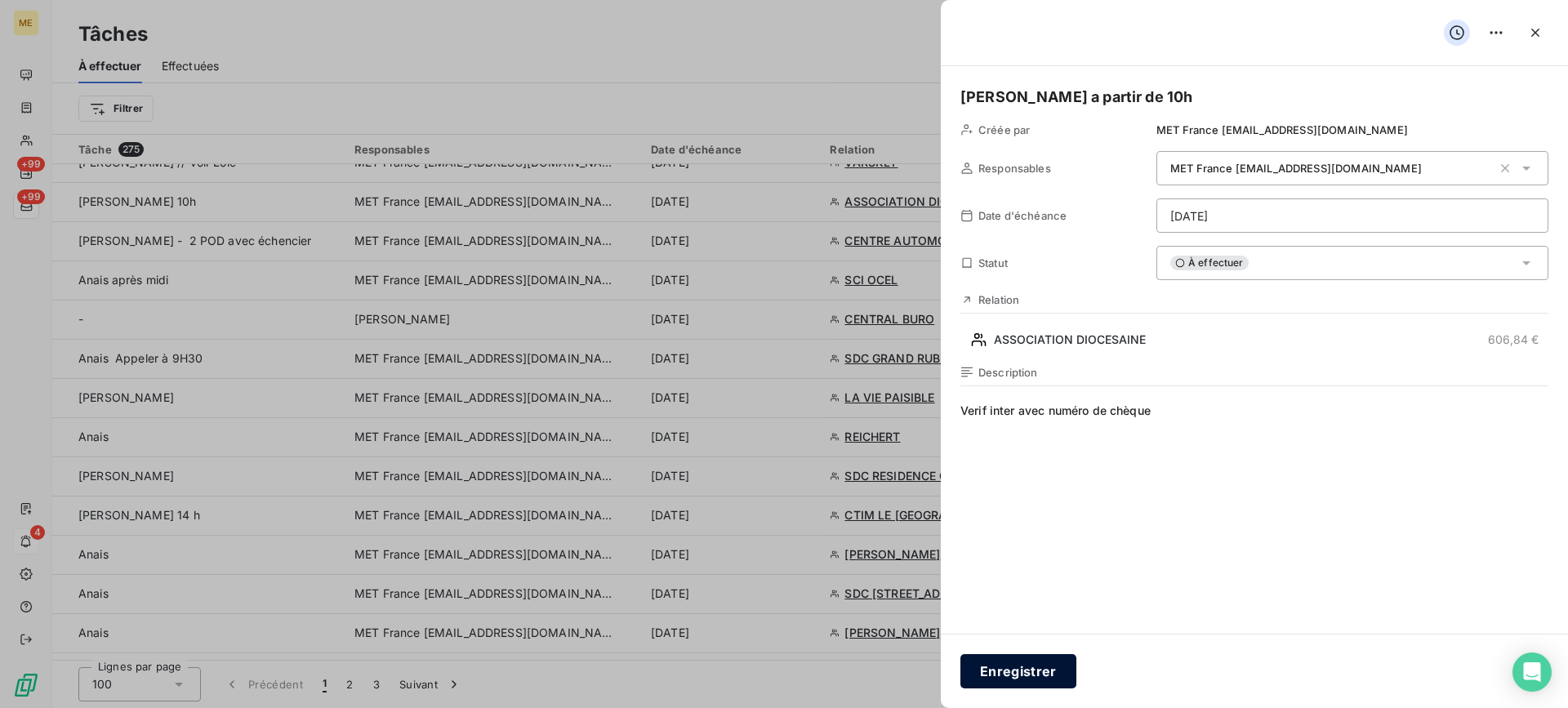
click at [1054, 666] on button "Enregistrer" at bounding box center [1018, 672] width 116 height 35
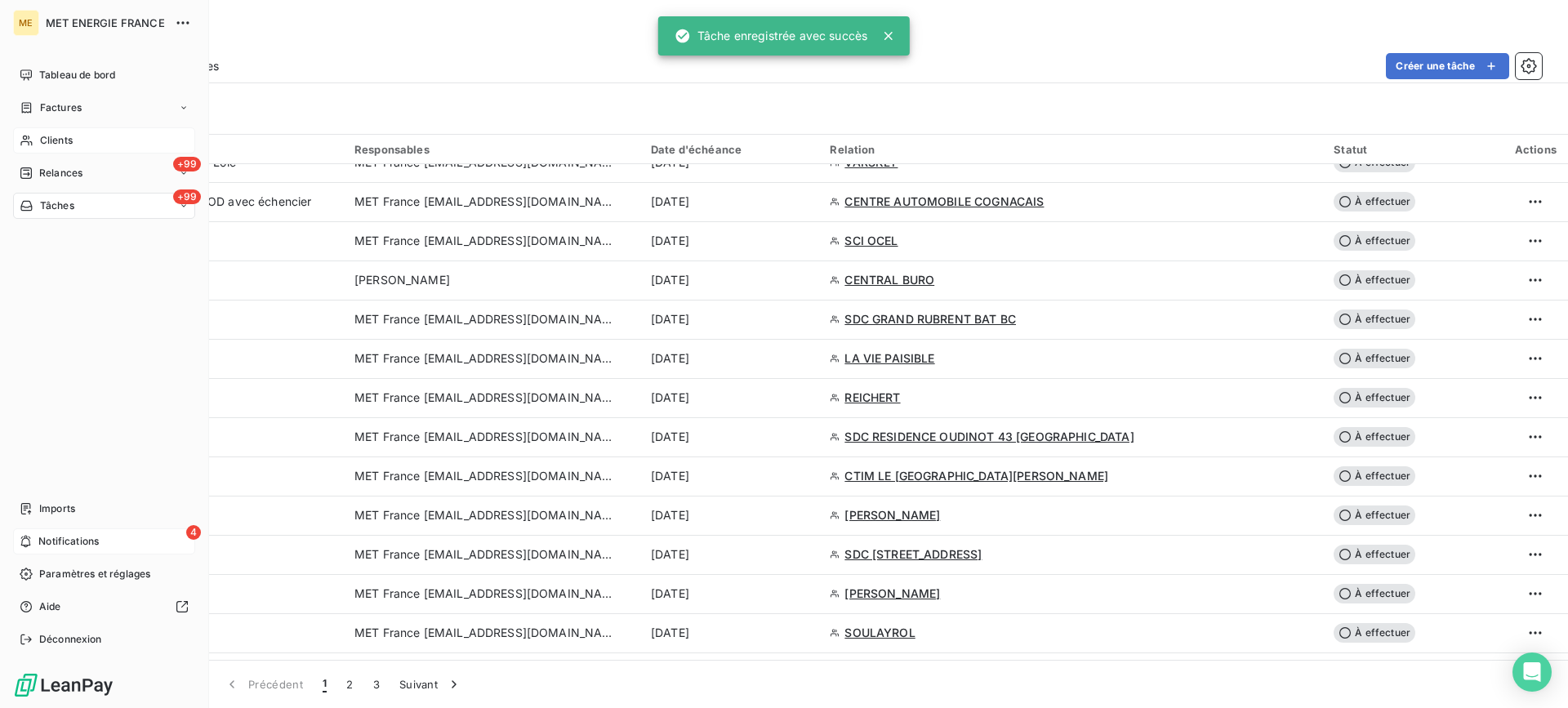
click at [38, 143] on div "Clients" at bounding box center [103, 141] width 182 height 26
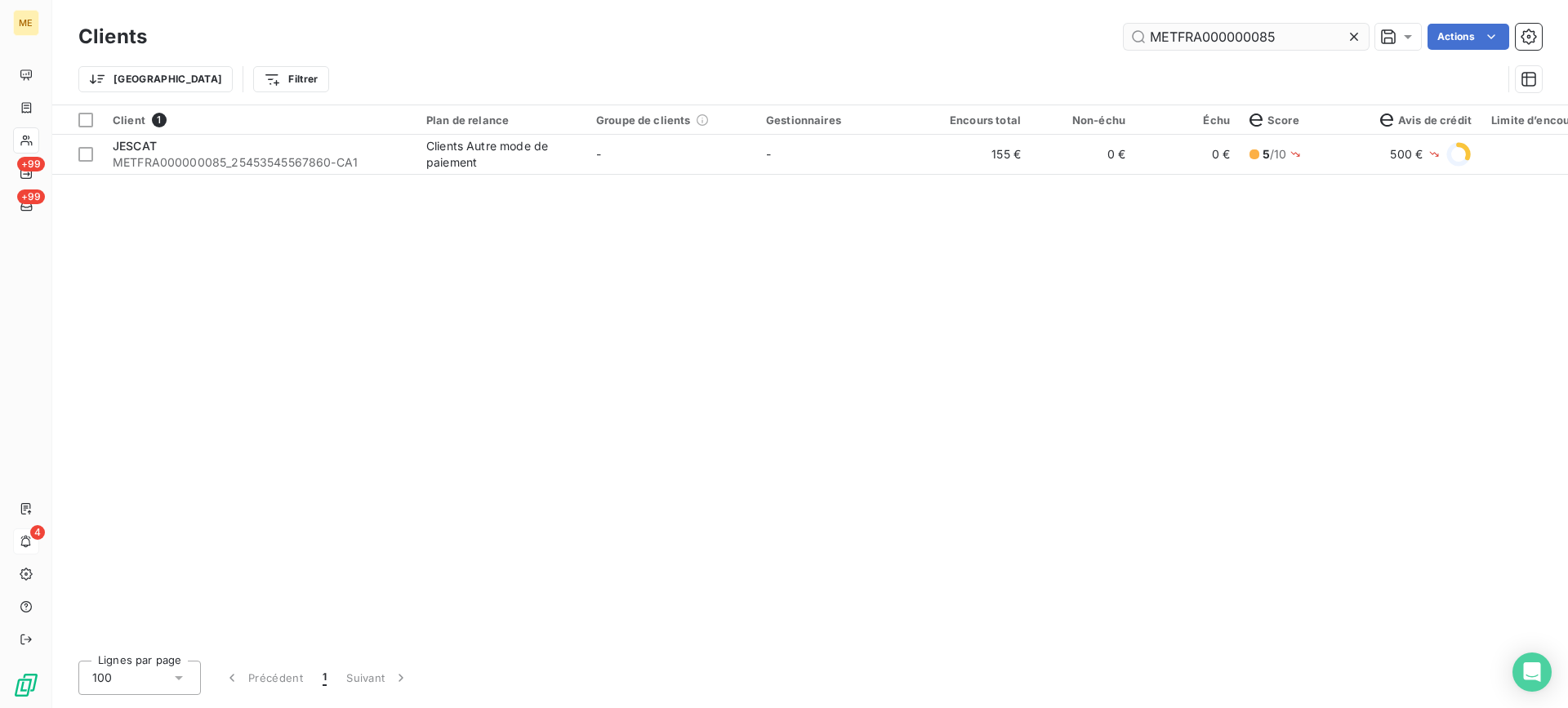
click at [1235, 31] on input "METFRA000000085" at bounding box center [1246, 36] width 245 height 26
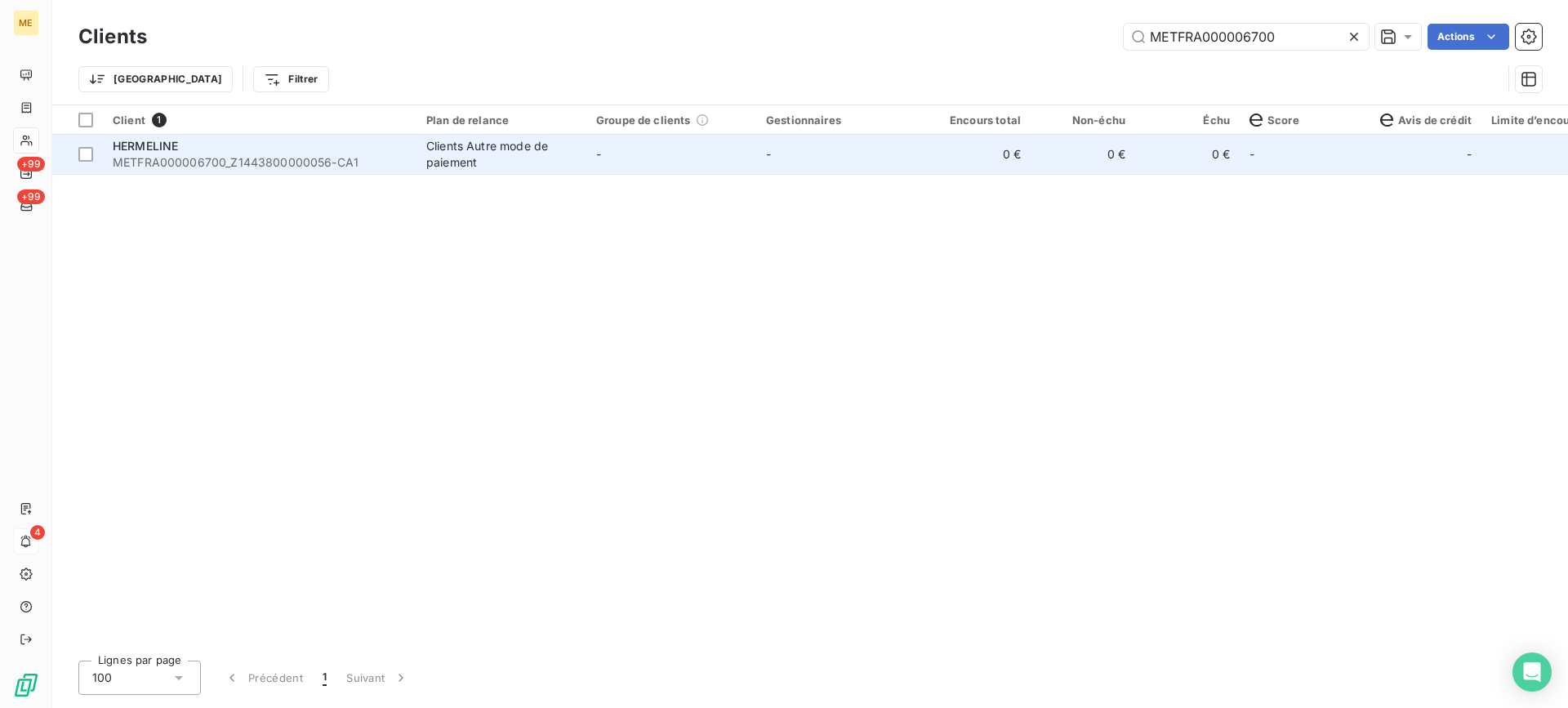
type input "METFRA000006700"
click at [308, 139] on div "HERMELINE" at bounding box center [259, 146] width 294 height 16
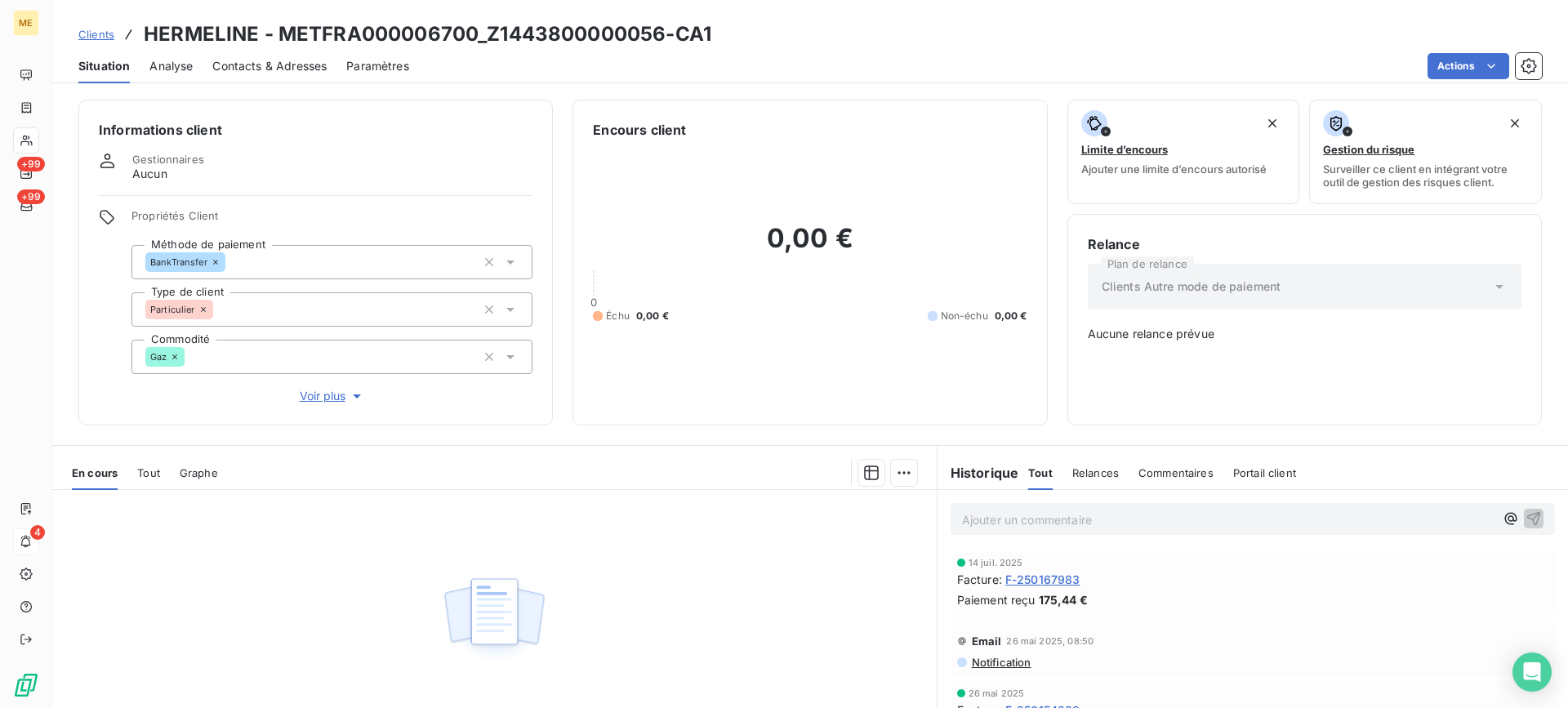
click at [163, 480] on div "En cours Tout Graphe" at bounding box center [494, 473] width 884 height 35
click at [154, 480] on div "Tout" at bounding box center [148, 473] width 23 height 35
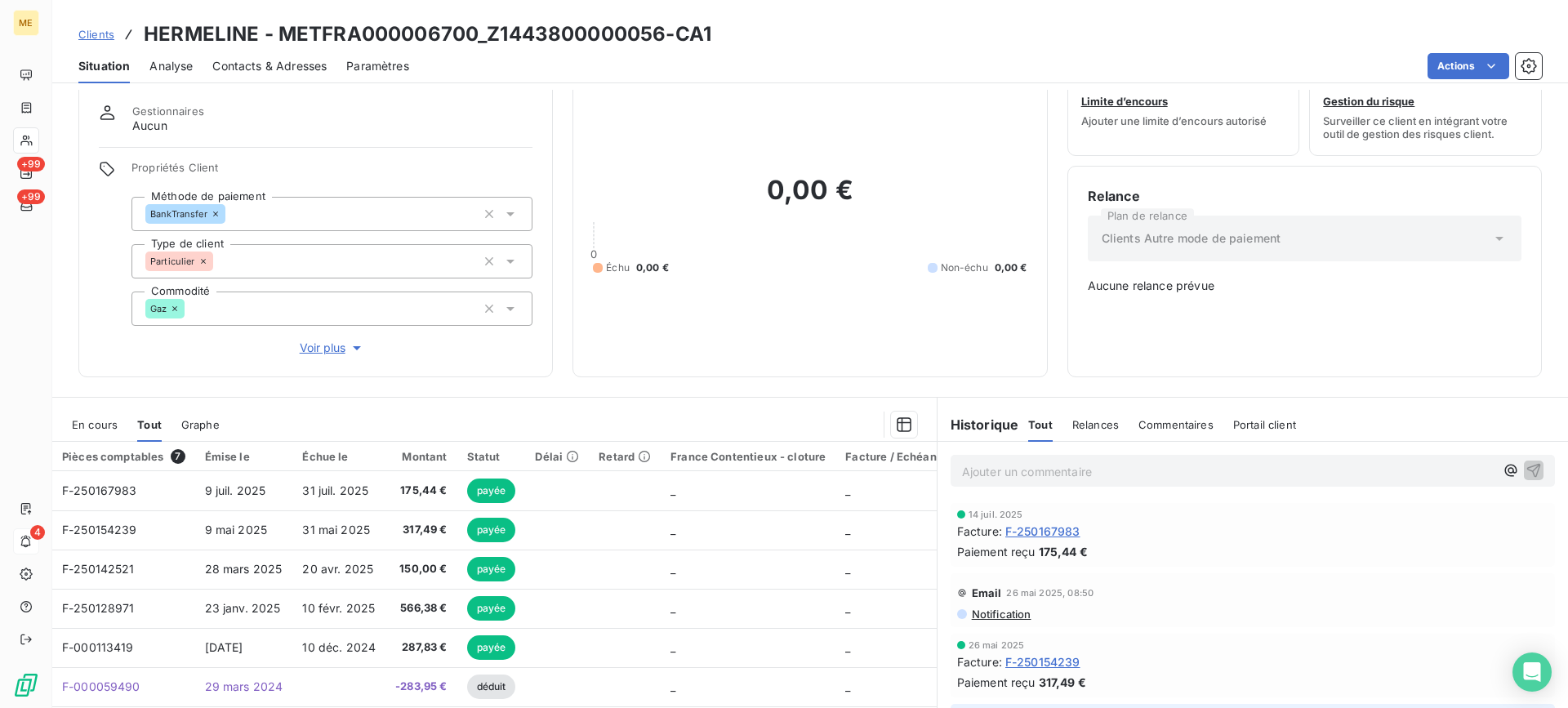
scroll to position [81, 0]
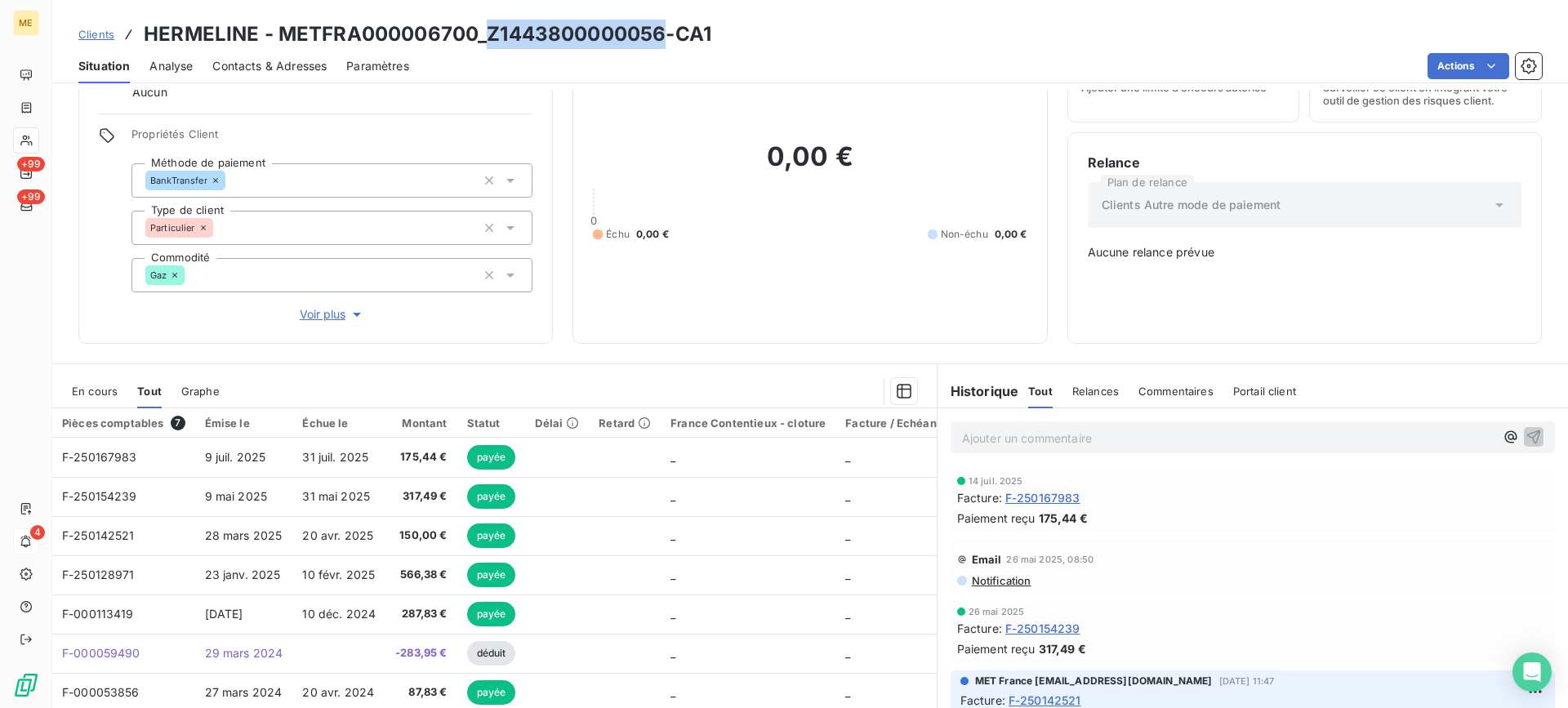
drag, startPoint x: 486, startPoint y: 28, endPoint x: 660, endPoint y: 45, distance: 174.8
click at [660, 45] on h3 "HERMELINE - METFRA000006700_Z1443800000056-CA1" at bounding box center [427, 34] width 568 height 29
click at [737, 280] on div "0,00 € 0 Échu 0,00 € Non-échu 0,00 €" at bounding box center [809, 191] width 434 height 266
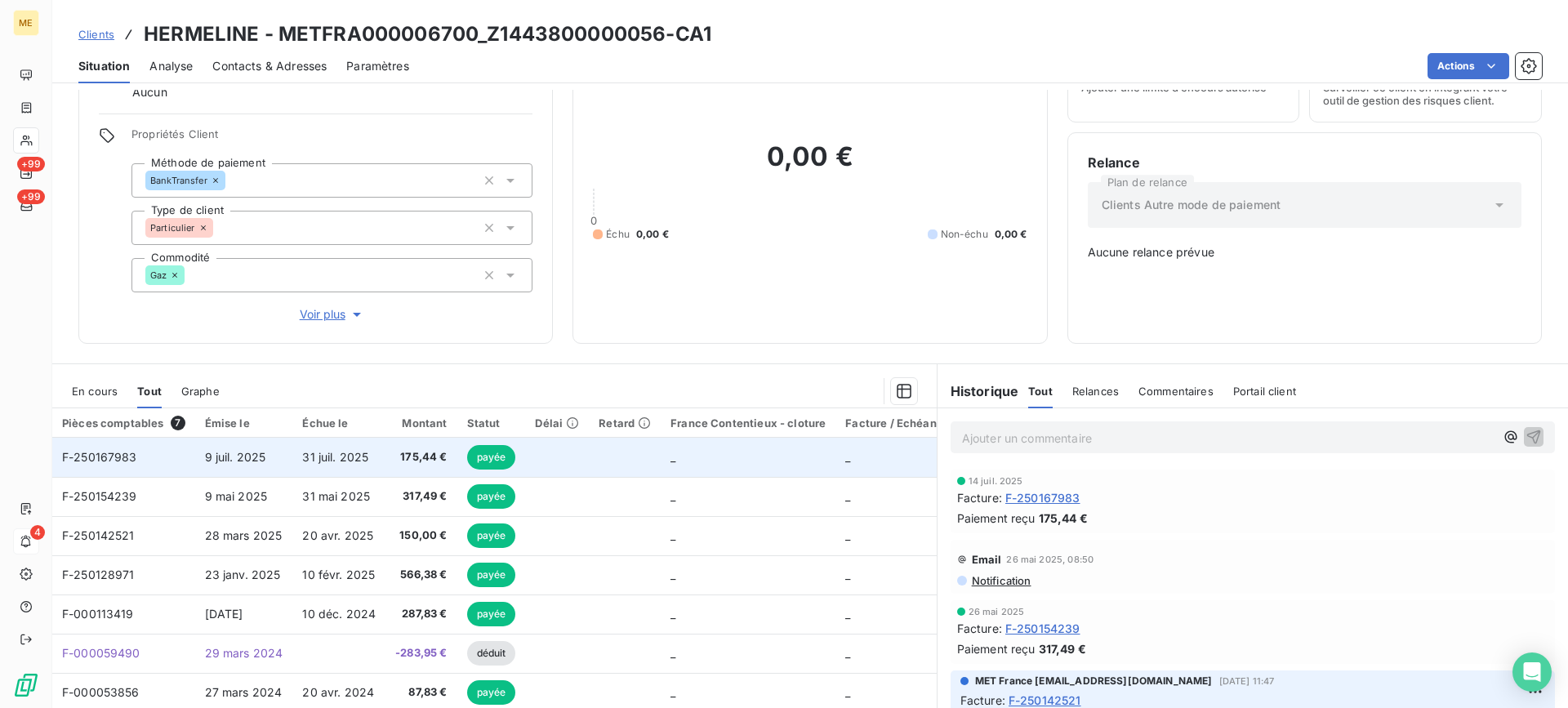
click at [189, 450] on td "F-250167983" at bounding box center [123, 456] width 143 height 39
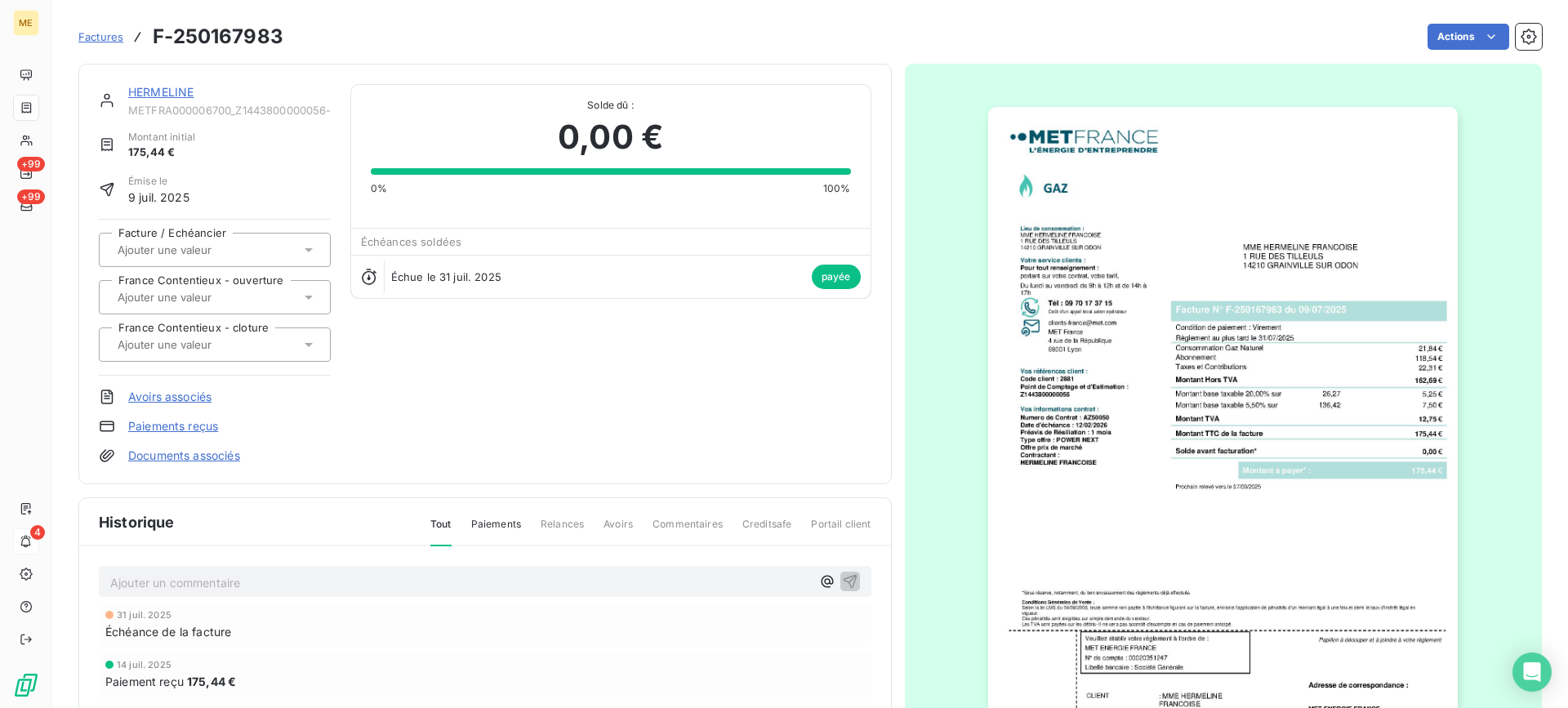
click at [1397, 562] on img "button" at bounding box center [1222, 439] width 469 height 664
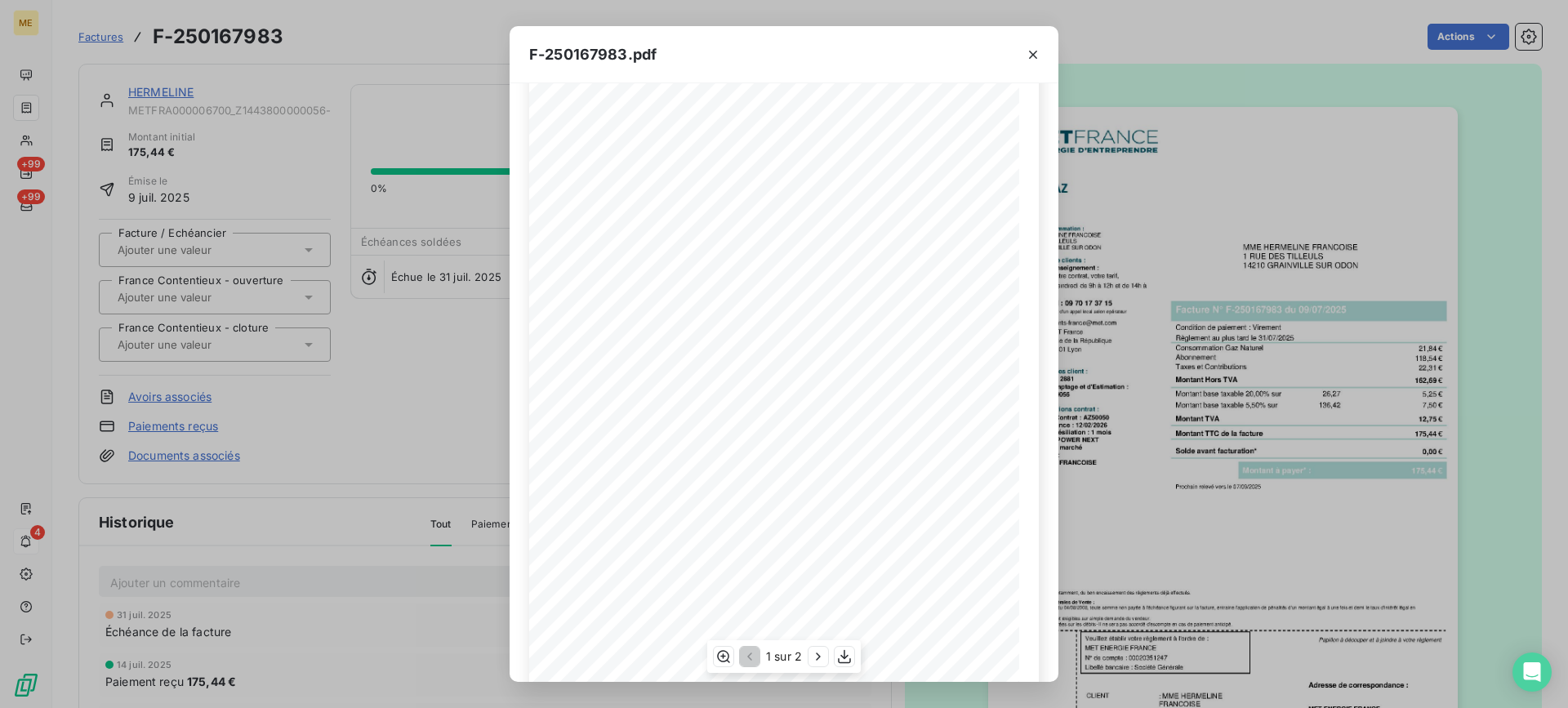
scroll to position [133, 0]
click at [1027, 58] on icon "button" at bounding box center [1033, 55] width 16 height 16
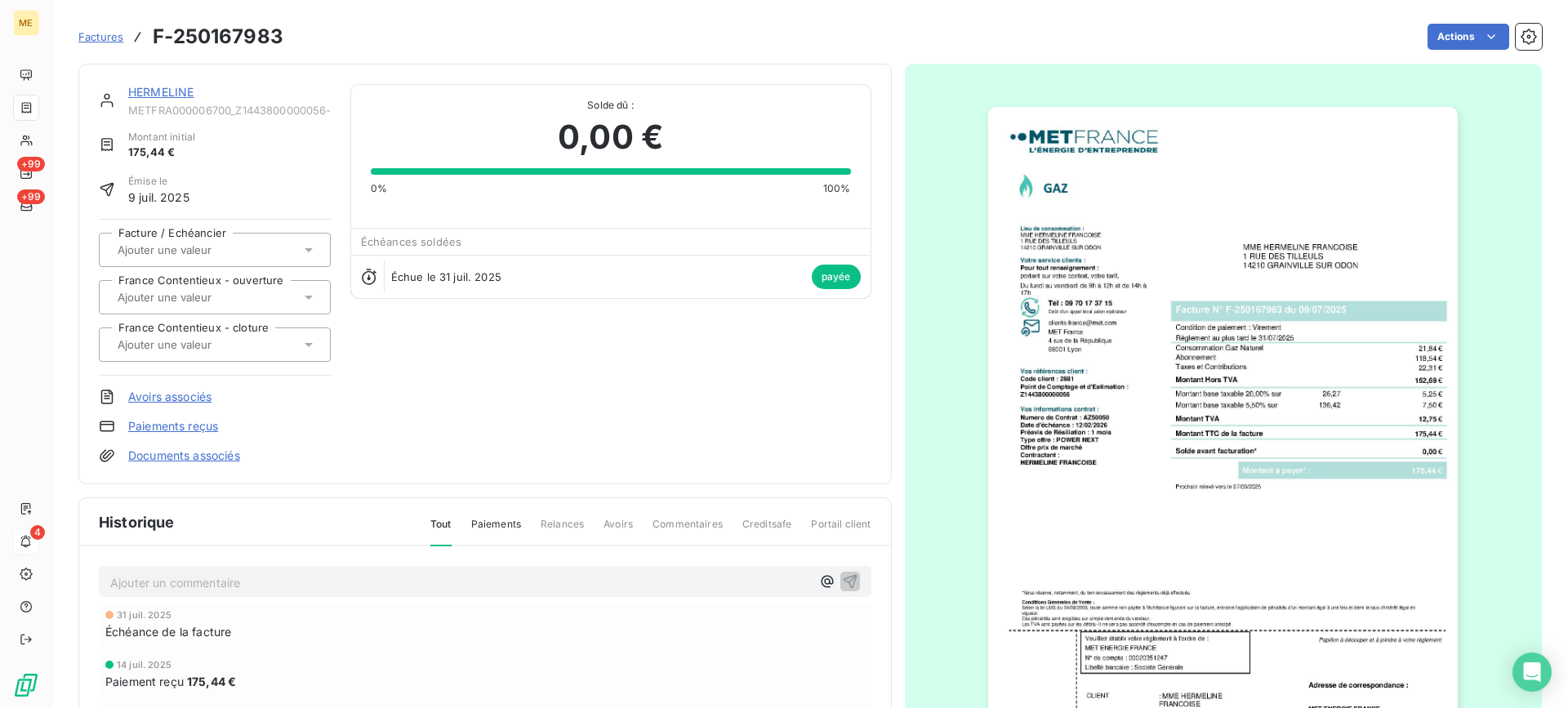
click at [173, 95] on link "HERMELINE" at bounding box center [161, 91] width 66 height 14
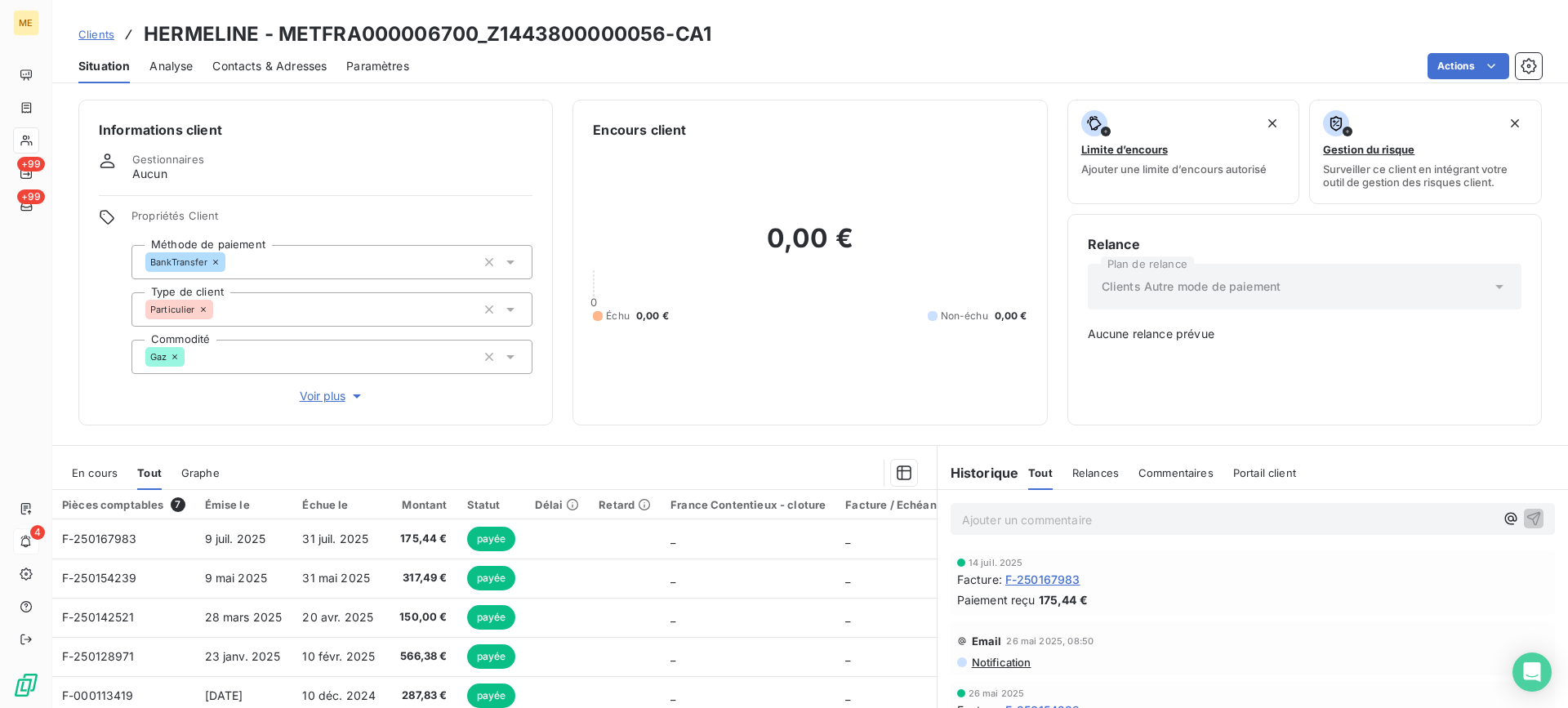
click at [78, 478] on span "En cours" at bounding box center [95, 473] width 46 height 13
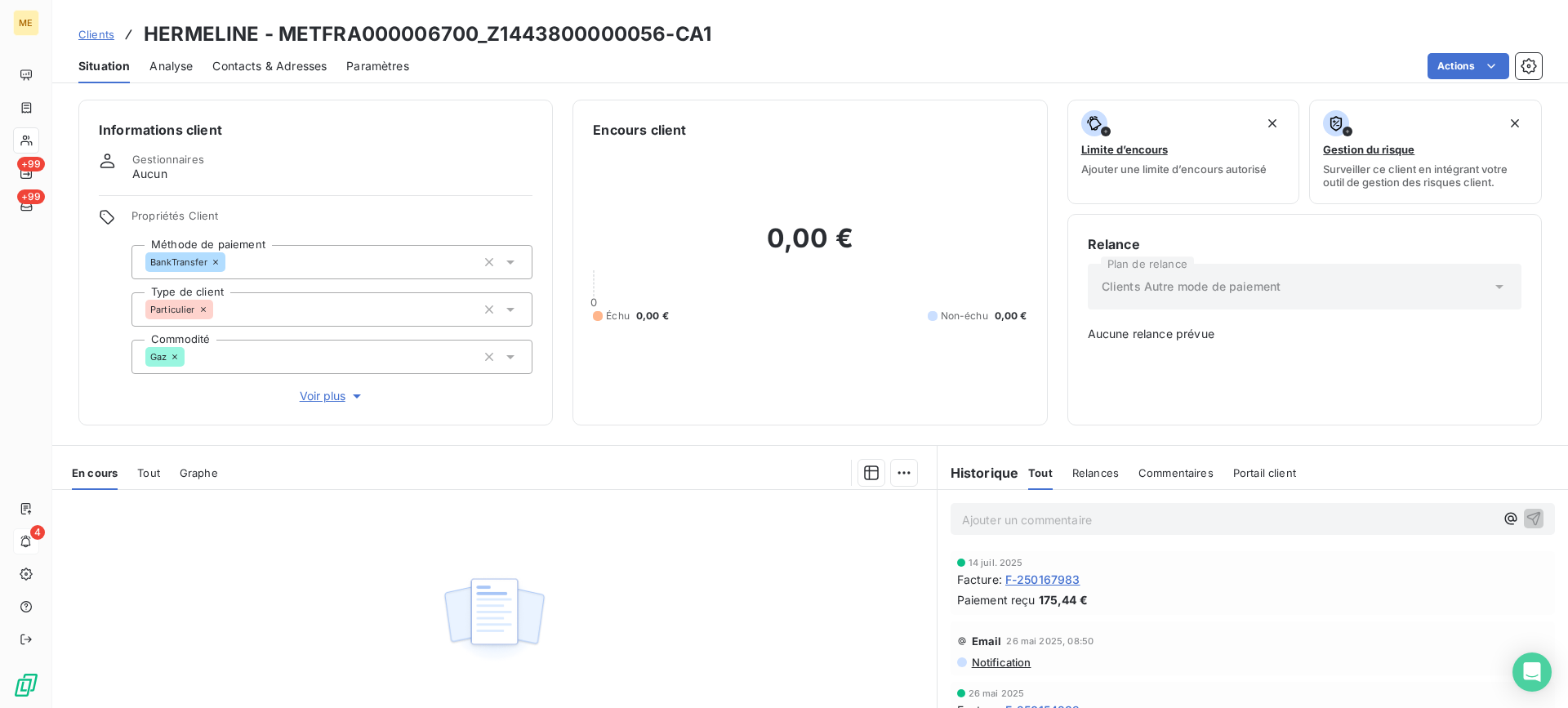
click at [38, 479] on div "+99 +99 4" at bounding box center [26, 357] width 26 height 590
click at [38, 467] on div "+99 +99 4" at bounding box center [26, 357] width 26 height 590
click at [159, 479] on div "Tout" at bounding box center [148, 473] width 23 height 35
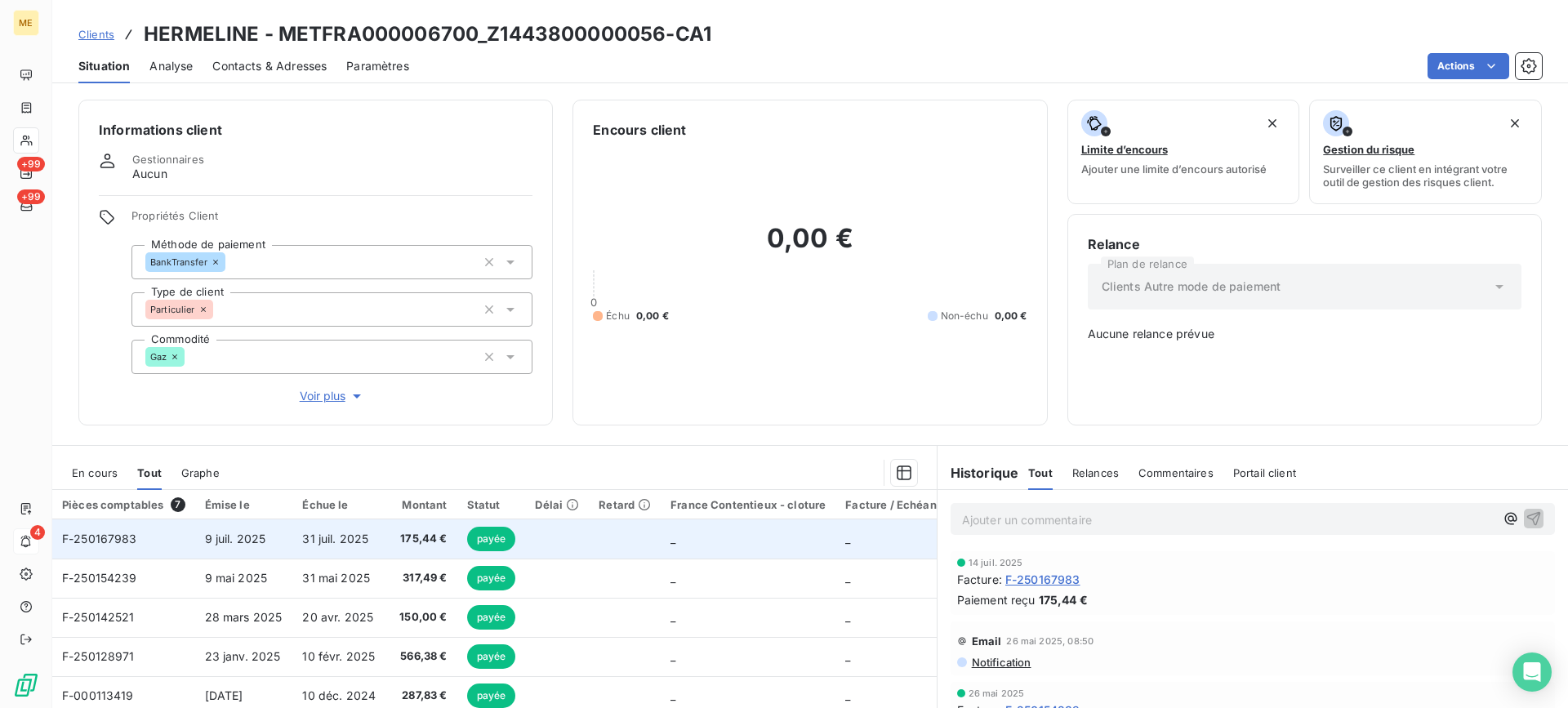
click at [236, 526] on td "9 juil. 2025" at bounding box center [244, 538] width 98 height 39
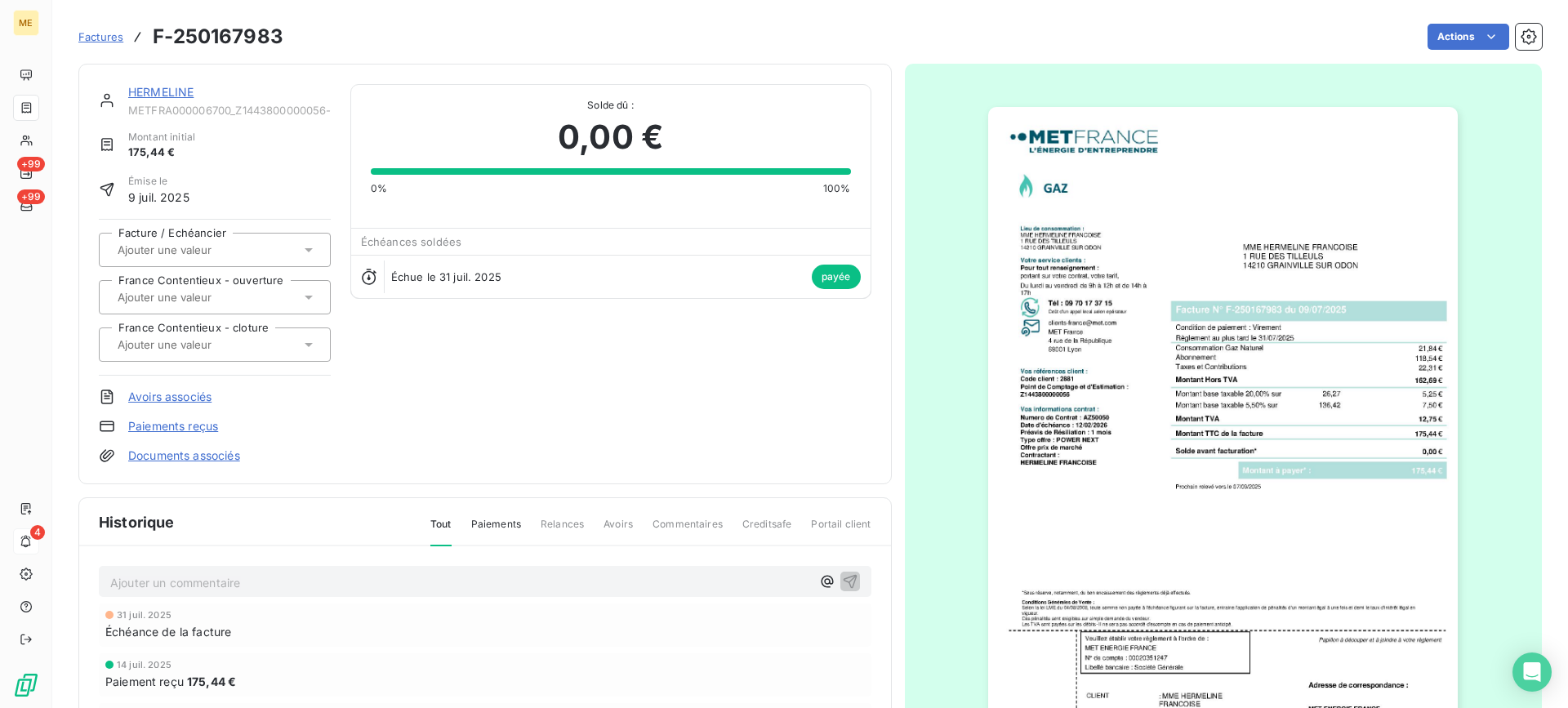
click at [1191, 385] on img "button" at bounding box center [1222, 439] width 469 height 664
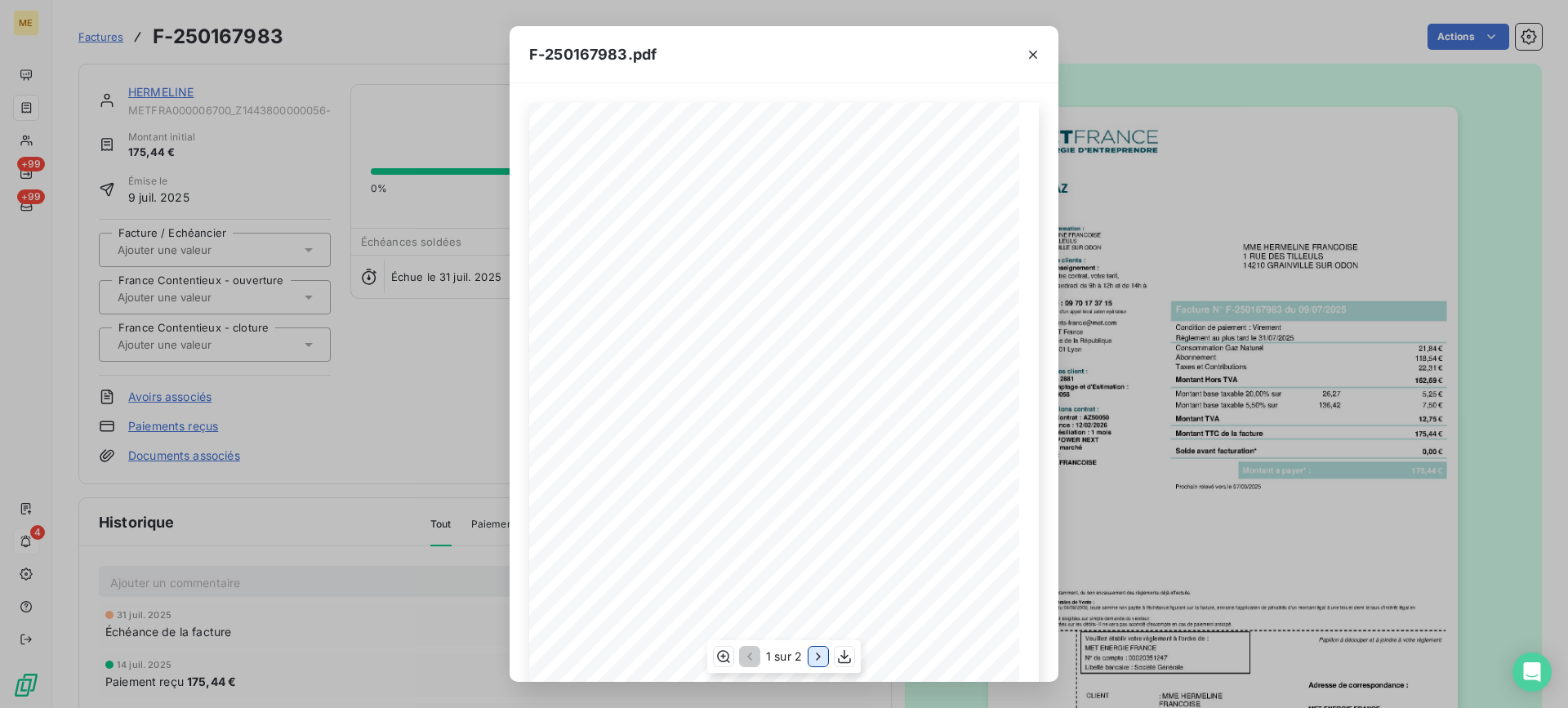
click at [817, 654] on icon "button" at bounding box center [818, 656] width 16 height 16
click at [1040, 54] on icon "button" at bounding box center [1033, 55] width 16 height 16
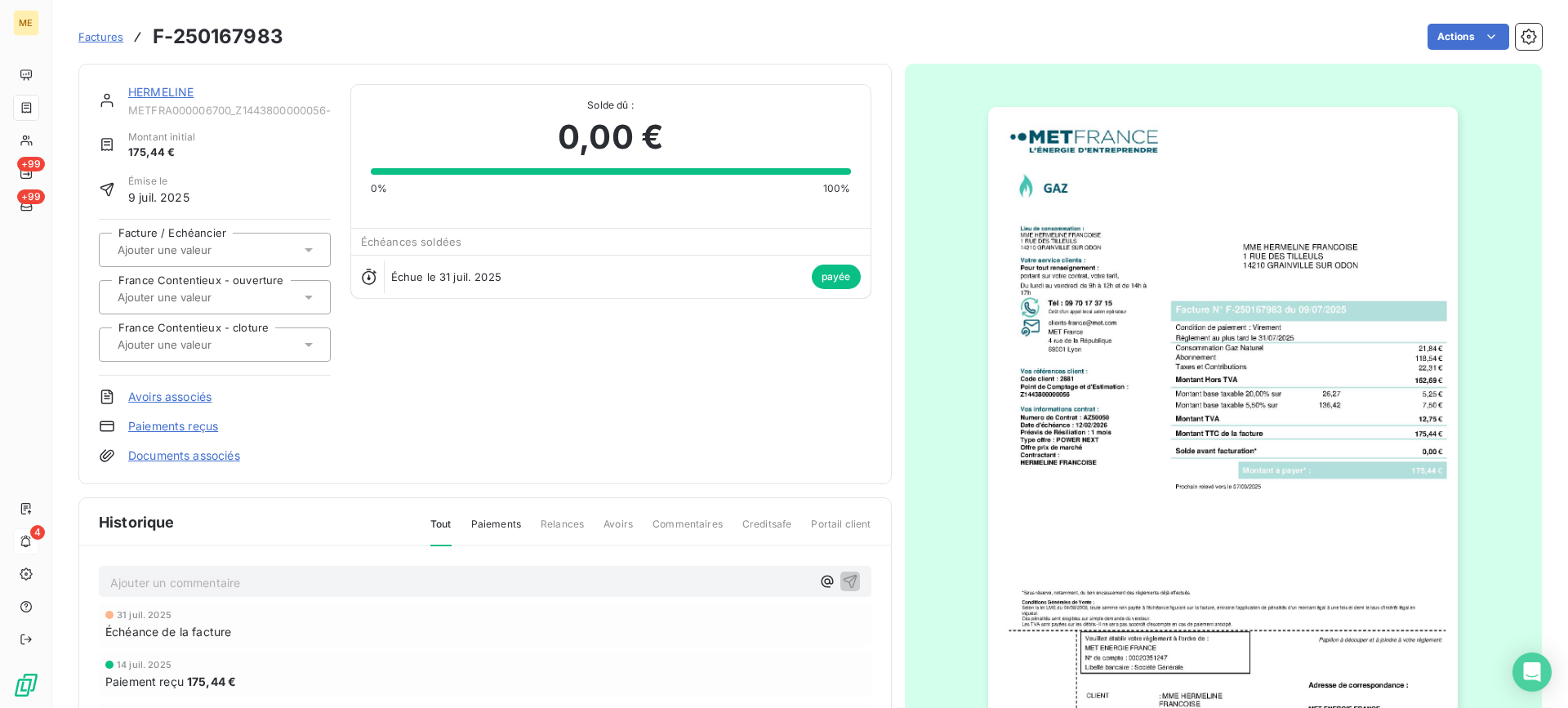
click at [1176, 329] on img "button" at bounding box center [1222, 439] width 469 height 664
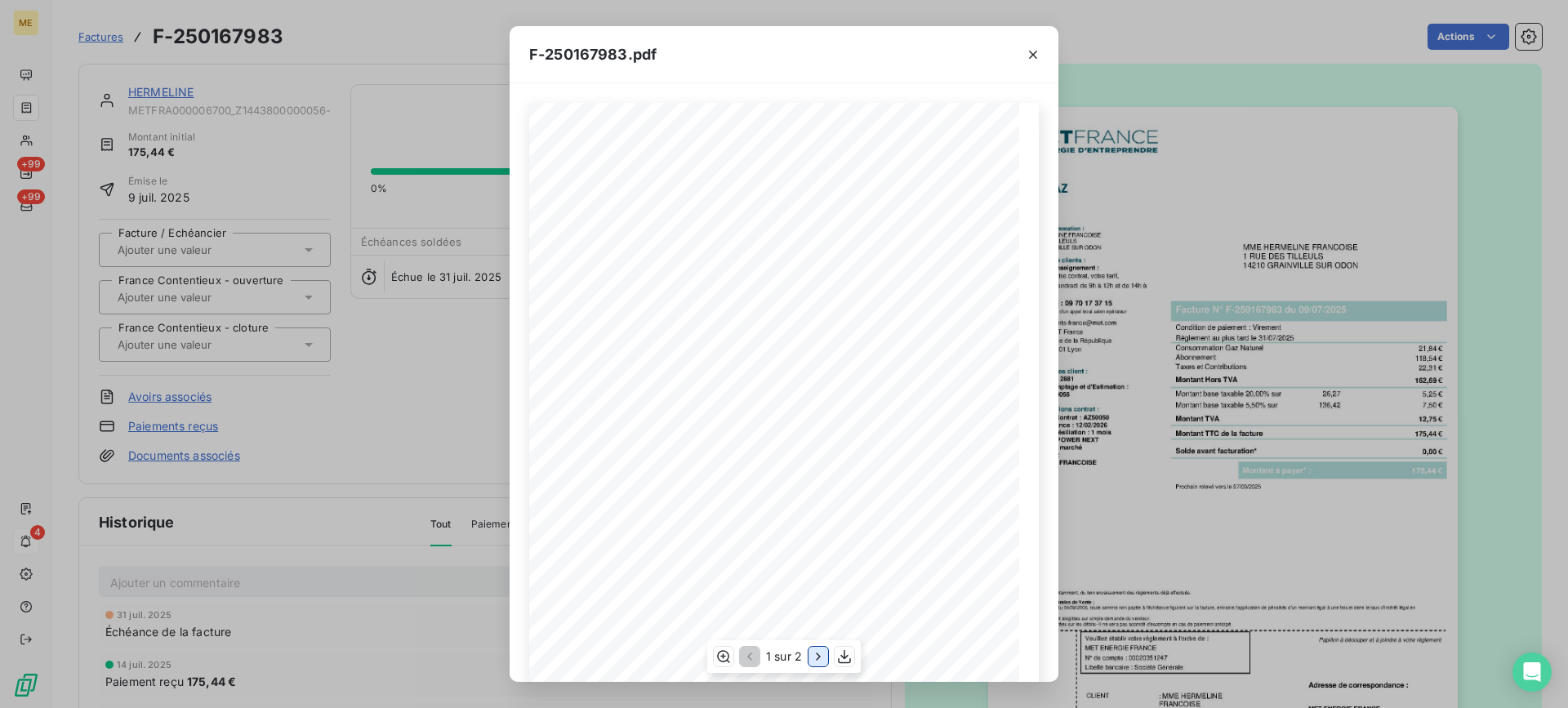
click at [818, 658] on icon "button" at bounding box center [818, 656] width 4 height 7
click at [1033, 57] on icon "button" at bounding box center [1033, 55] width 16 height 16
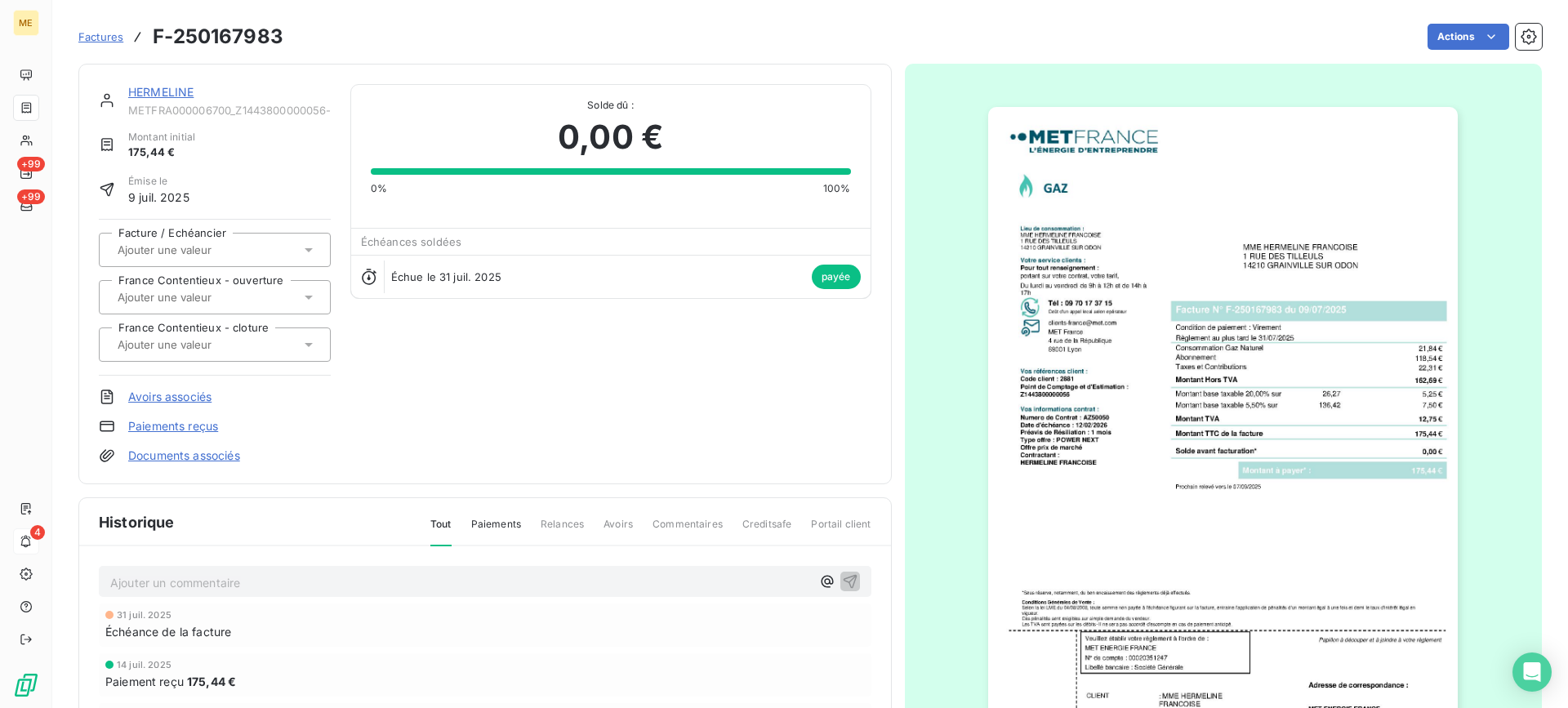
click at [165, 88] on link "HERMELINE" at bounding box center [161, 91] width 66 height 14
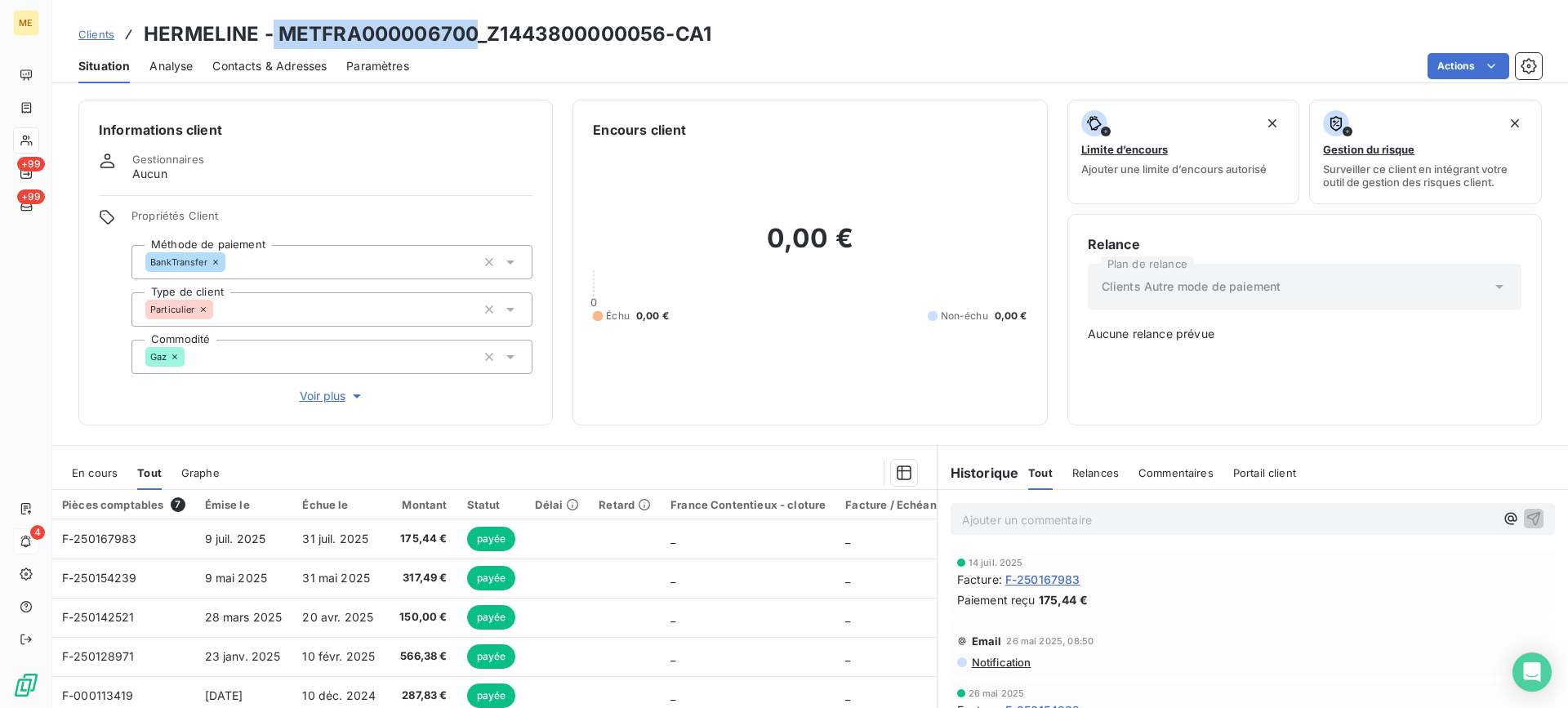
drag, startPoint x: 273, startPoint y: 34, endPoint x: 477, endPoint y: 36, distance: 204.0
click at [477, 36] on h3 "HERMELINE - METFRA000006700_Z1443800000056-CA1" at bounding box center [427, 34] width 568 height 29
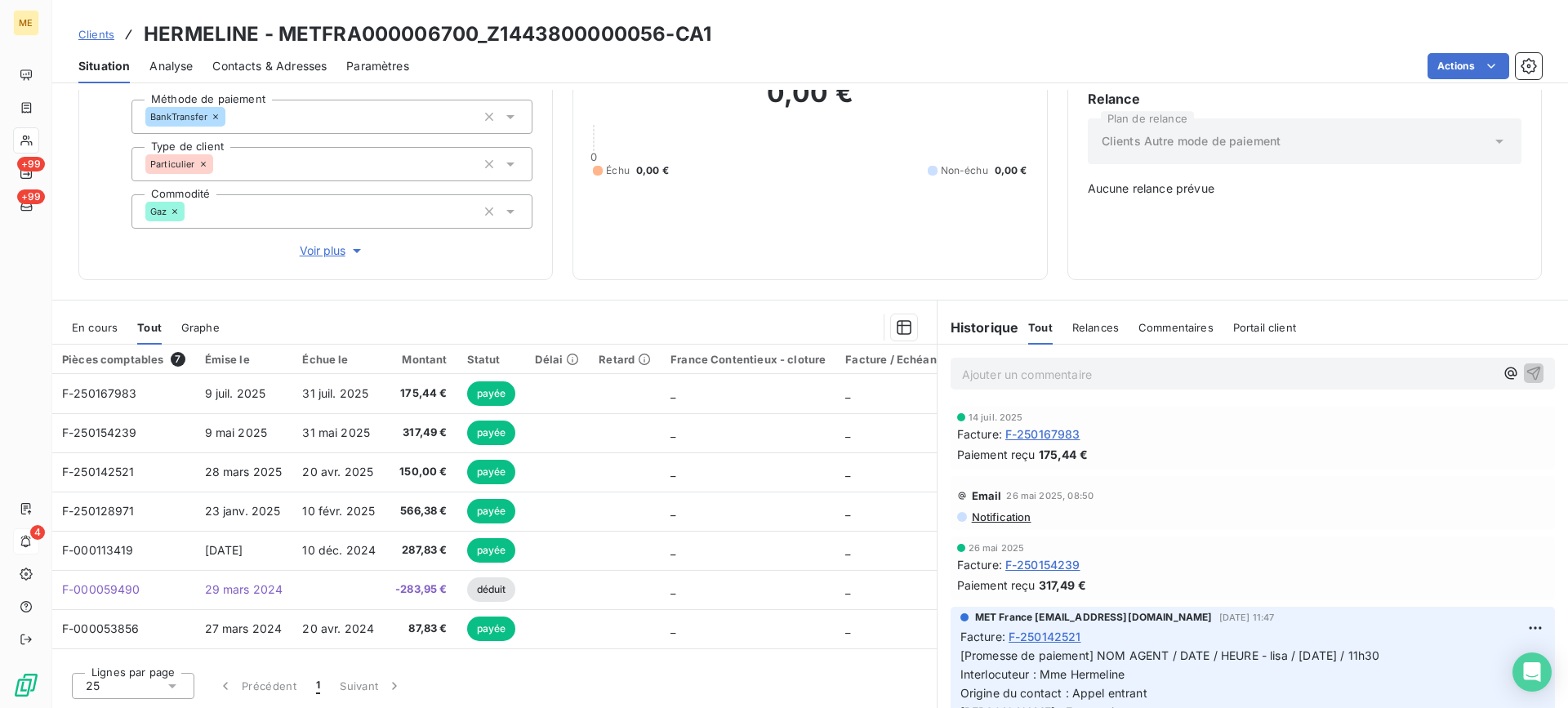
click at [724, 214] on div "0,00 € 0 Échu 0,00 € Non-échu 0,00 €" at bounding box center [809, 127] width 434 height 266
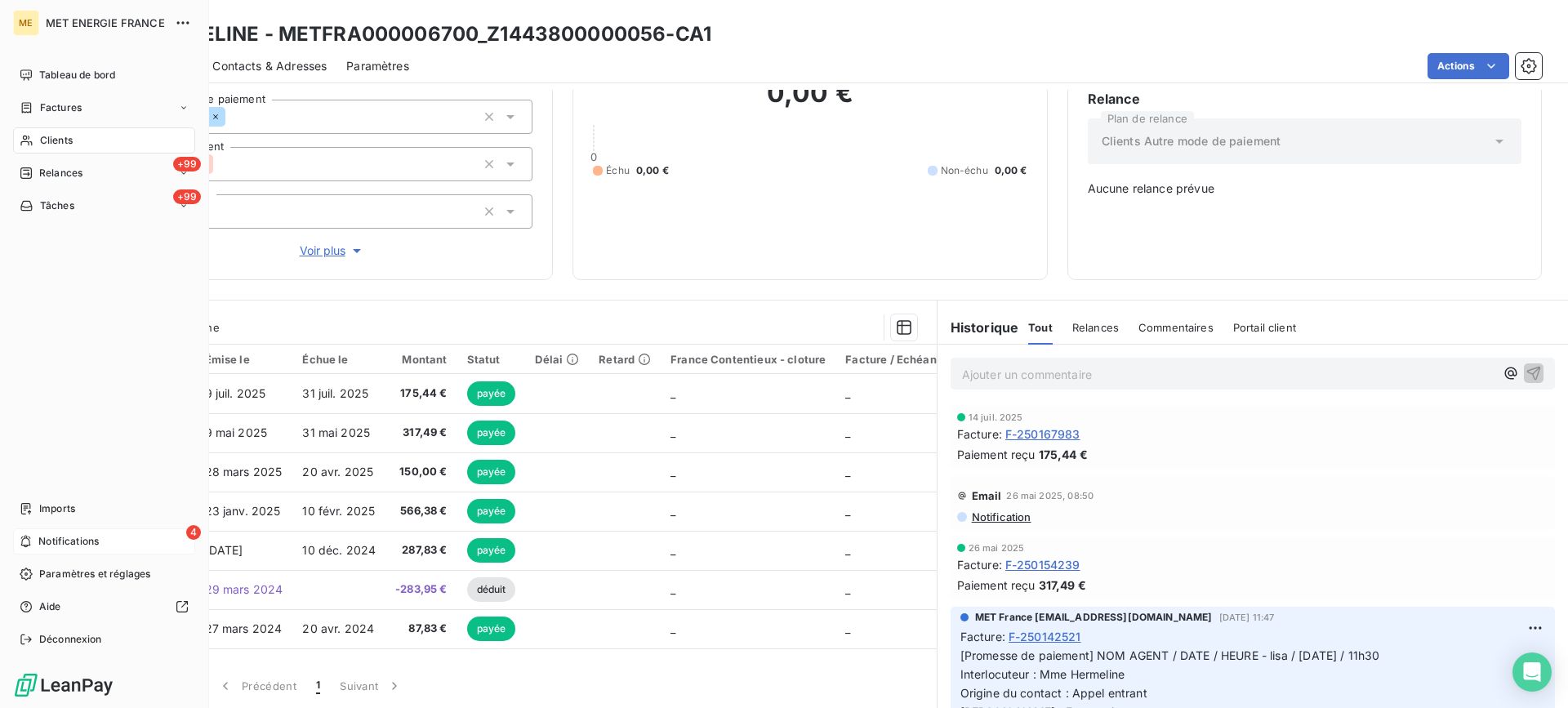
click at [27, 134] on icon at bounding box center [26, 141] width 14 height 13
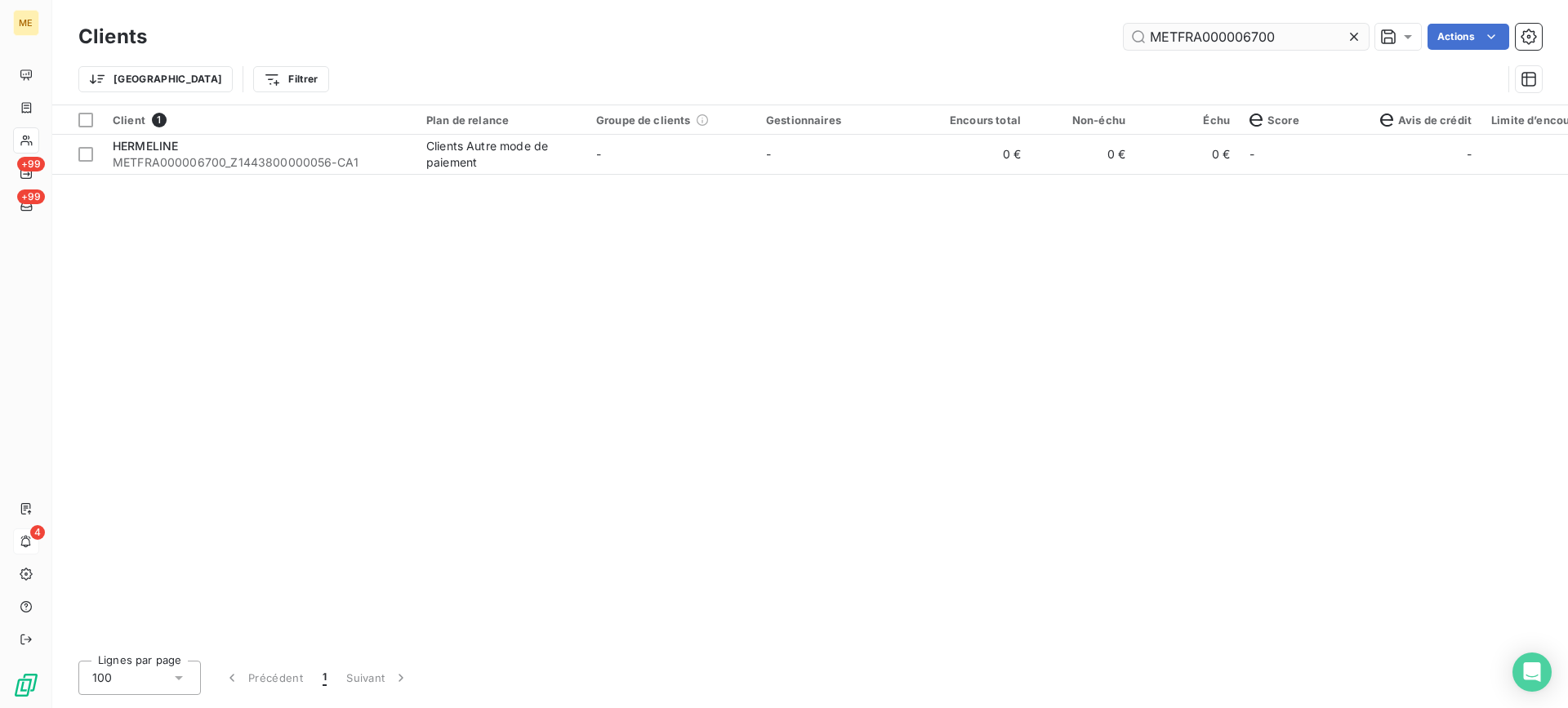
click at [1194, 38] on input "METFRA000006700" at bounding box center [1246, 36] width 245 height 26
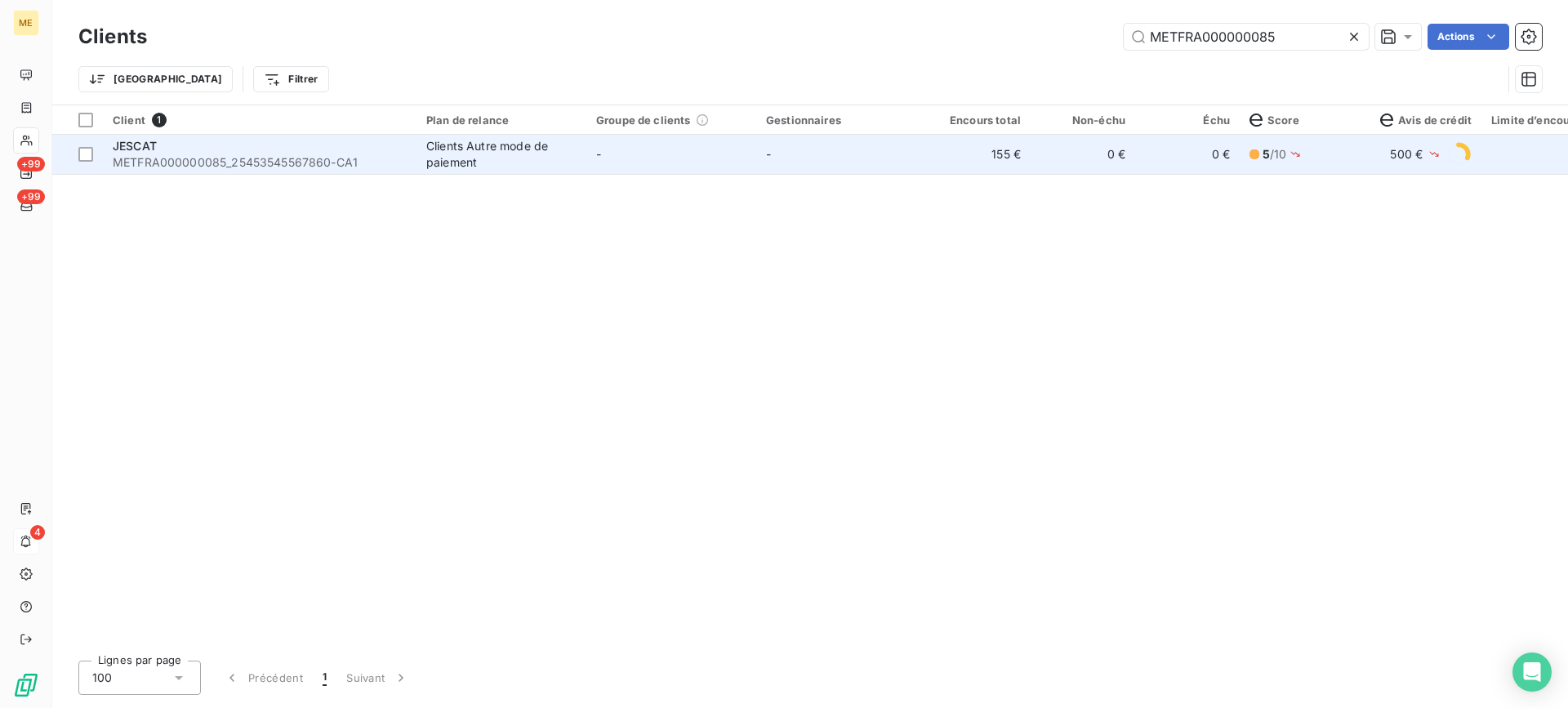
type input "METFRA000000085"
click at [255, 169] on span "METFRA000000085_25453545567860-CA1" at bounding box center [259, 162] width 294 height 16
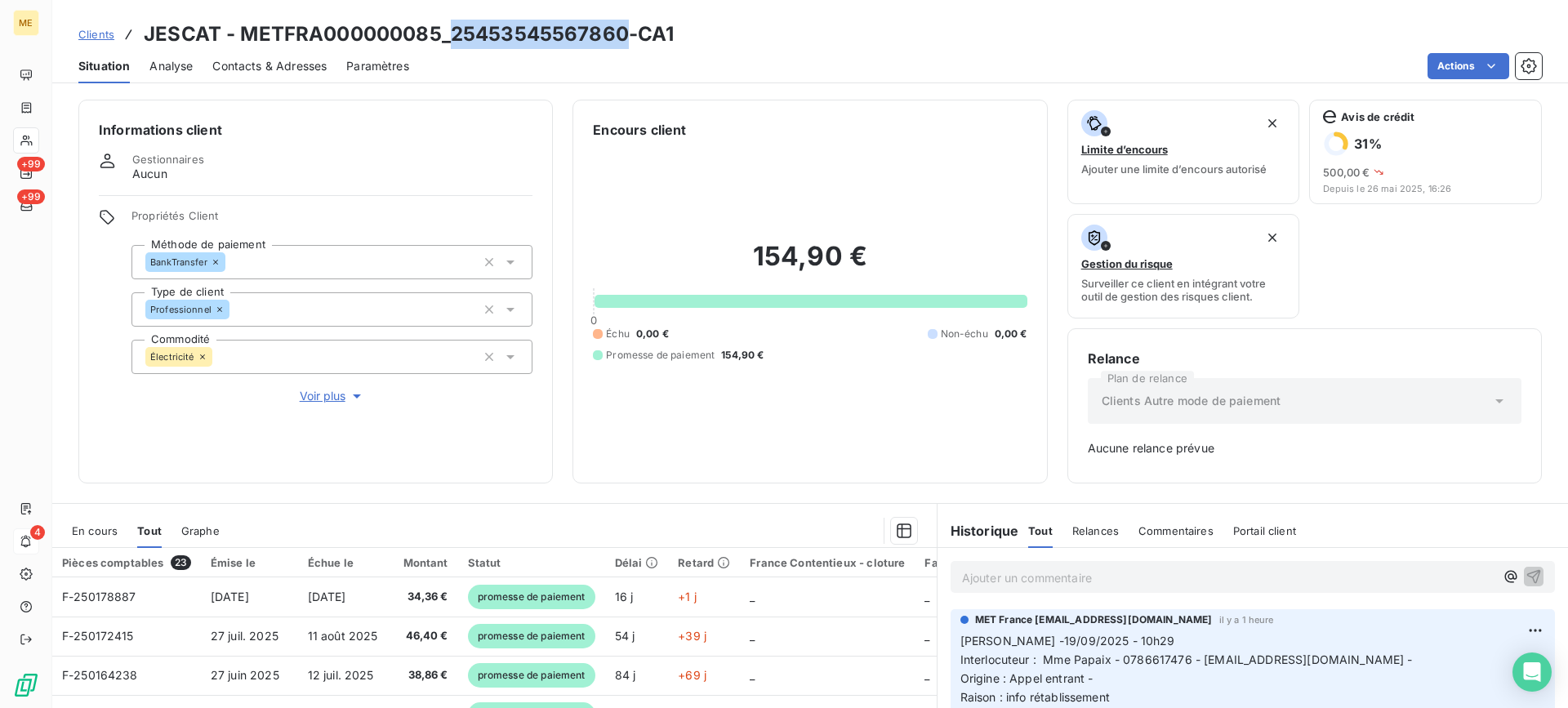
drag, startPoint x: 469, startPoint y: 34, endPoint x: 622, endPoint y: 34, distance: 153.0
click at [622, 34] on h3 "JESCAT - METFRA000000085_25453545567860-CA1" at bounding box center [408, 34] width 530 height 29
click at [742, 41] on div "Clients JESCAT - METFRA000000085_25453545567860-CA1" at bounding box center [810, 34] width 1515 height 29
click at [781, 102] on div "Encours client 154,90 € 0 Échu 0,00 € Non-échu 0,00 € Promesse de paiement 154,…" at bounding box center [810, 291] width 475 height 383
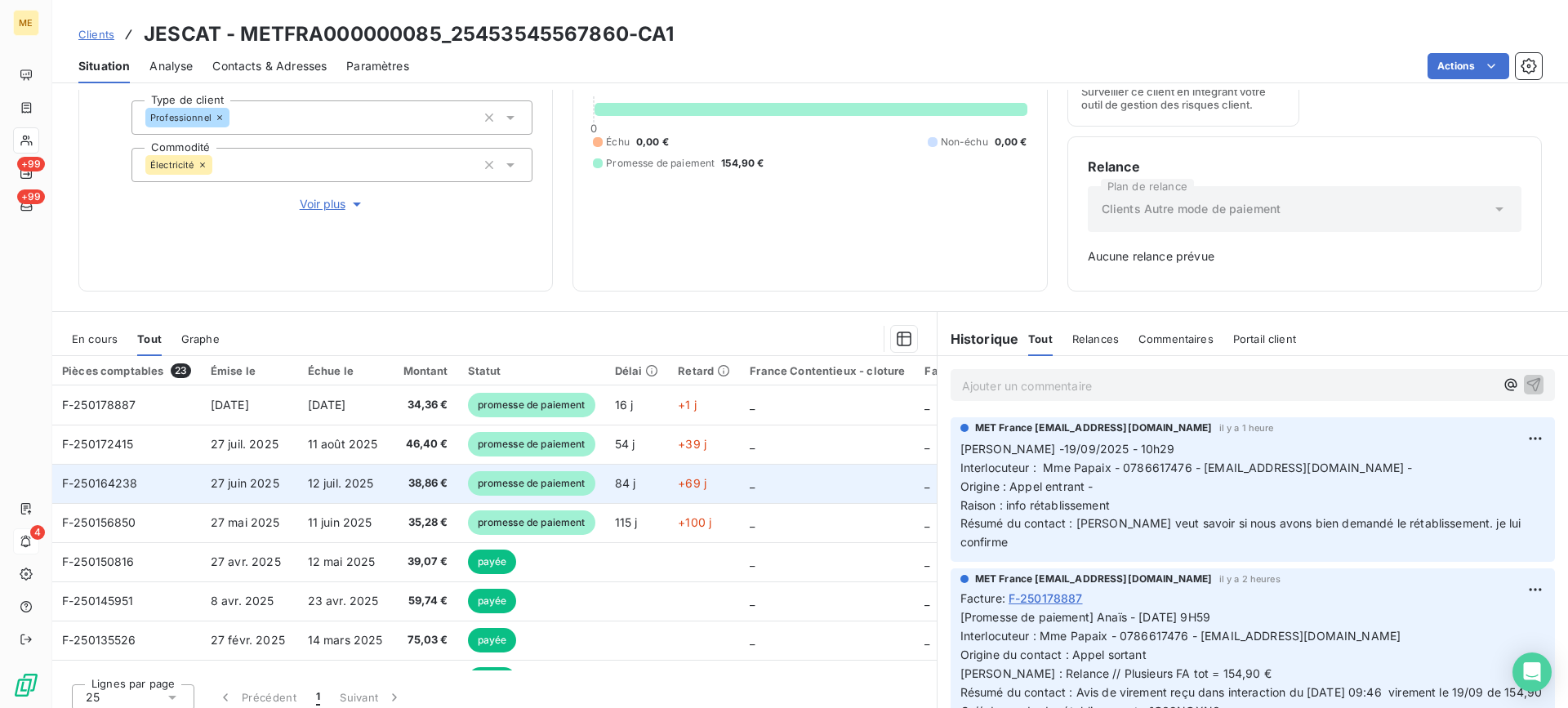
scroll to position [203, 0]
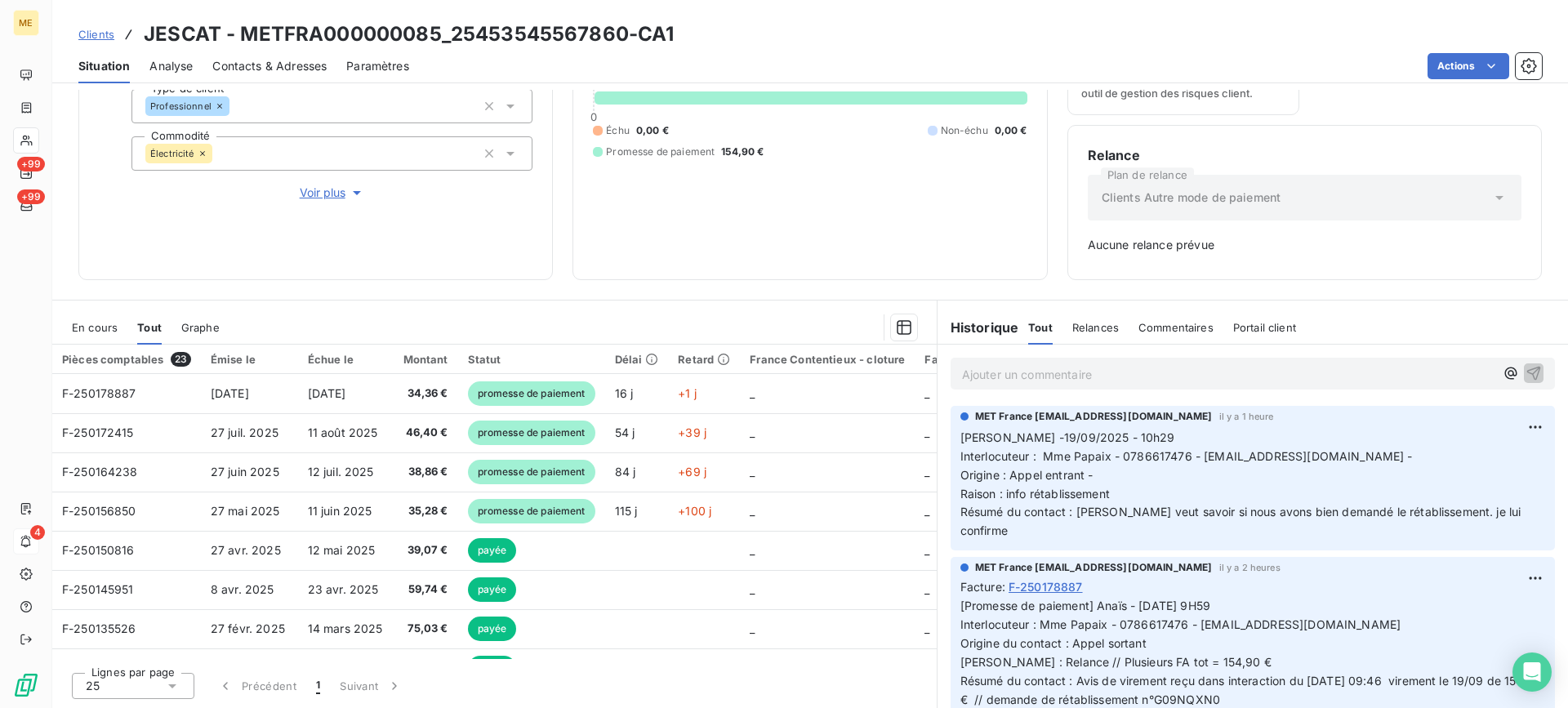
click at [93, 321] on span "En cours" at bounding box center [95, 328] width 46 height 13
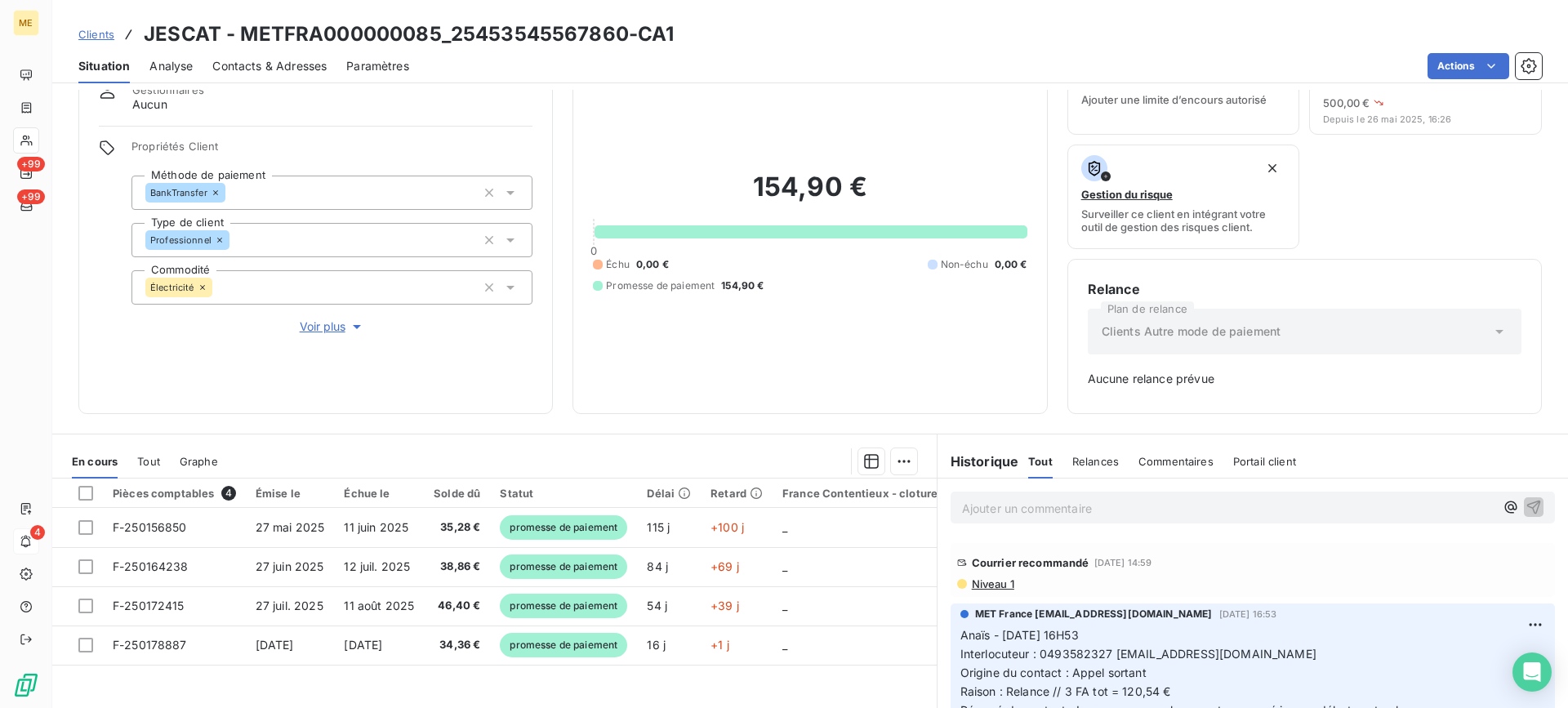
scroll to position [0, 0]
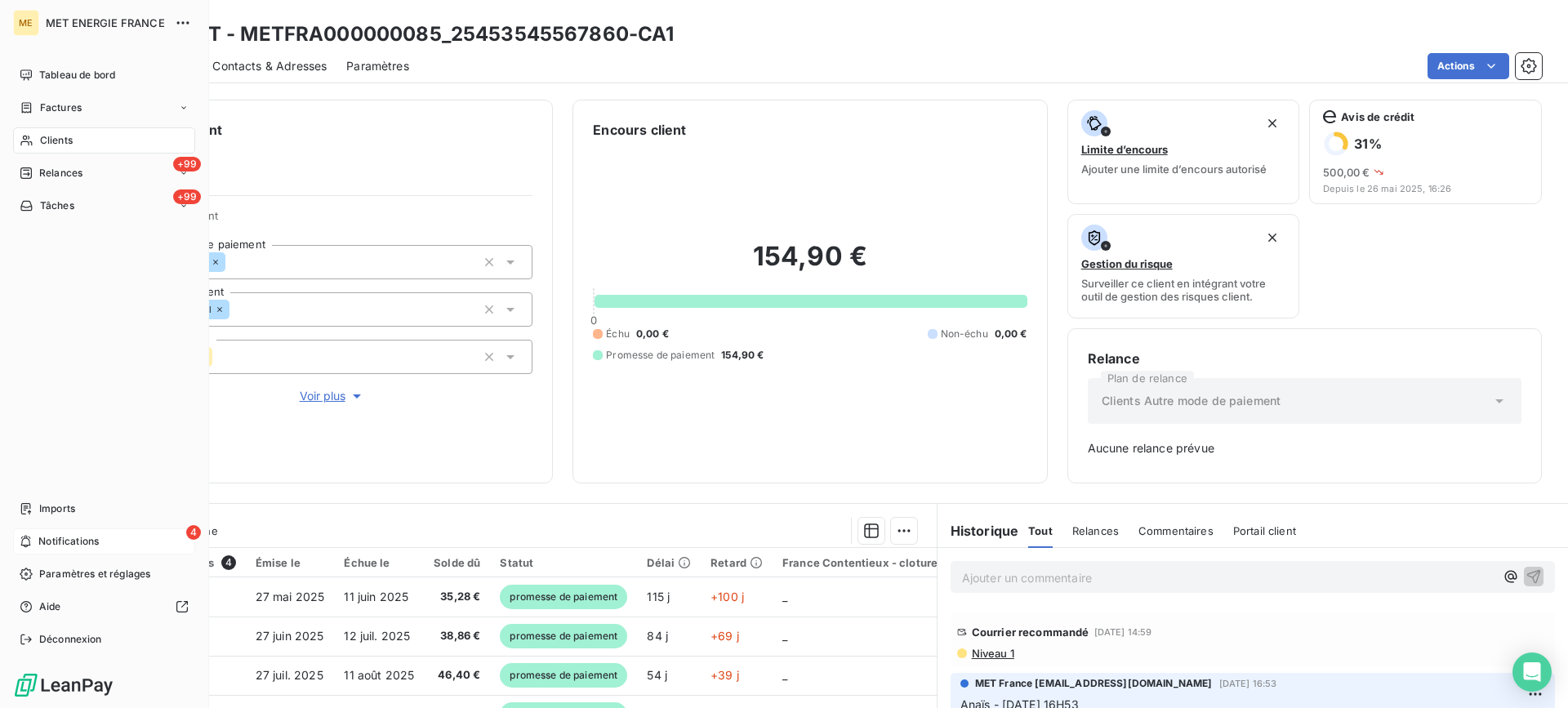
click at [25, 139] on icon at bounding box center [26, 141] width 12 height 11
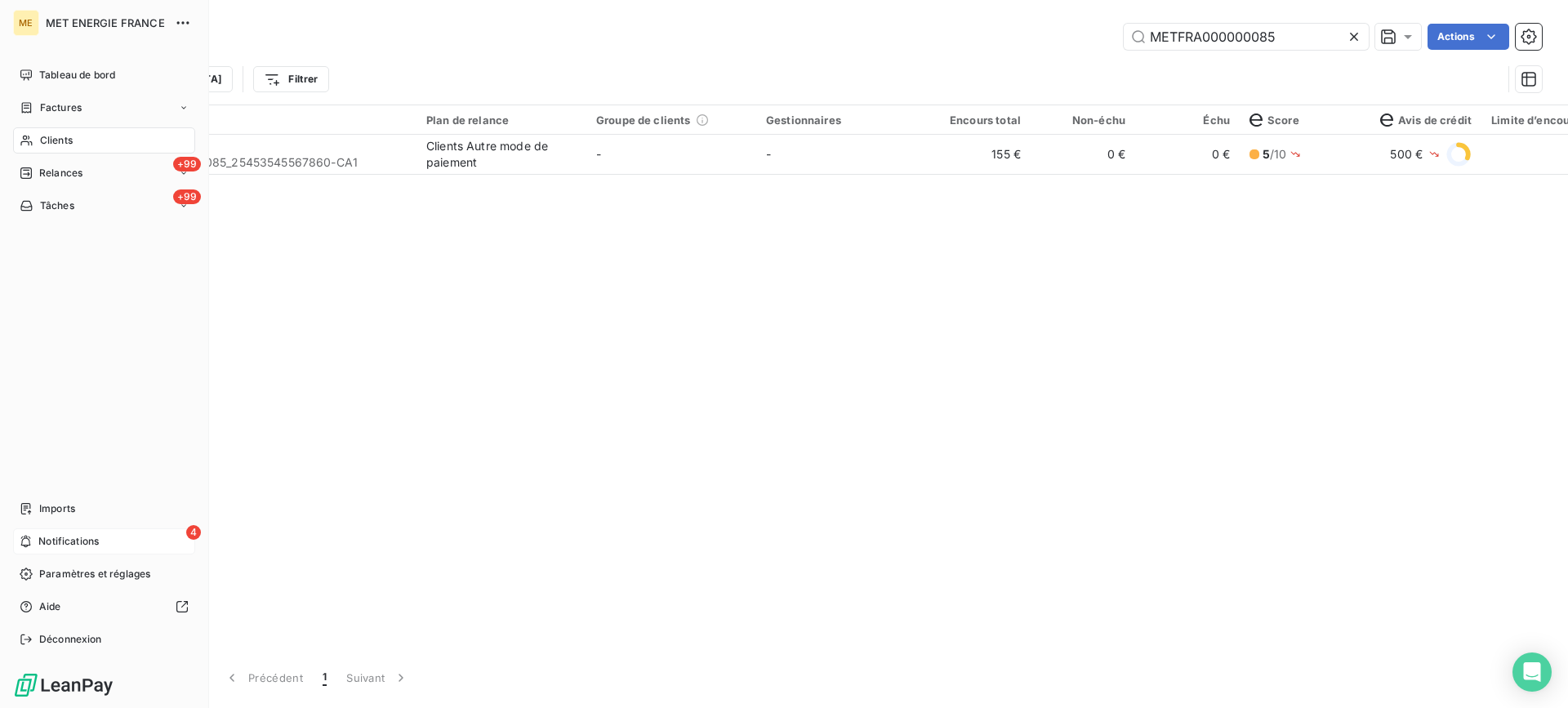
click at [46, 554] on div "4 Notifications" at bounding box center [103, 541] width 182 height 26
click at [27, 170] on icon at bounding box center [26, 172] width 13 height 13
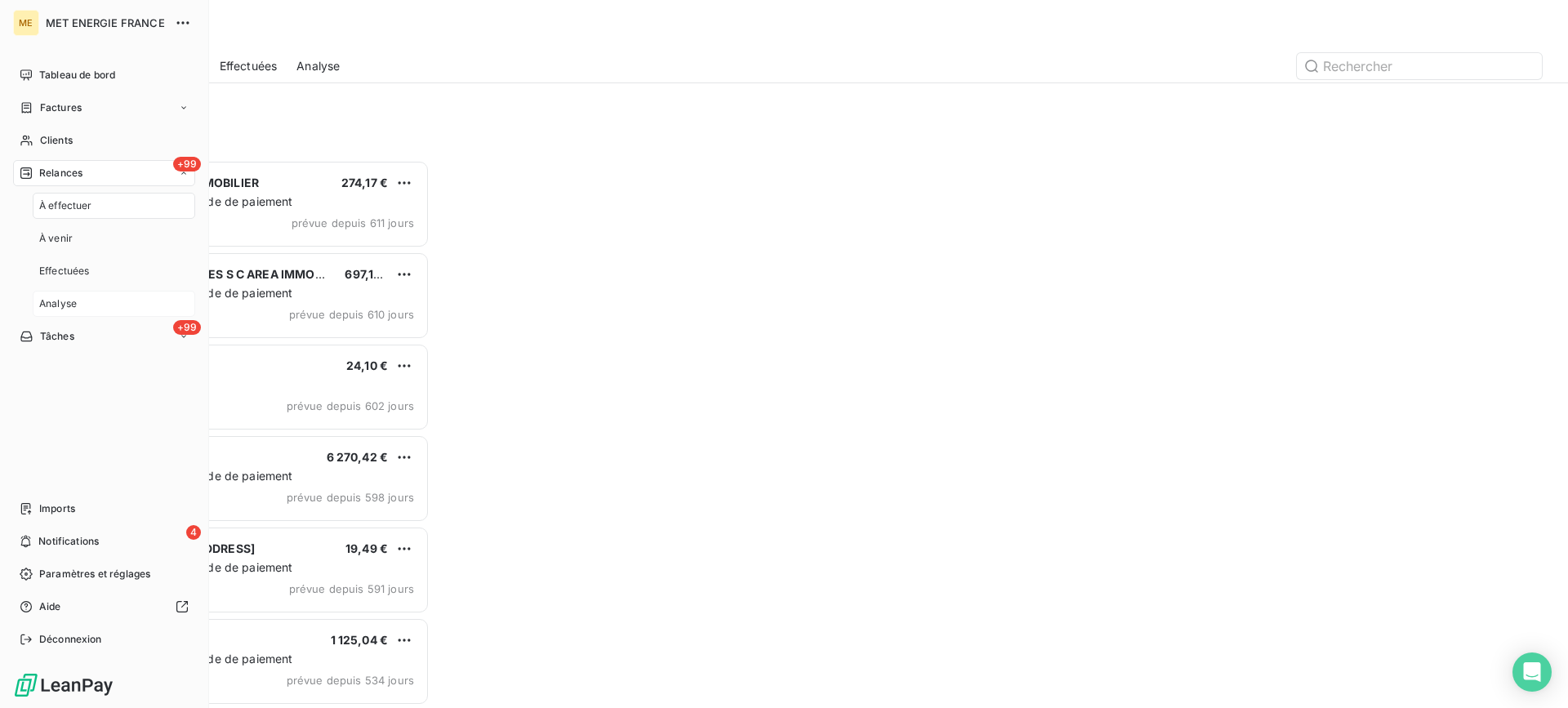
scroll to position [536, 339]
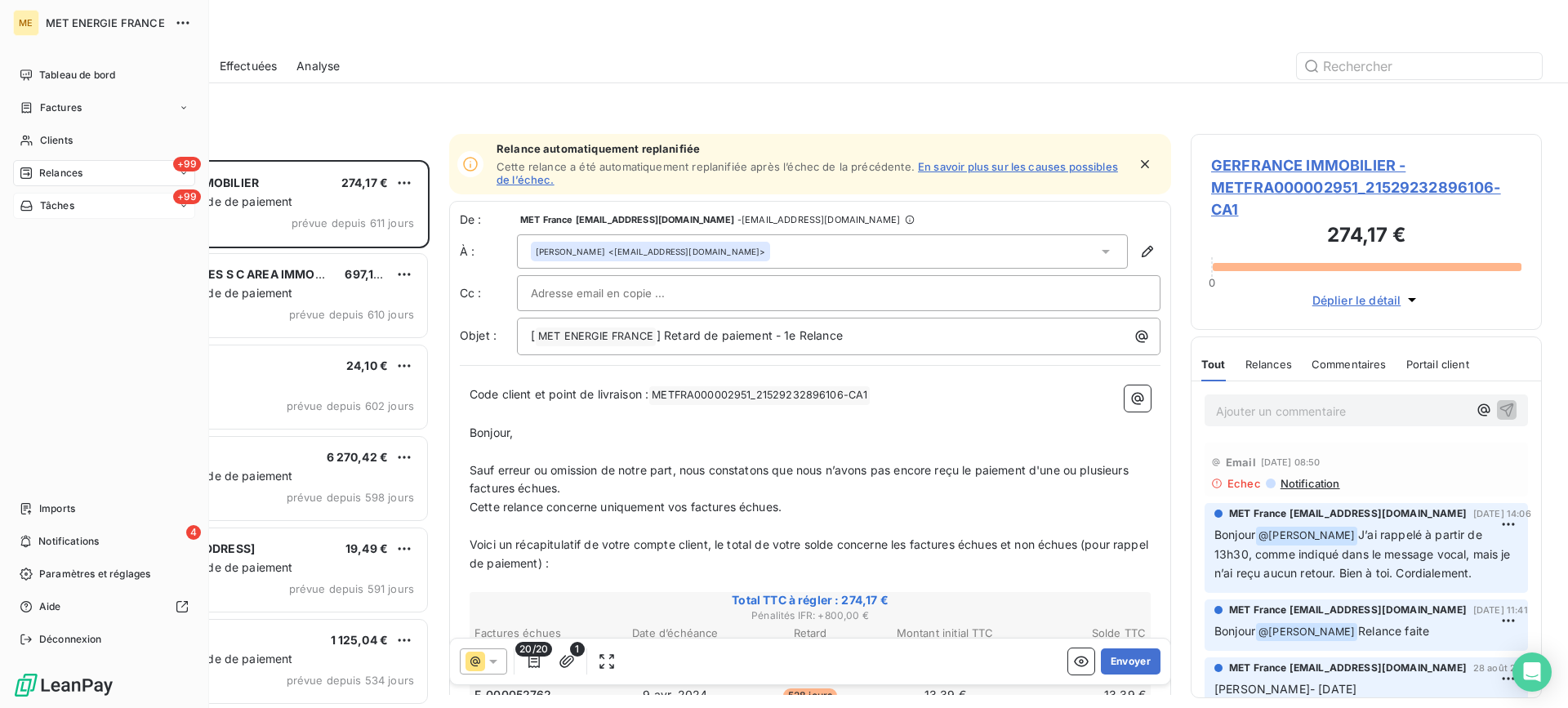
click at [57, 205] on span "Tâches" at bounding box center [57, 205] width 35 height 15
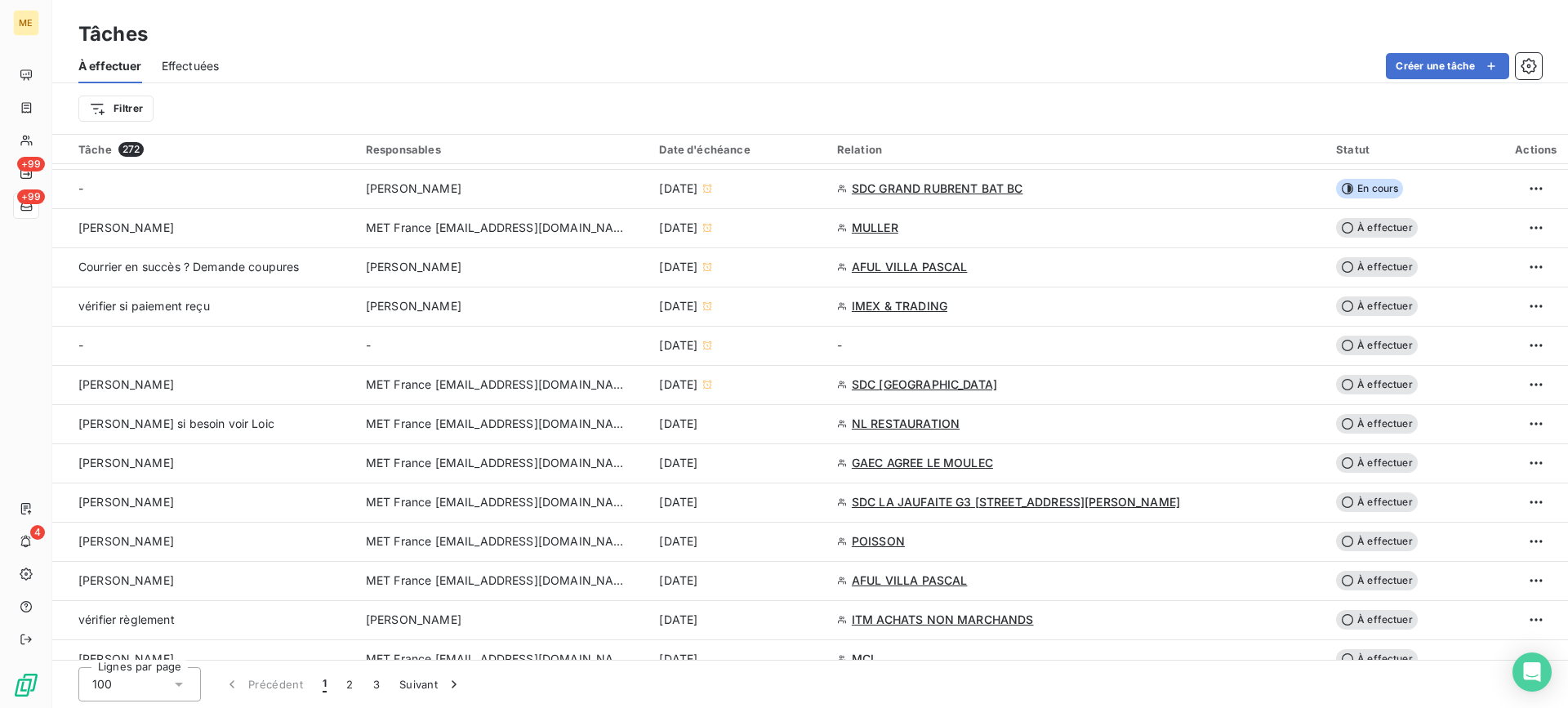
scroll to position [490, 0]
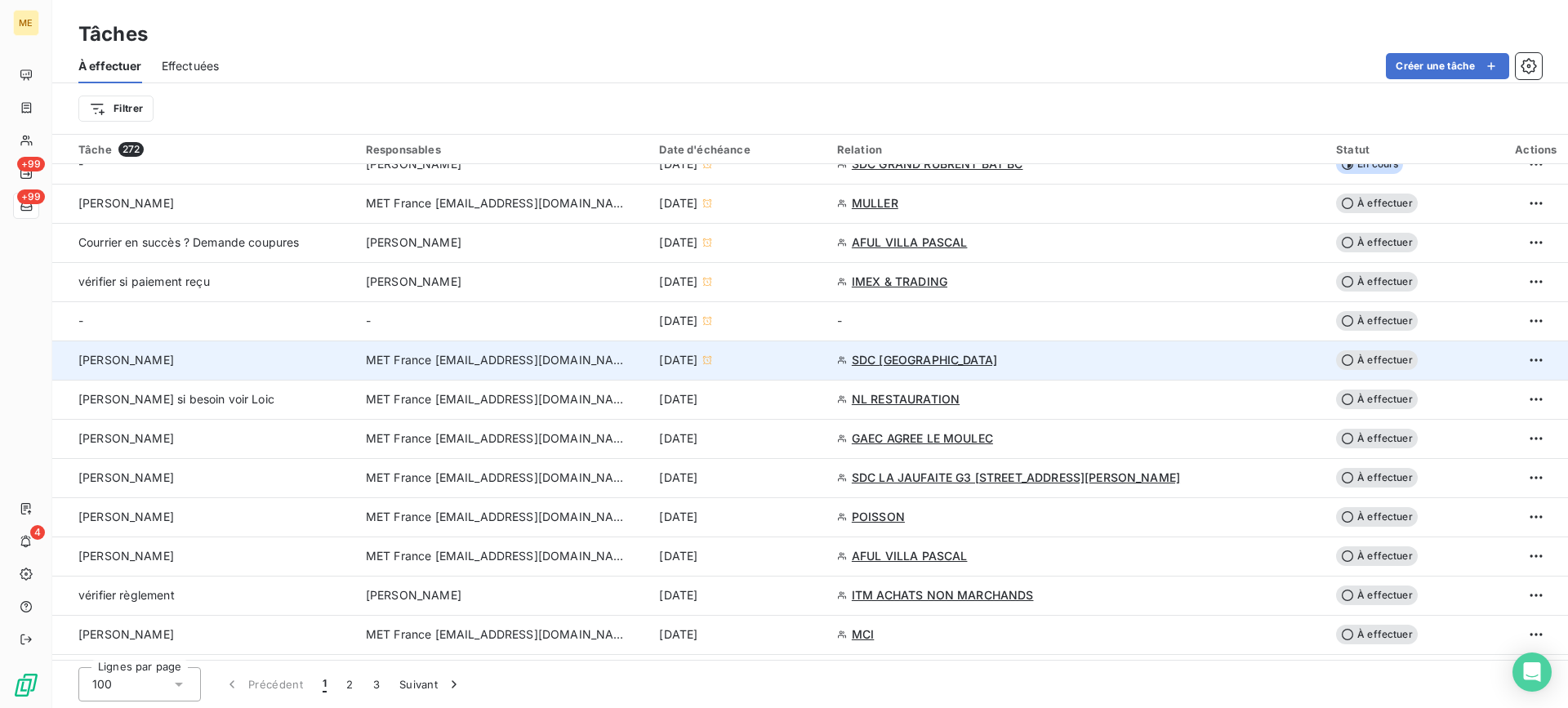
click at [320, 366] on div "[PERSON_NAME]" at bounding box center [212, 360] width 267 height 16
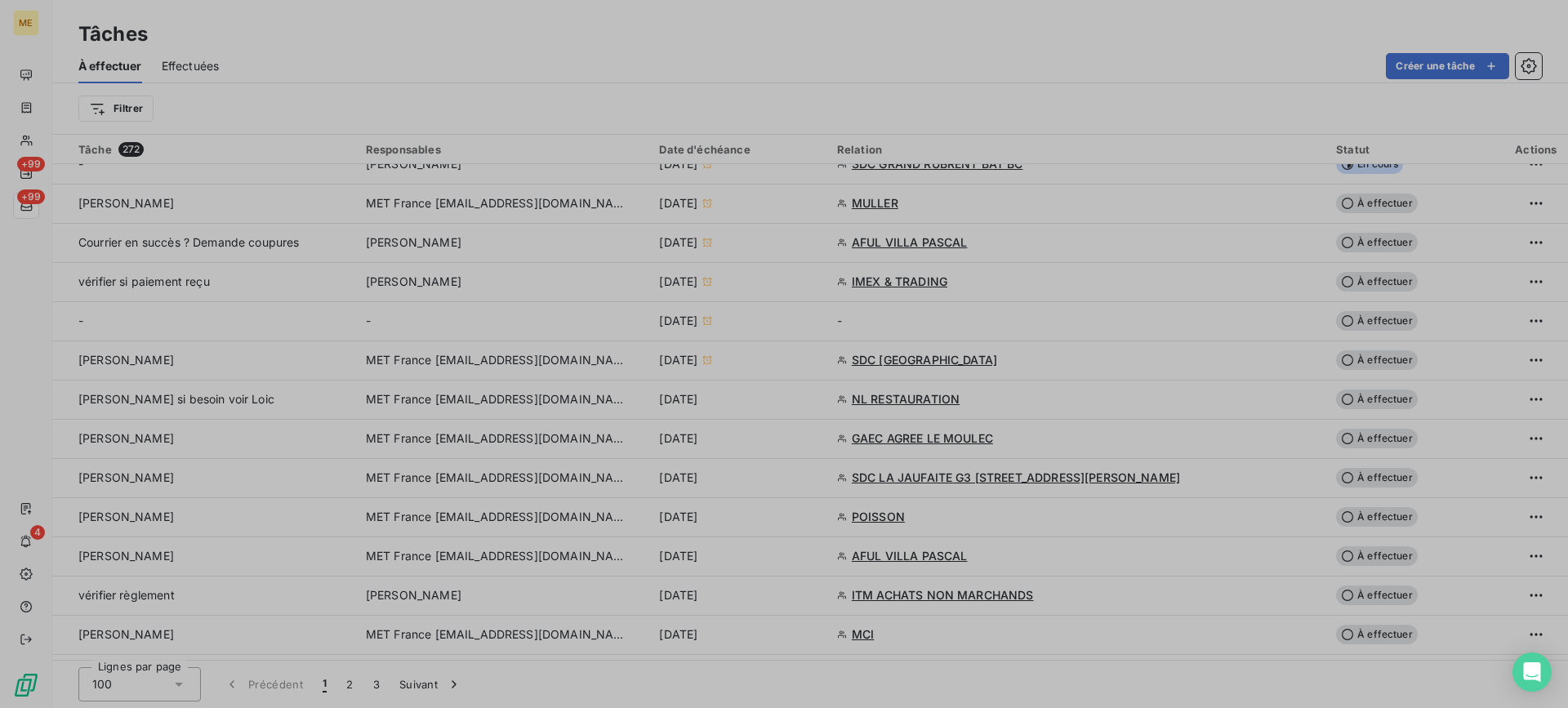
type input "[DATE]"
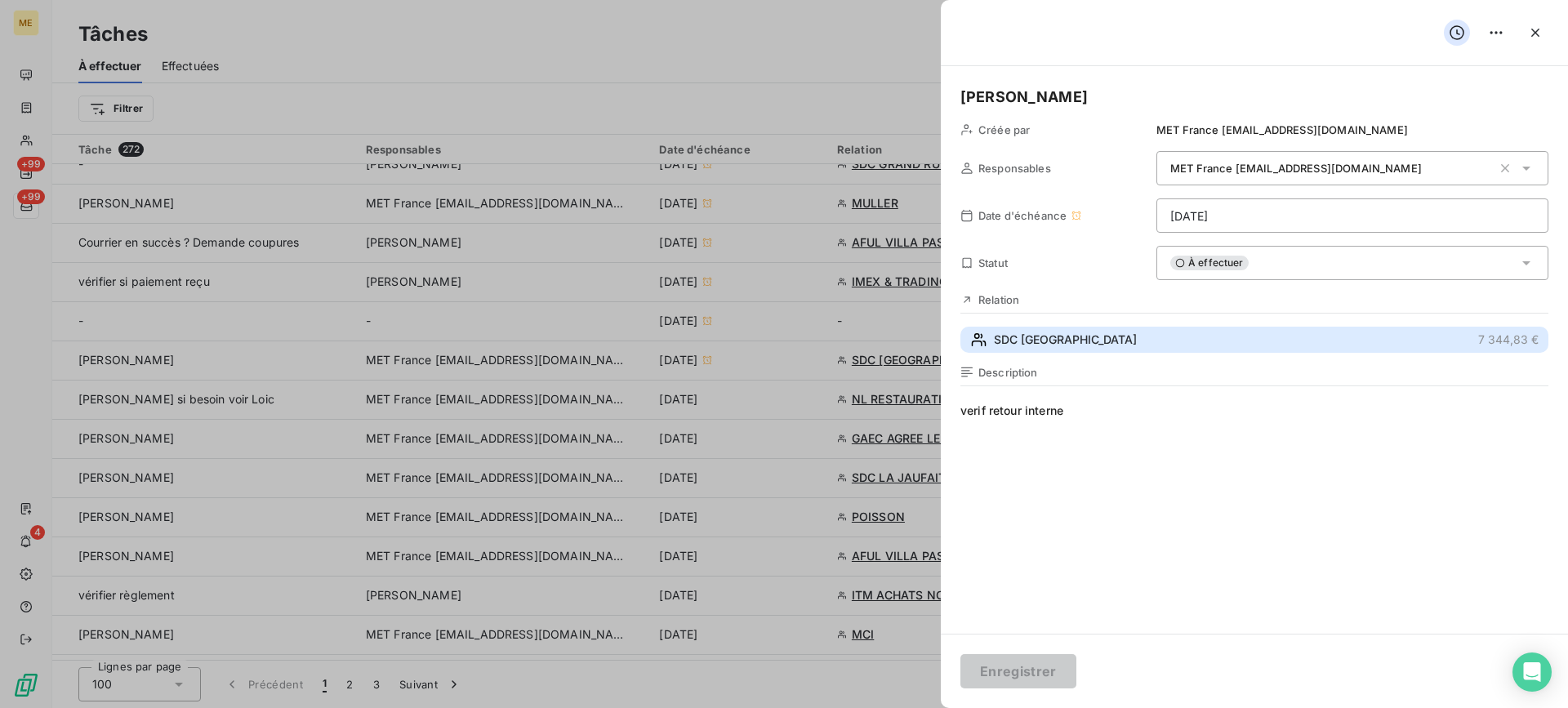
click at [1246, 343] on button "SDC [GEOGRAPHIC_DATA] 7 344,83 €" at bounding box center [1254, 339] width 588 height 26
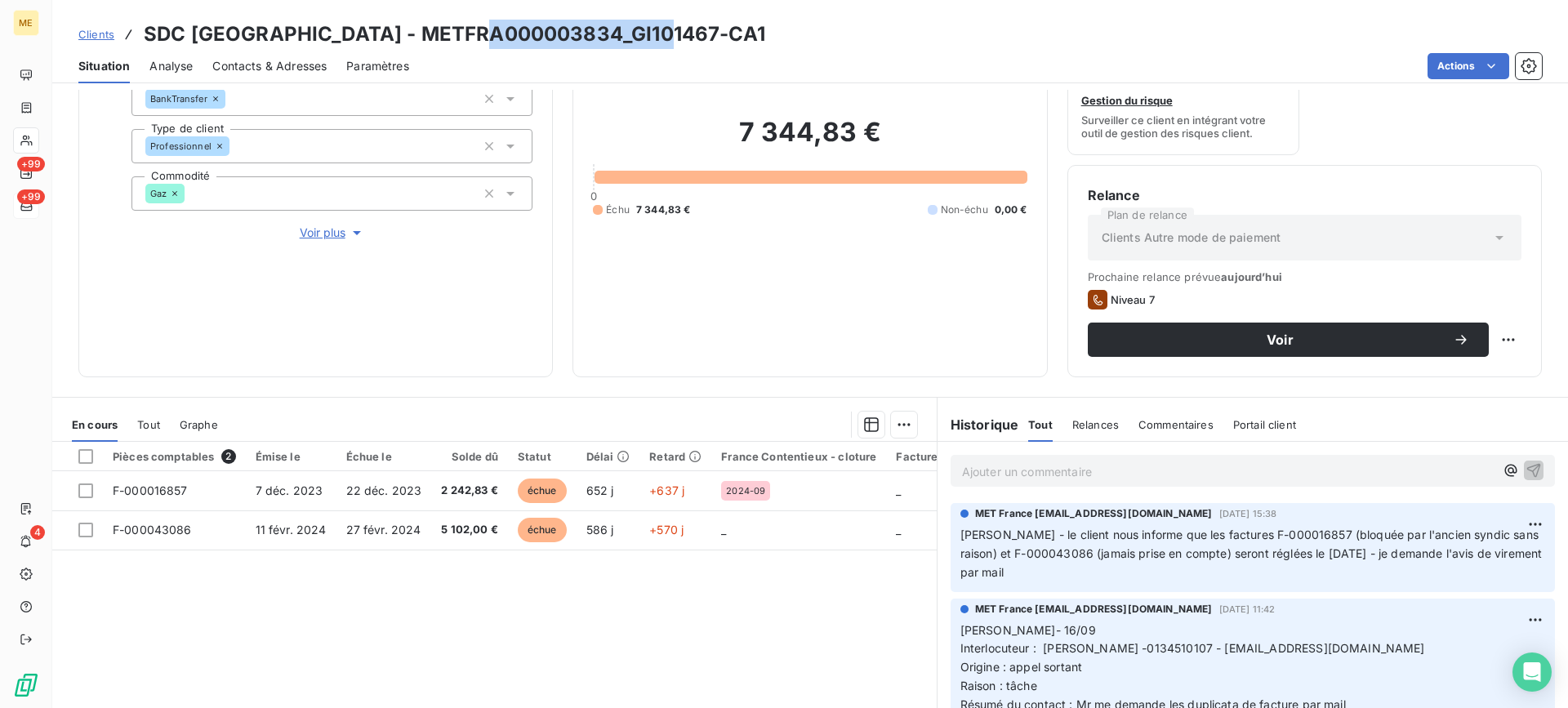
drag, startPoint x: 449, startPoint y: 26, endPoint x: 649, endPoint y: 43, distance: 200.7
click at [649, 43] on h3 "SDC [GEOGRAPHIC_DATA] - METFRA000003834_GI101467-CA1" at bounding box center [454, 34] width 622 height 29
